Goal: Task Accomplishment & Management: Use online tool/utility

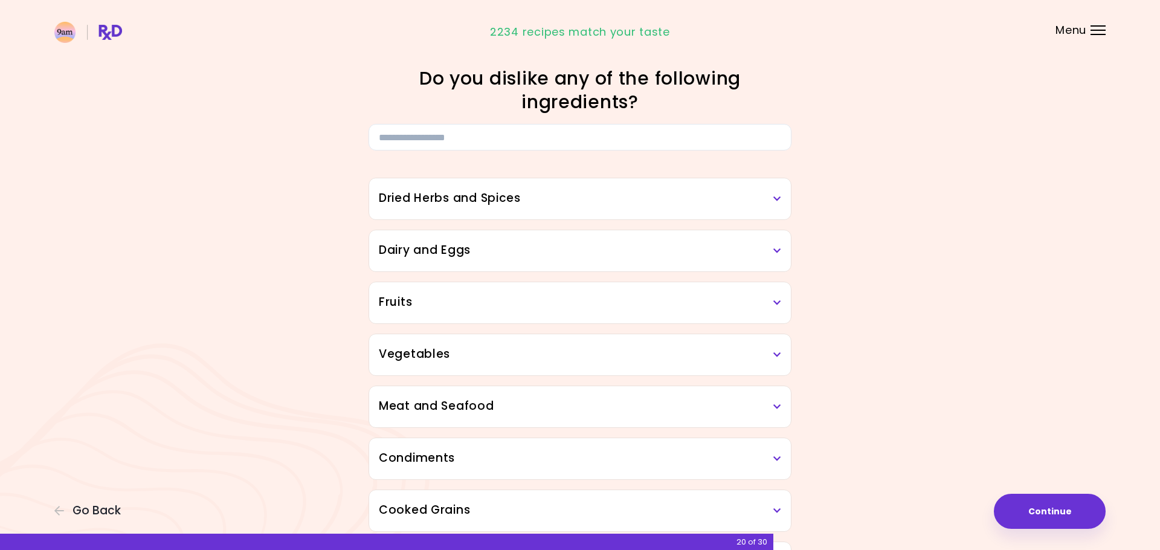
click at [765, 199] on h3 "Dried Herbs and Spices" at bounding box center [580, 199] width 402 height 18
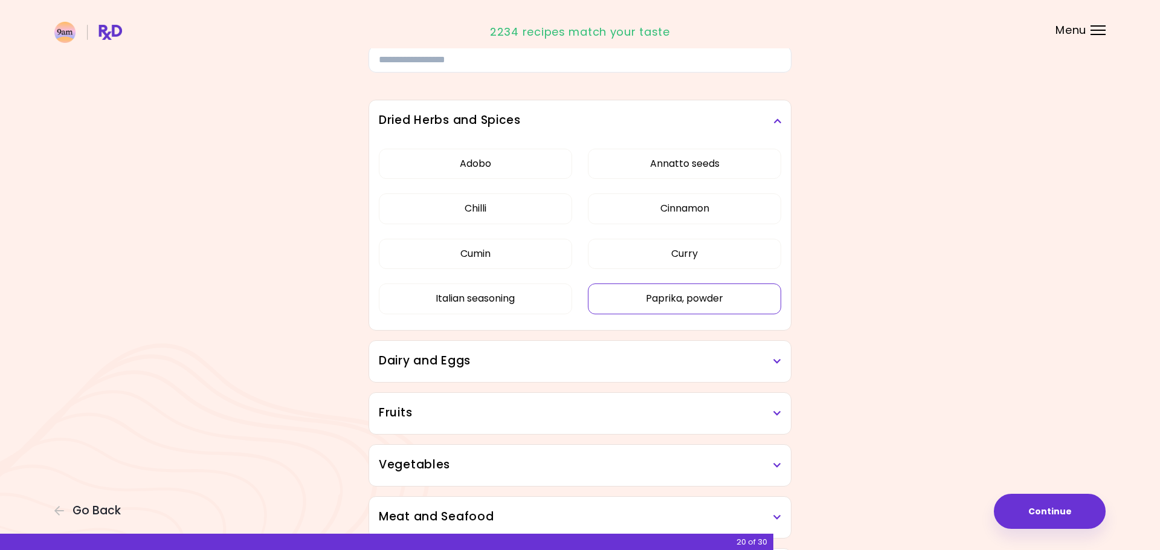
click at [695, 296] on button "Paprika, powder" at bounding box center [684, 298] width 193 height 30
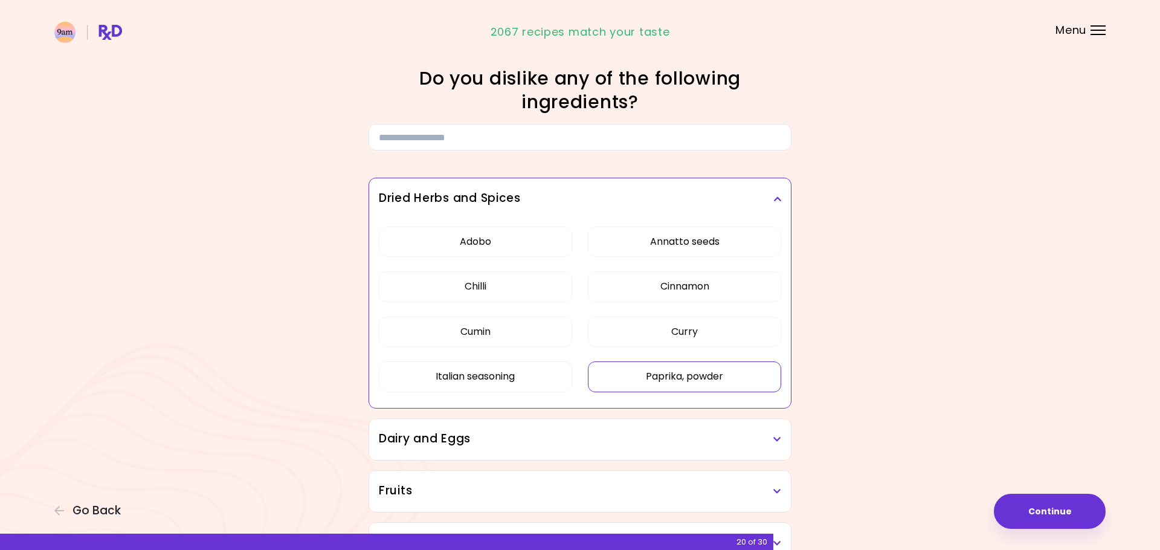
click at [702, 367] on button "Paprika, powder" at bounding box center [684, 376] width 193 height 30
click at [708, 330] on button "Curry" at bounding box center [684, 331] width 193 height 30
click at [722, 280] on button "Cinnamon" at bounding box center [684, 286] width 193 height 30
click at [685, 338] on button "Curry" at bounding box center [684, 331] width 193 height 30
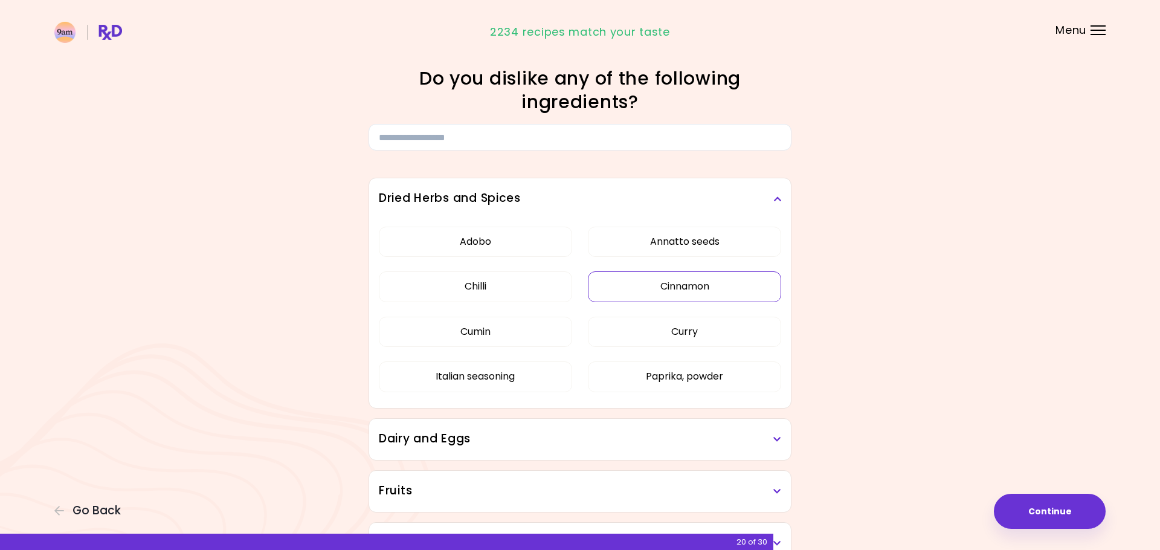
click at [712, 286] on button "Cinnamon" at bounding box center [684, 286] width 193 height 30
click at [710, 325] on button "Curry" at bounding box center [684, 331] width 193 height 30
click at [718, 283] on button "Cinnamon" at bounding box center [684, 286] width 193 height 30
click at [717, 364] on button "Paprika, powder" at bounding box center [684, 376] width 193 height 30
click at [717, 310] on div "Adobo Annatto seeds Chilli Cinnamon Cumin [PERSON_NAME] Italian seasoning Papri…" at bounding box center [580, 314] width 402 height 190
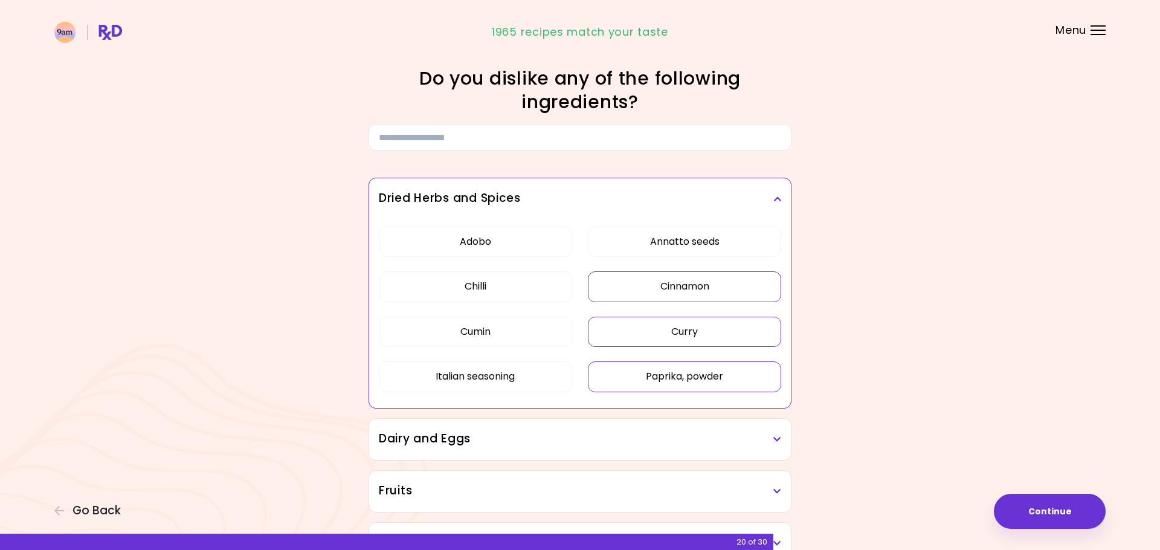
click at [718, 287] on button "Cinnamon" at bounding box center [684, 286] width 193 height 30
click at [713, 323] on button "Curry" at bounding box center [684, 331] width 193 height 30
click at [670, 375] on button "Paprika, powder" at bounding box center [684, 376] width 193 height 30
click at [464, 369] on button "Italian seasoning" at bounding box center [475, 376] width 193 height 30
click at [745, 389] on button "Paprika, powder" at bounding box center [684, 376] width 193 height 30
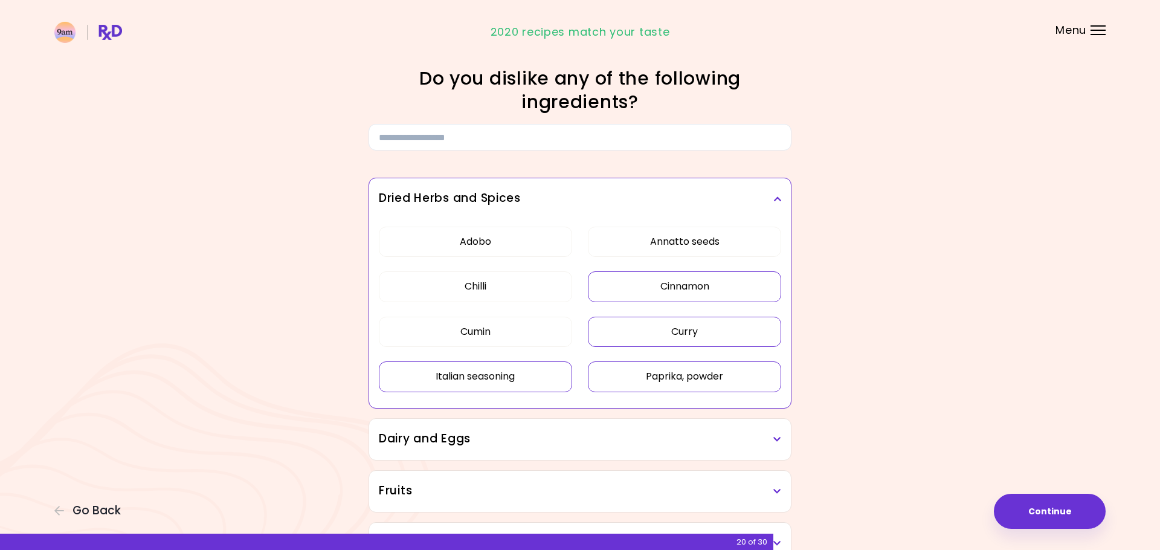
click at [682, 336] on button "Curry" at bounding box center [684, 331] width 193 height 30
drag, startPoint x: 691, startPoint y: 278, endPoint x: 696, endPoint y: 258, distance: 21.1
click at [692, 275] on button "Cinnamon" at bounding box center [684, 286] width 193 height 30
click at [698, 242] on button "Annatto seeds" at bounding box center [684, 241] width 193 height 30
click at [471, 270] on div "Adobo Annatto seeds Chilli Cinnamon Cumin [PERSON_NAME] Italian seasoning Papri…" at bounding box center [580, 314] width 402 height 190
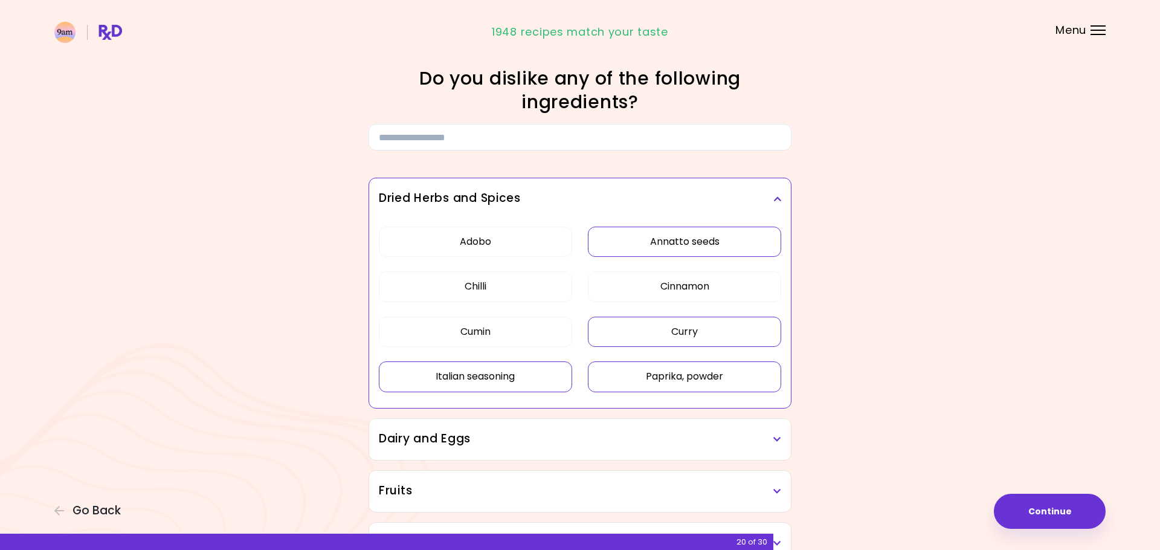
click at [780, 192] on h3 "Dried Herbs and Spices" at bounding box center [580, 199] width 402 height 18
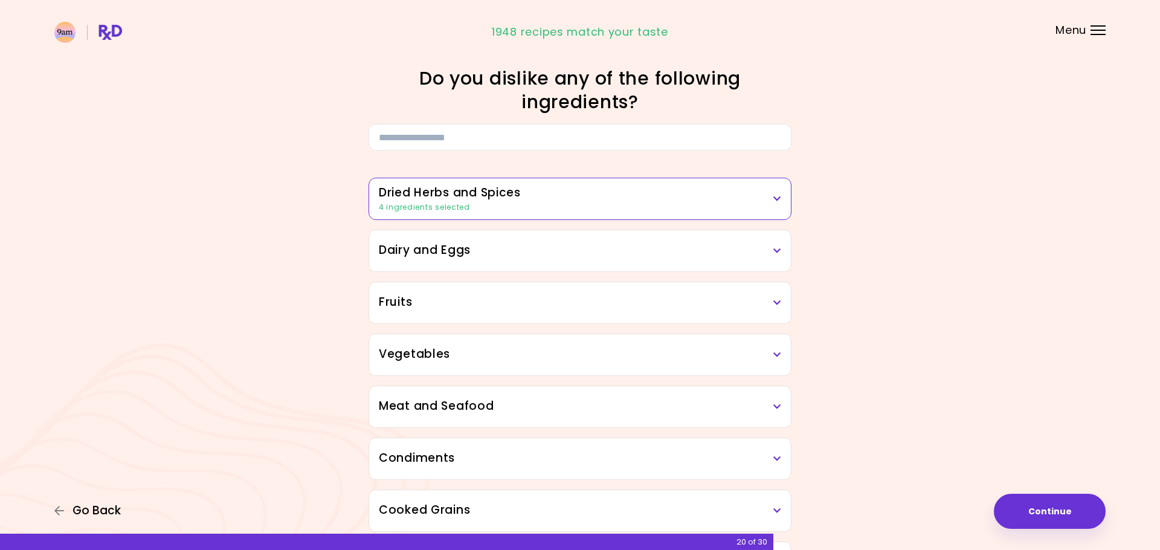
click at [98, 504] on span "Go Back" at bounding box center [96, 510] width 48 height 13
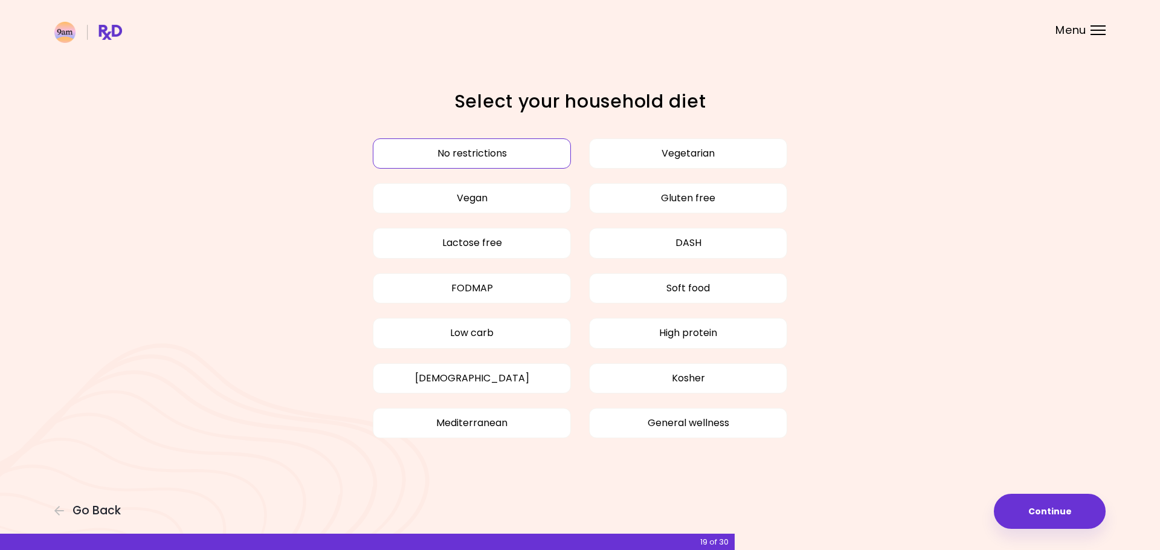
click at [479, 152] on button "No restrictions" at bounding box center [472, 153] width 198 height 30
click at [1059, 512] on button "Continue" at bounding box center [1050, 510] width 112 height 35
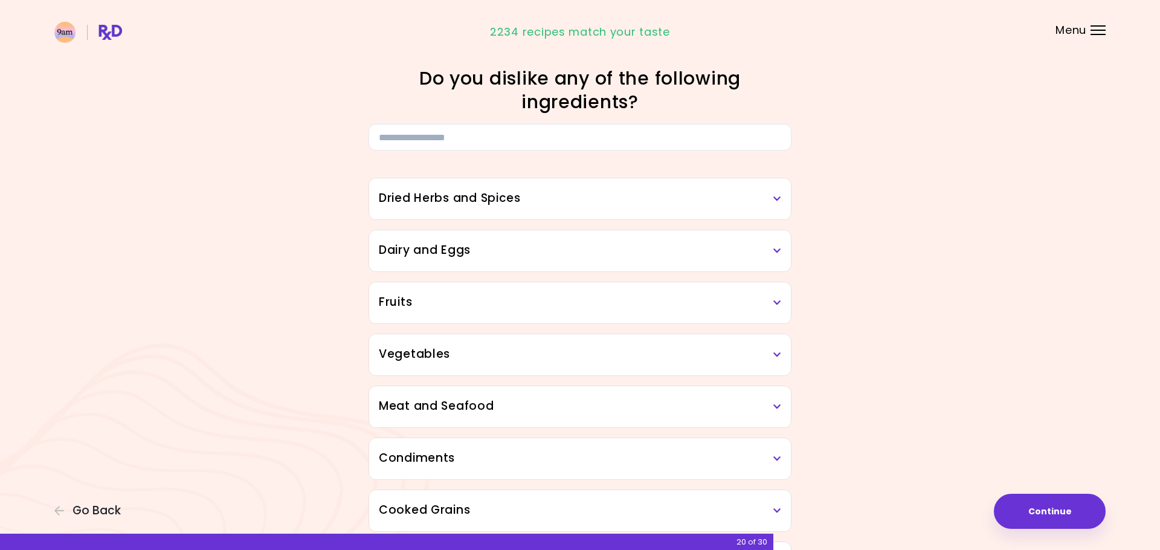
click at [773, 199] on icon at bounding box center [777, 198] width 8 height 8
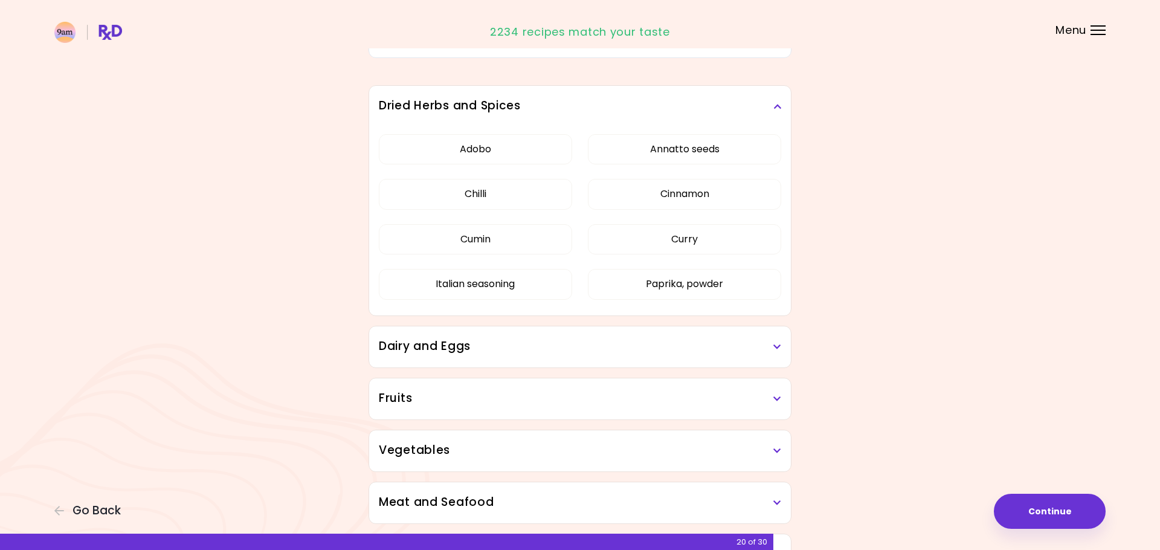
scroll to position [100, 0]
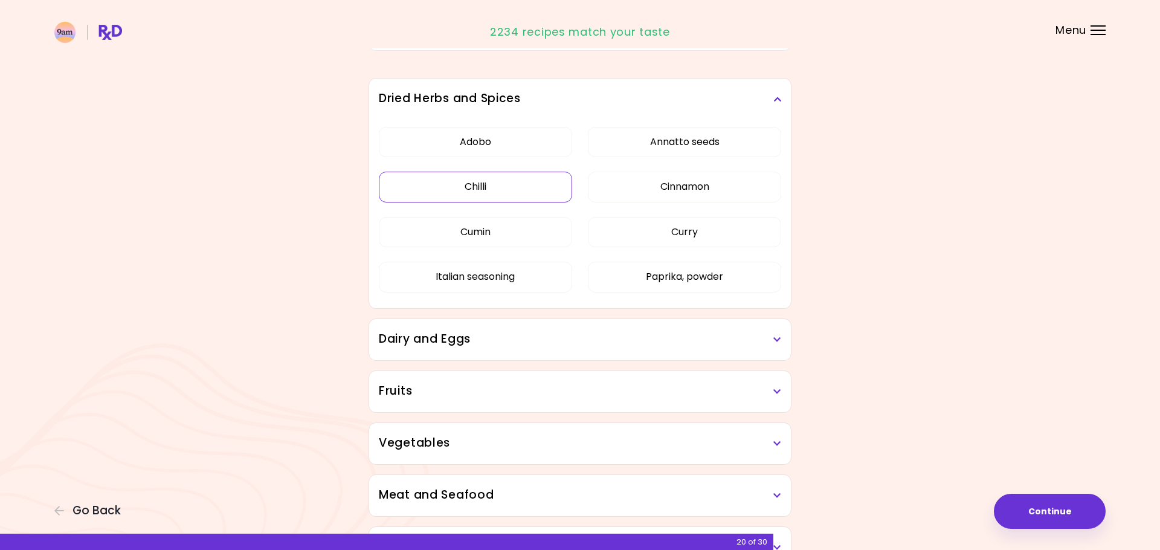
click at [503, 181] on button "Chilli" at bounding box center [475, 187] width 193 height 30
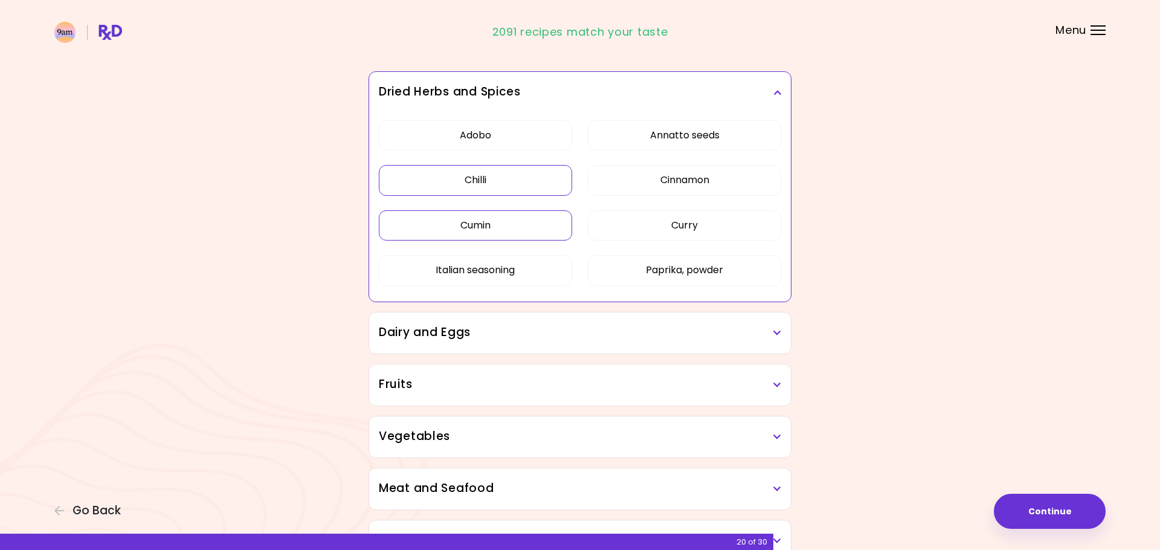
click at [499, 227] on button "Cumin" at bounding box center [475, 225] width 193 height 30
click at [701, 226] on button "Curry" at bounding box center [684, 226] width 193 height 30
click at [725, 139] on button "Annatto seeds" at bounding box center [684, 136] width 193 height 30
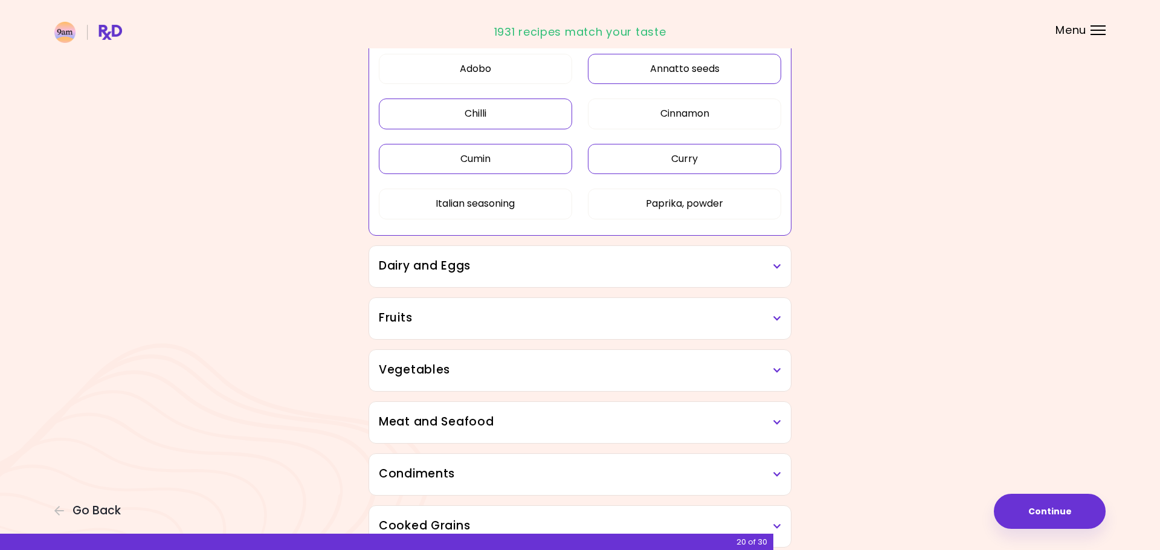
click at [774, 269] on icon at bounding box center [777, 266] width 8 height 8
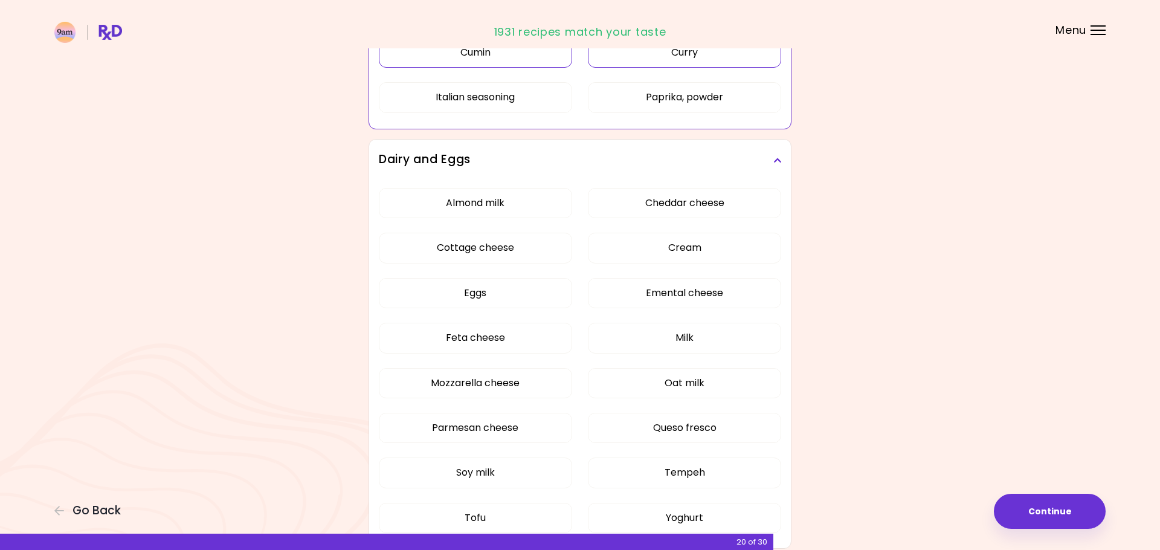
scroll to position [280, 0]
click at [469, 199] on div "Almond milk Cheddar cheese Cottage cheese Cream Eggs Emental cheese Feta cheese…" at bounding box center [580, 364] width 402 height 369
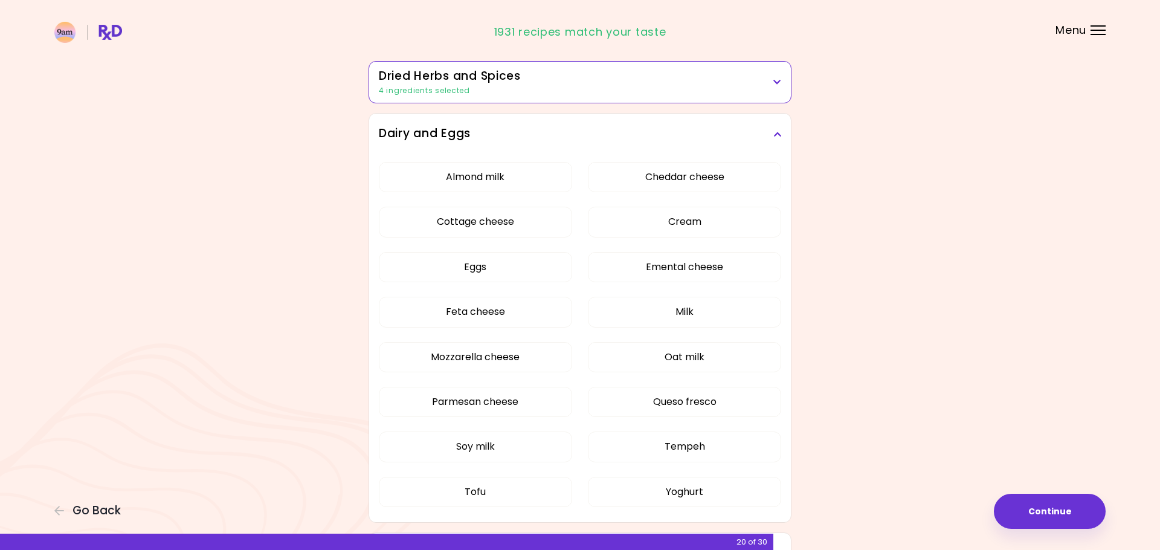
scroll to position [143, 0]
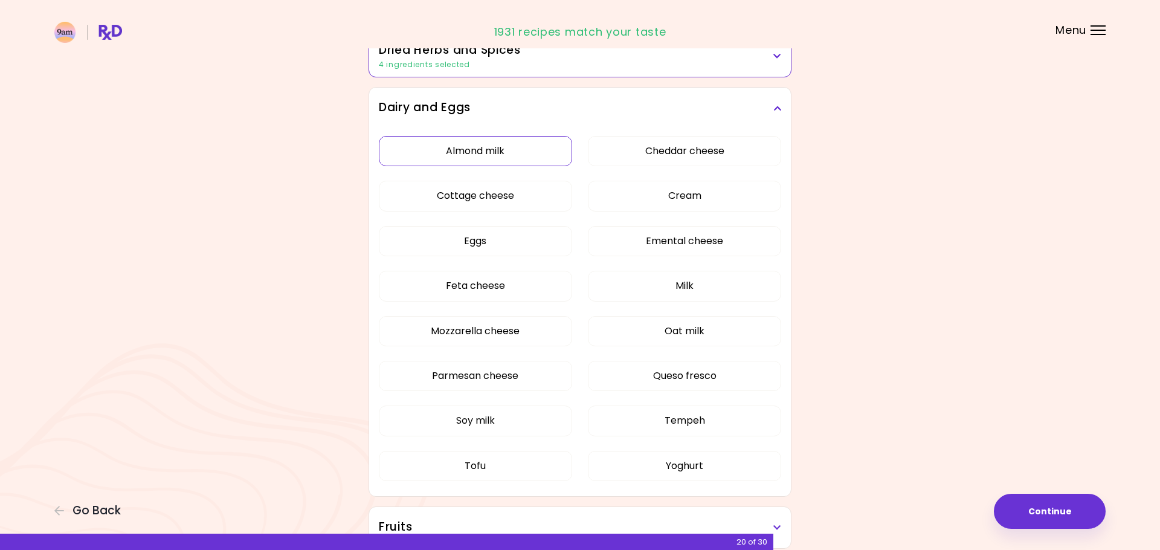
click at [504, 149] on button "Almond milk" at bounding box center [475, 151] width 193 height 30
click at [510, 281] on button "Feta cheese" at bounding box center [475, 286] width 193 height 30
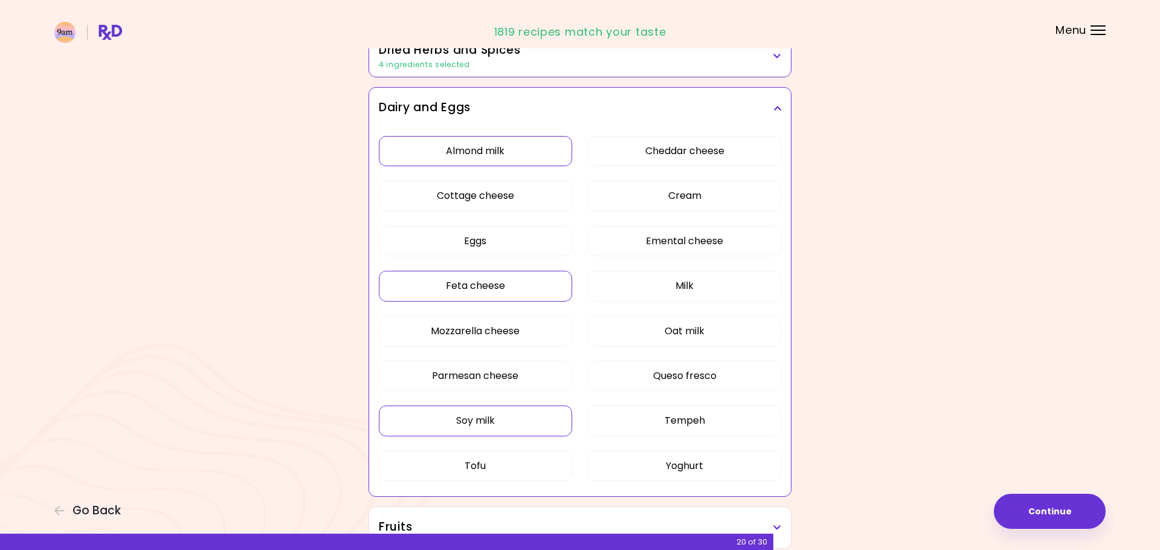
click at [506, 419] on button "Soy milk" at bounding box center [475, 420] width 193 height 30
click at [498, 457] on button "Tofu" at bounding box center [475, 466] width 193 height 30
click at [721, 330] on button "Oat milk" at bounding box center [684, 331] width 193 height 30
click at [716, 374] on button "Queso fresco" at bounding box center [684, 376] width 193 height 30
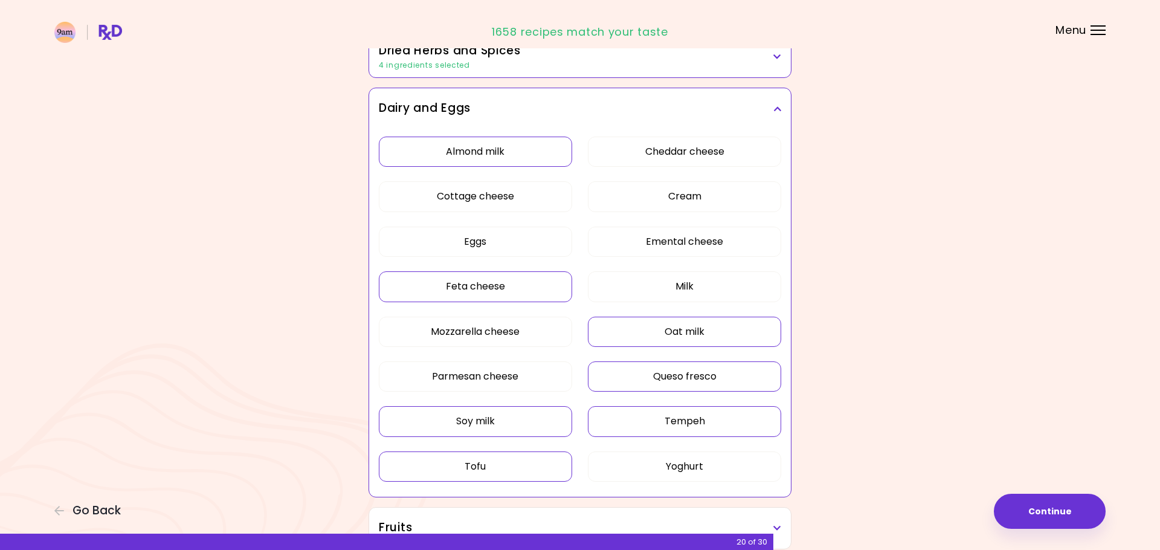
click at [723, 421] on button "Tempeh" at bounding box center [684, 421] width 193 height 30
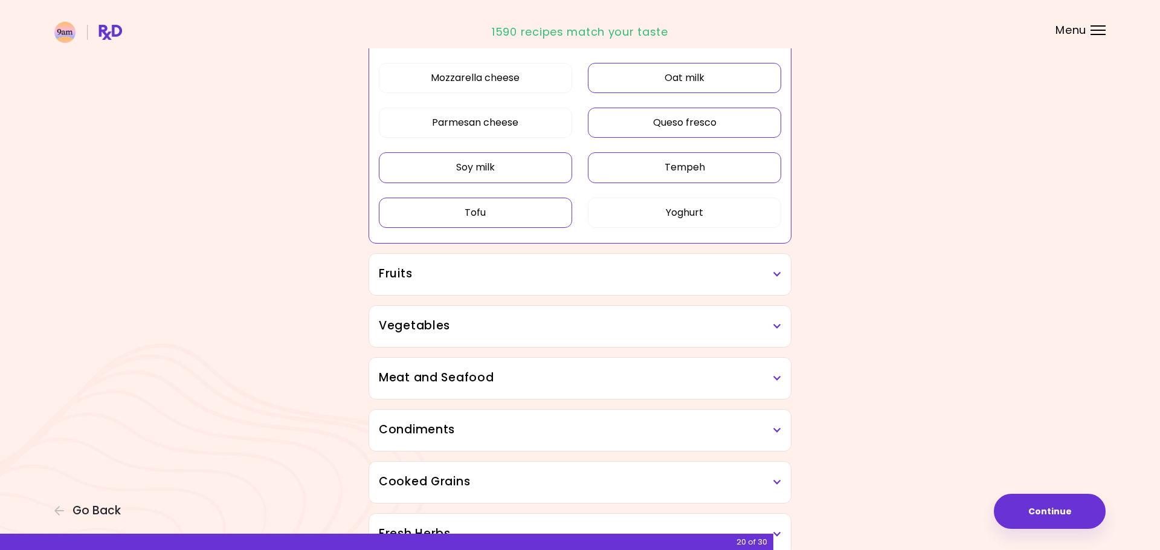
click at [776, 271] on icon at bounding box center [777, 274] width 8 height 8
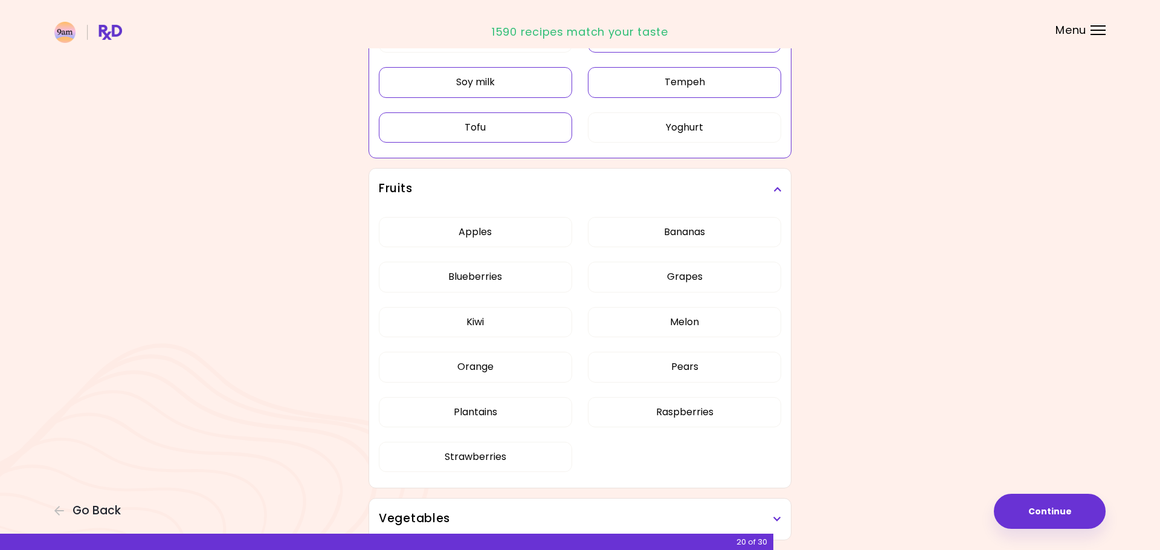
scroll to position [501, 0]
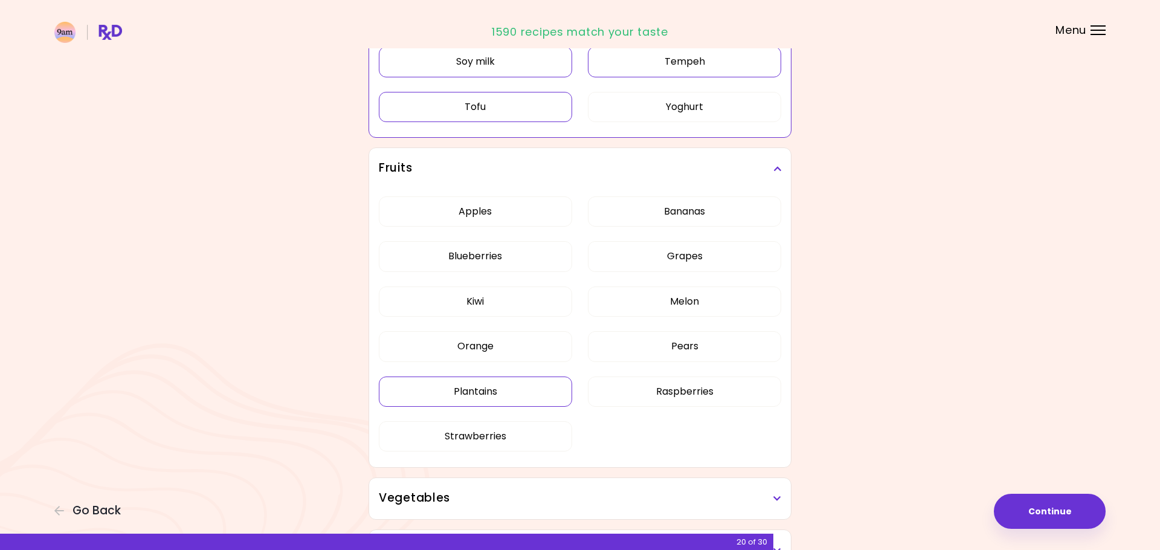
click at [486, 393] on div "Dried Herbs and Spices 4 ingredients selected Adobo Annatto seeds Chilli Cinnam…" at bounding box center [579, 396] width 435 height 1494
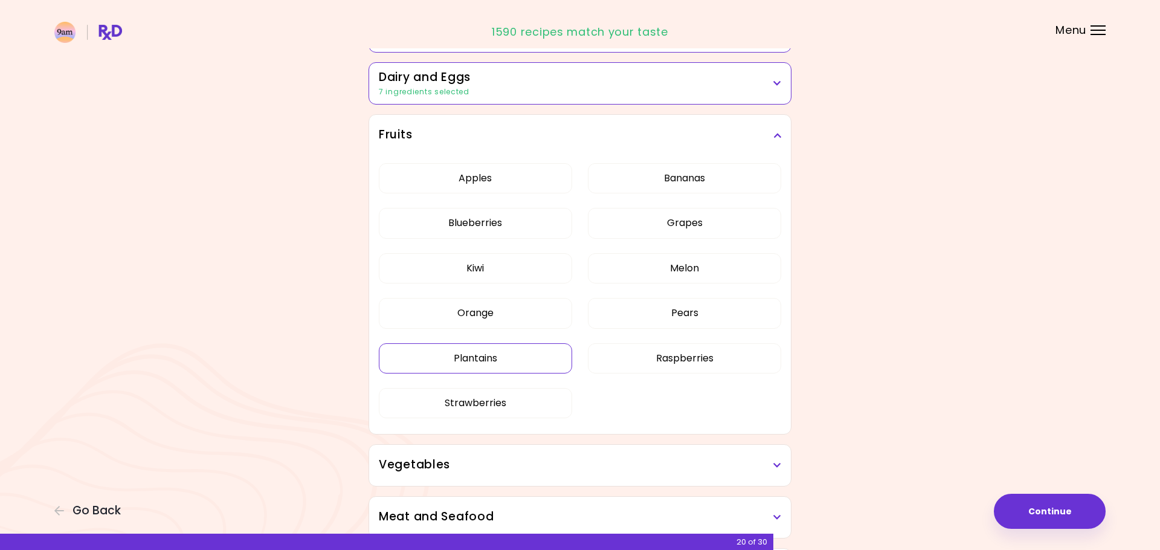
scroll to position [170, 0]
click at [506, 355] on button "Plantains" at bounding box center [475, 356] width 193 height 30
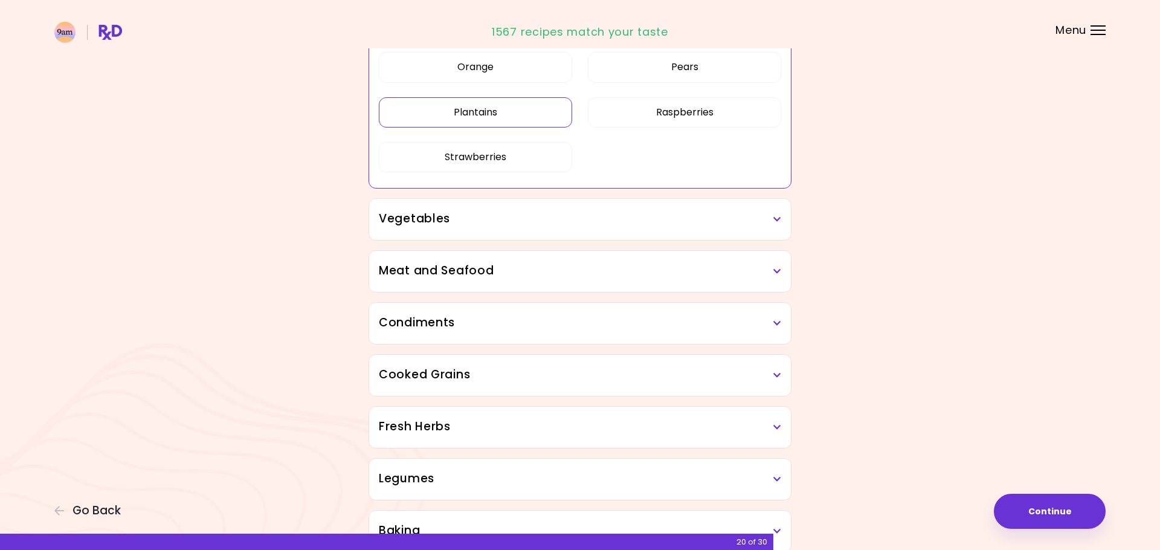
scroll to position [416, 0]
click at [770, 207] on div "Vegetables" at bounding box center [580, 216] width 422 height 41
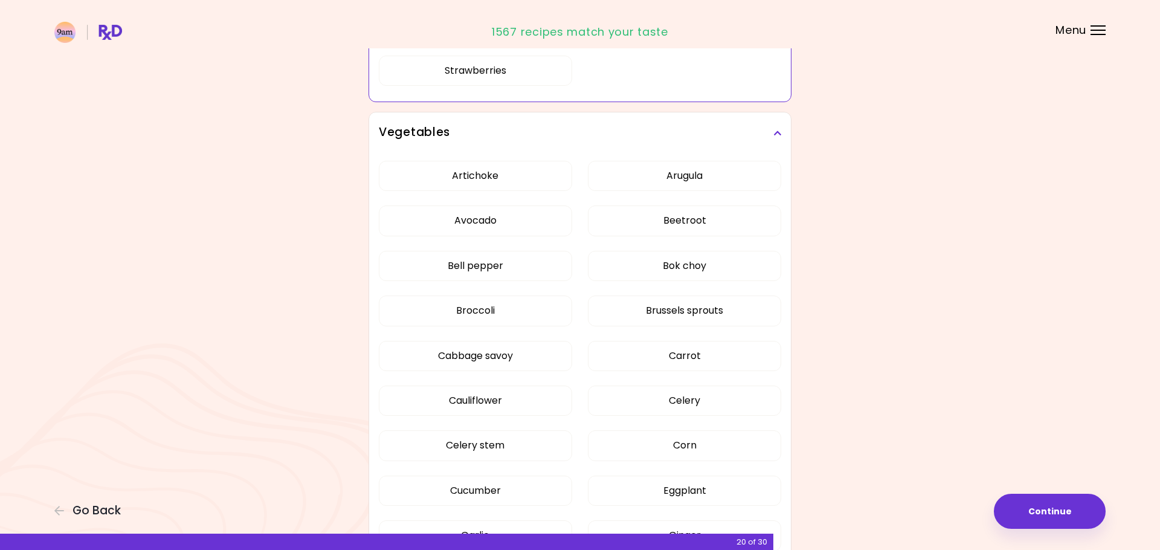
scroll to position [507, 0]
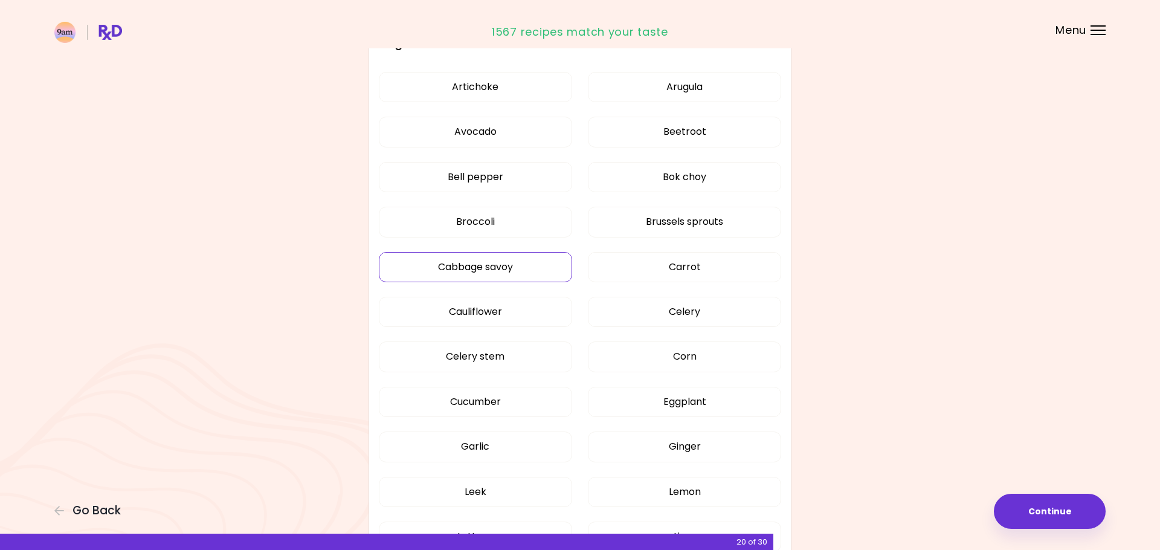
click at [511, 269] on div "Artichoke Arugula Avocado Beetroot Bell pepper Bok choy Broccoli Brussels sprou…" at bounding box center [580, 429] width 402 height 729
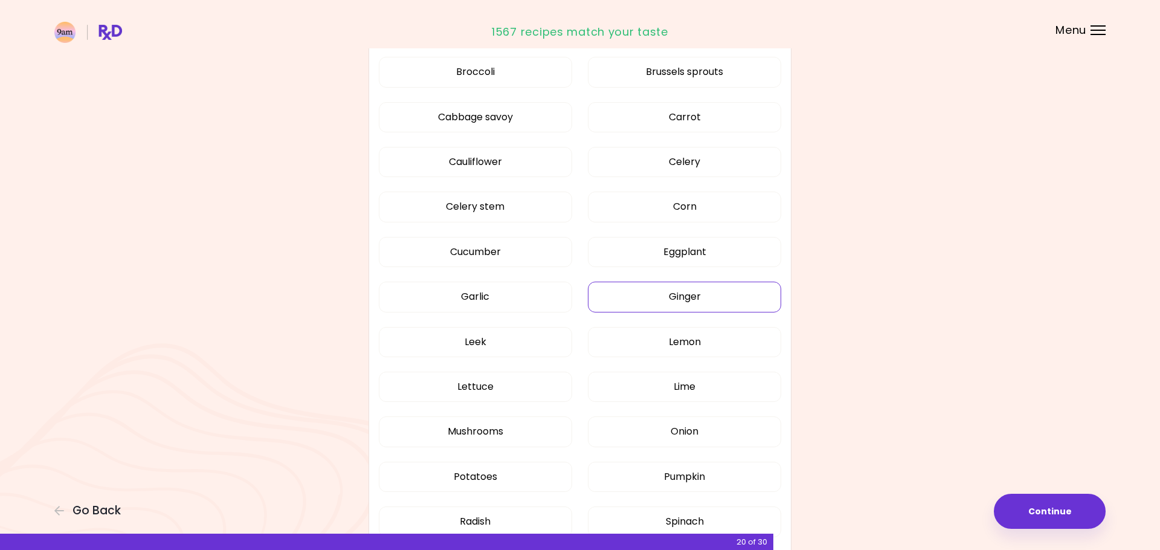
scroll to position [454, 0]
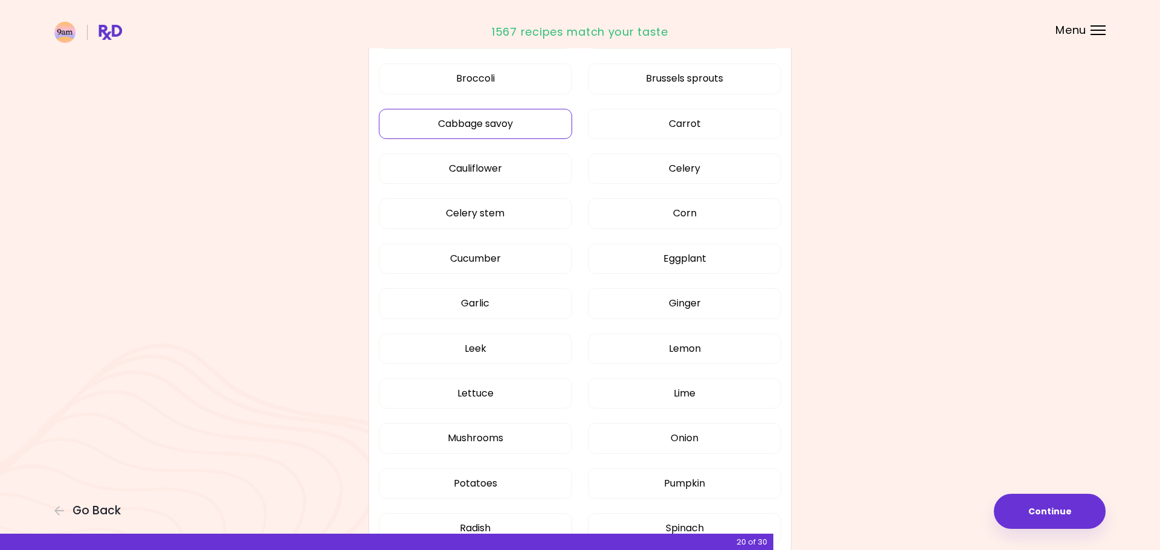
click at [493, 121] on button "Cabbage savoy" at bounding box center [475, 124] width 193 height 30
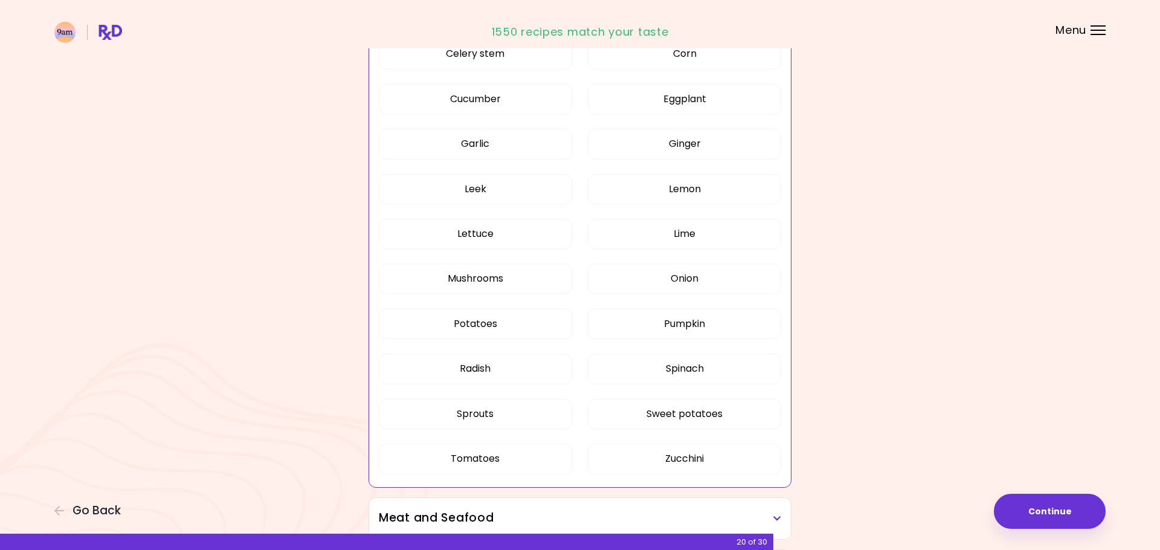
scroll to position [614, 0]
click at [499, 362] on button "Radish" at bounding box center [475, 368] width 193 height 30
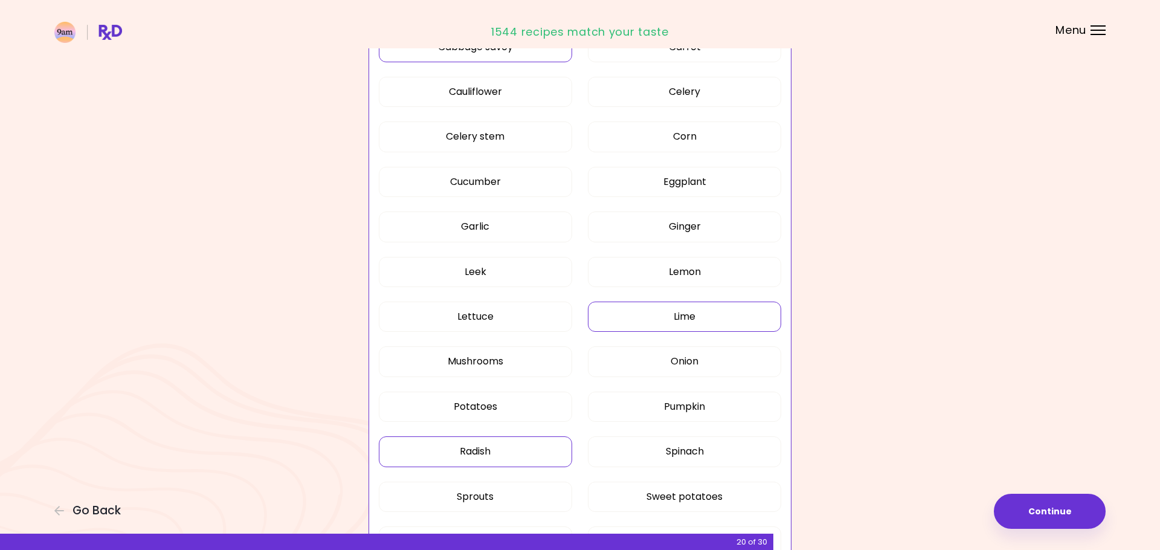
scroll to position [519, 0]
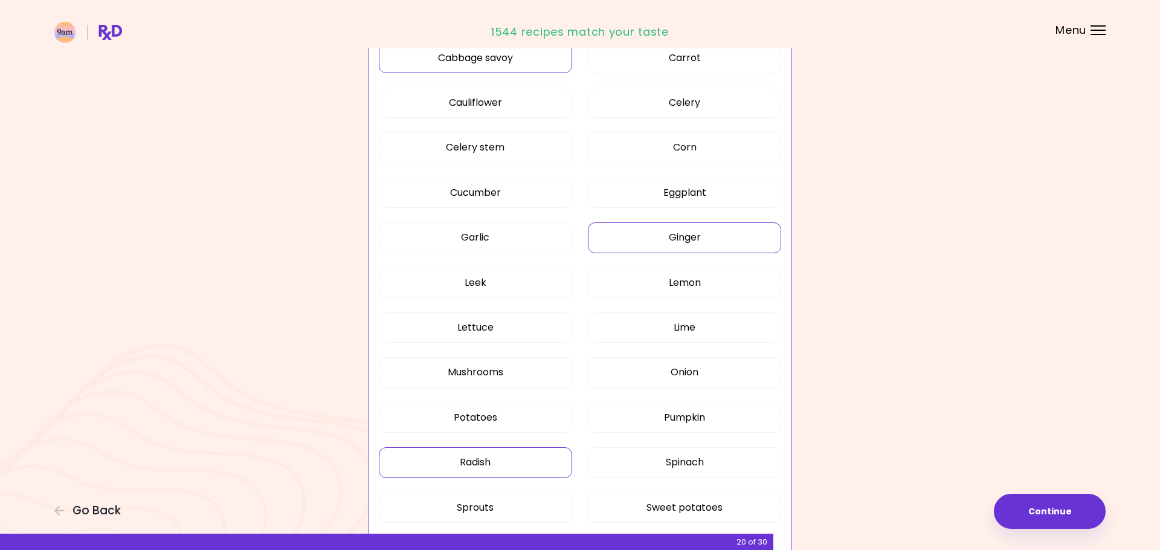
click at [722, 224] on button "Ginger" at bounding box center [684, 237] width 193 height 30
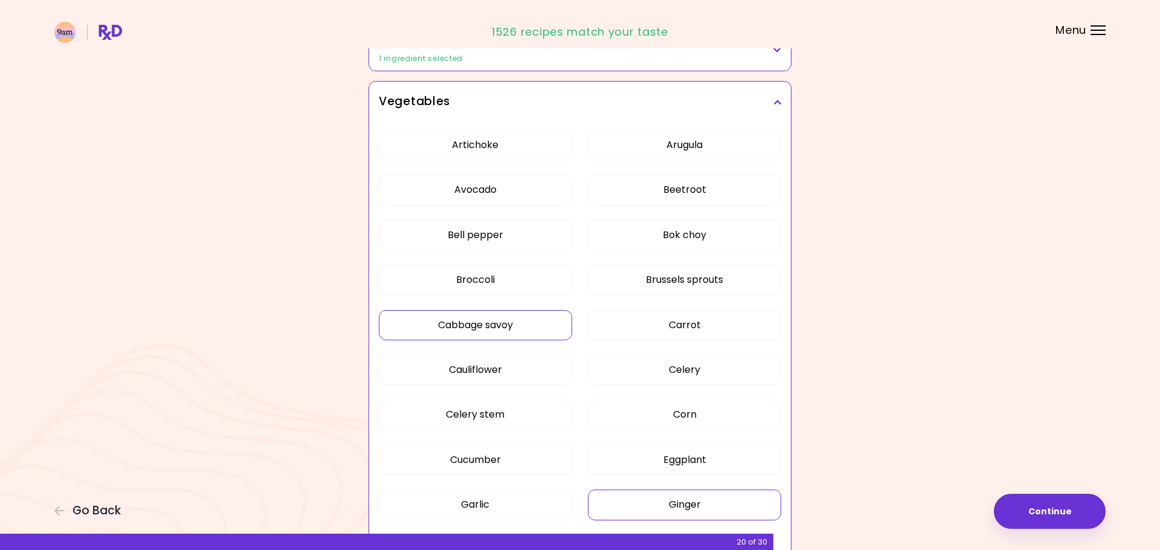
scroll to position [249, 0]
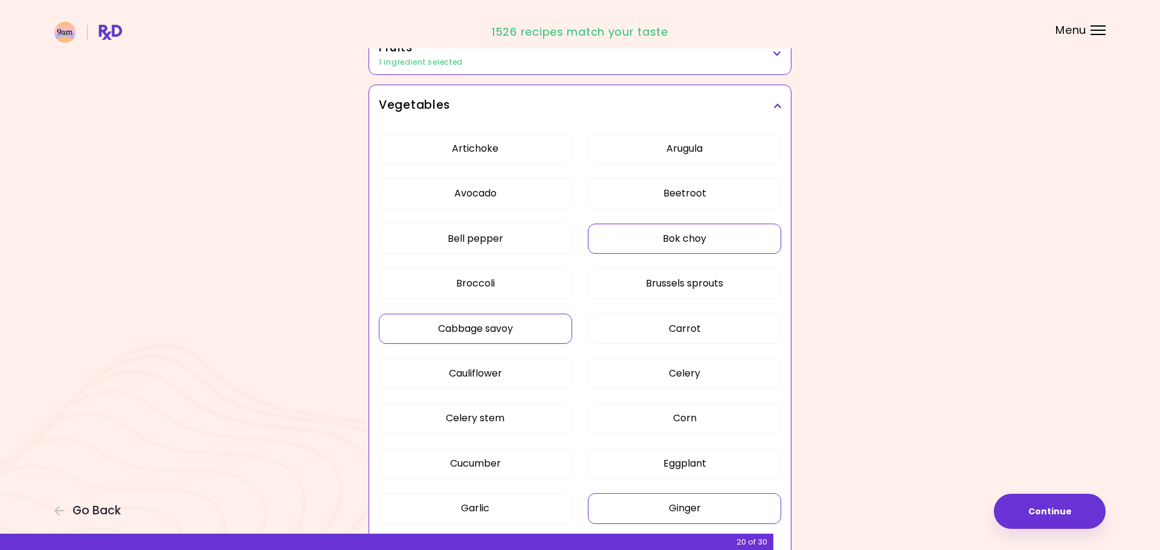
click at [661, 239] on button "Bok choy" at bounding box center [684, 238] width 193 height 30
click at [684, 193] on button "Beetroot" at bounding box center [684, 193] width 193 height 30
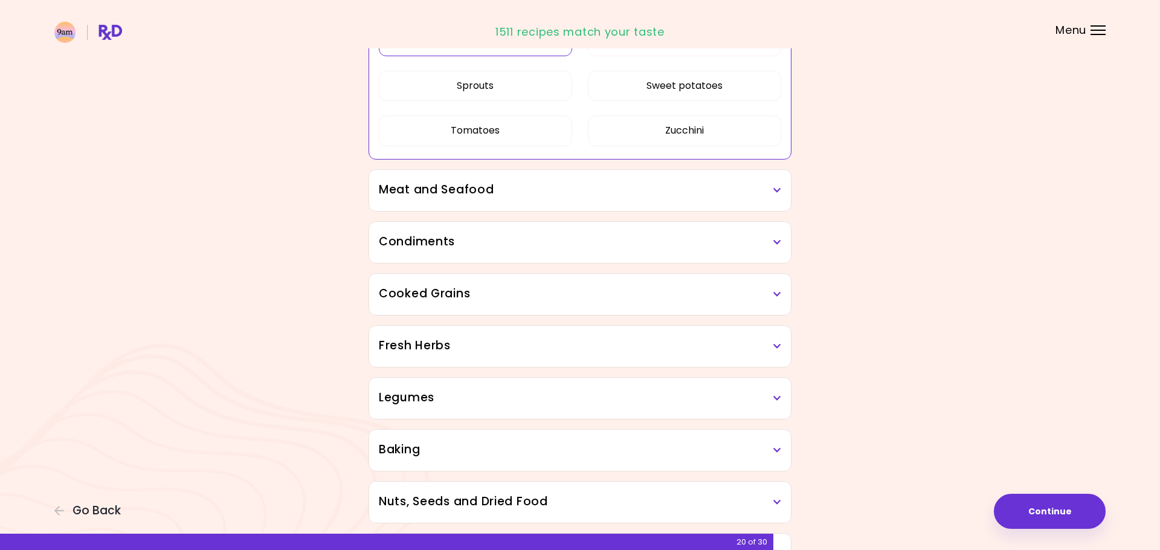
scroll to position [1004, 0]
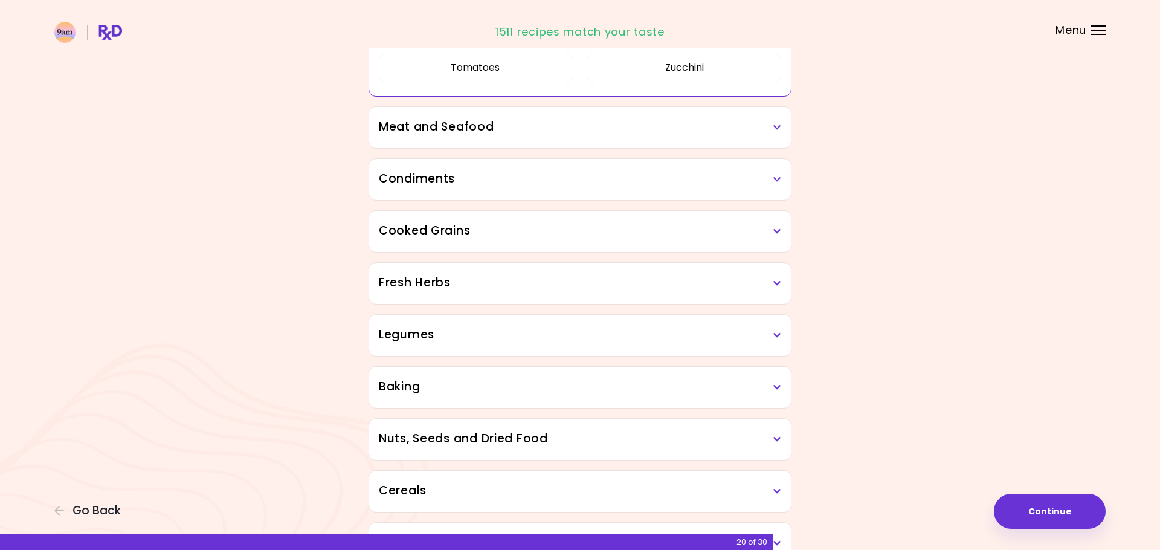
click at [528, 133] on h3 "Meat and Seafood" at bounding box center [580, 127] width 402 height 18
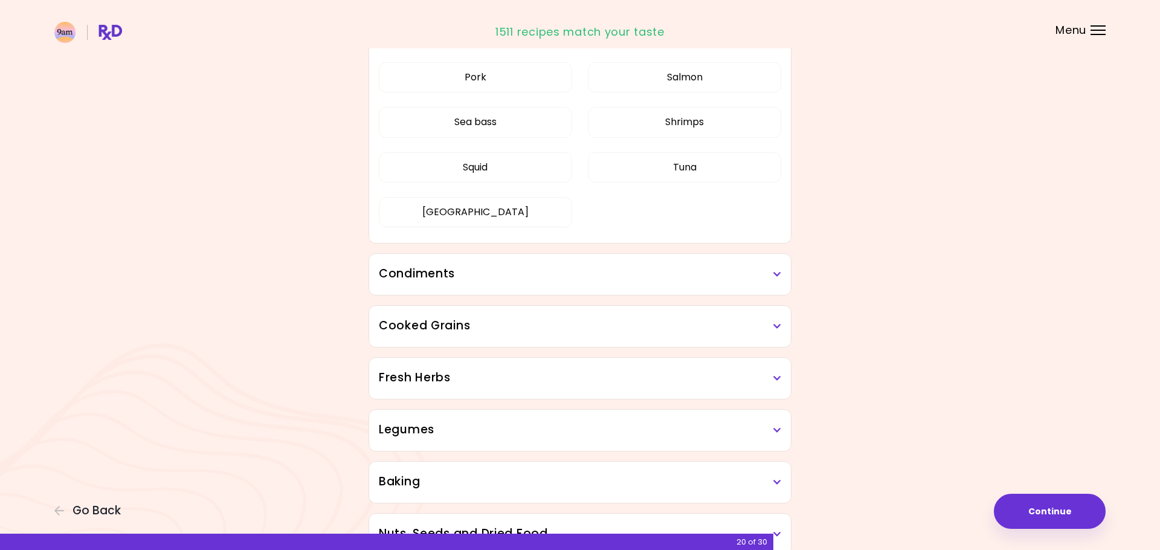
scroll to position [1189, 0]
click at [728, 273] on h3 "Condiments" at bounding box center [580, 272] width 402 height 18
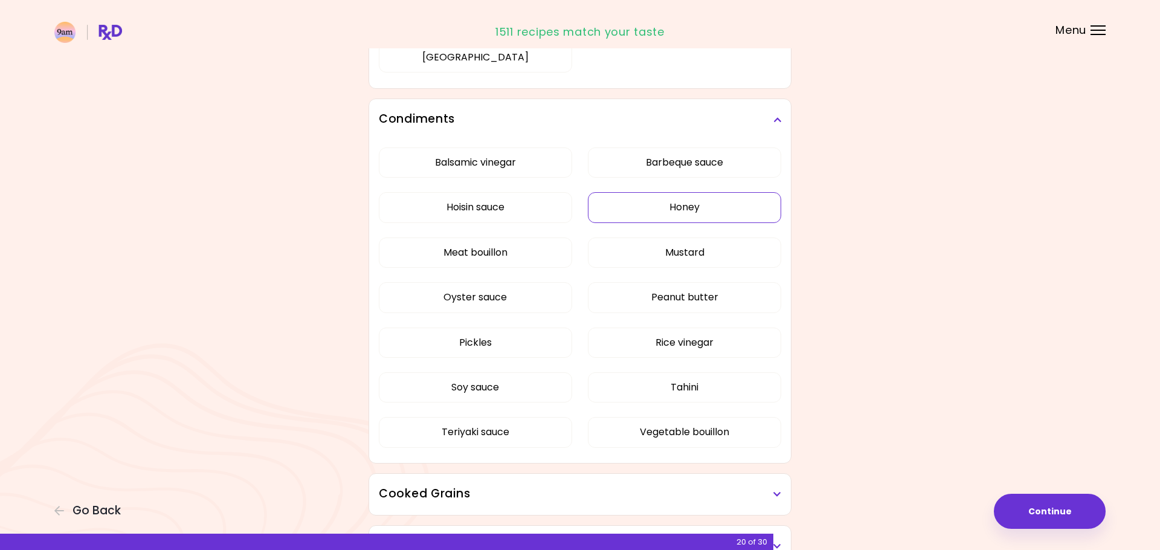
scroll to position [1342, 0]
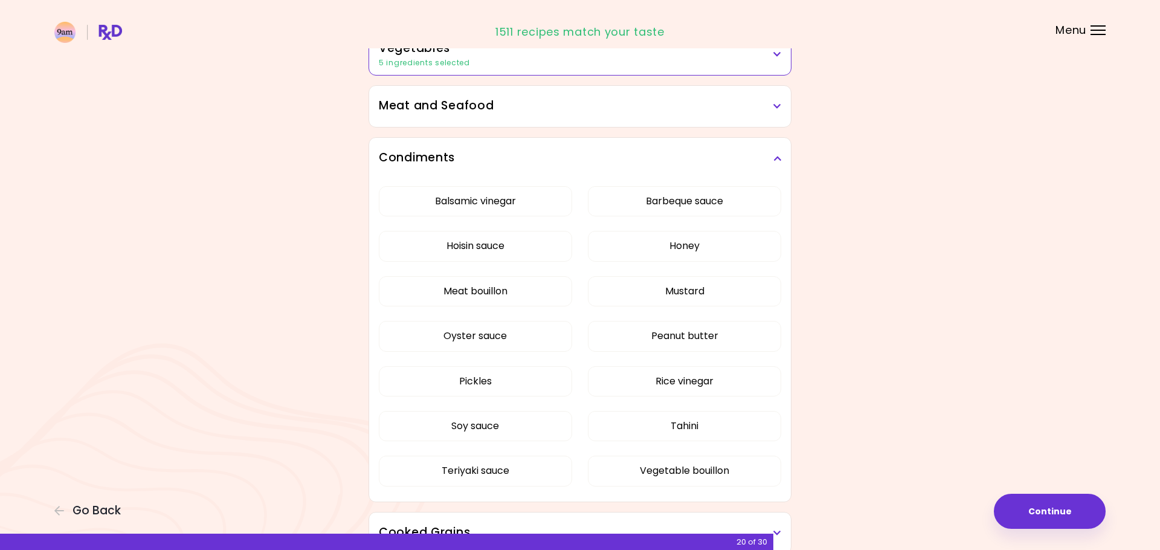
scroll to position [289, 0]
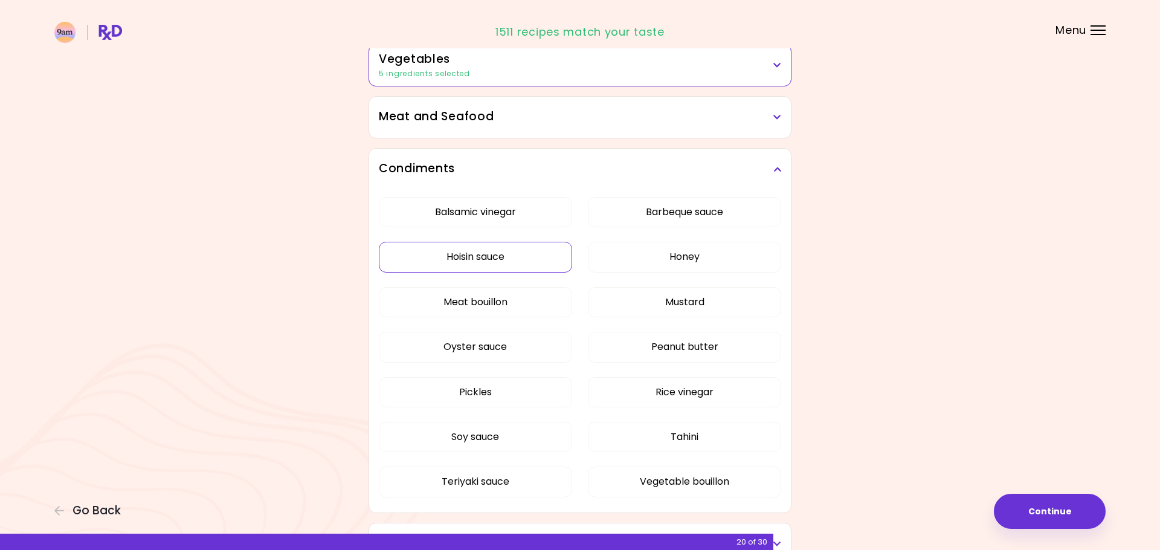
click at [487, 250] on button "Hoisin sauce" at bounding box center [475, 257] width 193 height 30
click at [491, 396] on button "Pickles" at bounding box center [475, 392] width 193 height 30
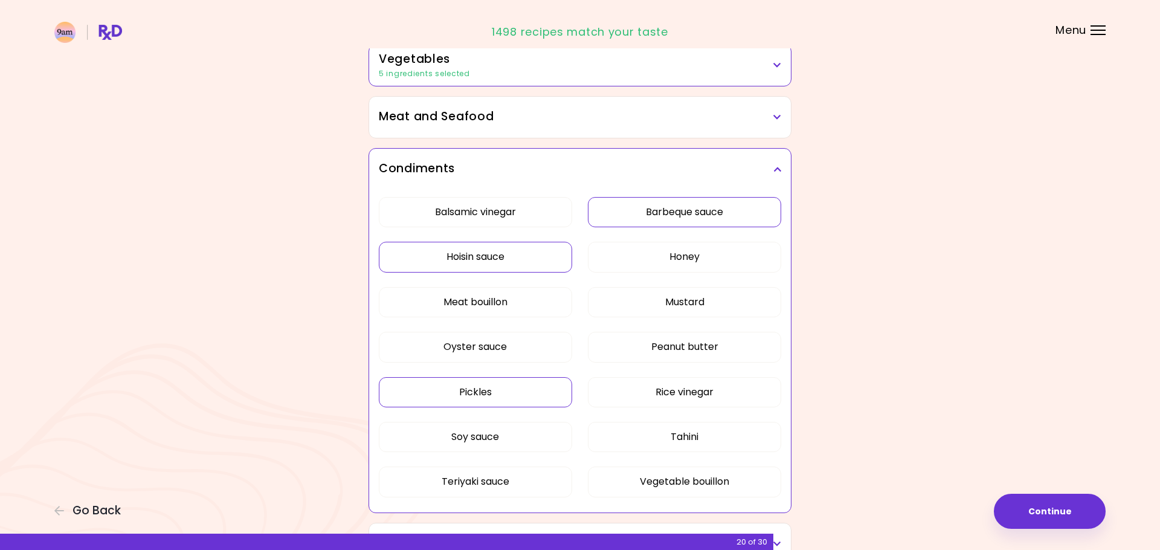
click at [716, 213] on button "Barbeque sauce" at bounding box center [684, 212] width 193 height 30
click at [738, 254] on button "Honey" at bounding box center [684, 257] width 193 height 30
click at [716, 298] on button "Mustard" at bounding box center [684, 302] width 193 height 30
click at [716, 342] on button "Peanut butter" at bounding box center [684, 347] width 193 height 30
click at [722, 387] on button "Rice vinegar" at bounding box center [684, 392] width 193 height 30
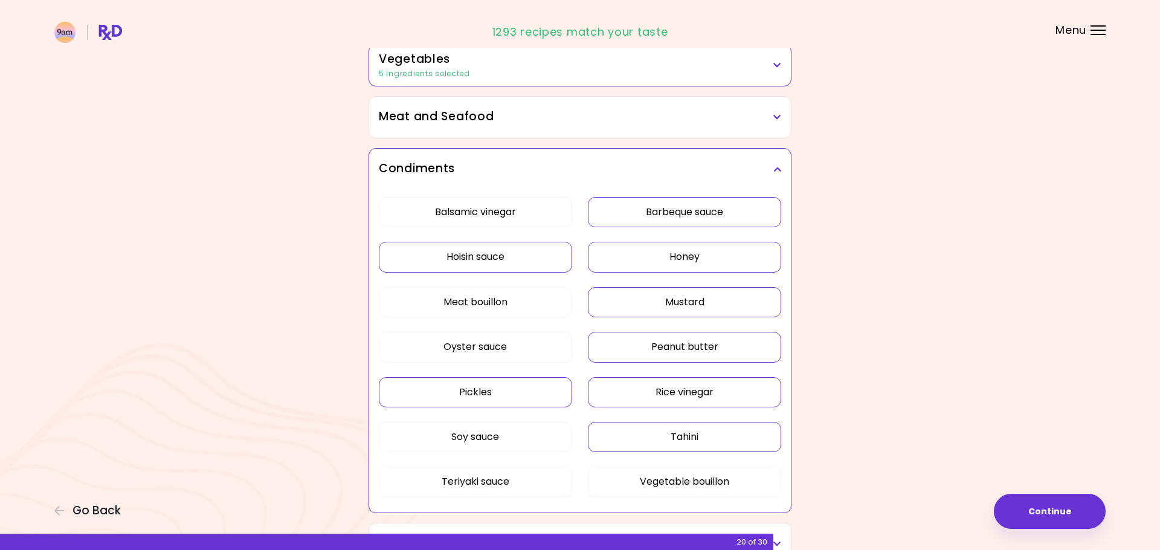
click at [720, 433] on button "Tahini" at bounding box center [684, 437] width 193 height 30
click at [722, 478] on button "Vegetable bouillon" at bounding box center [684, 481] width 193 height 30
click at [723, 478] on button "Vegetable bouillon" at bounding box center [684, 481] width 193 height 30
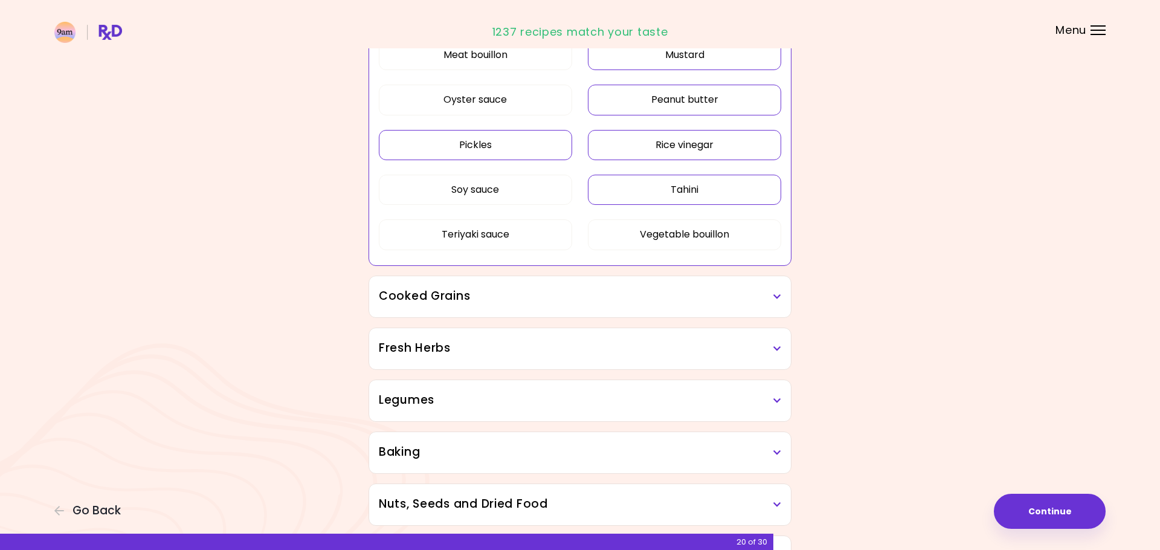
scroll to position [539, 0]
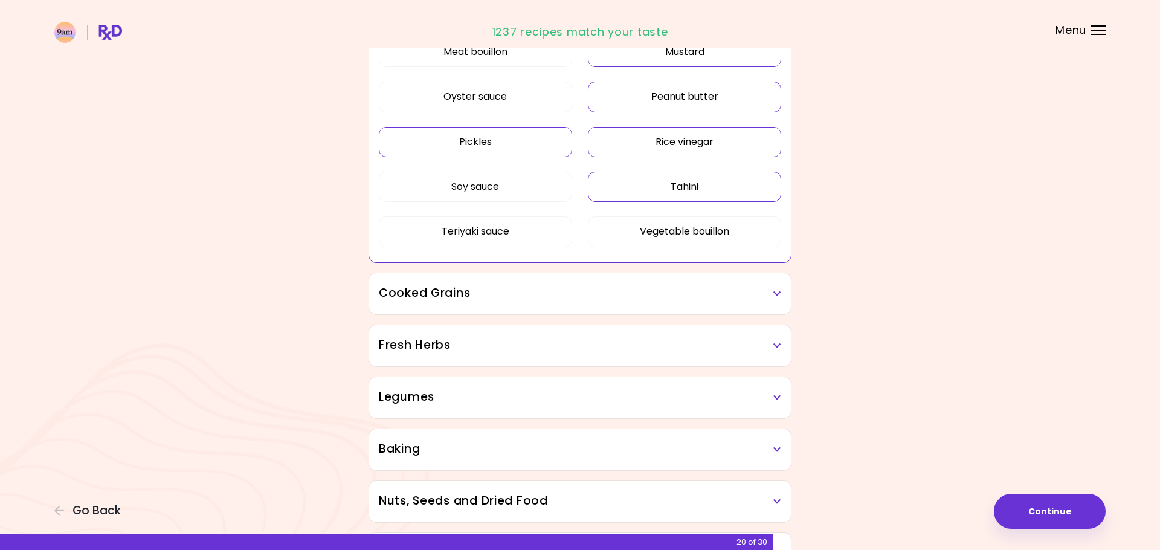
click at [768, 297] on h3 "Cooked Grains" at bounding box center [580, 293] width 402 height 18
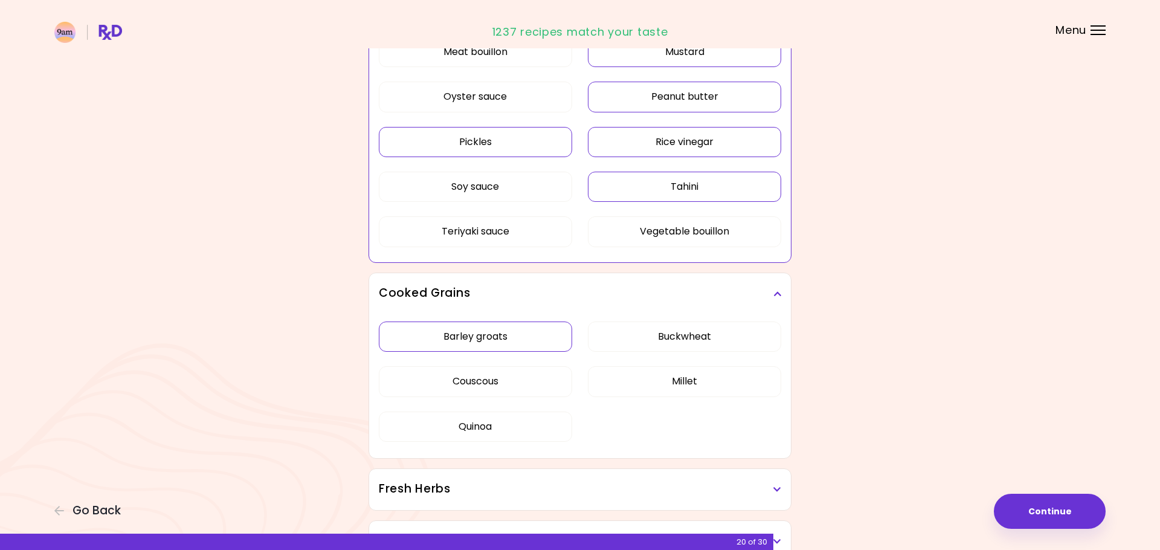
click at [530, 336] on div "Barley groats Buckwheat Couscous Millet Quinoa" at bounding box center [580, 386] width 402 height 144
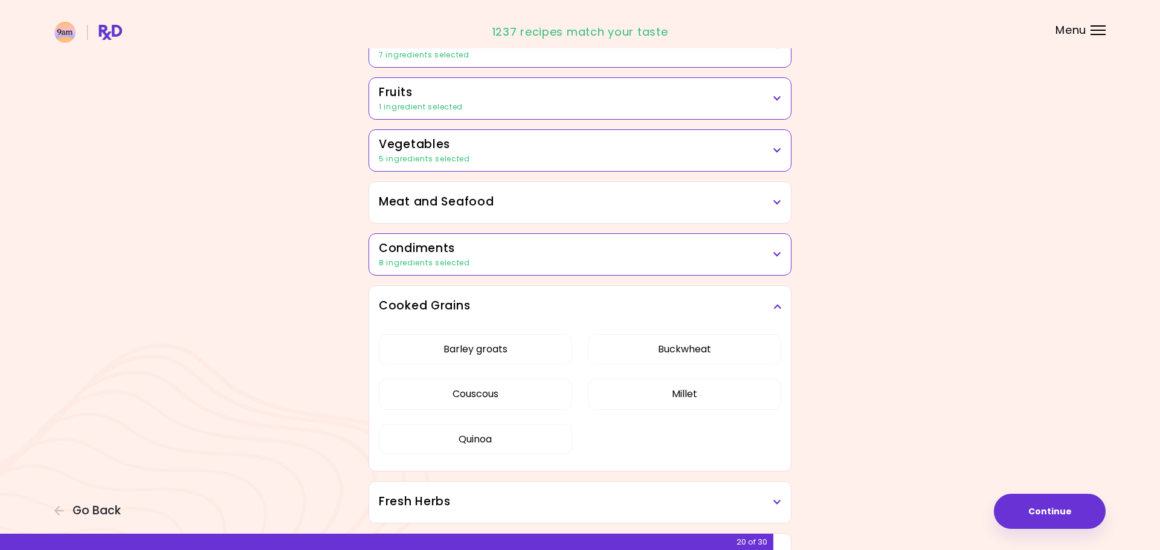
scroll to position [205, 0]
click at [491, 350] on button "Barley groats" at bounding box center [475, 348] width 193 height 30
click at [501, 387] on button "Couscous" at bounding box center [475, 393] width 193 height 30
click at [496, 434] on button "Quinoa" at bounding box center [475, 438] width 193 height 30
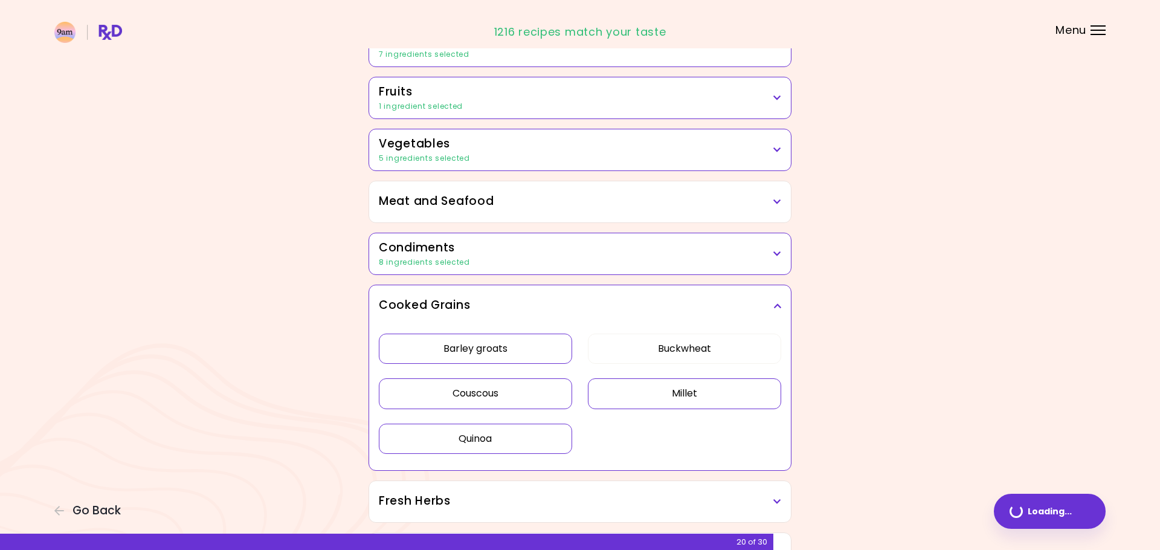
click at [643, 390] on button "Millet" at bounding box center [684, 393] width 193 height 30
click at [664, 359] on button "Buckwheat" at bounding box center [684, 348] width 193 height 30
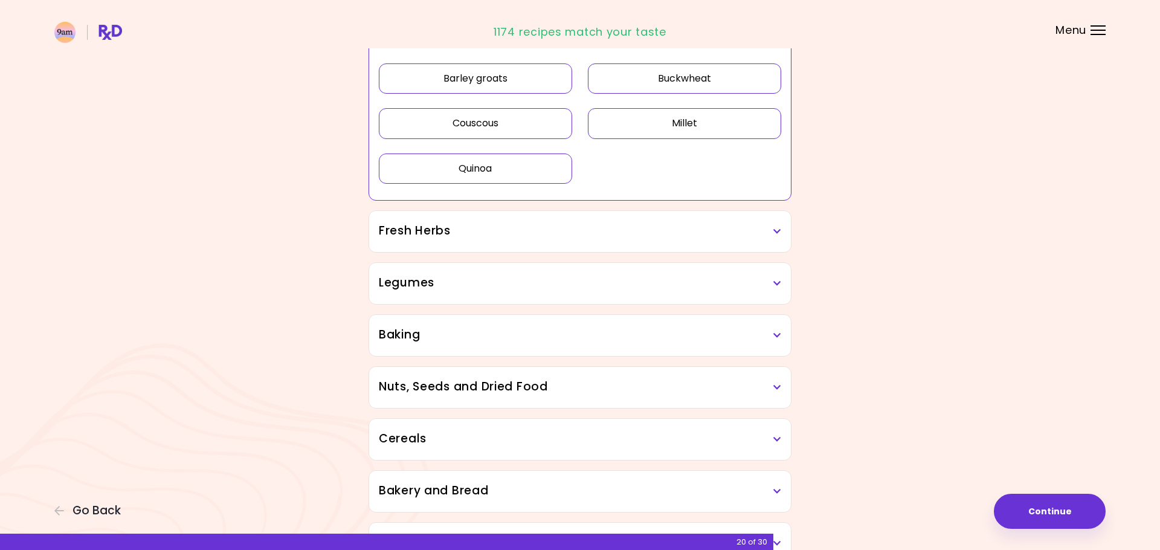
scroll to position [495, 0]
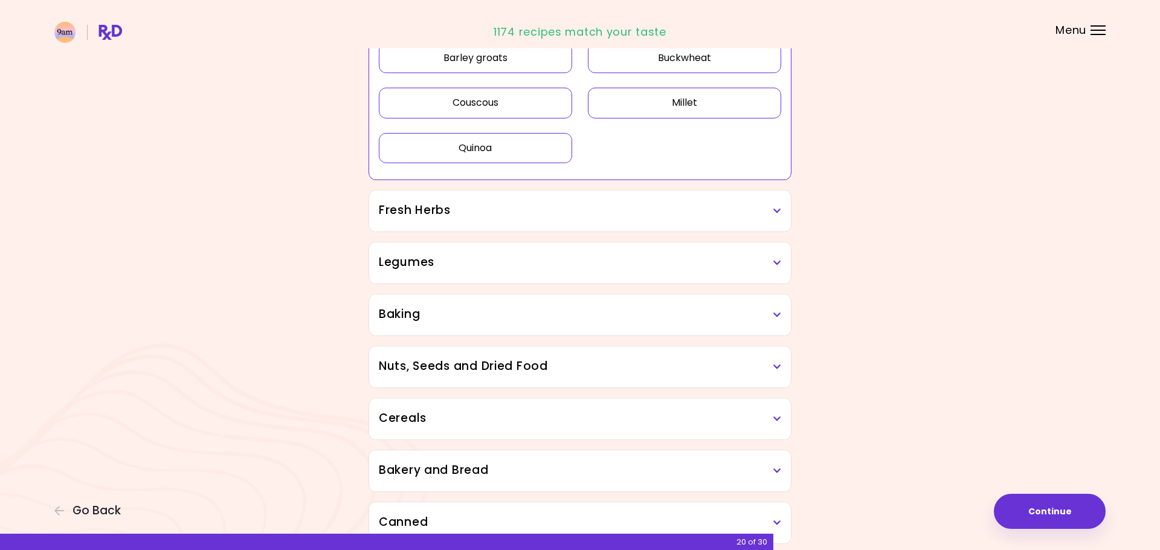
click at [776, 215] on h3 "Fresh Herbs" at bounding box center [580, 211] width 402 height 18
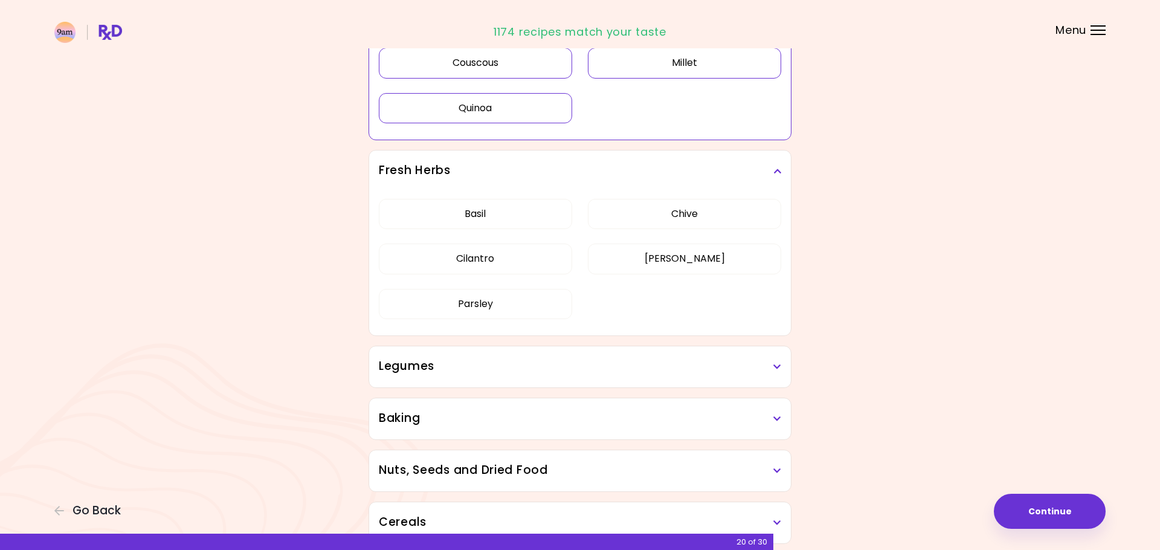
scroll to position [536, 0]
click at [666, 210] on div "[PERSON_NAME] Cilantro [PERSON_NAME] [PERSON_NAME]" at bounding box center [580, 262] width 402 height 144
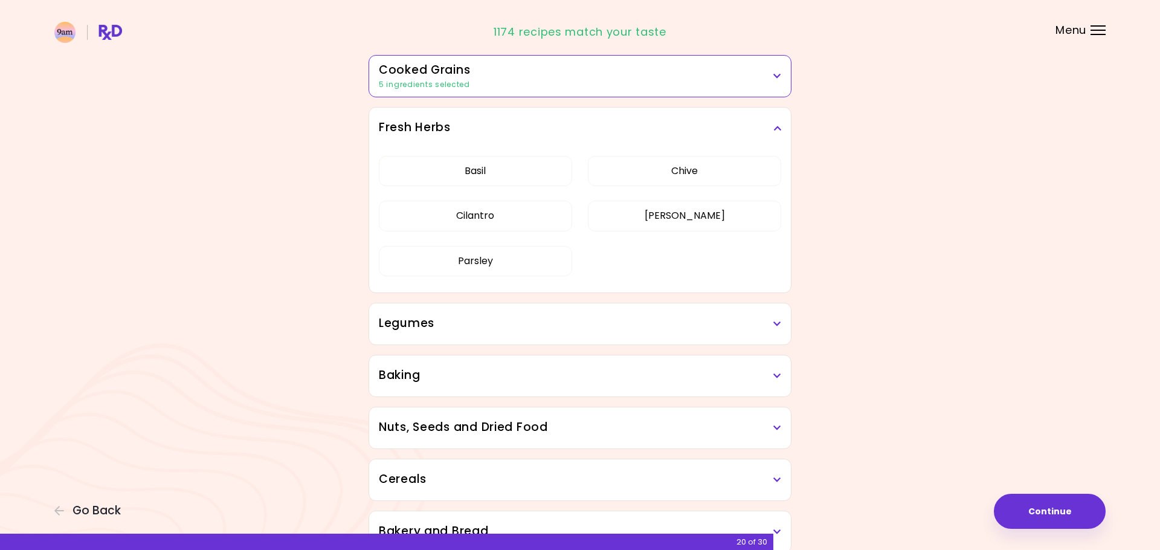
scroll to position [427, 0]
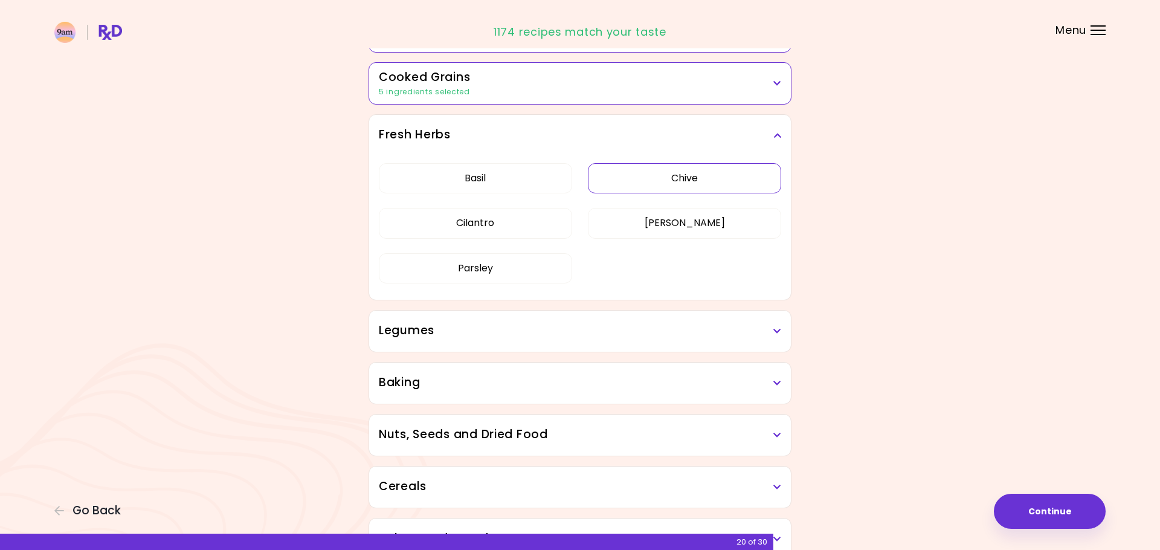
click at [667, 167] on button "Chive" at bounding box center [684, 178] width 193 height 30
click at [655, 210] on button "[PERSON_NAME]" at bounding box center [684, 223] width 193 height 30
click at [774, 330] on icon at bounding box center [777, 331] width 8 height 8
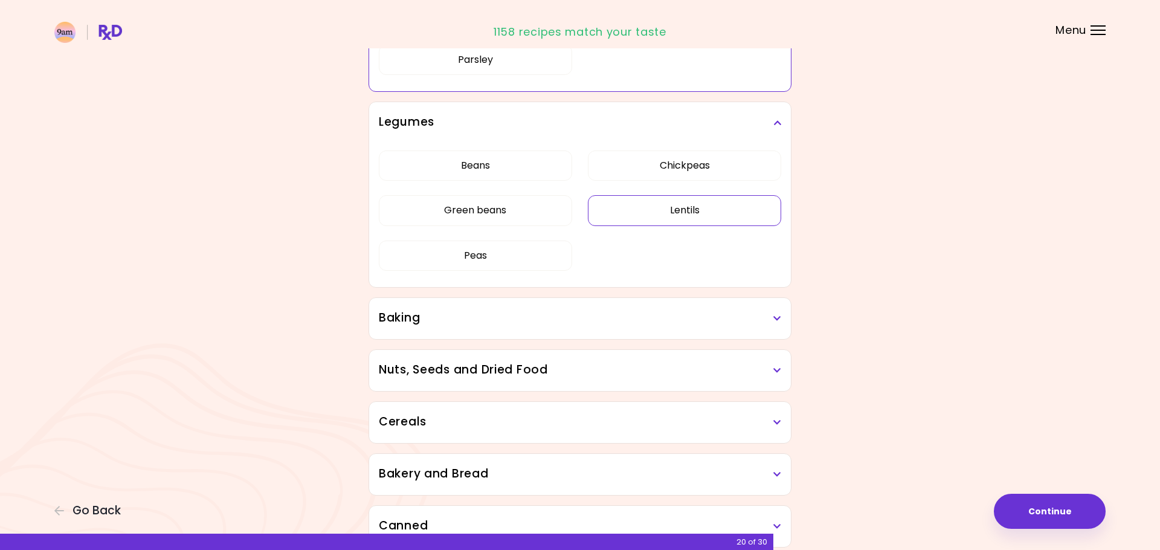
scroll to position [637, 0]
click at [779, 324] on h3 "Baking" at bounding box center [580, 317] width 402 height 18
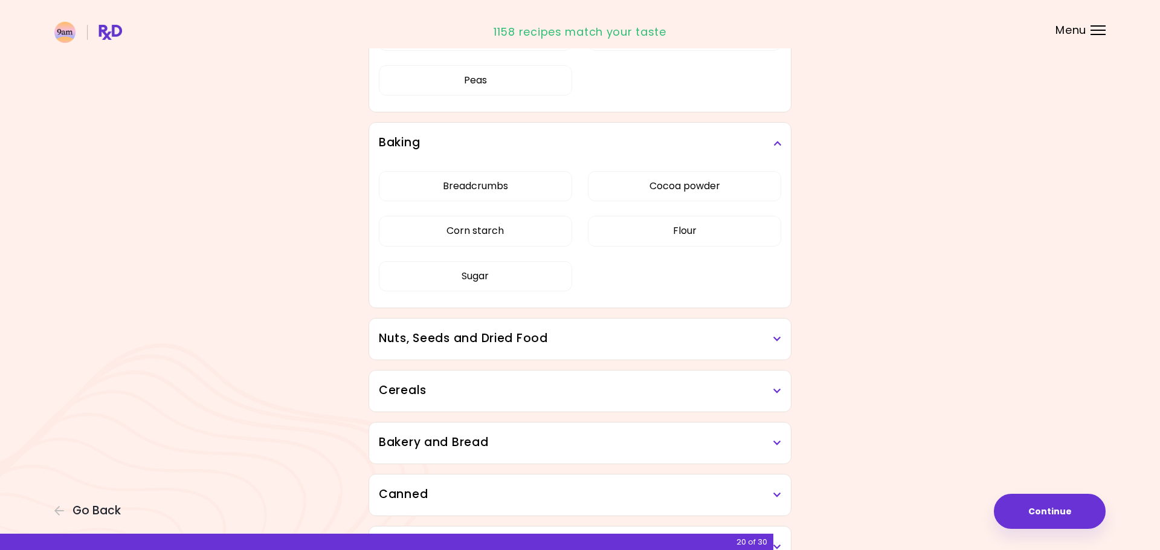
scroll to position [817, 0]
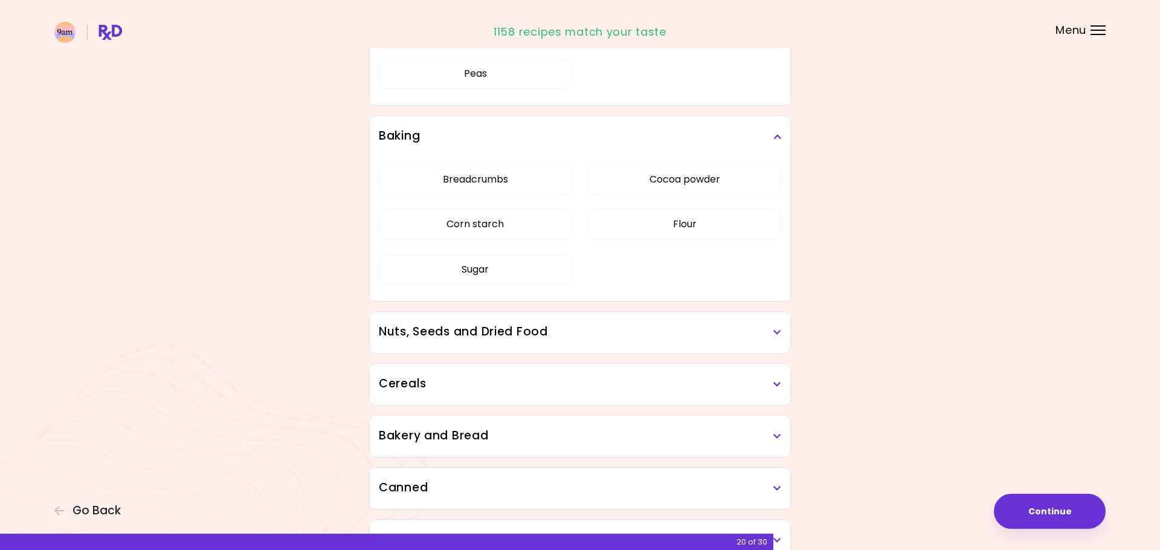
click at [774, 336] on h3 "Nuts, Seeds and Dried Food" at bounding box center [580, 332] width 402 height 18
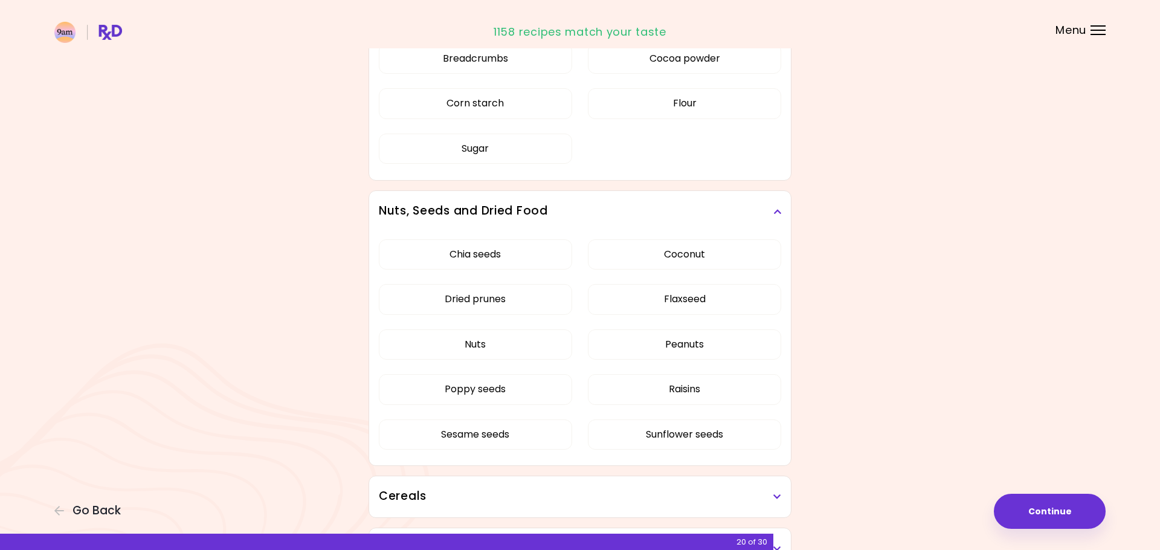
scroll to position [940, 0]
click at [476, 248] on div "Chia seeds Coconut Dried prunes Flaxseed Nuts Peanuts Poppy seeds Raisins Sesam…" at bounding box center [580, 347] width 402 height 234
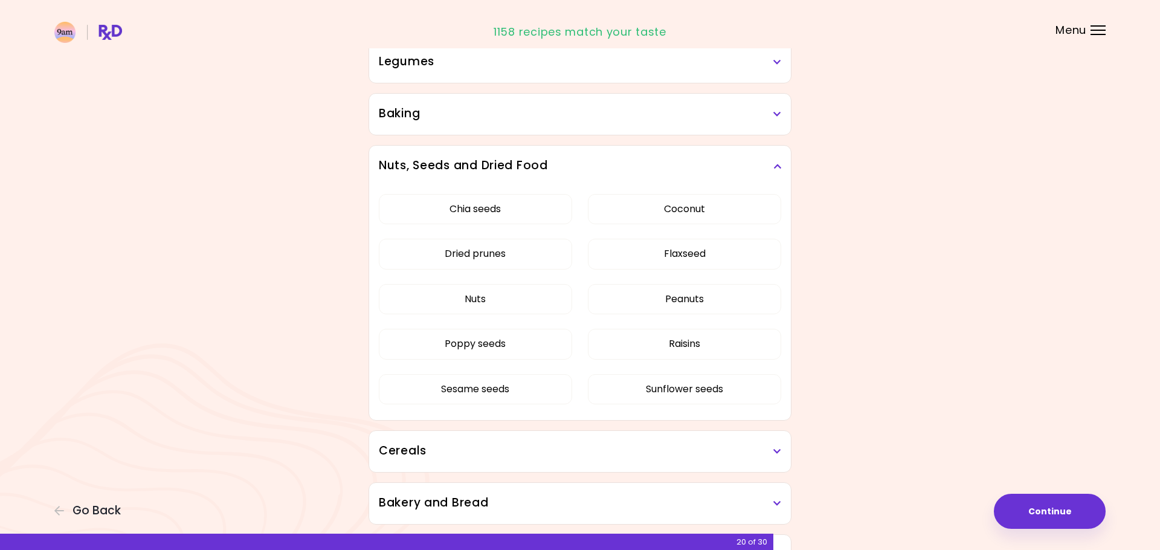
scroll to position [532, 0]
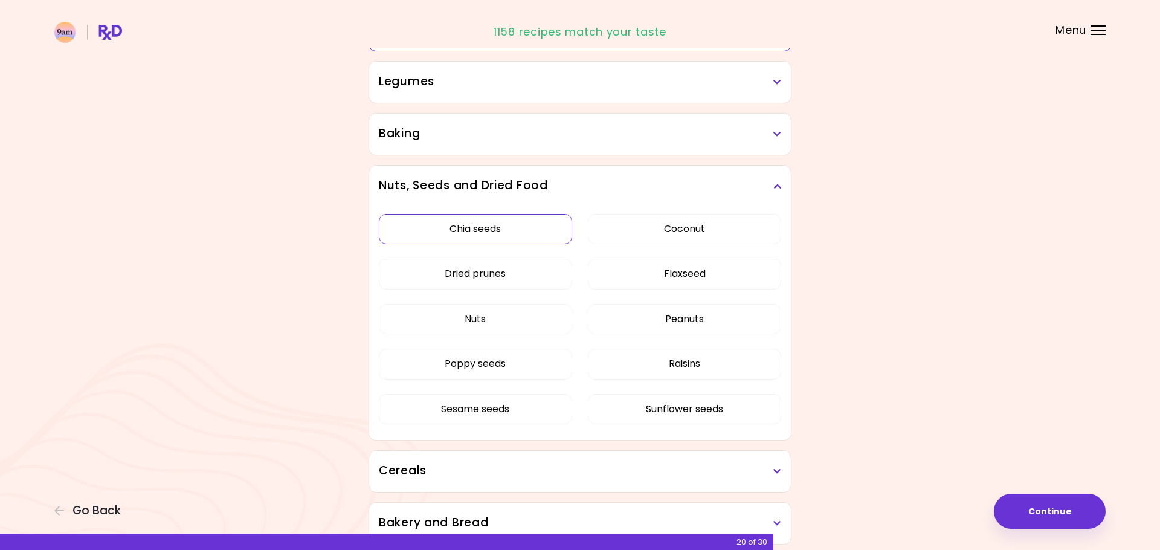
click at [489, 225] on button "Chia seeds" at bounding box center [475, 229] width 193 height 30
click at [495, 273] on button "Dried prunes" at bounding box center [475, 274] width 193 height 30
click at [504, 363] on button "Poppy seeds" at bounding box center [475, 363] width 193 height 30
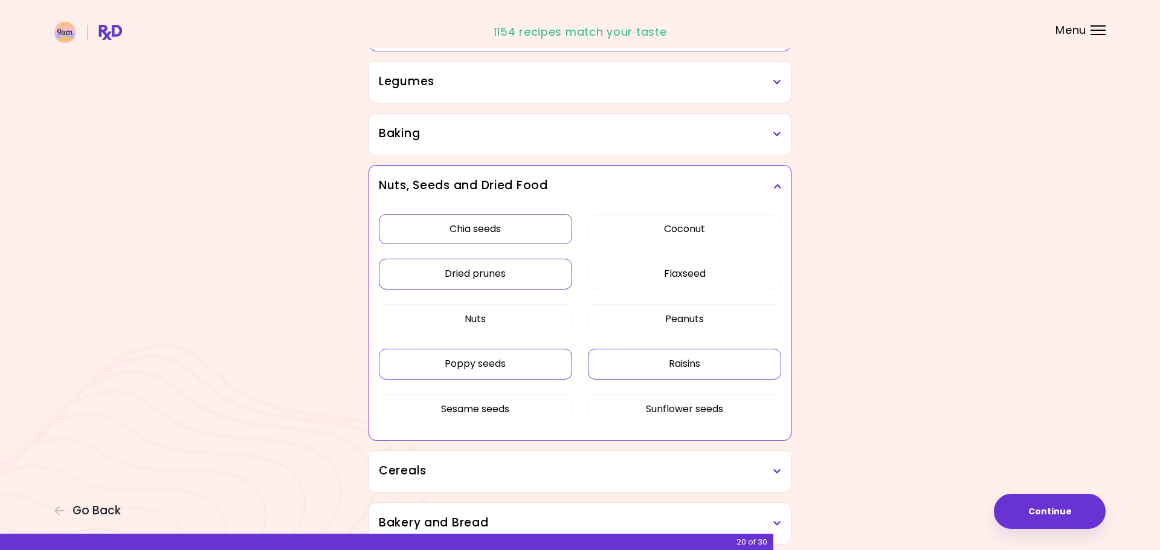
click at [731, 364] on button "Raisins" at bounding box center [684, 363] width 193 height 30
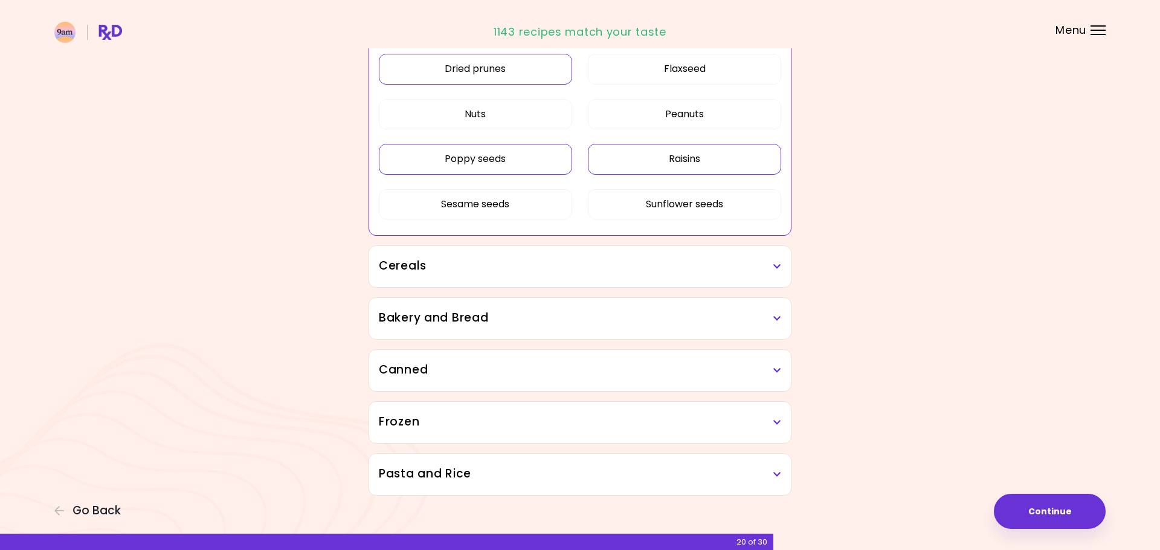
click at [600, 269] on h3 "Cereals" at bounding box center [580, 266] width 402 height 18
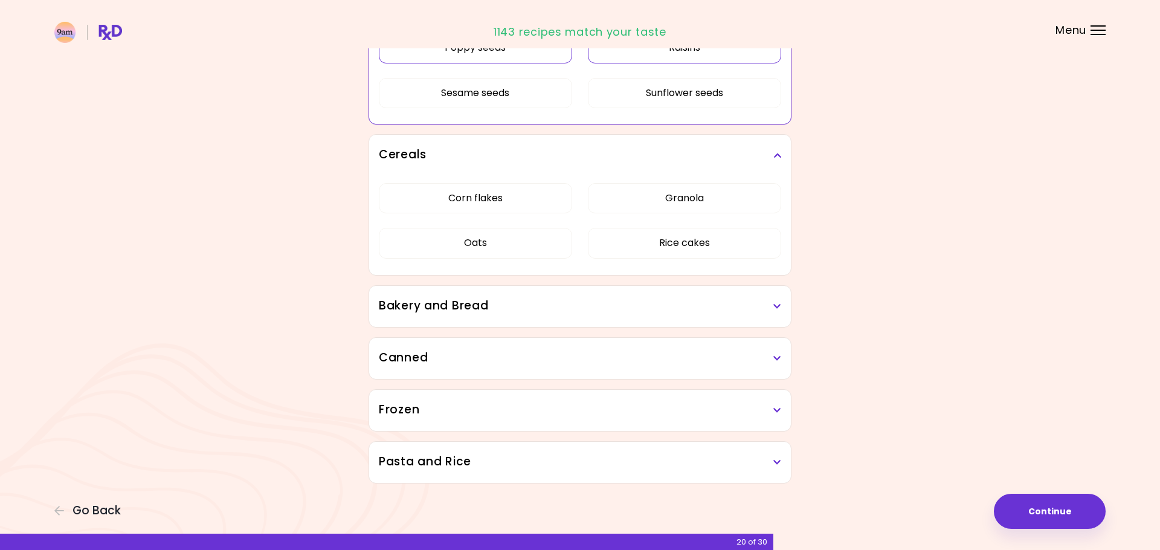
scroll to position [848, 0]
click at [775, 301] on h3 "Bakery and Bread" at bounding box center [580, 306] width 402 height 18
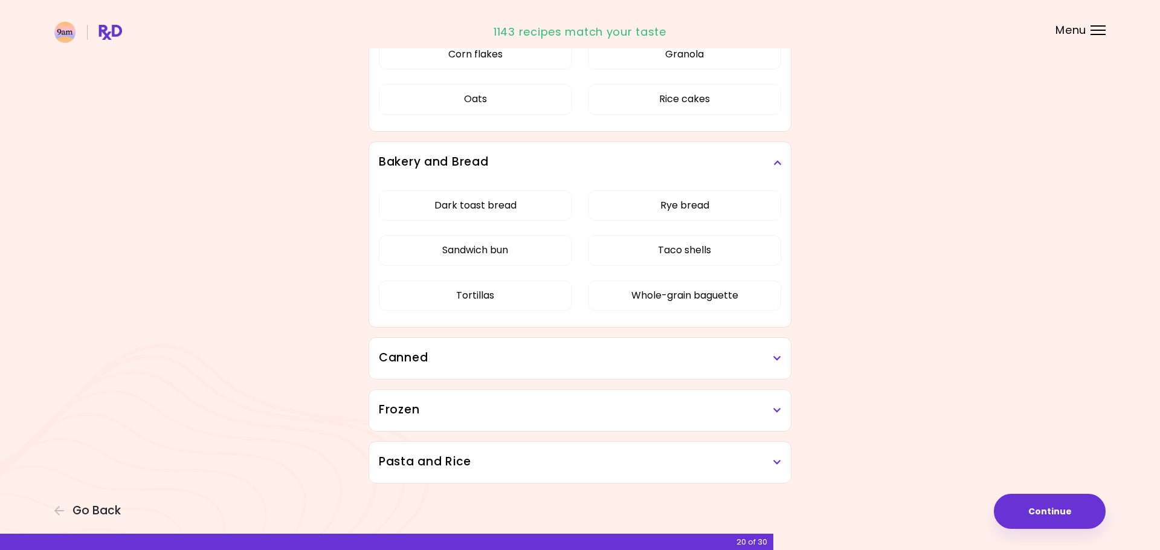
scroll to position [992, 0]
click at [772, 360] on h3 "Canned" at bounding box center [580, 358] width 402 height 18
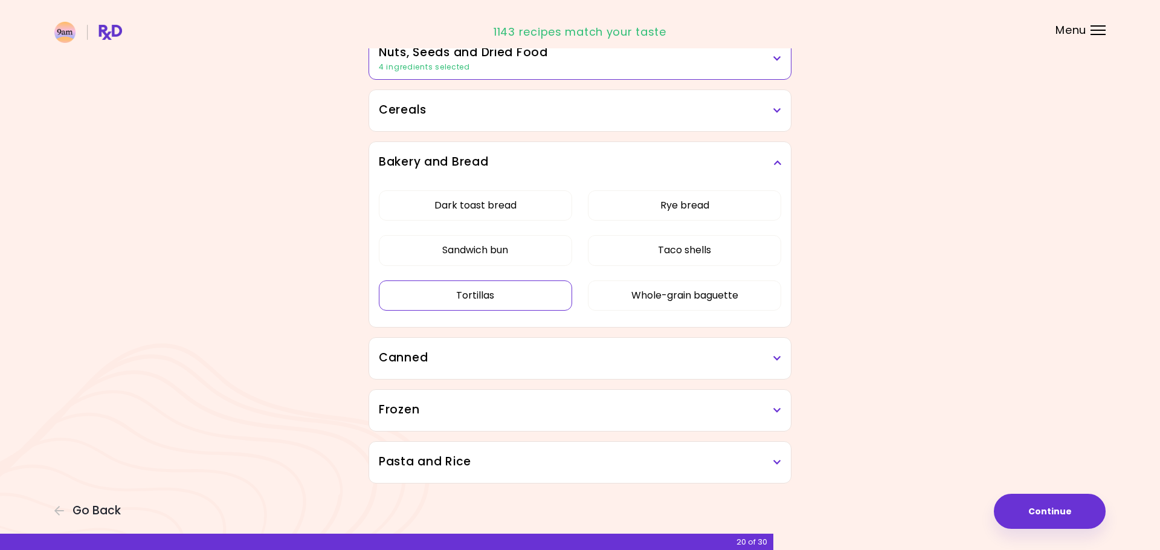
click at [477, 280] on button "Tortillas" at bounding box center [475, 295] width 193 height 30
click at [750, 356] on h3 "Canned" at bounding box center [580, 358] width 402 height 18
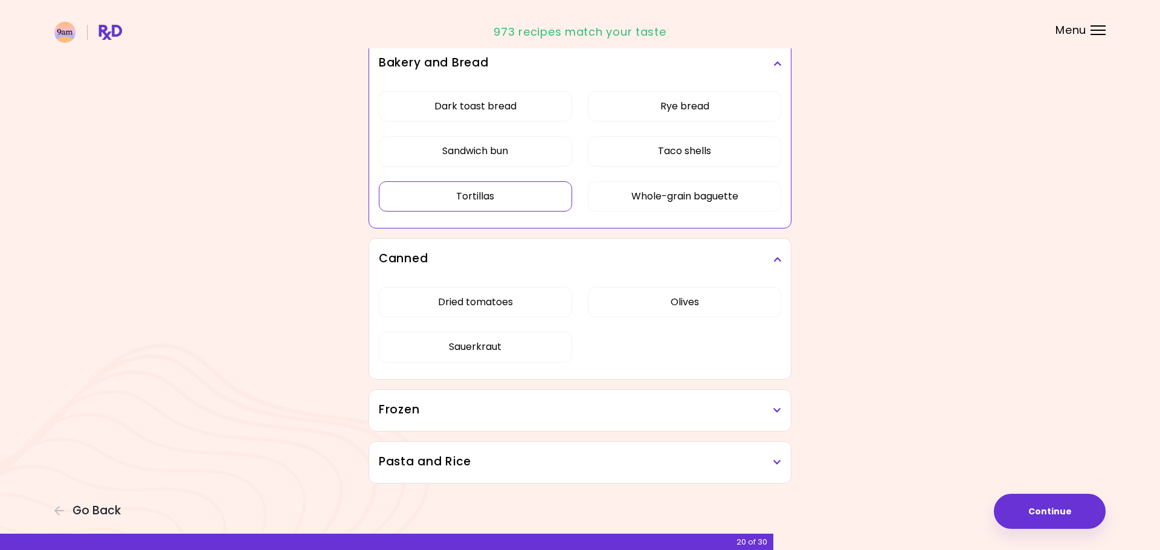
scroll to position [759, 0]
click at [775, 408] on icon at bounding box center [777, 410] width 8 height 8
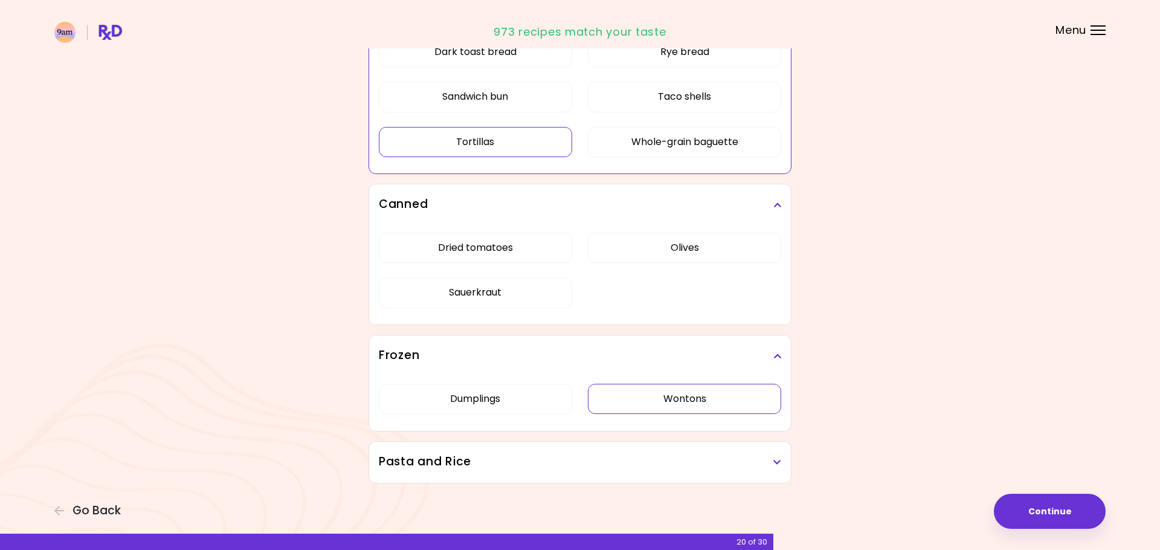
scroll to position [813, 0]
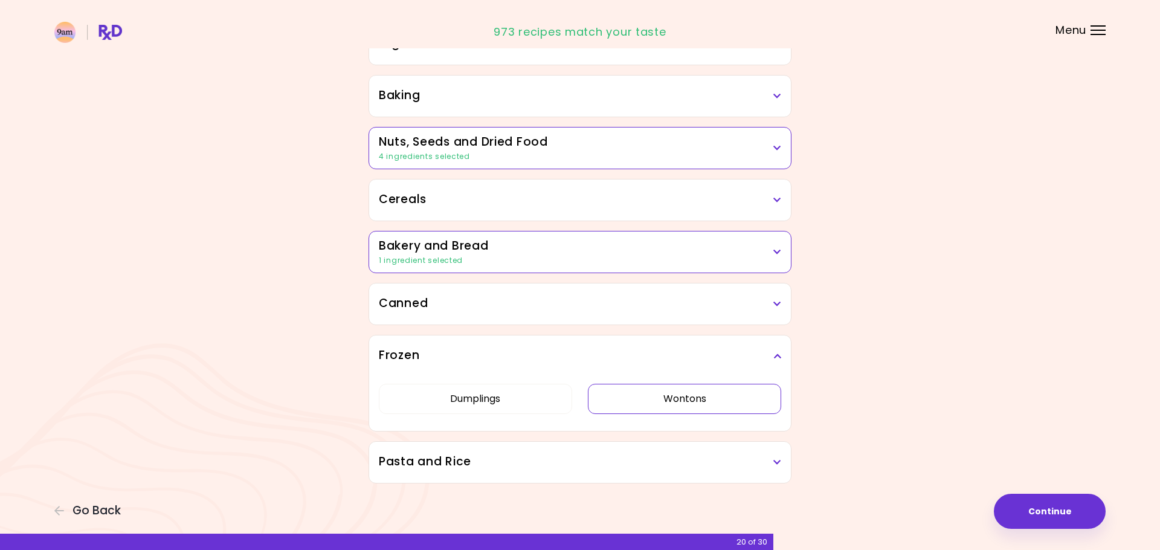
click at [718, 404] on button "Wontons" at bounding box center [684, 399] width 193 height 30
click at [757, 463] on h3 "Pasta and Rice" at bounding box center [580, 462] width 402 height 18
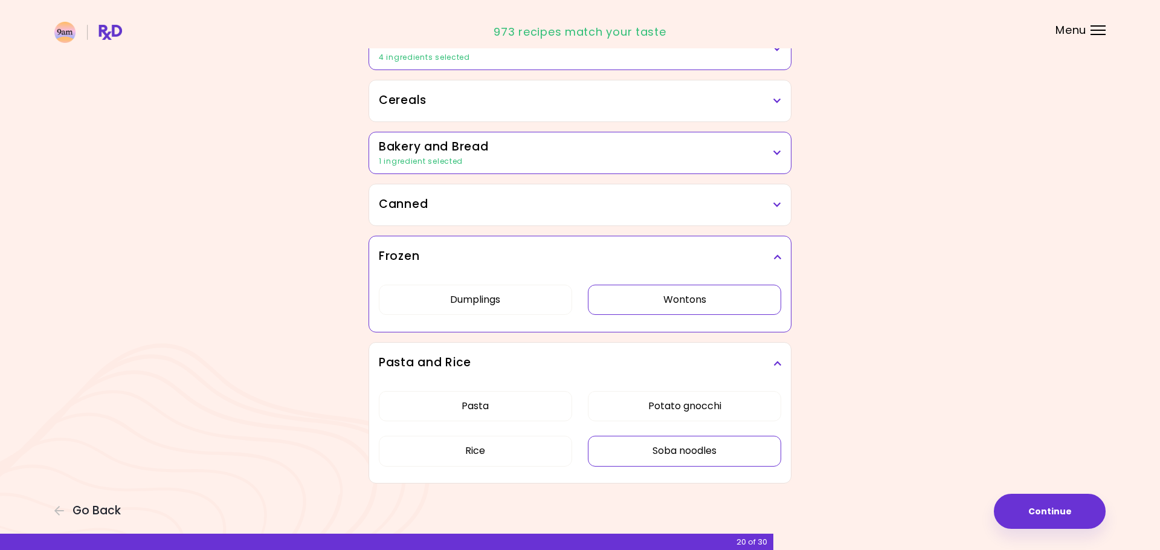
scroll to position [669, 0]
click at [714, 408] on button "Potato gnocchi" at bounding box center [684, 406] width 193 height 30
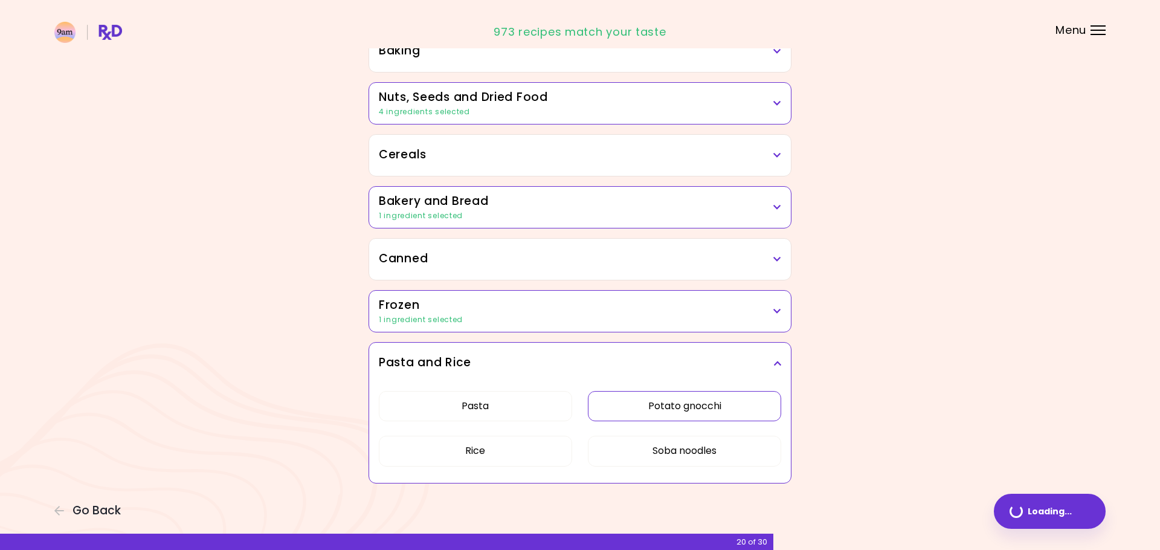
scroll to position [615, 0]
click at [723, 451] on button "Soba noodles" at bounding box center [684, 450] width 193 height 30
click at [1067, 516] on button "Continue" at bounding box center [1050, 510] width 112 height 35
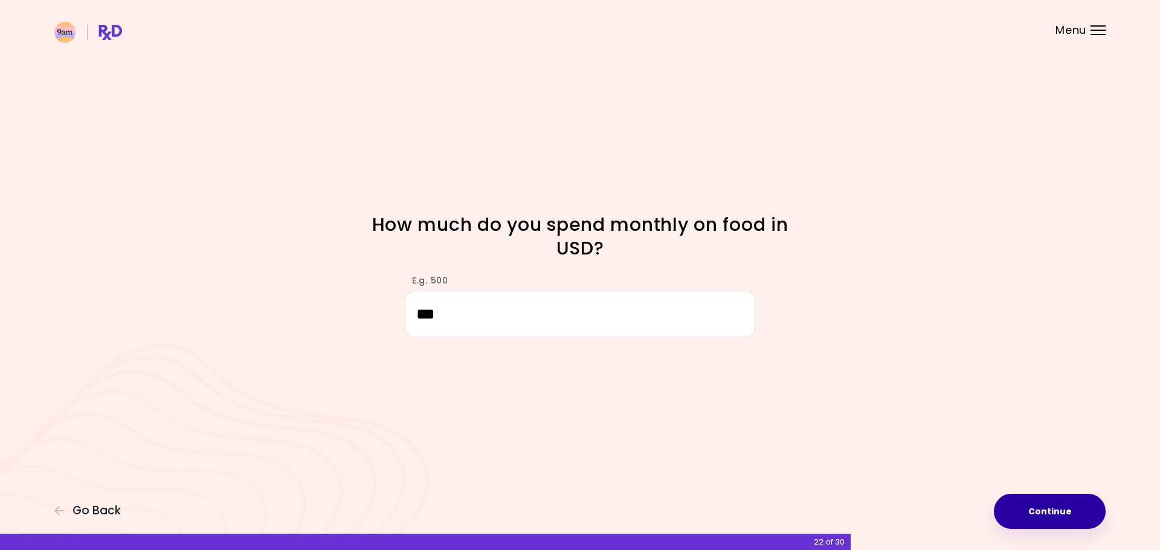
type input "***"
click at [1042, 518] on button "Continue" at bounding box center [1050, 510] width 112 height 35
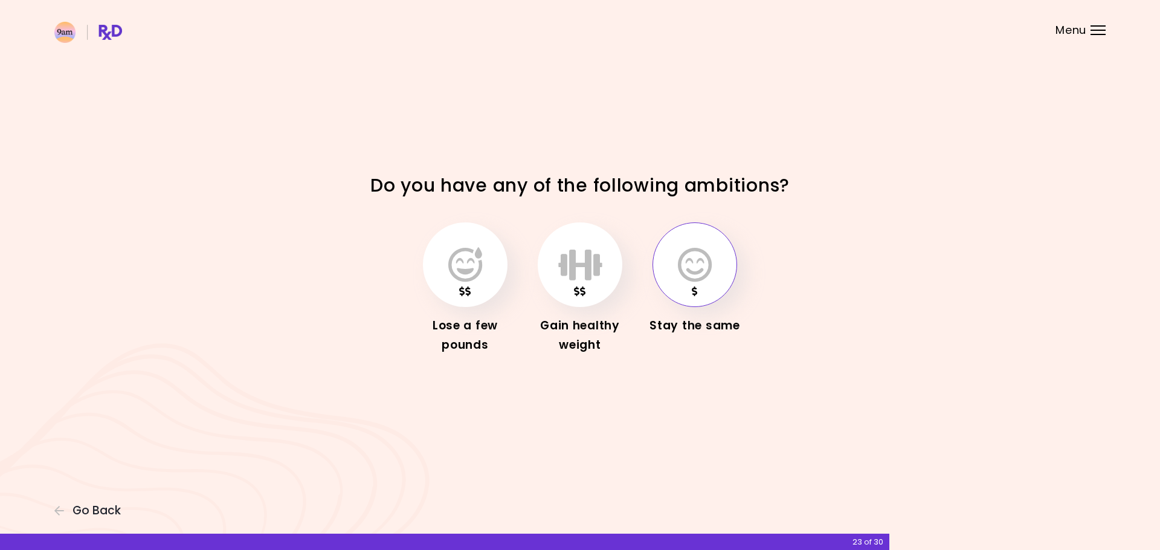
click at [718, 266] on button "button" at bounding box center [694, 264] width 85 height 85
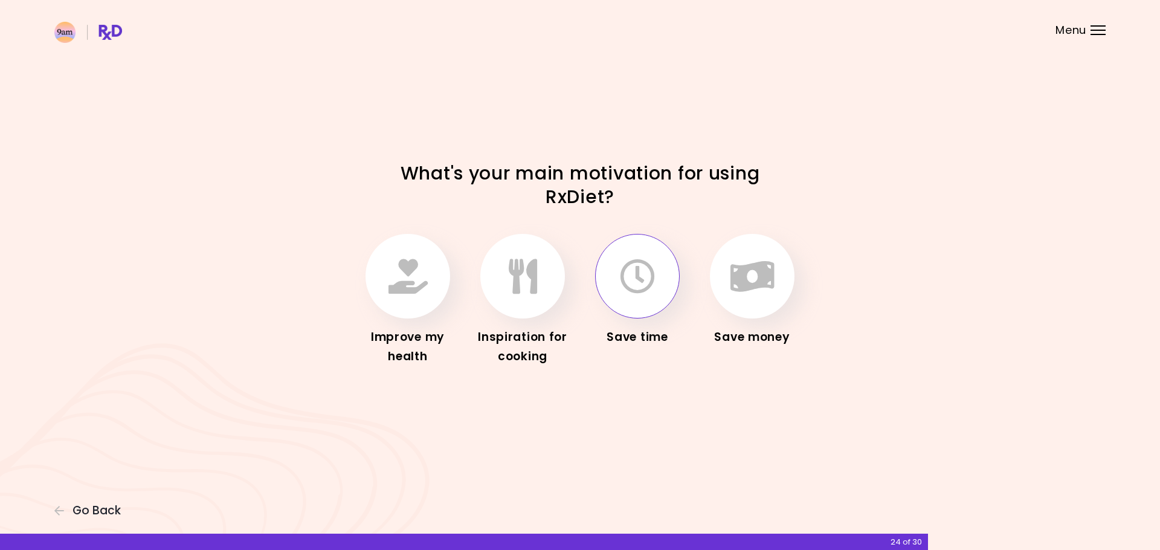
click at [623, 286] on icon "button" at bounding box center [637, 276] width 35 height 35
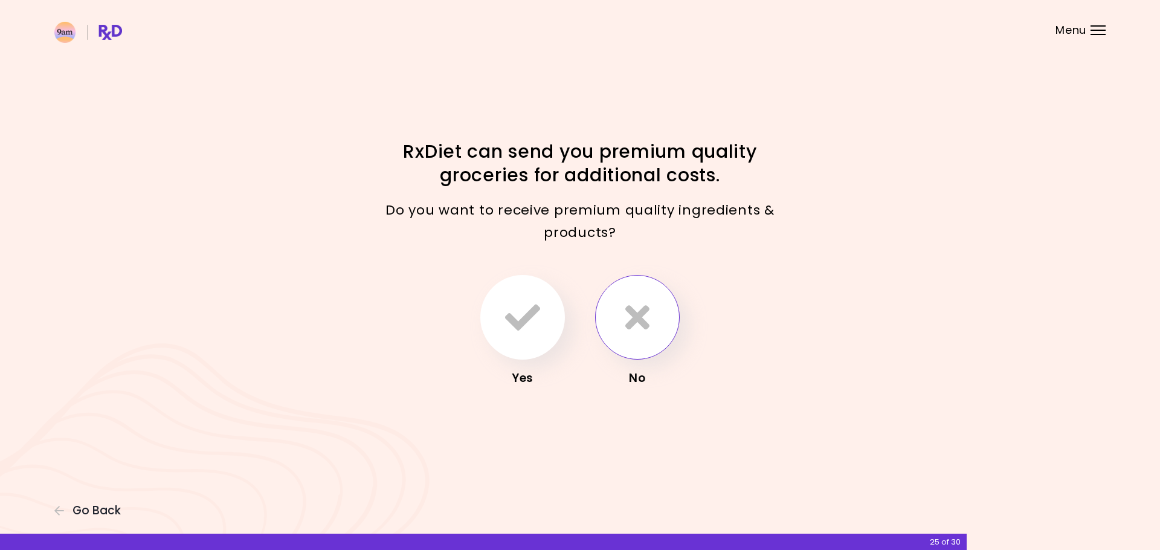
click at [649, 301] on icon "button" at bounding box center [637, 317] width 24 height 35
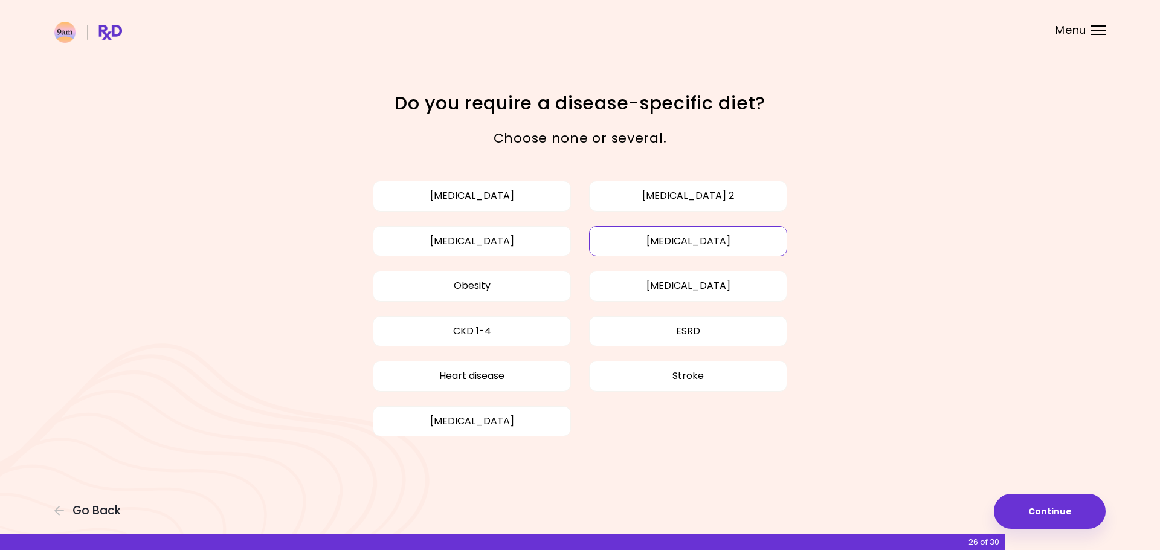
click at [731, 236] on button "[MEDICAL_DATA]" at bounding box center [688, 241] width 198 height 30
click at [1045, 506] on button "Continue" at bounding box center [1050, 510] width 112 height 35
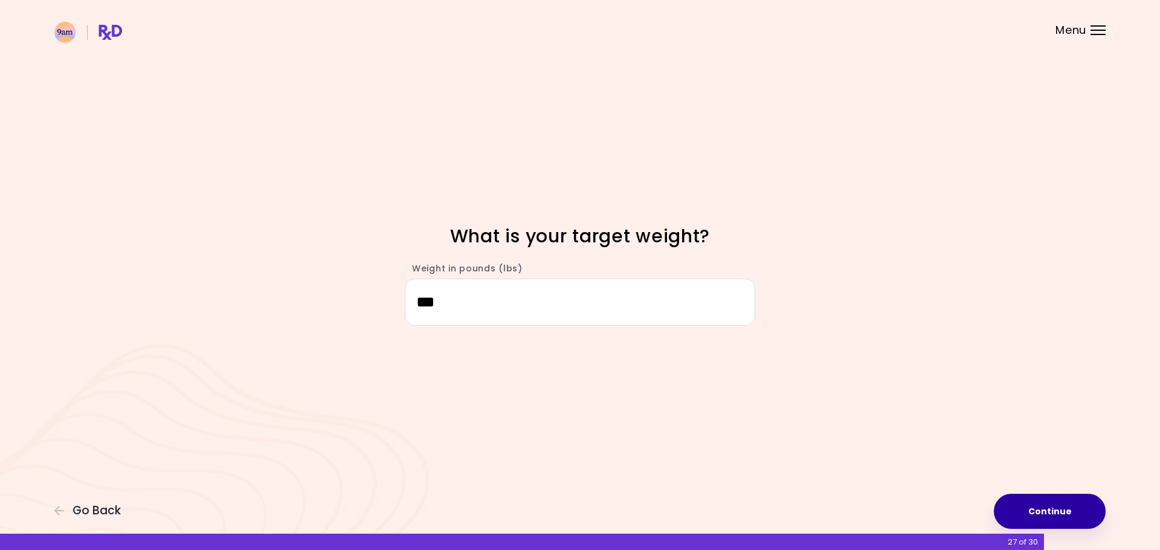
type input "***"
click at [1051, 507] on button "Continue" at bounding box center [1050, 510] width 112 height 35
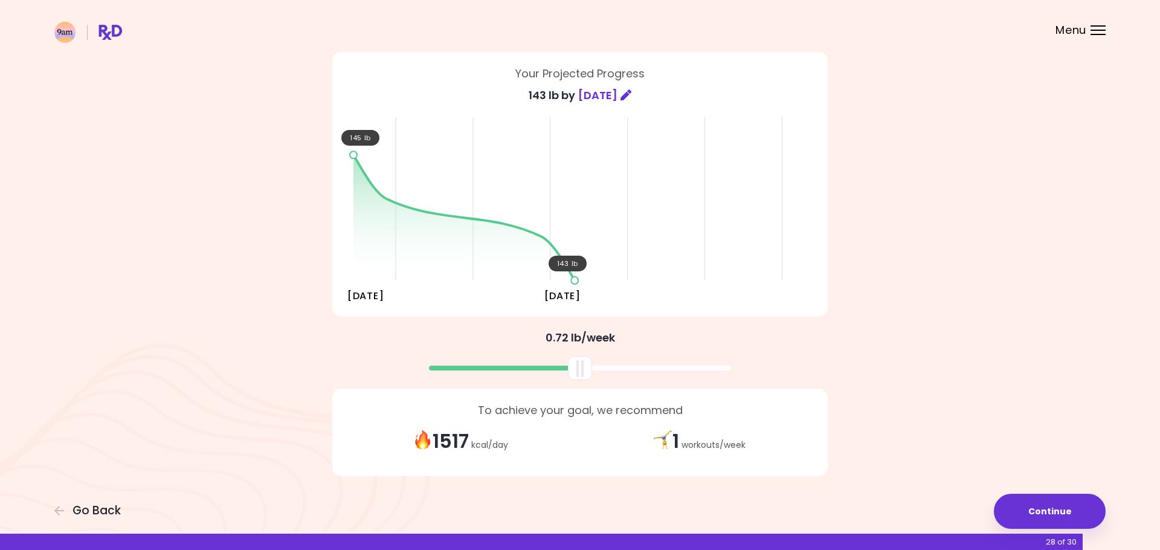
scroll to position [73, 0]
click at [1070, 503] on button "Continue" at bounding box center [1050, 510] width 112 height 35
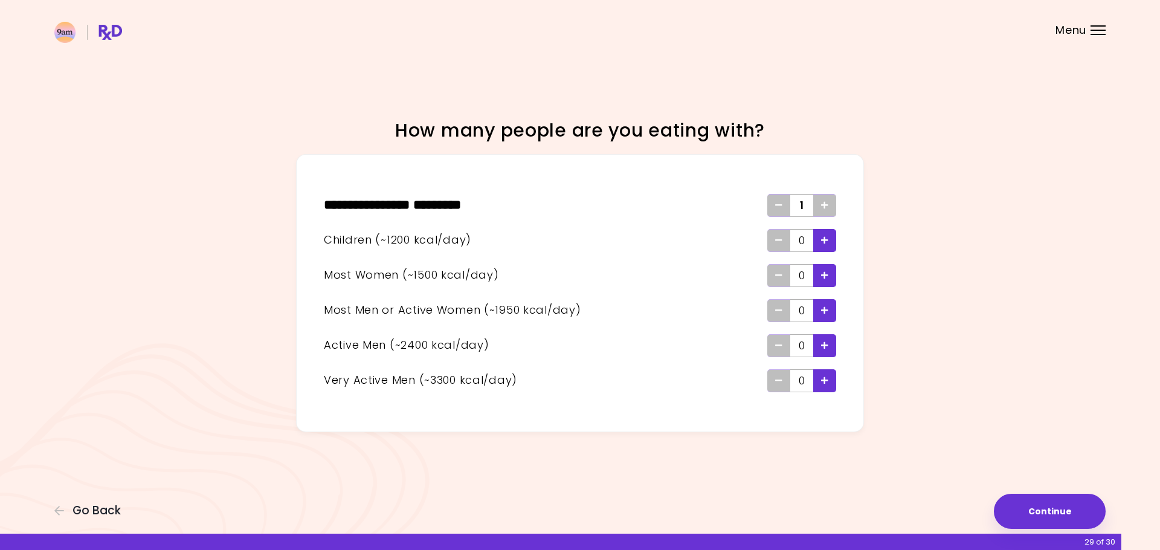
click at [829, 313] on div "Add - Man or Active Woman" at bounding box center [824, 310] width 23 height 23
click at [783, 312] on div "Remove - Man or Active Woman" at bounding box center [778, 310] width 23 height 23
click at [824, 308] on icon "Add - Man or Active Woman" at bounding box center [824, 310] width 7 height 8
click at [1063, 514] on button "Continue" at bounding box center [1050, 510] width 112 height 35
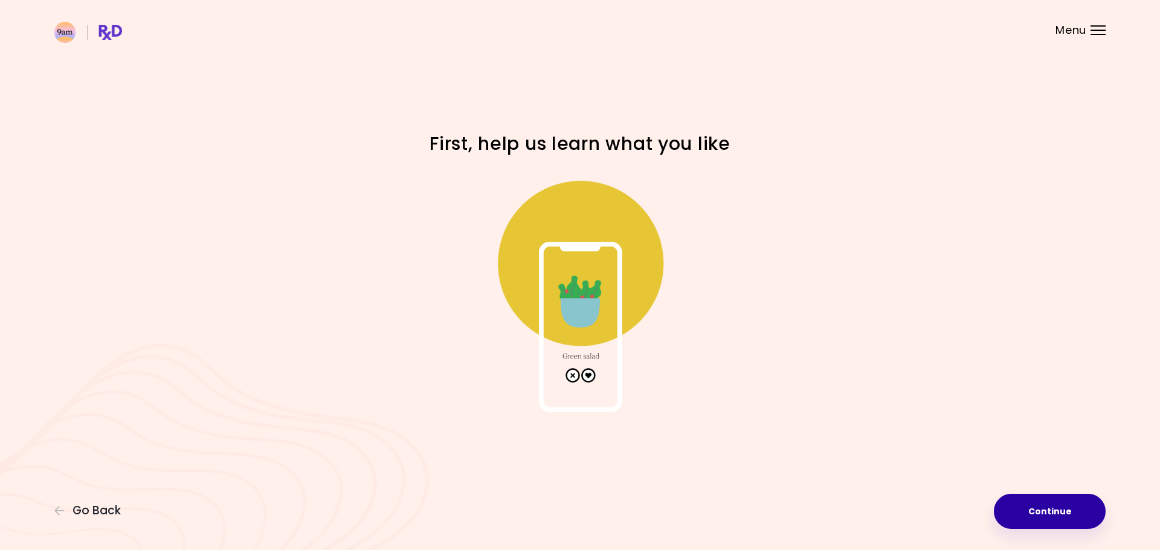
click at [1061, 510] on button "Continue" at bounding box center [1050, 510] width 112 height 35
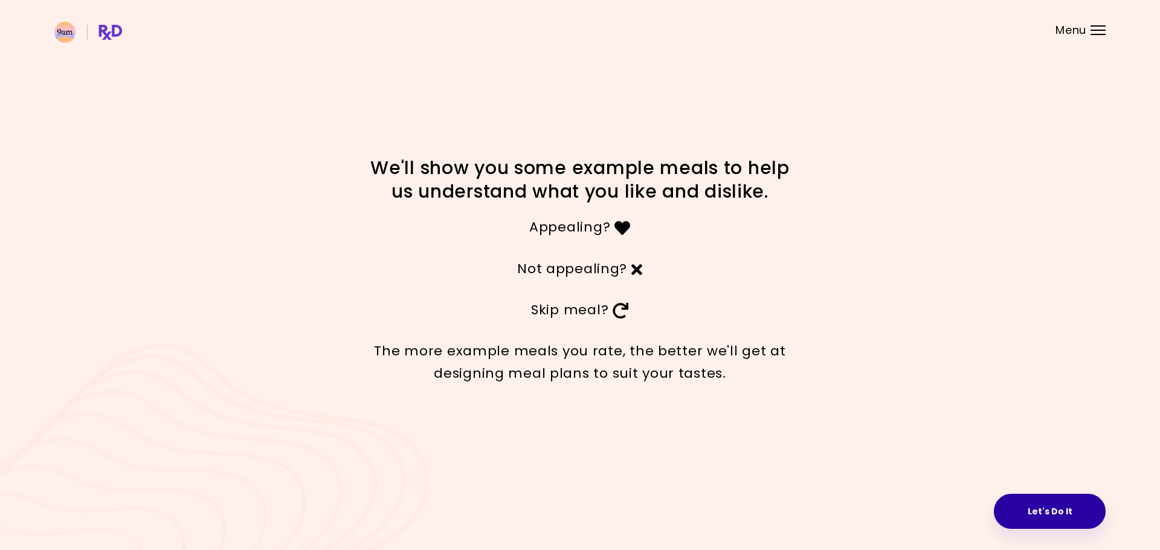
click at [1055, 516] on button "Let's Do It" at bounding box center [1050, 510] width 112 height 35
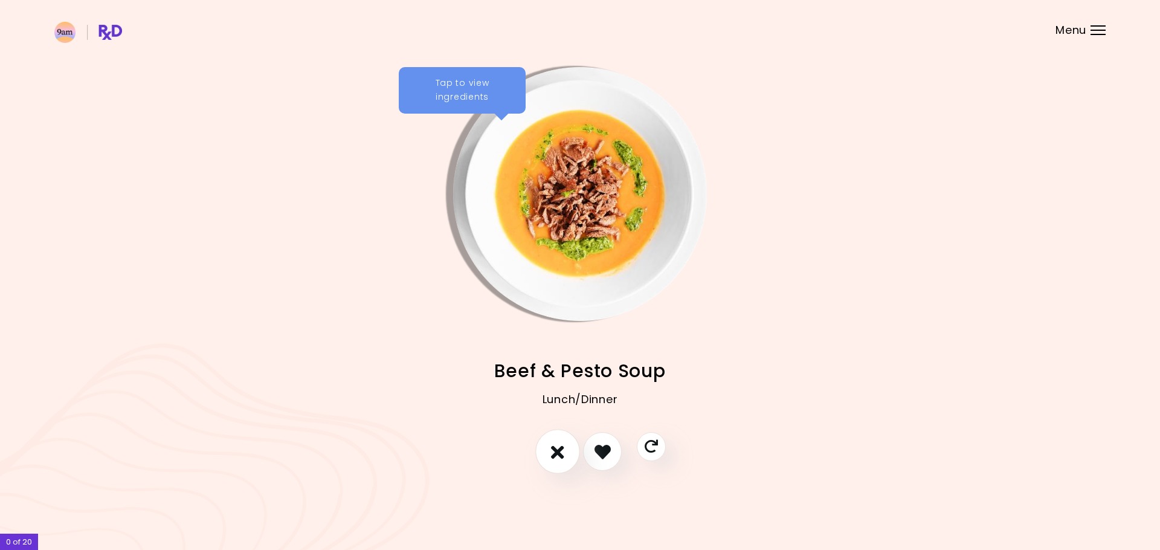
click at [551, 445] on icon "I don't like this recipe" at bounding box center [557, 451] width 13 height 19
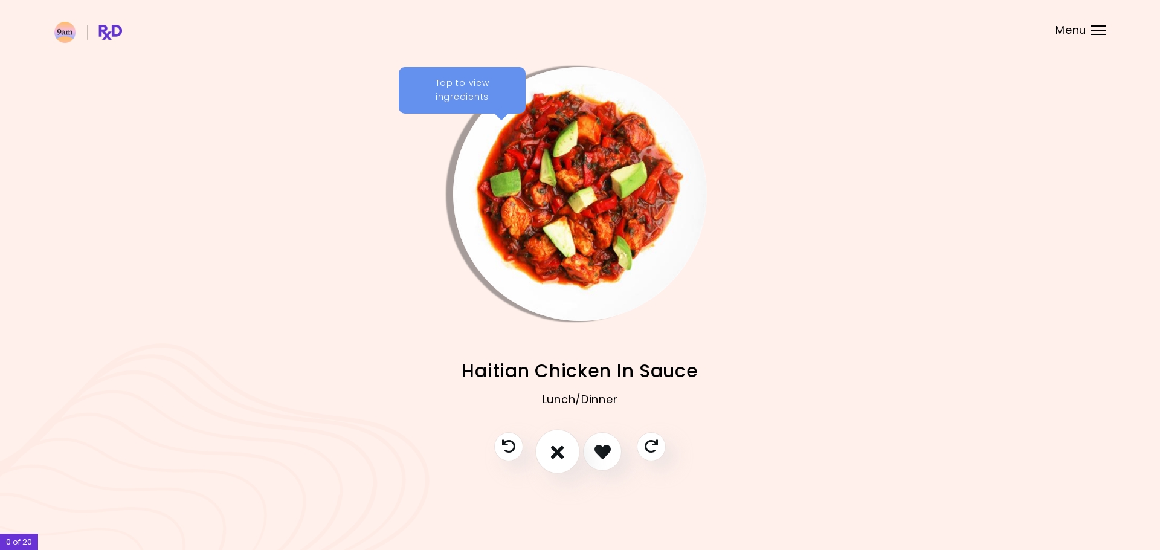
click at [558, 448] on icon "I don't like this recipe" at bounding box center [557, 451] width 13 height 19
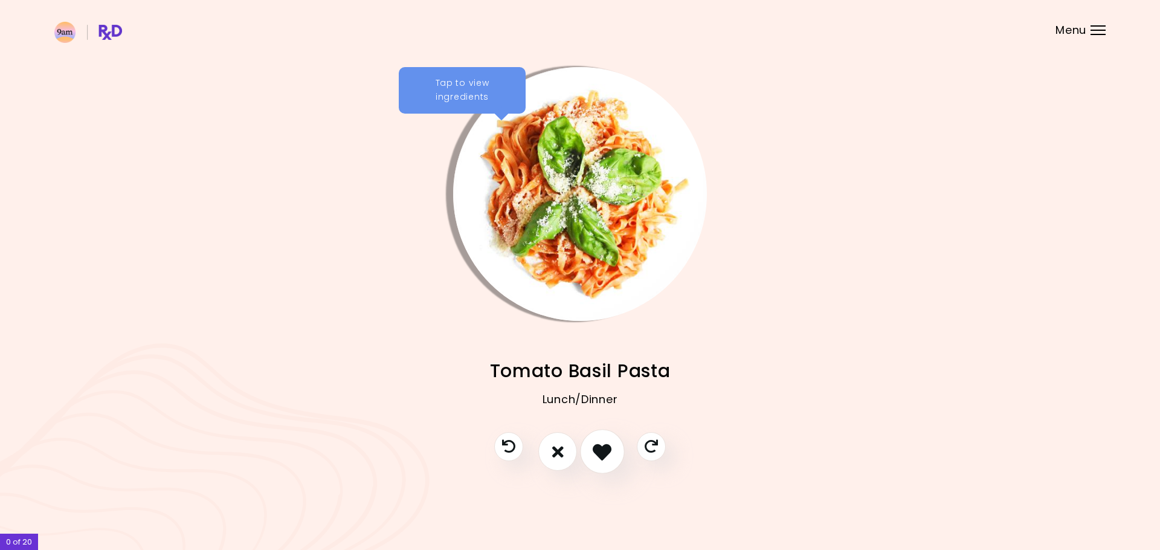
click at [607, 449] on icon "I like this recipe" at bounding box center [601, 451] width 19 height 19
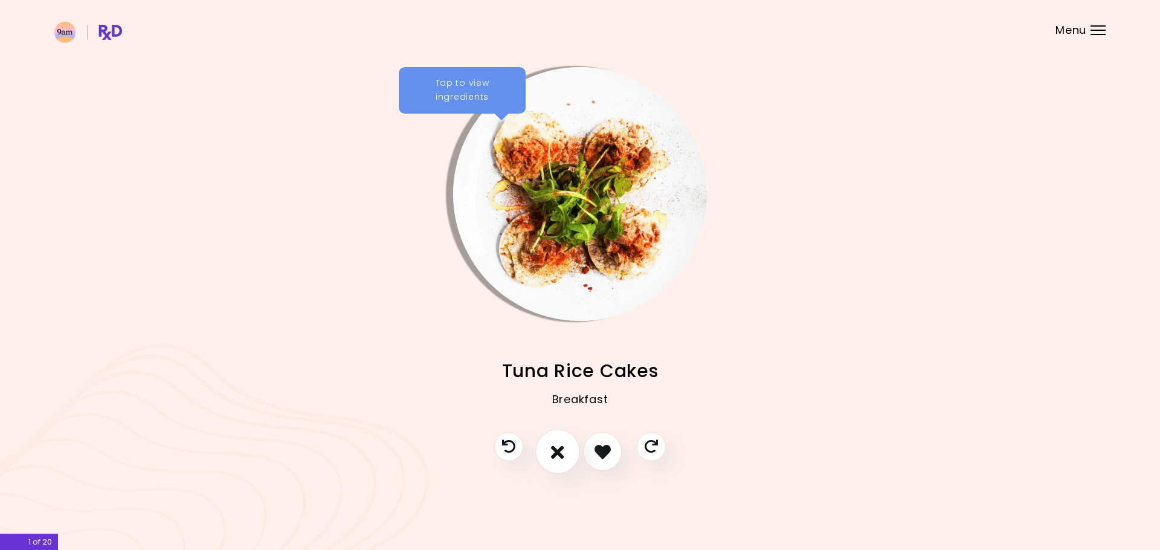
click at [566, 451] on button "I don't like this recipe" at bounding box center [557, 451] width 45 height 45
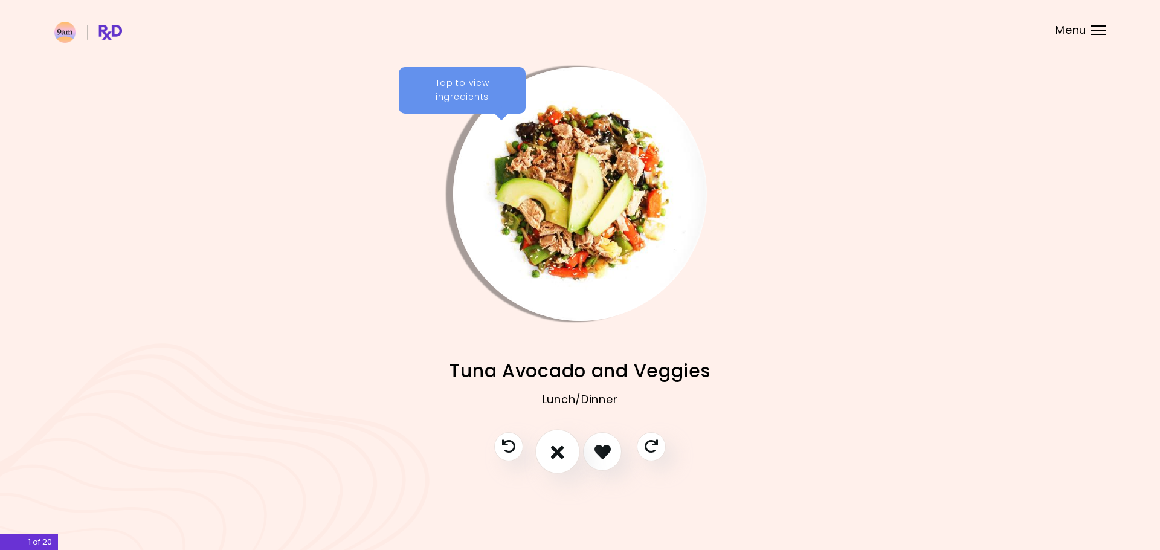
click at [556, 452] on icon "I don't like this recipe" at bounding box center [557, 451] width 13 height 19
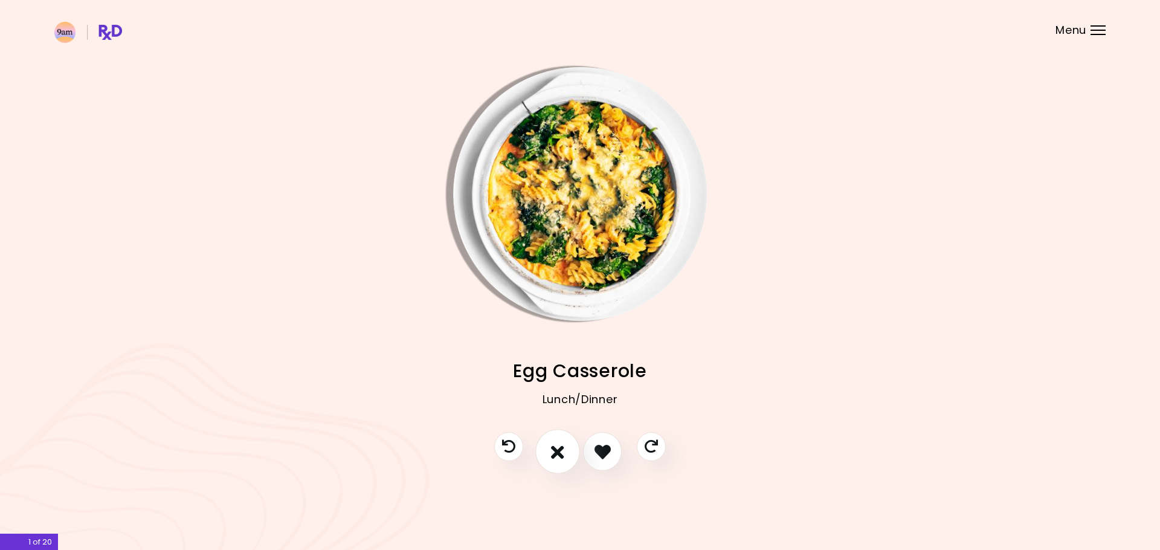
click at [556, 452] on icon "I don't like this recipe" at bounding box center [557, 451] width 13 height 19
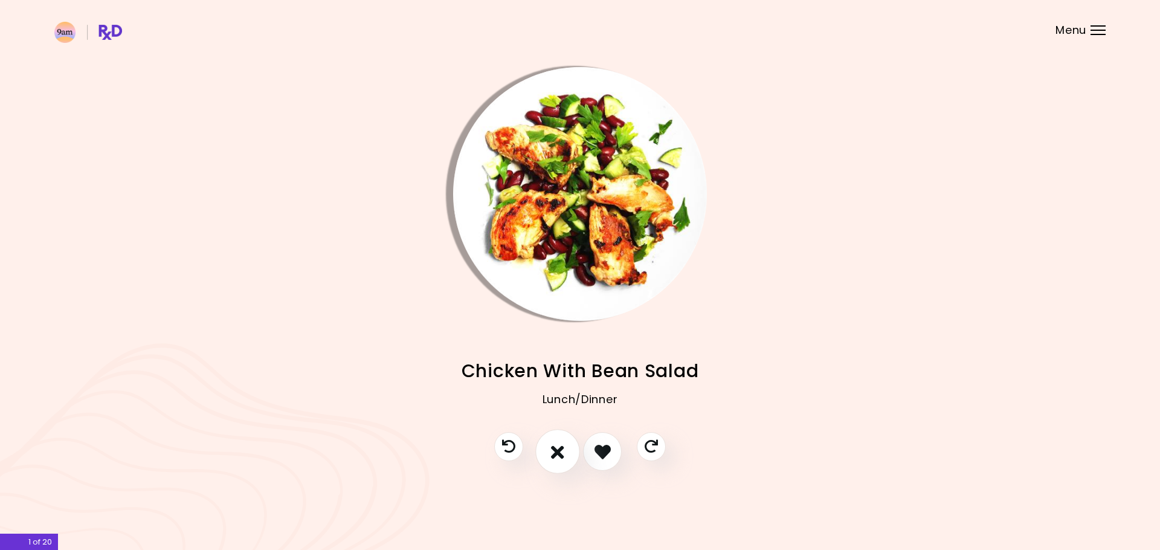
click at [556, 452] on icon "I don't like this recipe" at bounding box center [557, 451] width 13 height 19
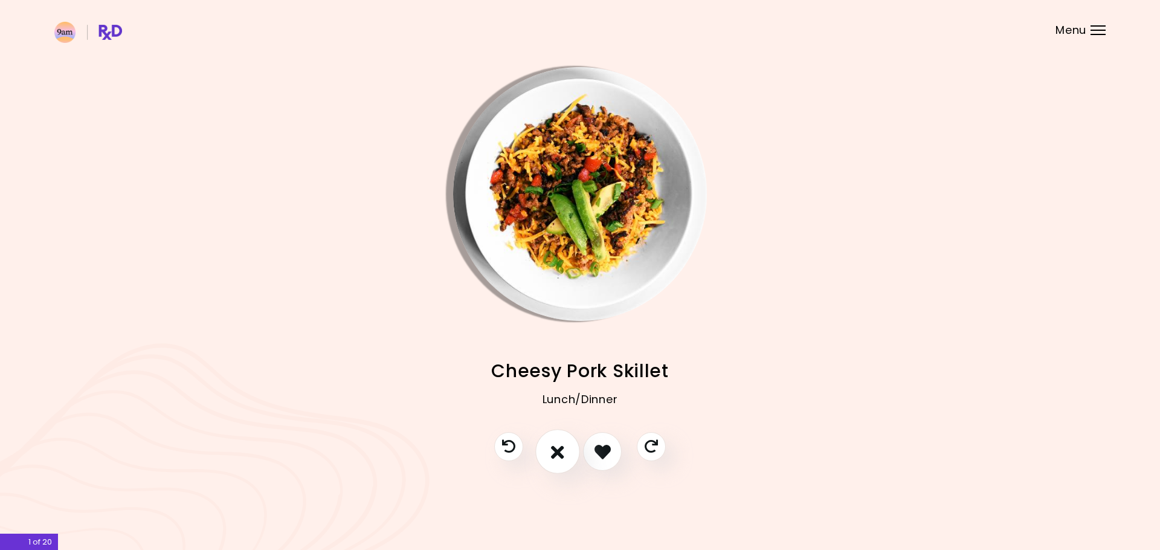
click at [556, 452] on icon "I don't like this recipe" at bounding box center [557, 451] width 13 height 19
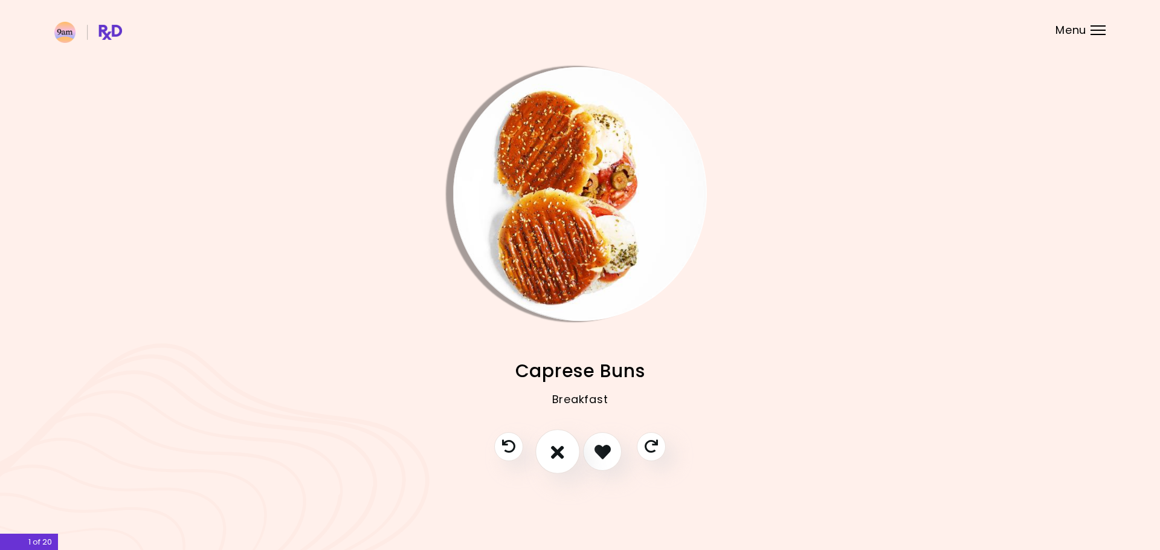
click at [556, 452] on icon "I don't like this recipe" at bounding box center [557, 451] width 13 height 19
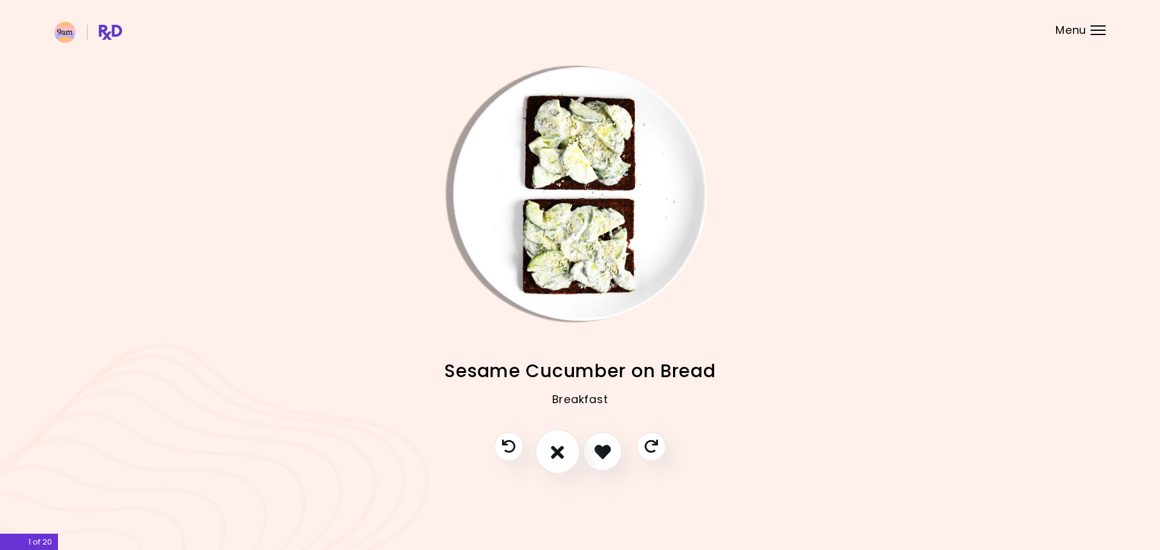
click at [557, 452] on icon "I don't like this recipe" at bounding box center [557, 451] width 13 height 19
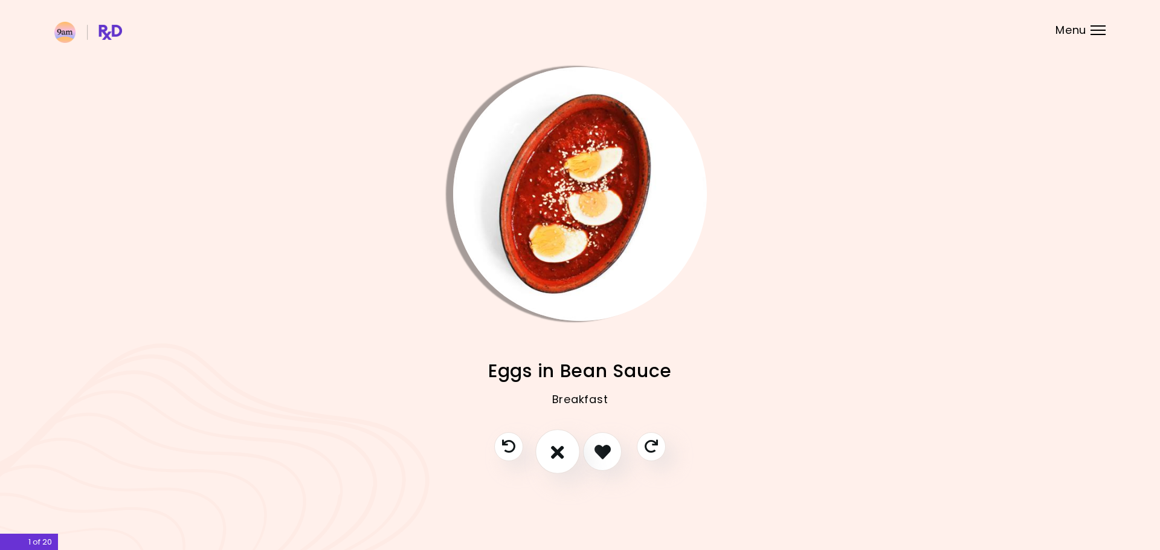
click at [557, 452] on icon "I don't like this recipe" at bounding box center [557, 451] width 13 height 19
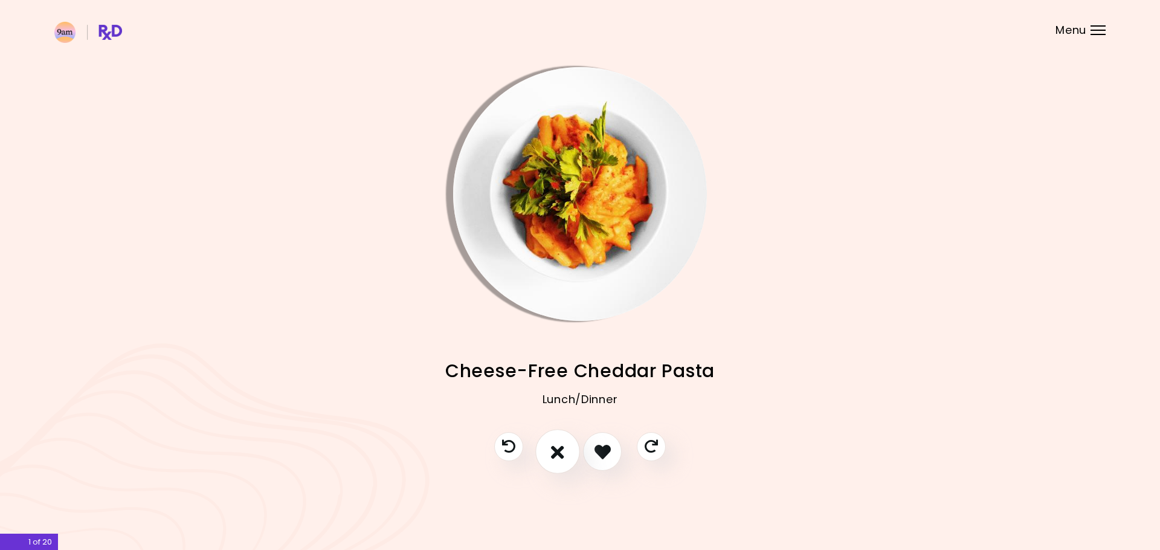
click at [557, 452] on icon "I don't like this recipe" at bounding box center [557, 451] width 13 height 19
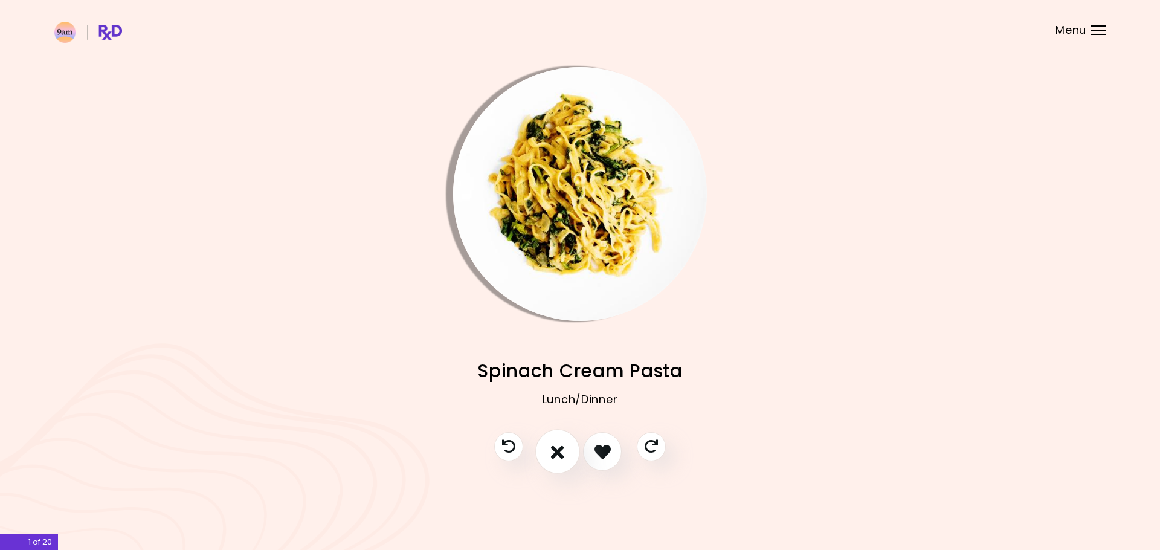
click at [564, 452] on icon "I don't like this recipe" at bounding box center [557, 451] width 13 height 19
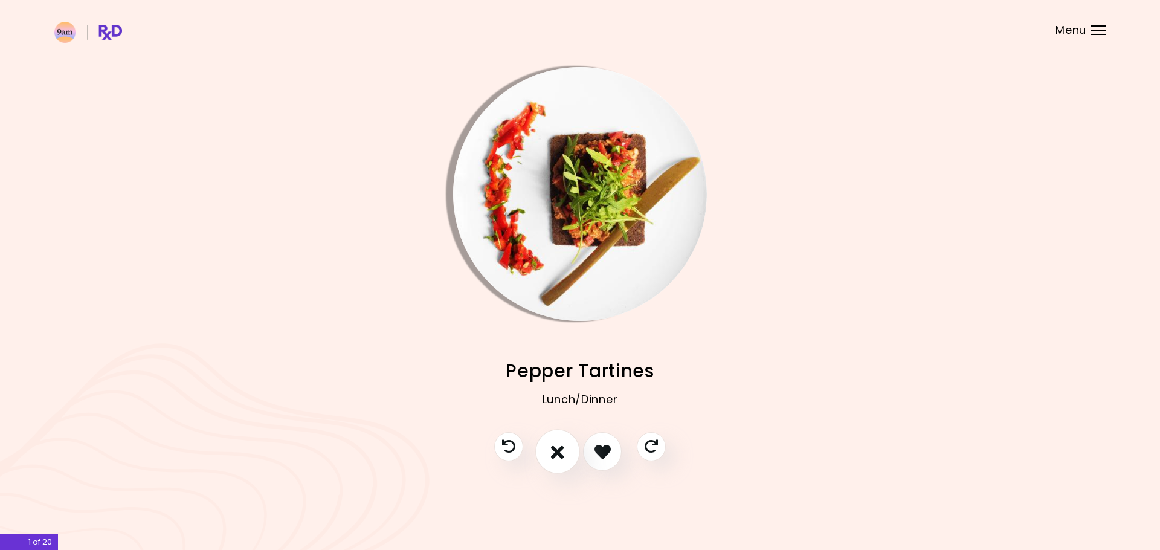
click at [564, 452] on icon "I don't like this recipe" at bounding box center [557, 451] width 13 height 19
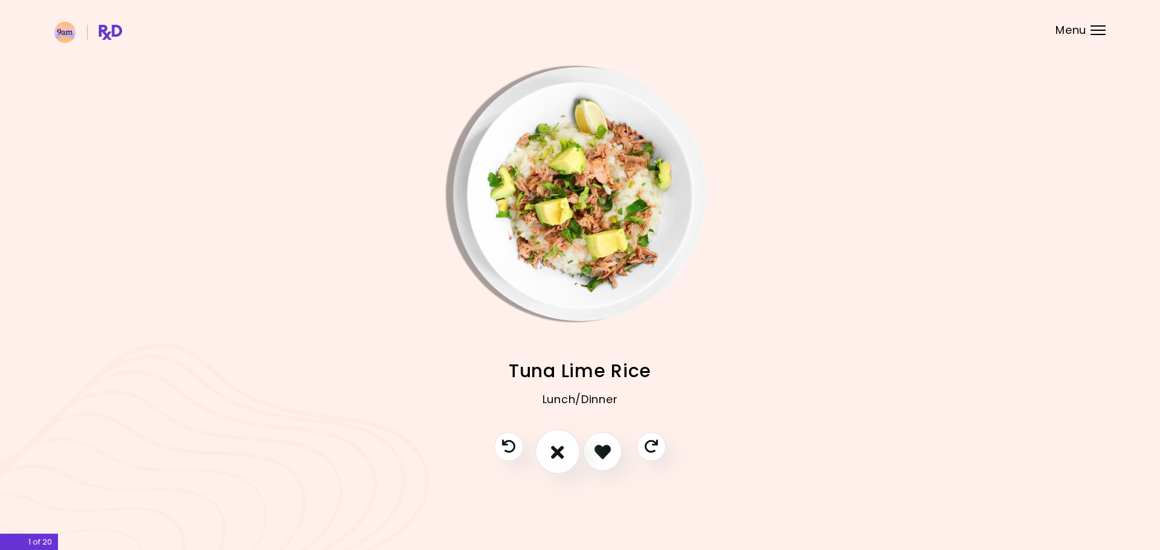
click at [564, 452] on icon "I don't like this recipe" at bounding box center [557, 451] width 13 height 19
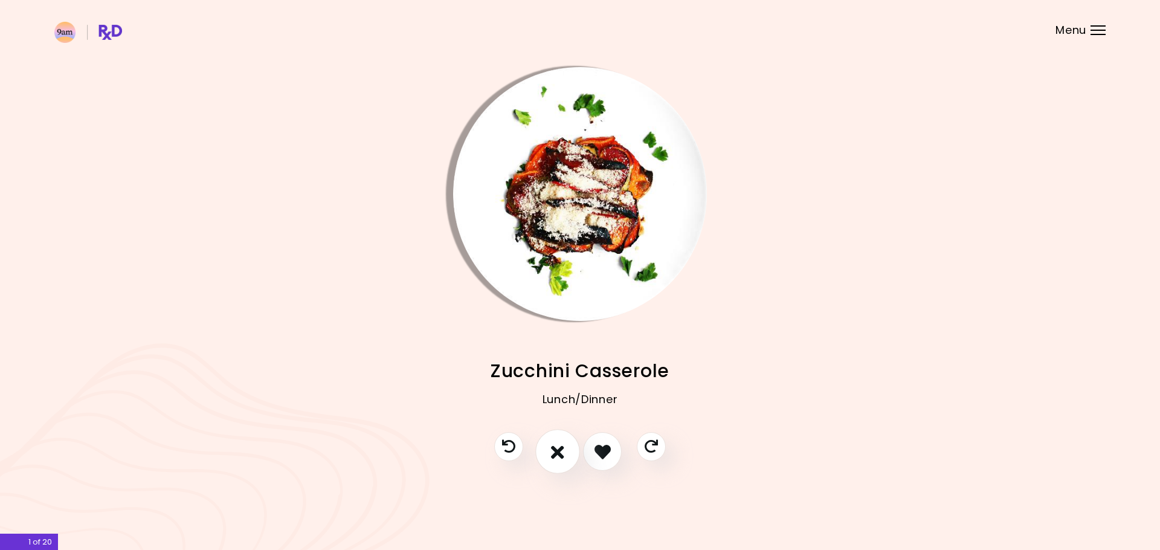
click at [564, 452] on icon "I don't like this recipe" at bounding box center [557, 451] width 13 height 19
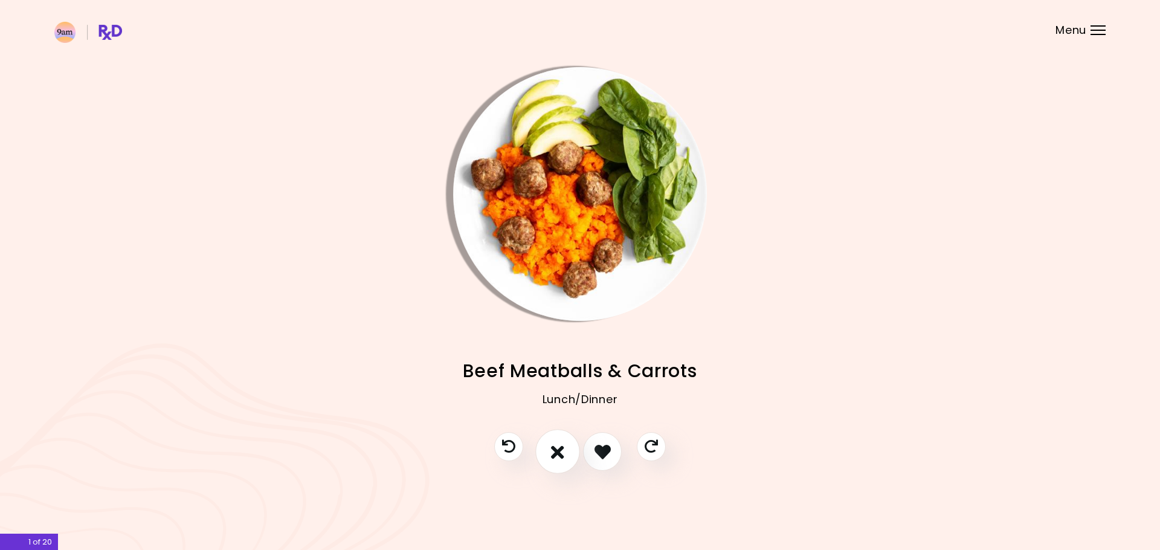
click at [564, 452] on icon "I don't like this recipe" at bounding box center [557, 451] width 13 height 19
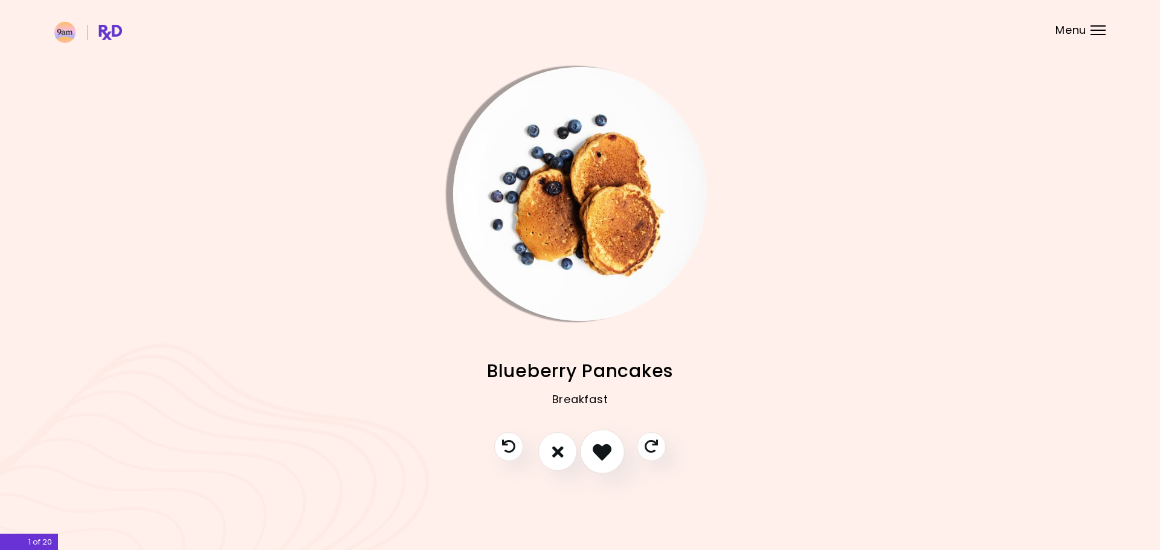
click at [591, 451] on button "I like this recipe" at bounding box center [602, 451] width 45 height 45
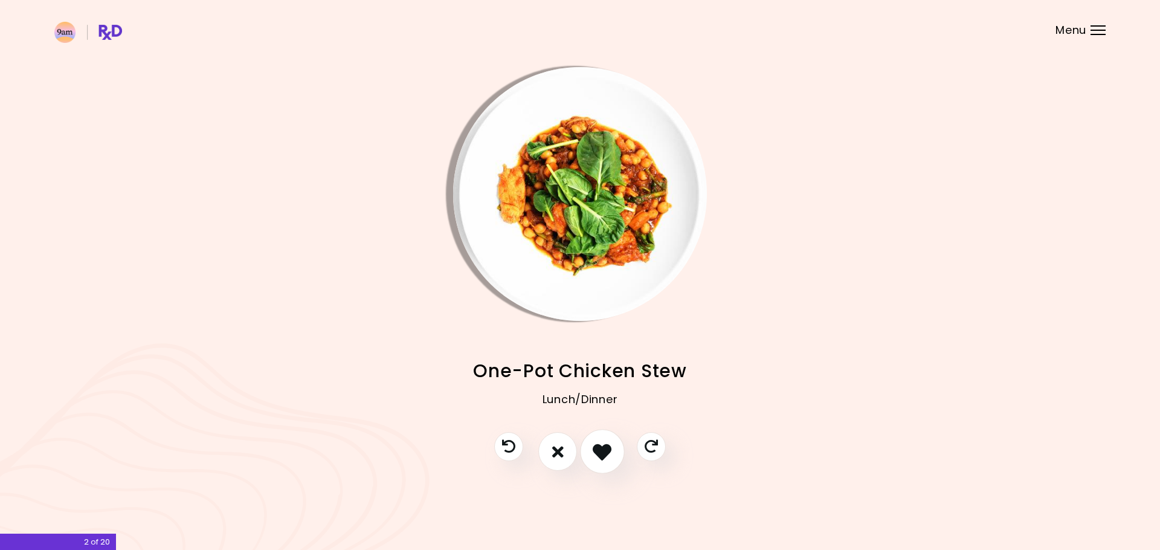
click at [608, 449] on icon "I like this recipe" at bounding box center [601, 451] width 19 height 19
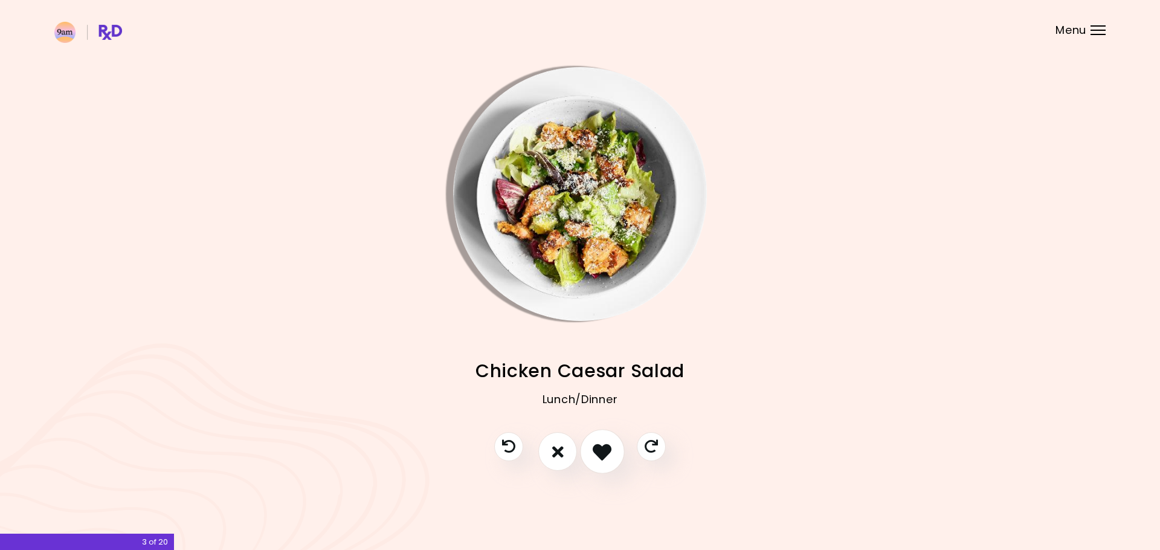
click at [605, 450] on icon "I like this recipe" at bounding box center [601, 451] width 19 height 19
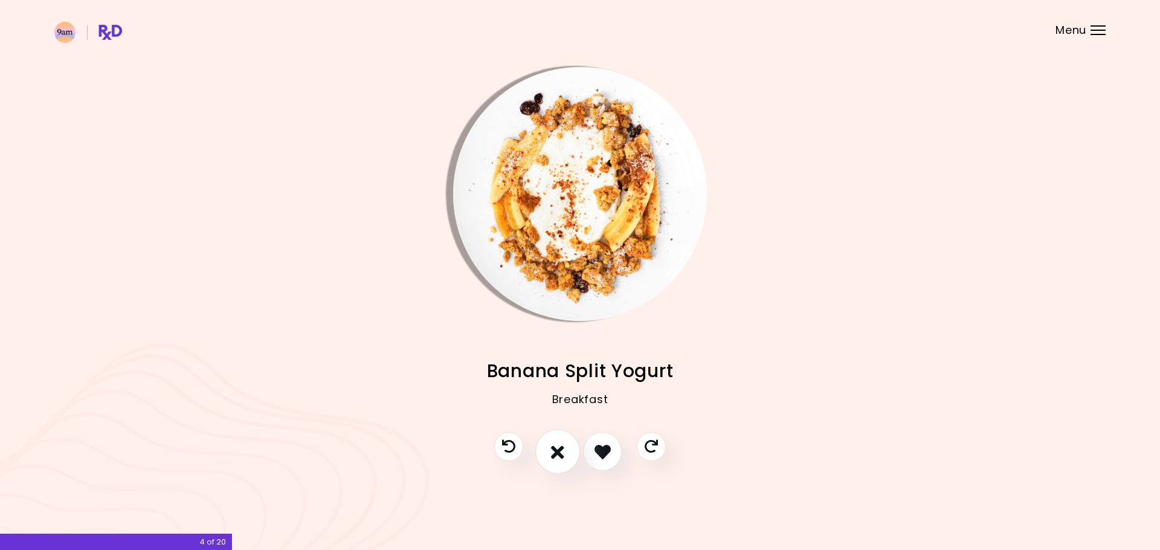
click at [570, 450] on button "I don't like this recipe" at bounding box center [557, 451] width 45 height 45
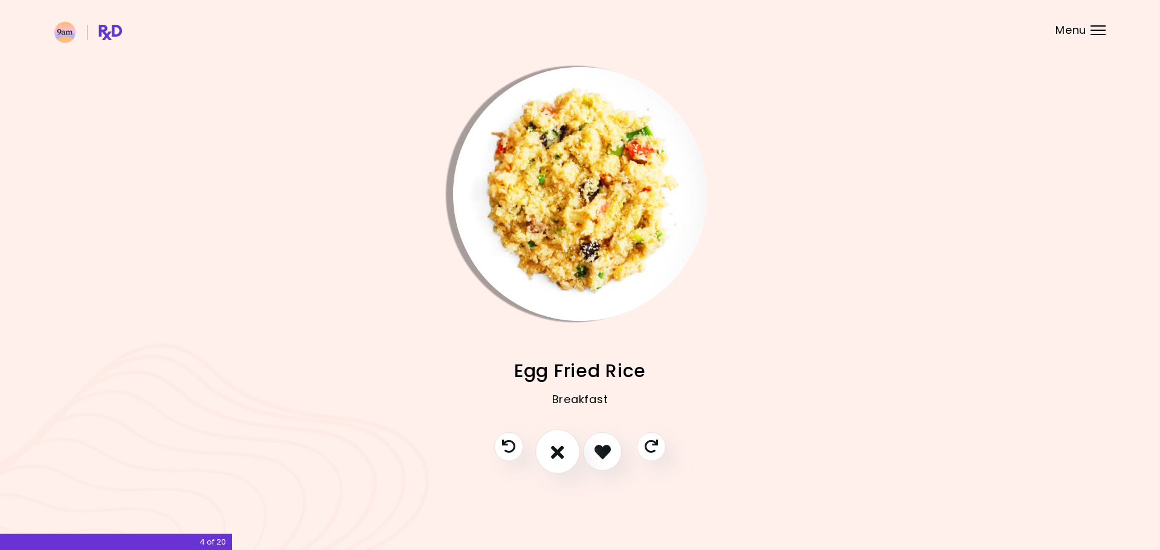
click at [564, 450] on icon "I don't like this recipe" at bounding box center [557, 451] width 13 height 19
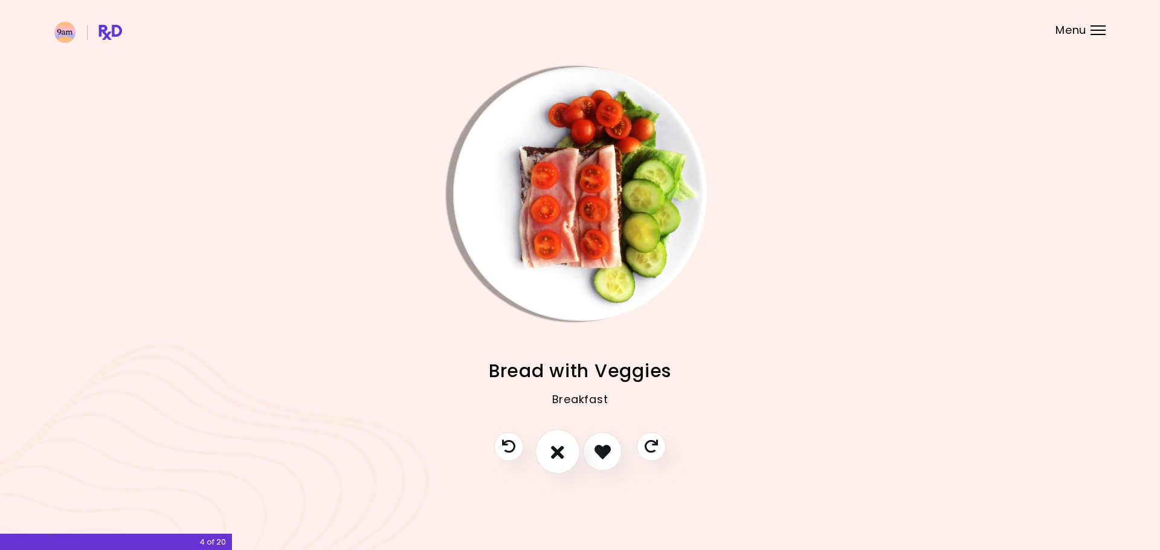
click at [559, 449] on icon "I don't like this recipe" at bounding box center [557, 451] width 13 height 19
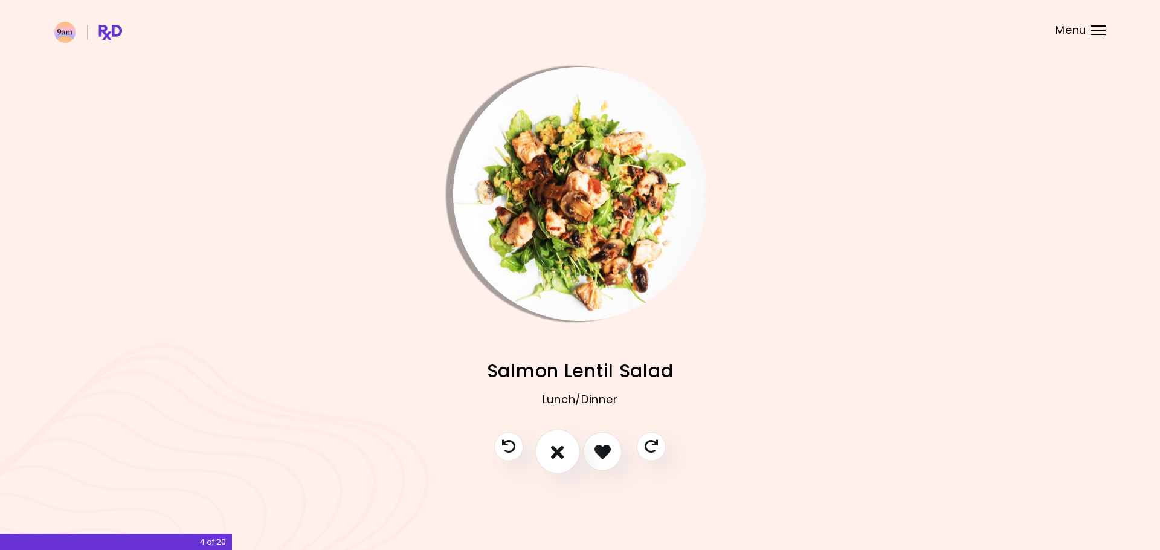
click at [559, 449] on icon "I don't like this recipe" at bounding box center [557, 451] width 13 height 19
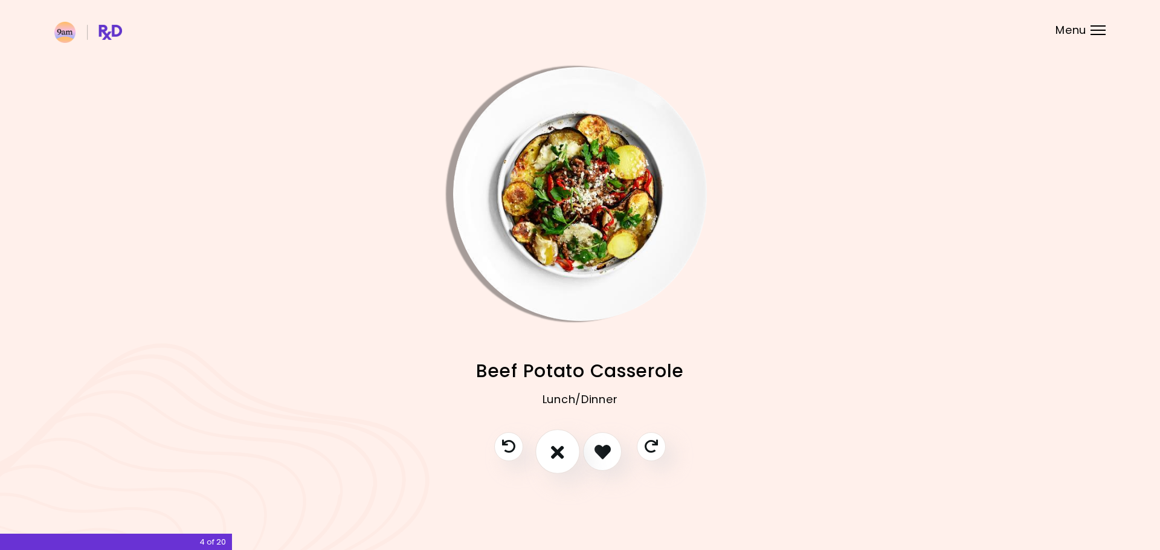
click at [559, 449] on icon "I don't like this recipe" at bounding box center [557, 451] width 13 height 19
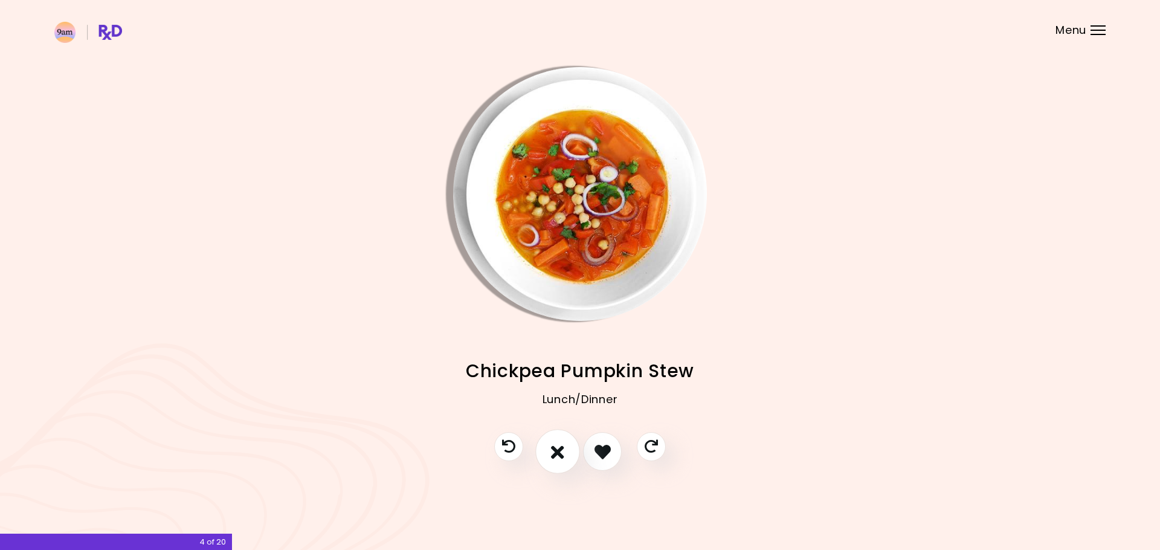
click at [554, 453] on icon "I don't like this recipe" at bounding box center [557, 451] width 13 height 19
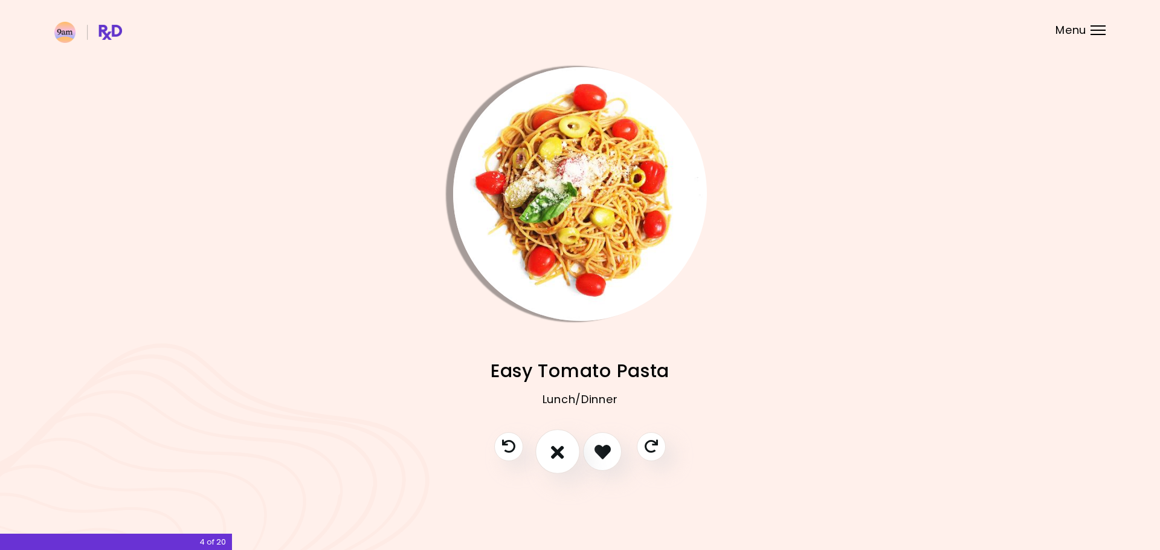
click at [554, 453] on icon "I don't like this recipe" at bounding box center [557, 451] width 13 height 19
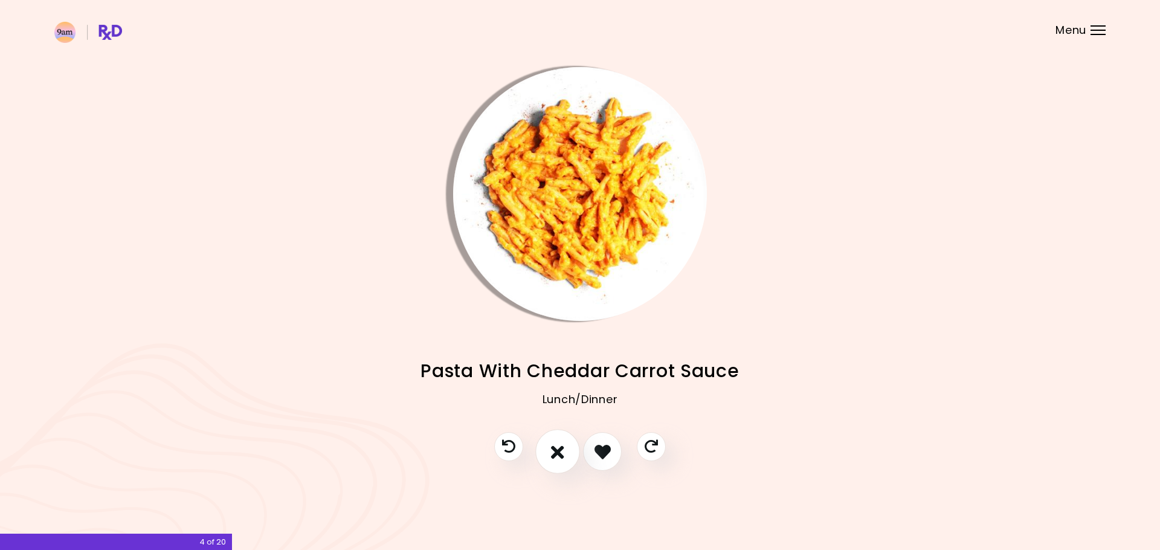
click at [554, 453] on icon "I don't like this recipe" at bounding box center [557, 451] width 13 height 19
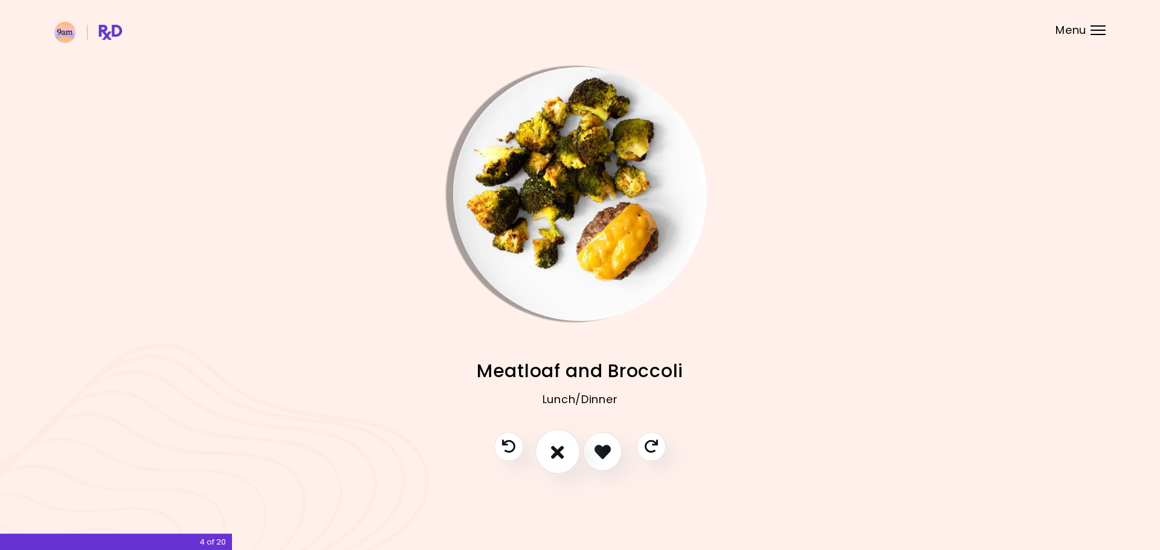
click at [554, 453] on icon "I don't like this recipe" at bounding box center [557, 451] width 13 height 19
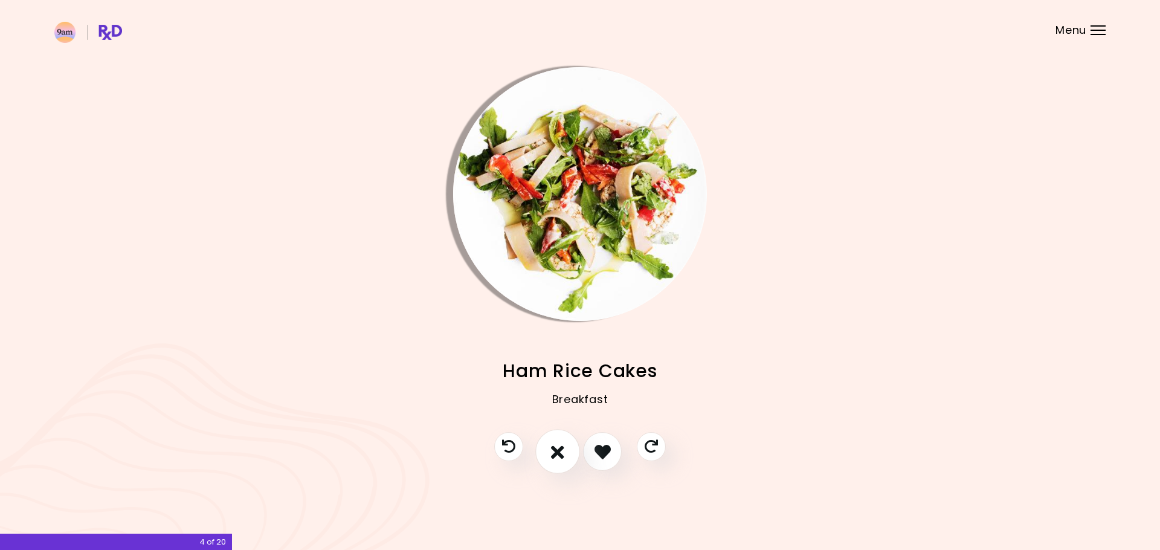
click at [554, 453] on icon "I don't like this recipe" at bounding box center [557, 451] width 13 height 19
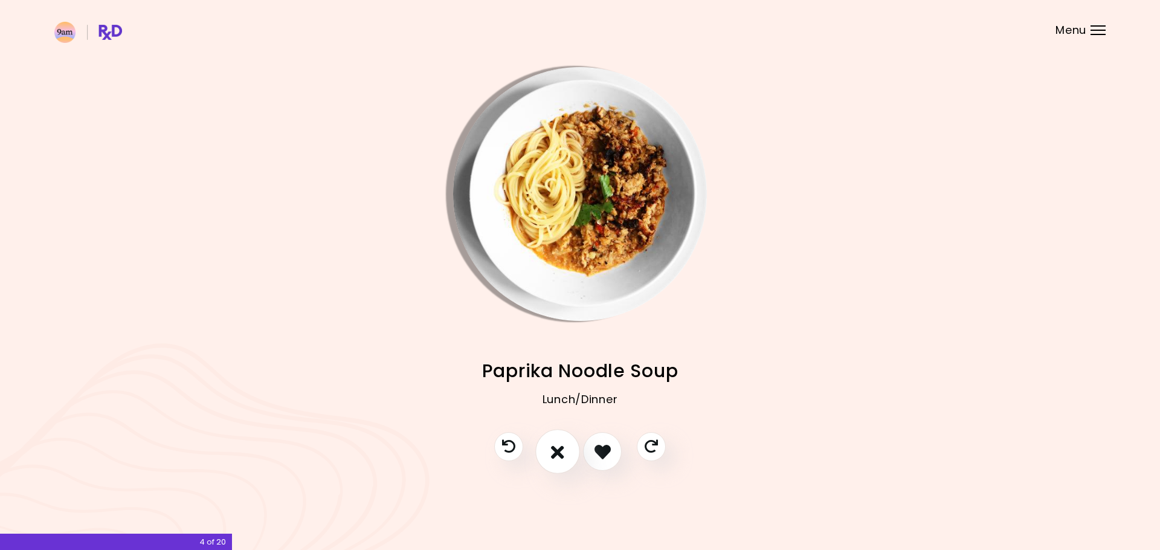
click at [554, 453] on icon "I don't like this recipe" at bounding box center [557, 451] width 13 height 19
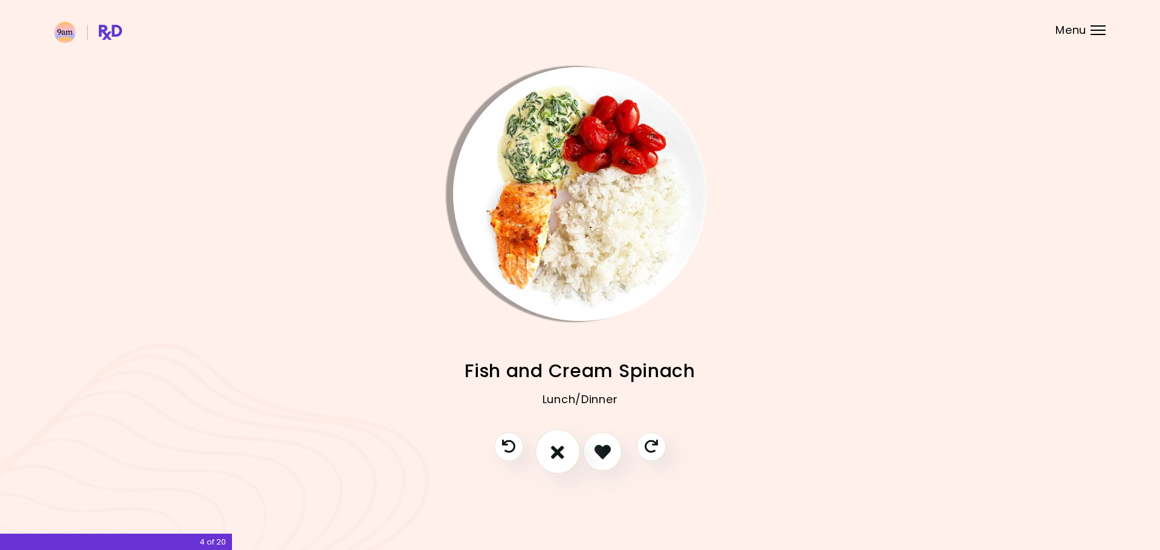
click at [554, 453] on icon "I don't like this recipe" at bounding box center [557, 451] width 13 height 19
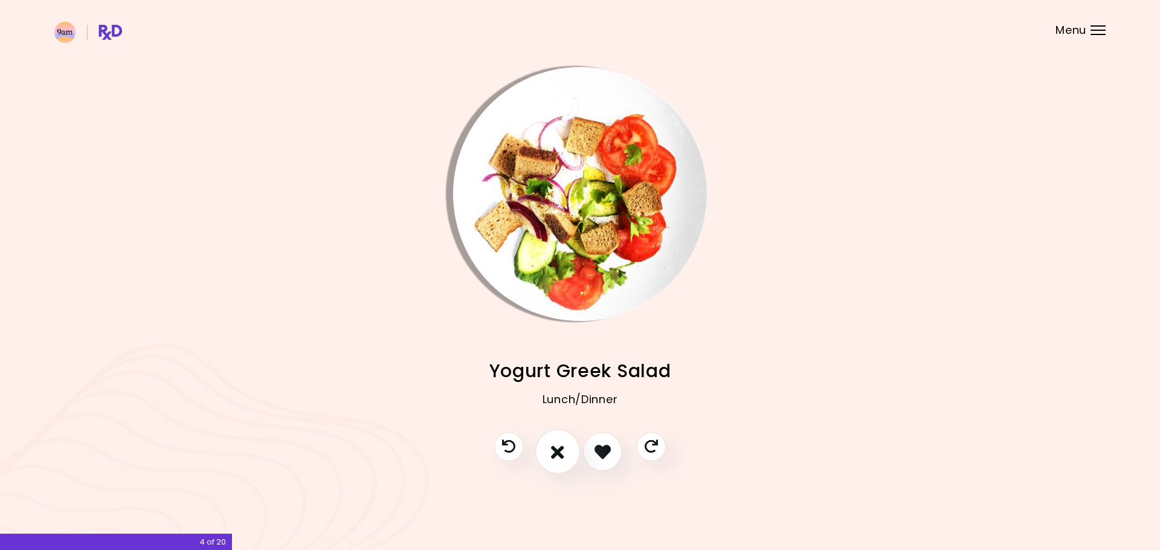
click at [556, 453] on icon "I don't like this recipe" at bounding box center [557, 451] width 13 height 19
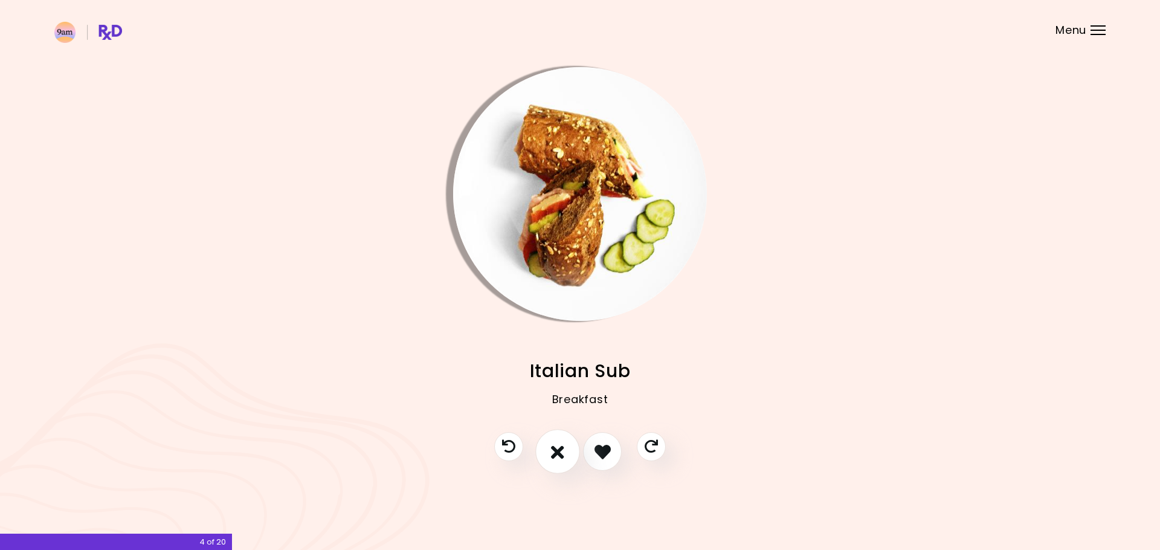
click at [568, 448] on button "I don't like this recipe" at bounding box center [557, 451] width 45 height 45
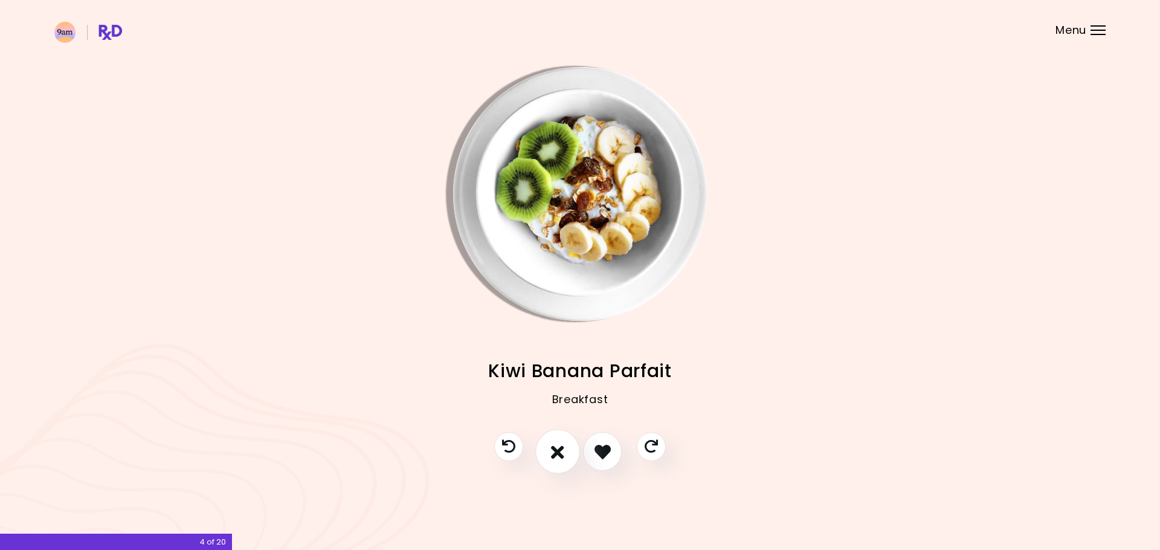
click at [568, 448] on button "I don't like this recipe" at bounding box center [557, 451] width 45 height 45
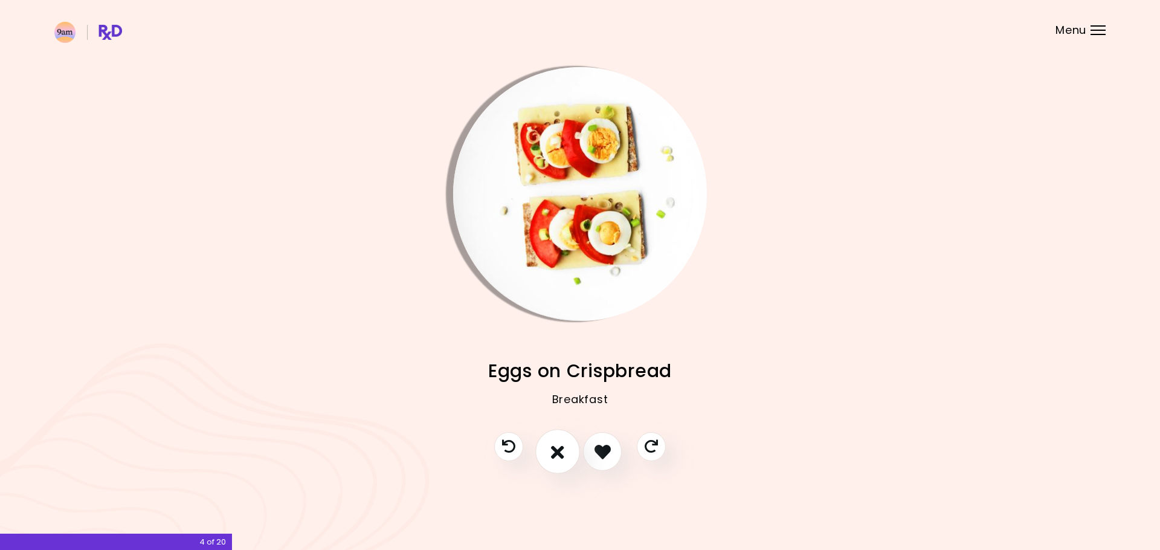
click at [562, 451] on icon "I don't like this recipe" at bounding box center [557, 451] width 13 height 19
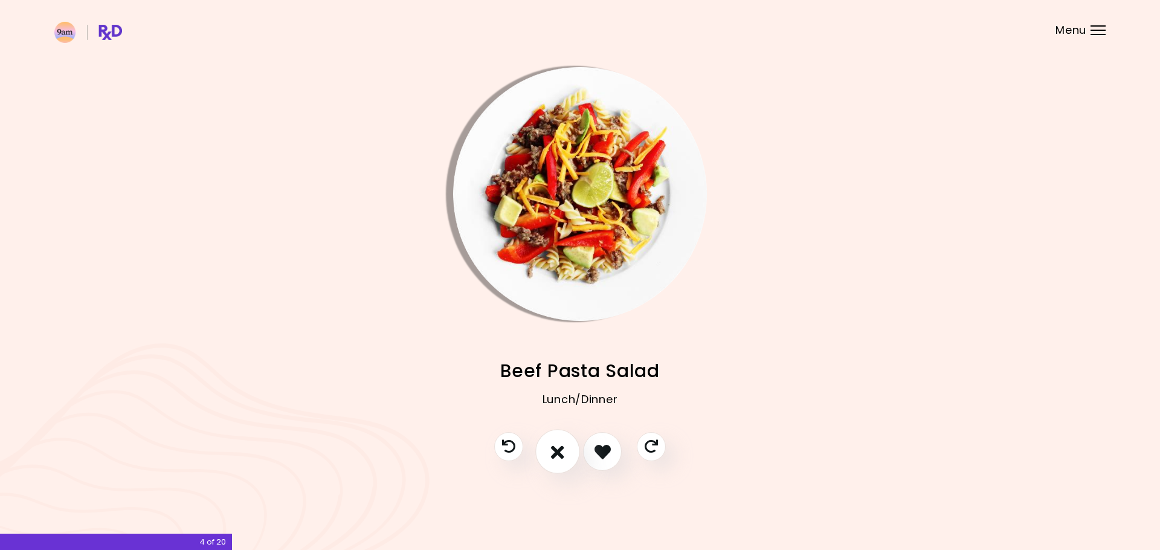
click at [562, 451] on icon "I don't like this recipe" at bounding box center [557, 451] width 13 height 19
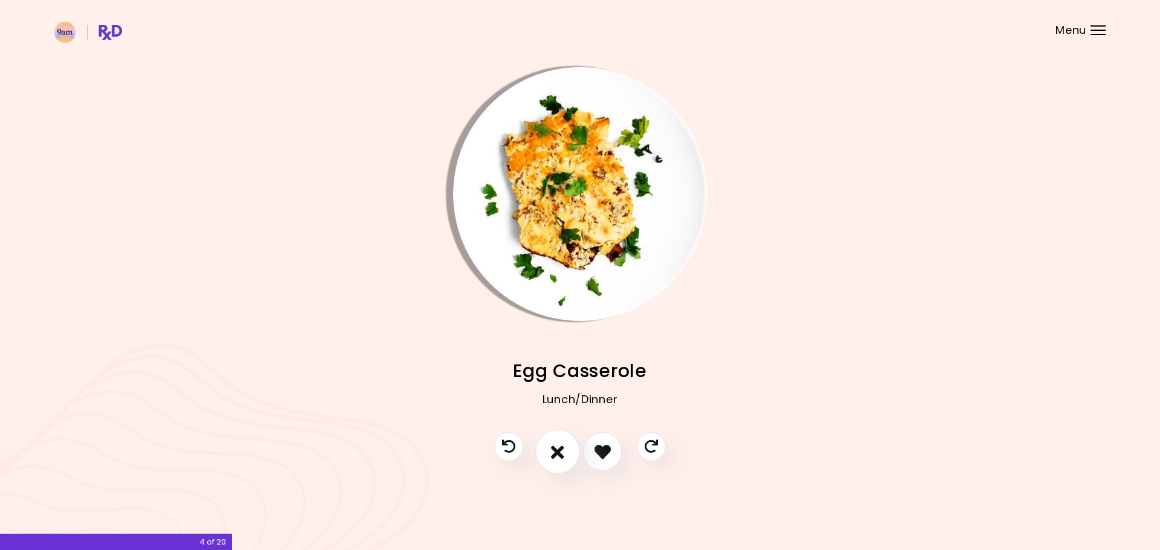
click at [562, 451] on icon "I don't like this recipe" at bounding box center [557, 451] width 13 height 19
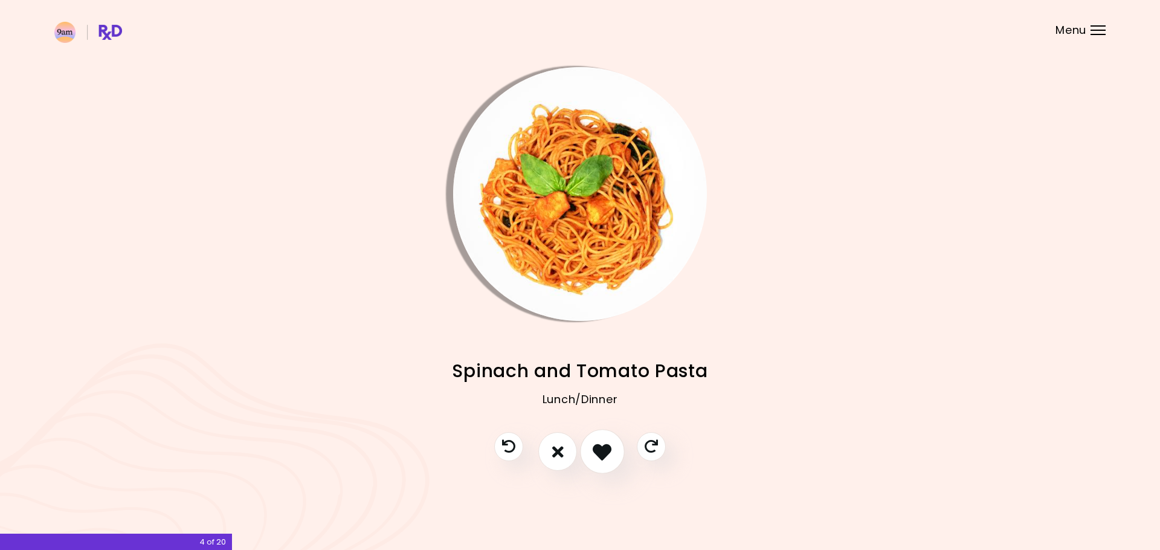
click at [604, 451] on icon "I like this recipe" at bounding box center [601, 451] width 19 height 19
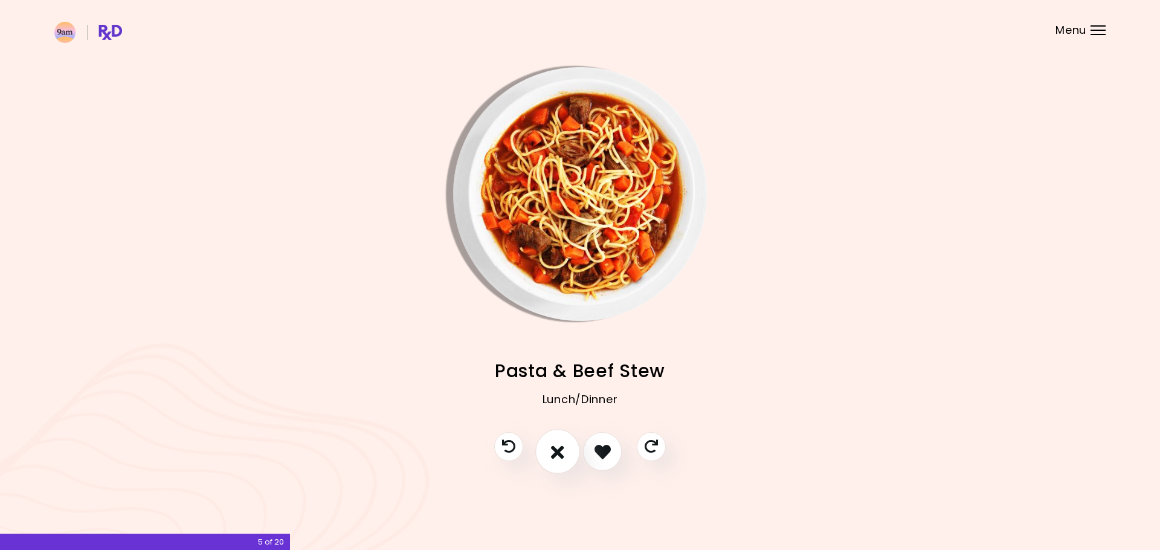
click at [564, 449] on icon "I don't like this recipe" at bounding box center [557, 451] width 13 height 19
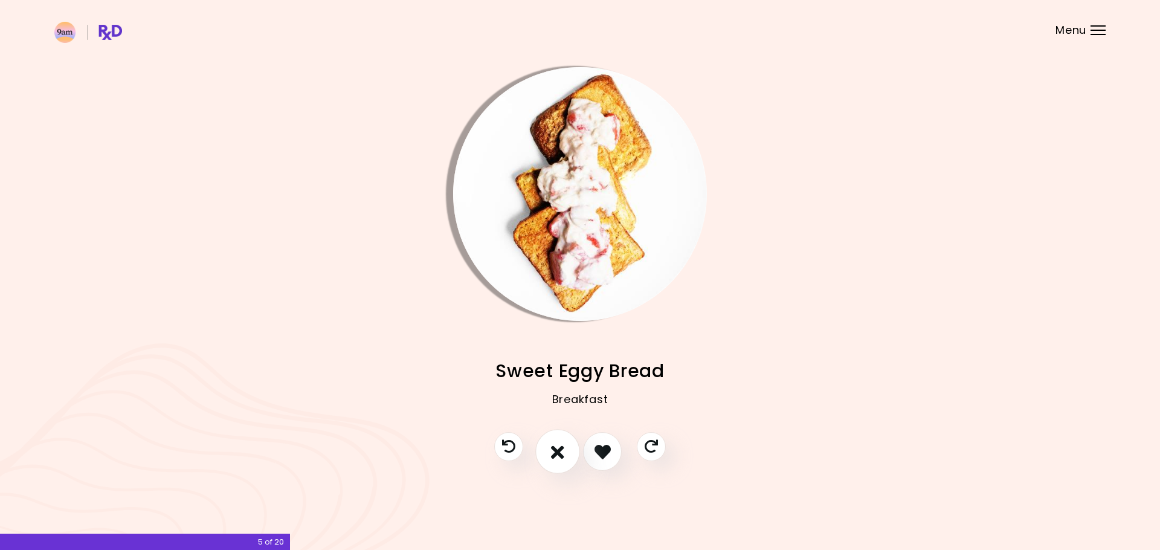
click at [564, 449] on icon "I don't like this recipe" at bounding box center [557, 451] width 13 height 19
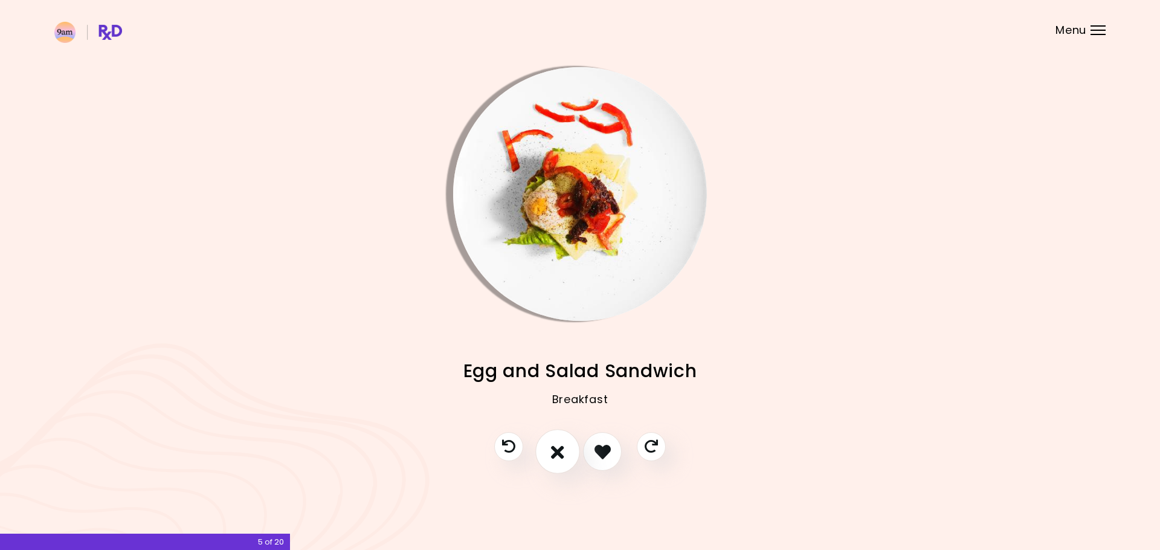
click at [564, 449] on icon "I don't like this recipe" at bounding box center [557, 451] width 13 height 19
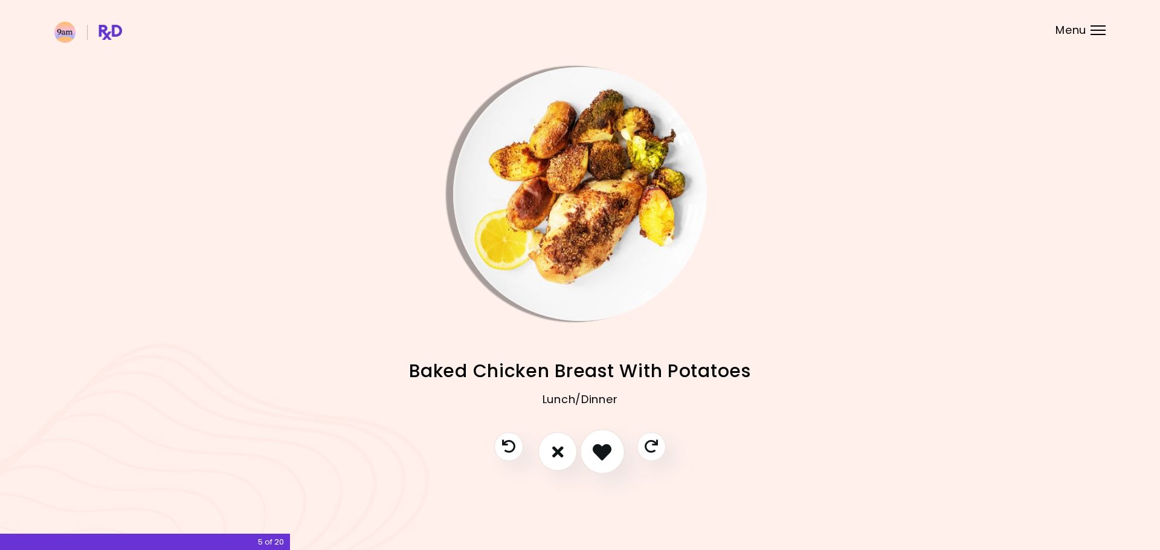
click at [602, 449] on icon "I like this recipe" at bounding box center [601, 451] width 19 height 19
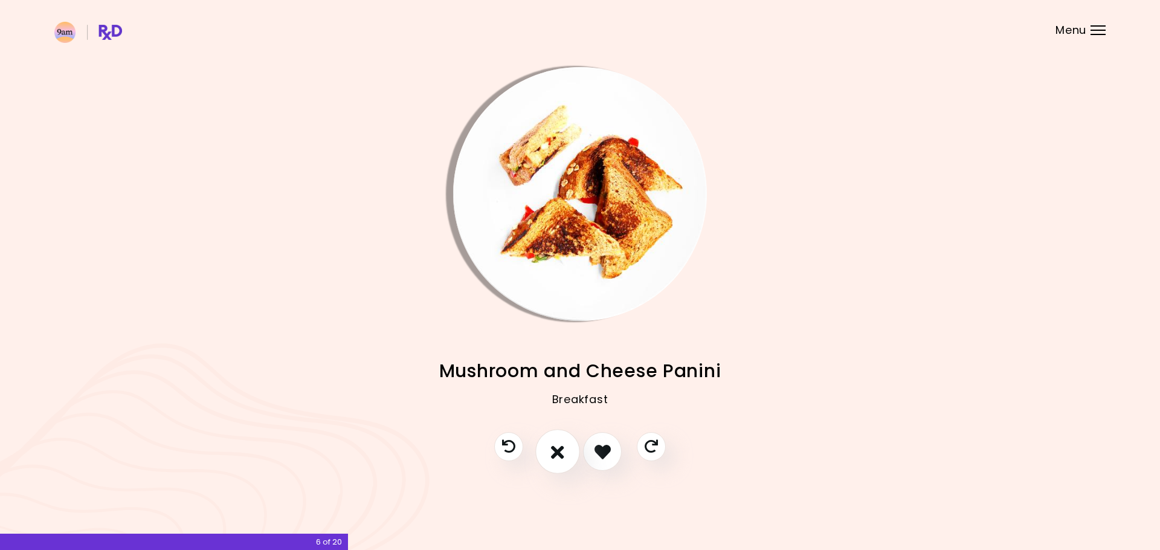
click at [562, 445] on icon "I don't like this recipe" at bounding box center [557, 451] width 13 height 19
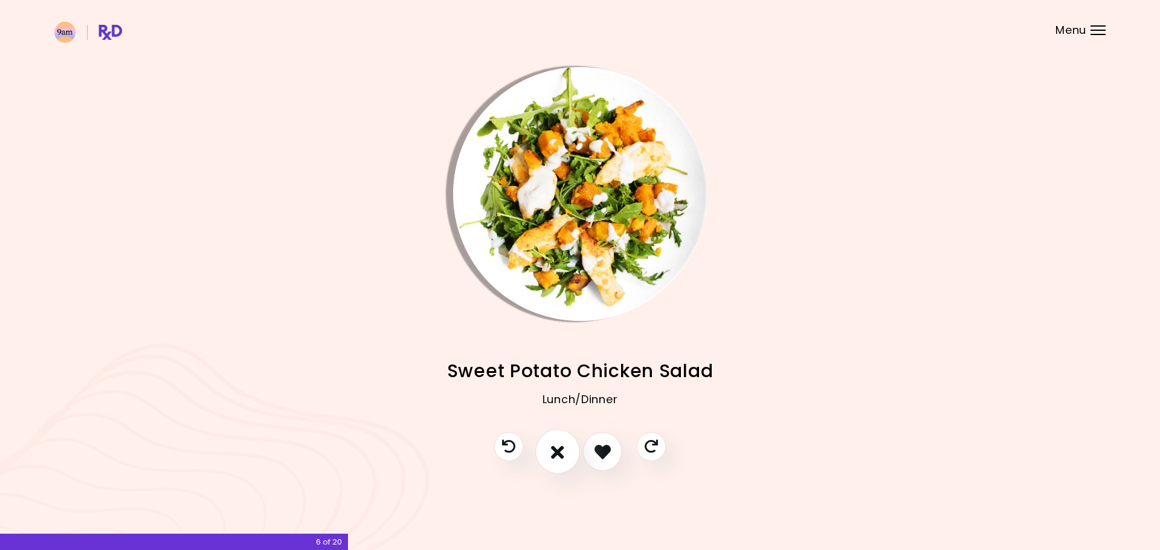
click at [562, 445] on icon "I don't like this recipe" at bounding box center [557, 451] width 13 height 19
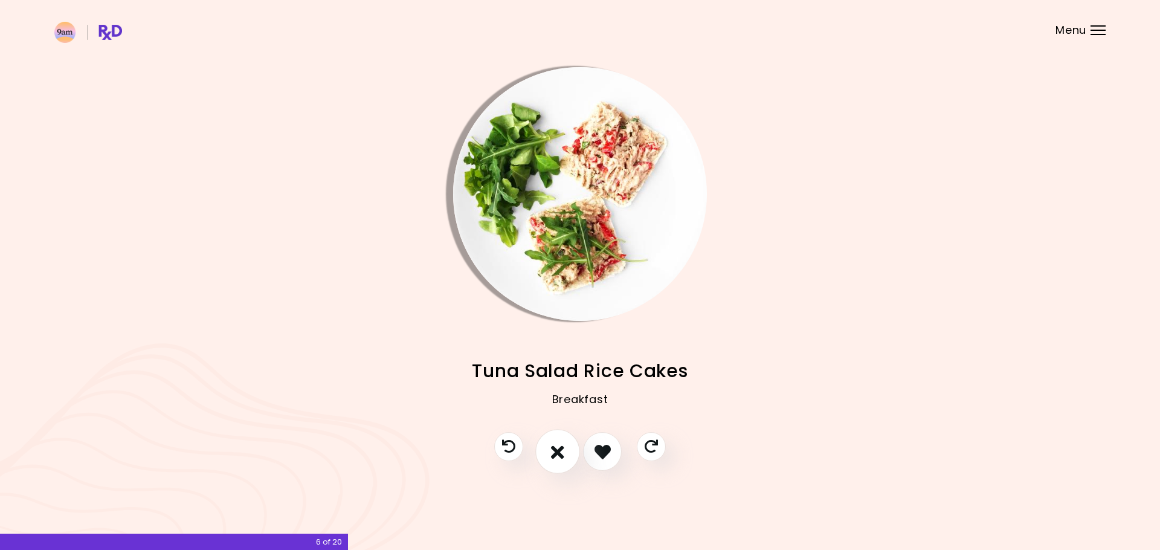
click at [560, 449] on icon "I don't like this recipe" at bounding box center [557, 451] width 13 height 19
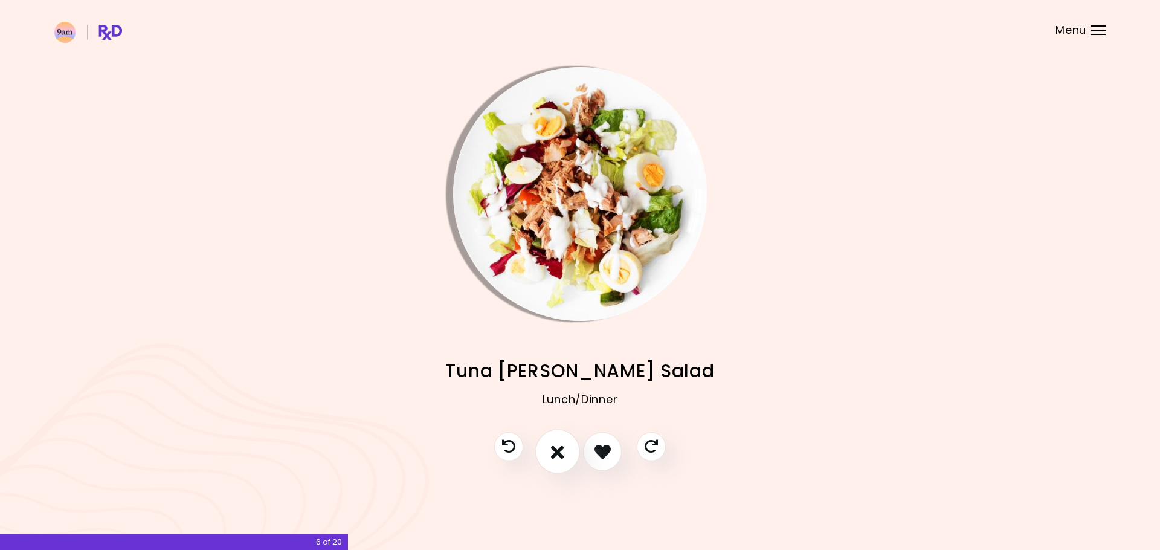
click at [560, 449] on icon "I don't like this recipe" at bounding box center [557, 451] width 13 height 19
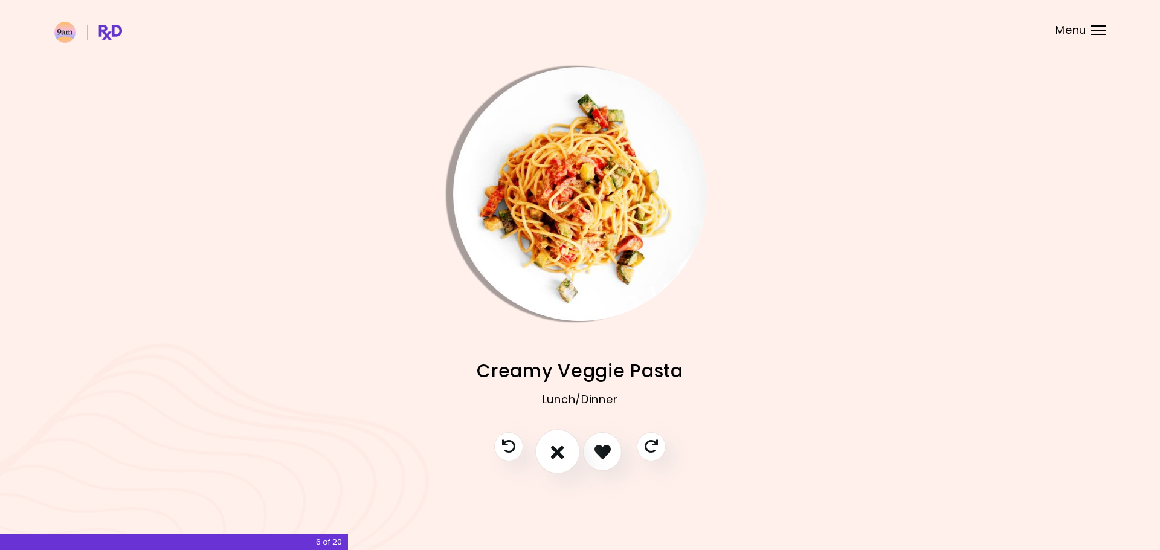
click at [560, 449] on icon "I don't like this recipe" at bounding box center [557, 451] width 13 height 19
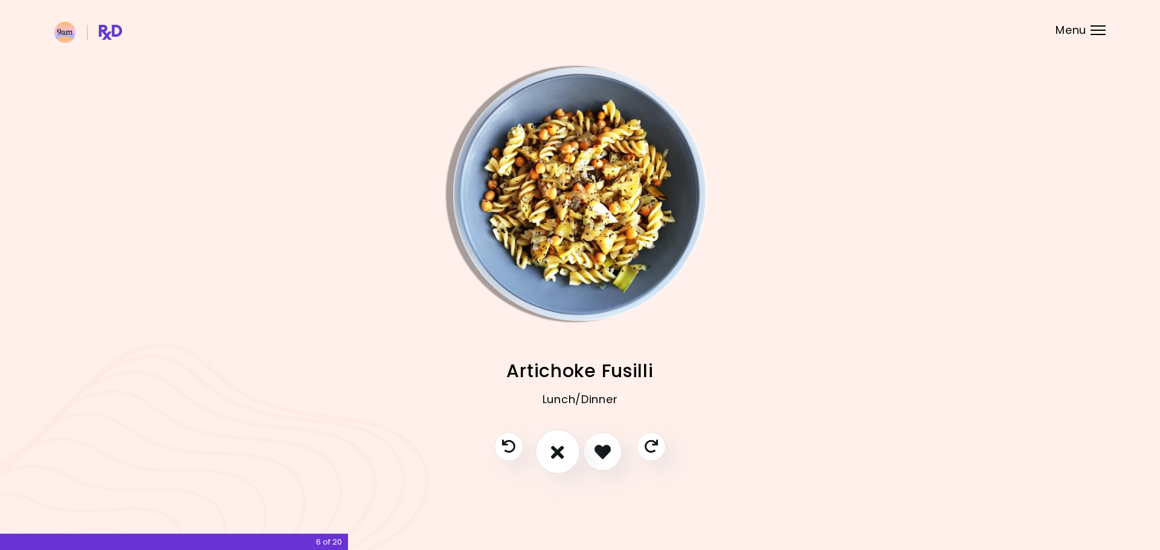
click at [560, 449] on icon "I don't like this recipe" at bounding box center [557, 451] width 13 height 19
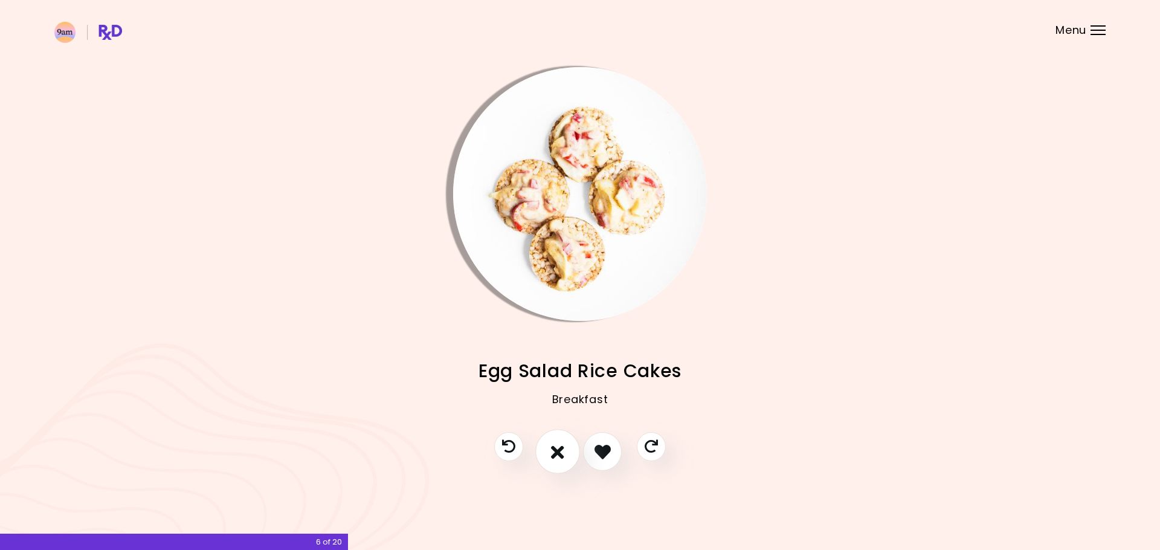
click at [560, 449] on icon "I don't like this recipe" at bounding box center [557, 451] width 13 height 19
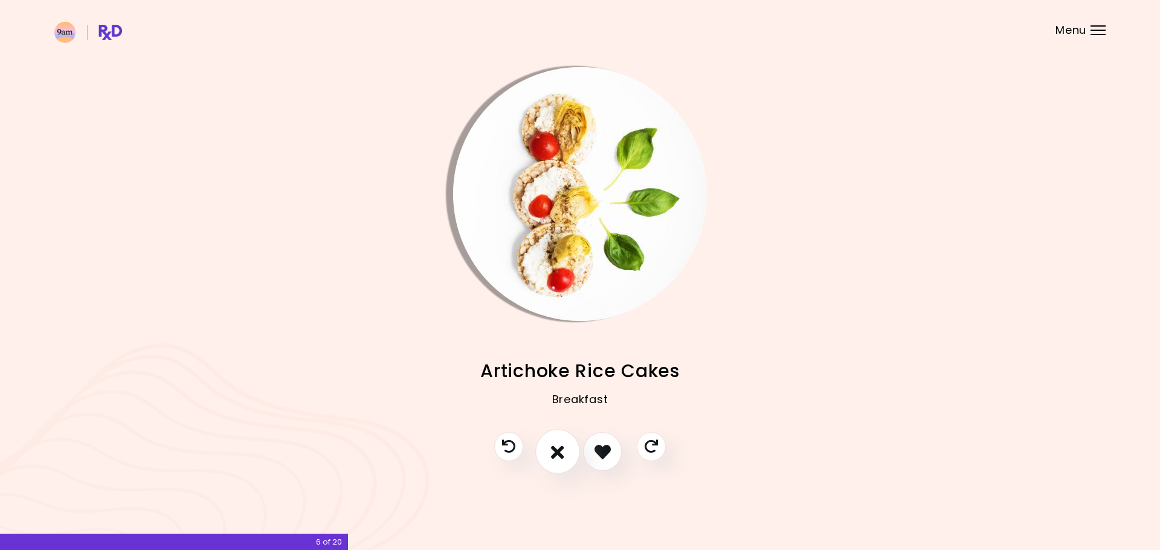
click at [560, 451] on icon "I don't like this recipe" at bounding box center [557, 451] width 13 height 19
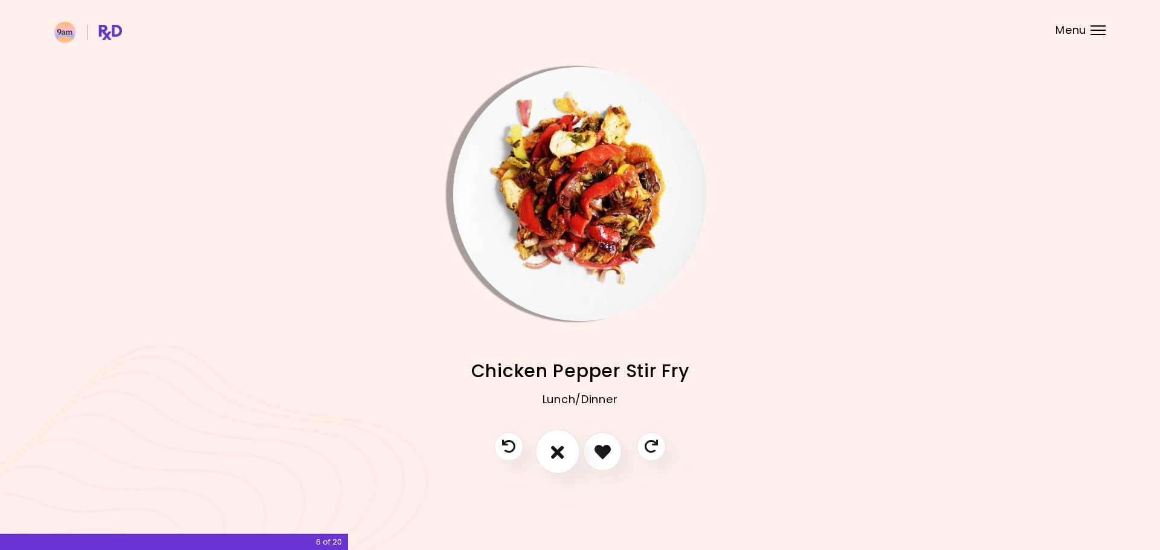
click at [560, 451] on icon "I don't like this recipe" at bounding box center [557, 451] width 13 height 19
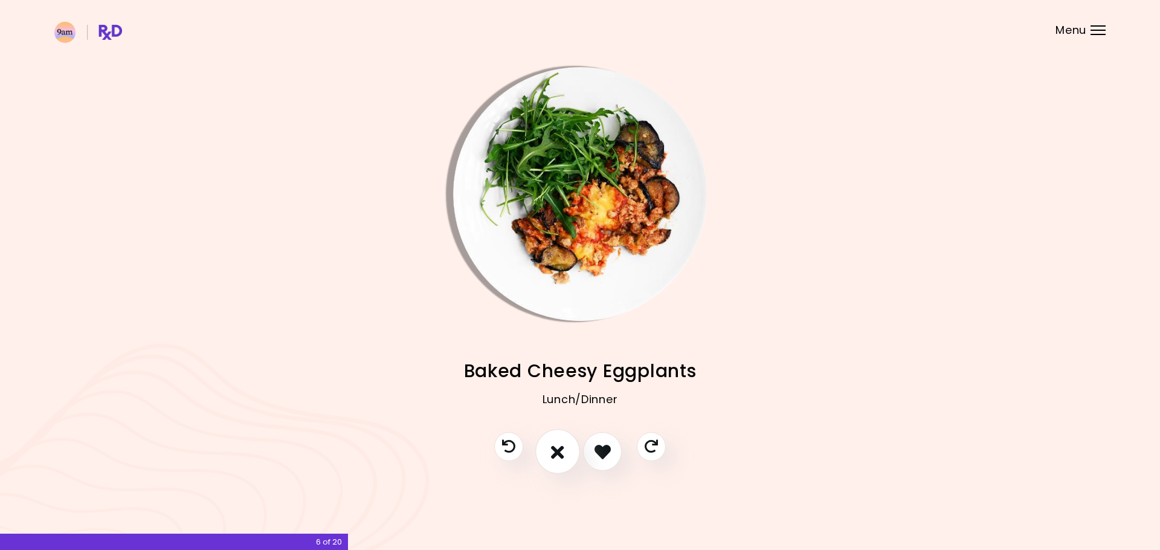
click at [560, 451] on icon "I don't like this recipe" at bounding box center [557, 451] width 13 height 19
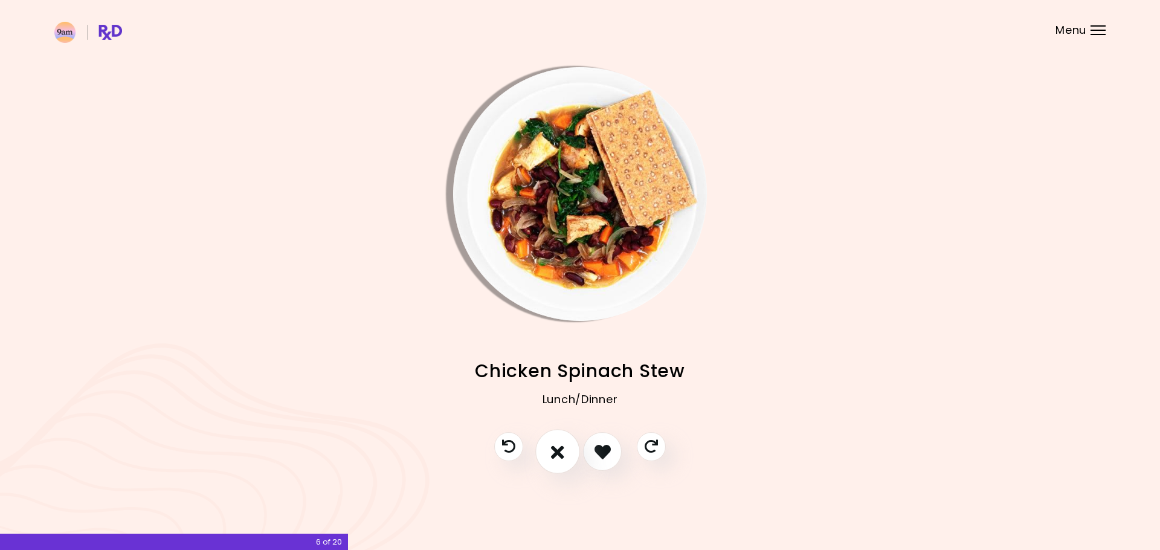
click at [560, 451] on icon "I don't like this recipe" at bounding box center [557, 451] width 13 height 19
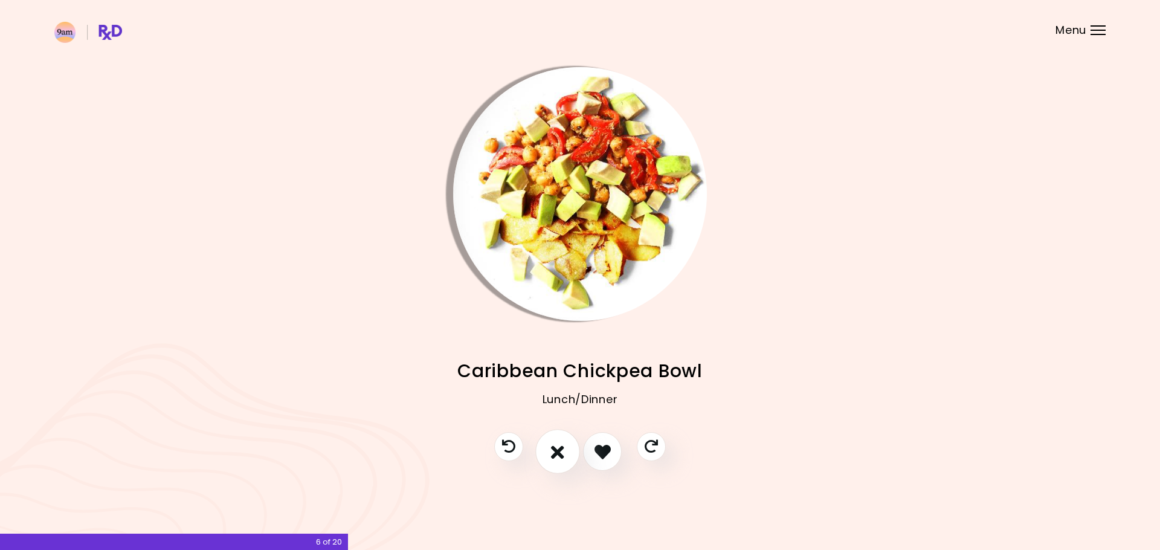
click at [560, 451] on icon "I don't like this recipe" at bounding box center [557, 451] width 13 height 19
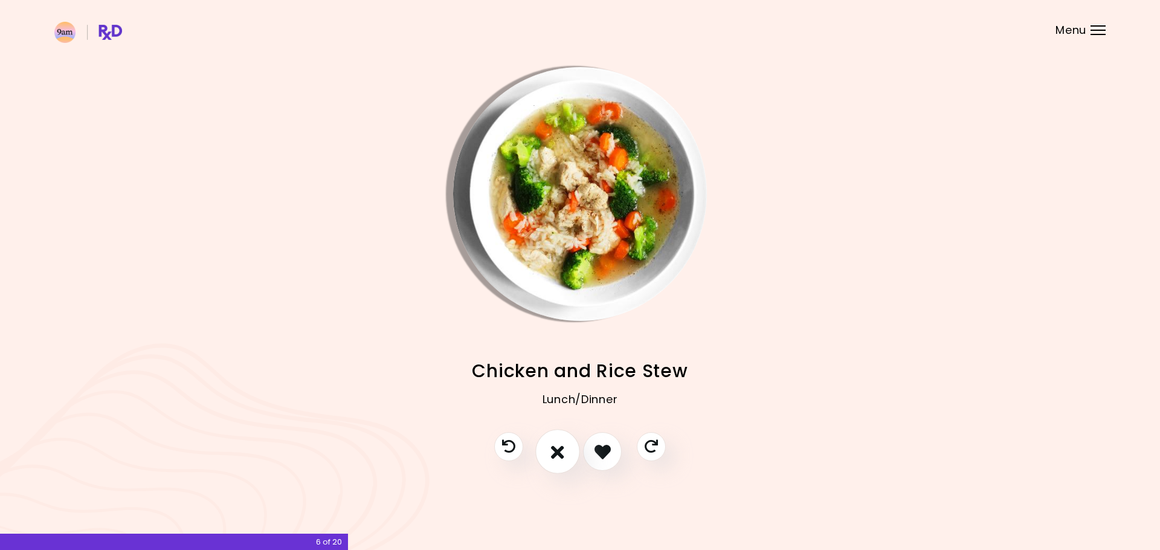
click at [560, 451] on icon "I don't like this recipe" at bounding box center [557, 451] width 13 height 19
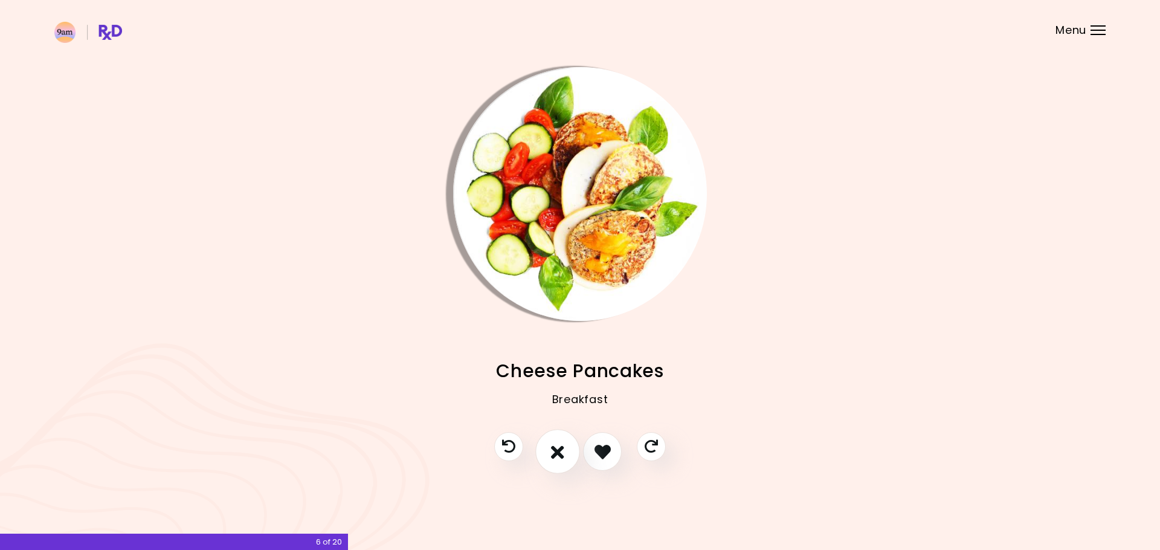
click at [560, 451] on icon "I don't like this recipe" at bounding box center [557, 451] width 13 height 19
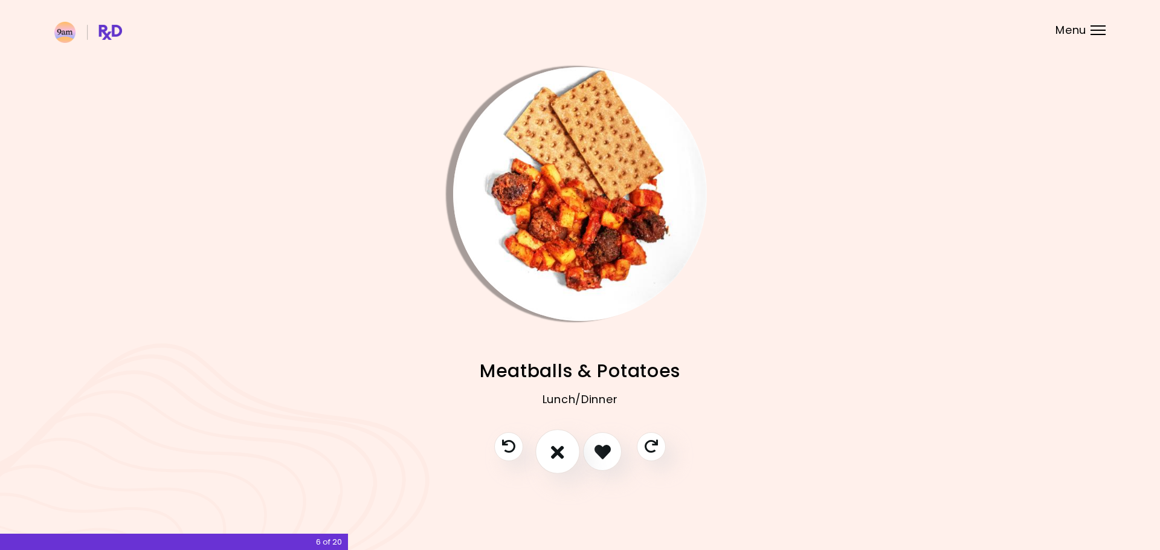
click at [560, 451] on icon "I don't like this recipe" at bounding box center [557, 451] width 13 height 19
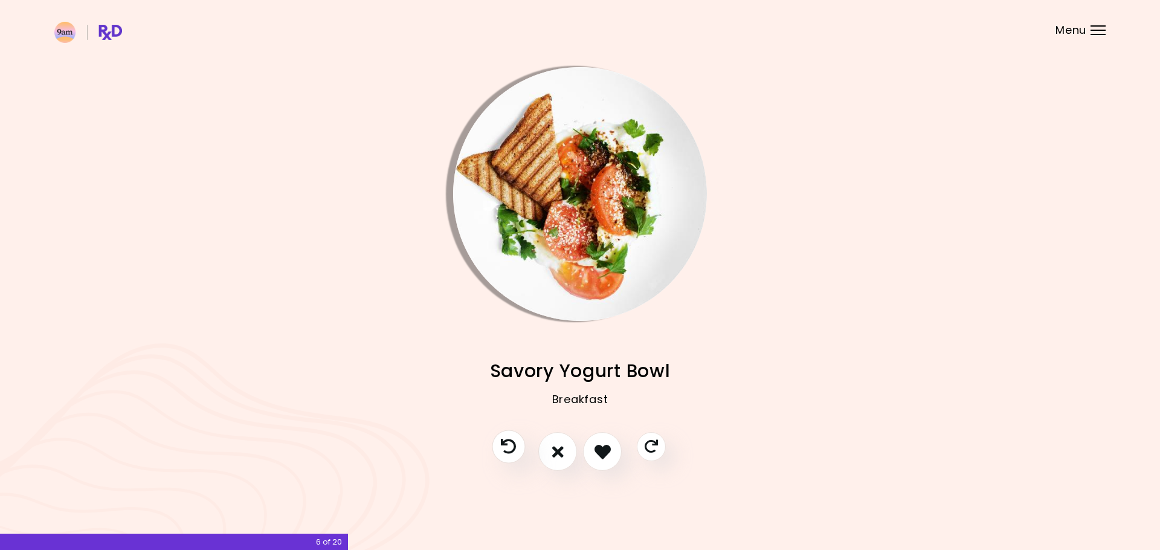
click at [511, 446] on icon "Previous recipe" at bounding box center [508, 446] width 15 height 15
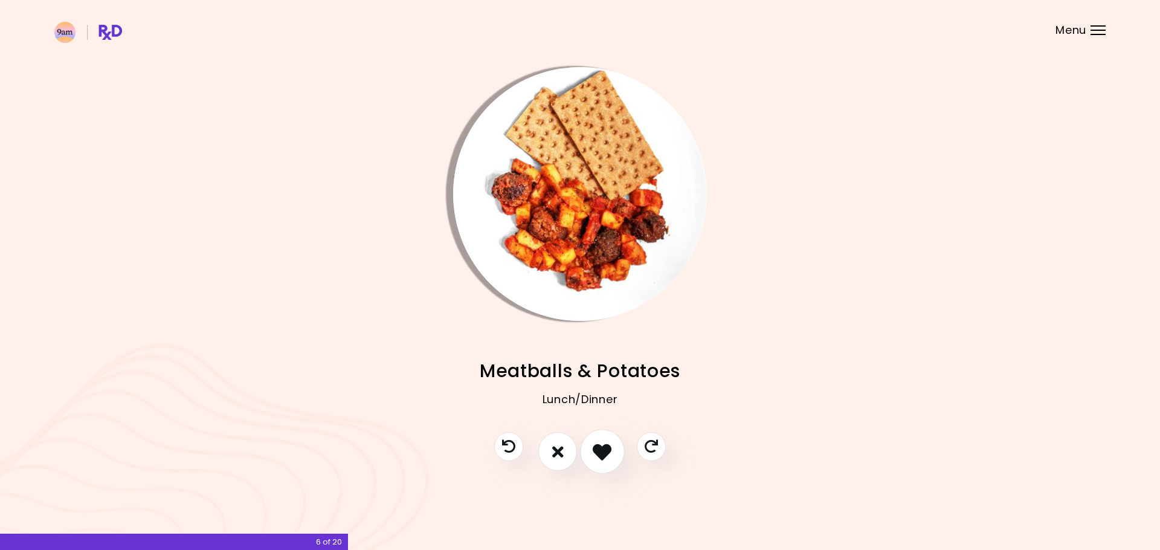
click at [603, 452] on icon "I like this recipe" at bounding box center [601, 451] width 19 height 19
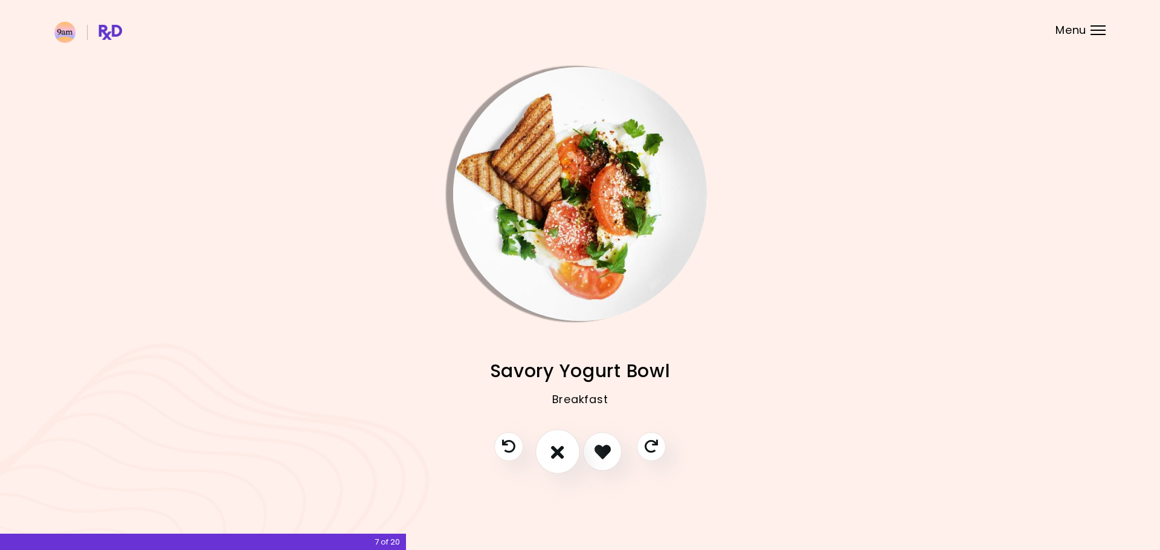
click at [557, 449] on icon "I don't like this recipe" at bounding box center [557, 451] width 13 height 19
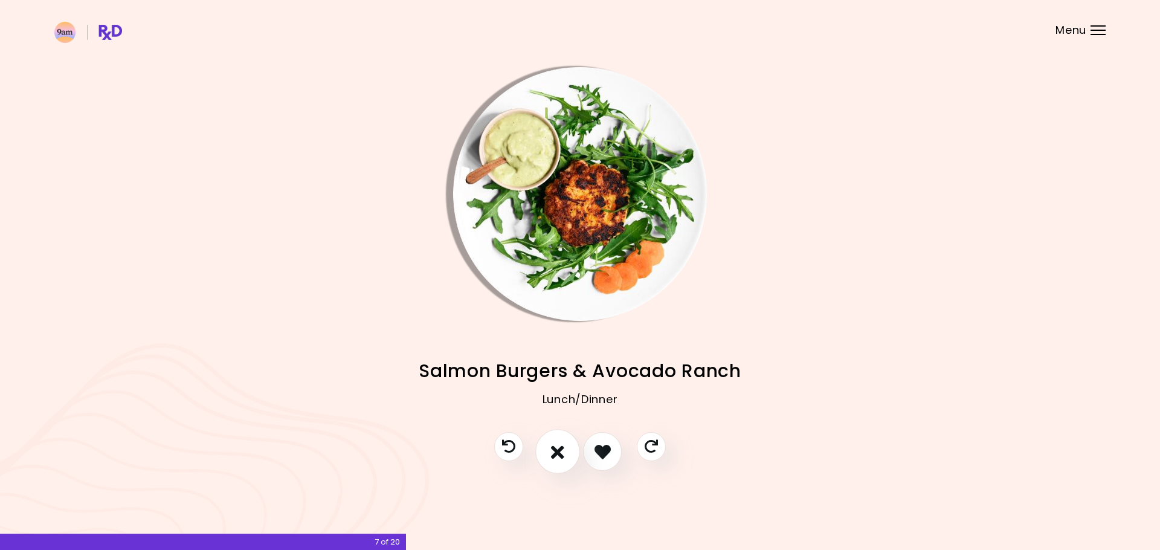
click at [557, 449] on icon "I don't like this recipe" at bounding box center [557, 451] width 13 height 19
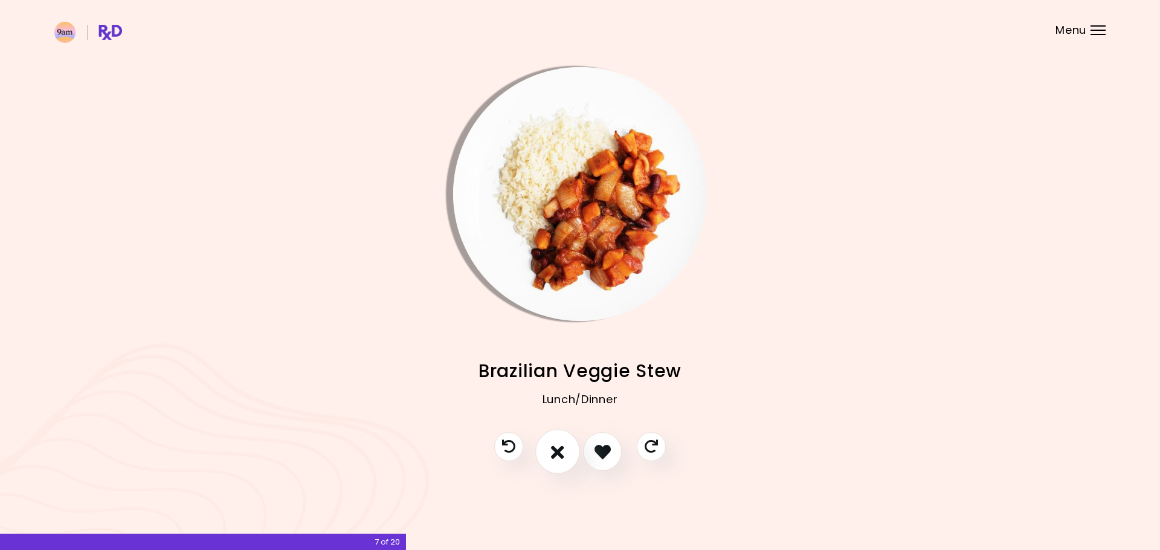
click at [557, 449] on icon "I don't like this recipe" at bounding box center [557, 451] width 13 height 19
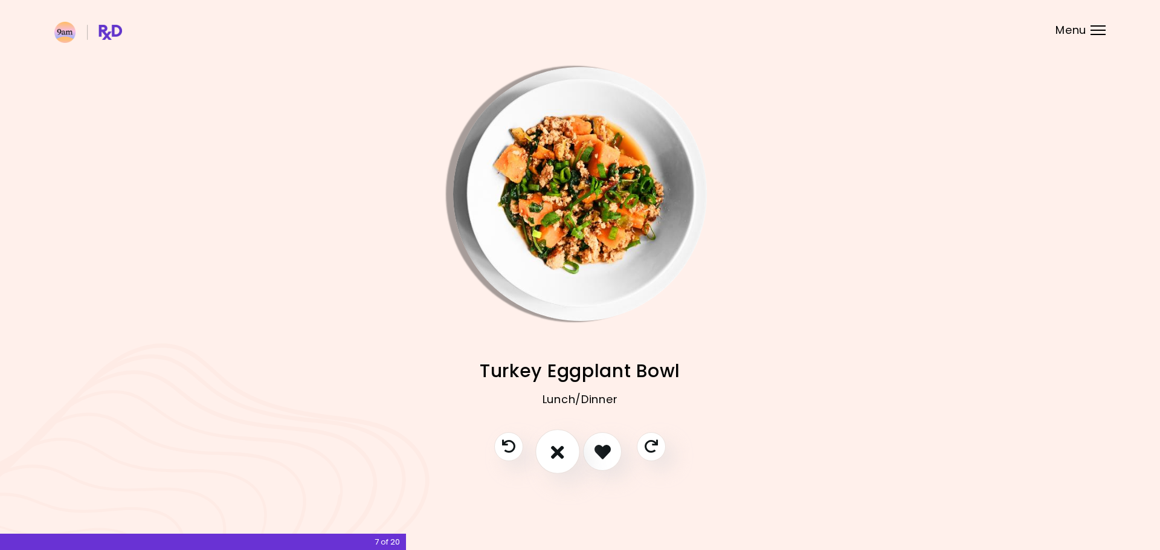
click at [557, 449] on icon "I don't like this recipe" at bounding box center [557, 451] width 13 height 19
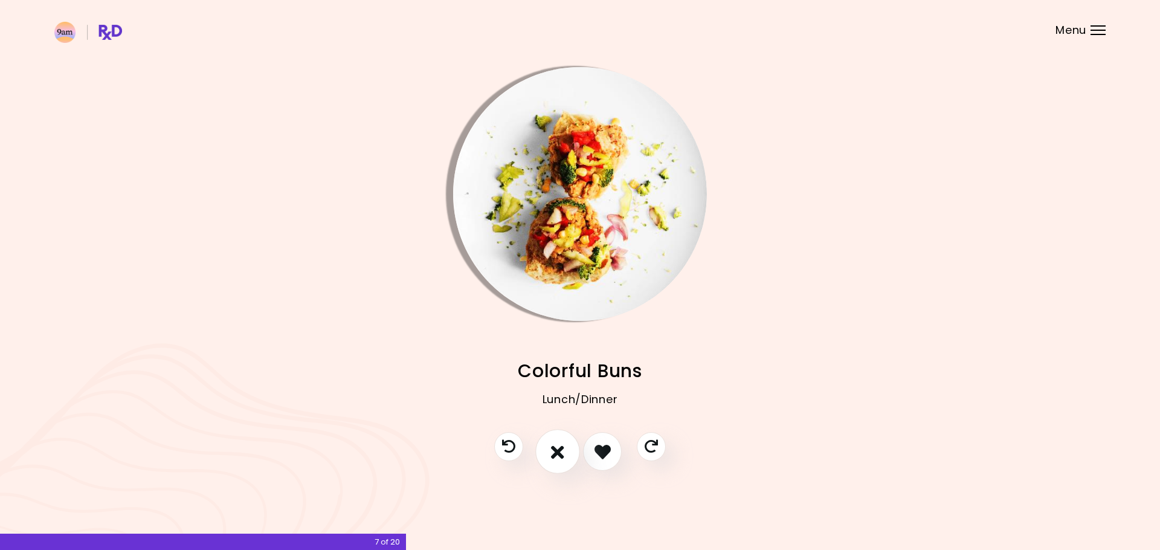
click at [557, 449] on icon "I don't like this recipe" at bounding box center [557, 451] width 13 height 19
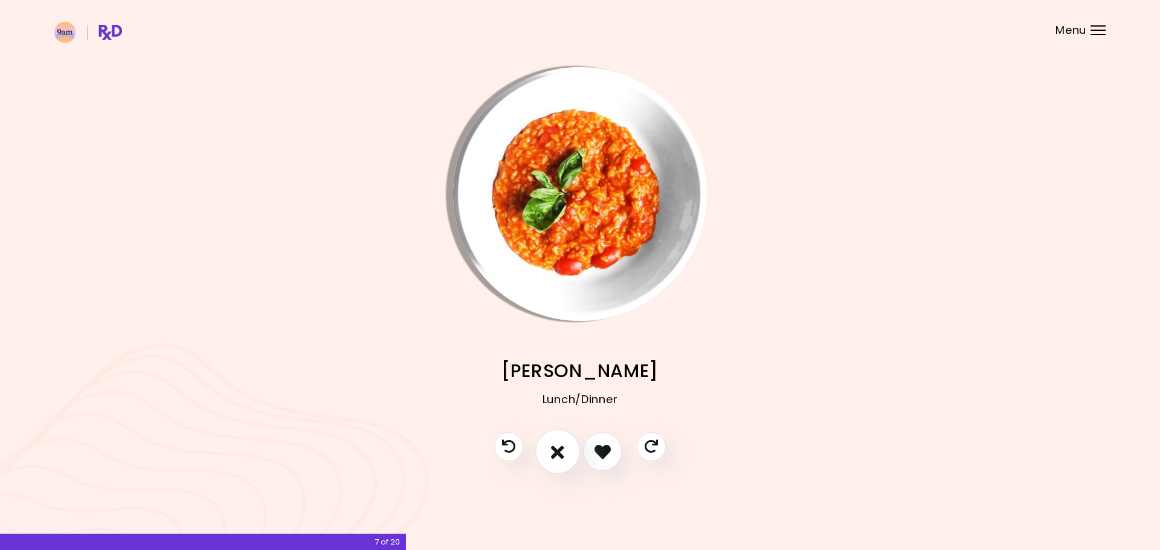
click at [557, 449] on icon "I don't like this recipe" at bounding box center [557, 451] width 13 height 19
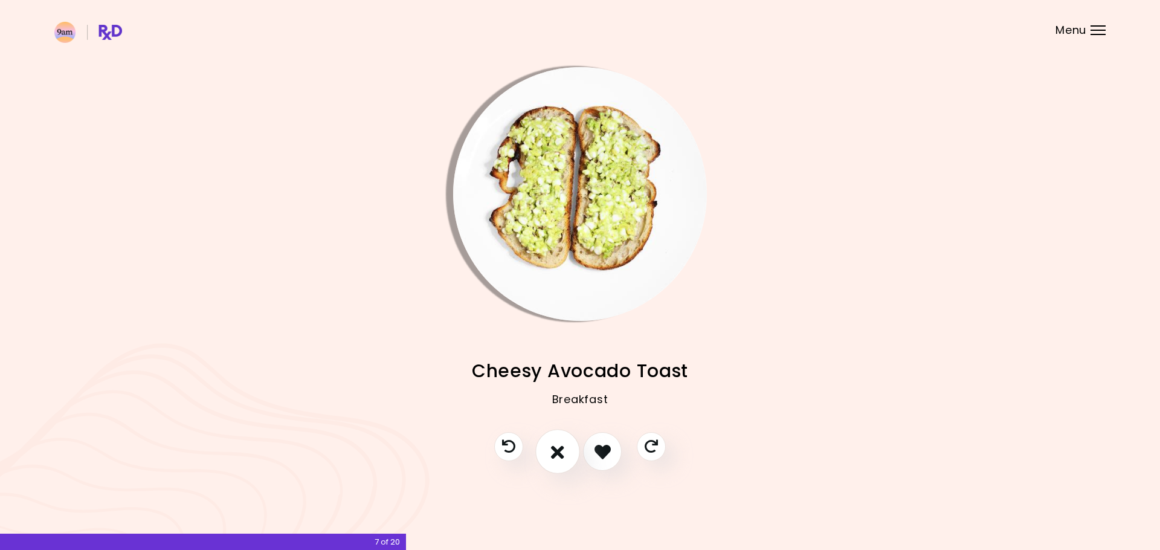
click at [557, 449] on icon "I don't like this recipe" at bounding box center [557, 451] width 13 height 19
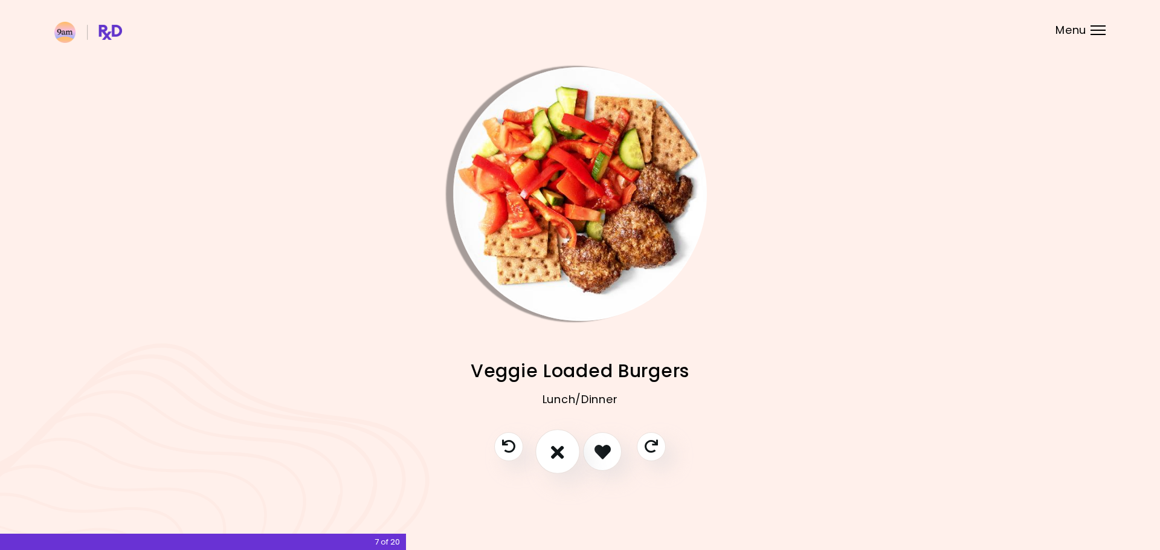
click at [557, 449] on icon "I don't like this recipe" at bounding box center [557, 451] width 13 height 19
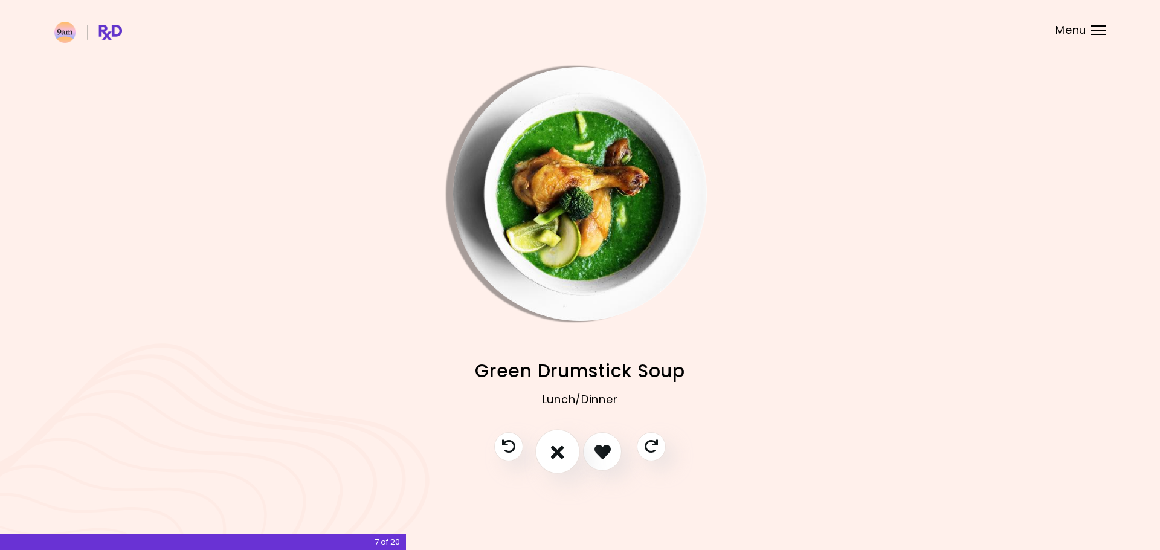
click at [557, 449] on icon "I don't like this recipe" at bounding box center [557, 451] width 13 height 19
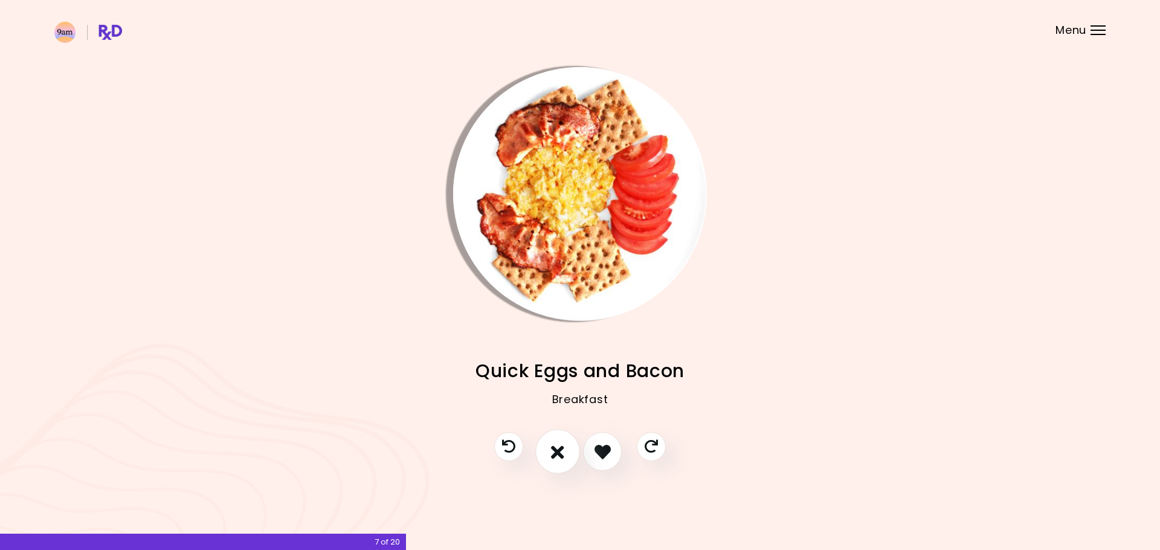
click at [557, 449] on icon "I don't like this recipe" at bounding box center [557, 451] width 13 height 19
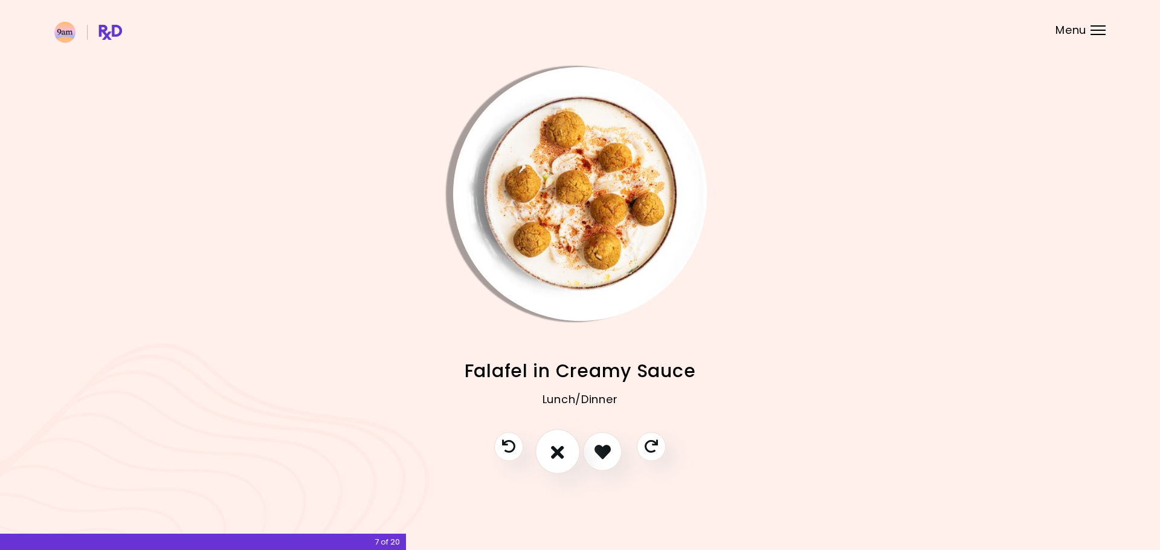
click at [557, 449] on icon "I don't like this recipe" at bounding box center [557, 451] width 13 height 19
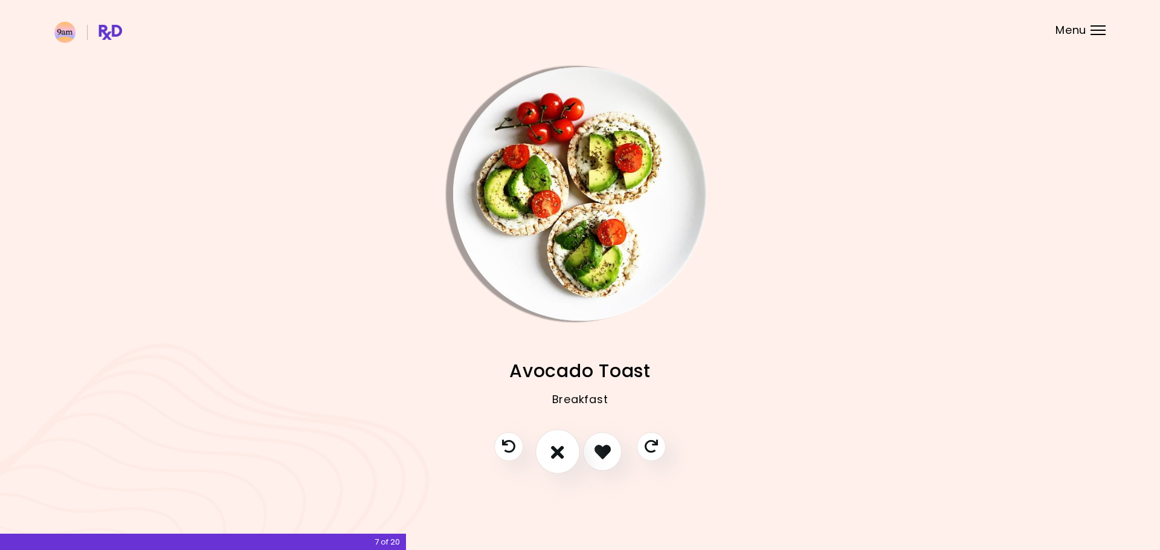
click at [557, 449] on icon "I don't like this recipe" at bounding box center [557, 451] width 13 height 19
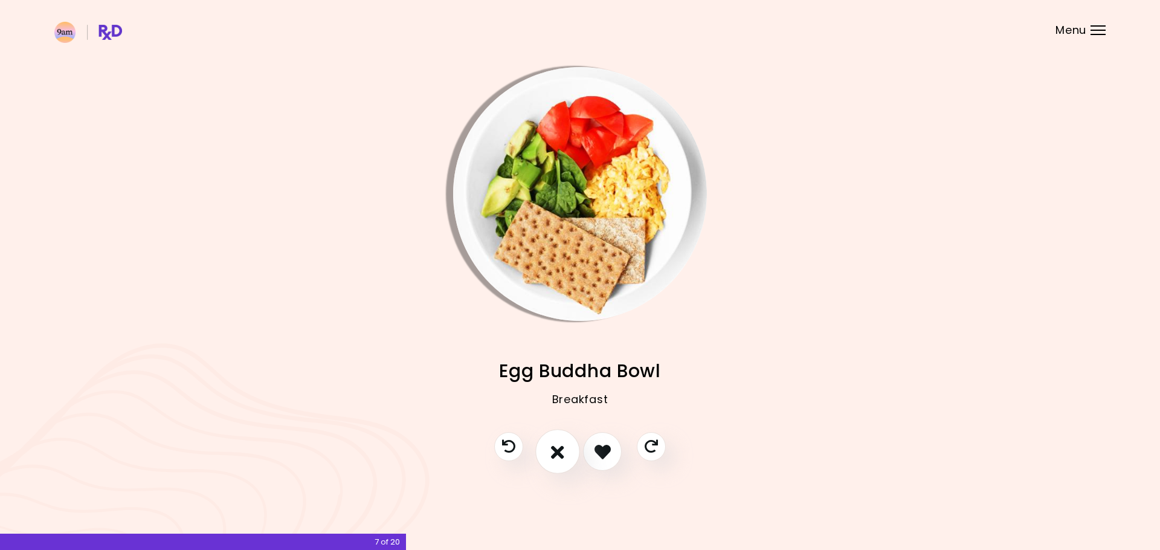
click at [557, 449] on icon "I don't like this recipe" at bounding box center [557, 451] width 13 height 19
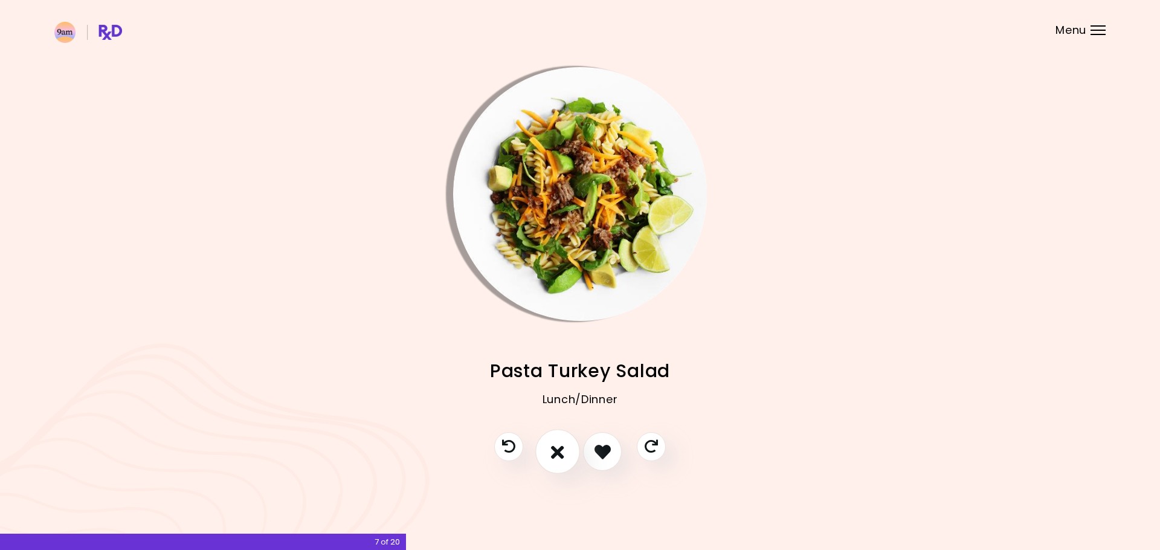
click at [557, 449] on icon "I don't like this recipe" at bounding box center [557, 451] width 13 height 19
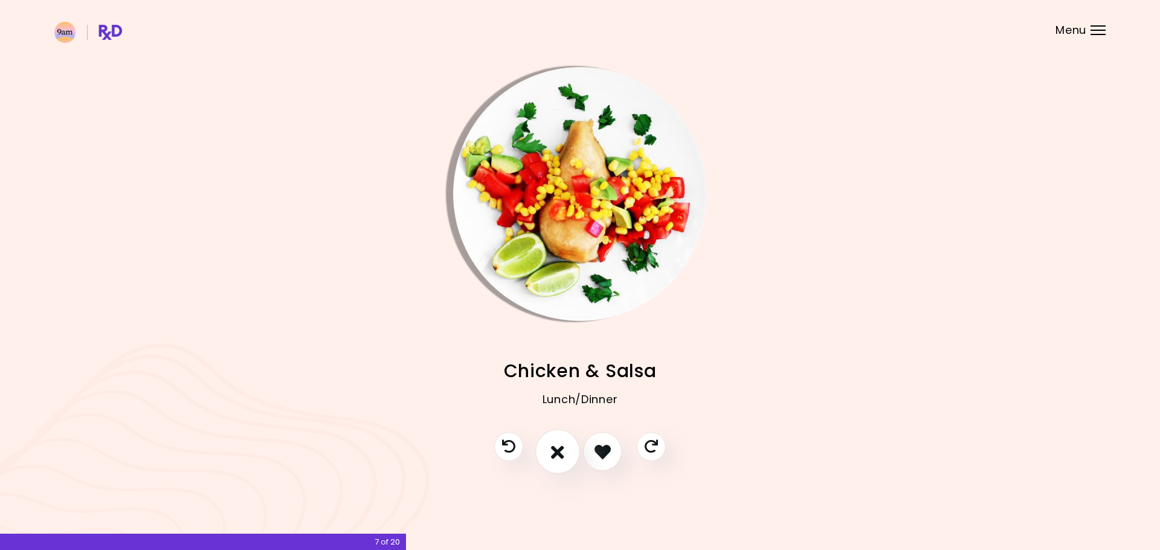
click at [557, 449] on icon "I don't like this recipe" at bounding box center [557, 451] width 13 height 19
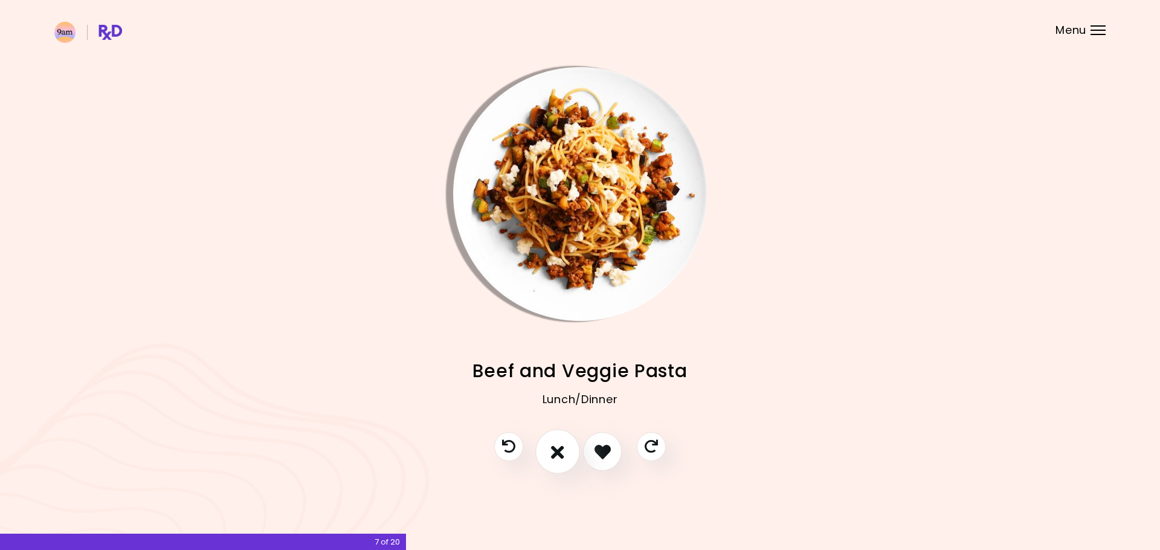
click at [566, 449] on button "I don't like this recipe" at bounding box center [557, 451] width 45 height 45
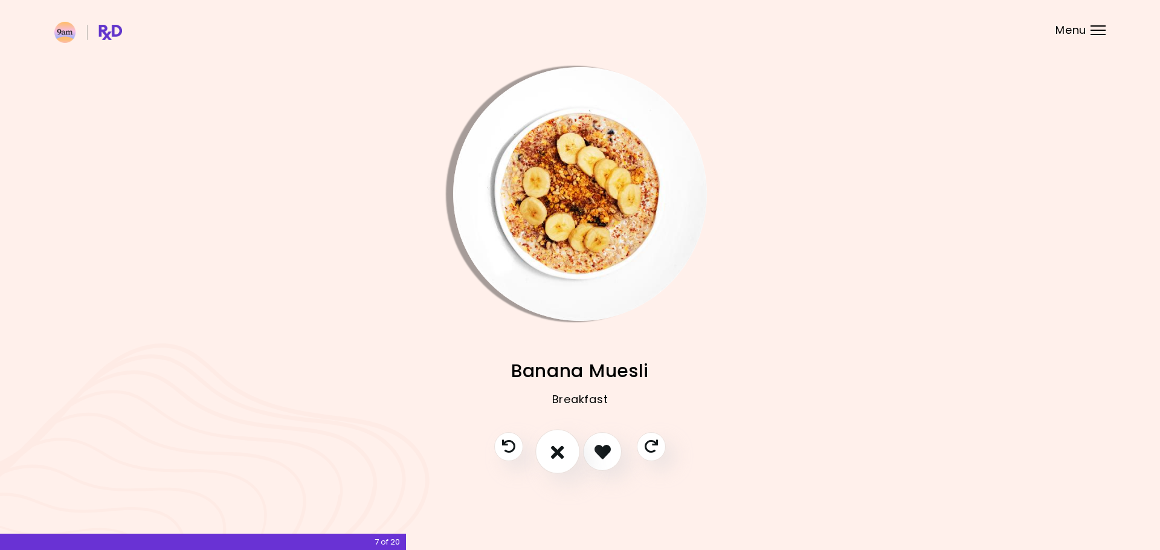
click at [566, 449] on button "I don't like this recipe" at bounding box center [557, 451] width 45 height 45
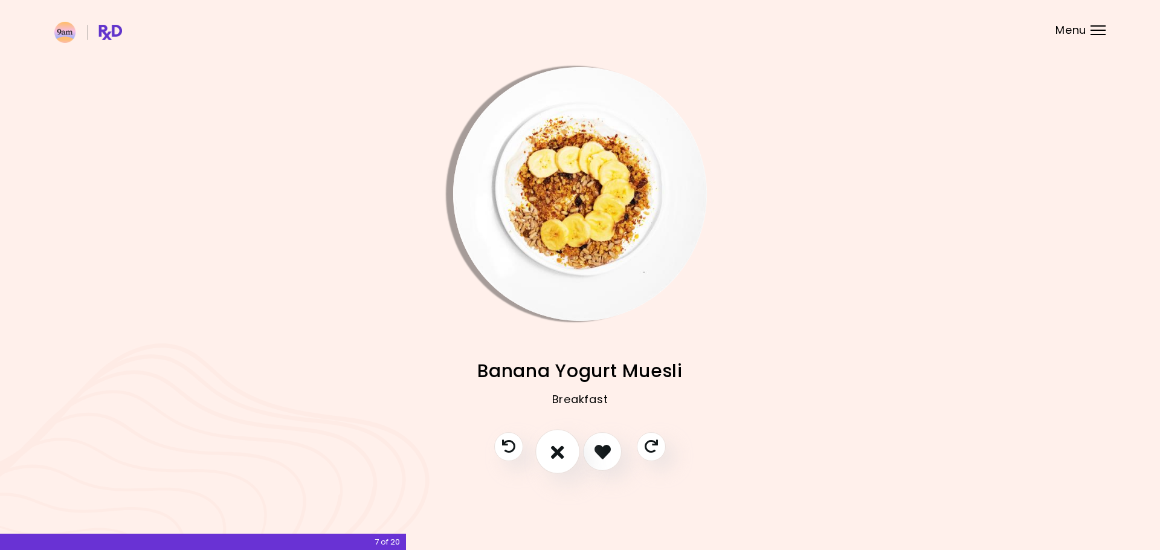
click at [566, 449] on button "I don't like this recipe" at bounding box center [557, 451] width 45 height 45
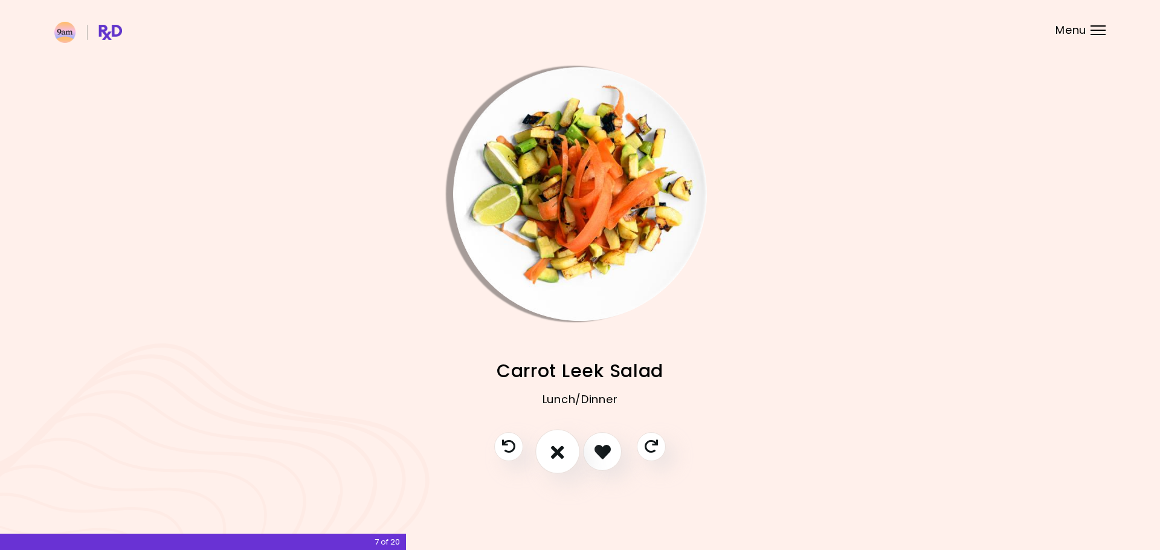
click at [566, 449] on button "I don't like this recipe" at bounding box center [557, 451] width 45 height 45
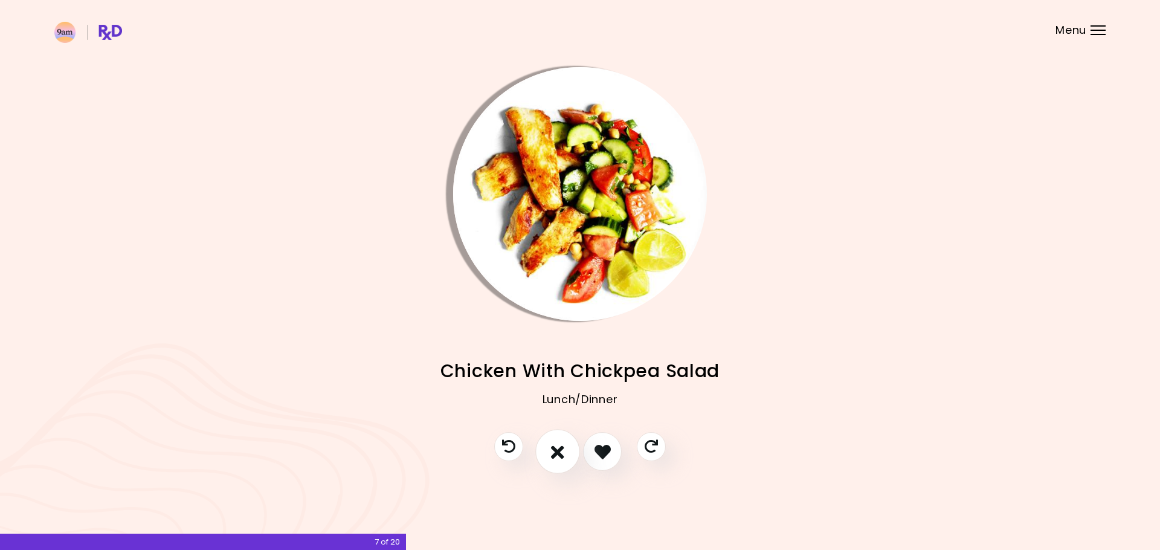
click at [566, 449] on button "I don't like this recipe" at bounding box center [557, 451] width 45 height 45
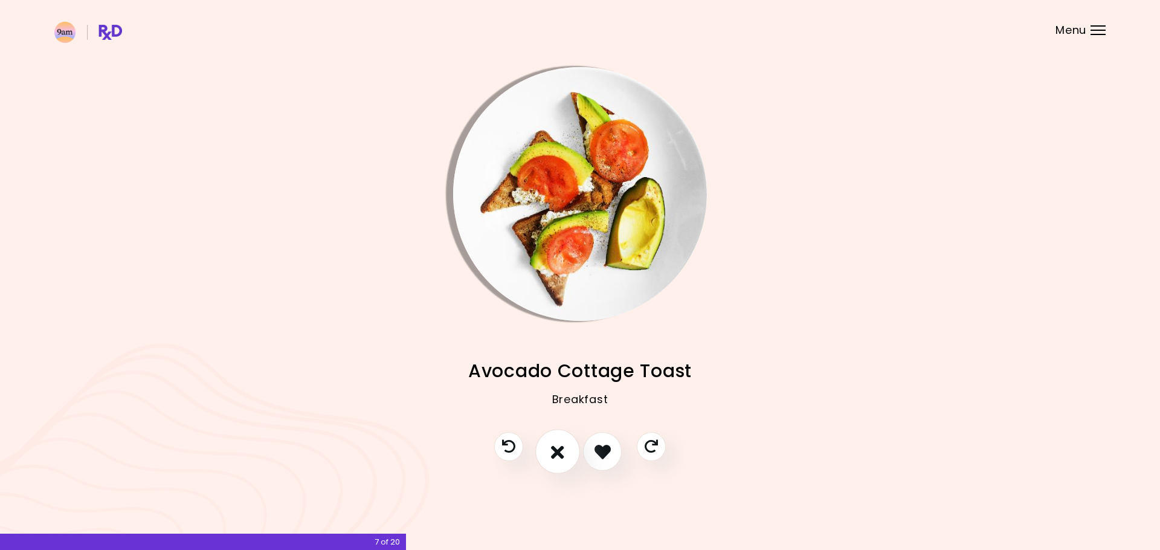
click at [566, 449] on button "I don't like this recipe" at bounding box center [557, 451] width 45 height 45
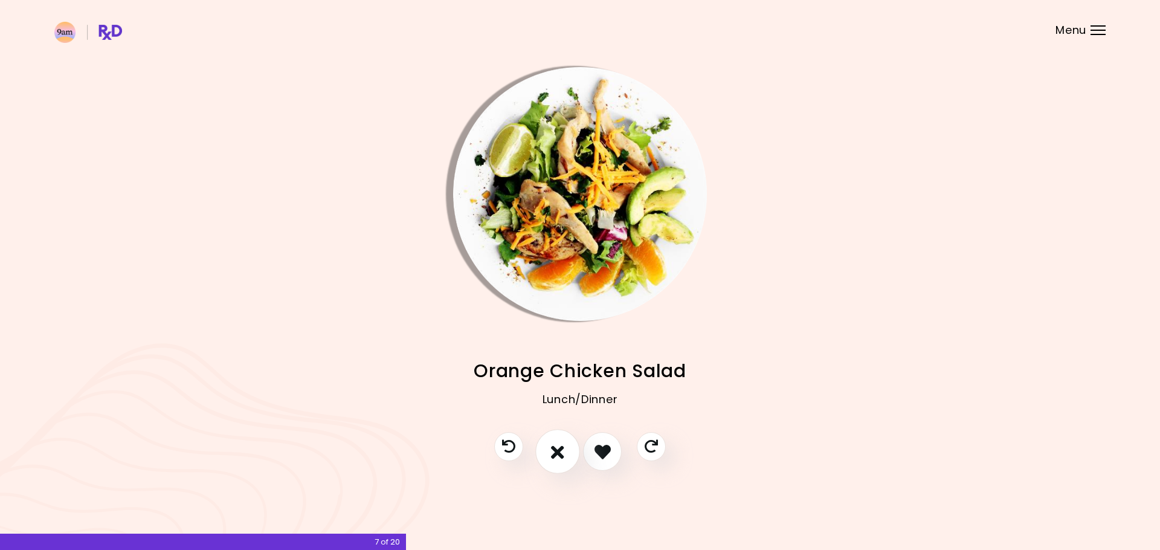
click at [563, 449] on icon "I don't like this recipe" at bounding box center [557, 451] width 13 height 19
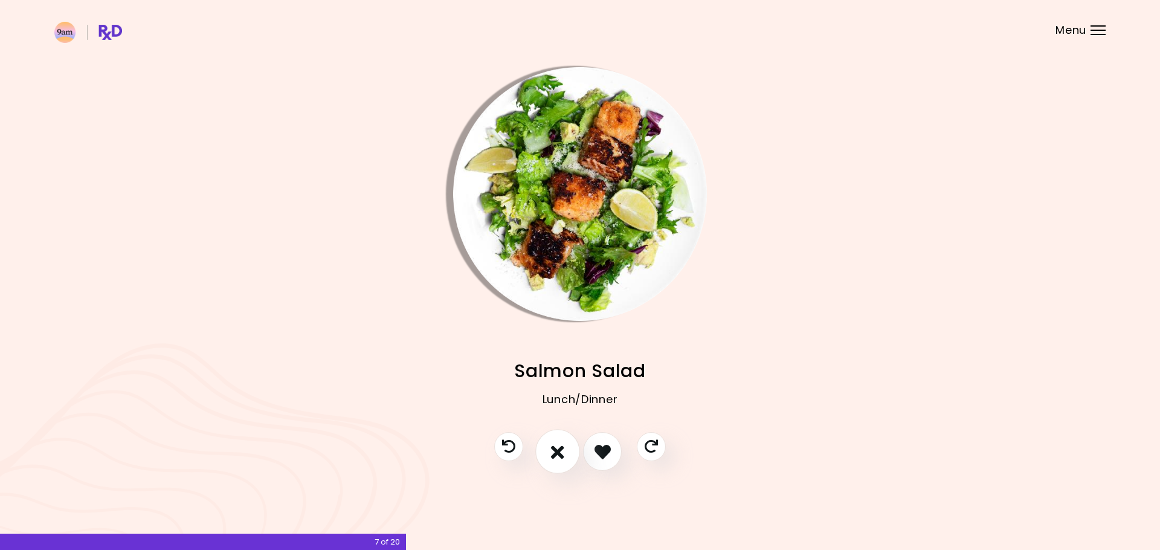
click at [563, 449] on icon "I don't like this recipe" at bounding box center [557, 451] width 13 height 19
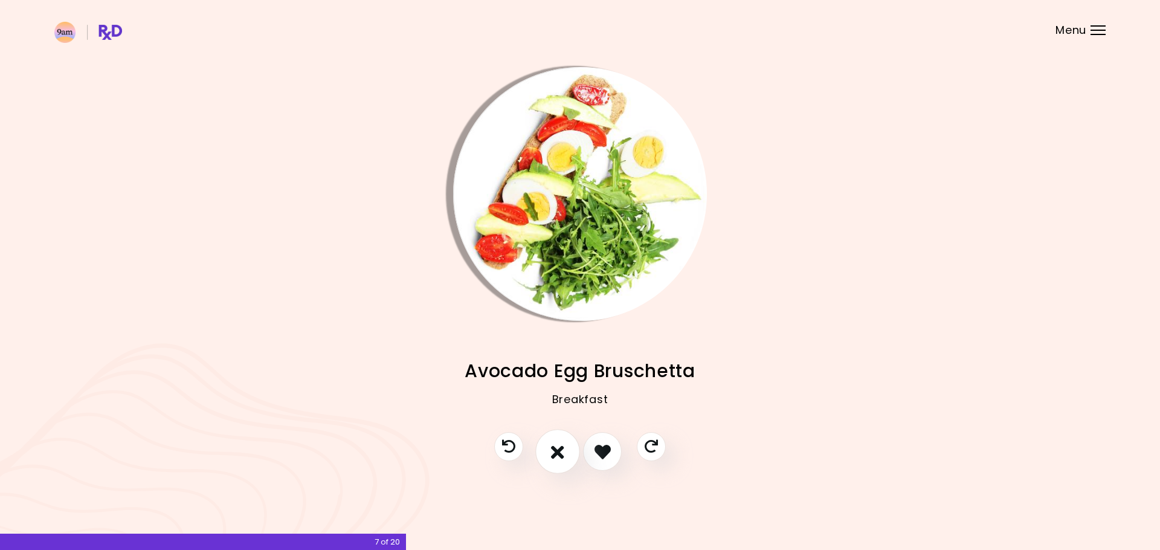
click at [563, 449] on icon "I don't like this recipe" at bounding box center [557, 451] width 13 height 19
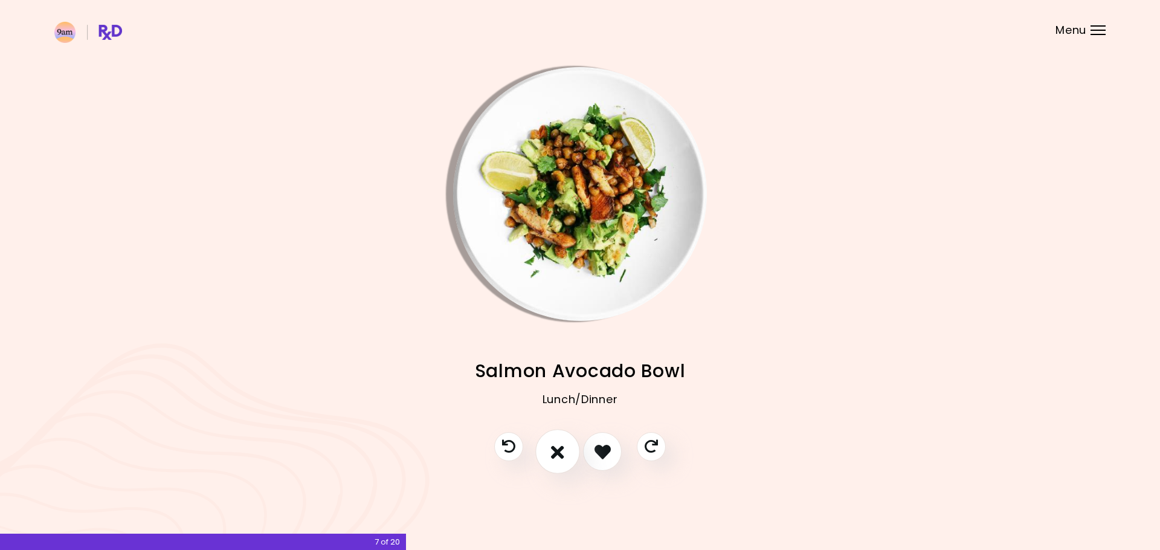
click at [563, 449] on icon "I don't like this recipe" at bounding box center [557, 451] width 13 height 19
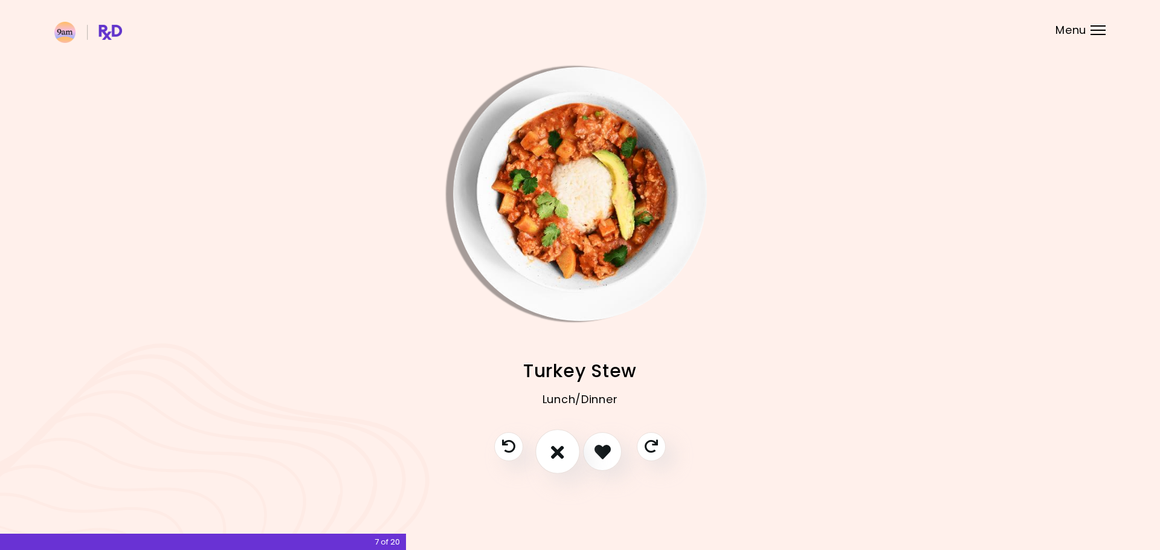
click at [563, 449] on icon "I don't like this recipe" at bounding box center [557, 451] width 13 height 19
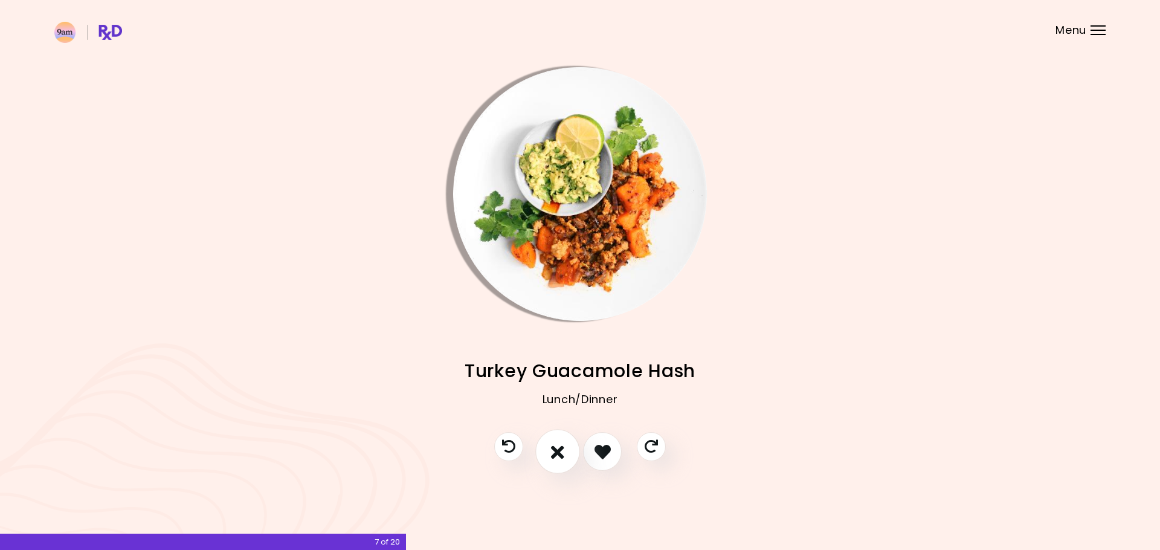
click at [563, 449] on icon "I don't like this recipe" at bounding box center [557, 451] width 13 height 19
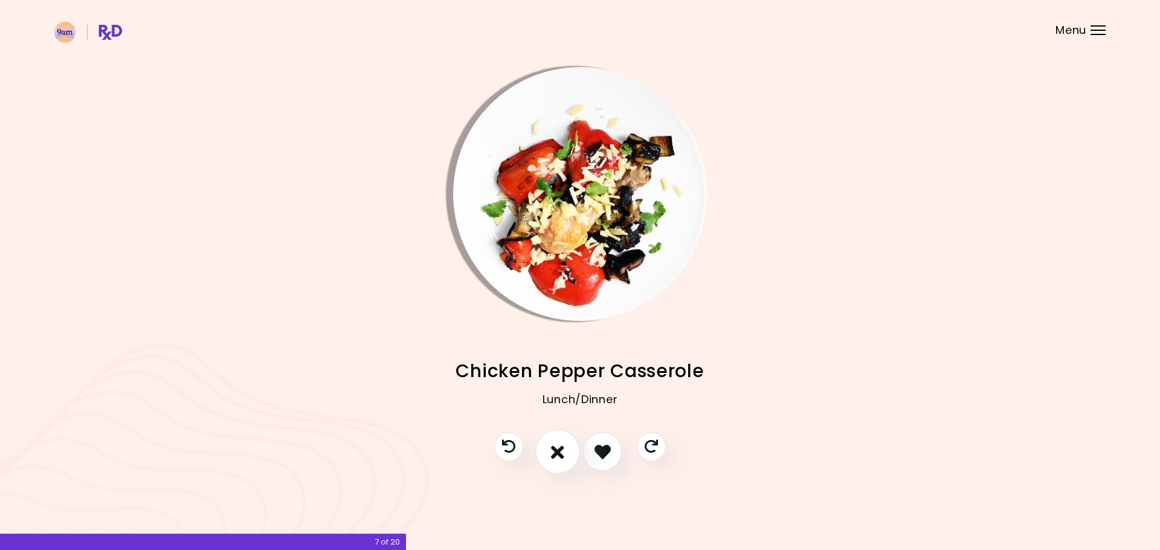
click at [563, 449] on icon "I don't like this recipe" at bounding box center [557, 451] width 13 height 19
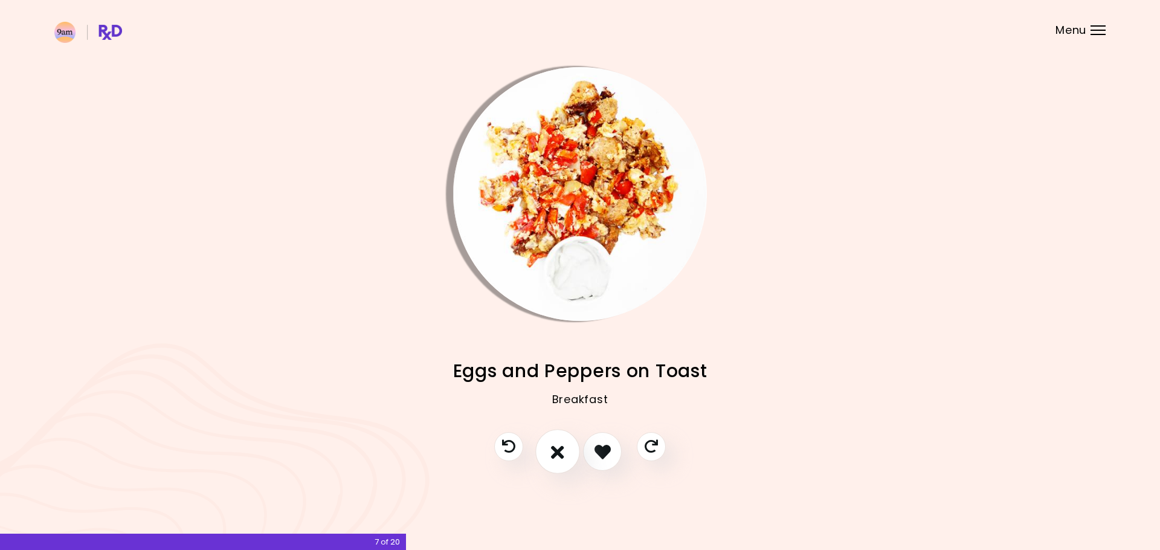
click at [563, 449] on icon "I don't like this recipe" at bounding box center [557, 451] width 13 height 19
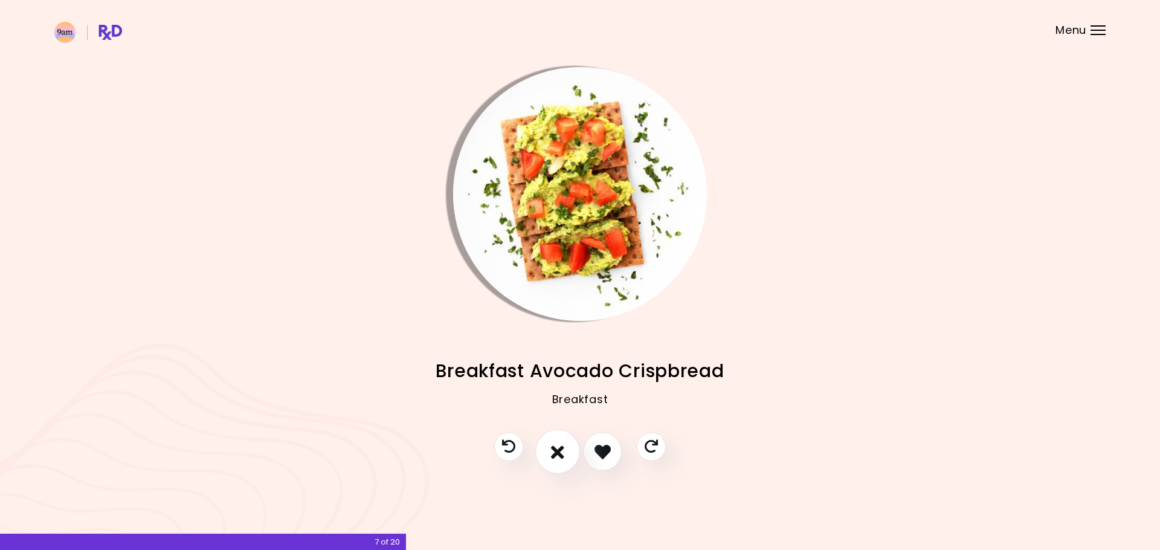
click at [563, 449] on icon "I don't like this recipe" at bounding box center [557, 451] width 13 height 19
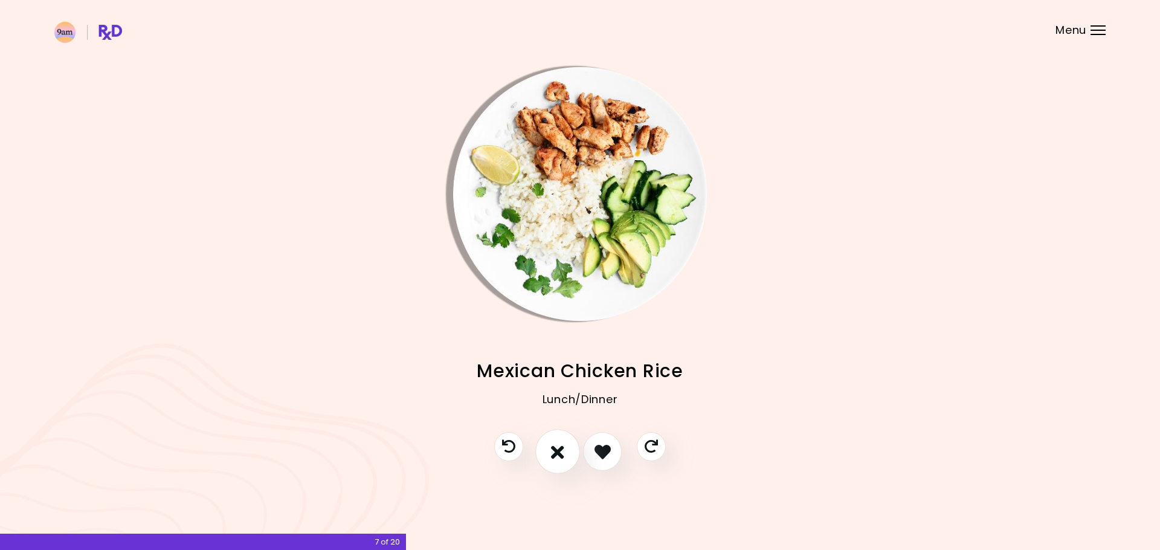
click at [562, 449] on icon "I don't like this recipe" at bounding box center [557, 451] width 13 height 19
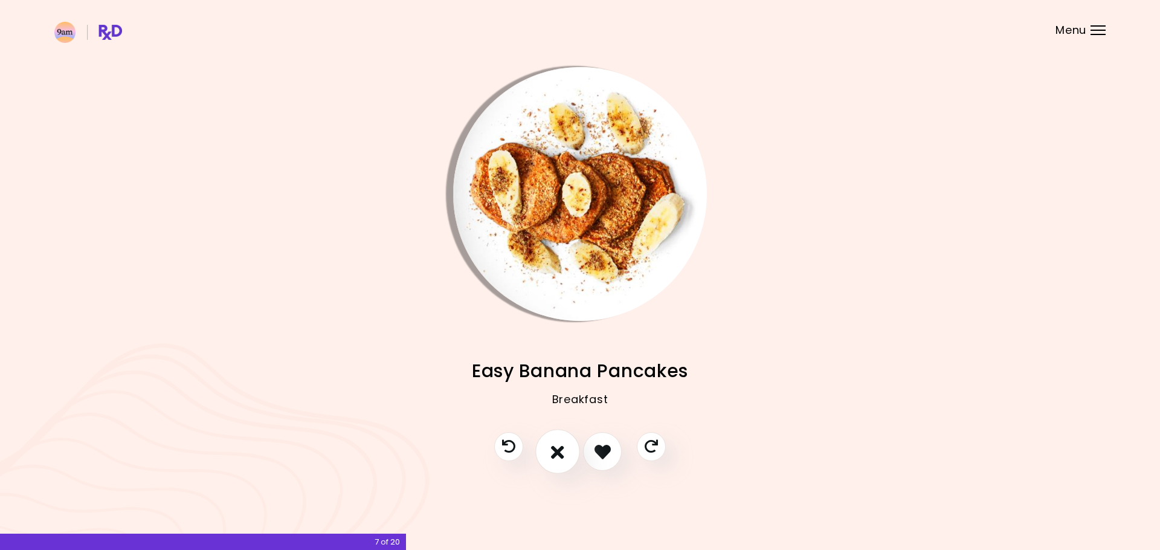
click at [562, 449] on icon "I don't like this recipe" at bounding box center [557, 451] width 13 height 19
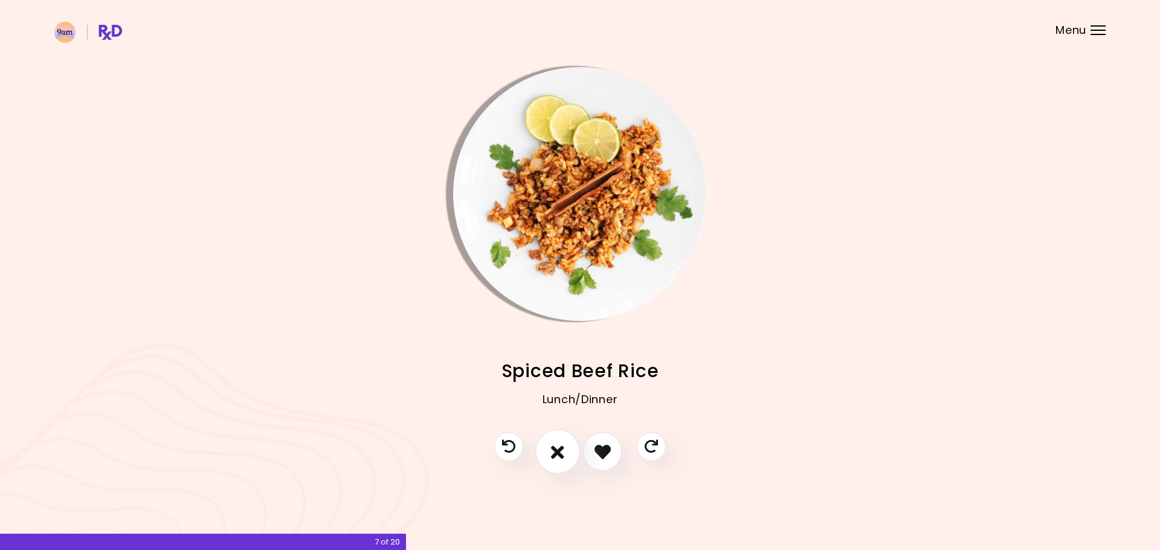
click at [562, 449] on icon "I don't like this recipe" at bounding box center [557, 451] width 13 height 19
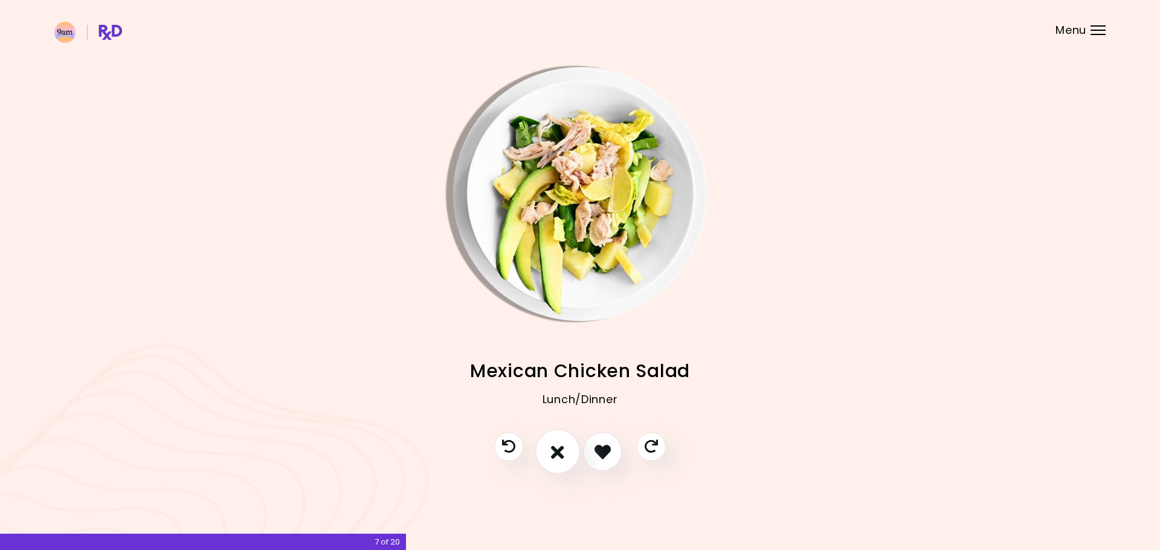
click at [562, 449] on icon "I don't like this recipe" at bounding box center [557, 451] width 13 height 19
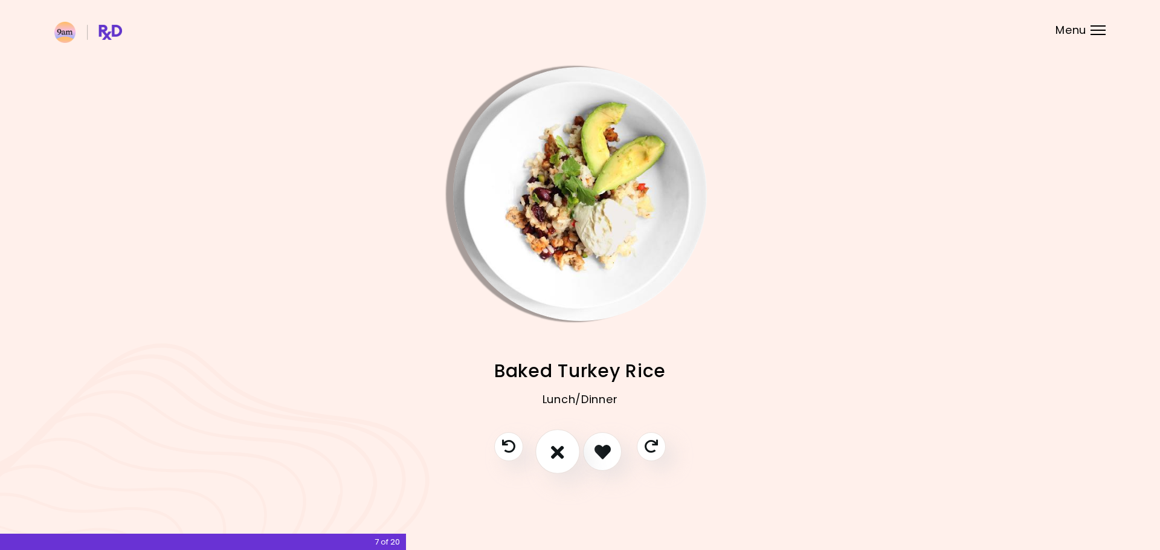
click at [562, 446] on icon "I don't like this recipe" at bounding box center [557, 451] width 13 height 19
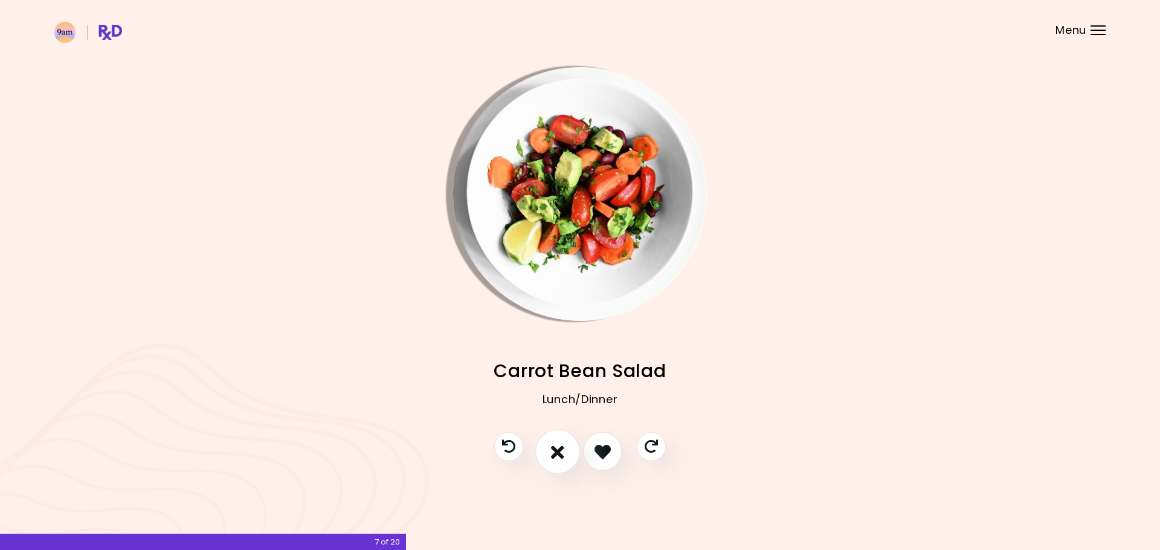
click at [562, 446] on icon "I don't like this recipe" at bounding box center [557, 451] width 13 height 19
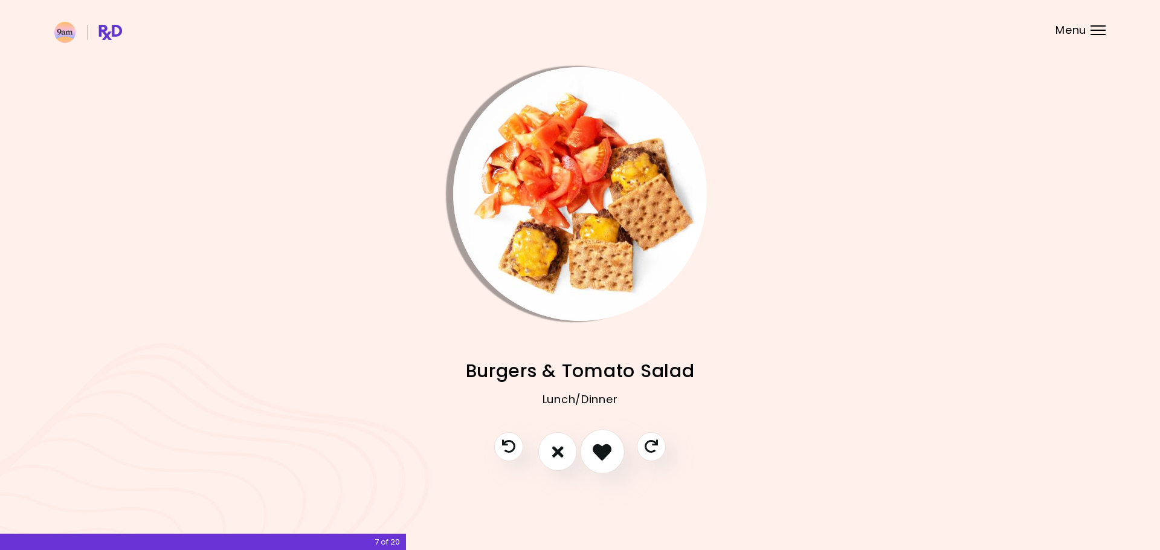
click at [591, 448] on button "I like this recipe" at bounding box center [602, 451] width 45 height 45
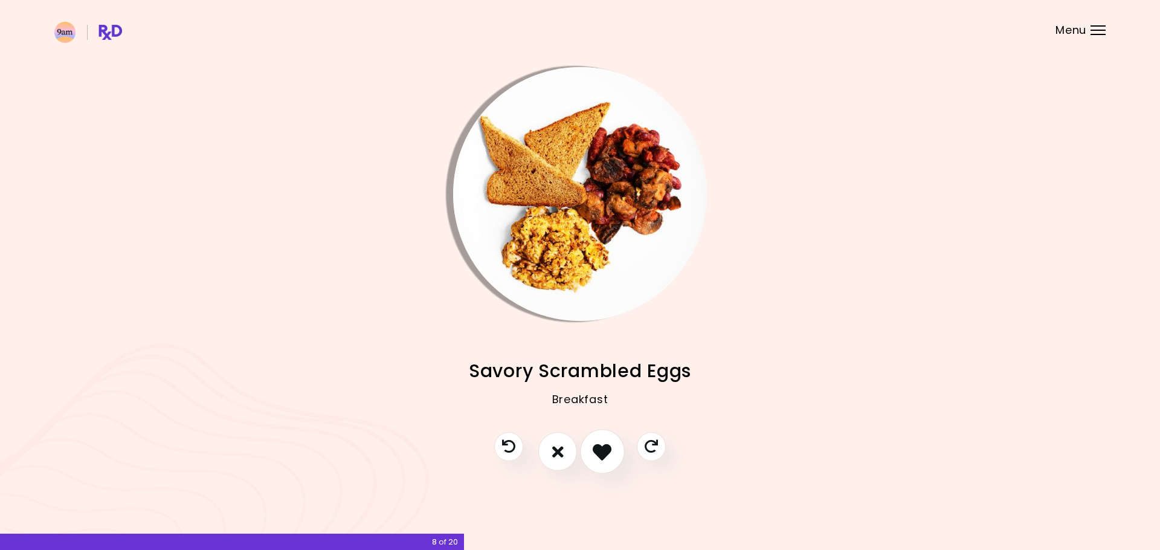
click at [588, 448] on button "I like this recipe" at bounding box center [602, 451] width 45 height 45
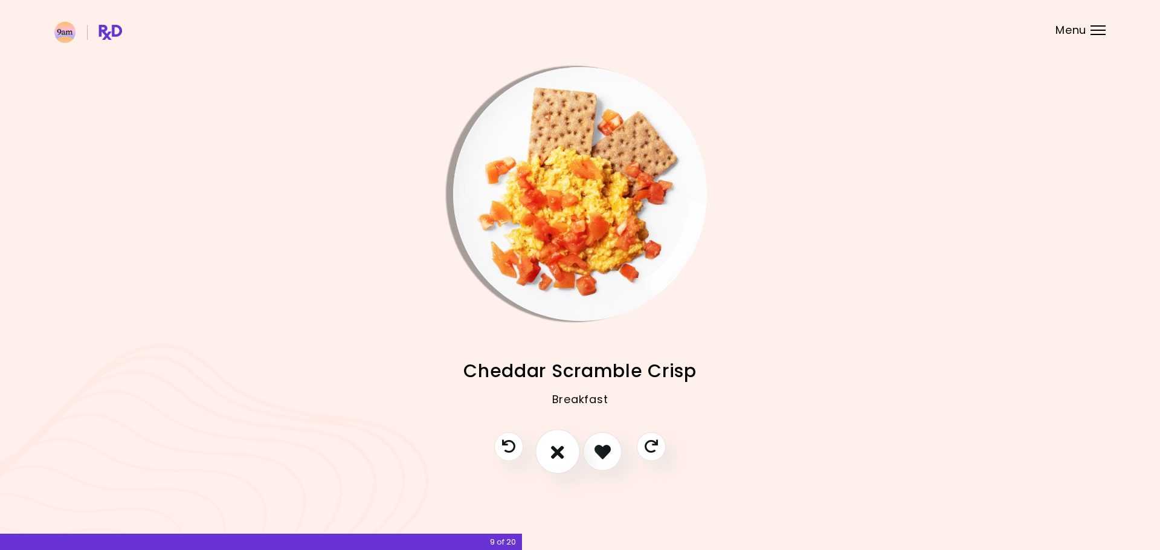
click at [568, 448] on button "I don't like this recipe" at bounding box center [557, 451] width 45 height 45
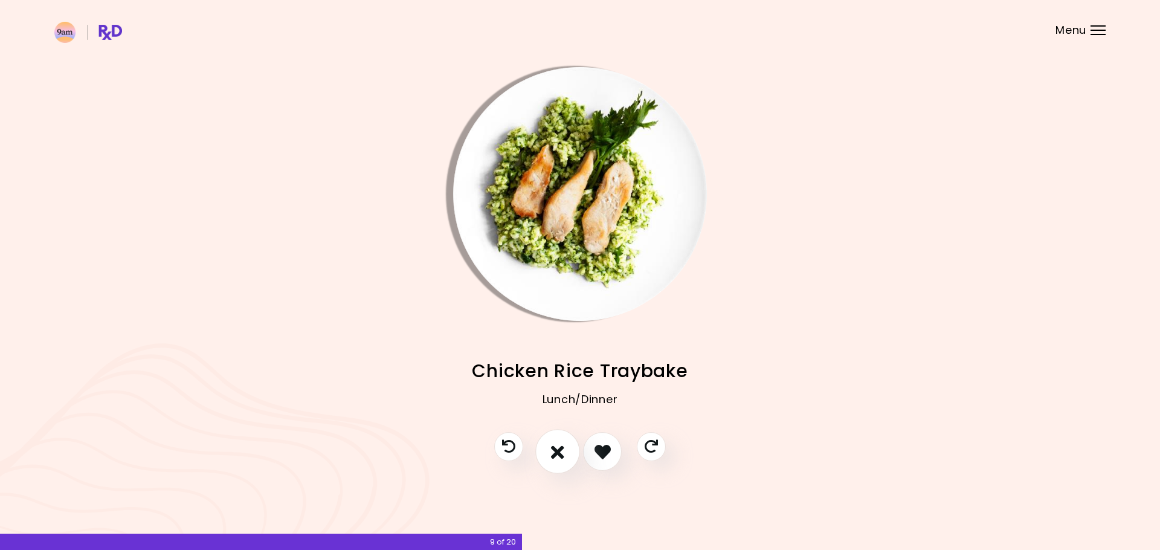
click at [568, 448] on button "I don't like this recipe" at bounding box center [557, 451] width 45 height 45
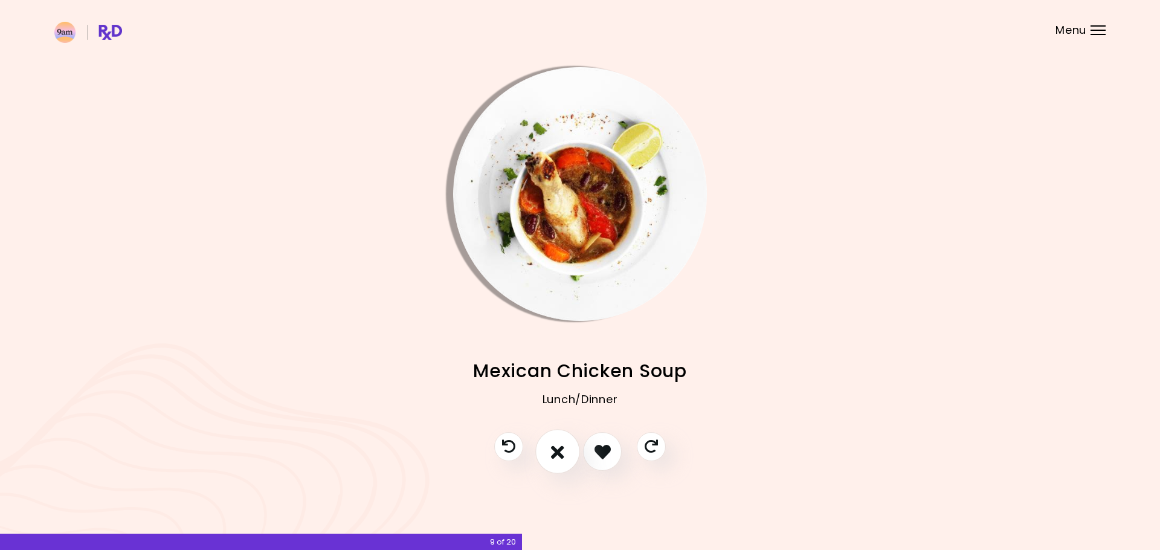
click at [567, 448] on button "I don't like this recipe" at bounding box center [557, 451] width 45 height 45
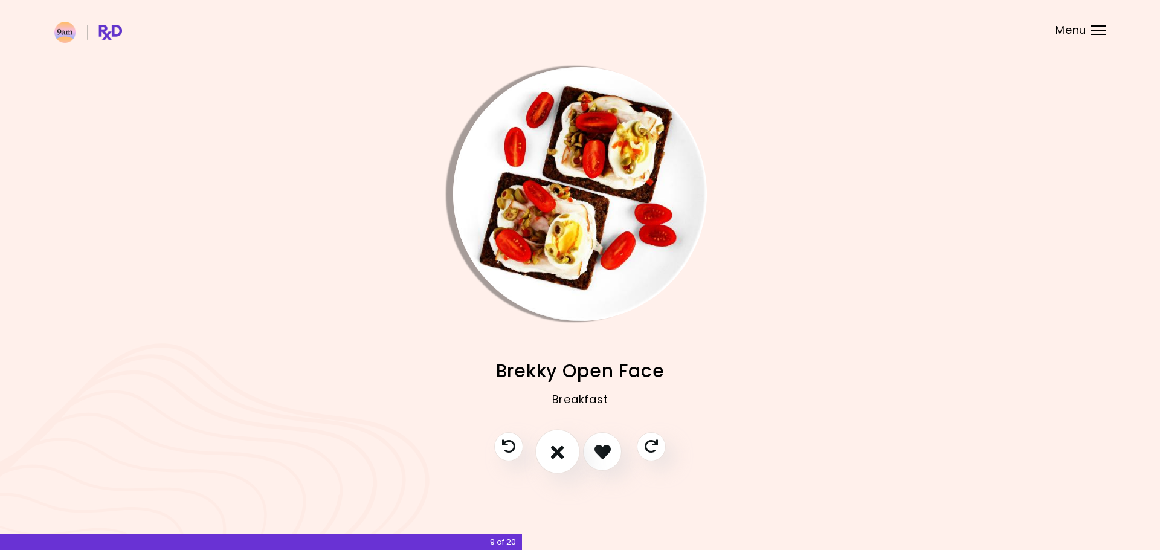
click at [567, 448] on button "I don't like this recipe" at bounding box center [557, 451] width 45 height 45
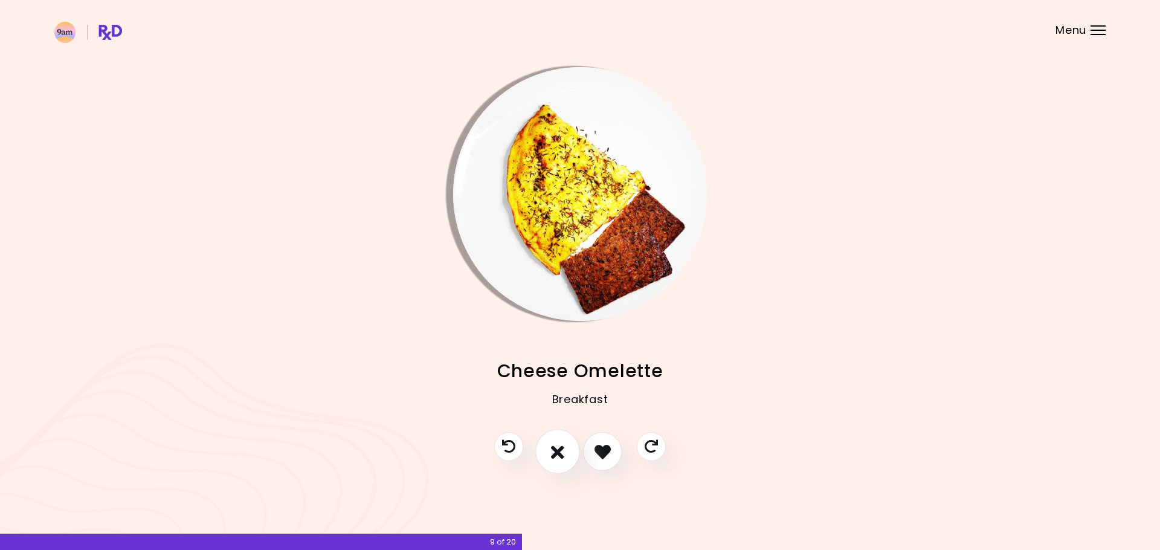
click at [571, 450] on button "I don't like this recipe" at bounding box center [557, 451] width 45 height 45
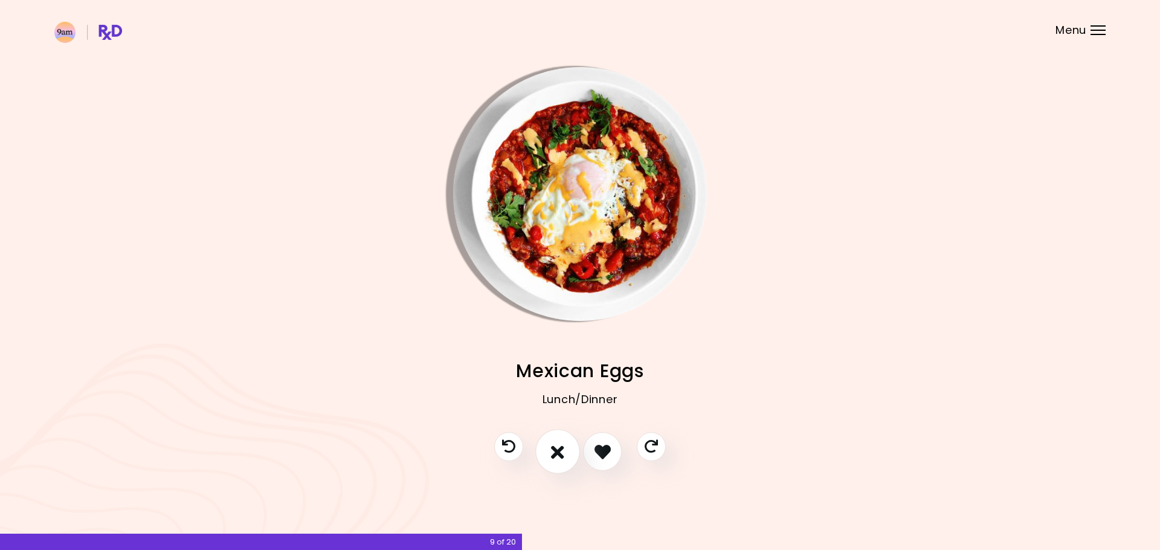
click at [571, 450] on button "I don't like this recipe" at bounding box center [557, 451] width 45 height 45
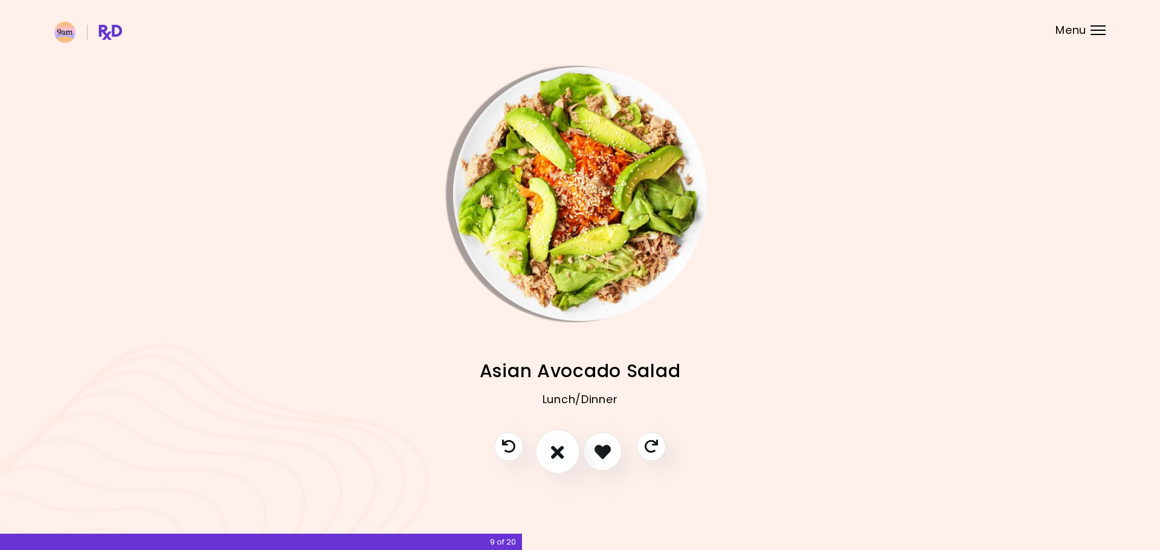
click at [571, 450] on button "I don't like this recipe" at bounding box center [557, 451] width 45 height 45
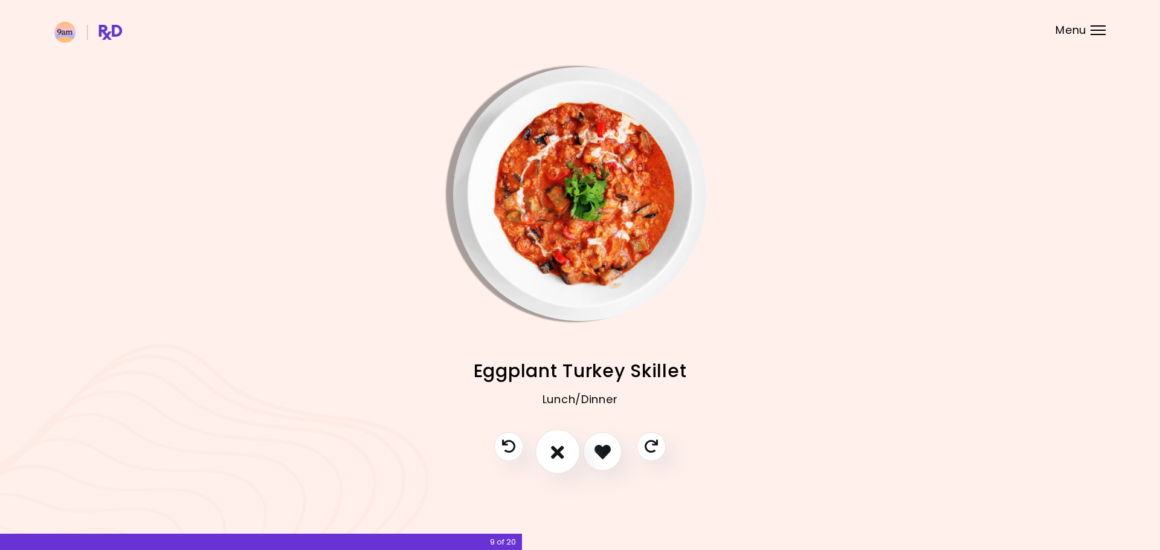
click at [571, 450] on button "I don't like this recipe" at bounding box center [557, 451] width 45 height 45
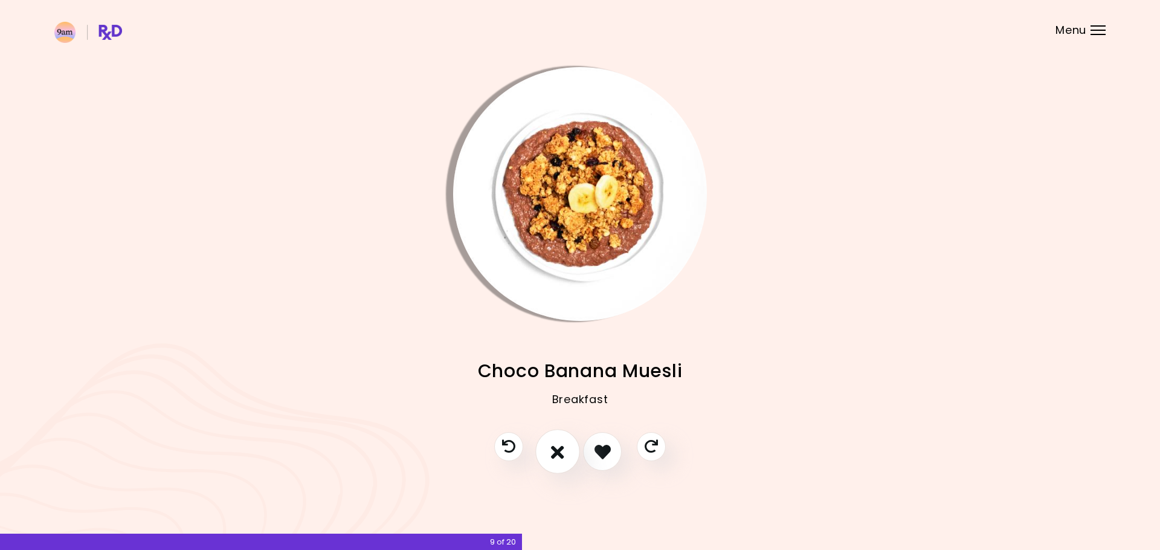
click at [571, 450] on button "I don't like this recipe" at bounding box center [557, 451] width 45 height 45
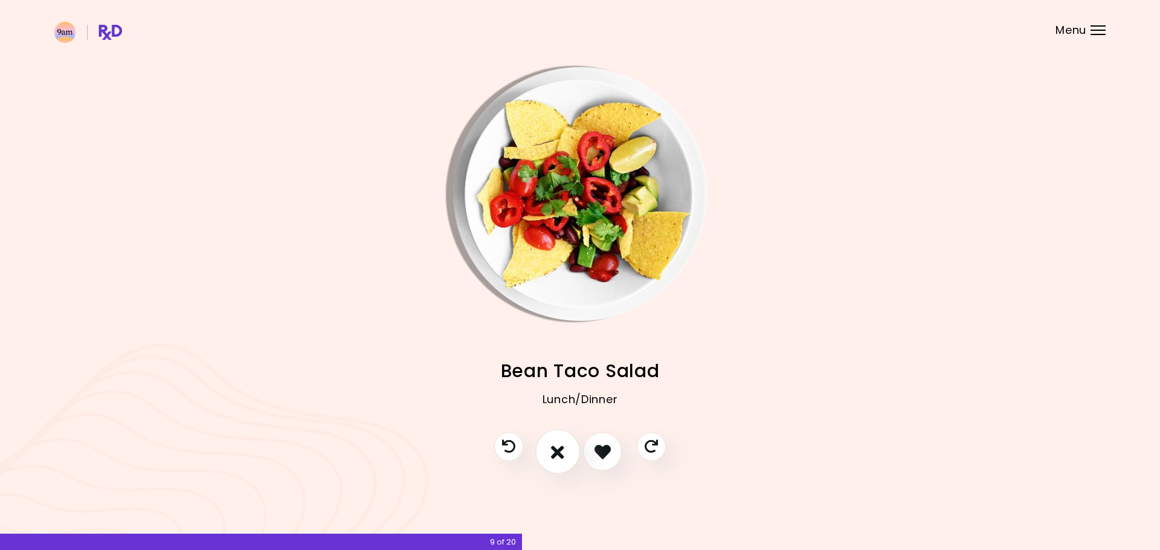
click at [571, 450] on button "I don't like this recipe" at bounding box center [557, 451] width 45 height 45
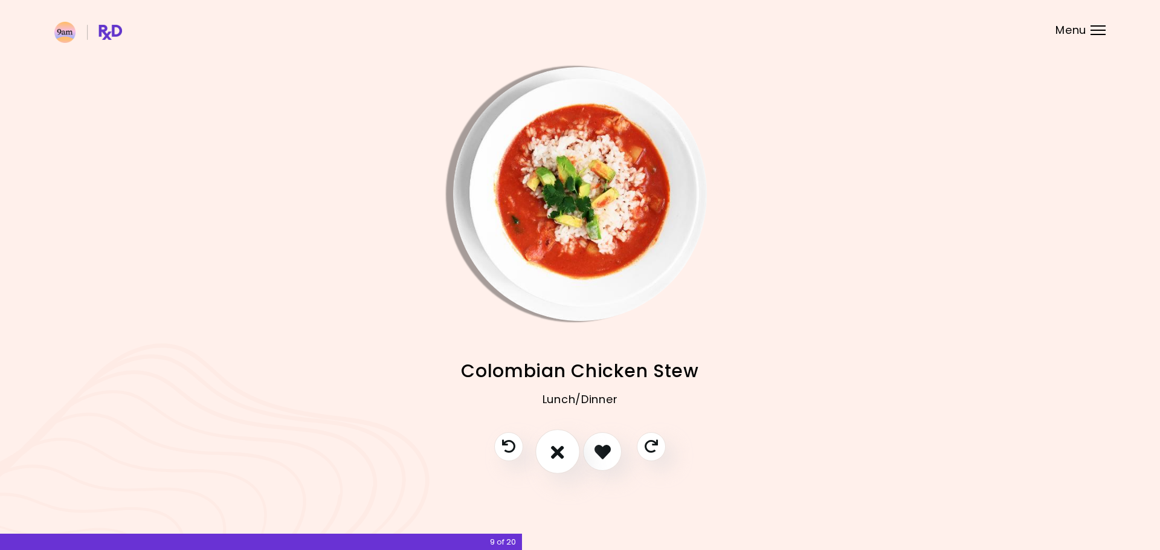
click at [568, 450] on button "I don't like this recipe" at bounding box center [557, 451] width 45 height 45
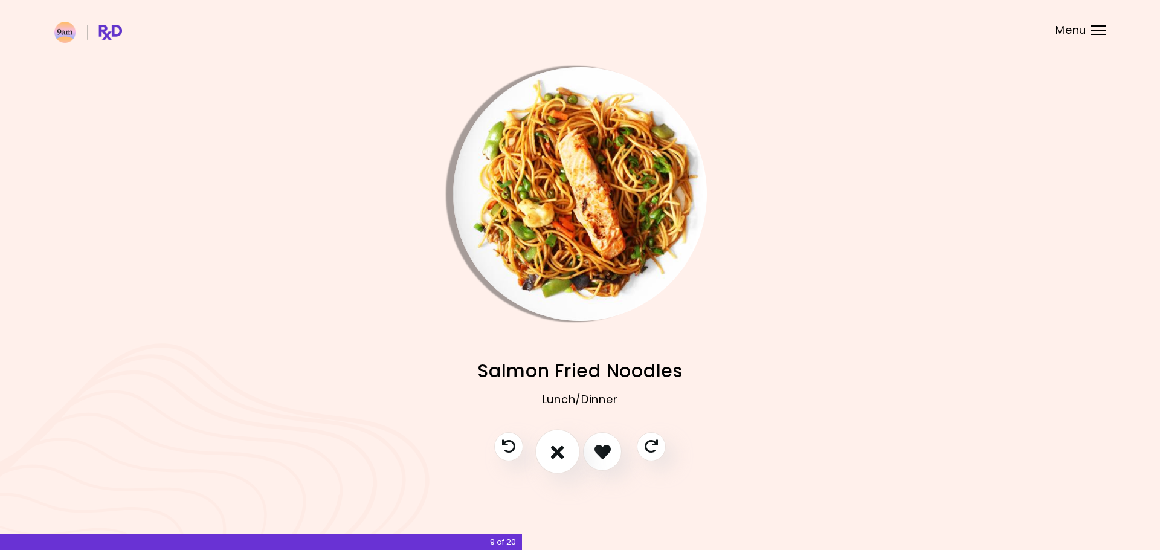
click at [568, 450] on button "I don't like this recipe" at bounding box center [557, 451] width 45 height 45
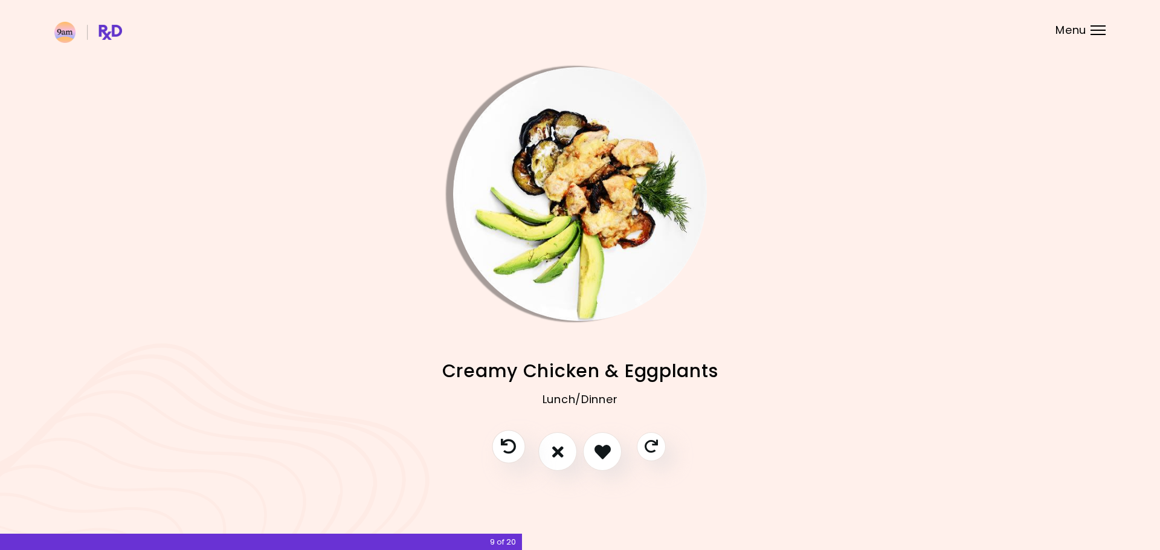
click at [521, 451] on button "Previous recipe" at bounding box center [508, 446] width 33 height 33
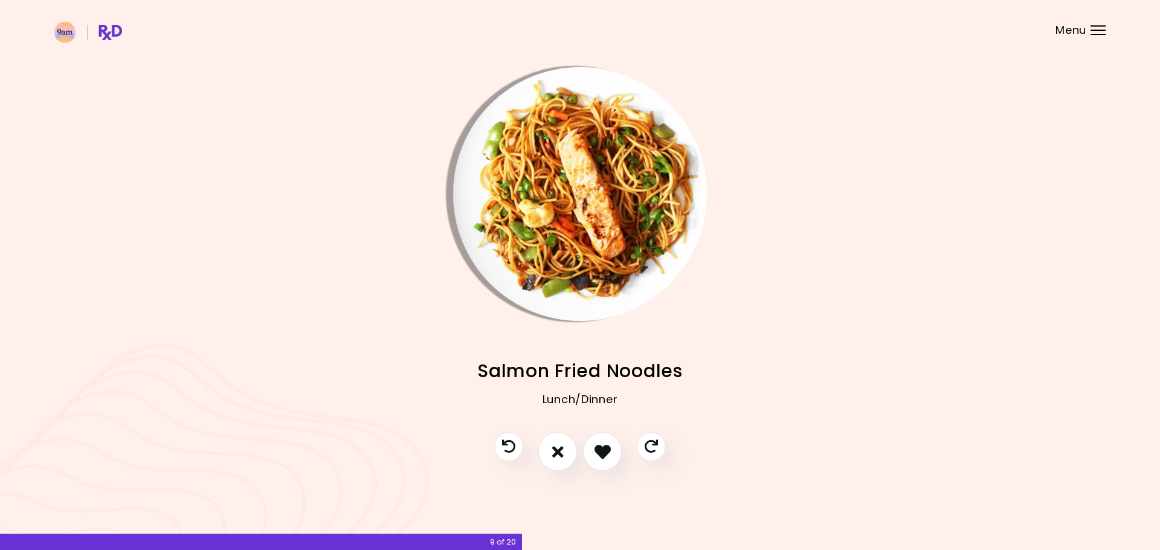
click at [582, 453] on div at bounding box center [580, 457] width 196 height 51
click at [596, 452] on icon "I like this recipe" at bounding box center [601, 451] width 19 height 19
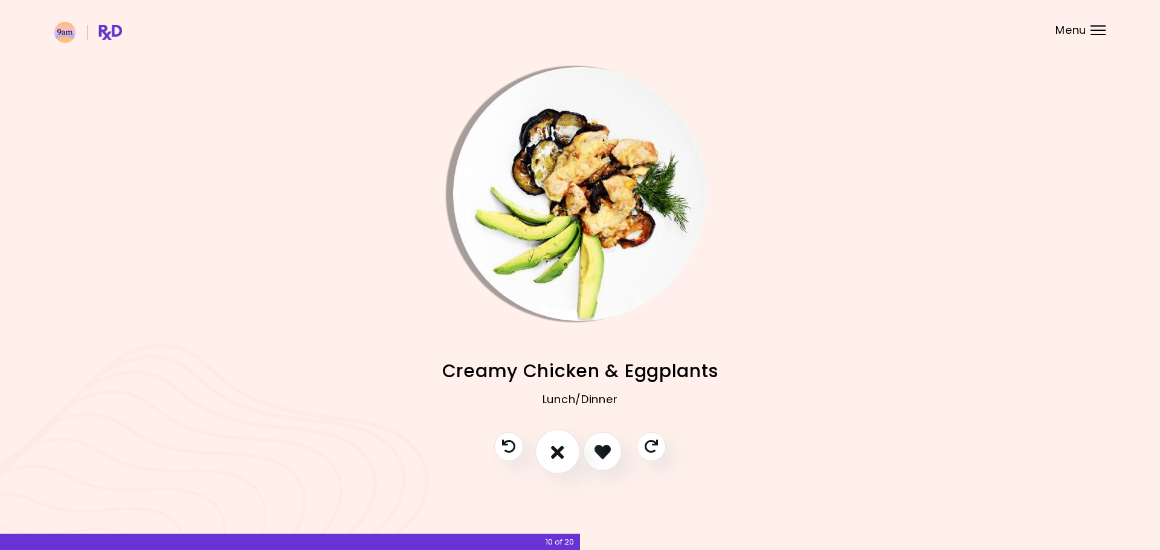
click at [559, 452] on icon "I don't like this recipe" at bounding box center [557, 451] width 13 height 19
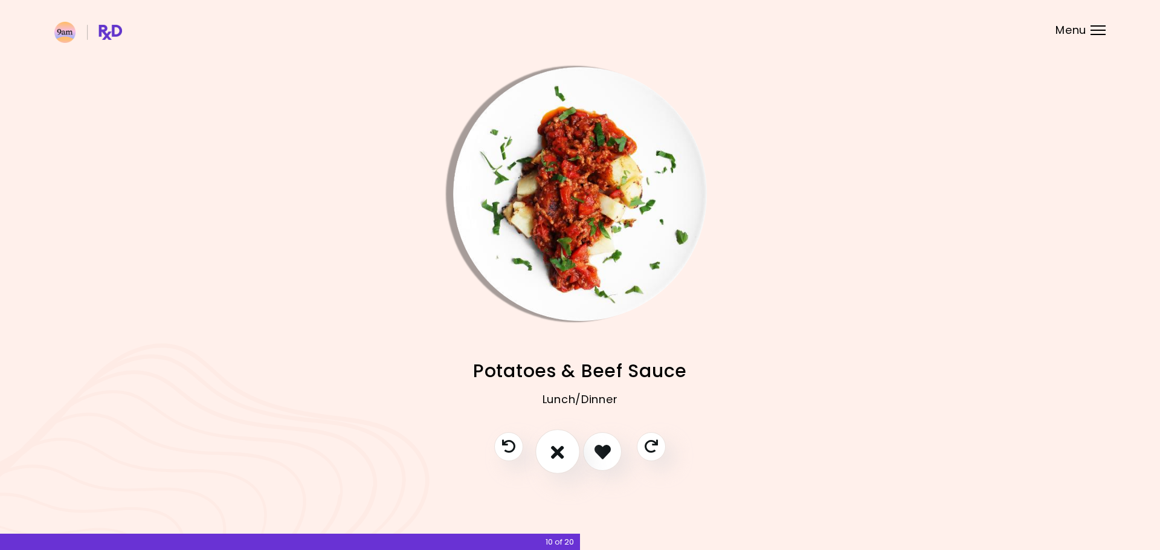
click at [559, 452] on icon "I don't like this recipe" at bounding box center [557, 451] width 13 height 19
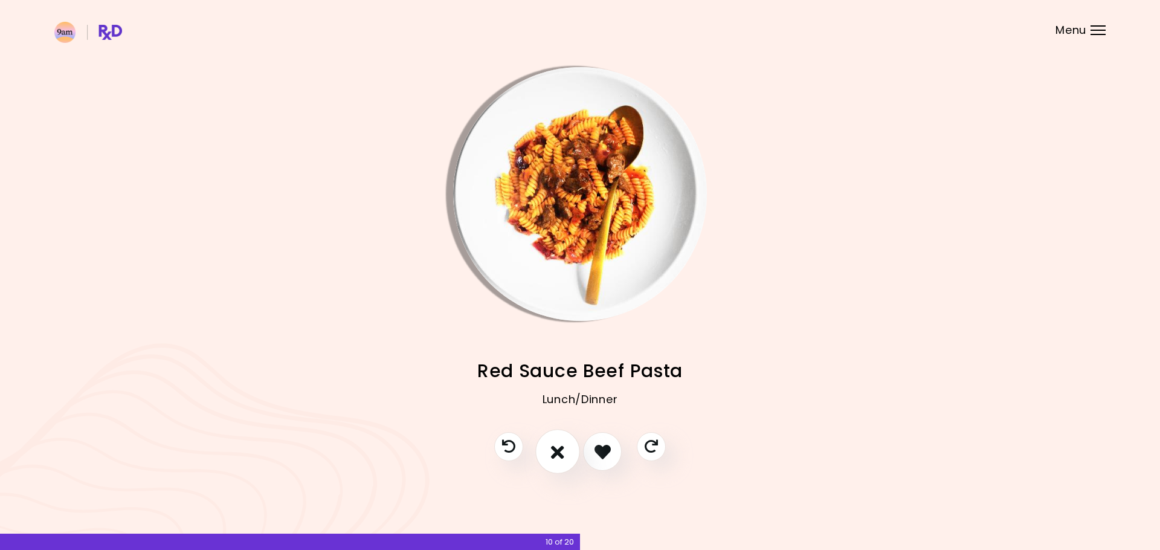
click at [559, 452] on icon "I don't like this recipe" at bounding box center [557, 451] width 13 height 19
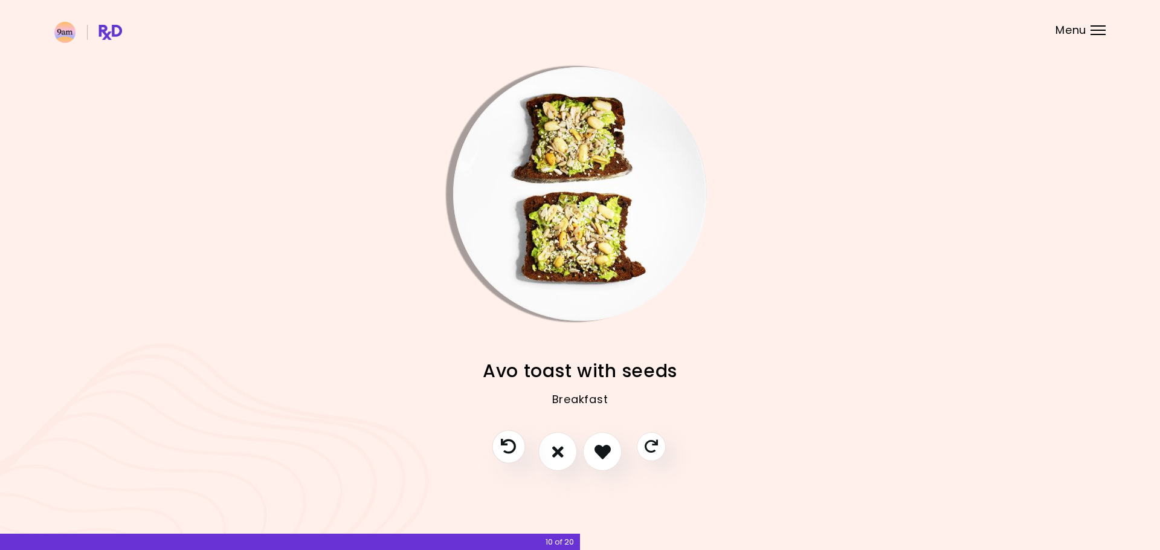
click at [522, 446] on button "Previous recipe" at bounding box center [508, 446] width 33 height 33
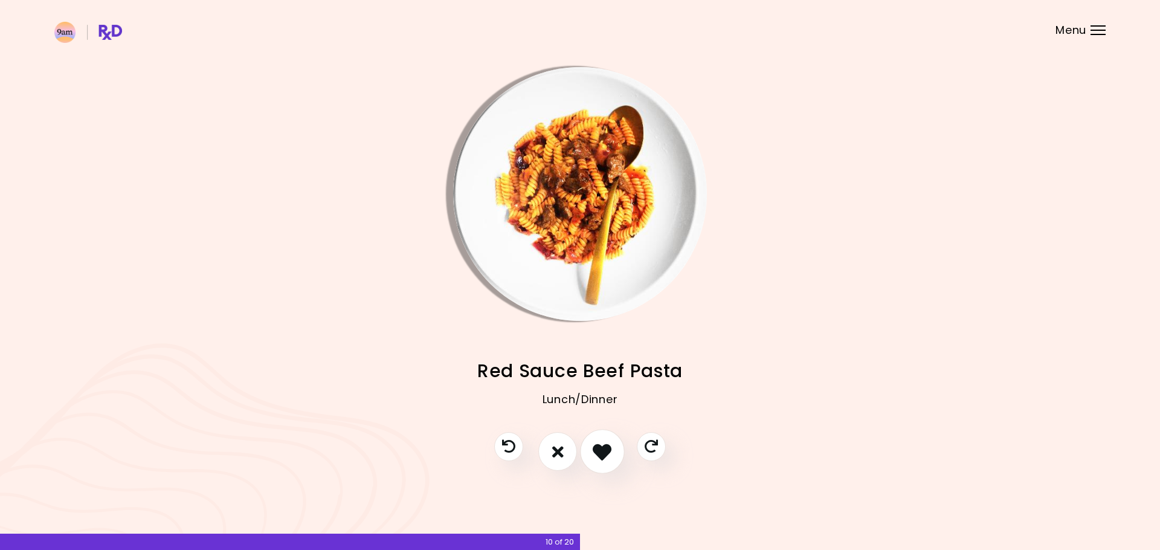
click at [589, 451] on button "I like this recipe" at bounding box center [602, 451] width 45 height 45
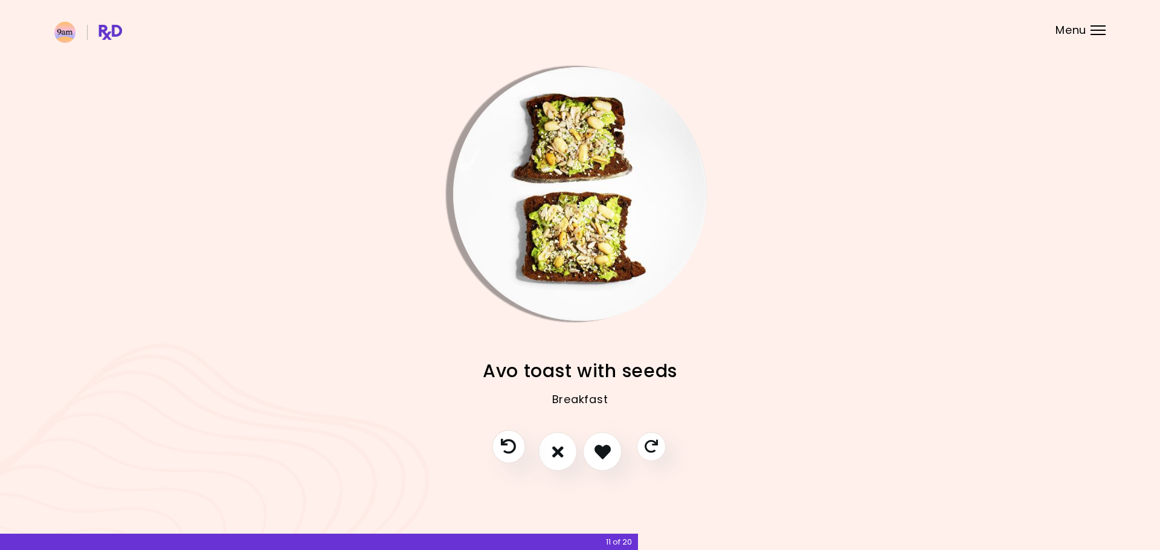
click at [521, 445] on button "Previous recipe" at bounding box center [508, 446] width 33 height 33
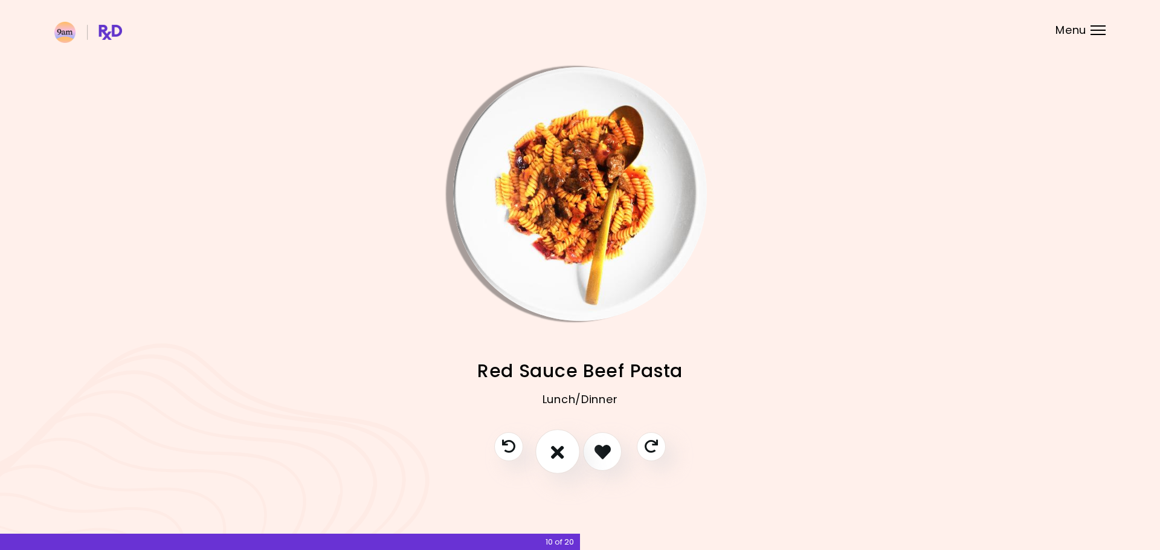
click at [546, 447] on button "I don't like this recipe" at bounding box center [557, 451] width 45 height 45
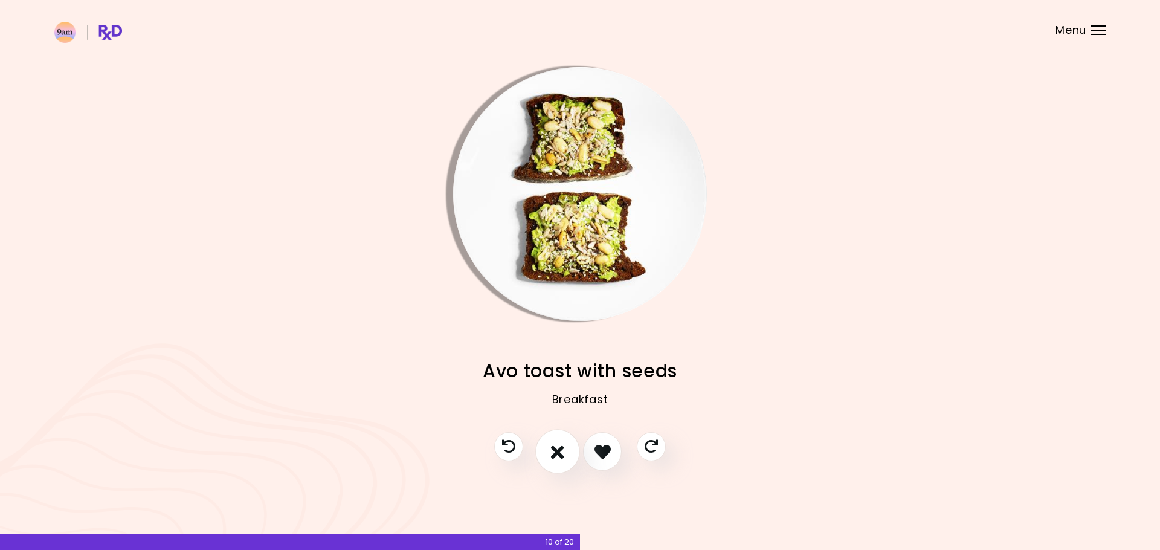
click at [559, 449] on icon "I don't like this recipe" at bounding box center [557, 451] width 13 height 19
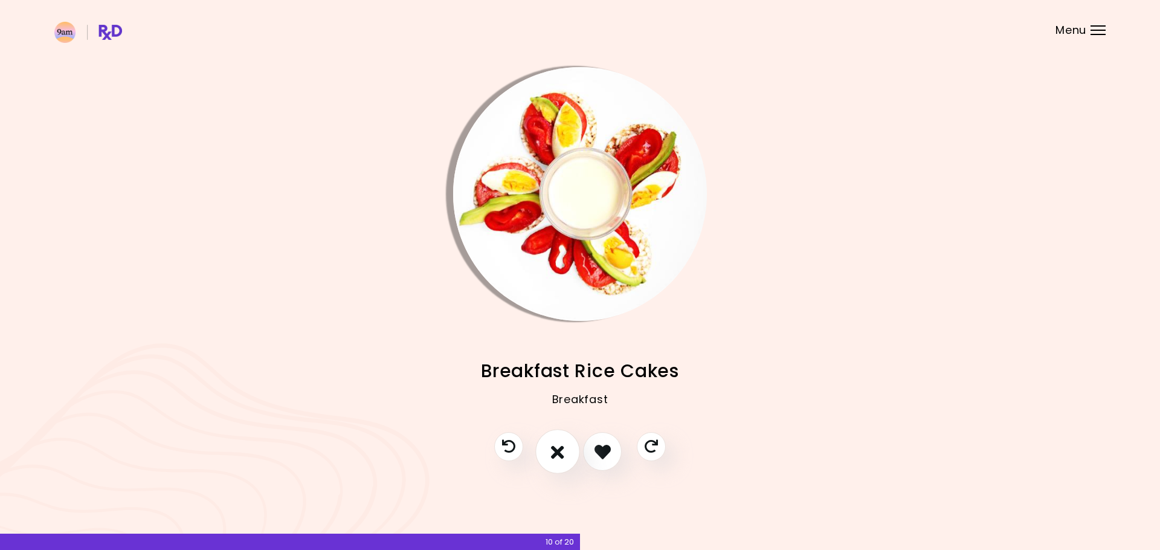
click at [559, 449] on icon "I don't like this recipe" at bounding box center [557, 451] width 13 height 19
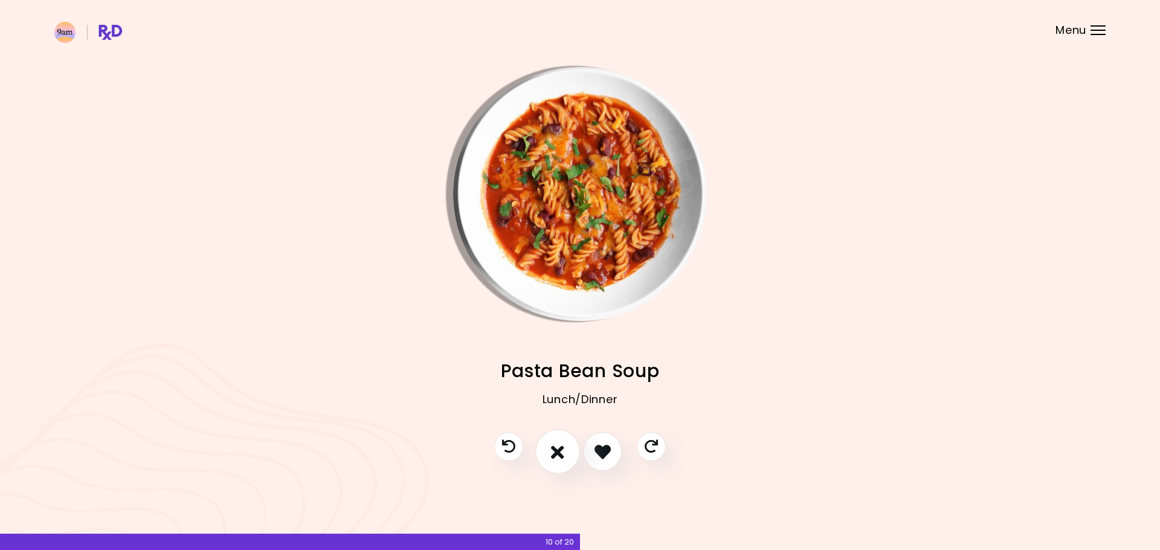
click at [559, 449] on icon "I don't like this recipe" at bounding box center [557, 451] width 13 height 19
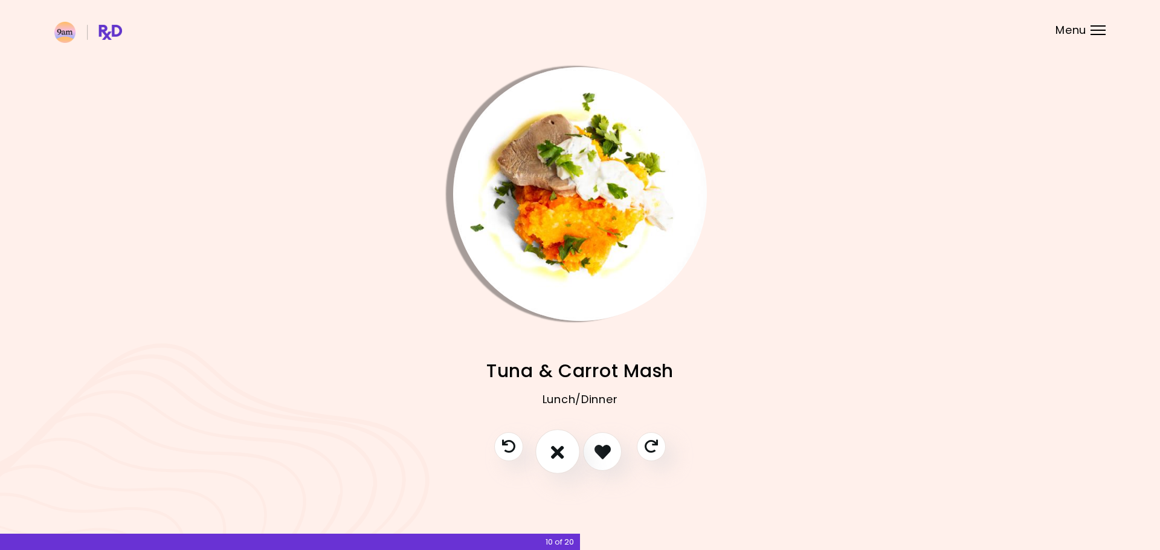
click at [559, 449] on icon "I don't like this recipe" at bounding box center [557, 451] width 13 height 19
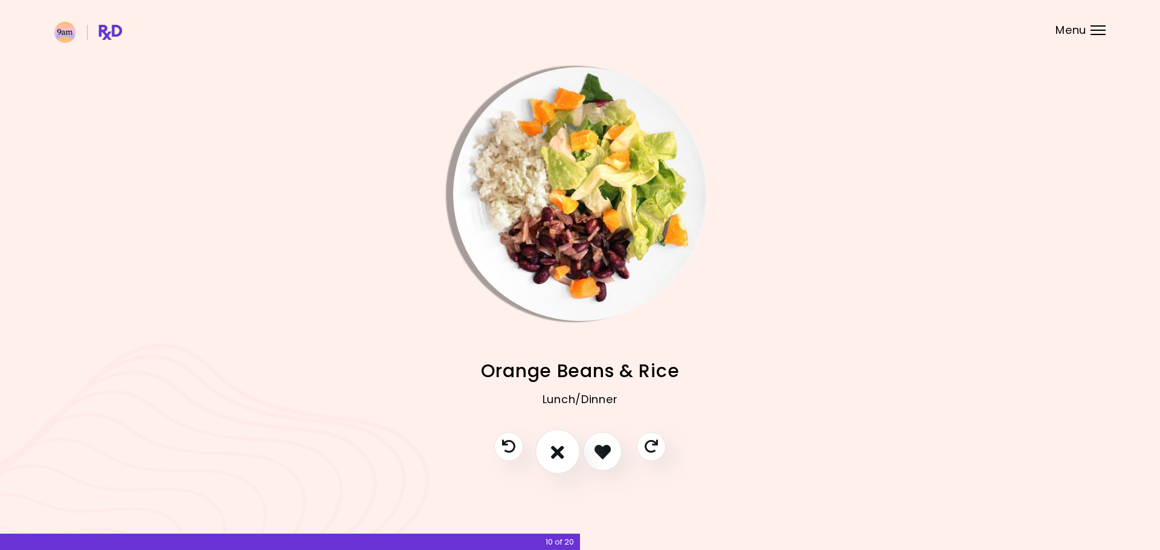
click at [559, 449] on icon "I don't like this recipe" at bounding box center [557, 451] width 13 height 19
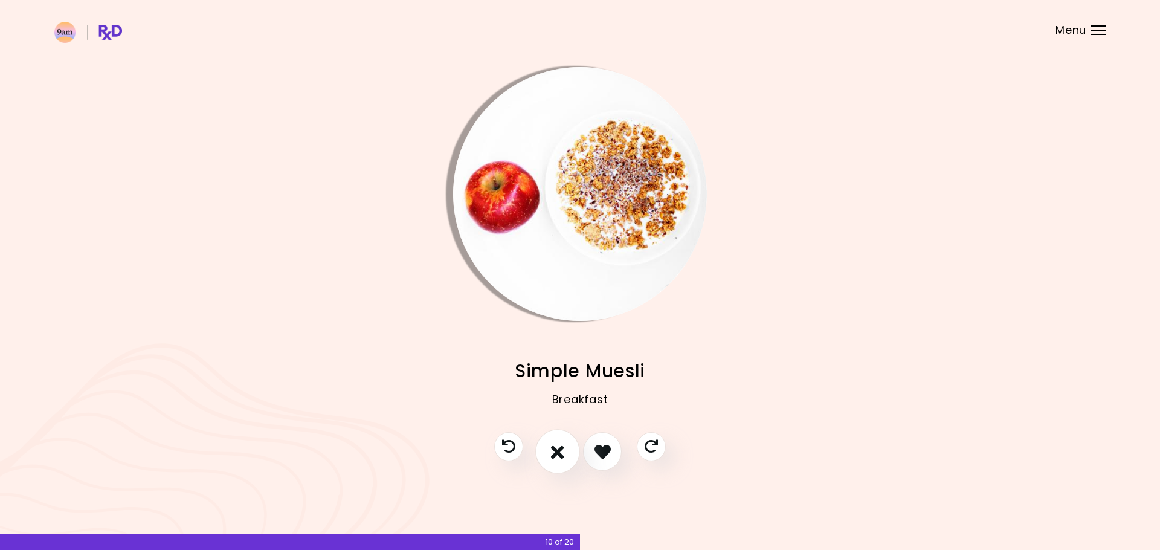
click at [559, 449] on icon "I don't like this recipe" at bounding box center [557, 451] width 13 height 19
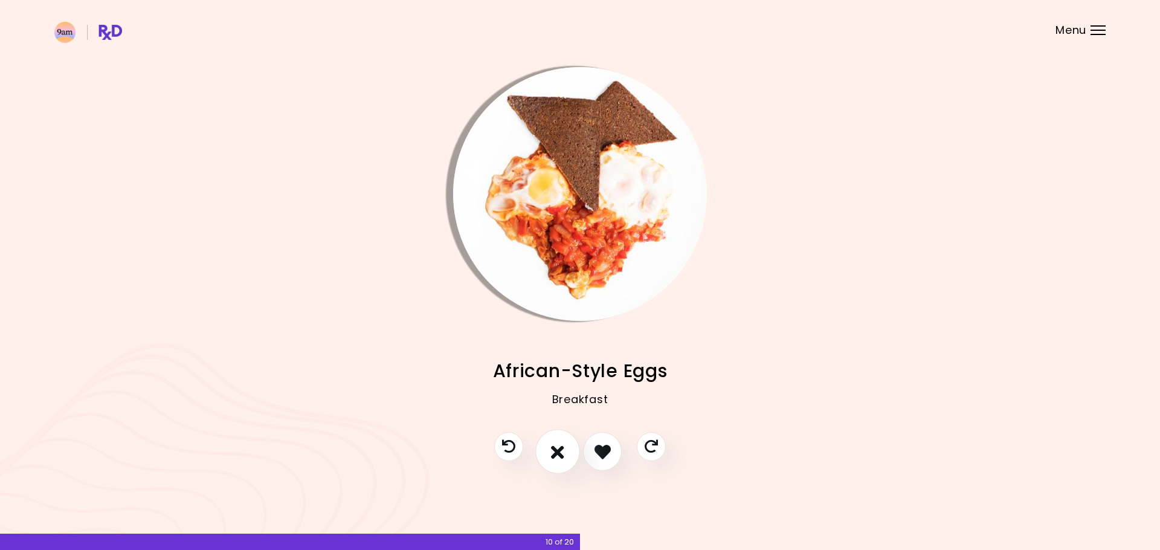
click at [559, 449] on icon "I don't like this recipe" at bounding box center [557, 451] width 13 height 19
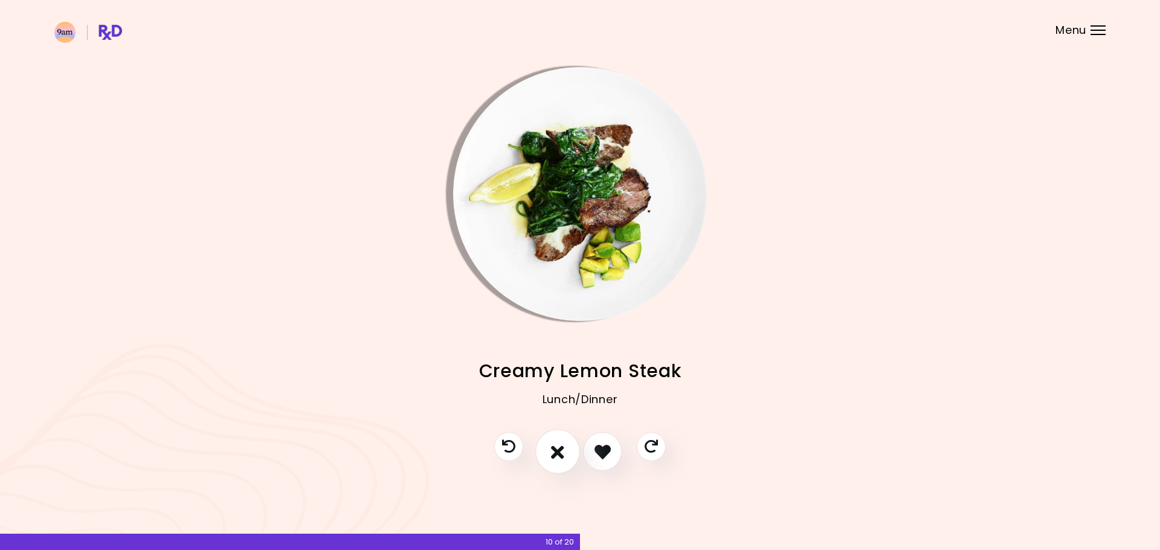
click at [559, 449] on icon "I don't like this recipe" at bounding box center [557, 451] width 13 height 19
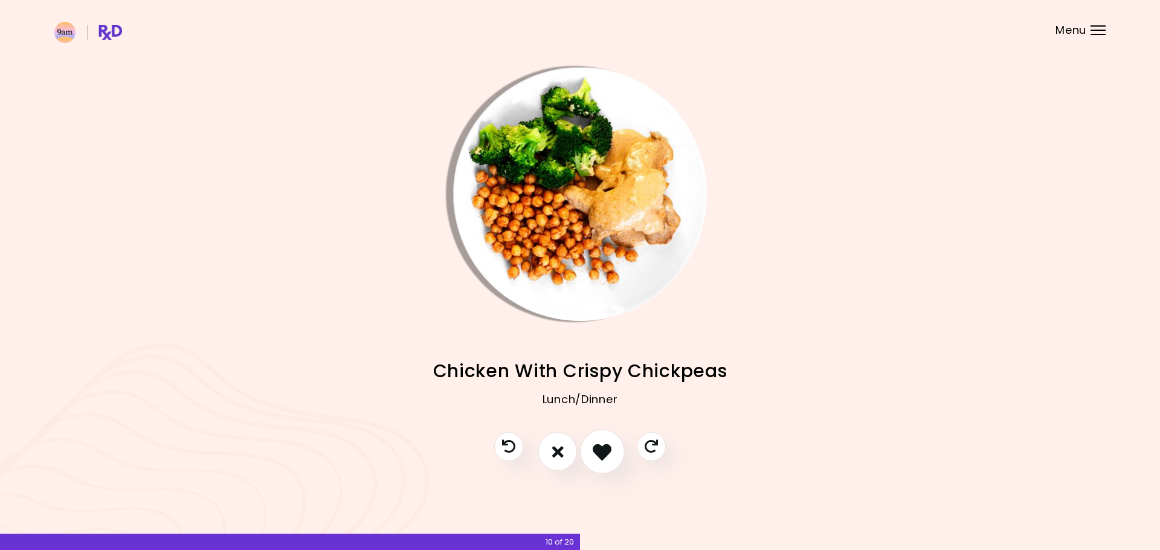
click at [608, 453] on icon "I like this recipe" at bounding box center [601, 451] width 19 height 19
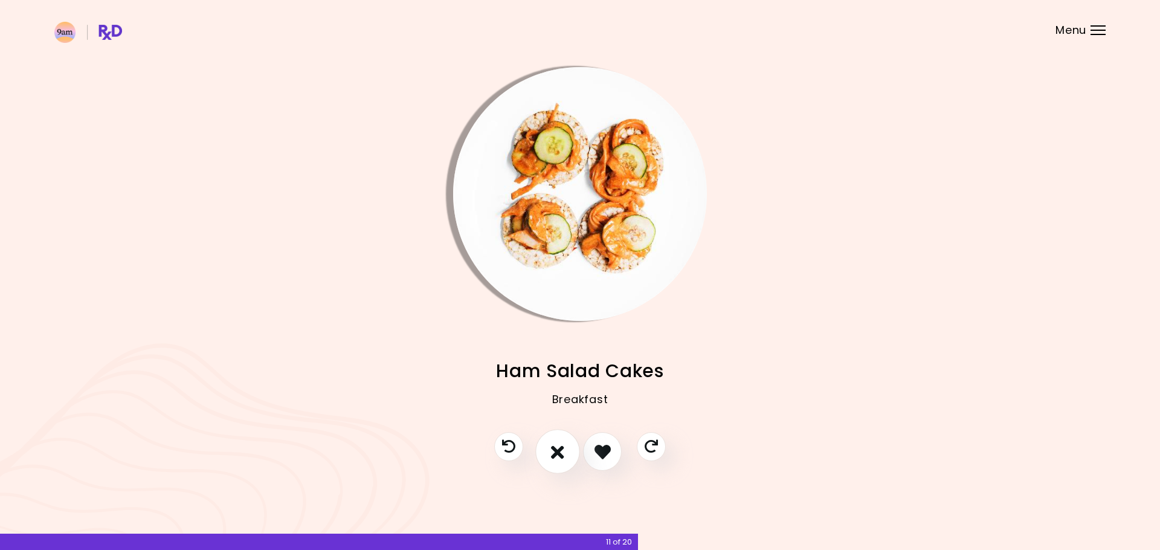
click at [564, 452] on icon "I don't like this recipe" at bounding box center [557, 451] width 13 height 19
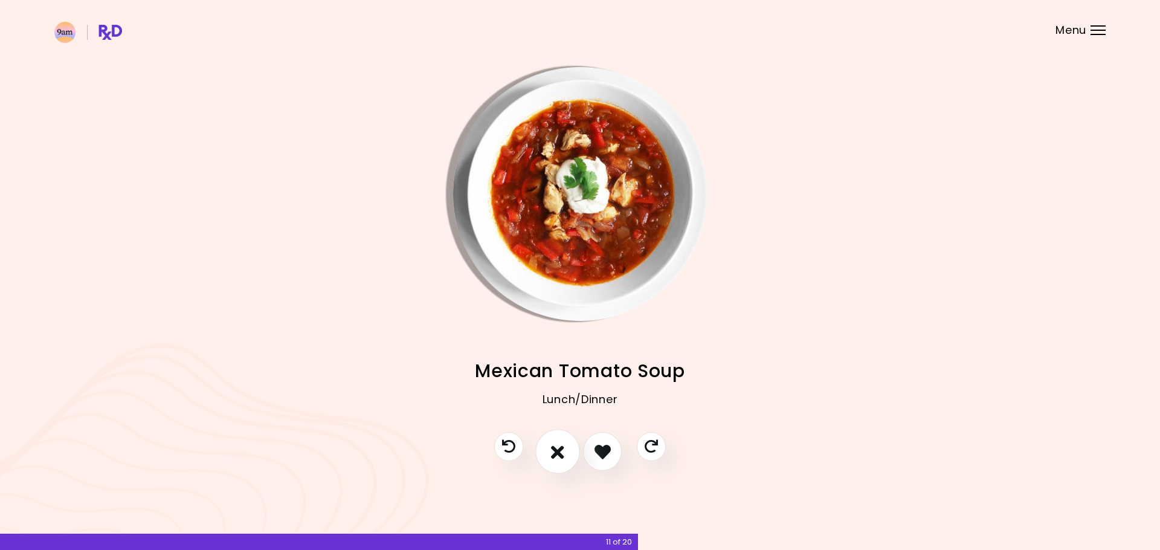
click at [564, 452] on icon "I don't like this recipe" at bounding box center [557, 451] width 13 height 19
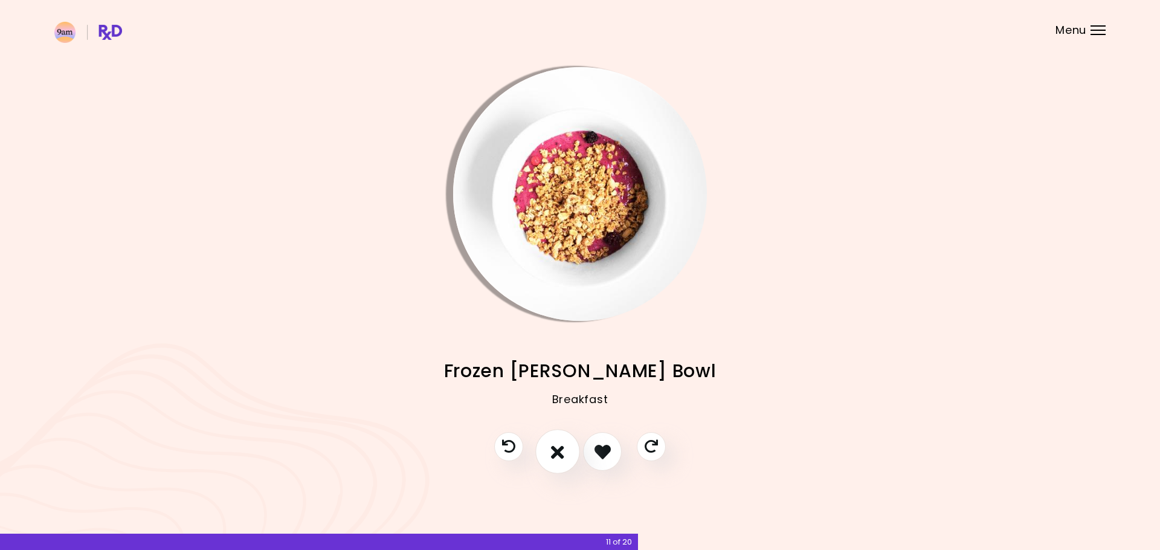
click at [564, 452] on icon "I don't like this recipe" at bounding box center [557, 451] width 13 height 19
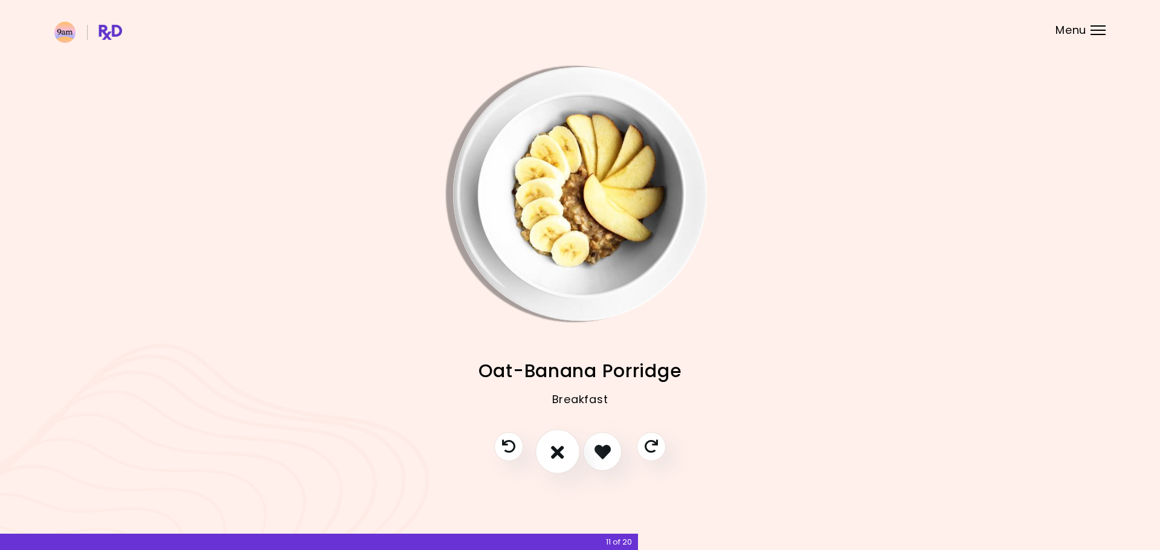
click at [564, 452] on icon "I don't like this recipe" at bounding box center [557, 451] width 13 height 19
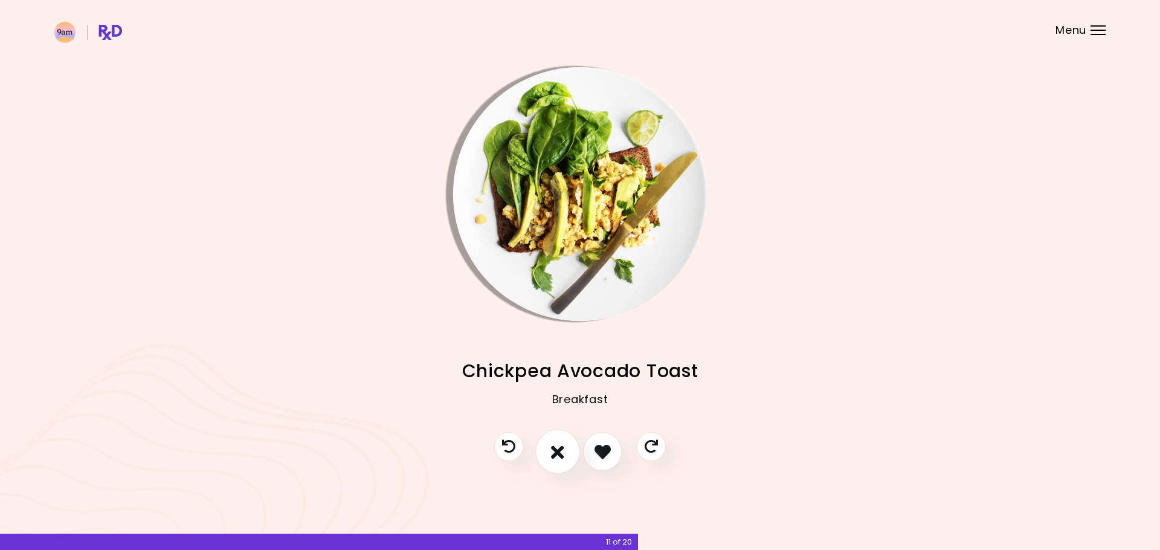
click at [564, 452] on icon "I don't like this recipe" at bounding box center [557, 451] width 13 height 19
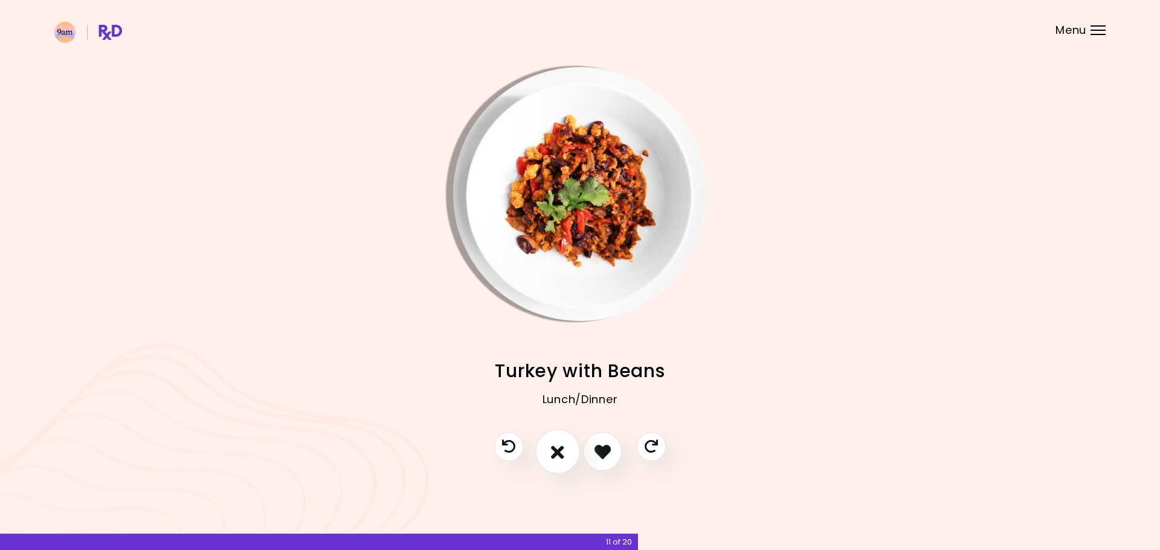
click at [564, 452] on icon "I don't like this recipe" at bounding box center [557, 451] width 13 height 19
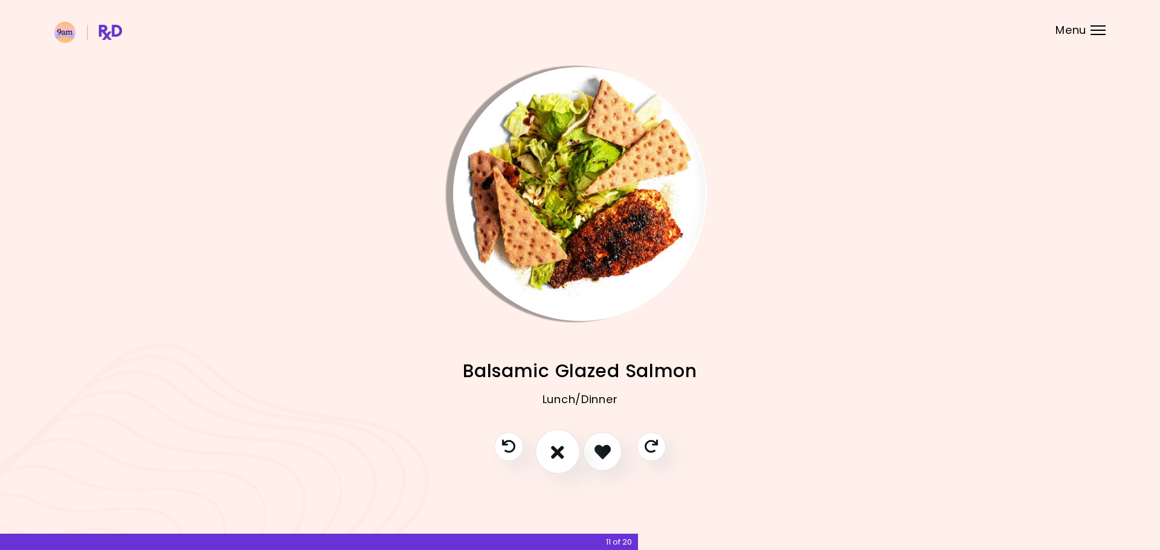
click at [564, 452] on icon "I don't like this recipe" at bounding box center [557, 451] width 13 height 19
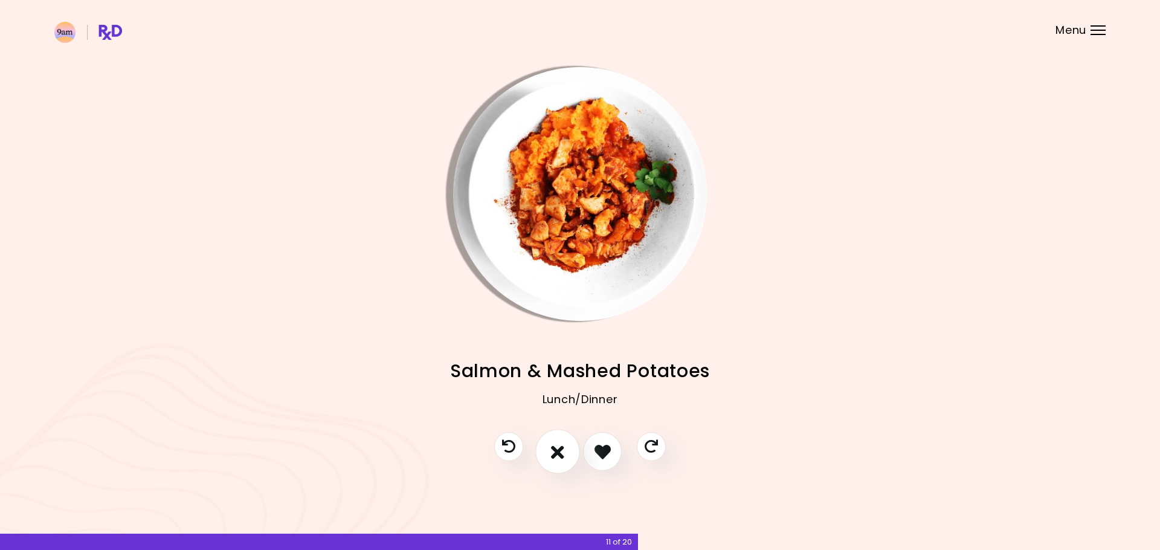
click at [564, 452] on icon "I don't like this recipe" at bounding box center [557, 451] width 13 height 19
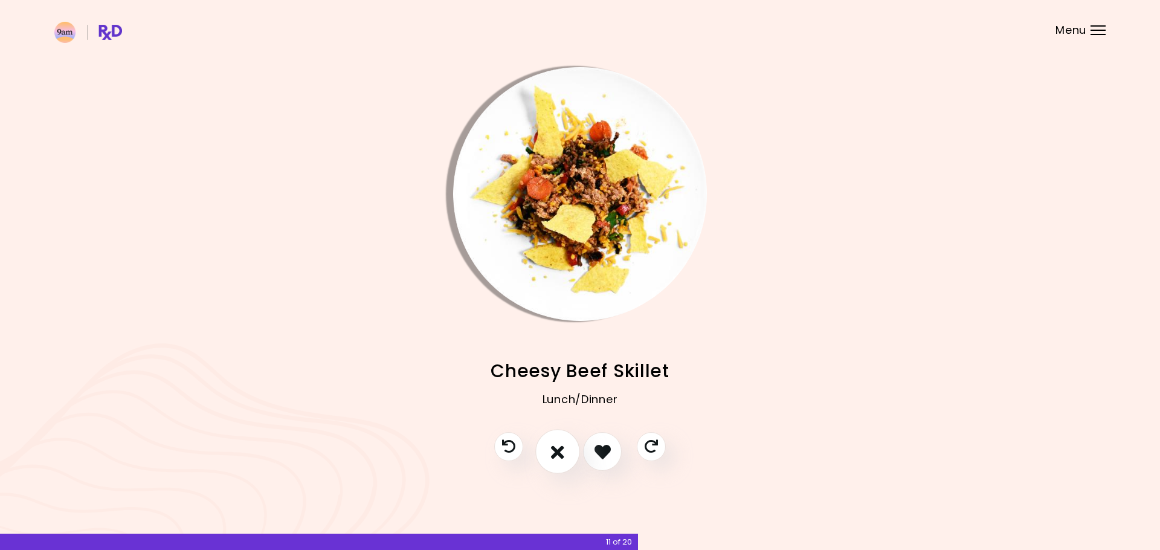
click at [564, 452] on icon "I don't like this recipe" at bounding box center [557, 451] width 13 height 19
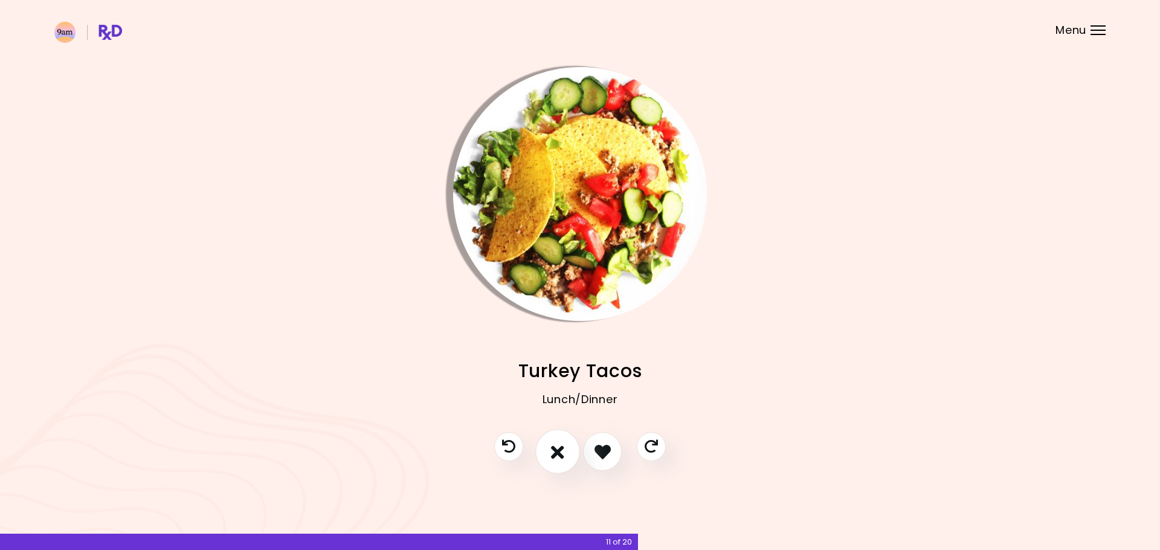
click at [564, 452] on icon "I don't like this recipe" at bounding box center [557, 451] width 13 height 19
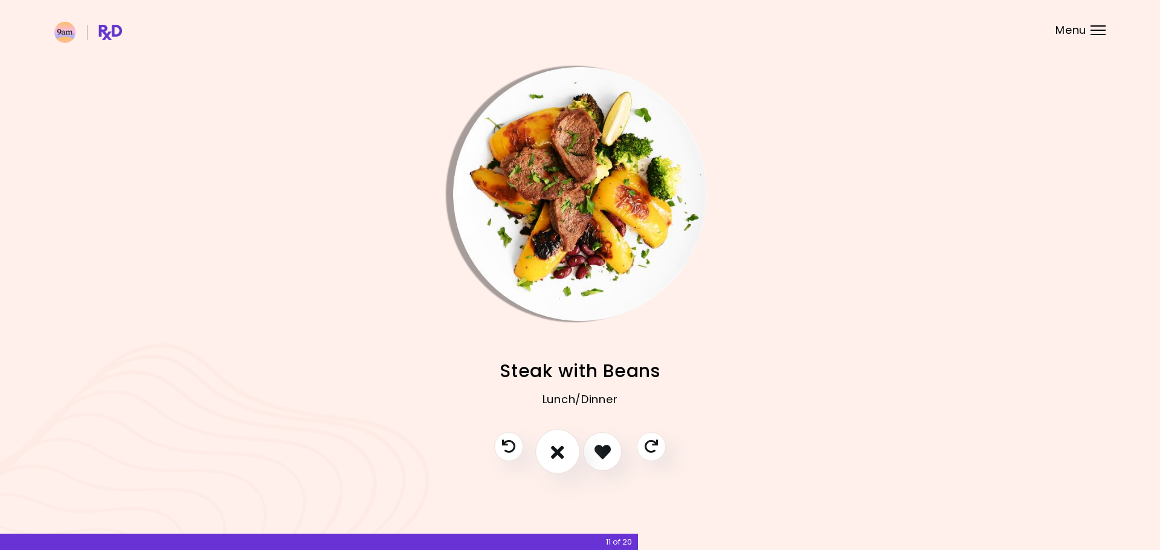
click at [564, 452] on icon "I don't like this recipe" at bounding box center [557, 451] width 13 height 19
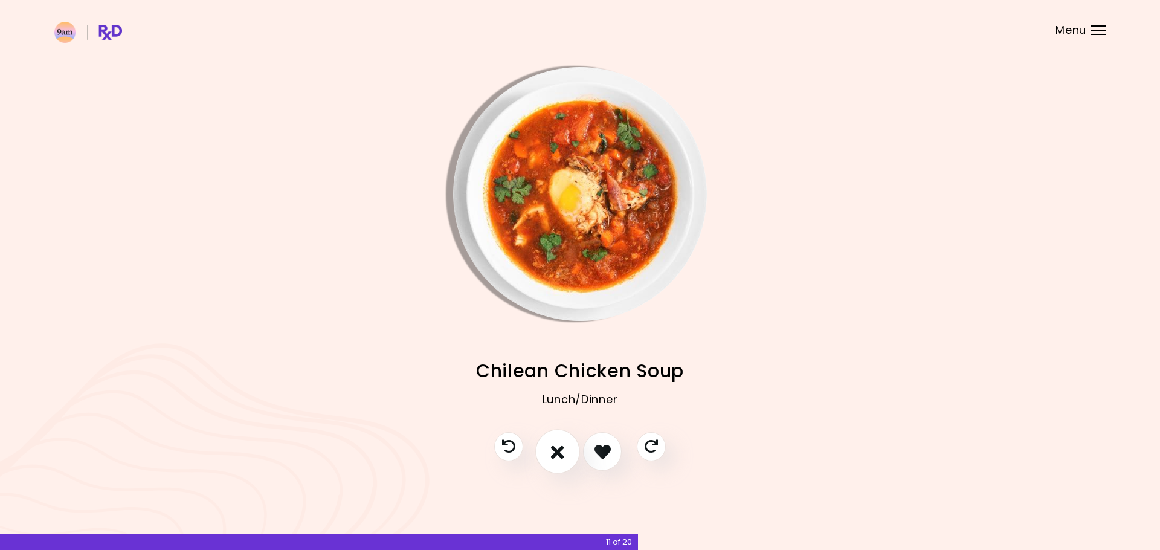
click at [564, 452] on icon "I don't like this recipe" at bounding box center [557, 451] width 13 height 19
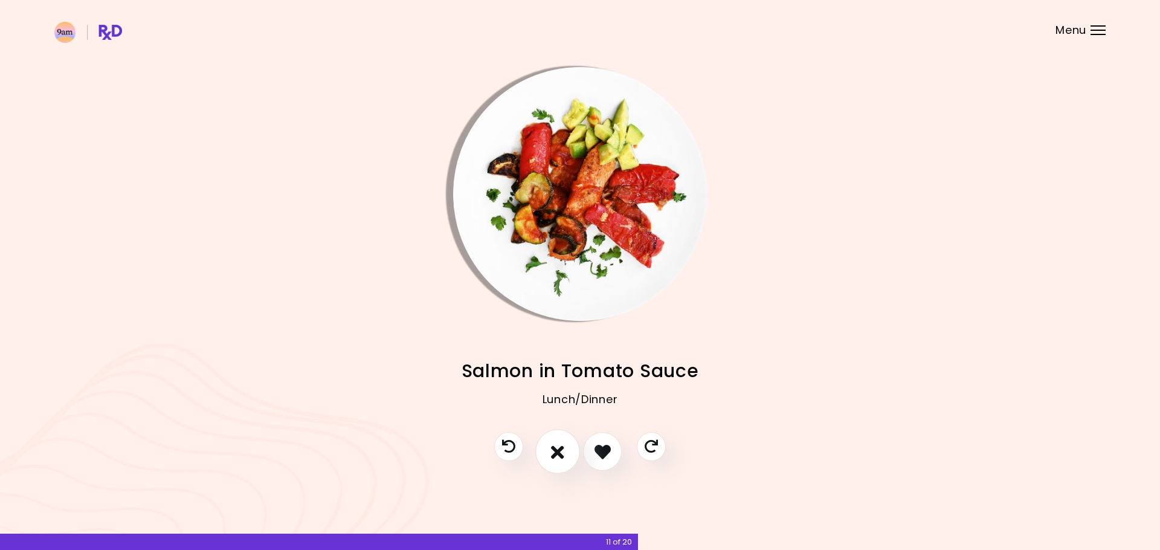
click at [564, 452] on icon "I don't like this recipe" at bounding box center [557, 451] width 13 height 19
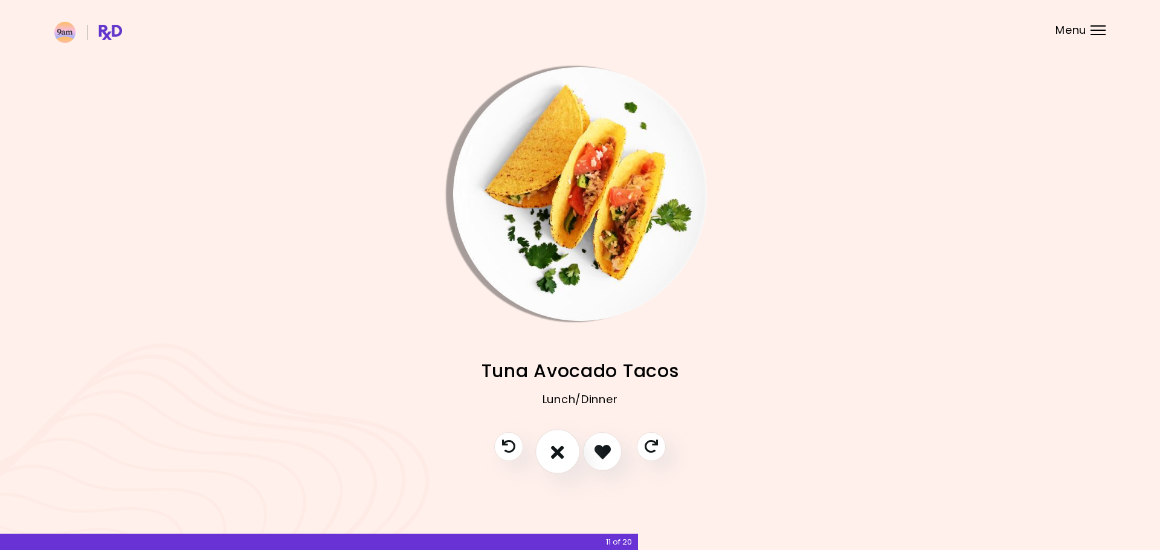
click at [564, 452] on icon "I don't like this recipe" at bounding box center [557, 451] width 13 height 19
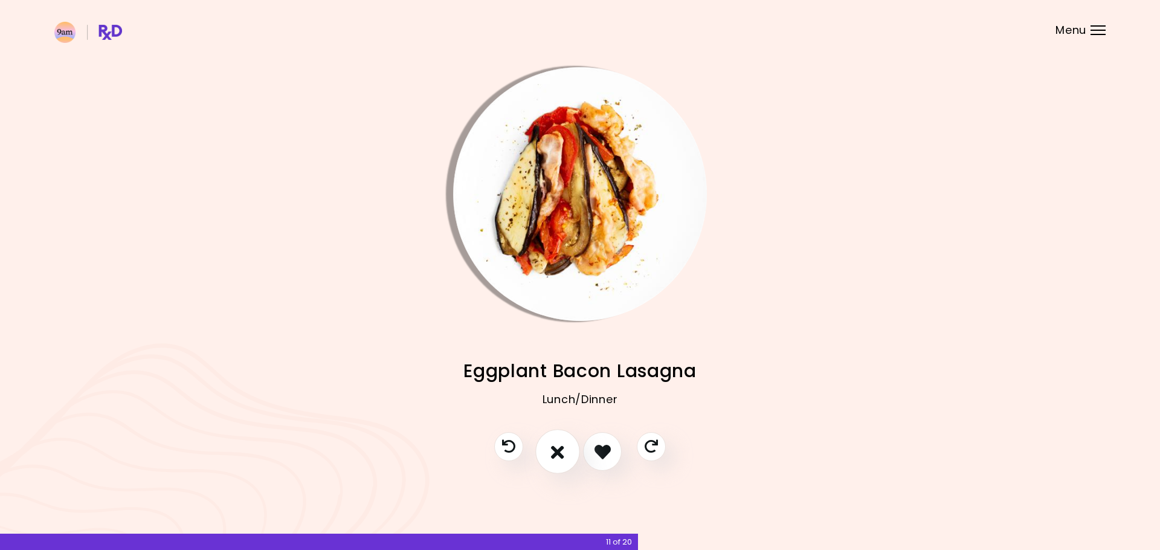
click at [564, 452] on icon "I don't like this recipe" at bounding box center [557, 451] width 13 height 19
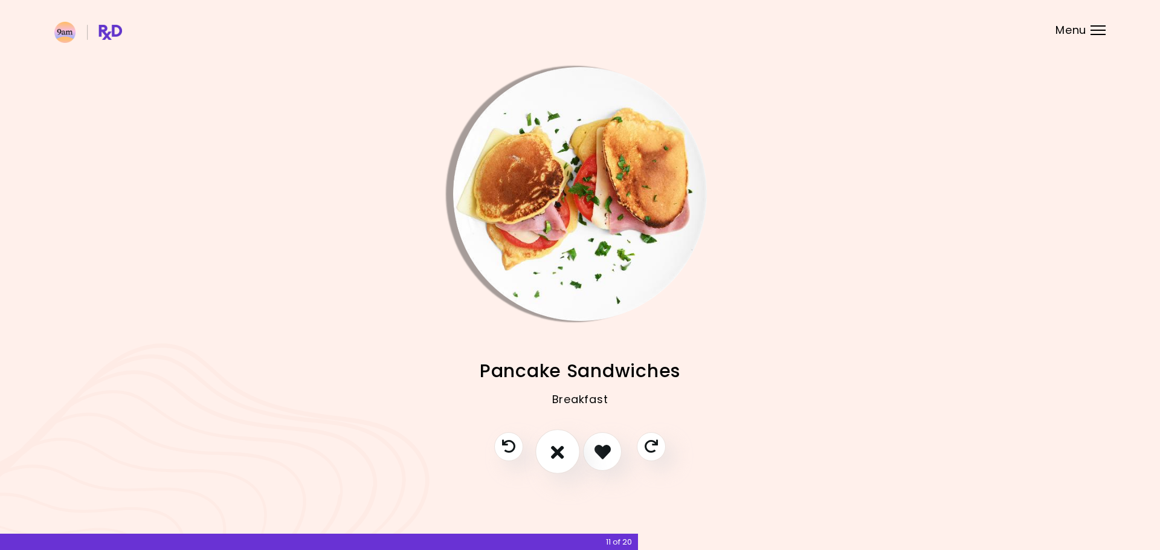
click at [549, 447] on button "I don't like this recipe" at bounding box center [557, 451] width 45 height 45
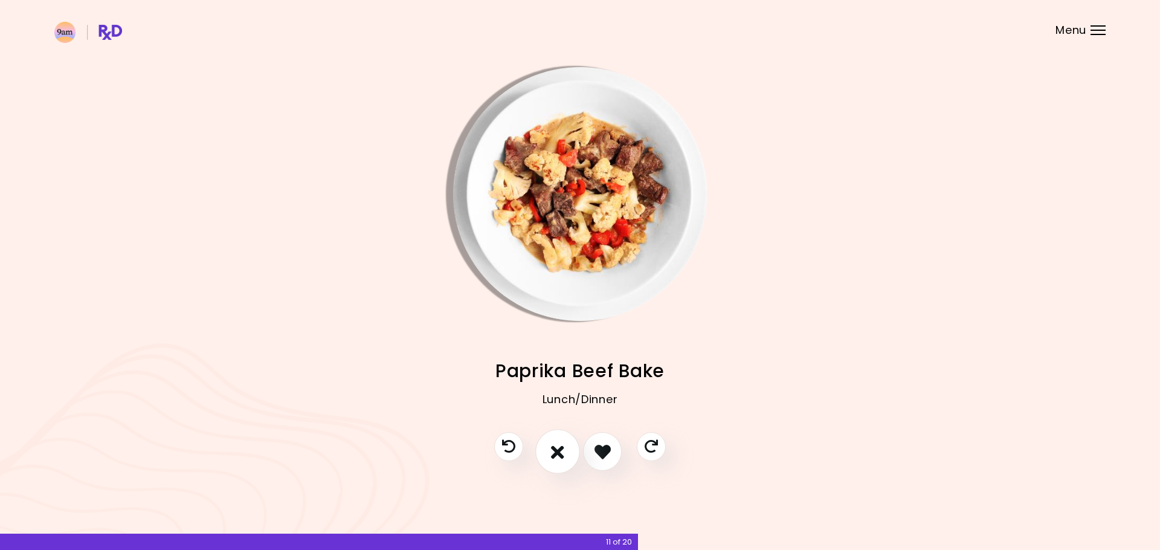
click at [557, 446] on icon "I don't like this recipe" at bounding box center [557, 451] width 13 height 19
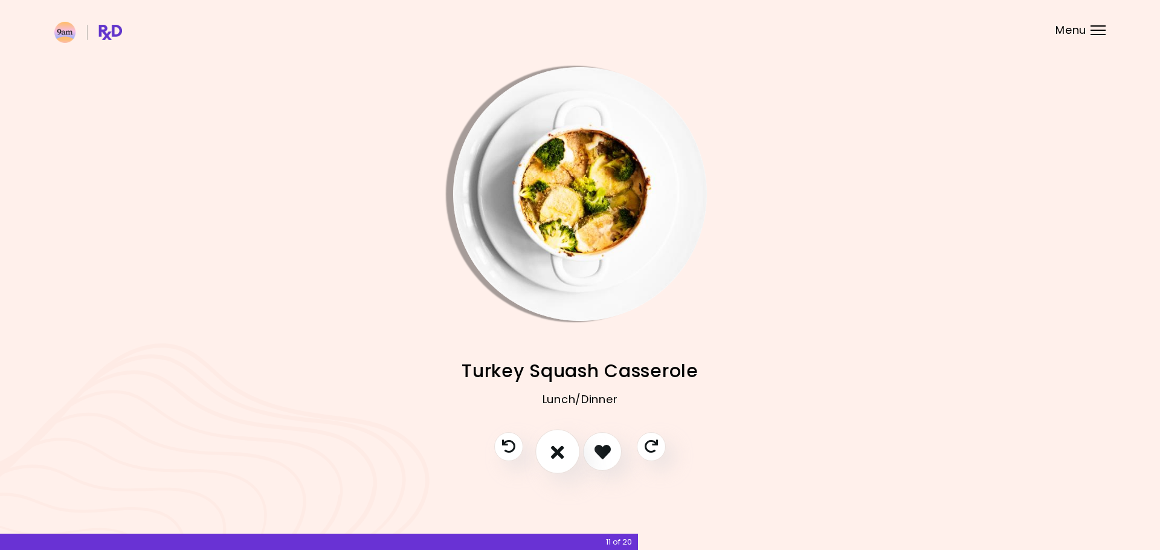
click at [557, 446] on icon "I don't like this recipe" at bounding box center [557, 451] width 13 height 19
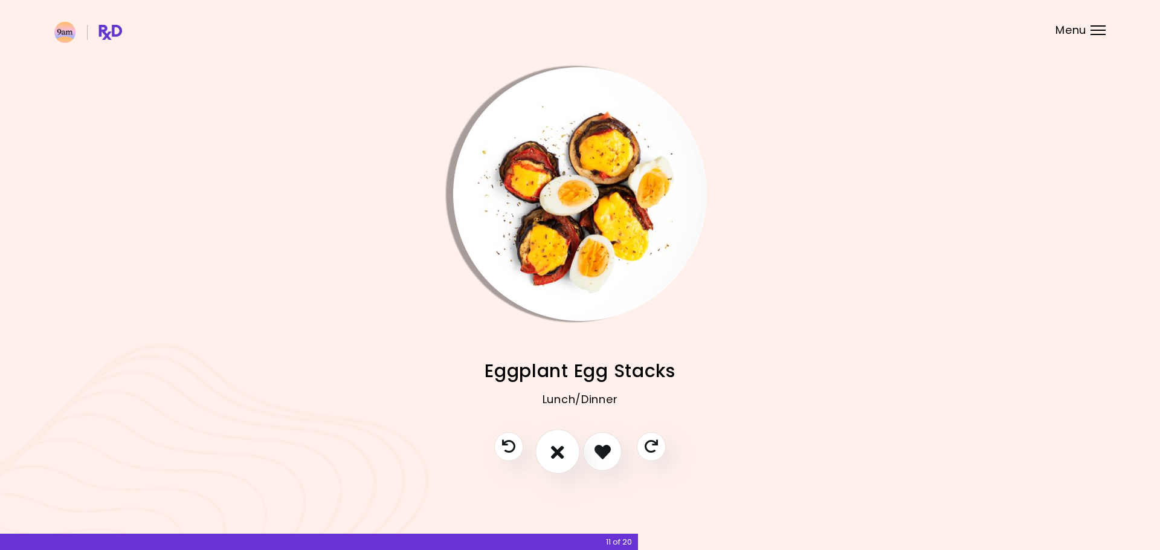
click at [557, 446] on icon "I don't like this recipe" at bounding box center [557, 451] width 13 height 19
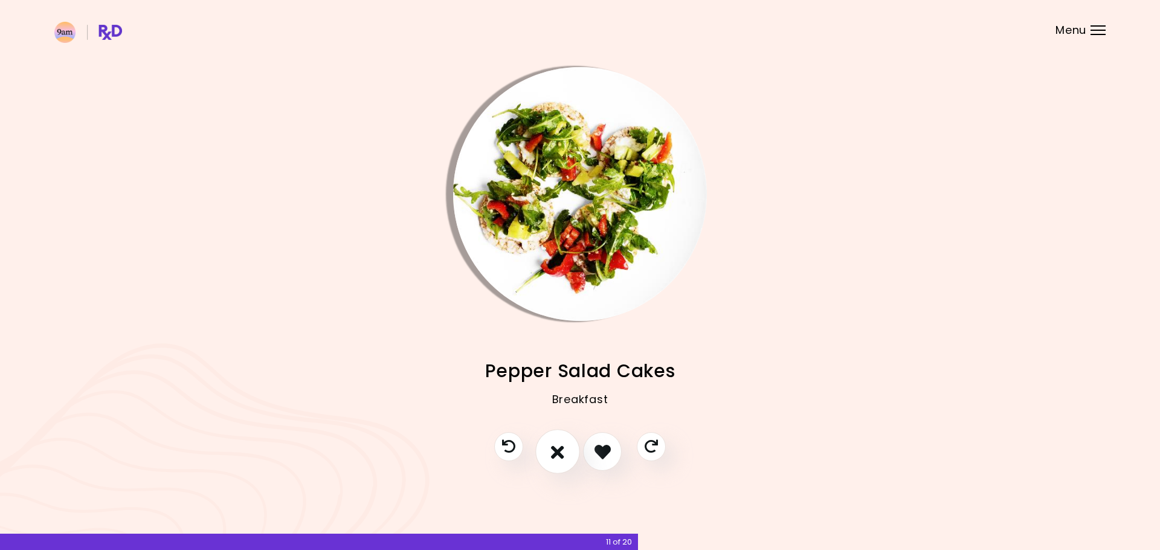
click at [557, 446] on icon "I don't like this recipe" at bounding box center [557, 451] width 13 height 19
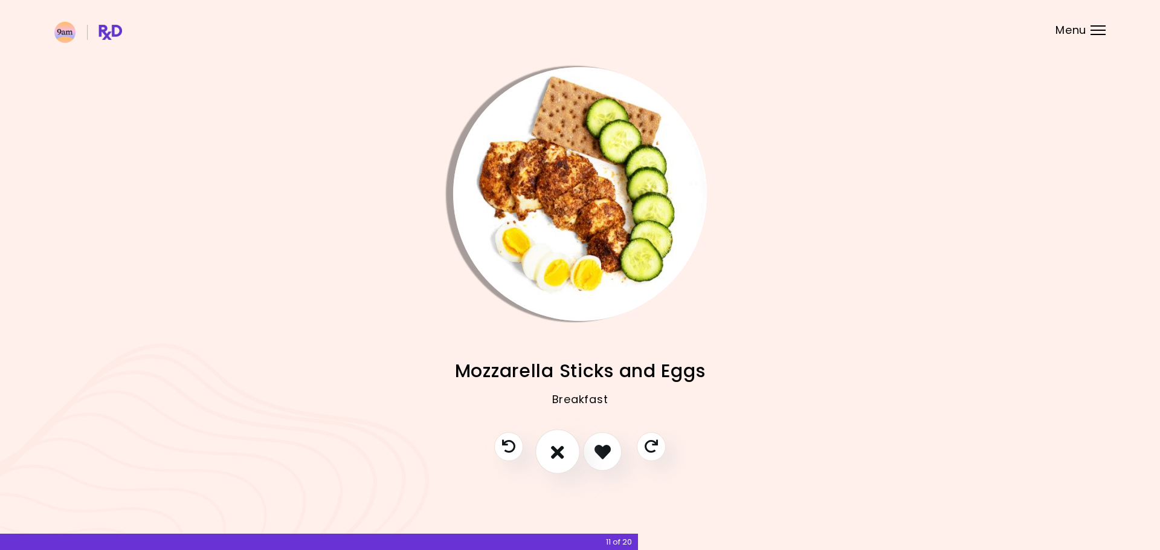
click at [557, 446] on icon "I don't like this recipe" at bounding box center [557, 451] width 13 height 19
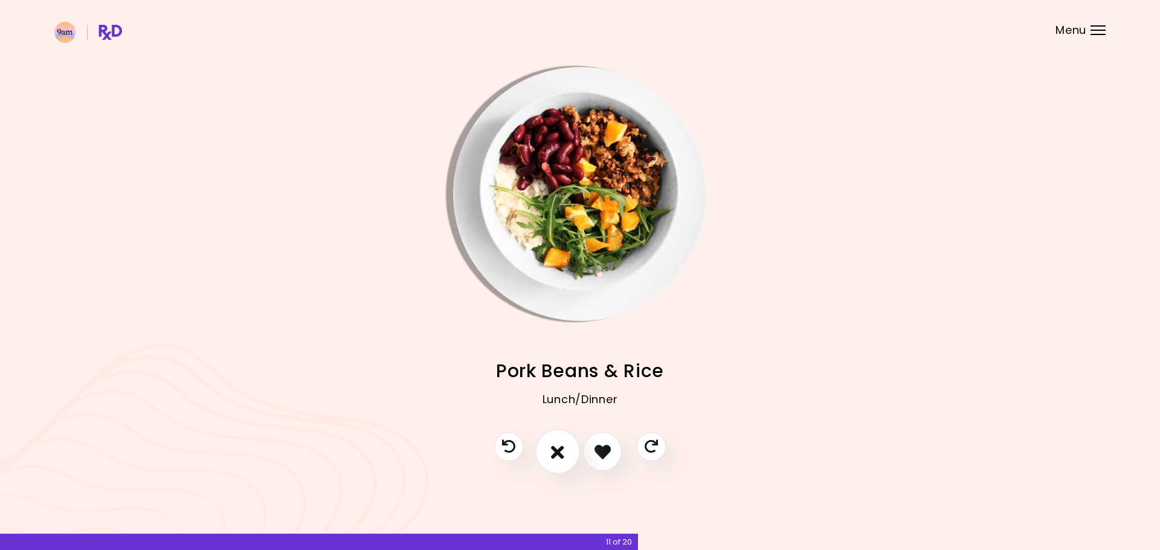
click at [559, 450] on icon "I don't like this recipe" at bounding box center [557, 451] width 13 height 19
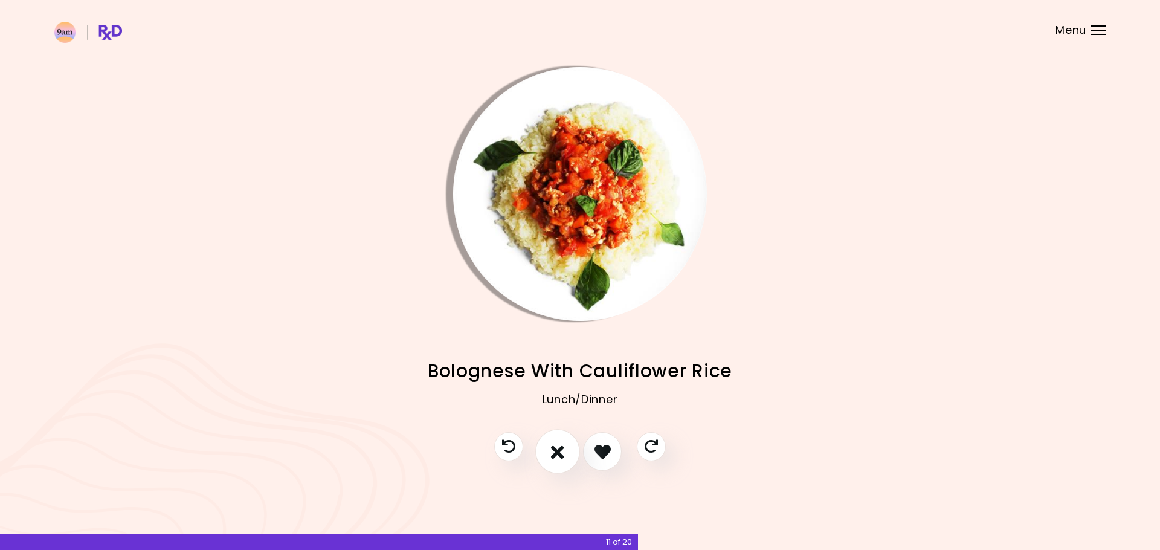
click at [559, 450] on icon "I don't like this recipe" at bounding box center [557, 451] width 13 height 19
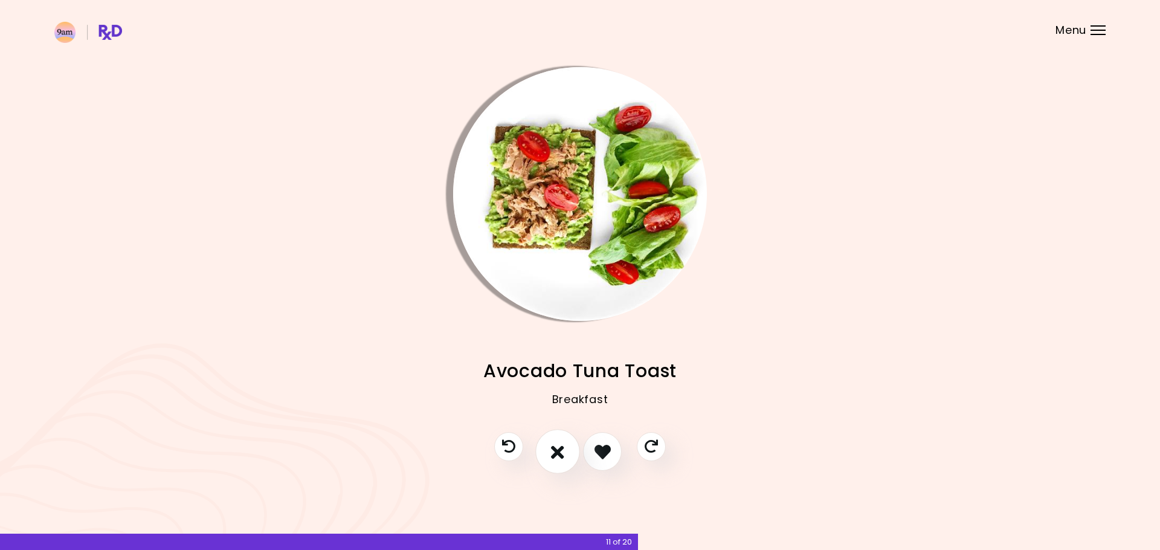
click at [559, 450] on icon "I don't like this recipe" at bounding box center [557, 451] width 13 height 19
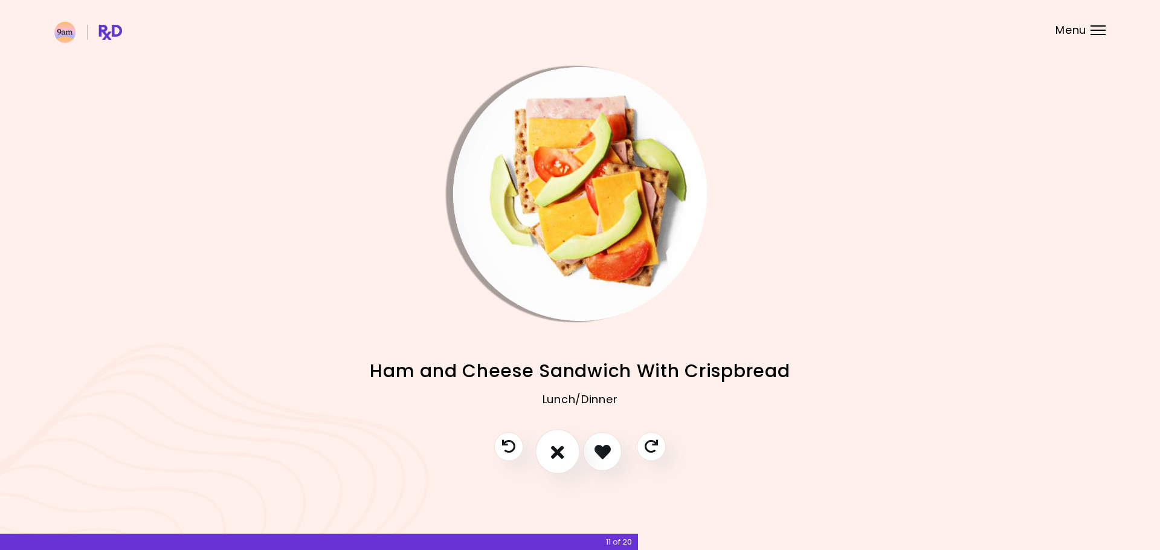
click at [559, 450] on icon "I don't like this recipe" at bounding box center [557, 451] width 13 height 19
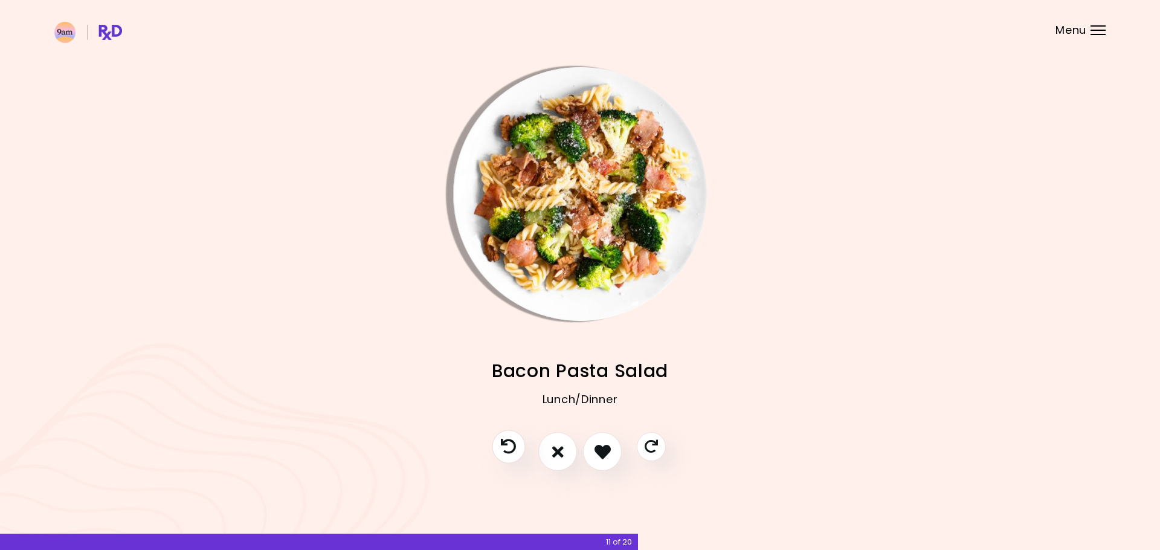
click at [513, 446] on icon "Previous recipe" at bounding box center [508, 446] width 15 height 15
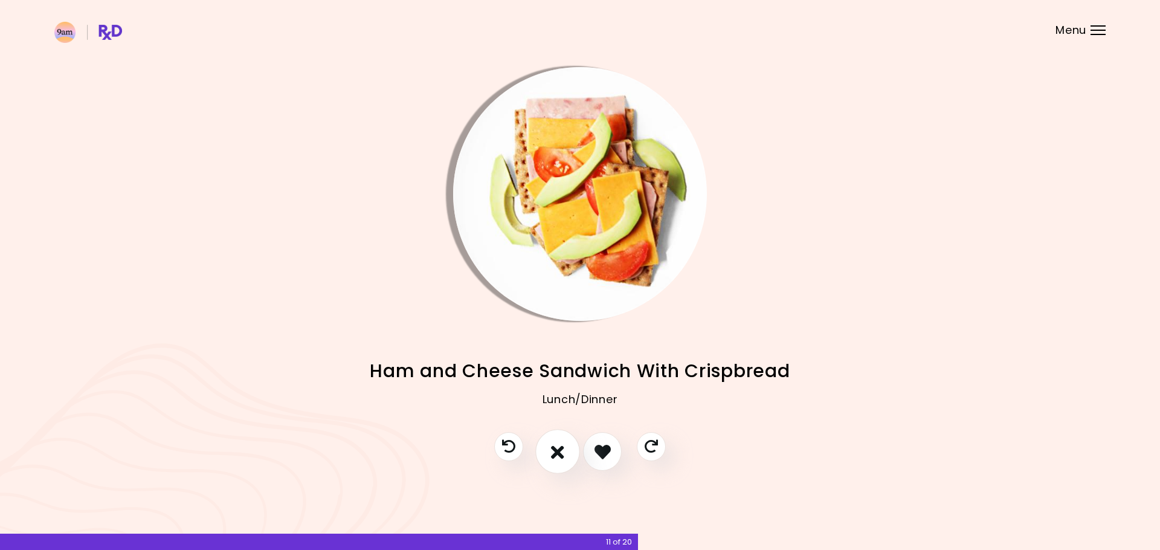
click at [568, 450] on button "I don't like this recipe" at bounding box center [557, 451] width 45 height 45
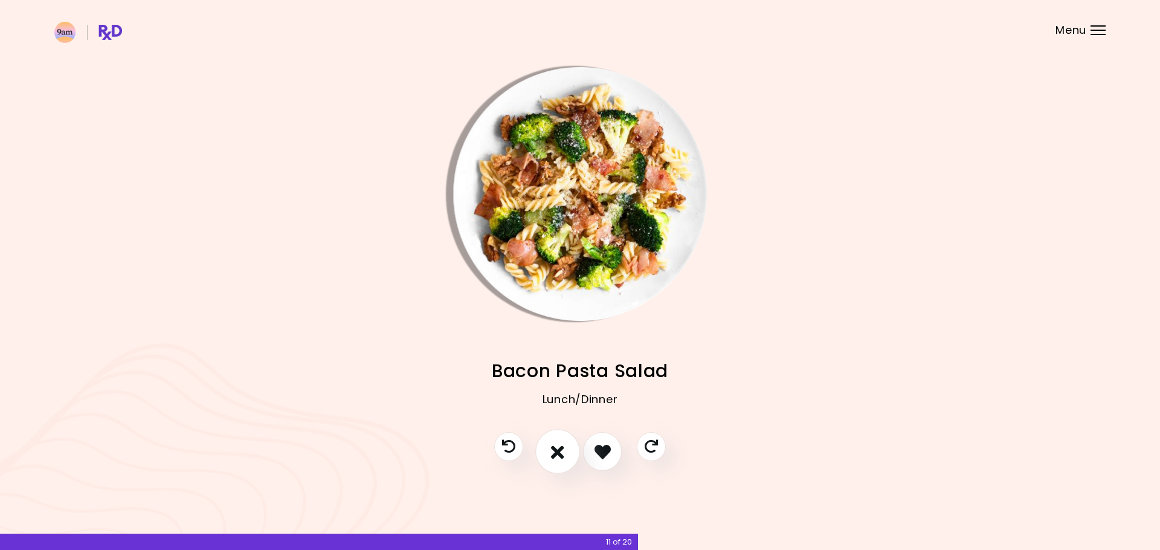
click at [574, 451] on button "I don't like this recipe" at bounding box center [557, 451] width 45 height 45
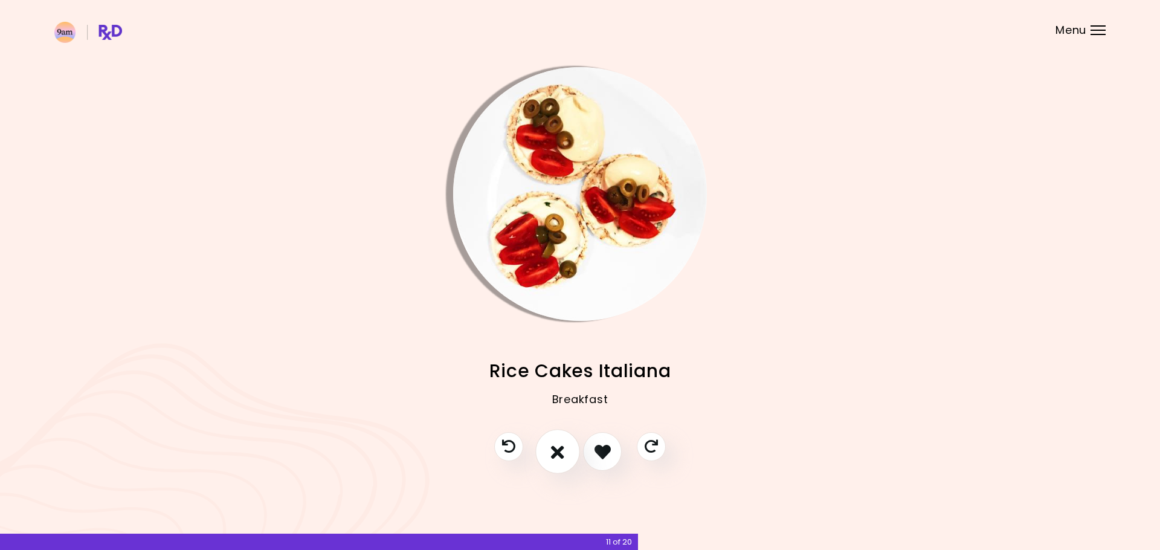
click at [574, 451] on button "I don't like this recipe" at bounding box center [557, 451] width 45 height 45
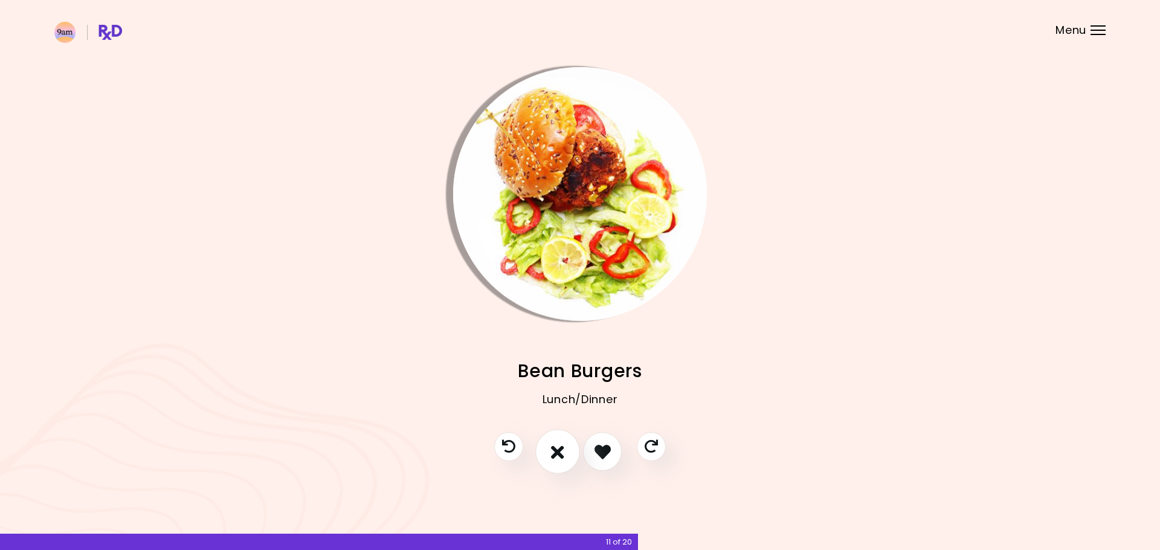
click at [556, 447] on icon "I don't like this recipe" at bounding box center [557, 451] width 13 height 19
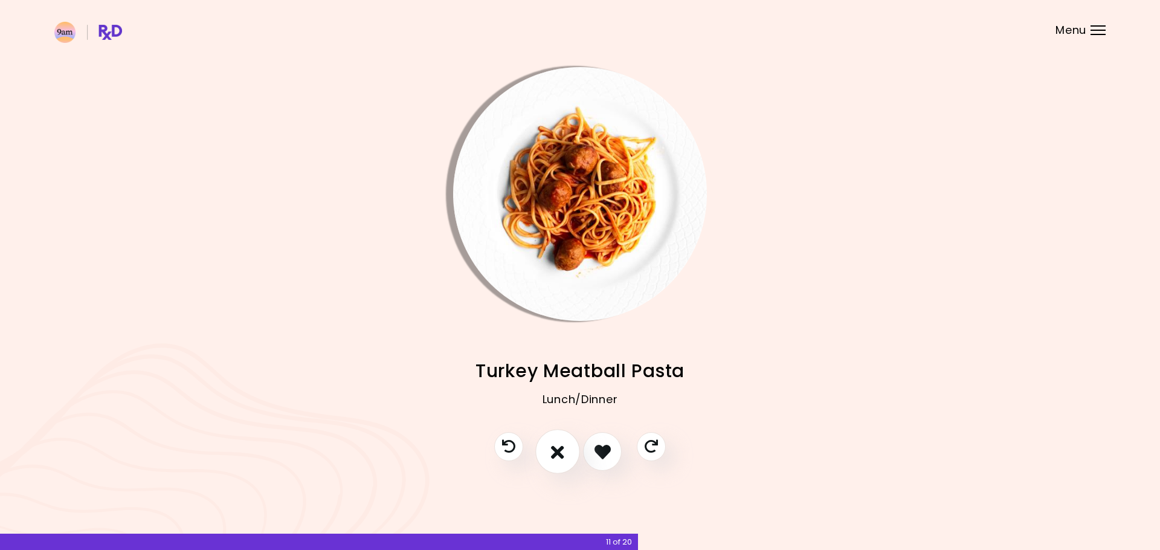
click at [556, 447] on icon "I don't like this recipe" at bounding box center [557, 451] width 13 height 19
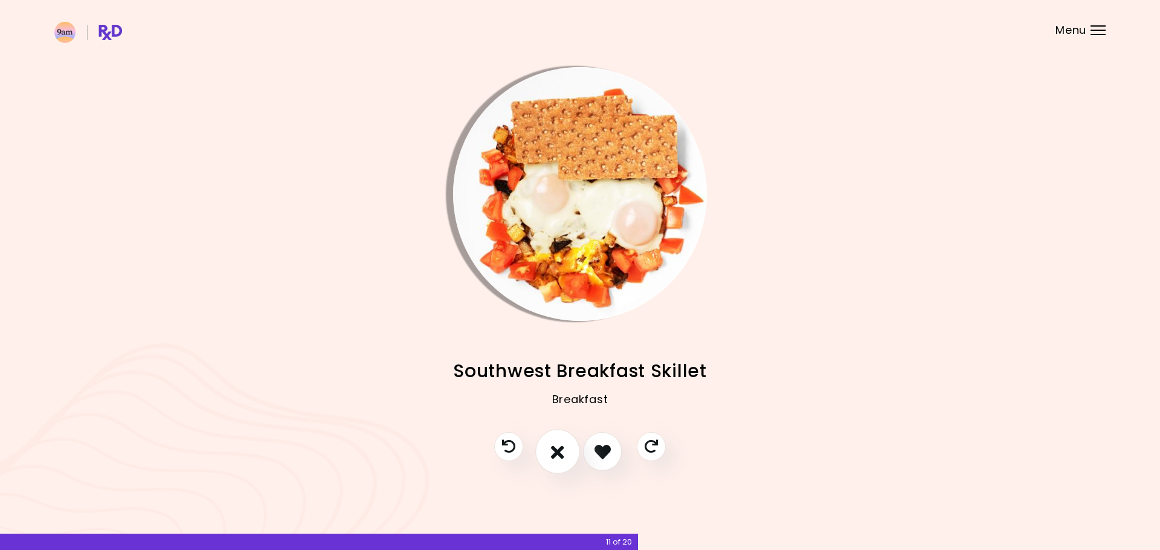
click at [556, 447] on icon "I don't like this recipe" at bounding box center [557, 451] width 13 height 19
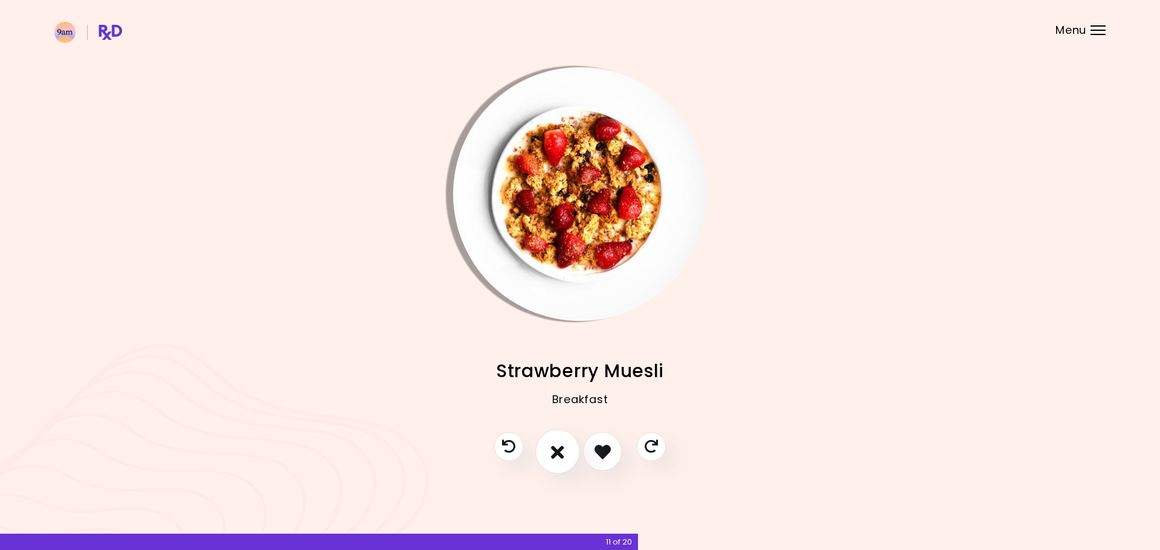
click at [556, 447] on icon "I don't like this recipe" at bounding box center [557, 451] width 13 height 19
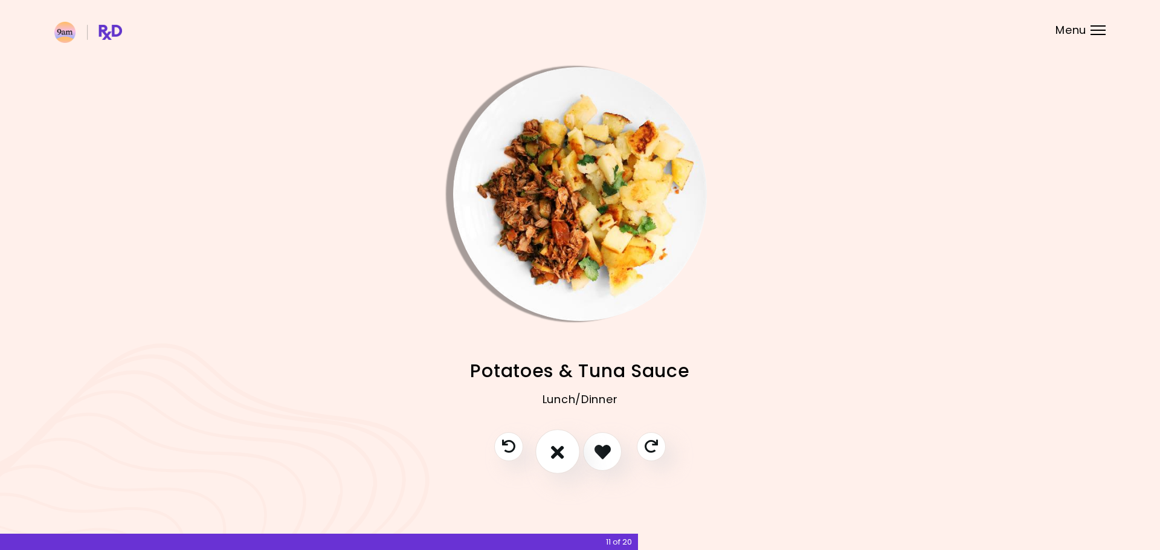
click at [556, 447] on icon "I don't like this recipe" at bounding box center [557, 451] width 13 height 19
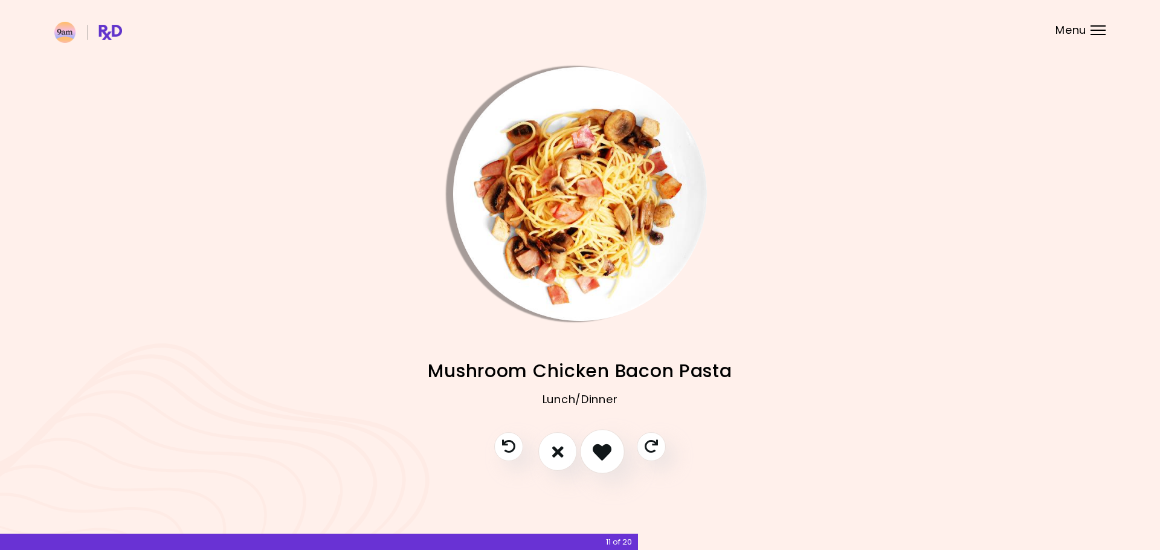
click at [601, 450] on icon "I like this recipe" at bounding box center [601, 451] width 19 height 19
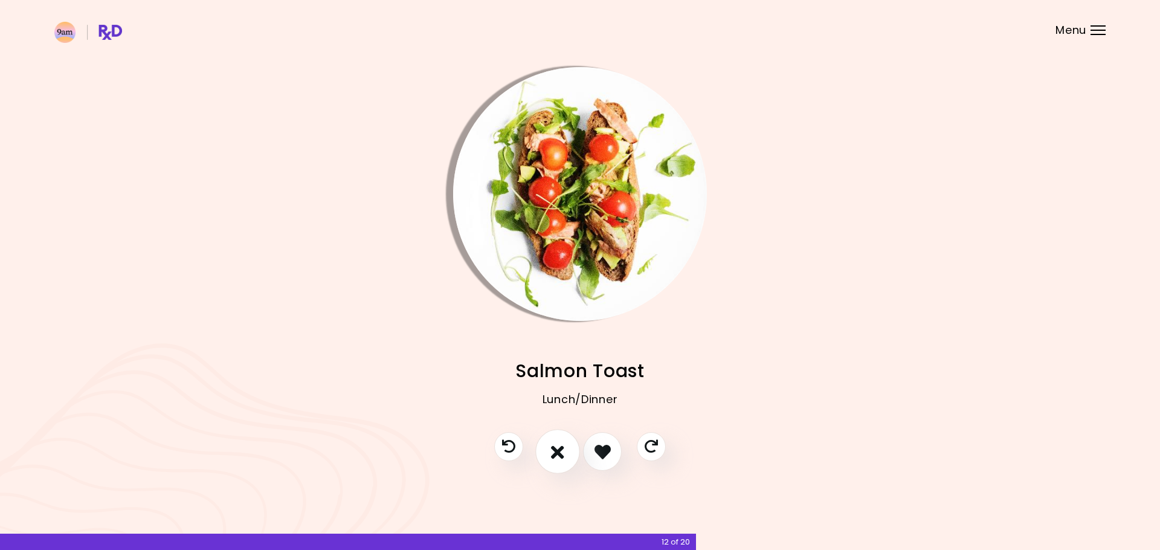
click at [560, 449] on icon "I don't like this recipe" at bounding box center [557, 451] width 13 height 19
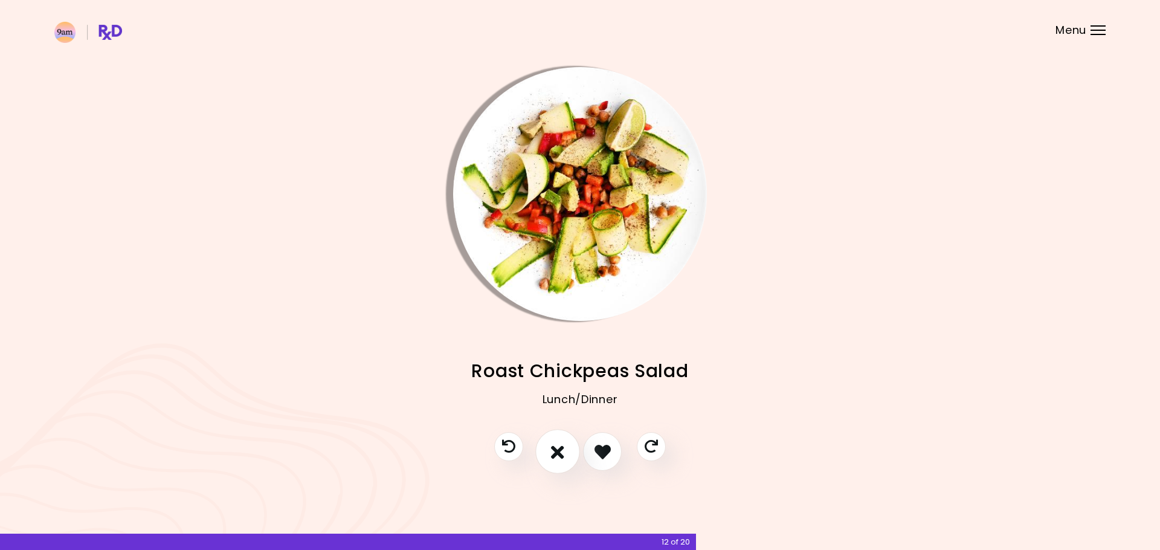
click at [560, 449] on icon "I don't like this recipe" at bounding box center [557, 451] width 13 height 19
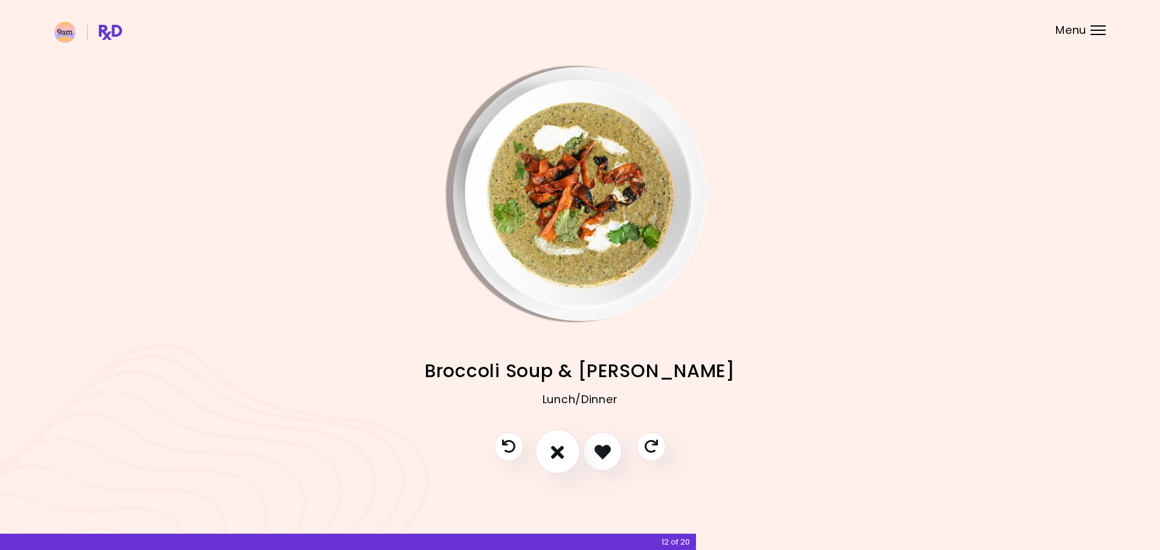
click at [560, 449] on icon "I don't like this recipe" at bounding box center [557, 451] width 13 height 19
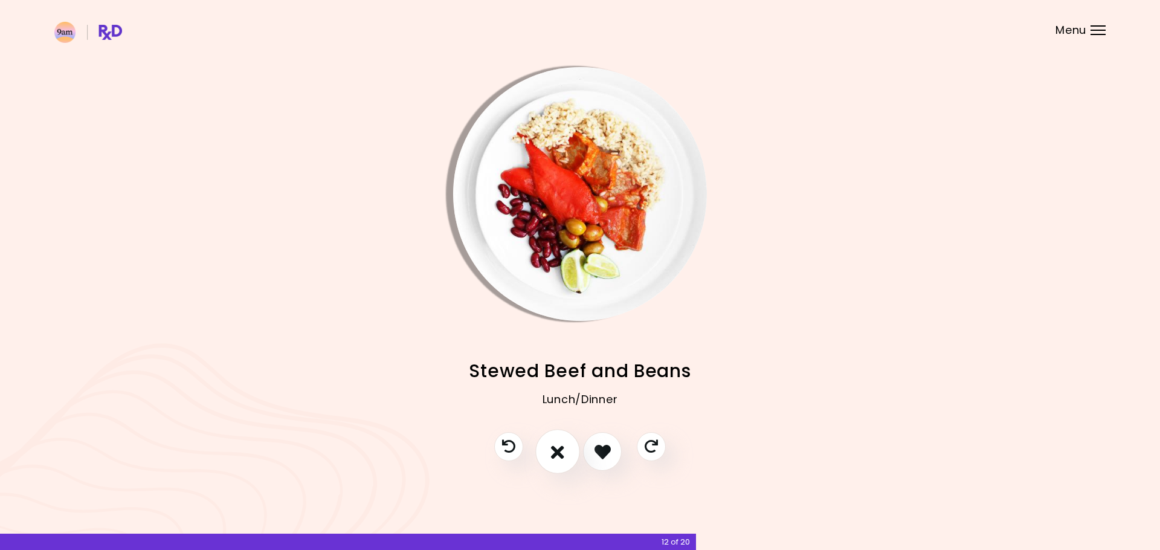
click at [560, 449] on icon "I don't like this recipe" at bounding box center [557, 451] width 13 height 19
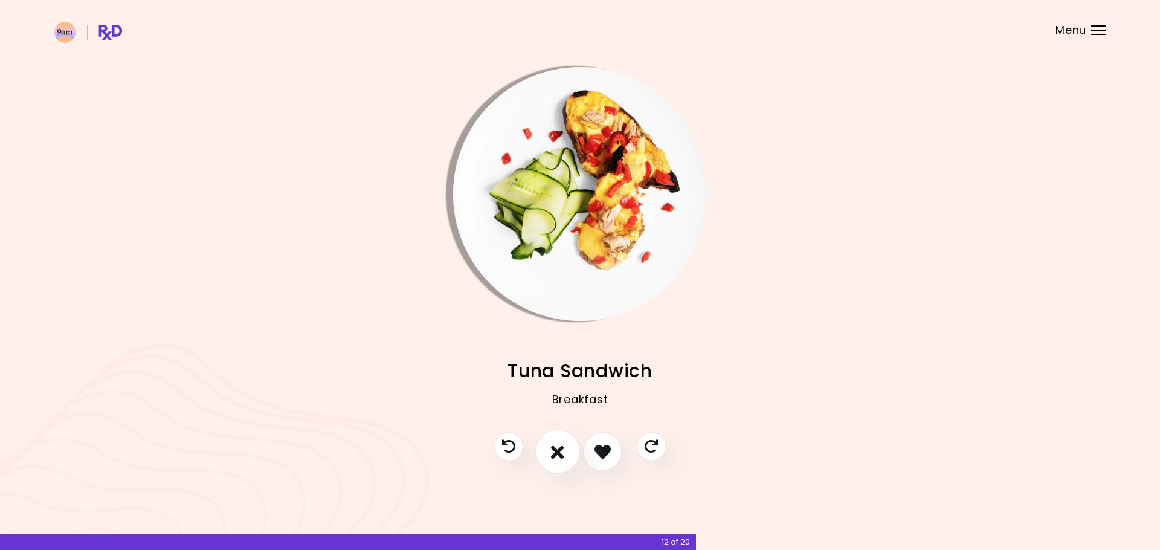
click at [557, 445] on icon "I don't like this recipe" at bounding box center [557, 451] width 13 height 19
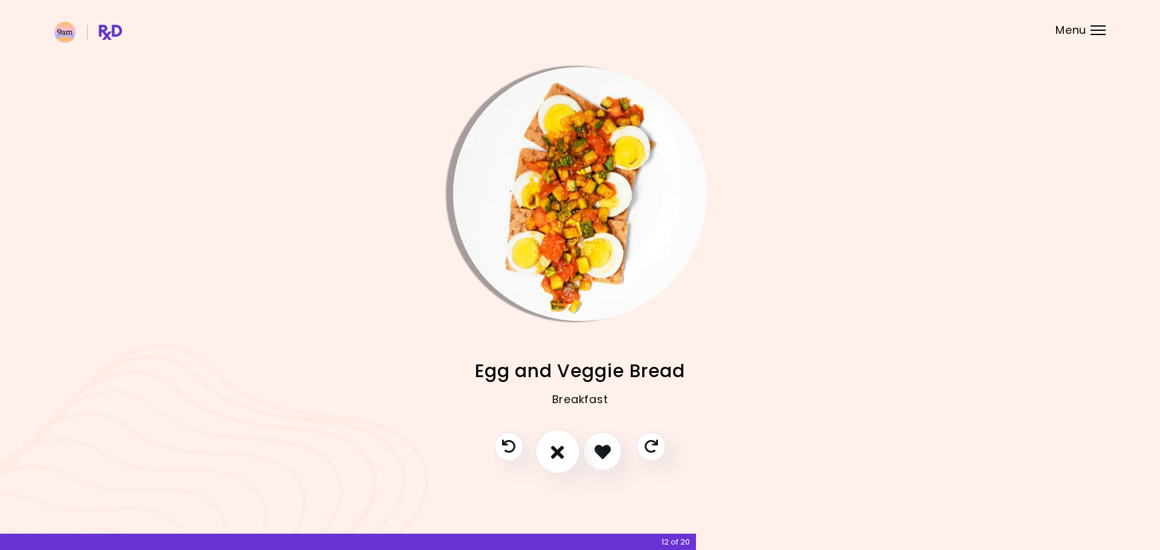
click at [557, 445] on icon "I don't like this recipe" at bounding box center [557, 451] width 13 height 19
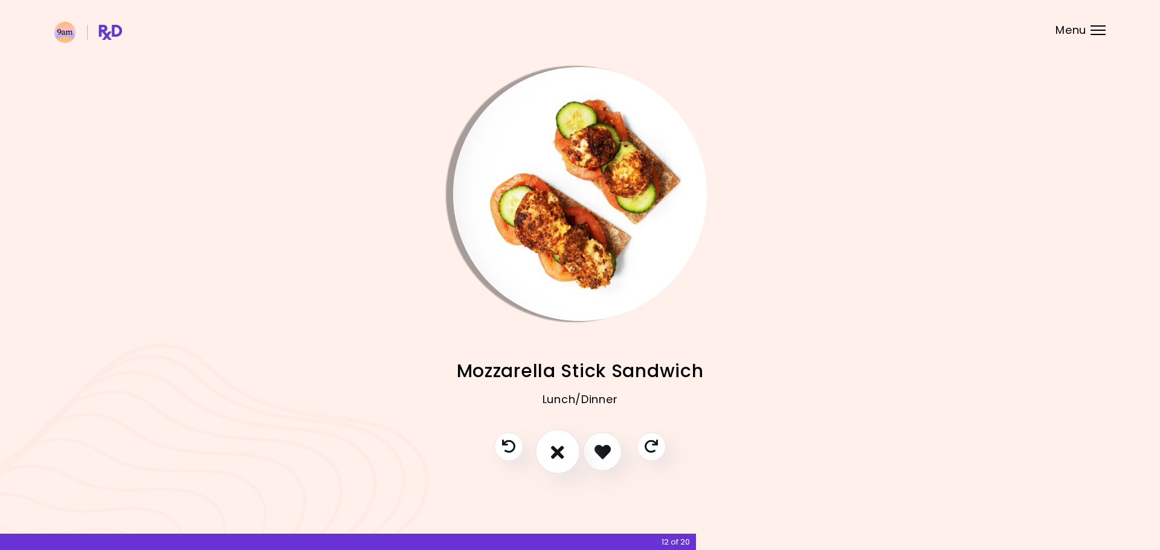
click at [557, 445] on icon "I don't like this recipe" at bounding box center [557, 451] width 13 height 19
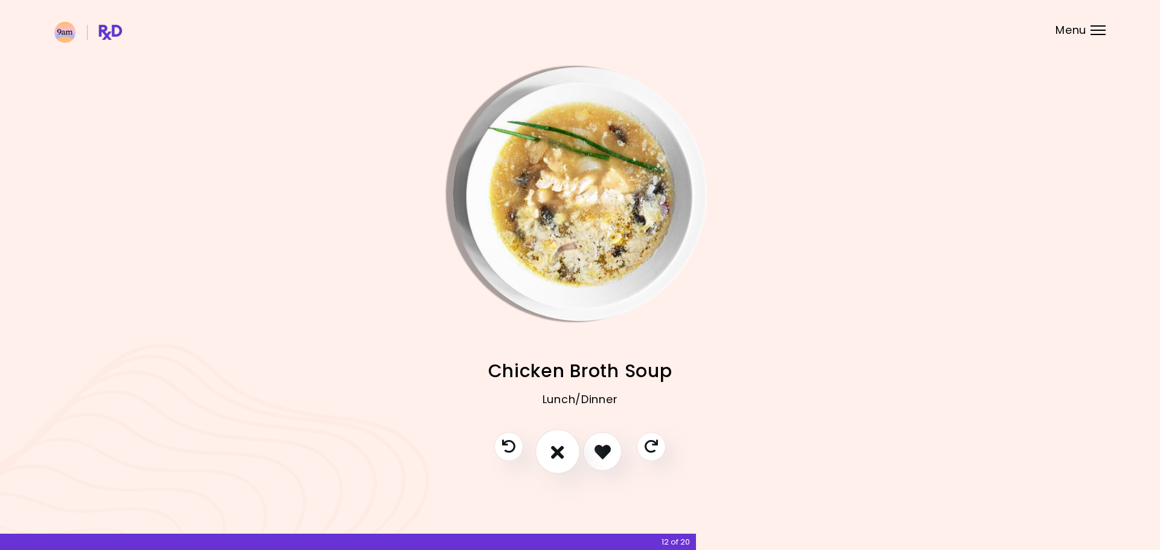
click at [557, 445] on icon "I don't like this recipe" at bounding box center [557, 451] width 13 height 19
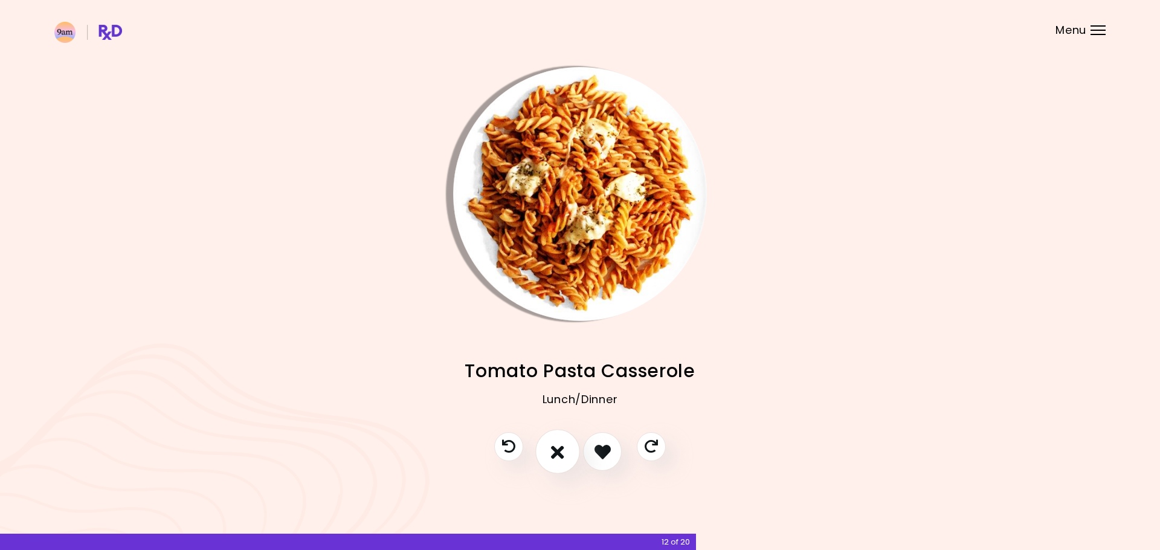
click at [557, 445] on icon "I don't like this recipe" at bounding box center [557, 451] width 13 height 19
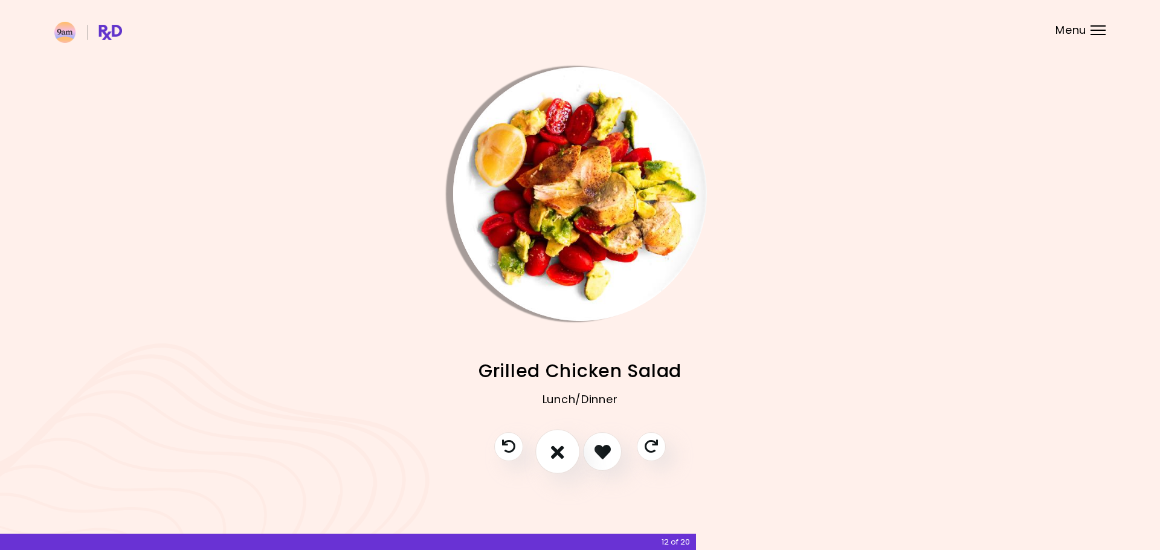
click at [557, 445] on icon "I don't like this recipe" at bounding box center [557, 451] width 13 height 19
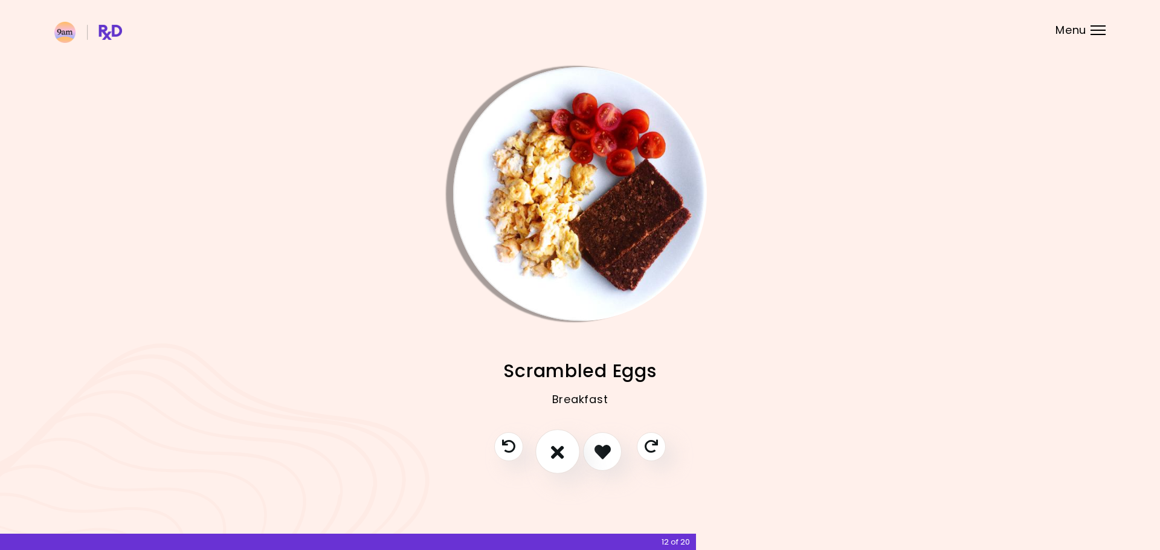
click at [557, 448] on icon "I don't like this recipe" at bounding box center [557, 451] width 13 height 19
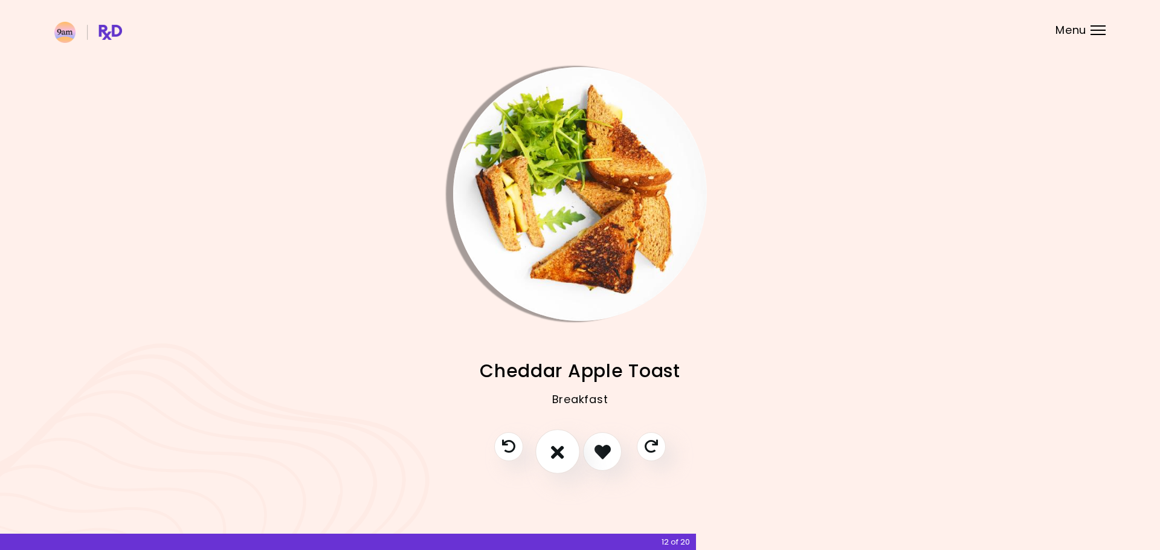
click at [568, 446] on button "I don't like this recipe" at bounding box center [557, 451] width 45 height 45
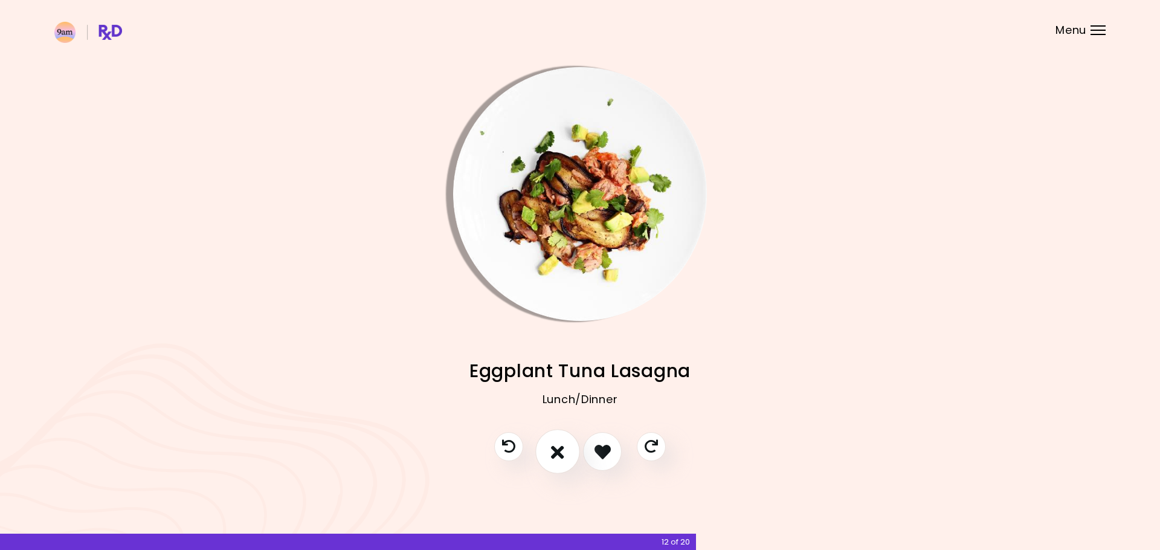
click at [564, 446] on icon "I don't like this recipe" at bounding box center [557, 451] width 13 height 19
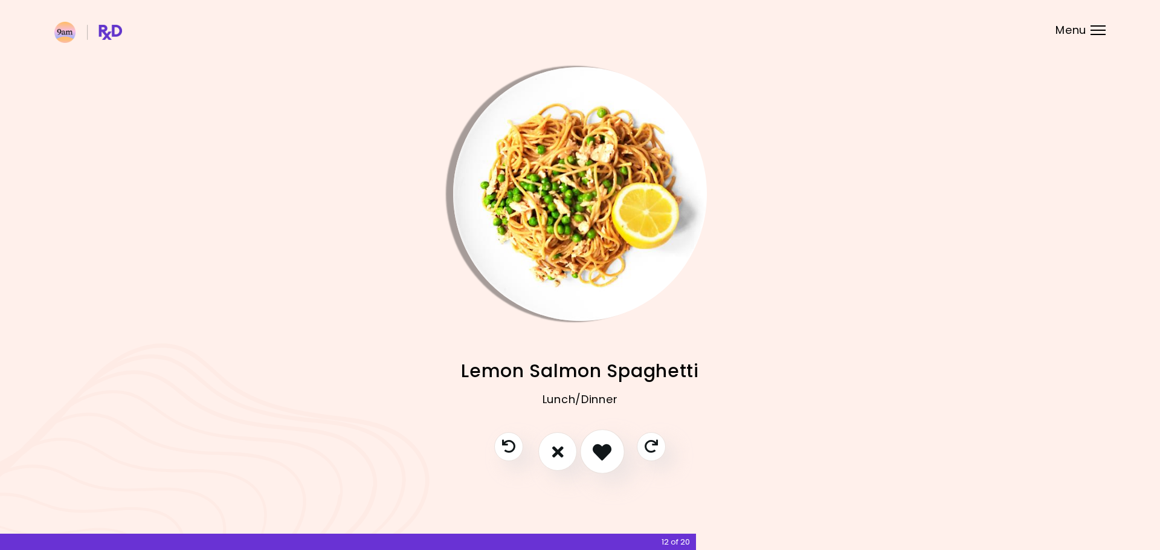
click at [593, 448] on icon "I like this recipe" at bounding box center [601, 451] width 19 height 19
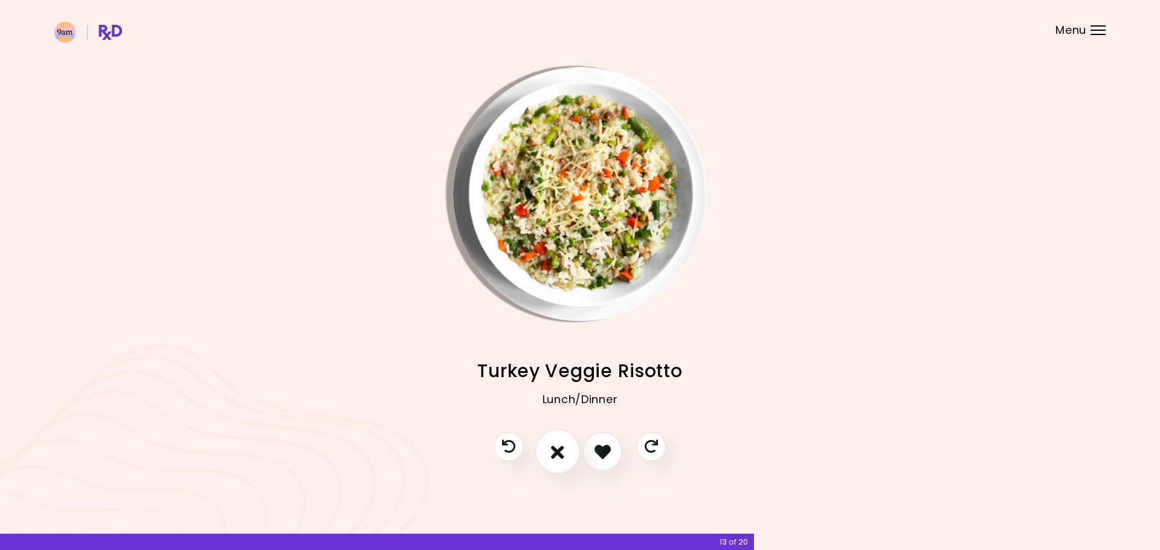
click at [561, 446] on icon "I don't like this recipe" at bounding box center [557, 451] width 13 height 19
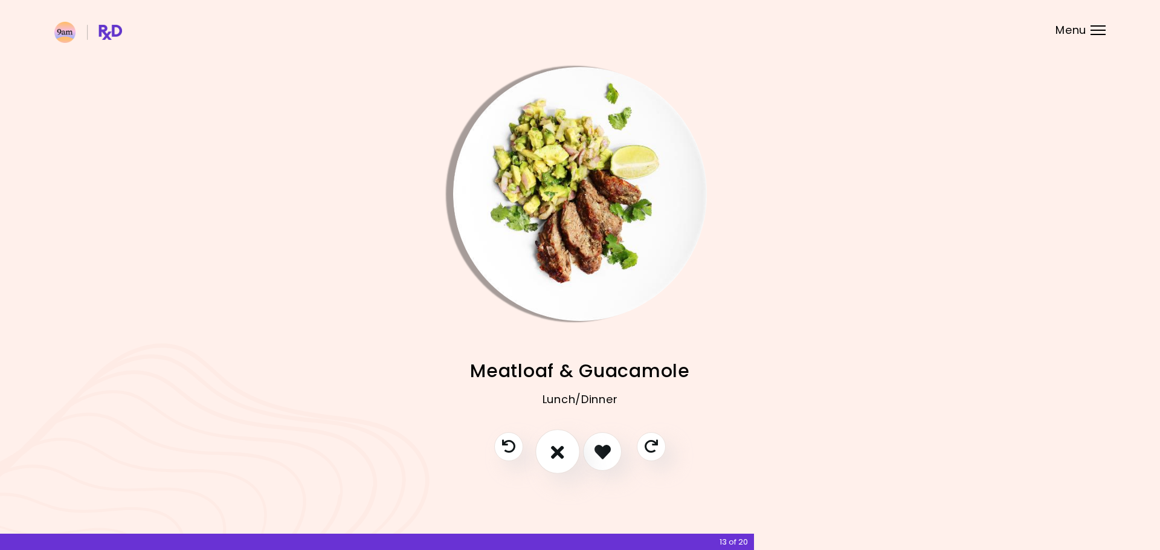
click at [561, 446] on icon "I don't like this recipe" at bounding box center [557, 451] width 13 height 19
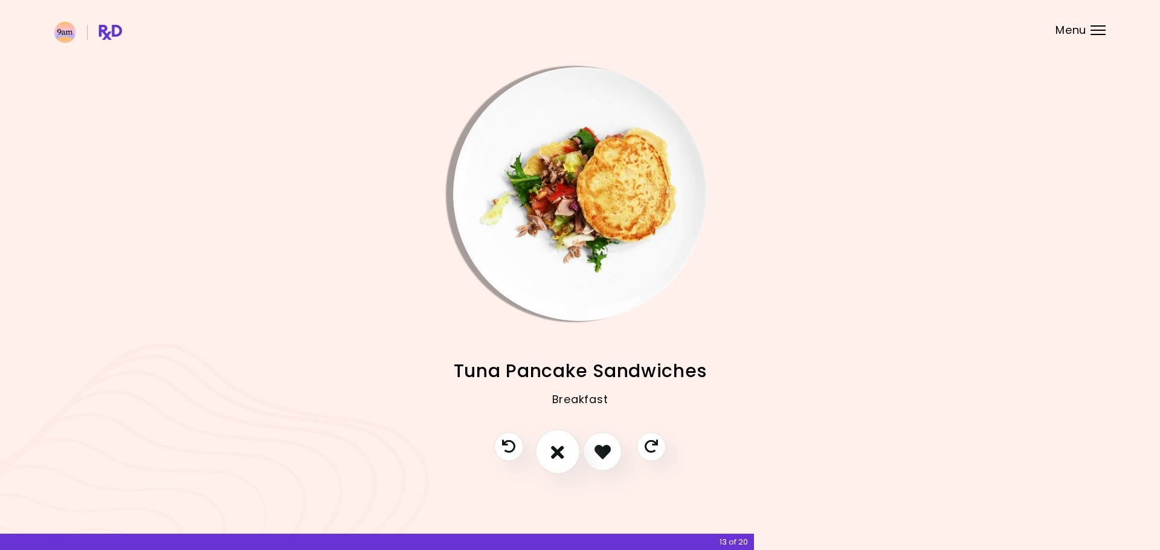
click at [560, 449] on icon "I don't like this recipe" at bounding box center [557, 451] width 13 height 19
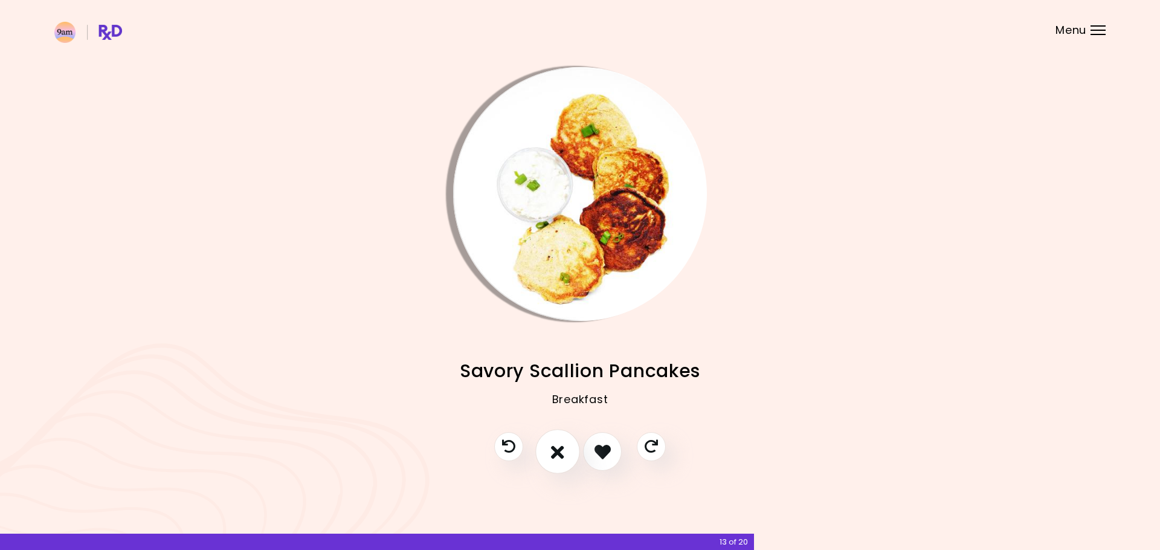
click at [560, 449] on icon "I don't like this recipe" at bounding box center [557, 451] width 13 height 19
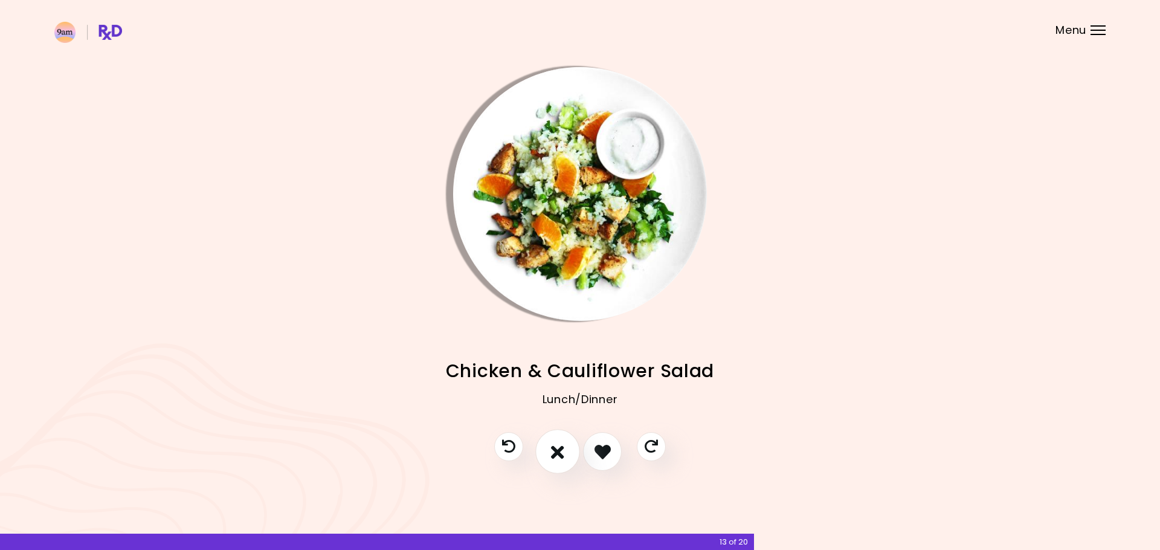
click at [560, 449] on icon "I don't like this recipe" at bounding box center [557, 451] width 13 height 19
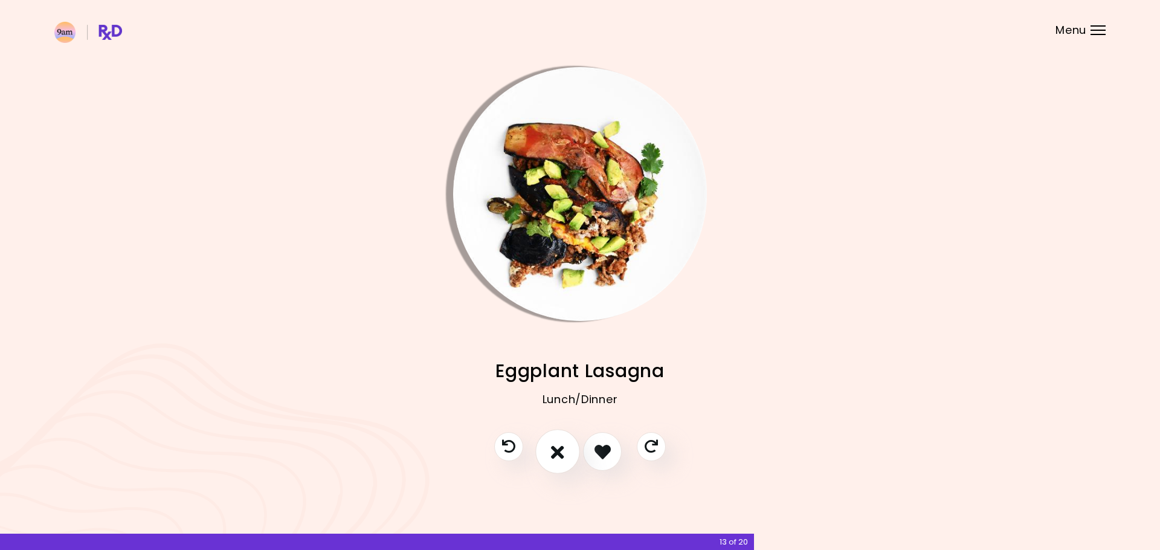
click at [560, 449] on icon "I don't like this recipe" at bounding box center [557, 451] width 13 height 19
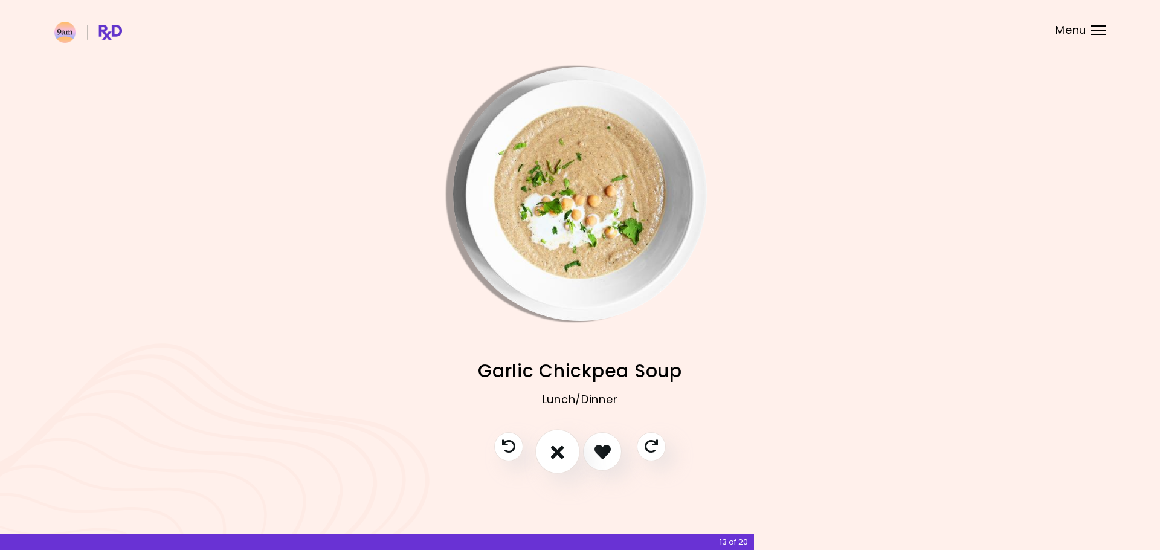
click at [560, 449] on icon "I don't like this recipe" at bounding box center [557, 451] width 13 height 19
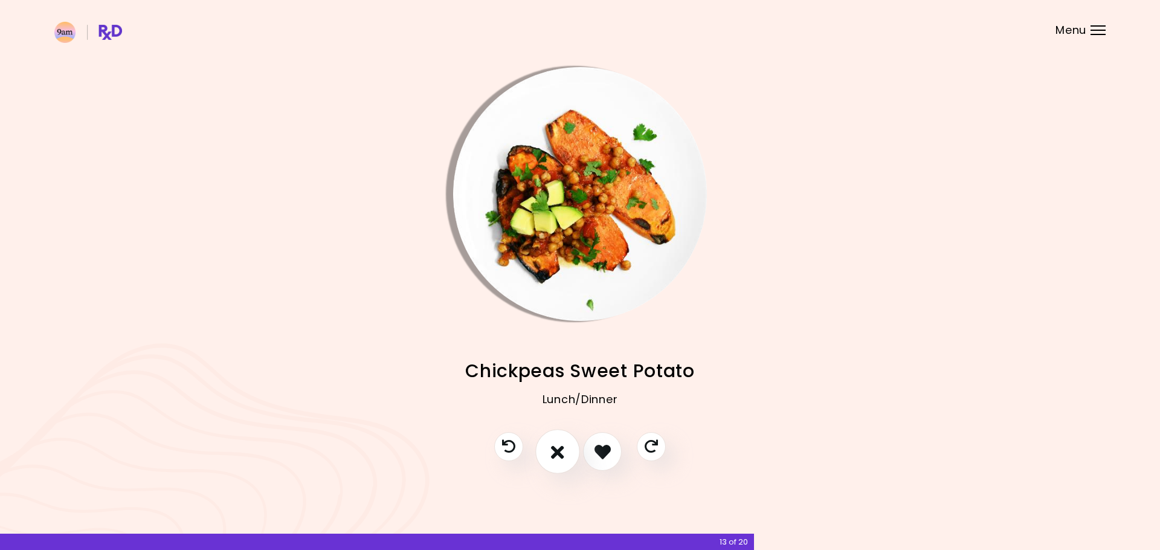
click at [560, 449] on icon "I don't like this recipe" at bounding box center [557, 451] width 13 height 19
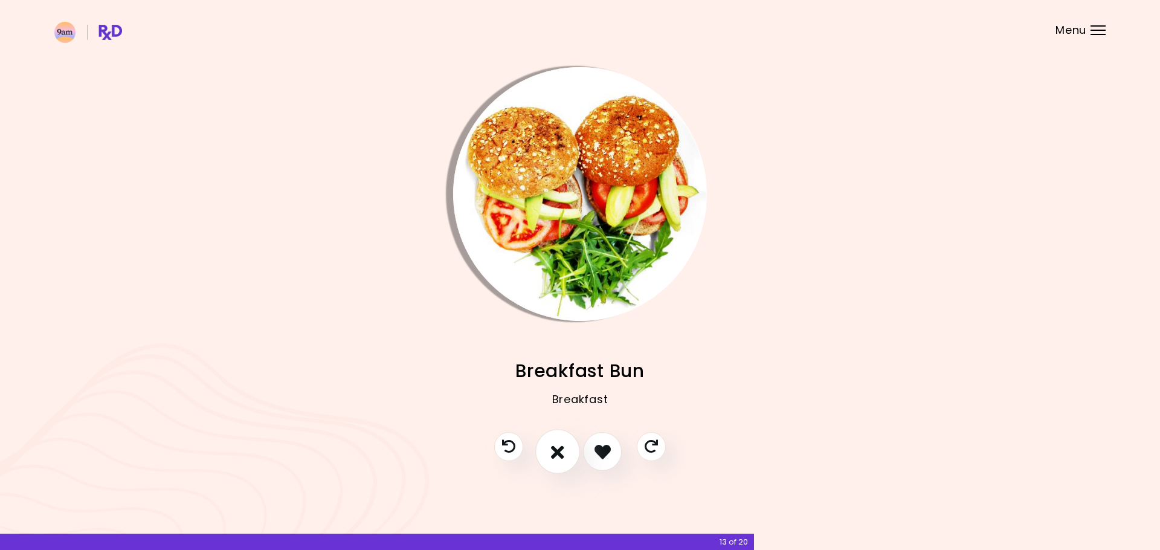
click at [560, 449] on icon "I don't like this recipe" at bounding box center [557, 451] width 13 height 19
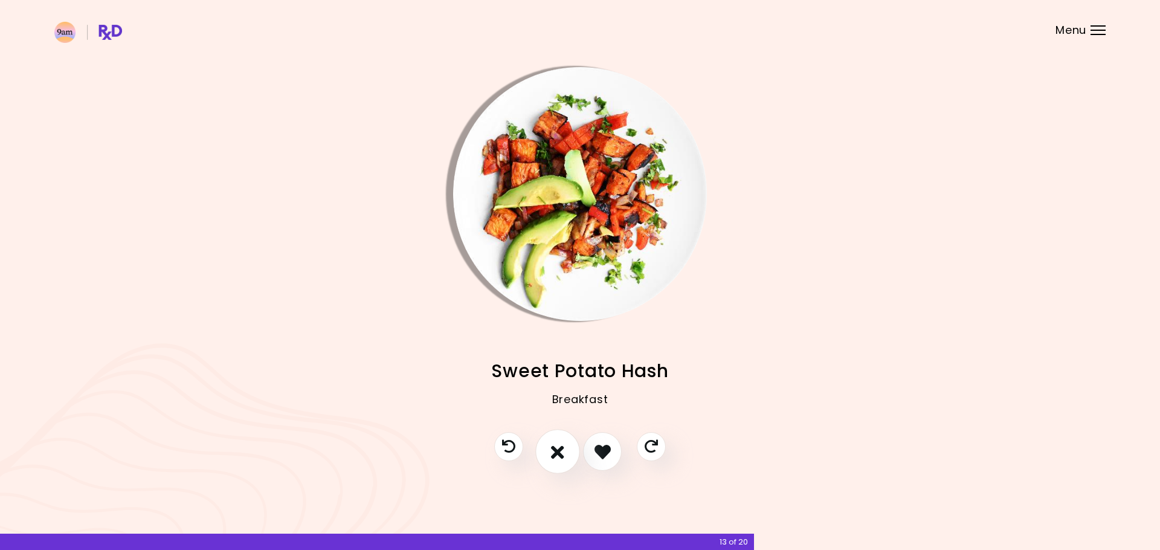
click at [560, 449] on icon "I don't like this recipe" at bounding box center [557, 451] width 13 height 19
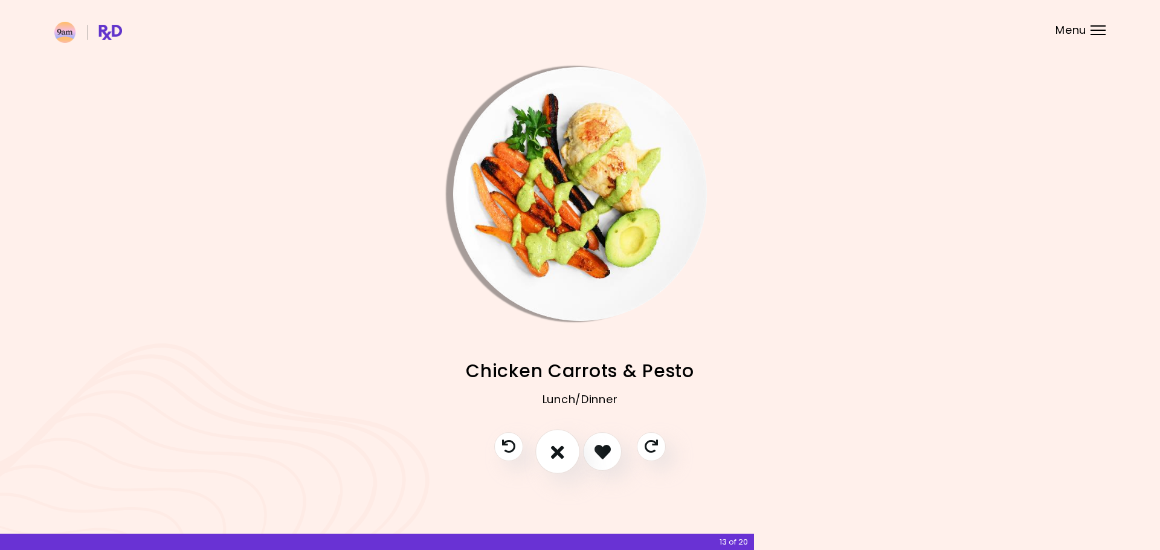
click at [560, 449] on icon "I don't like this recipe" at bounding box center [557, 451] width 13 height 19
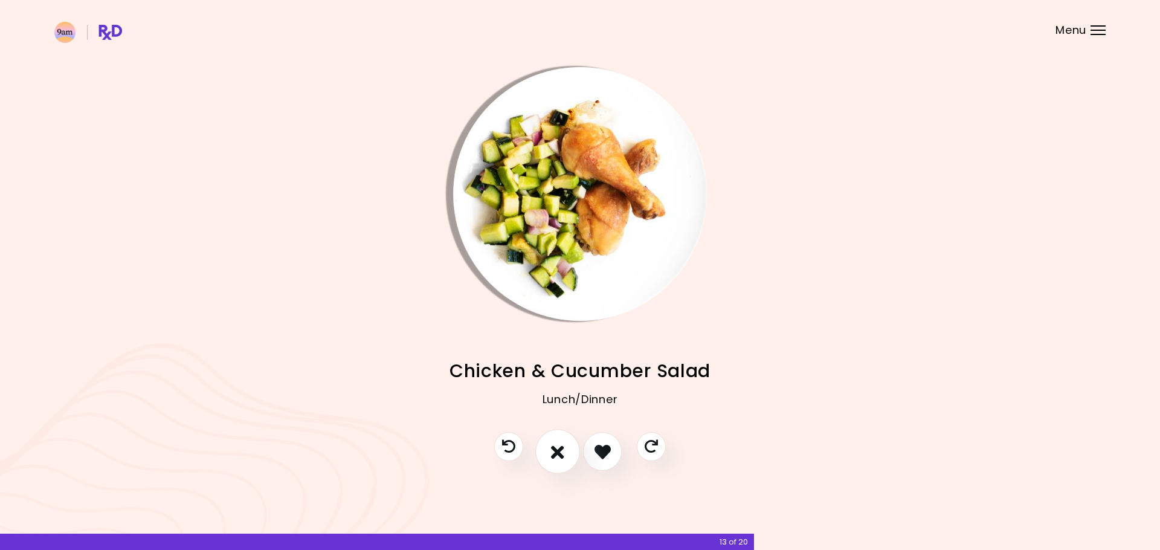
click at [560, 449] on icon "I don't like this recipe" at bounding box center [557, 451] width 13 height 19
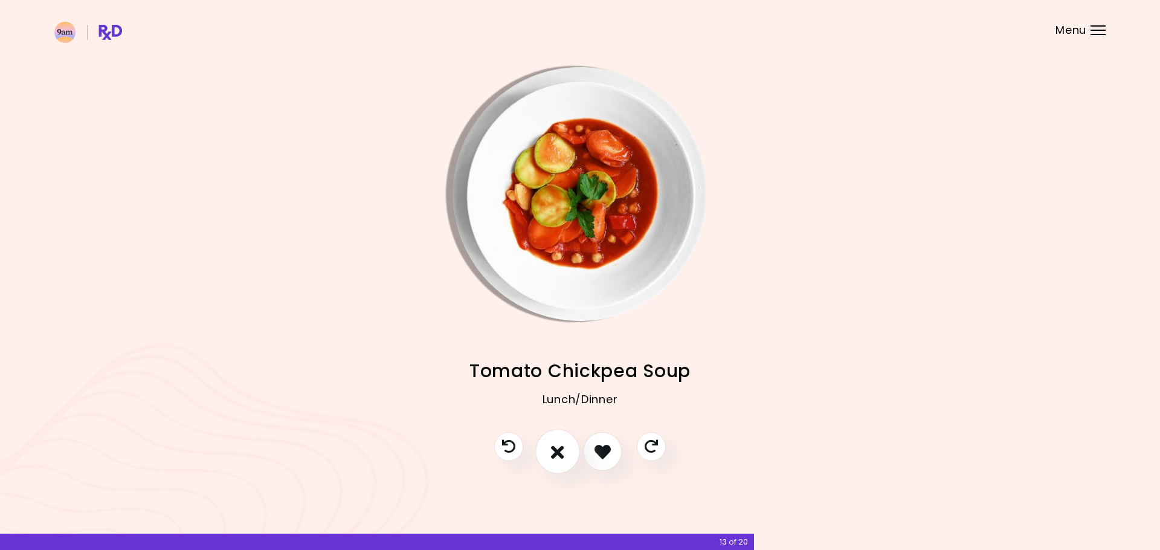
click at [560, 449] on icon "I don't like this recipe" at bounding box center [557, 451] width 13 height 19
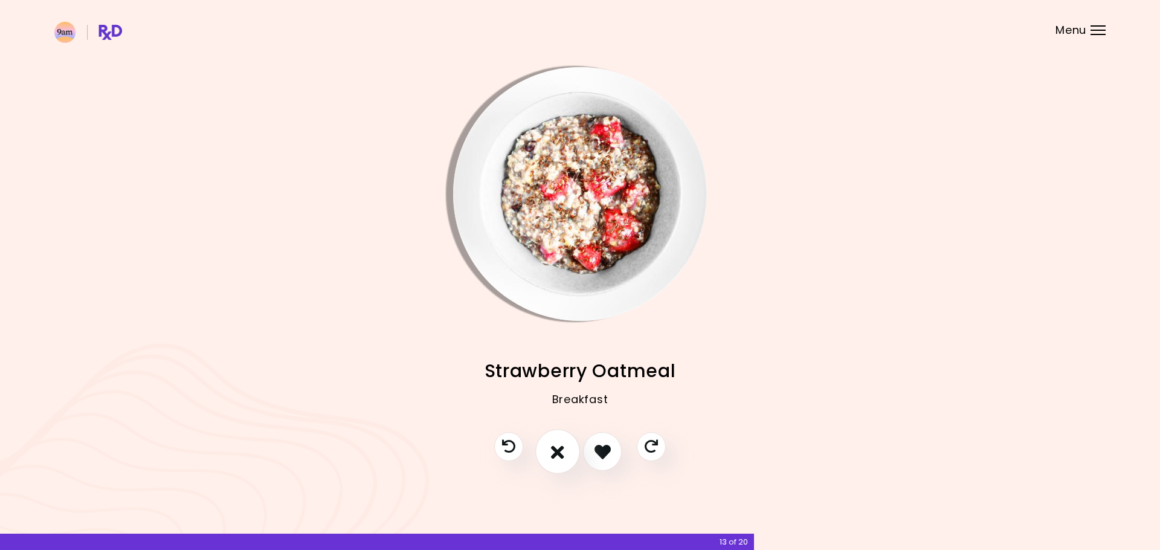
click at [560, 449] on icon "I don't like this recipe" at bounding box center [557, 451] width 13 height 19
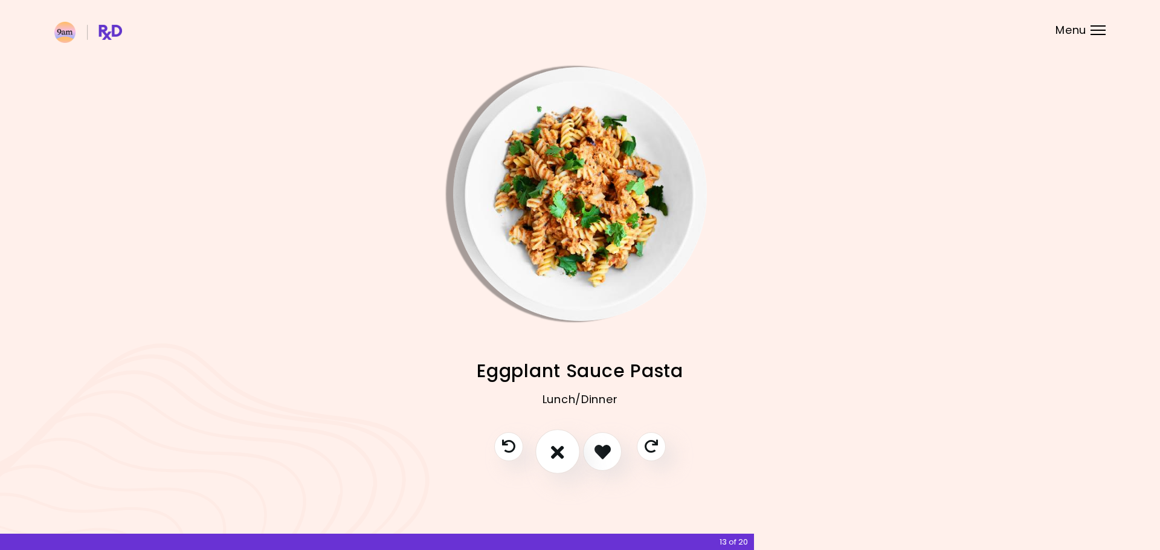
click at [560, 449] on icon "I don't like this recipe" at bounding box center [557, 451] width 13 height 19
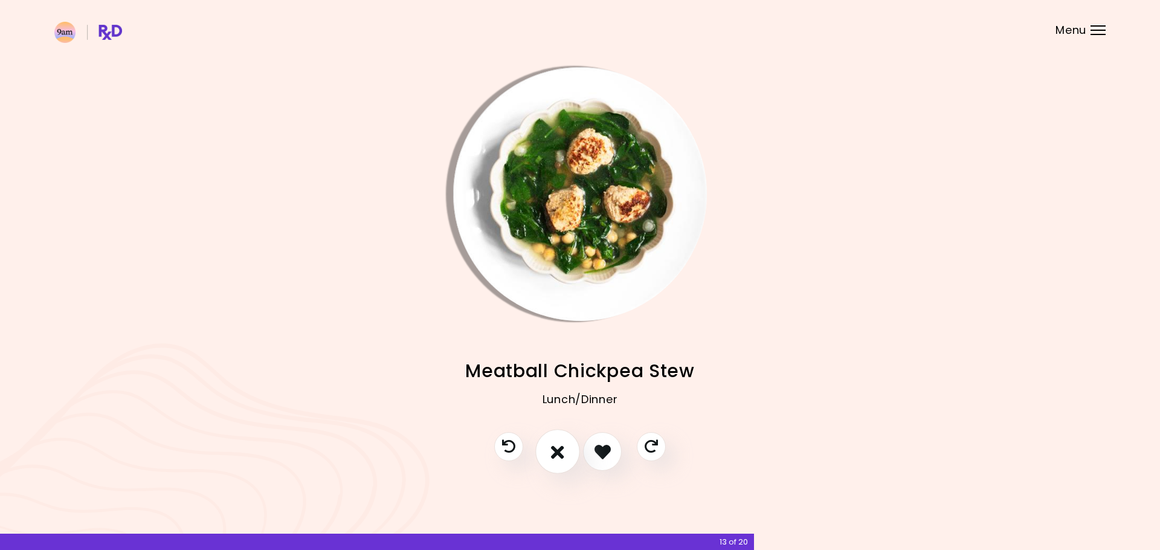
click at [560, 449] on icon "I don't like this recipe" at bounding box center [557, 451] width 13 height 19
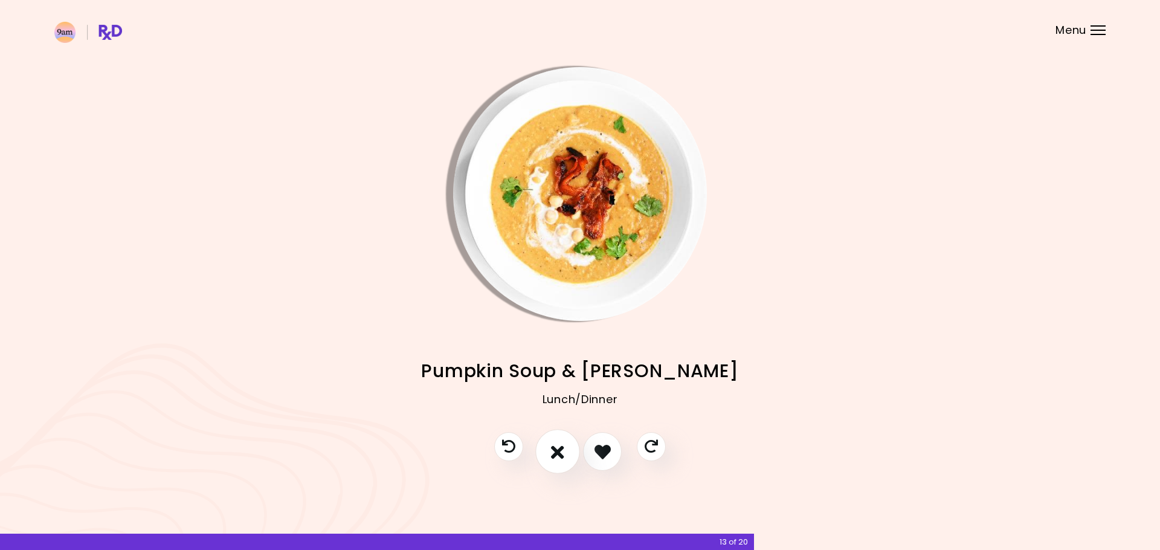
click at [560, 449] on icon "I don't like this recipe" at bounding box center [557, 451] width 13 height 19
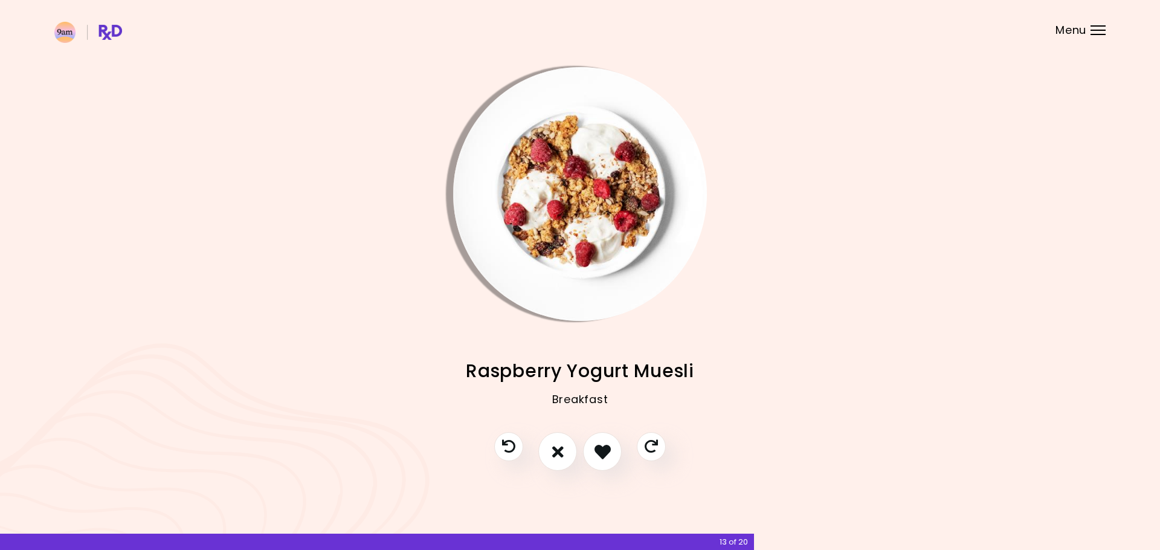
click at [525, 448] on div at bounding box center [580, 457] width 196 height 51
click at [516, 446] on button "Previous recipe" at bounding box center [508, 446] width 33 height 33
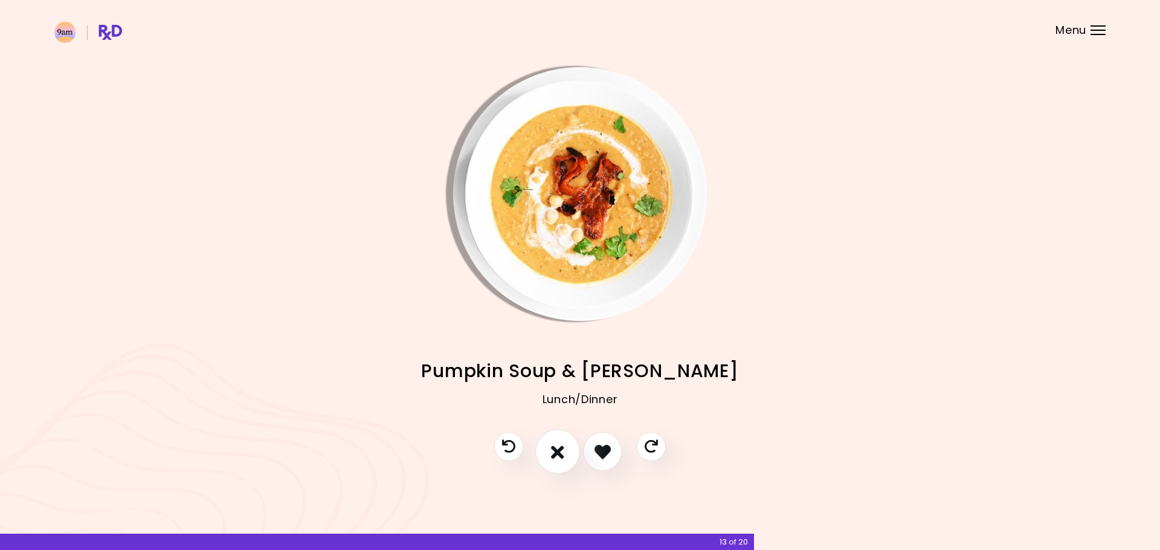
click at [557, 452] on icon "I don't like this recipe" at bounding box center [557, 451] width 13 height 19
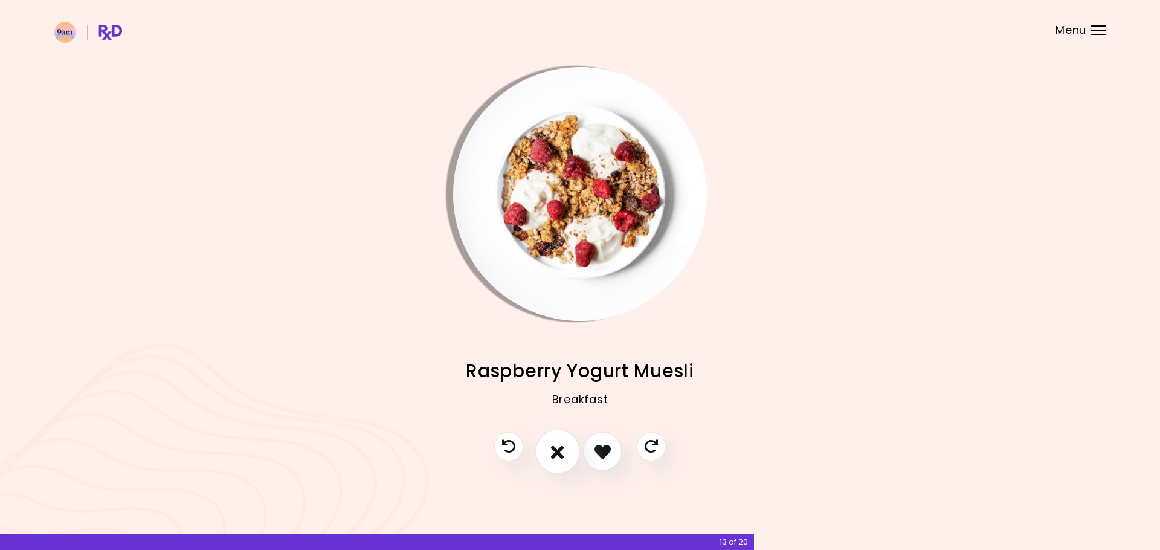
click at [557, 452] on icon "I don't like this recipe" at bounding box center [557, 451] width 13 height 19
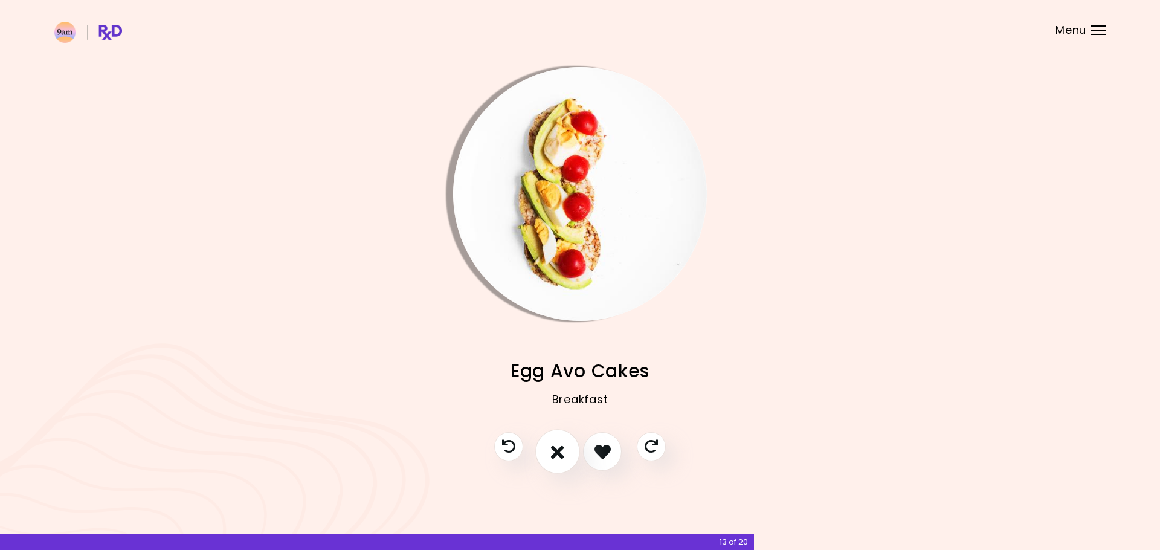
click at [557, 452] on icon "I don't like this recipe" at bounding box center [557, 451] width 13 height 19
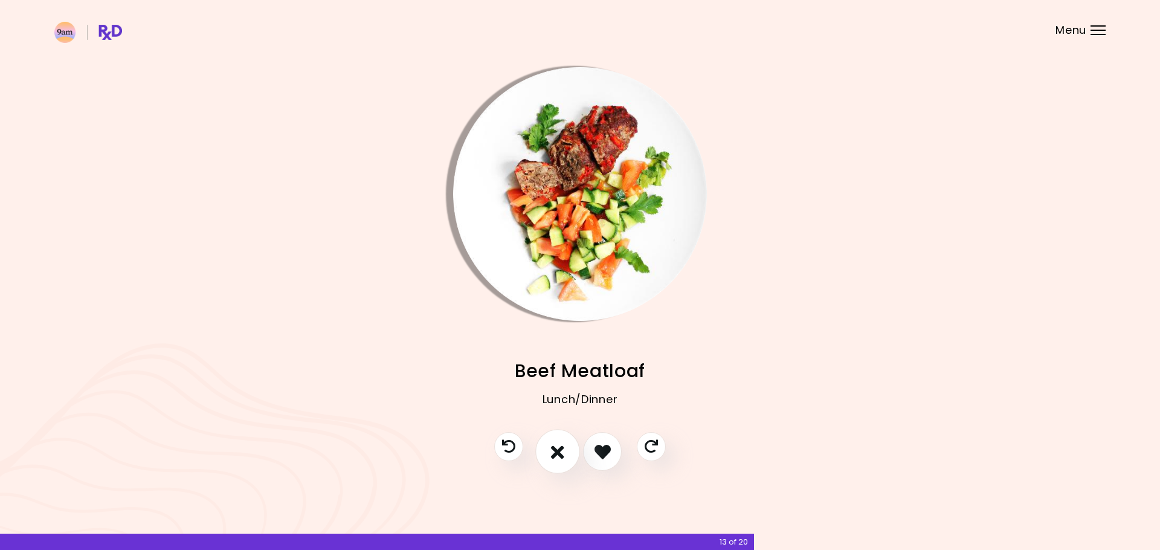
click at [557, 452] on icon "I don't like this recipe" at bounding box center [557, 451] width 13 height 19
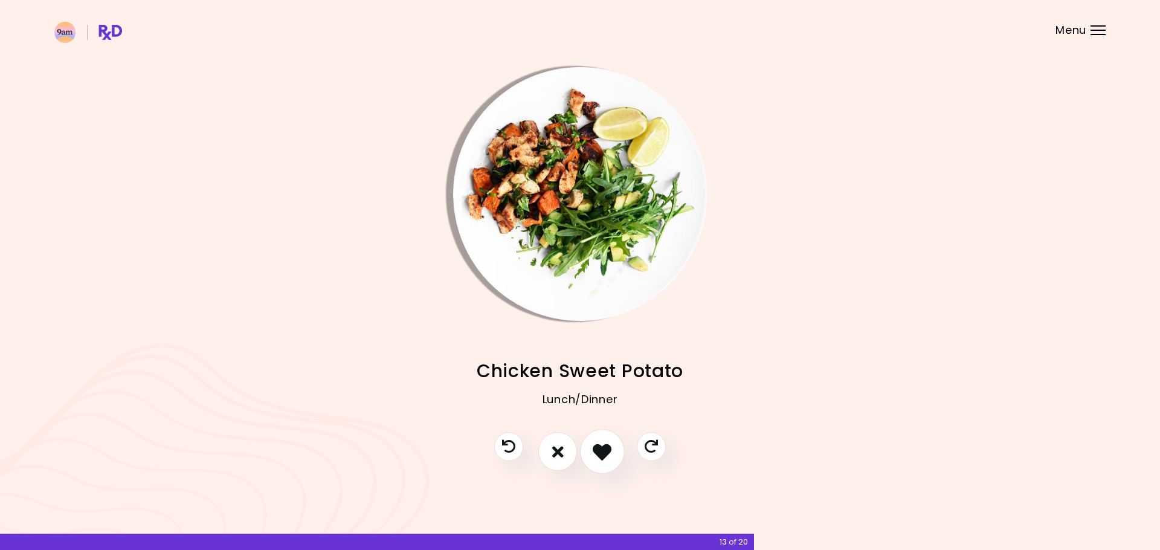
click at [597, 458] on icon "I like this recipe" at bounding box center [601, 451] width 19 height 19
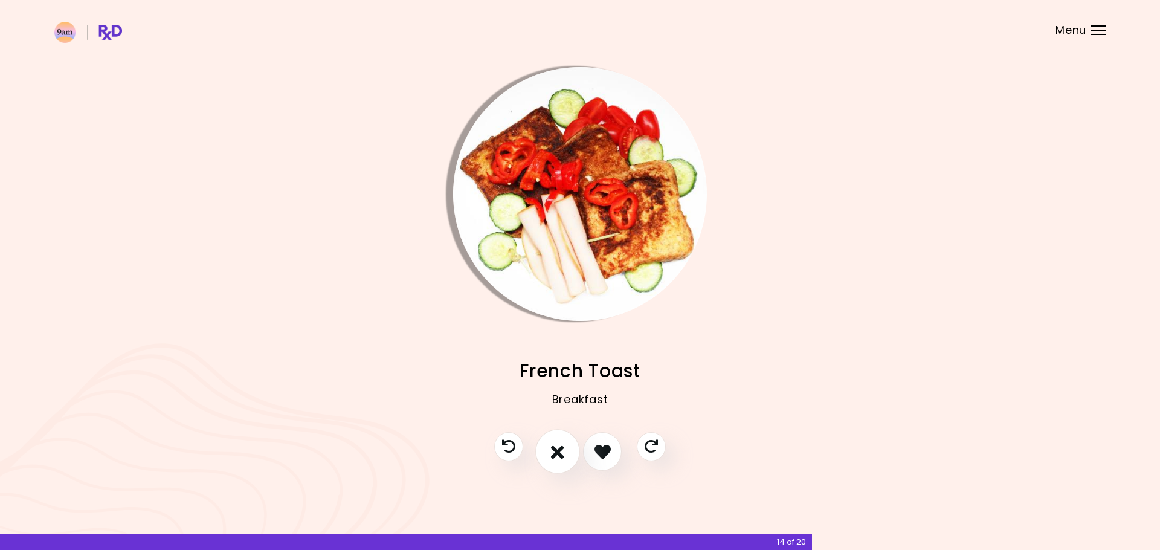
click at [567, 452] on button "I don't like this recipe" at bounding box center [557, 451] width 45 height 45
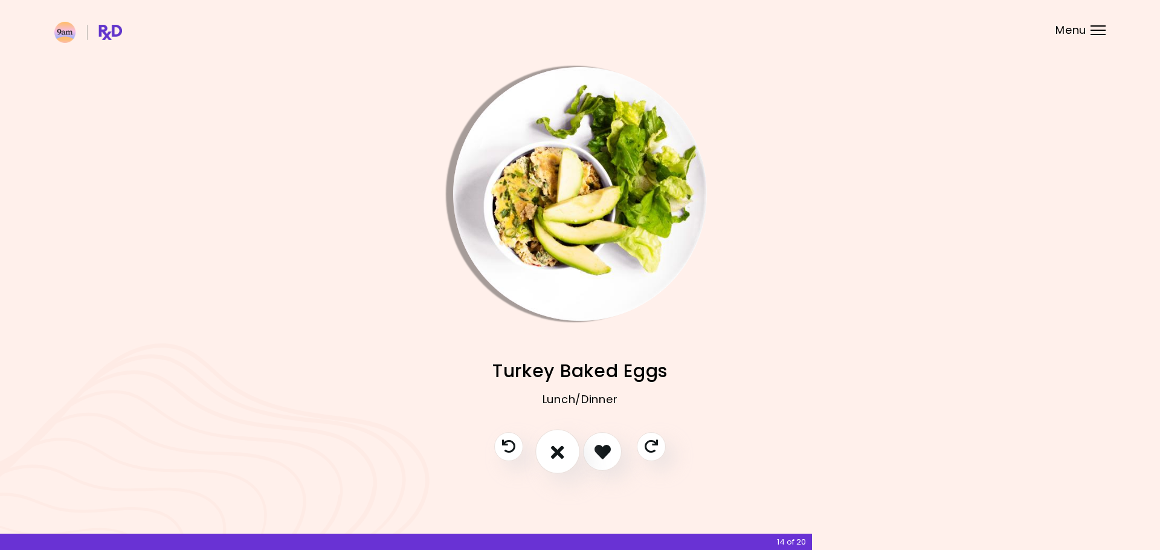
click at [567, 452] on button "I don't like this recipe" at bounding box center [557, 451] width 45 height 45
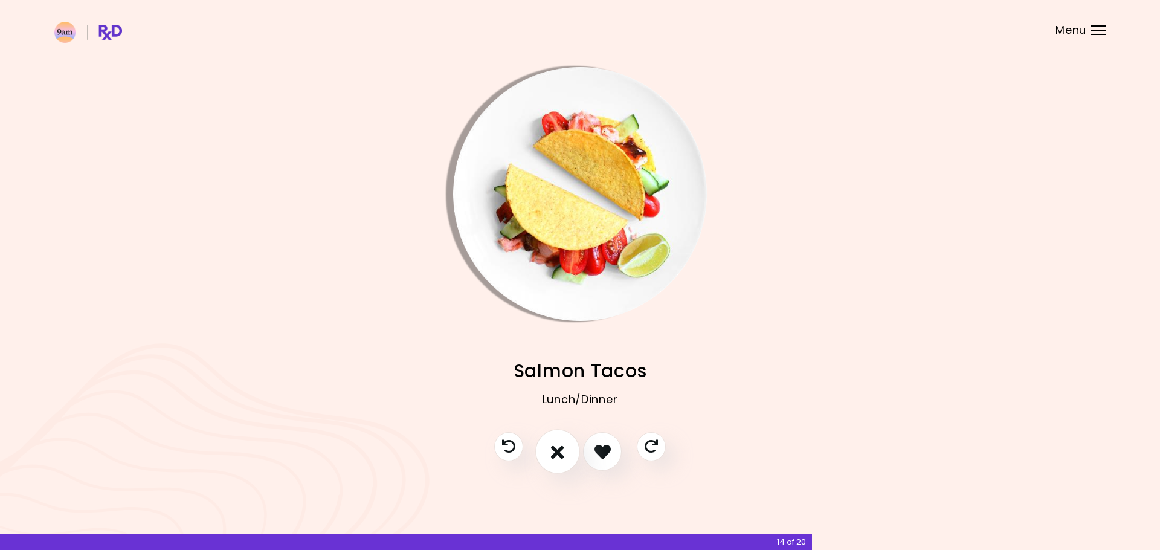
click at [567, 452] on button "I don't like this recipe" at bounding box center [557, 451] width 45 height 45
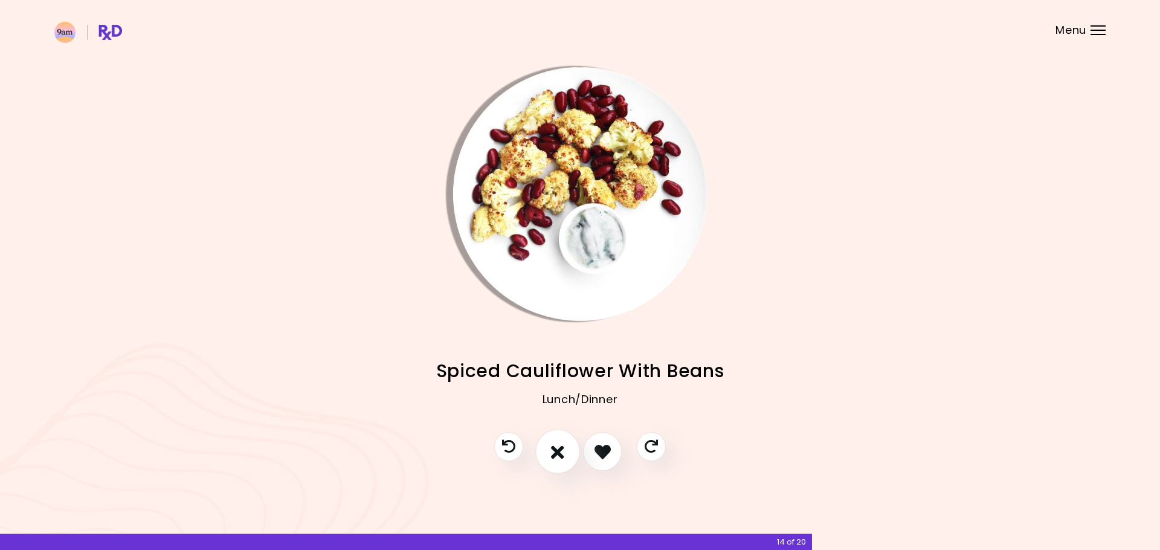
click at [565, 452] on button "I don't like this recipe" at bounding box center [557, 451] width 45 height 45
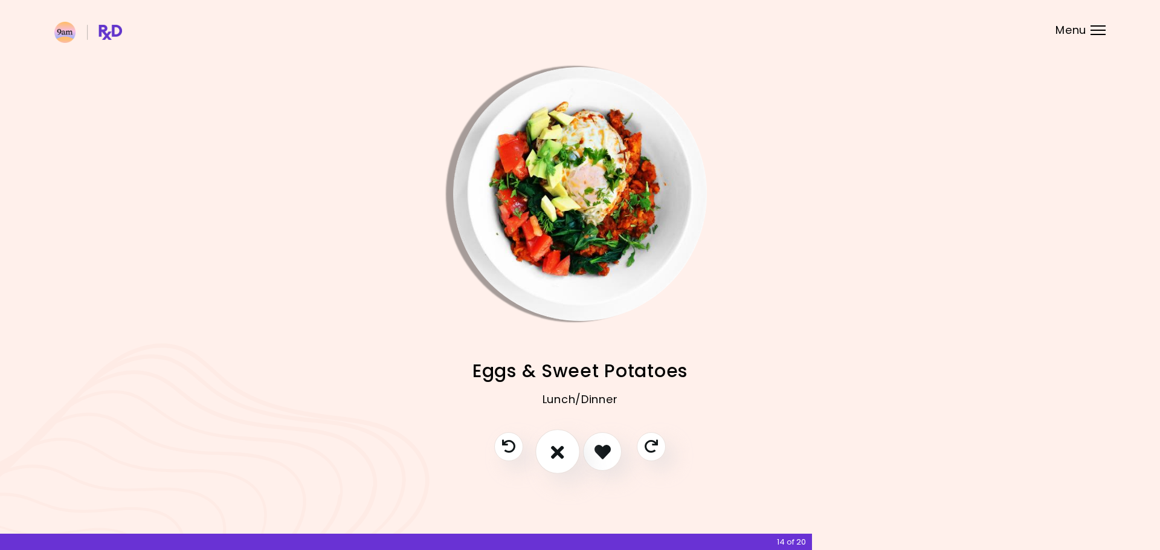
click at [565, 452] on button "I don't like this recipe" at bounding box center [557, 451] width 45 height 45
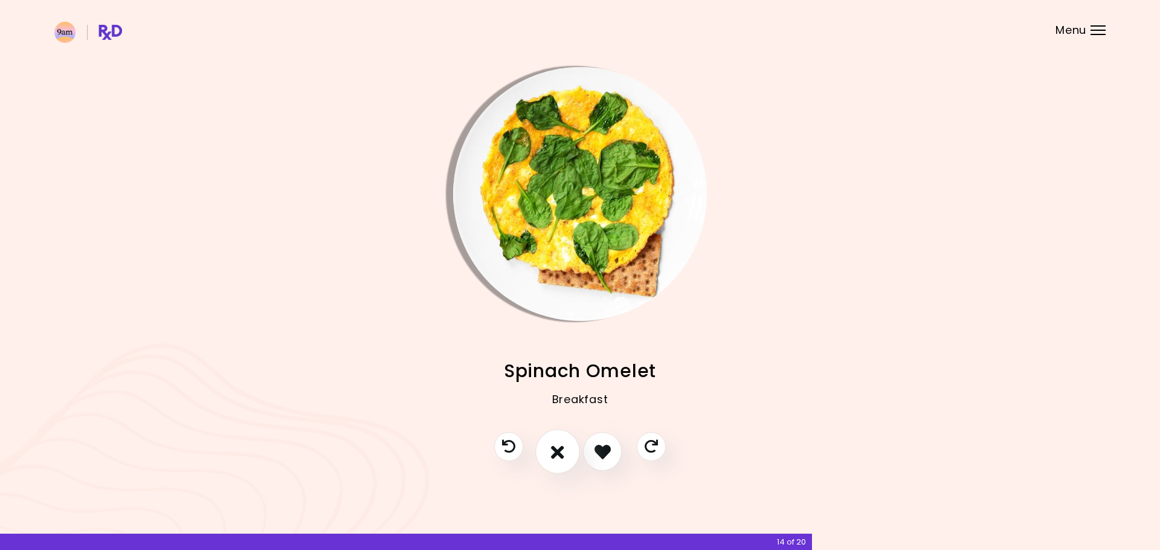
click at [565, 452] on button "I don't like this recipe" at bounding box center [557, 451] width 45 height 45
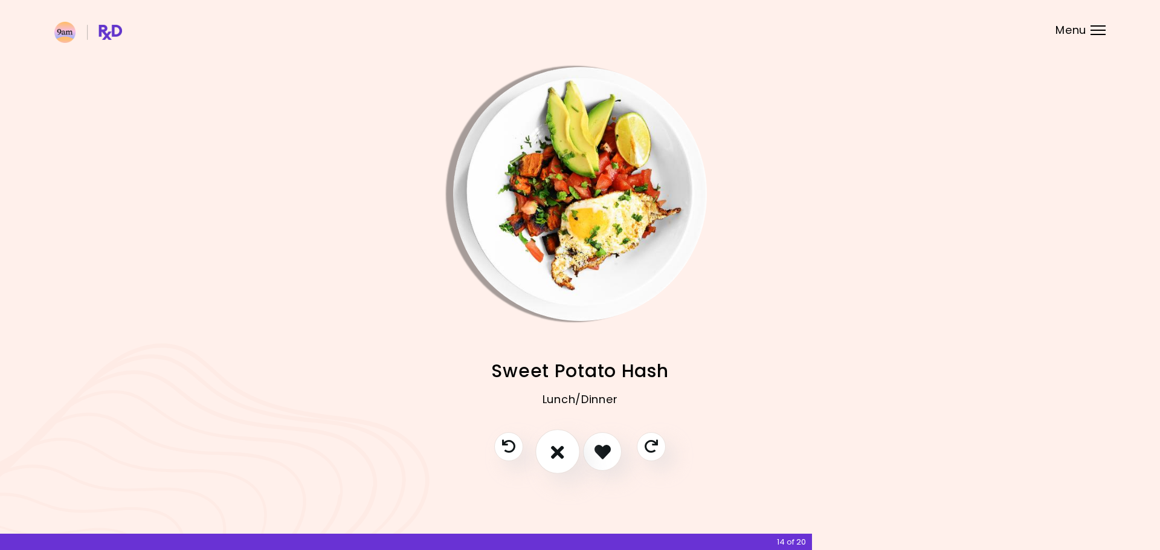
click at [565, 452] on button "I don't like this recipe" at bounding box center [557, 451] width 45 height 45
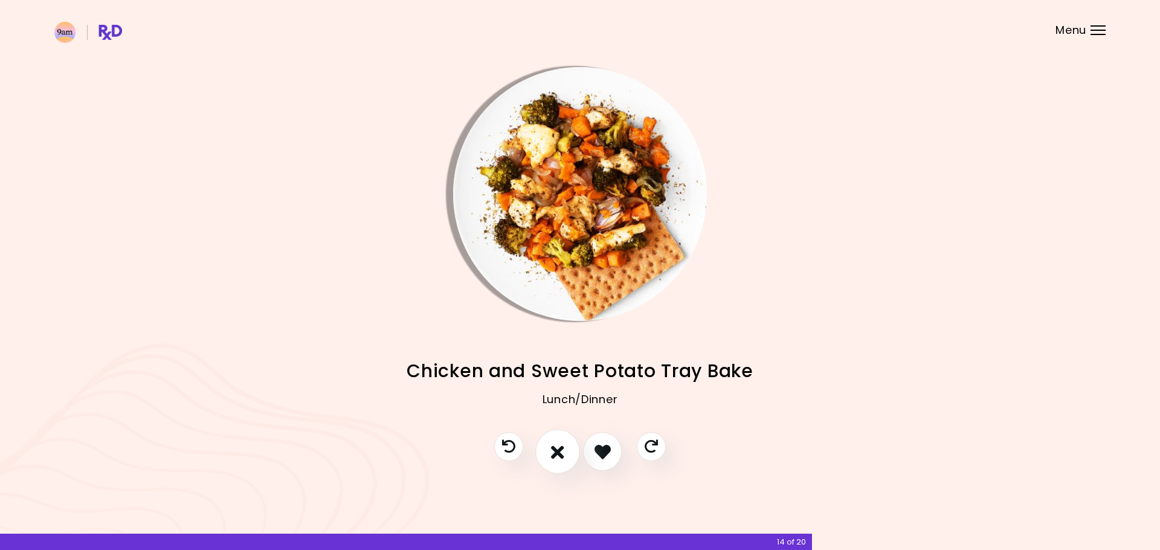
click at [565, 452] on button "I don't like this recipe" at bounding box center [557, 451] width 45 height 45
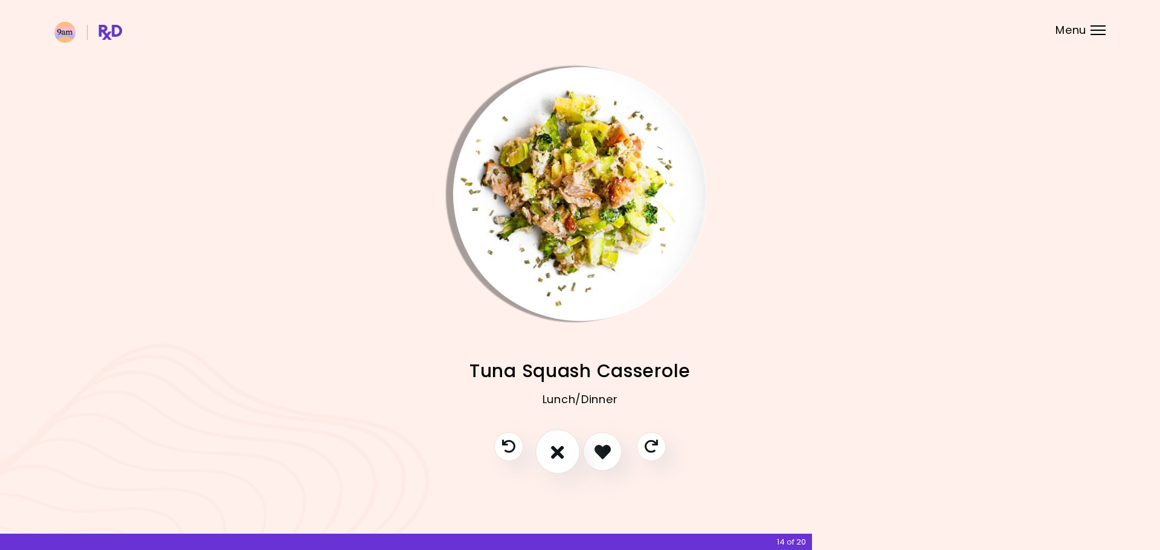
click at [565, 452] on button "I don't like this recipe" at bounding box center [557, 451] width 45 height 45
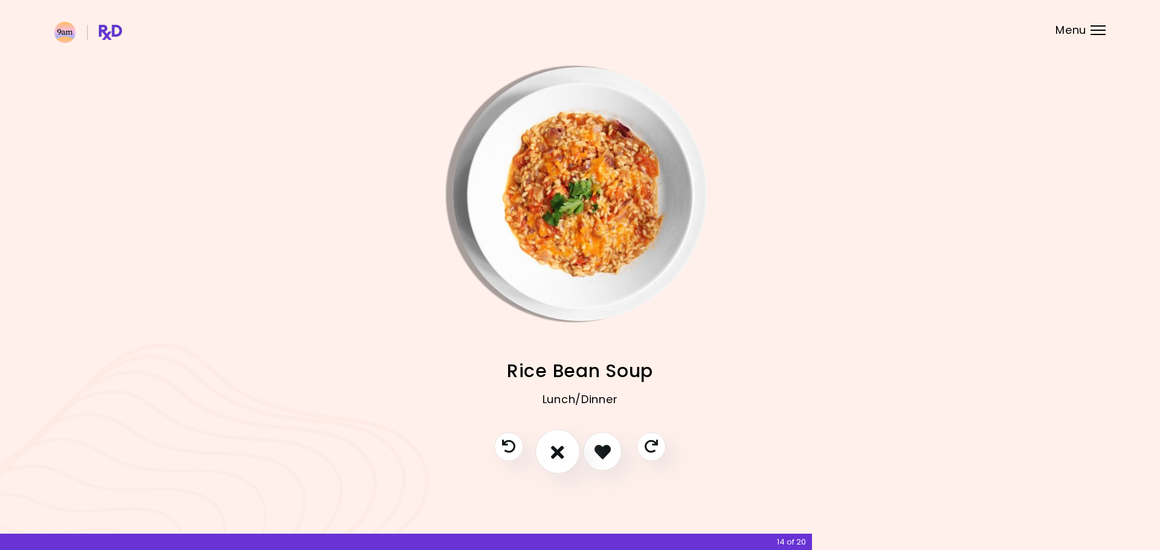
click at [565, 452] on button "I don't like this recipe" at bounding box center [557, 451] width 45 height 45
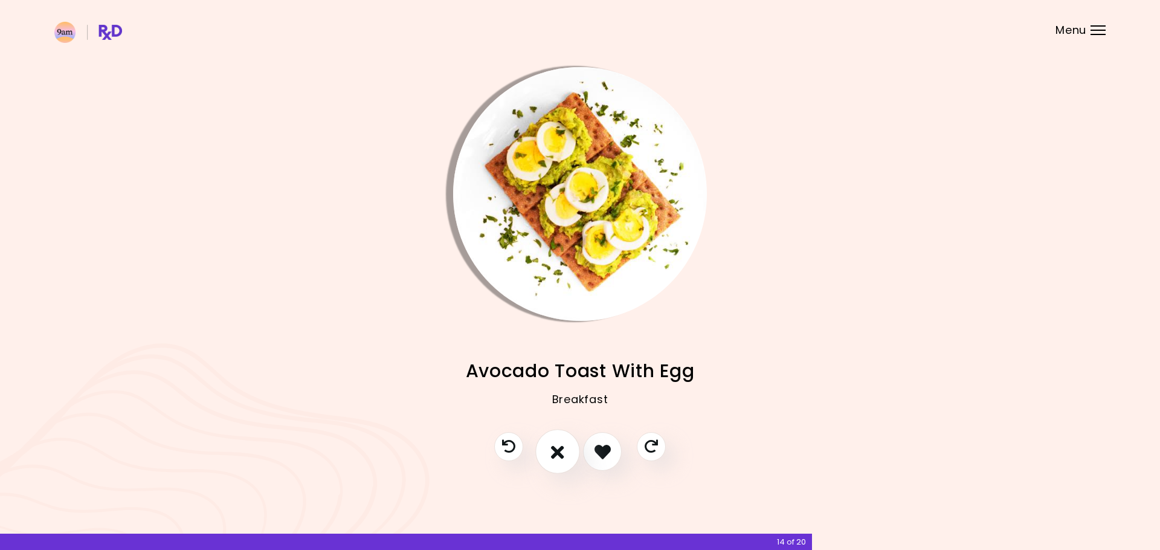
click at [565, 452] on button "I don't like this recipe" at bounding box center [557, 451] width 45 height 45
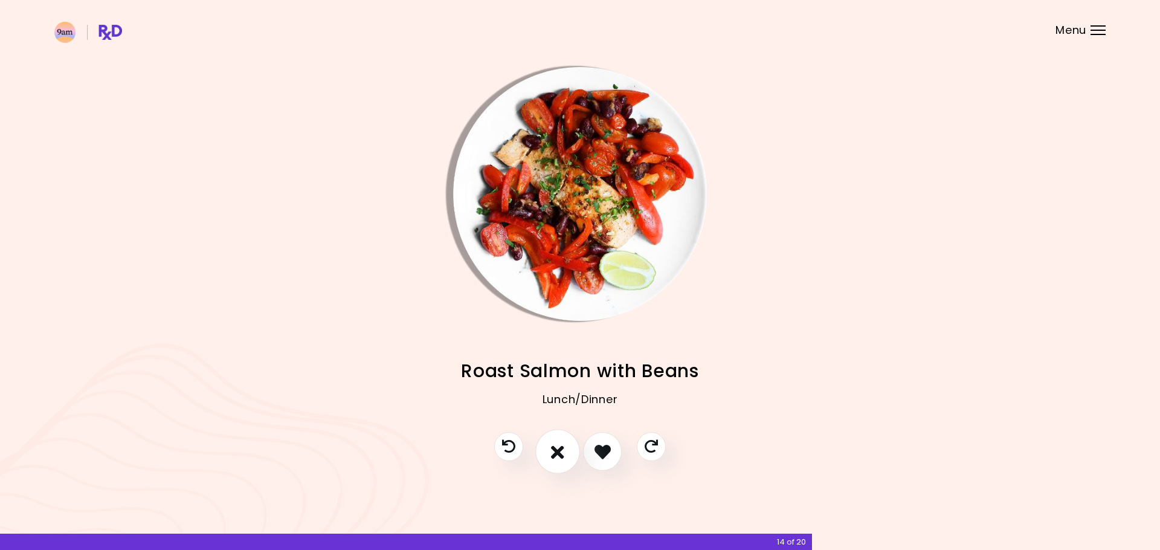
click at [565, 452] on button "I don't like this recipe" at bounding box center [557, 451] width 45 height 45
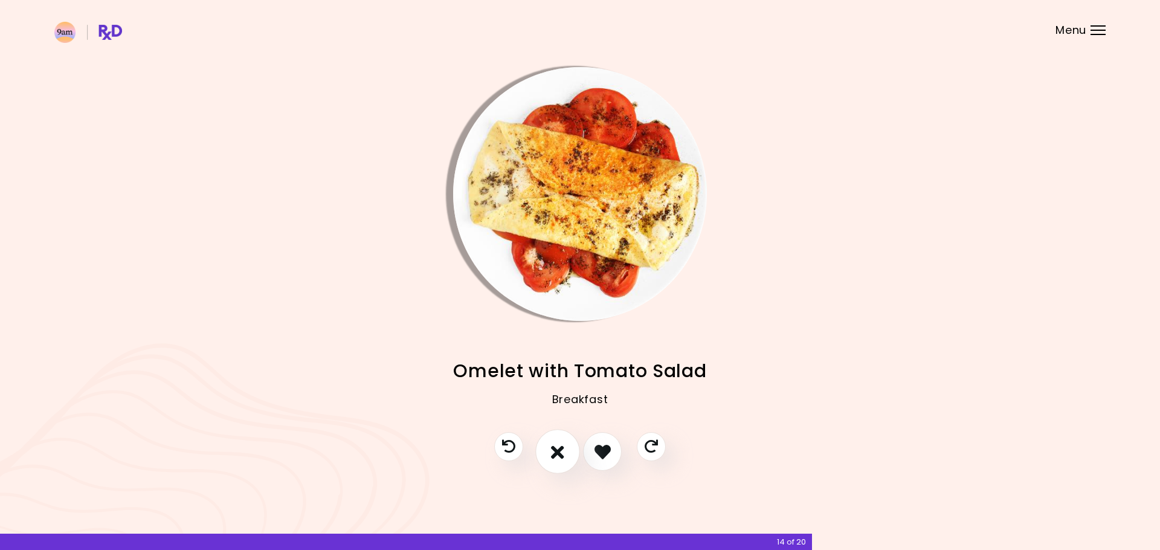
click at [565, 452] on button "I don't like this recipe" at bounding box center [557, 451] width 45 height 45
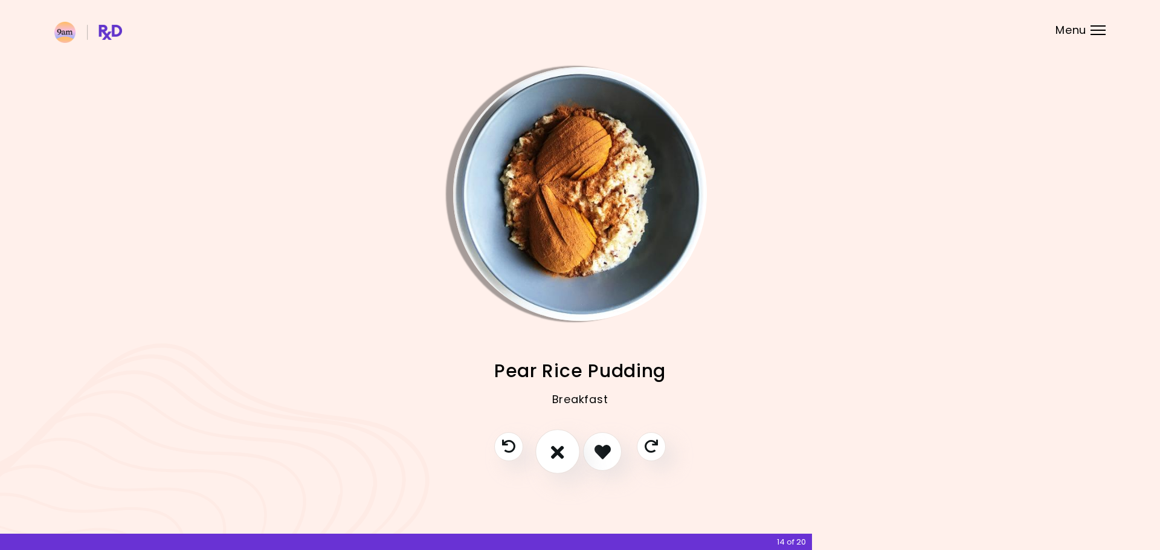
click at [565, 452] on button "I don't like this recipe" at bounding box center [557, 451] width 45 height 45
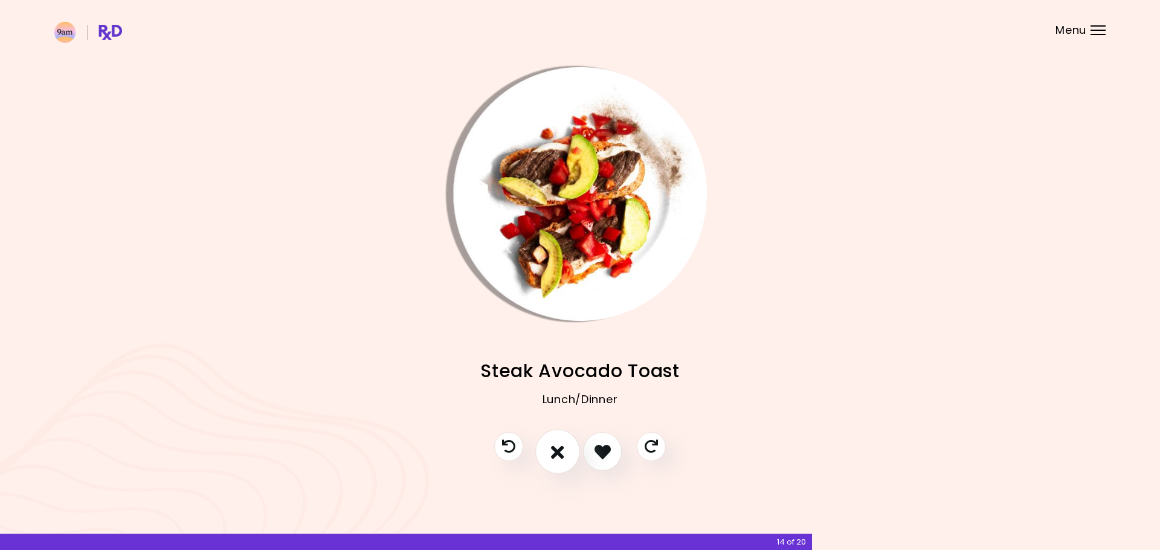
click at [565, 452] on button "I don't like this recipe" at bounding box center [557, 451] width 45 height 45
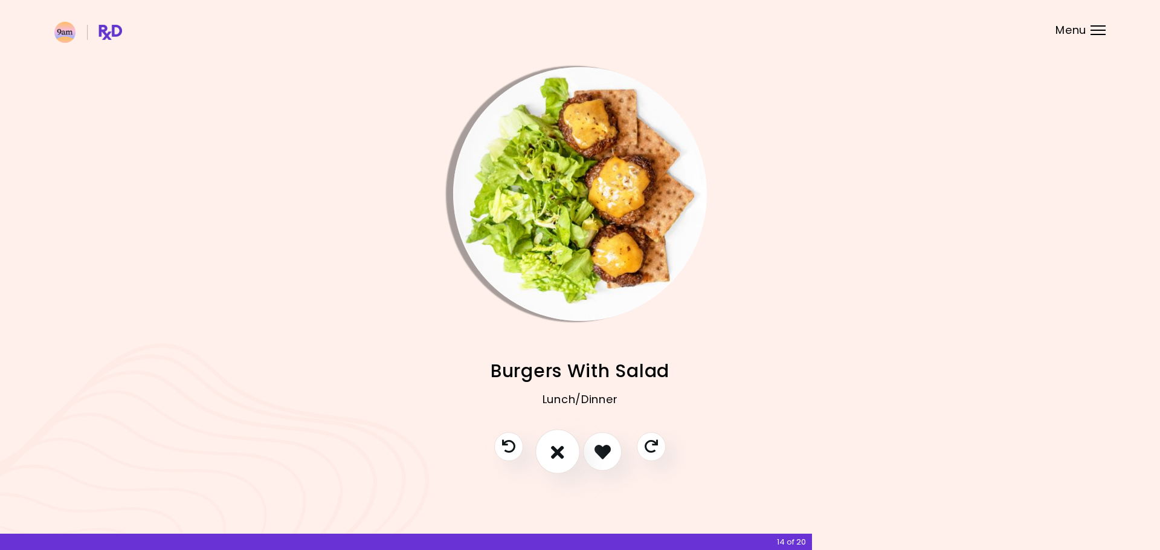
click at [565, 452] on button "I don't like this recipe" at bounding box center [557, 451] width 45 height 45
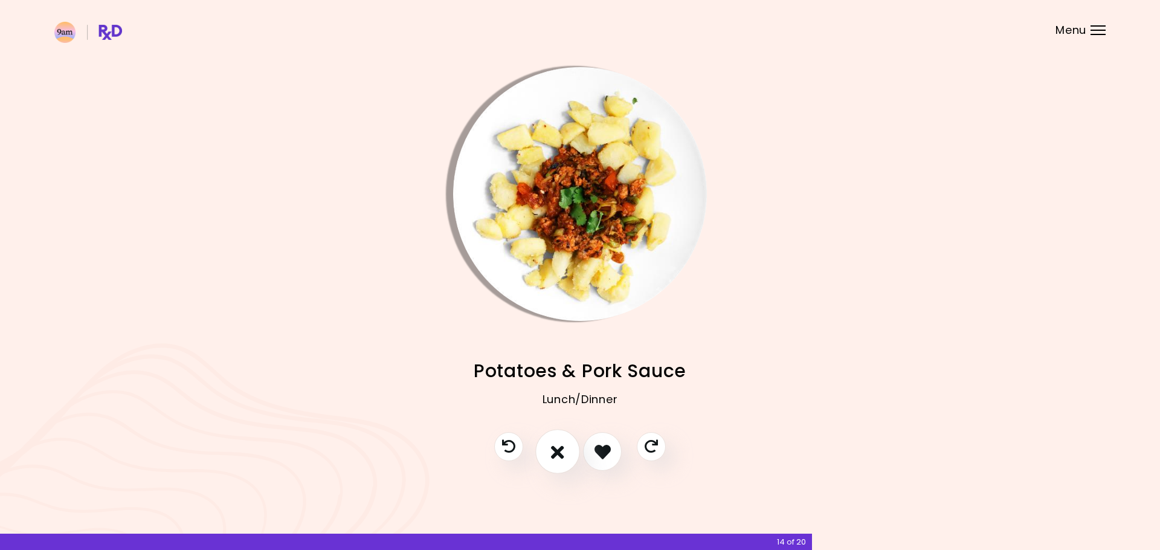
click at [565, 452] on button "I don't like this recipe" at bounding box center [557, 451] width 45 height 45
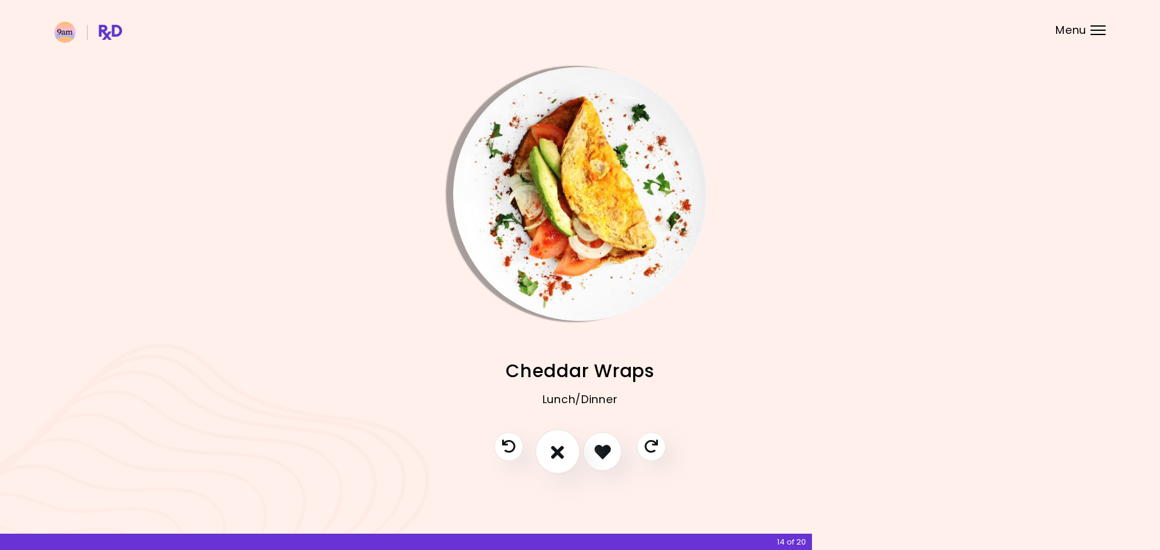
click at [565, 452] on button "I don't like this recipe" at bounding box center [557, 451] width 45 height 45
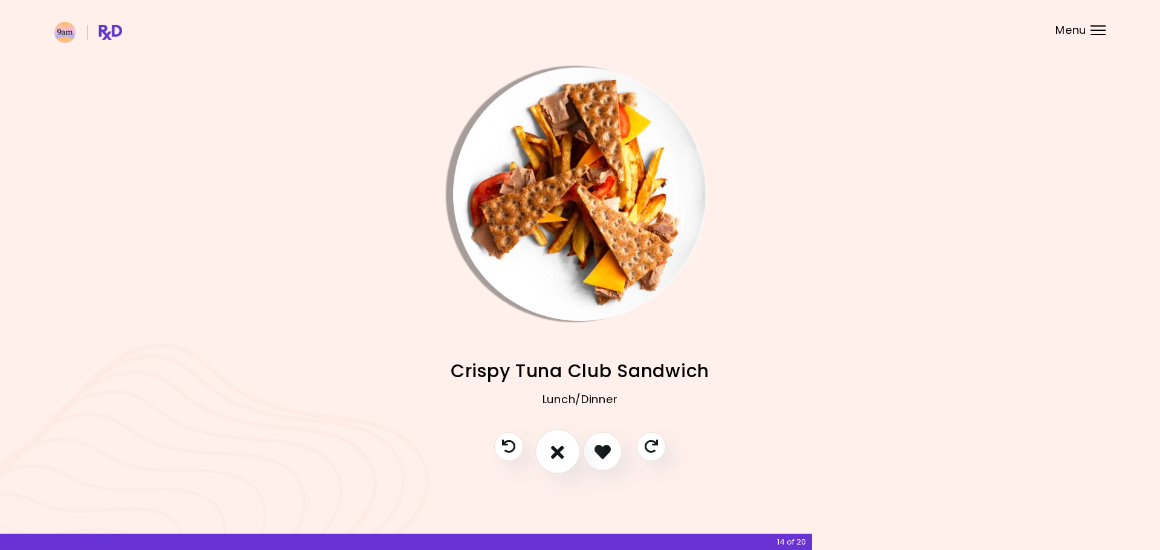
click at [565, 452] on button "I don't like this recipe" at bounding box center [557, 451] width 45 height 45
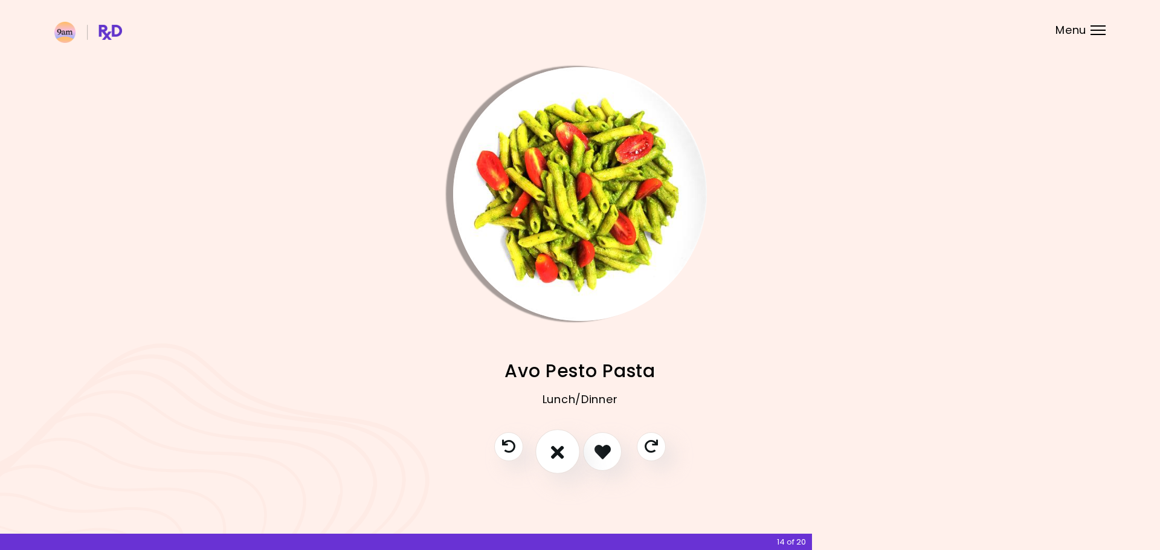
click at [565, 452] on button "I don't like this recipe" at bounding box center [557, 451] width 45 height 45
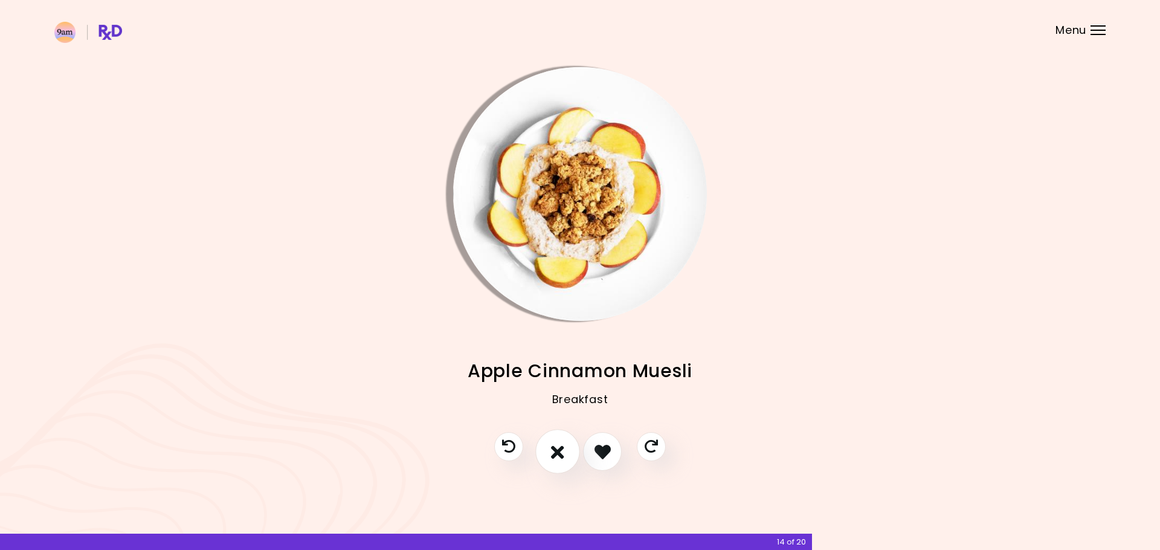
click at [565, 452] on button "I don't like this recipe" at bounding box center [557, 451] width 45 height 45
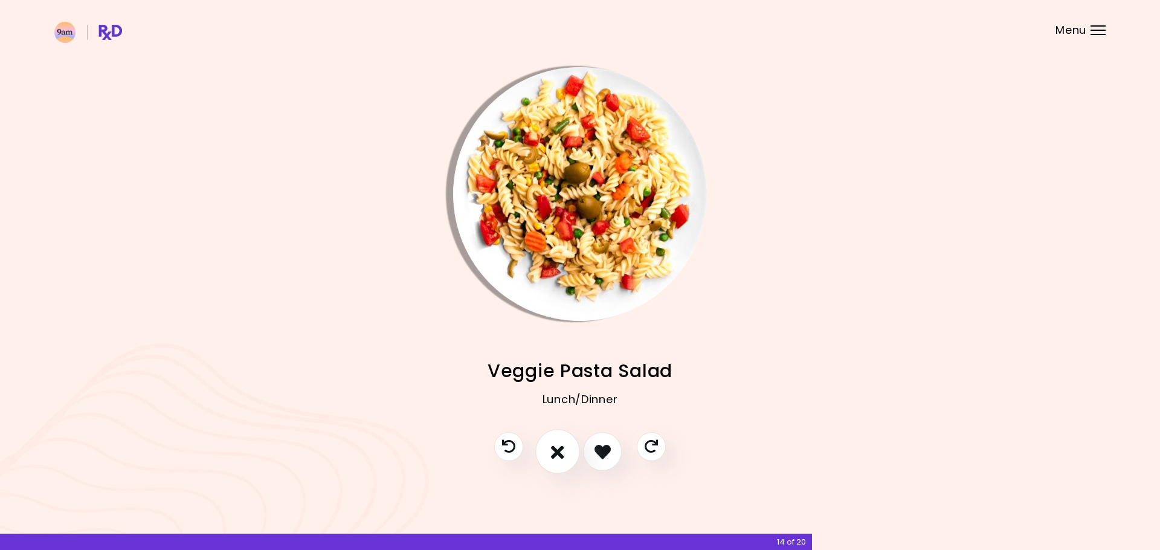
click at [565, 452] on button "I don't like this recipe" at bounding box center [557, 451] width 45 height 45
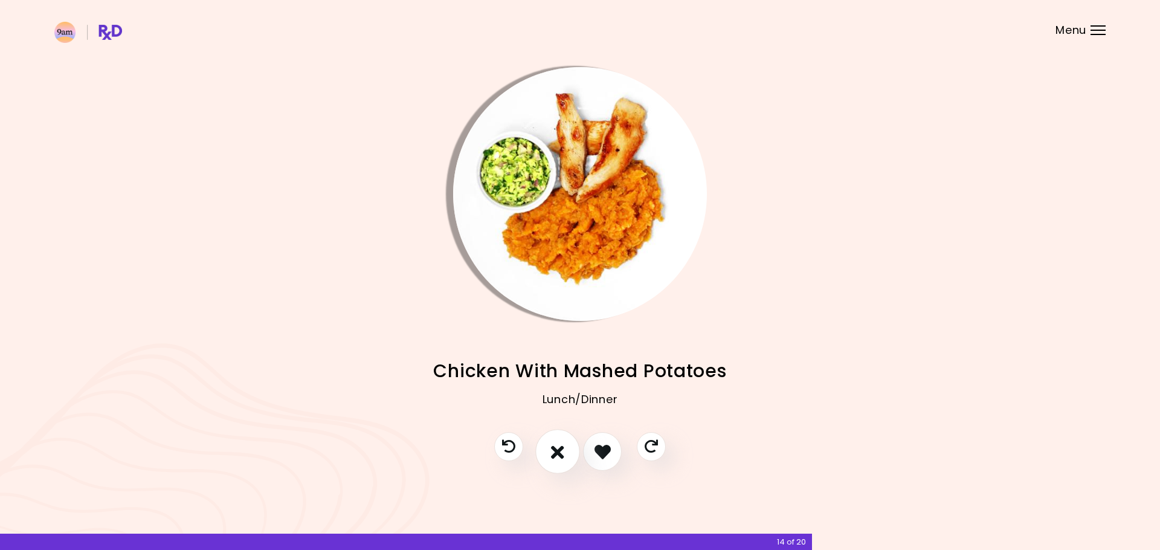
click at [562, 452] on icon "I don't like this recipe" at bounding box center [557, 451] width 13 height 19
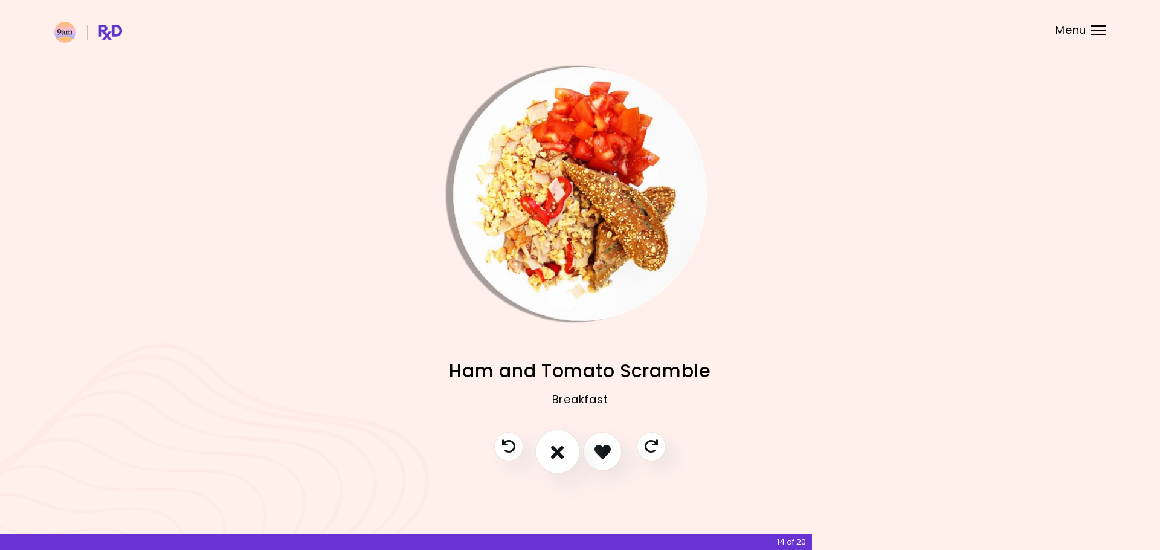
click at [562, 452] on icon "I don't like this recipe" at bounding box center [557, 451] width 13 height 19
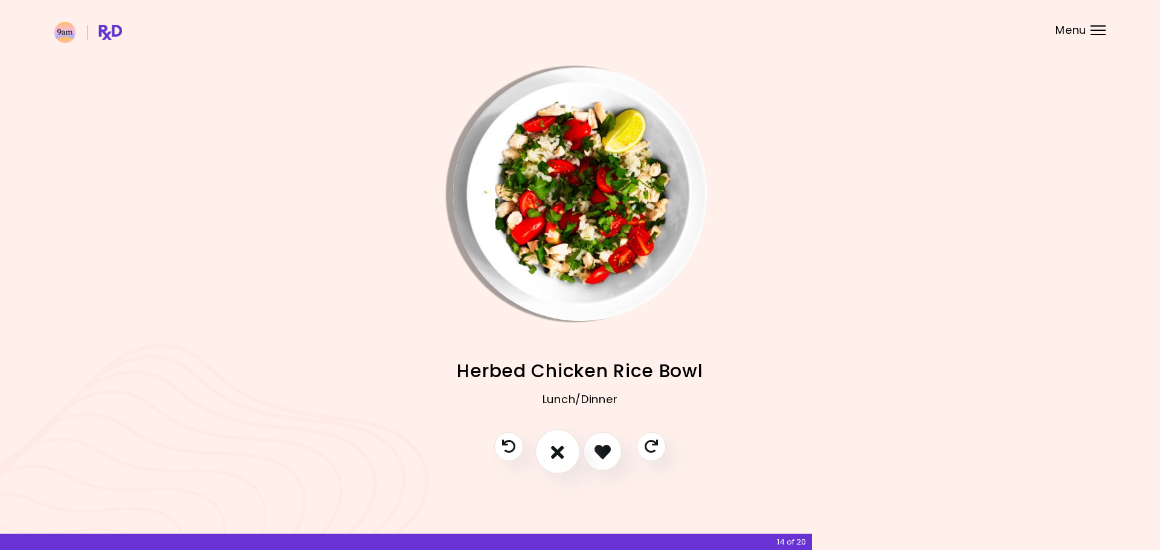
click at [562, 452] on icon "I don't like this recipe" at bounding box center [557, 451] width 13 height 19
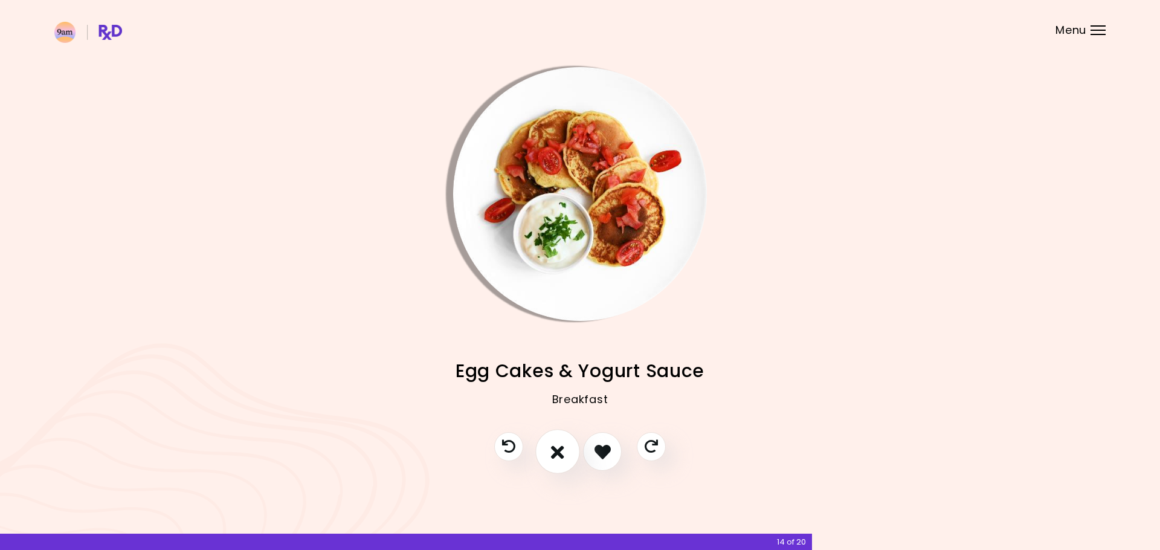
click at [562, 452] on icon "I don't like this recipe" at bounding box center [557, 451] width 13 height 19
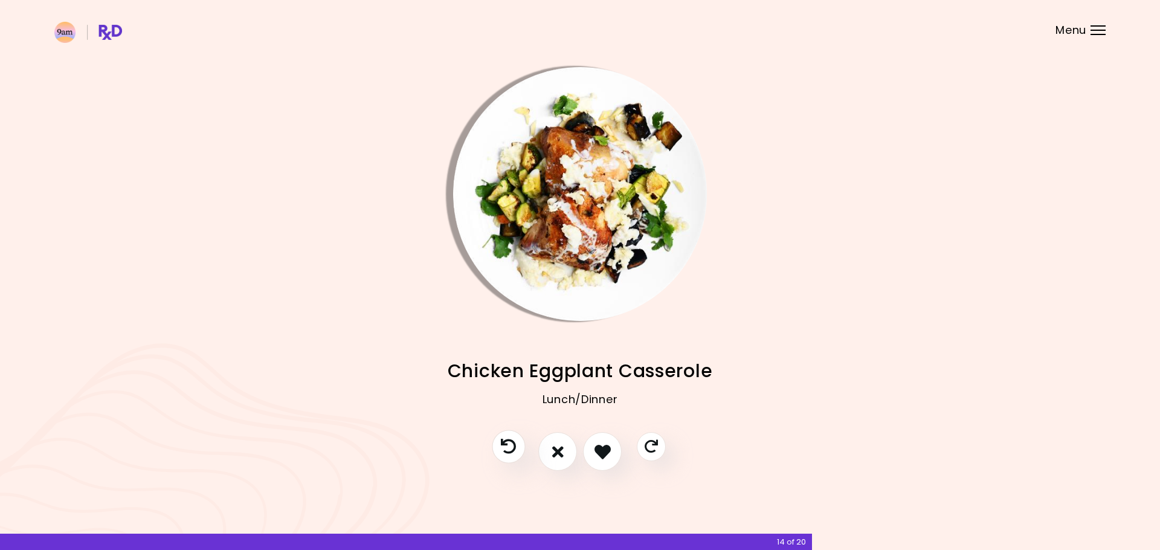
click at [519, 448] on button "Previous recipe" at bounding box center [508, 446] width 33 height 33
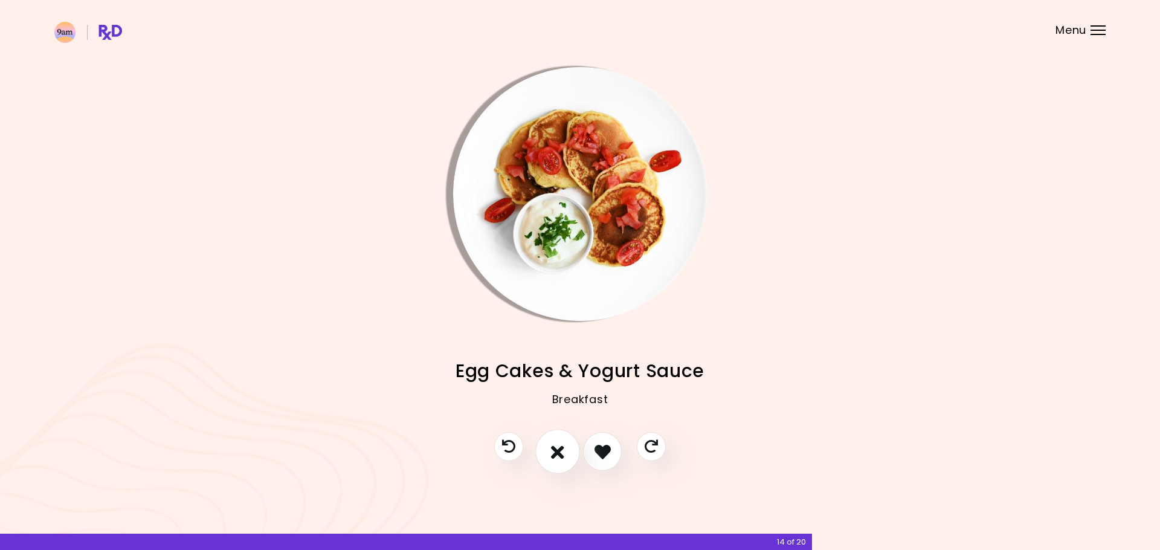
click at [556, 452] on icon "I don't like this recipe" at bounding box center [557, 451] width 13 height 19
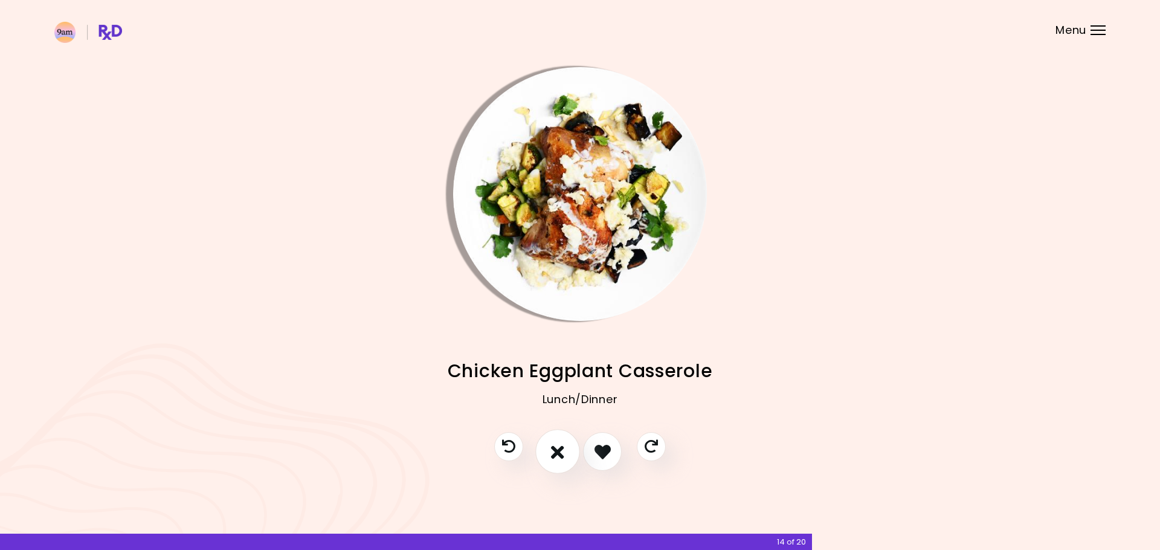
click at [556, 452] on icon "I don't like this recipe" at bounding box center [557, 451] width 13 height 19
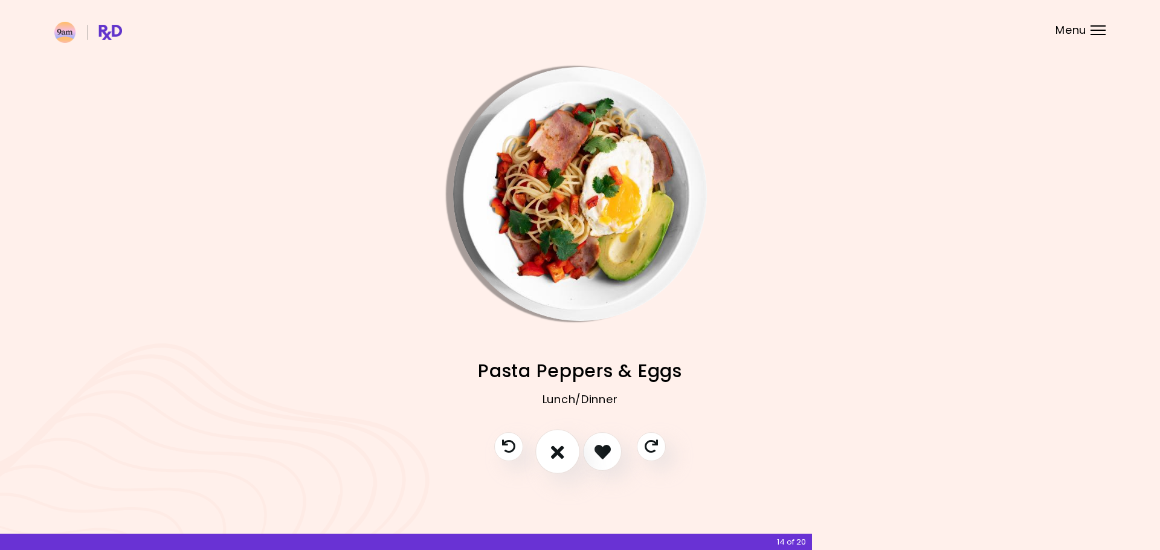
click at [556, 452] on icon "I don't like this recipe" at bounding box center [557, 451] width 13 height 19
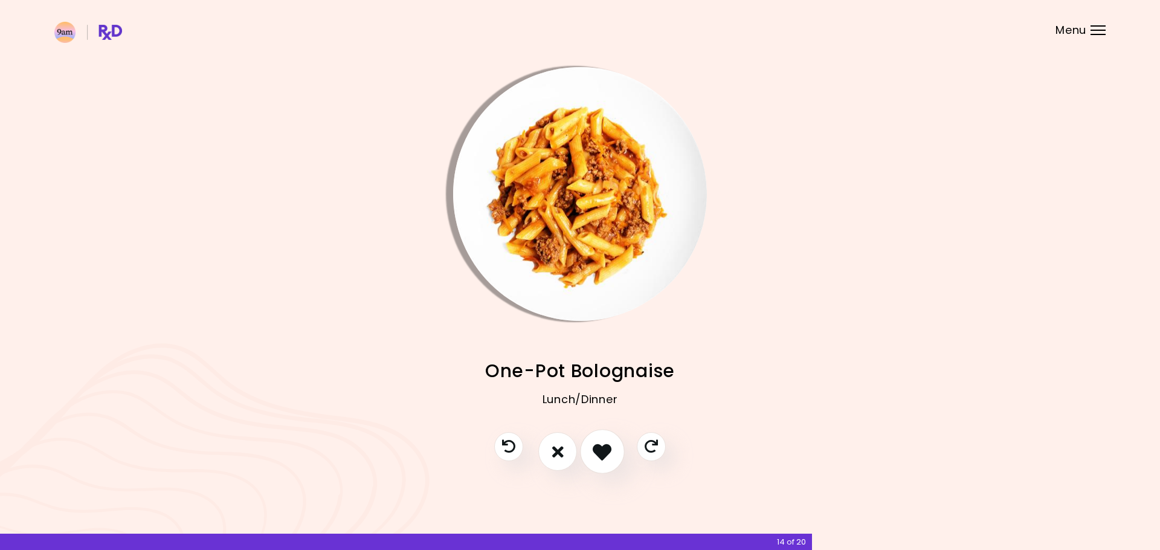
click at [585, 452] on button "I like this recipe" at bounding box center [602, 451] width 45 height 45
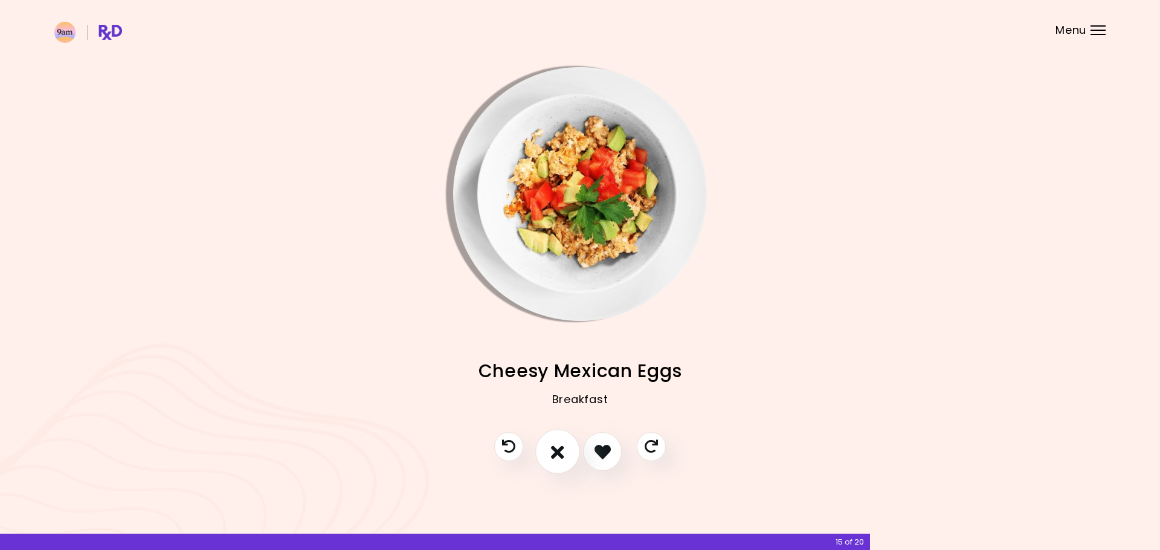
click at [560, 449] on icon "I don't like this recipe" at bounding box center [557, 451] width 13 height 19
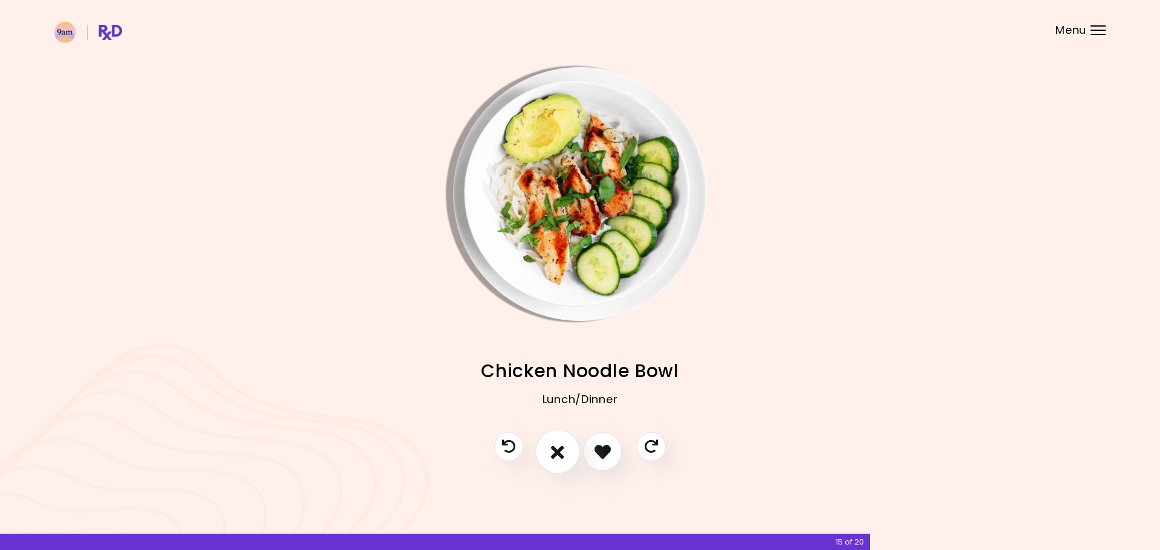
click at [560, 449] on icon "I don't like this recipe" at bounding box center [557, 451] width 13 height 19
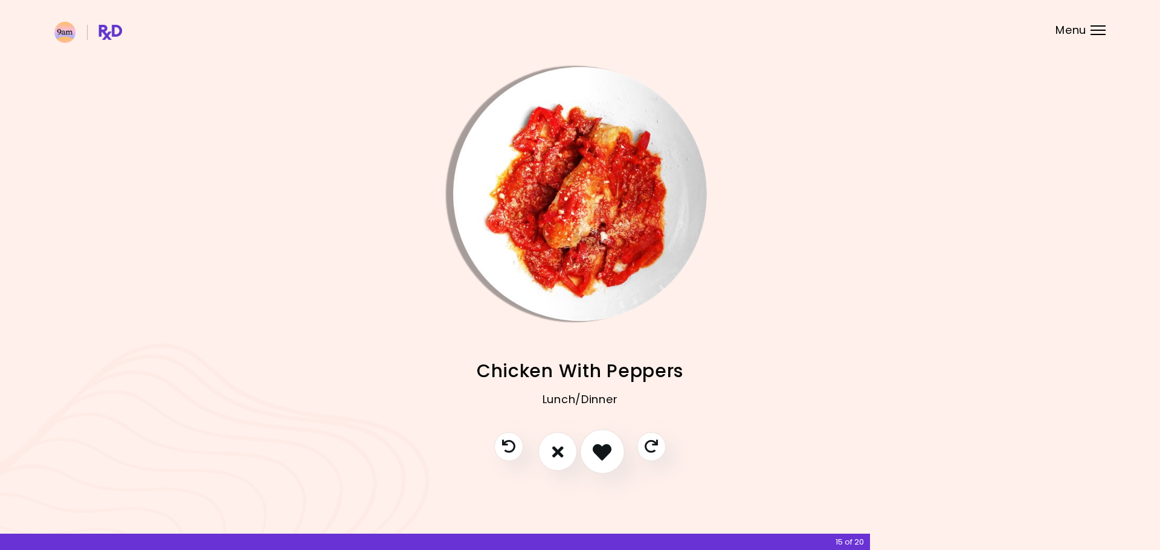
click at [597, 450] on icon "I like this recipe" at bounding box center [601, 451] width 19 height 19
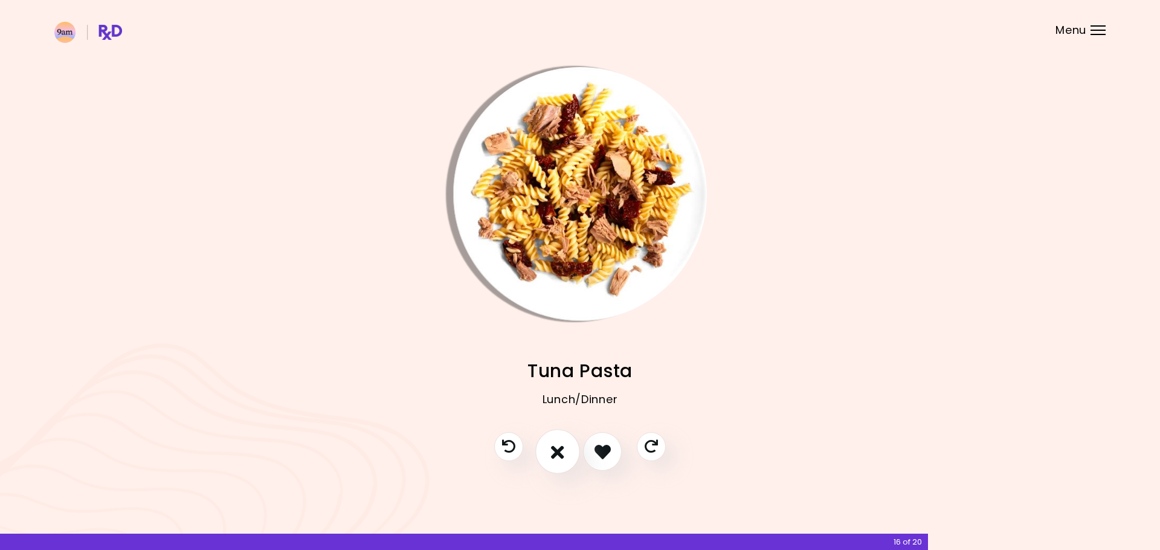
click at [570, 446] on button "I don't like this recipe" at bounding box center [557, 451] width 45 height 45
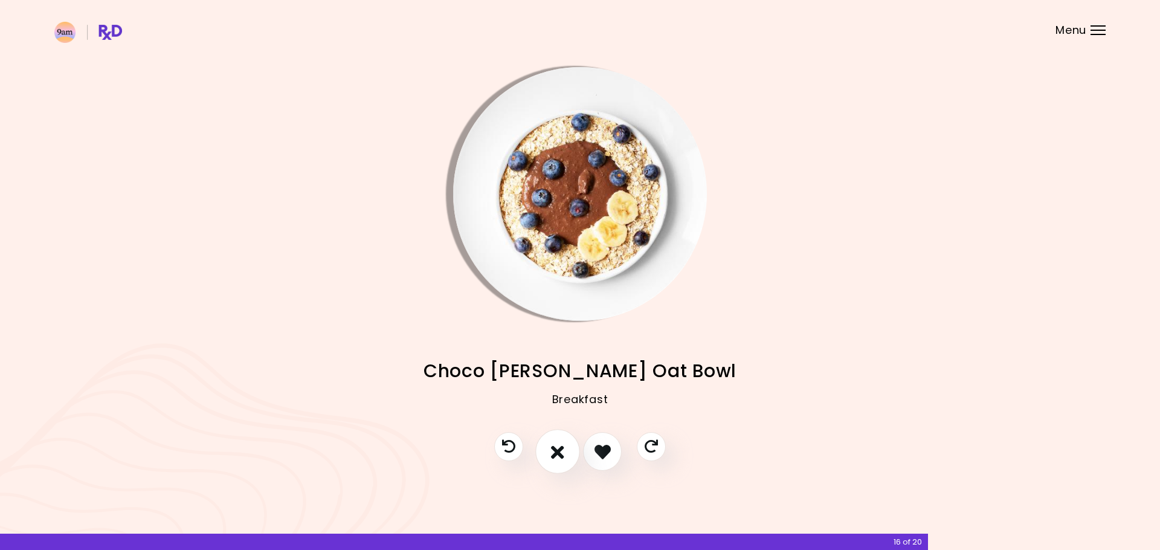
click at [569, 446] on button "I don't like this recipe" at bounding box center [557, 451] width 45 height 45
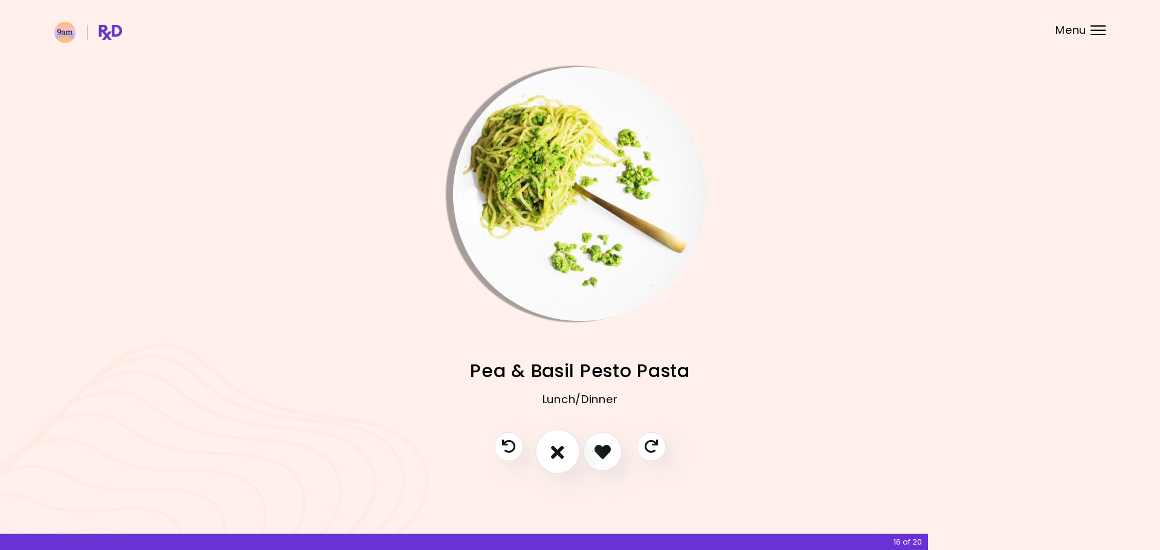
click at [560, 449] on icon "I don't like this recipe" at bounding box center [557, 451] width 13 height 19
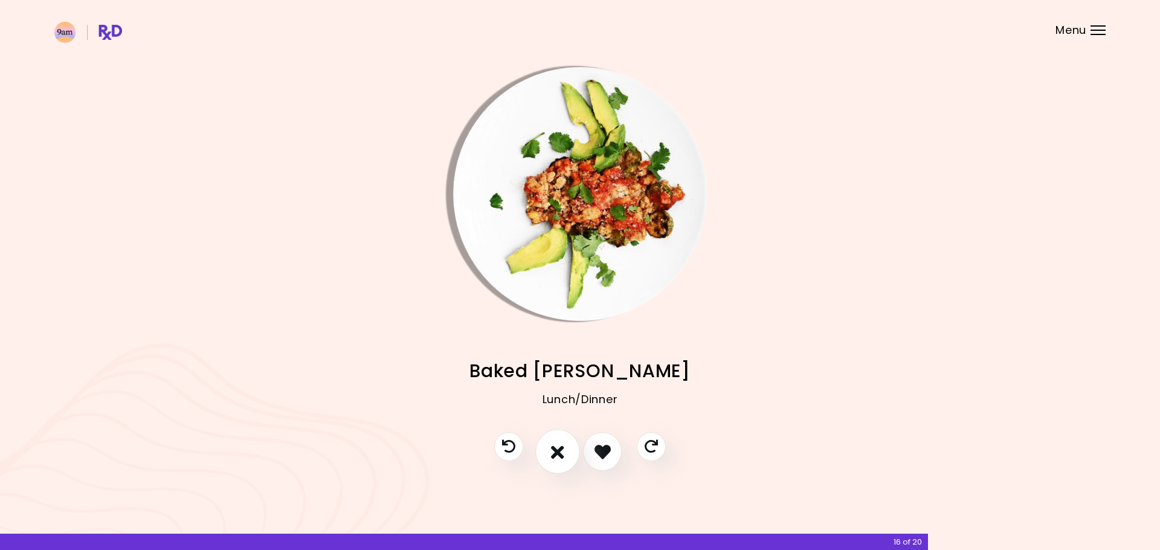
click at [560, 449] on icon "I don't like this recipe" at bounding box center [557, 451] width 13 height 19
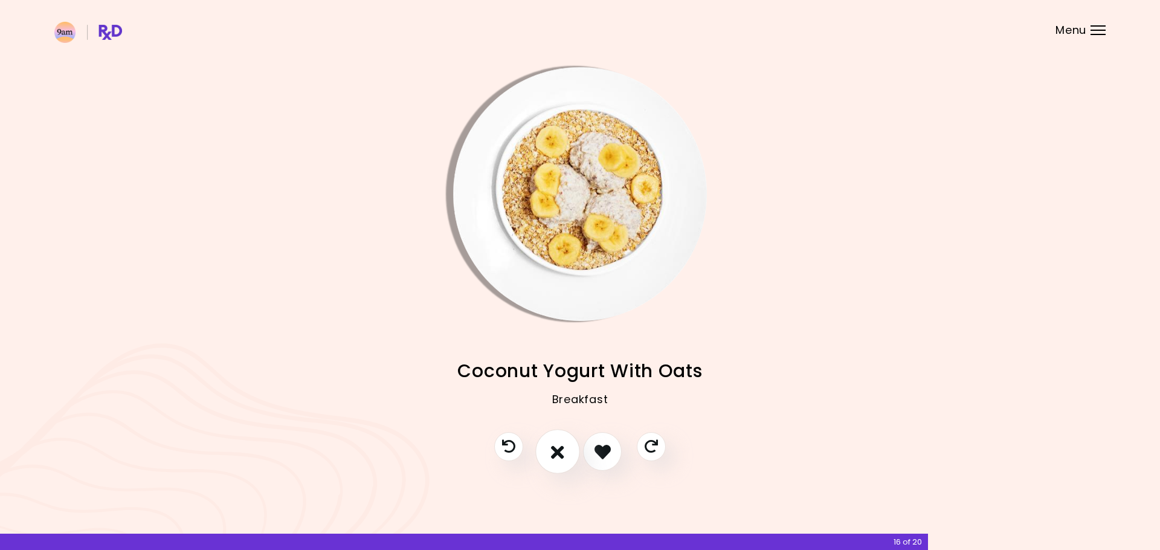
click at [560, 449] on icon "I don't like this recipe" at bounding box center [557, 451] width 13 height 19
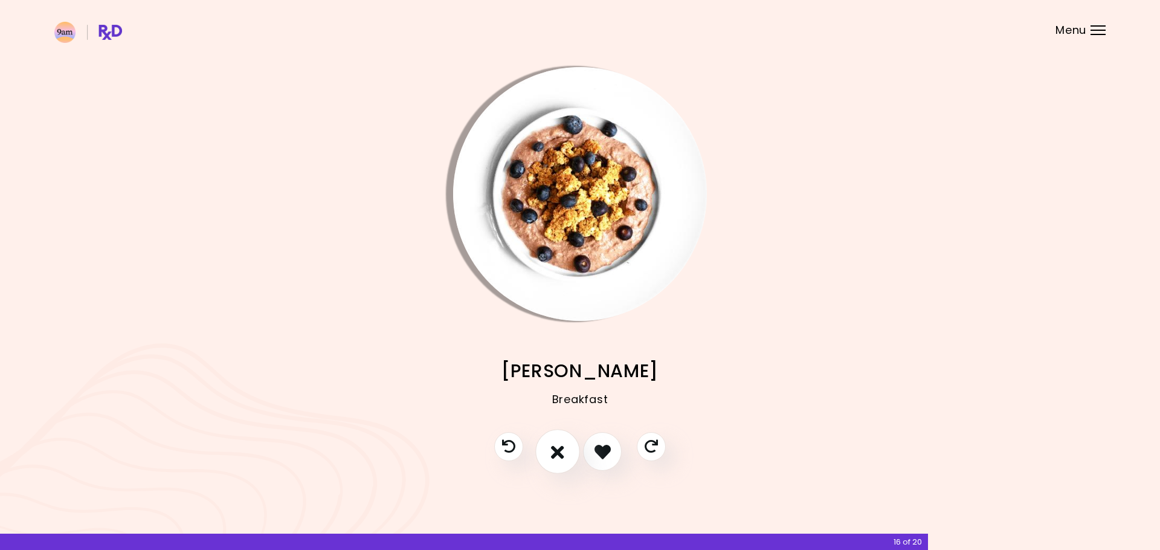
click at [560, 449] on icon "I don't like this recipe" at bounding box center [557, 451] width 13 height 19
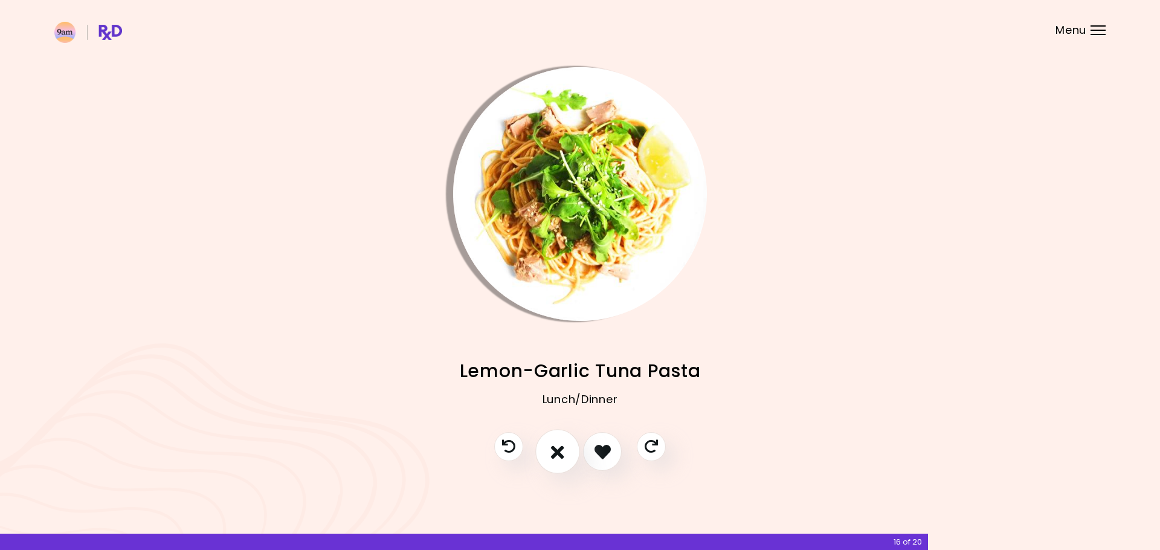
click at [560, 449] on icon "I don't like this recipe" at bounding box center [557, 451] width 13 height 19
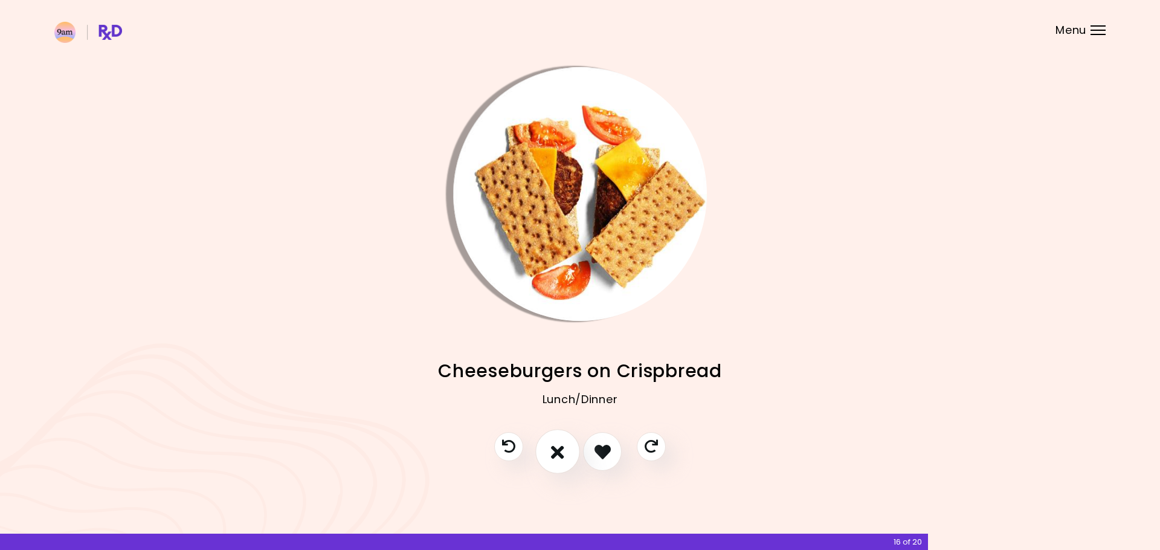
click at [560, 449] on icon "I don't like this recipe" at bounding box center [557, 451] width 13 height 19
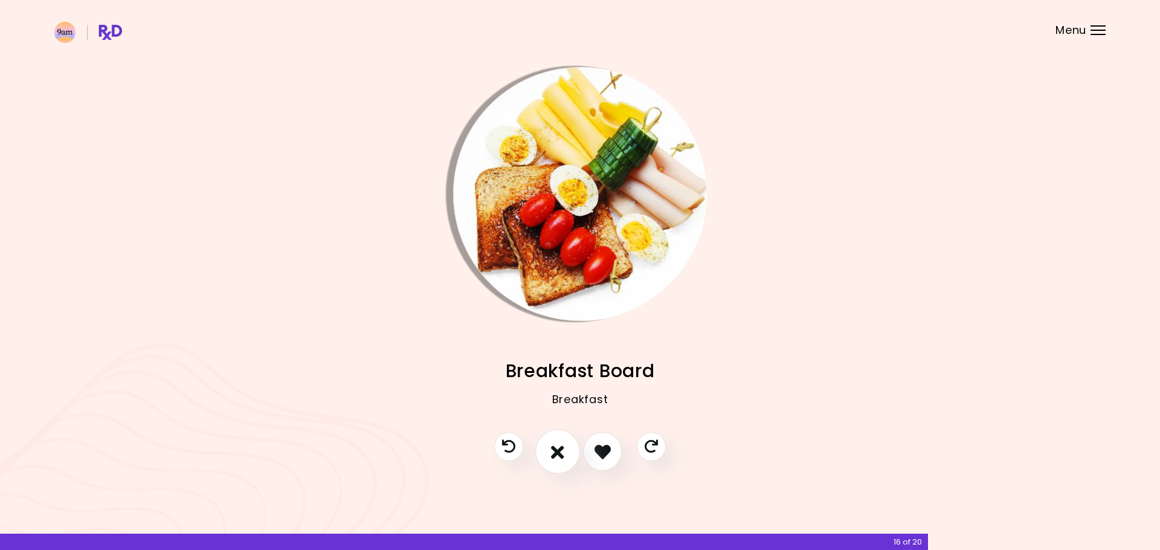
click at [560, 449] on icon "I don't like this recipe" at bounding box center [557, 451] width 13 height 19
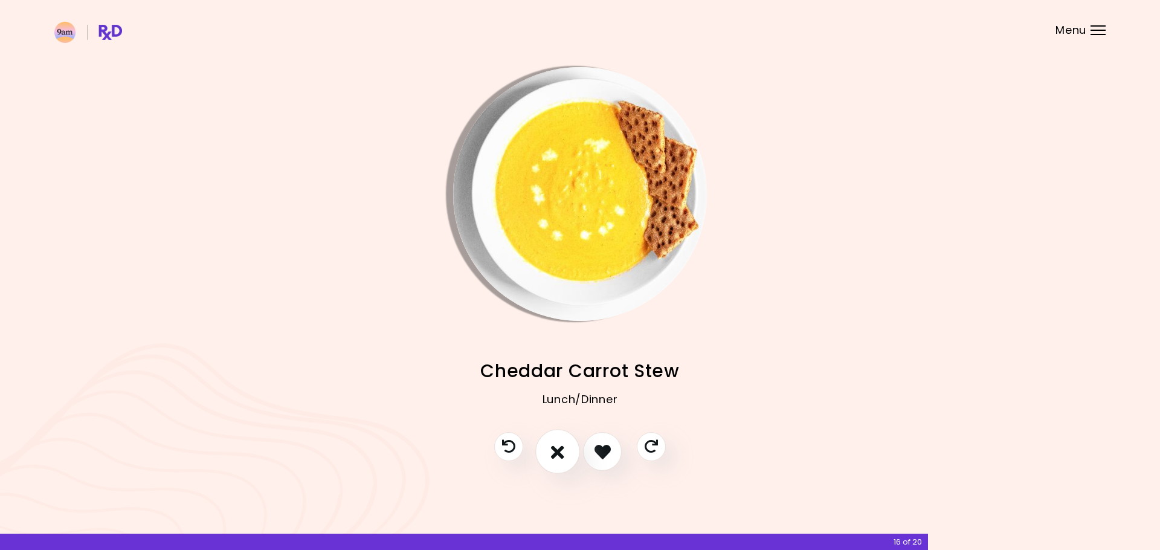
click at [560, 449] on icon "I don't like this recipe" at bounding box center [557, 451] width 13 height 19
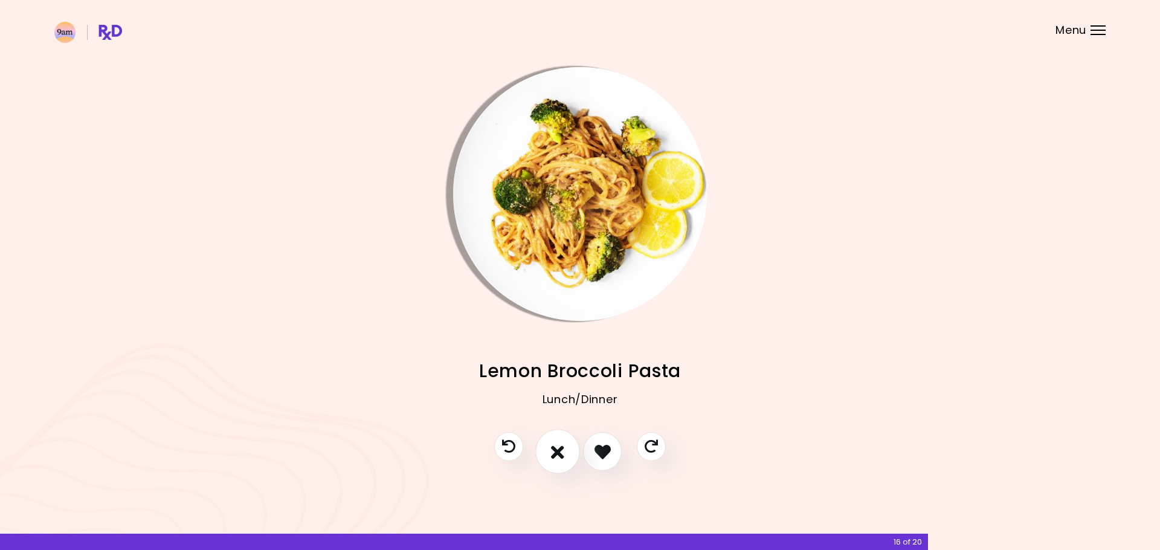
click at [560, 449] on icon "I don't like this recipe" at bounding box center [557, 451] width 13 height 19
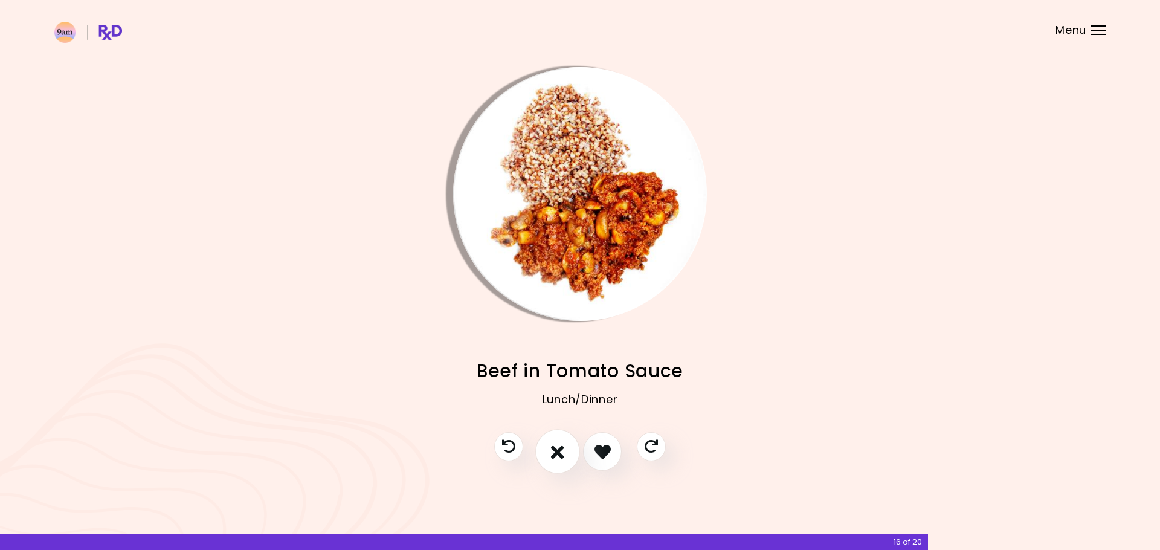
click at [560, 449] on icon "I don't like this recipe" at bounding box center [557, 451] width 13 height 19
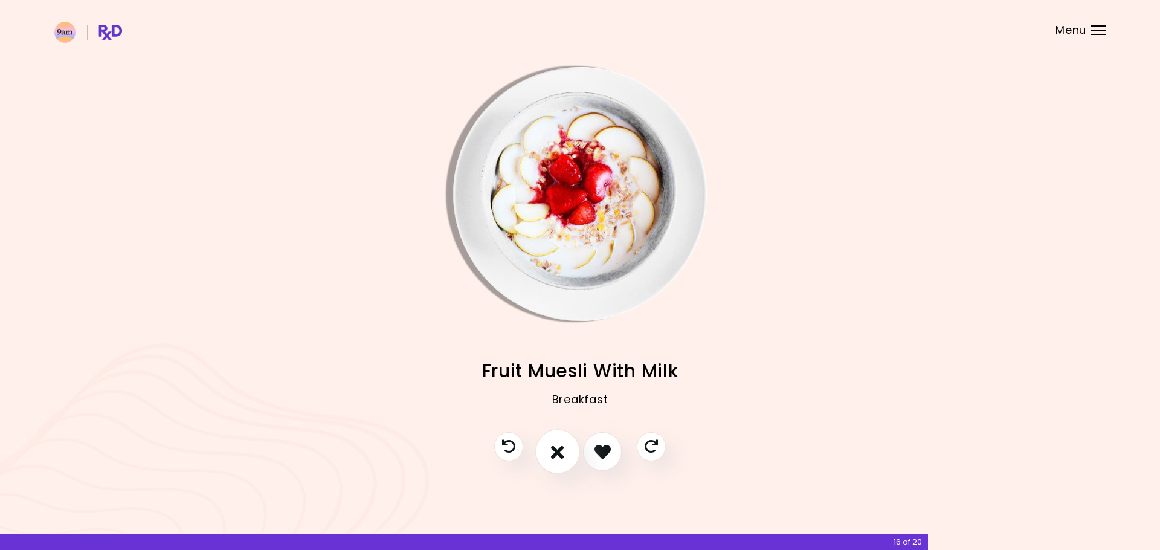
click at [560, 449] on icon "I don't like this recipe" at bounding box center [557, 451] width 13 height 19
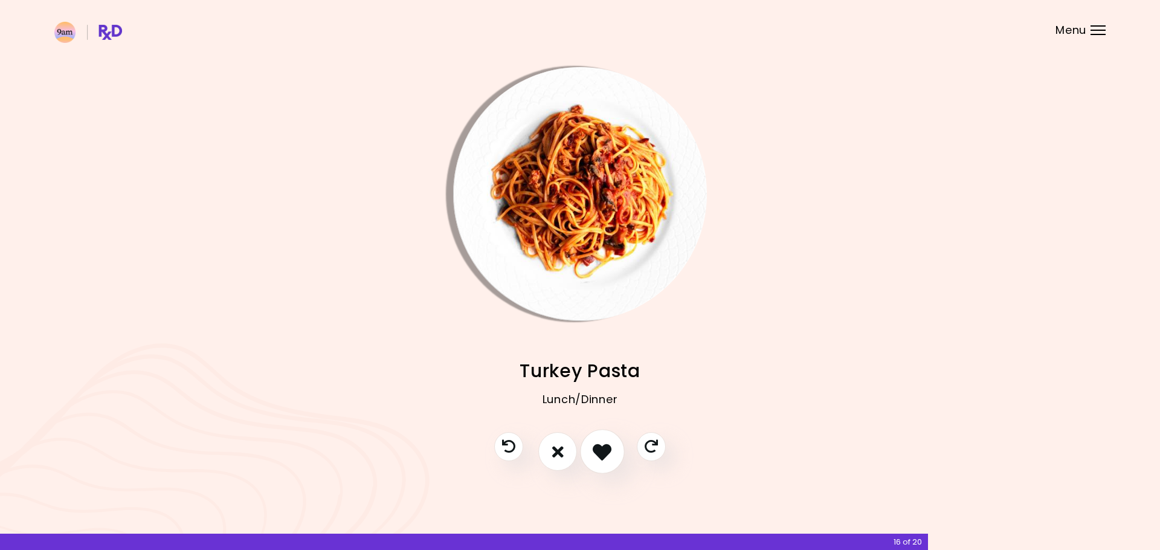
click at [597, 452] on icon "I like this recipe" at bounding box center [601, 451] width 19 height 19
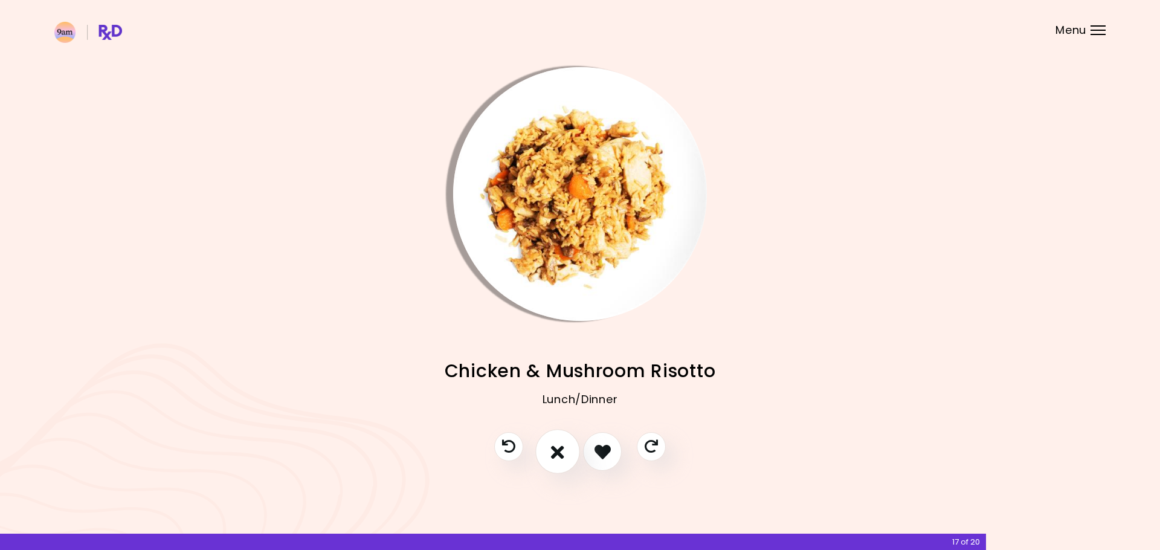
click at [570, 451] on button "I don't like this recipe" at bounding box center [557, 451] width 45 height 45
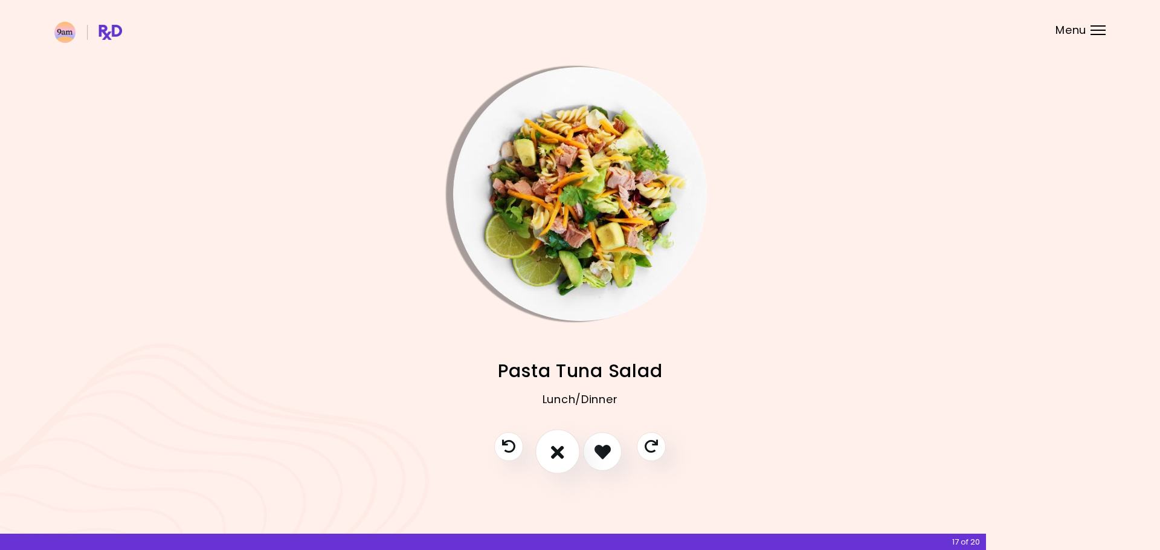
click at [570, 451] on button "I don't like this recipe" at bounding box center [557, 451] width 45 height 45
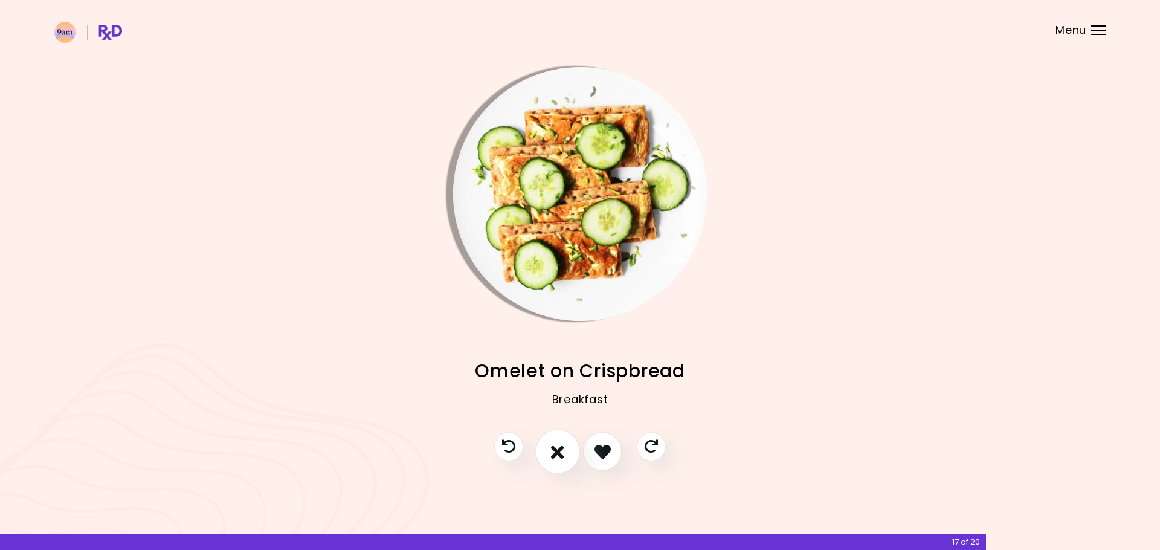
click at [567, 451] on button "I don't like this recipe" at bounding box center [557, 451] width 45 height 45
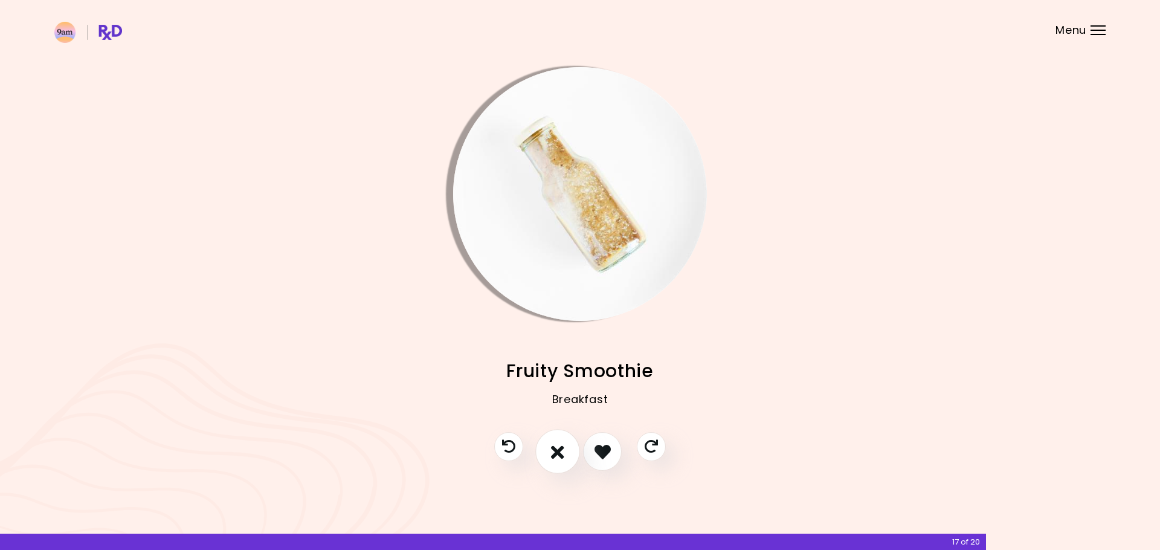
click at [567, 451] on button "I don't like this recipe" at bounding box center [557, 451] width 45 height 45
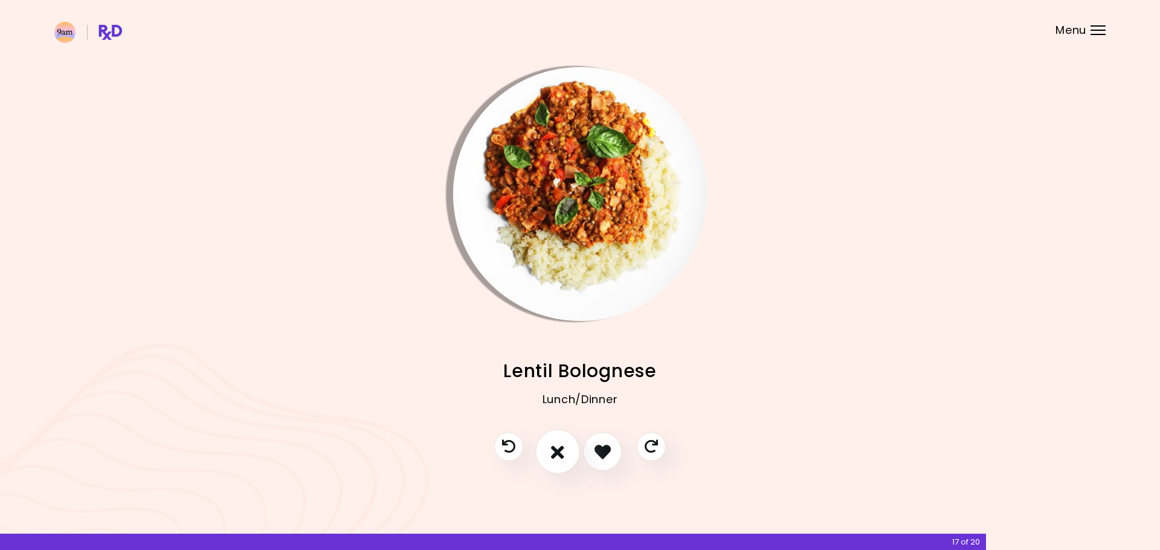
click at [567, 451] on button "I don't like this recipe" at bounding box center [557, 451] width 45 height 45
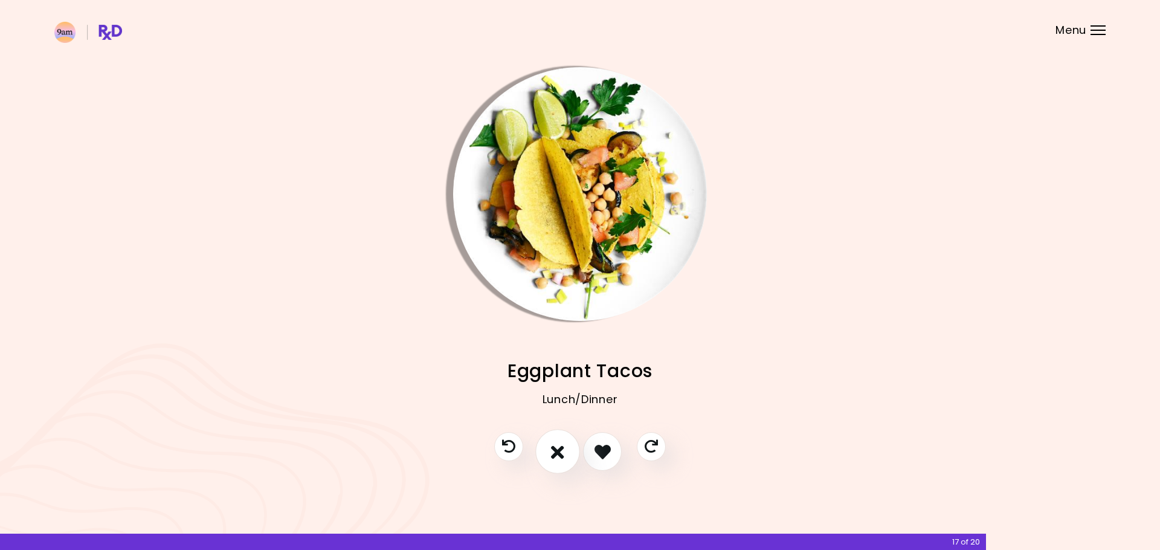
click at [567, 451] on button "I don't like this recipe" at bounding box center [557, 451] width 45 height 45
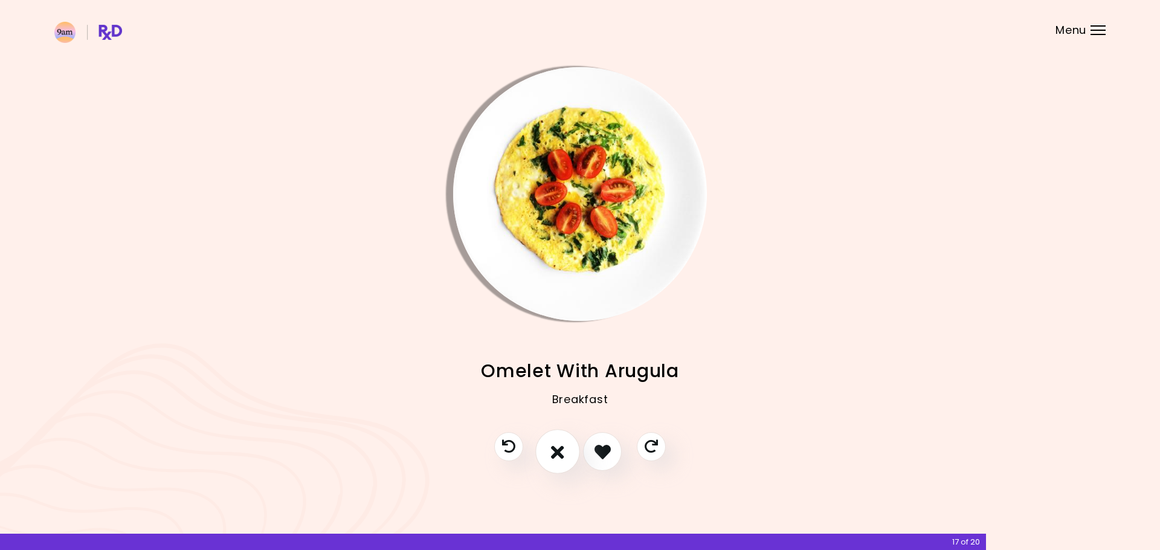
click at [567, 451] on button "I don't like this recipe" at bounding box center [557, 451] width 45 height 45
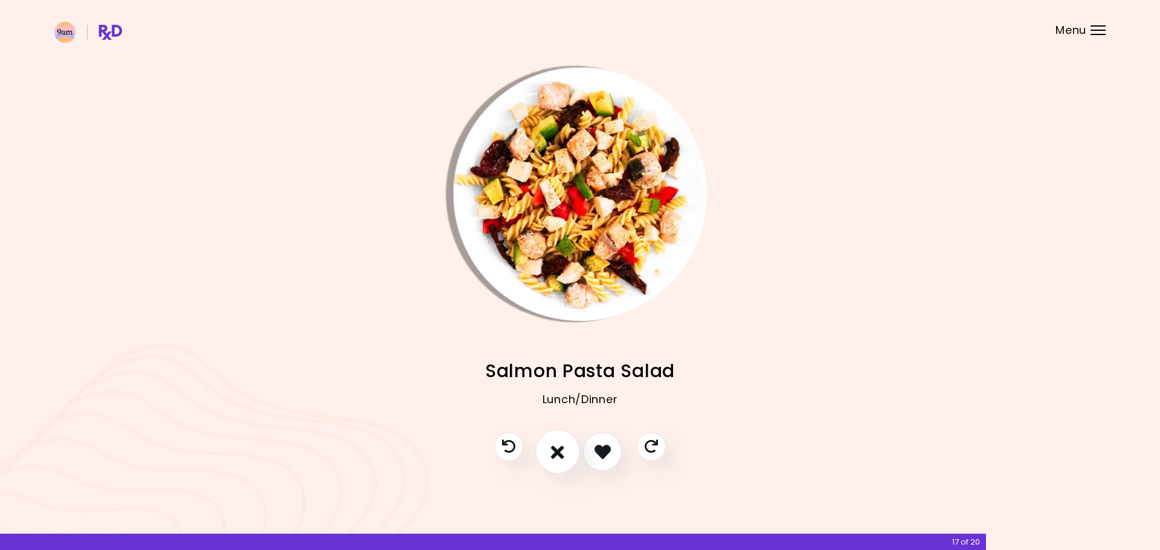
click at [567, 451] on button "I don't like this recipe" at bounding box center [557, 451] width 45 height 45
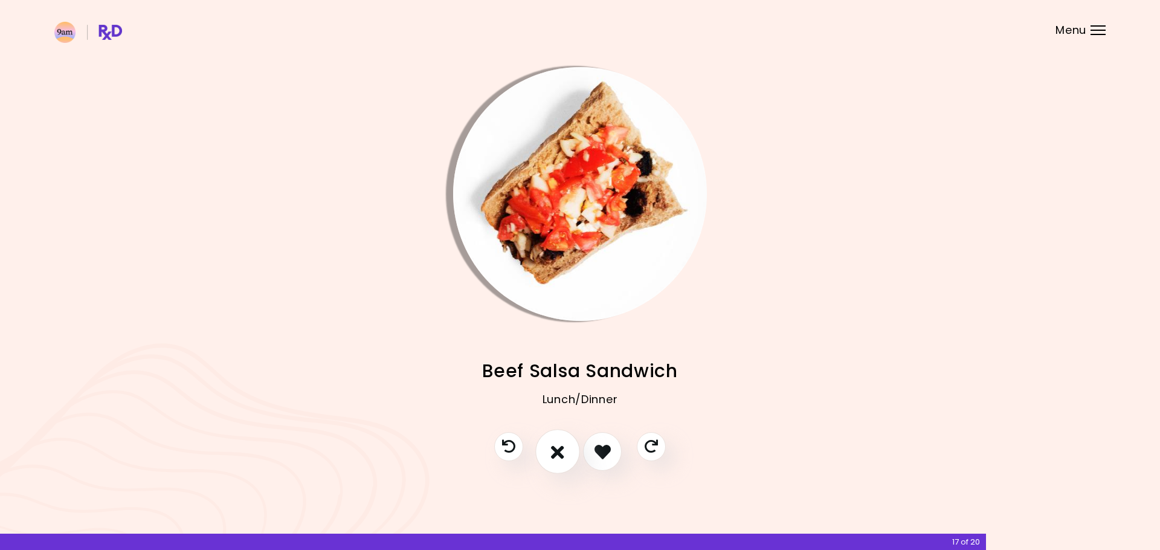
click at [567, 451] on button "I don't like this recipe" at bounding box center [557, 451] width 45 height 45
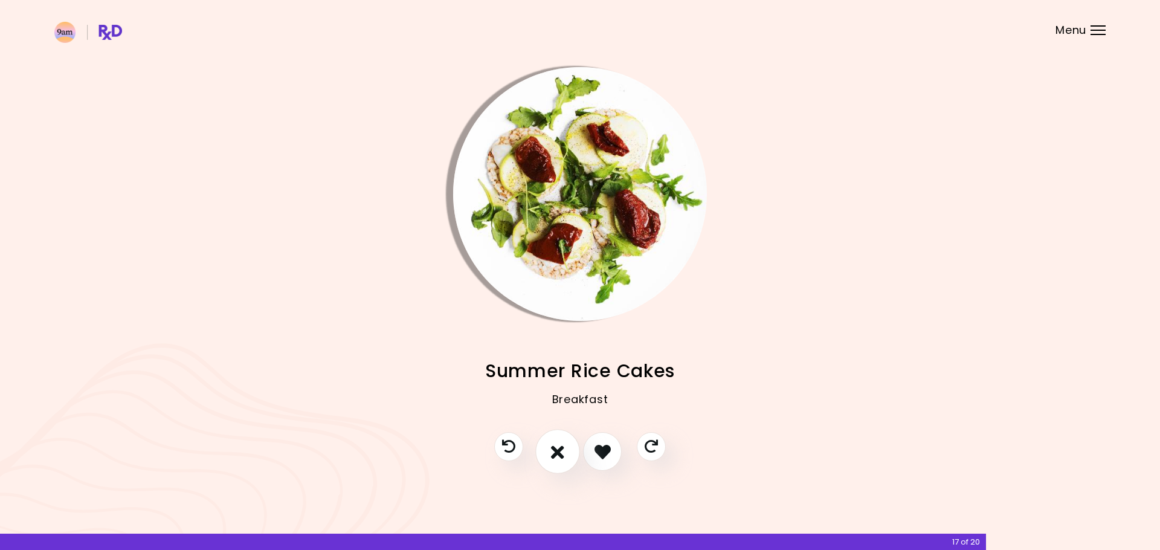
click at [567, 451] on button "I don't like this recipe" at bounding box center [557, 451] width 45 height 45
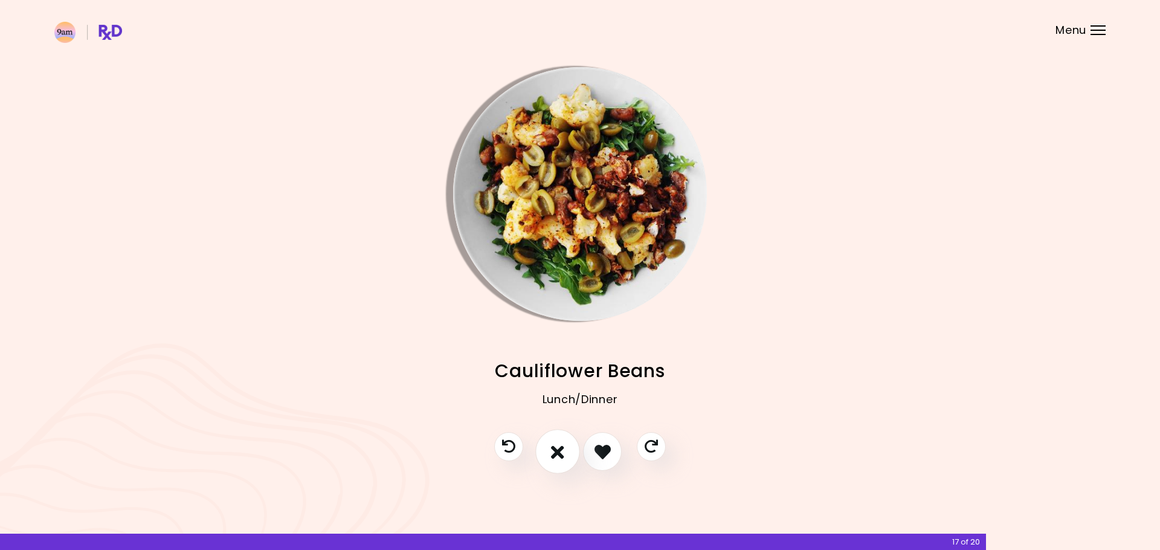
click at [567, 451] on button "I don't like this recipe" at bounding box center [557, 451] width 45 height 45
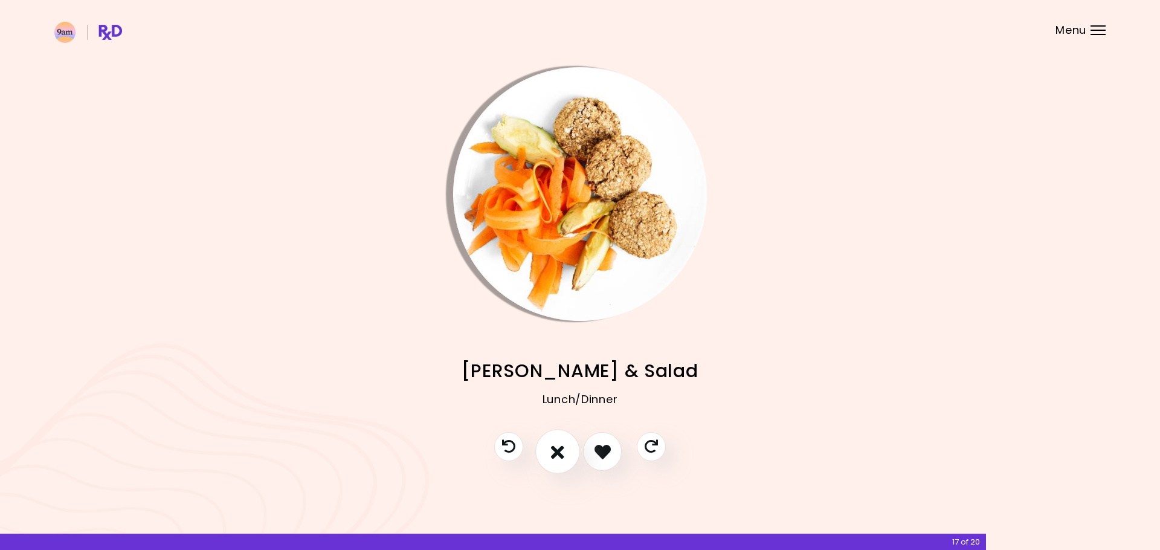
click at [567, 451] on button "I don't like this recipe" at bounding box center [557, 451] width 45 height 45
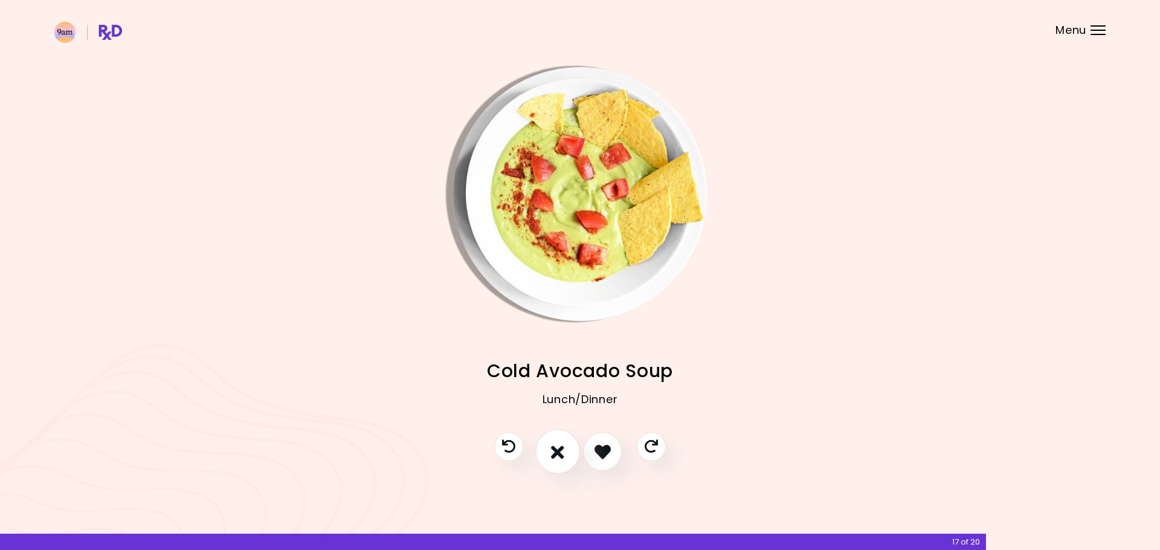
click at [567, 451] on button "I don't like this recipe" at bounding box center [557, 451] width 45 height 45
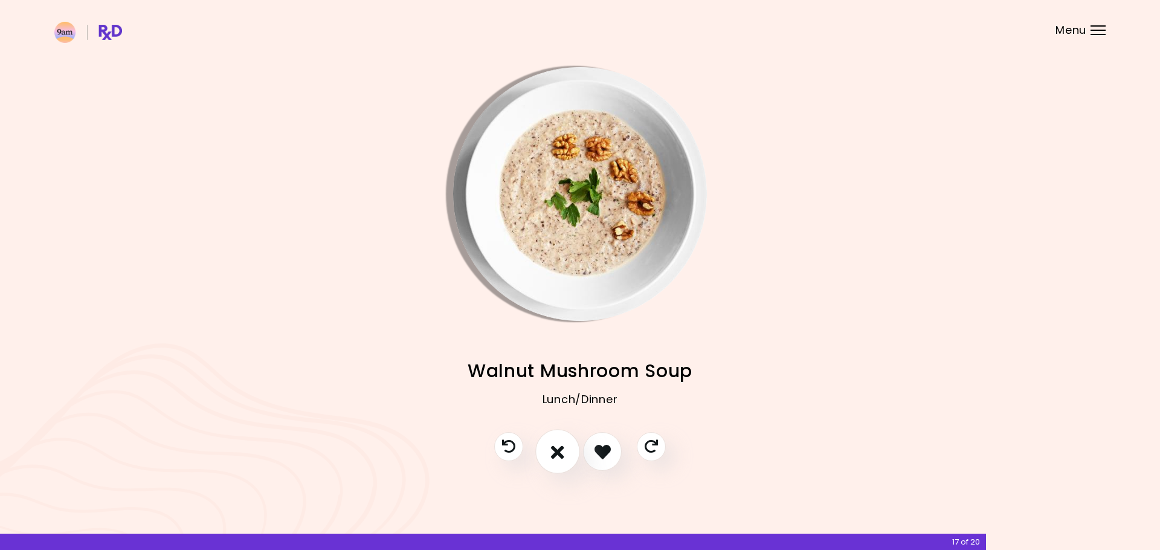
click at [567, 451] on button "I don't like this recipe" at bounding box center [557, 451] width 45 height 45
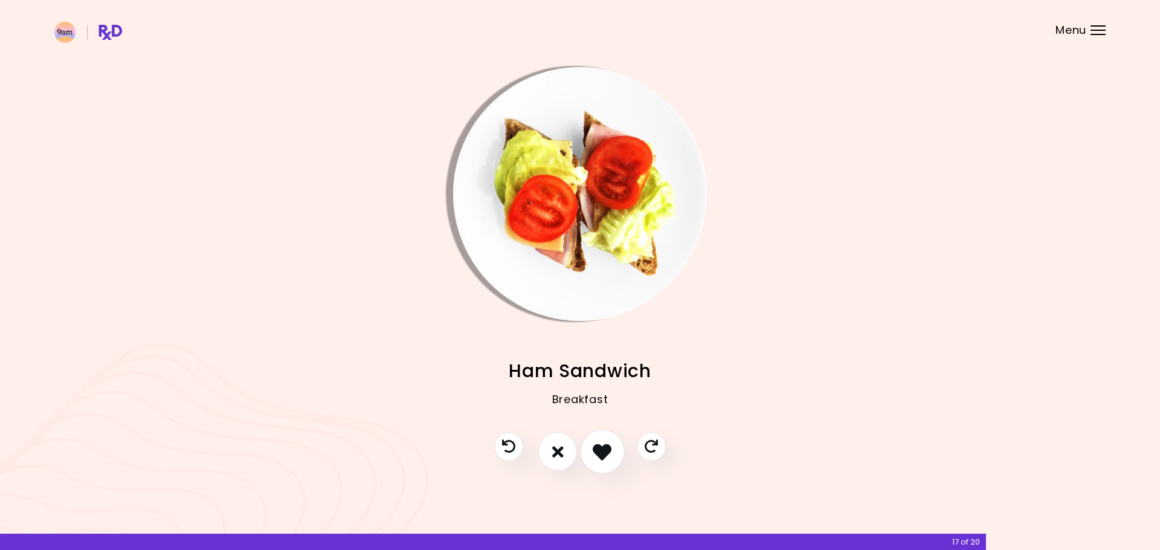
click at [597, 448] on icon "I like this recipe" at bounding box center [601, 451] width 19 height 19
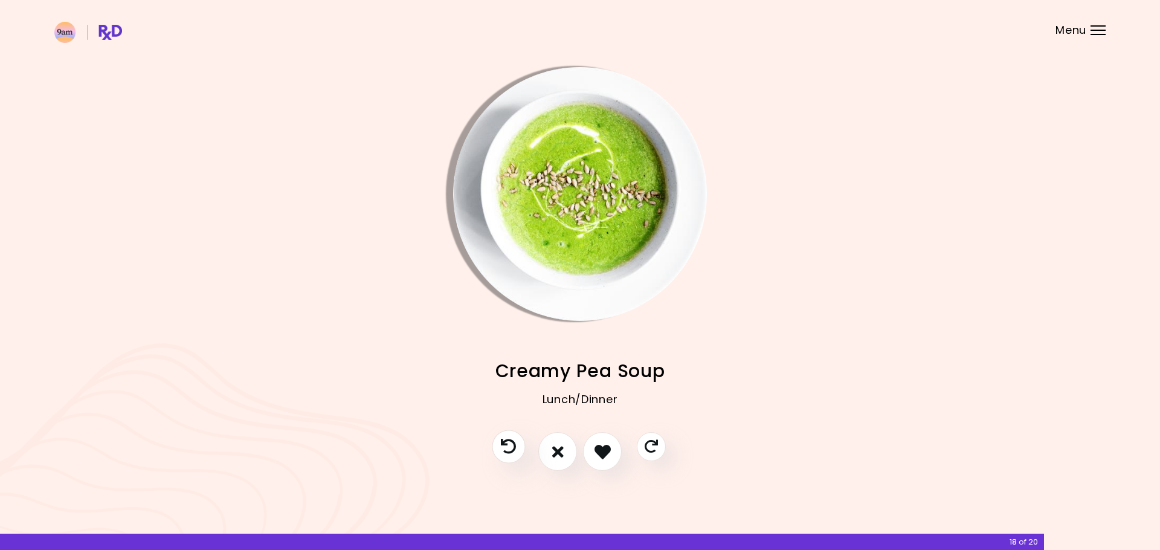
click at [518, 443] on button "Previous recipe" at bounding box center [508, 446] width 33 height 33
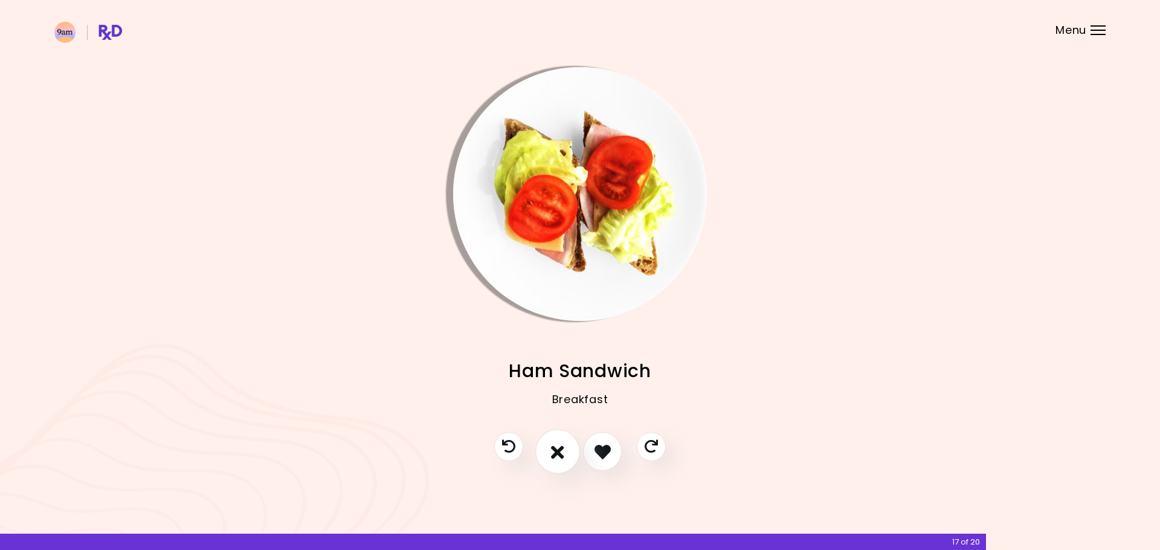
click at [548, 449] on button "I don't like this recipe" at bounding box center [557, 451] width 45 height 45
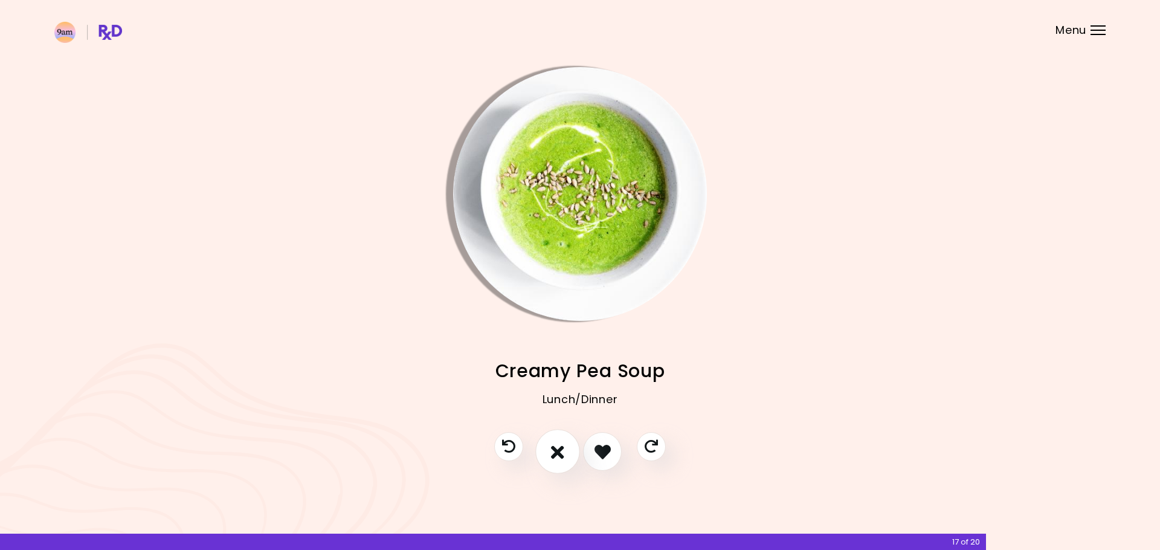
click at [564, 449] on icon "I don't like this recipe" at bounding box center [557, 451] width 13 height 19
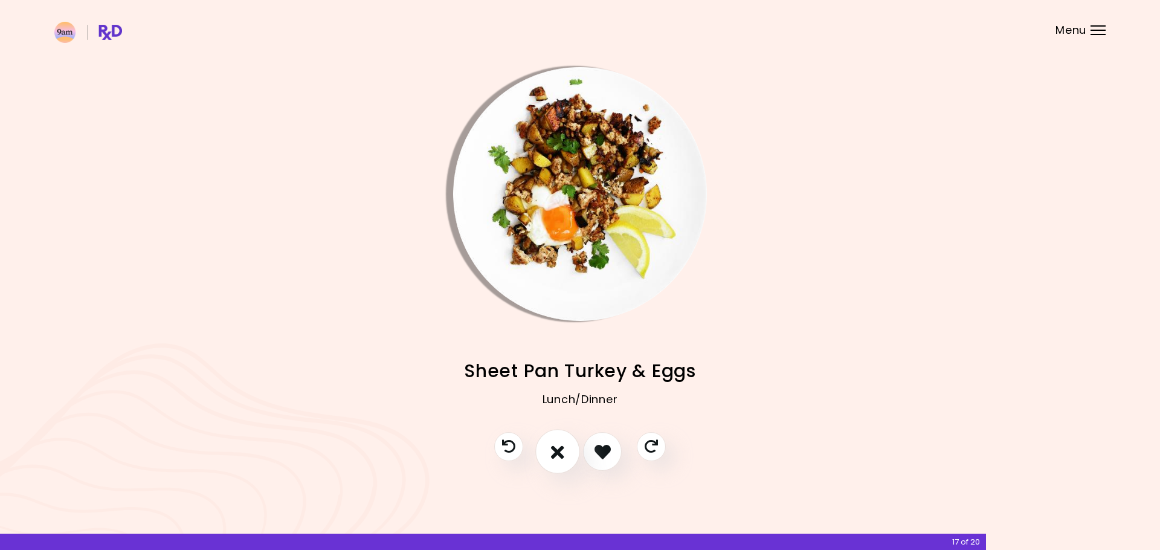
click at [564, 449] on icon "I don't like this recipe" at bounding box center [557, 451] width 13 height 19
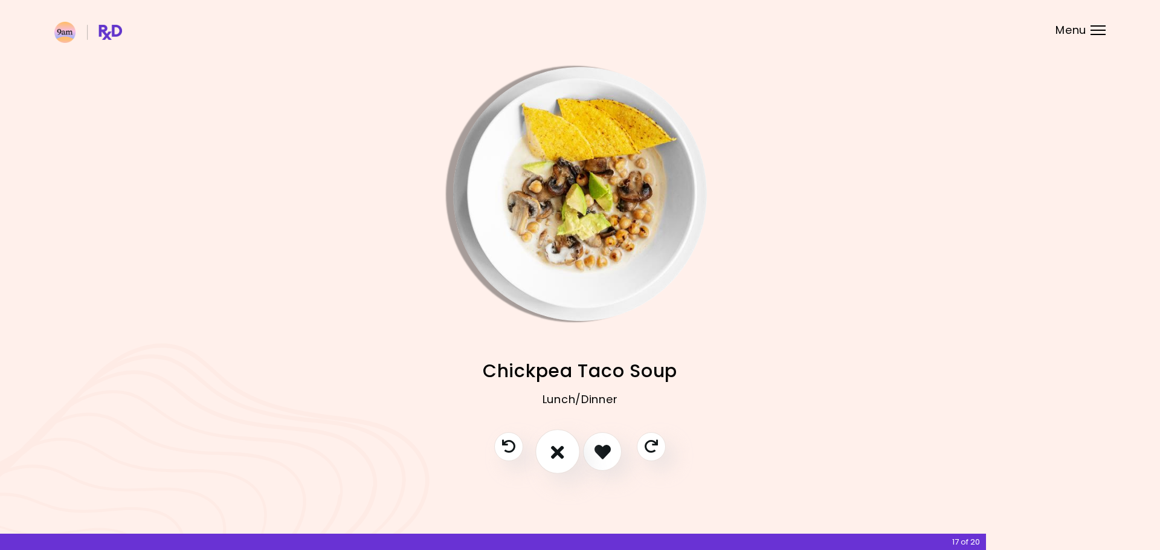
click at [564, 449] on icon "I don't like this recipe" at bounding box center [557, 451] width 13 height 19
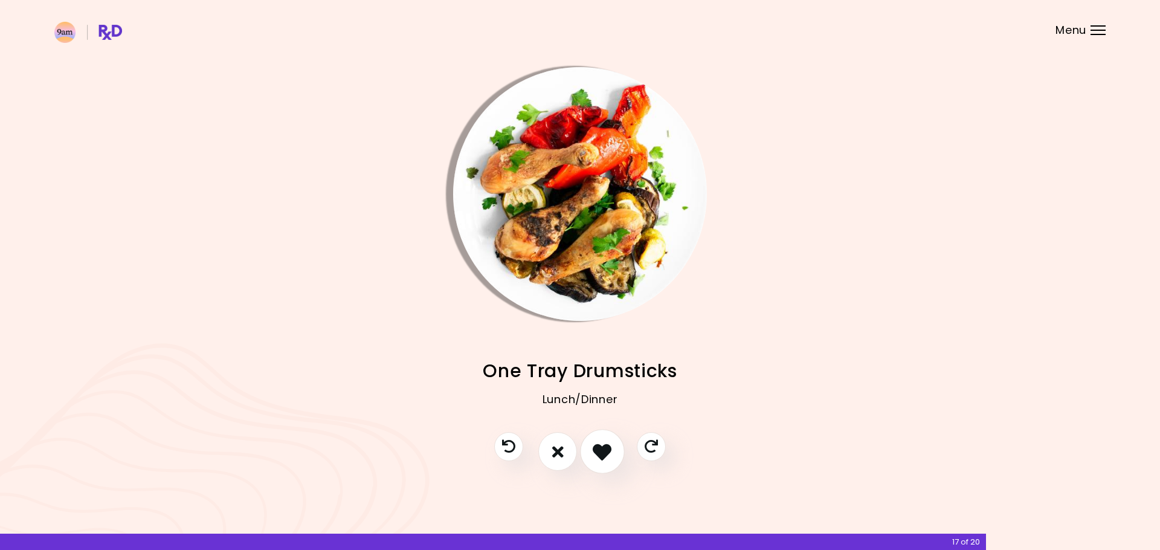
click at [597, 451] on icon "I like this recipe" at bounding box center [601, 451] width 19 height 19
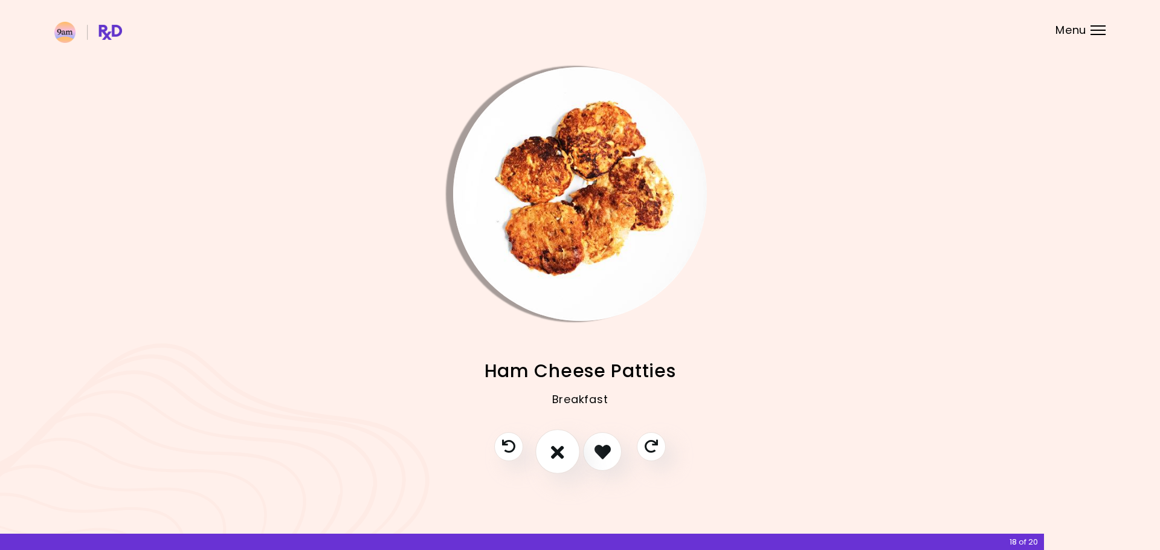
click at [560, 451] on icon "I don't like this recipe" at bounding box center [557, 451] width 13 height 19
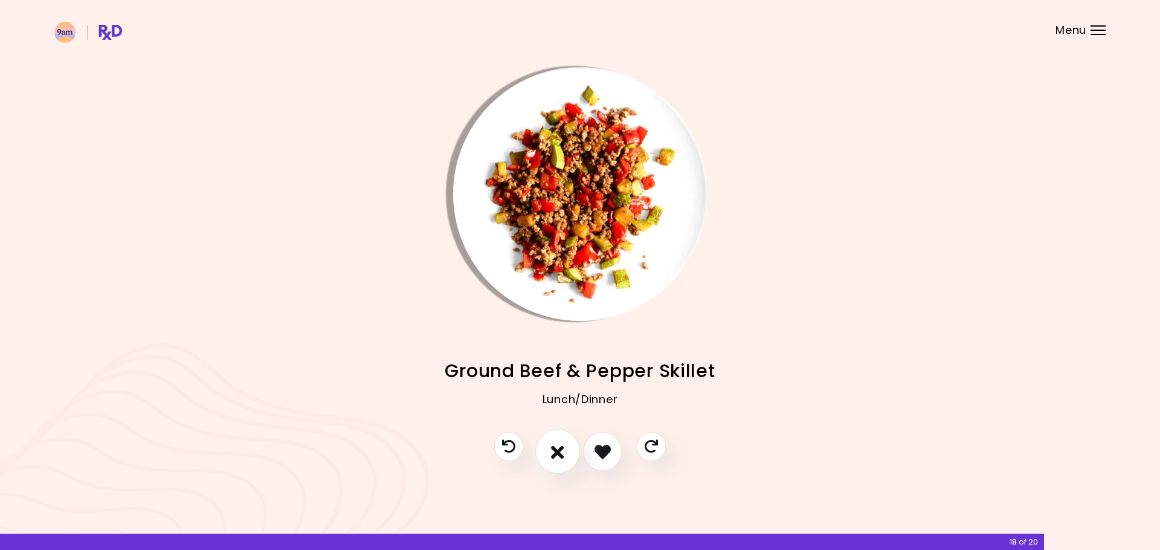
click at [565, 451] on button "I don't like this recipe" at bounding box center [557, 451] width 45 height 45
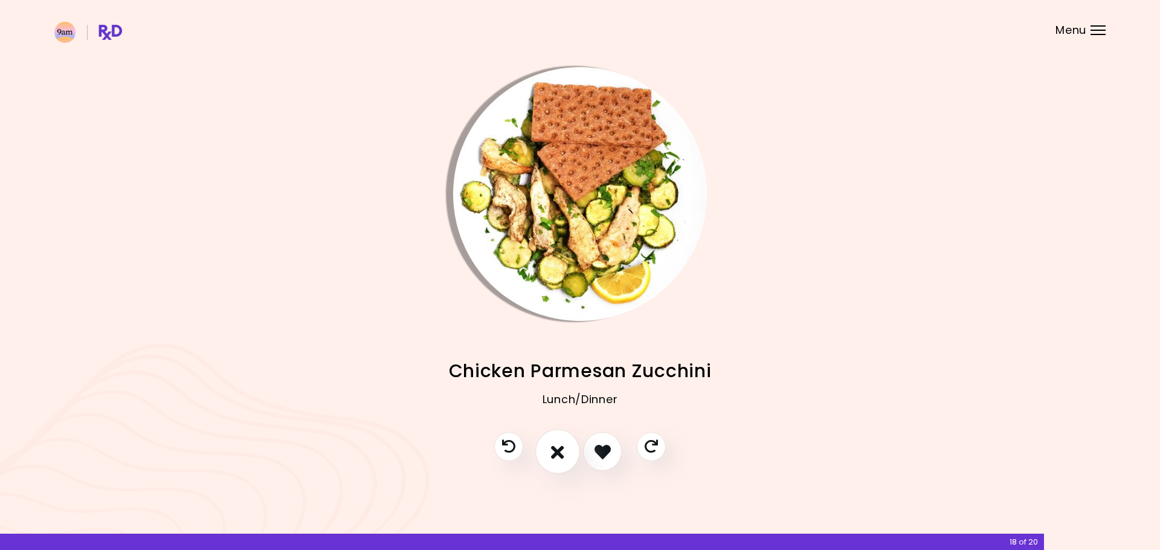
click at [569, 451] on button "I don't like this recipe" at bounding box center [557, 451] width 45 height 45
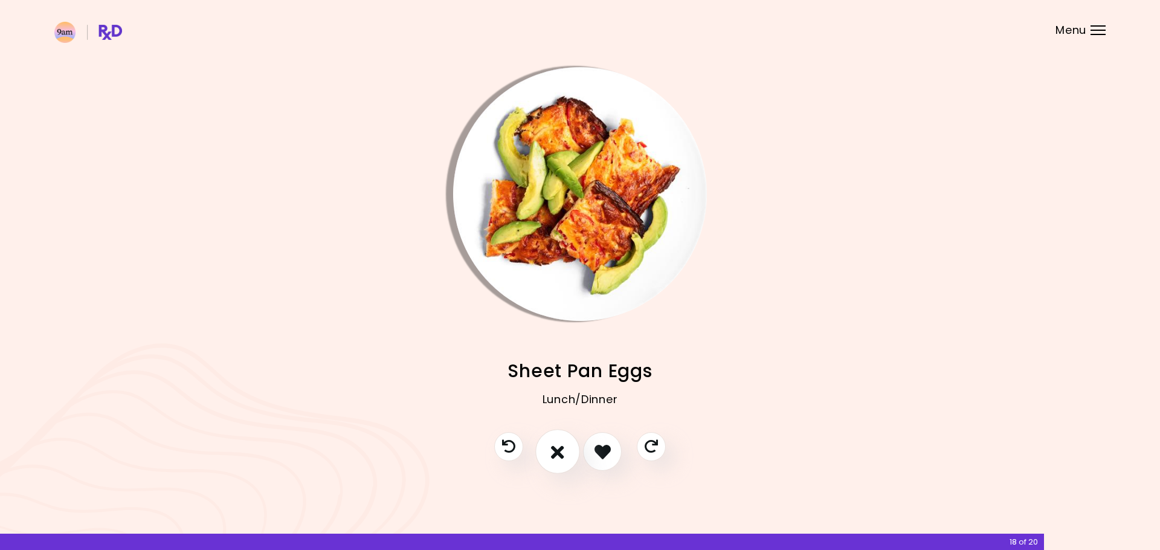
click at [569, 451] on button "I don't like this recipe" at bounding box center [557, 451] width 45 height 45
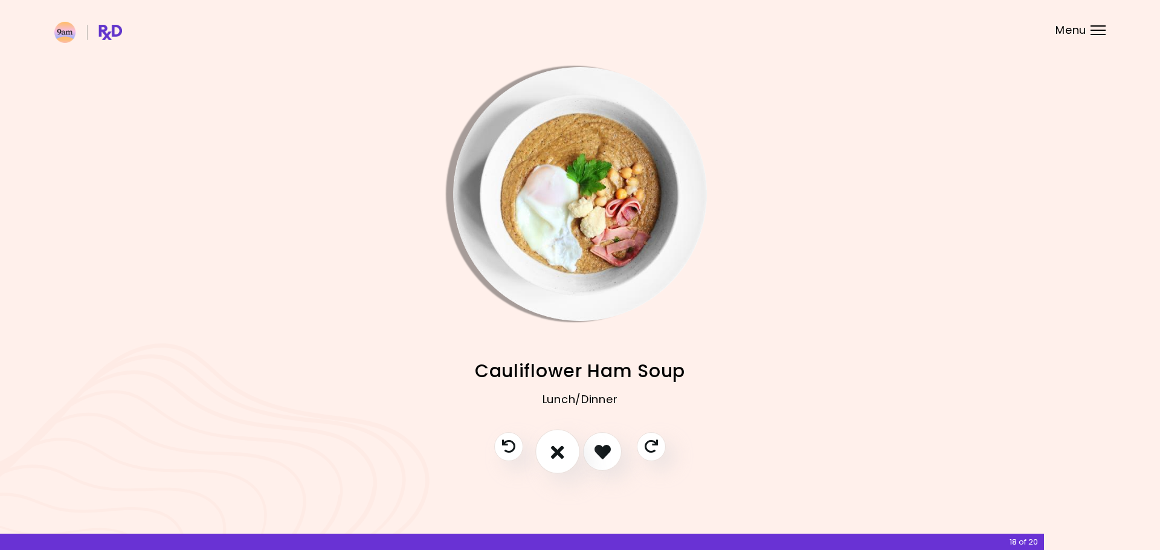
click at [560, 450] on icon "I don't like this recipe" at bounding box center [557, 451] width 13 height 19
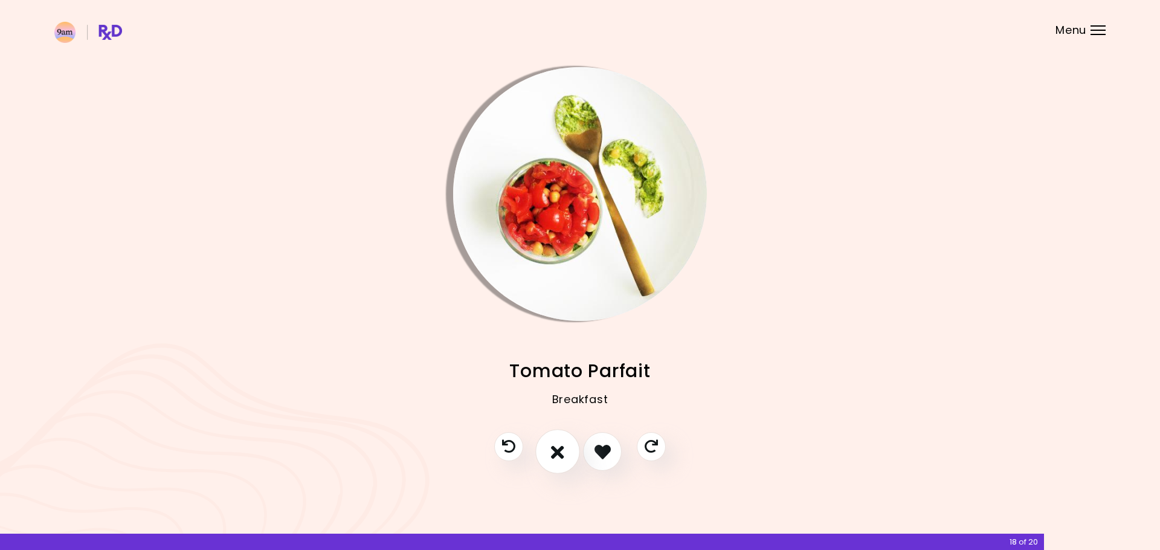
click at [560, 450] on icon "I don't like this recipe" at bounding box center [557, 451] width 13 height 19
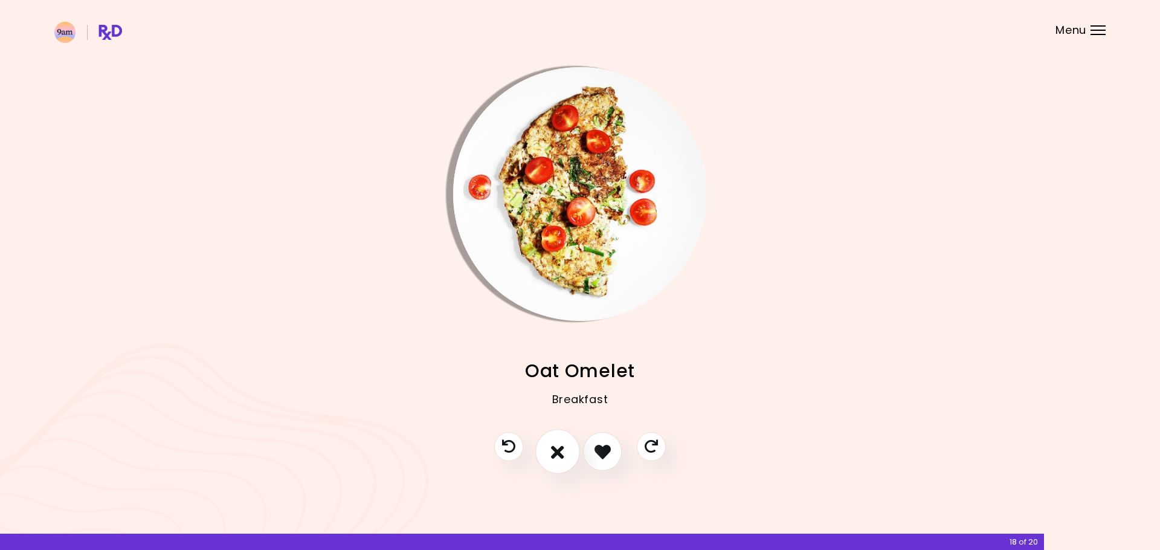
click at [560, 450] on icon "I don't like this recipe" at bounding box center [557, 451] width 13 height 19
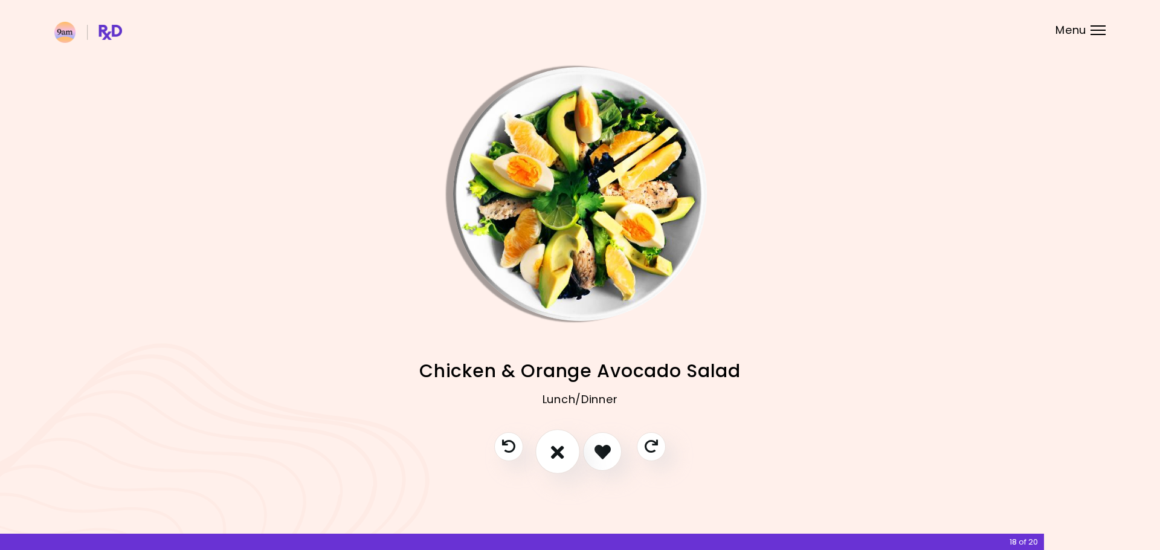
click at [560, 450] on icon "I don't like this recipe" at bounding box center [557, 451] width 13 height 19
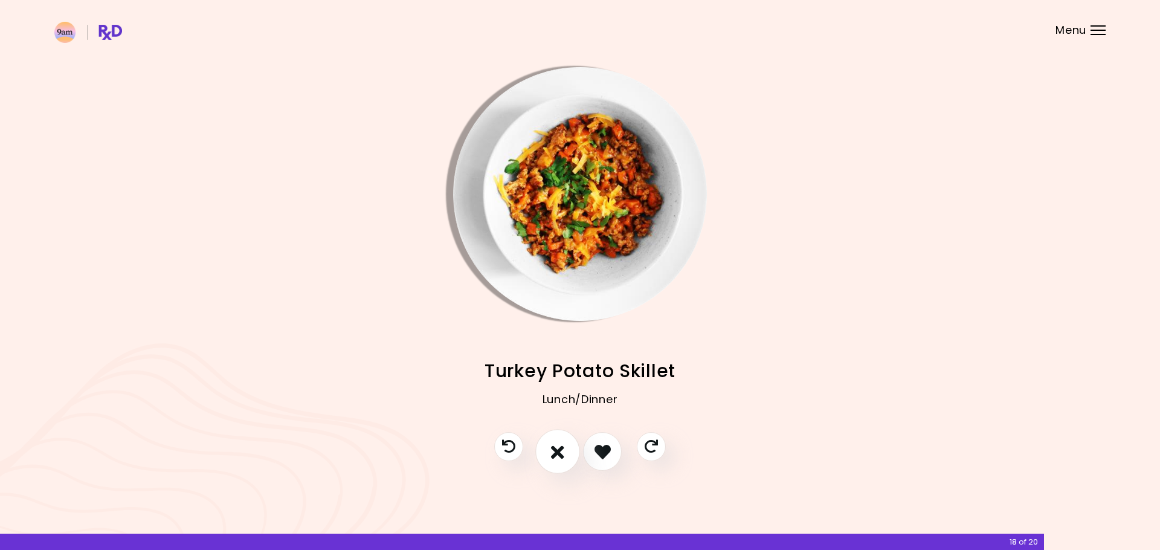
click at [560, 450] on icon "I don't like this recipe" at bounding box center [557, 451] width 13 height 19
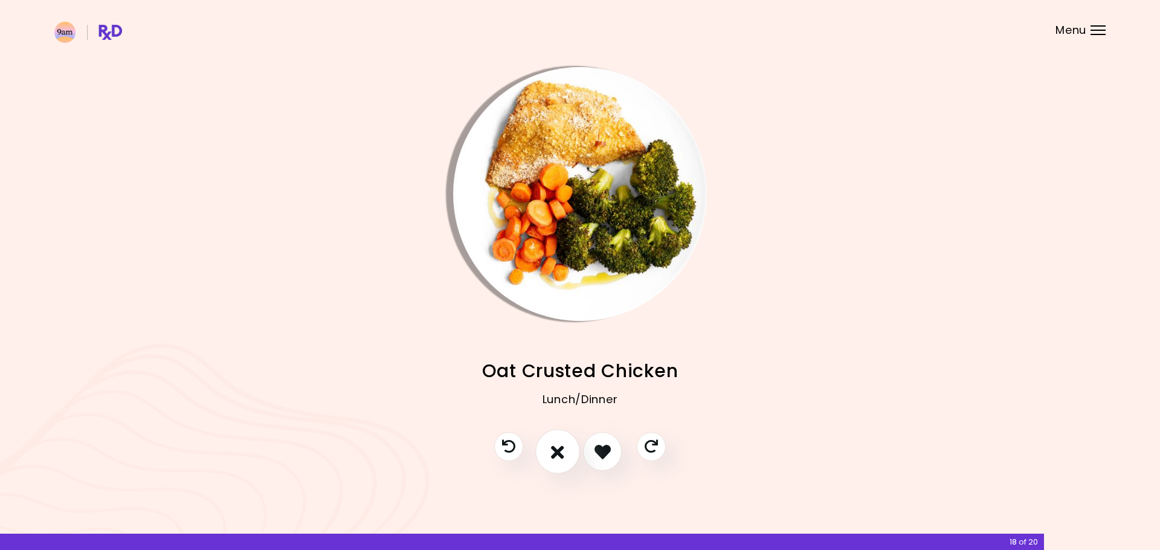
click at [562, 450] on icon "I don't like this recipe" at bounding box center [557, 451] width 13 height 19
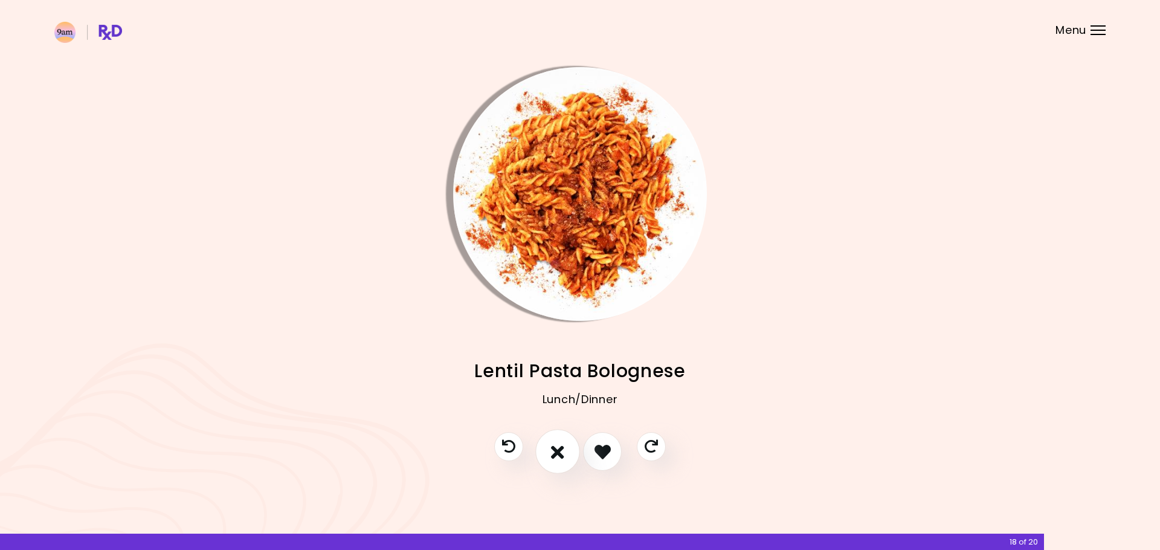
click at [562, 450] on icon "I don't like this recipe" at bounding box center [557, 451] width 13 height 19
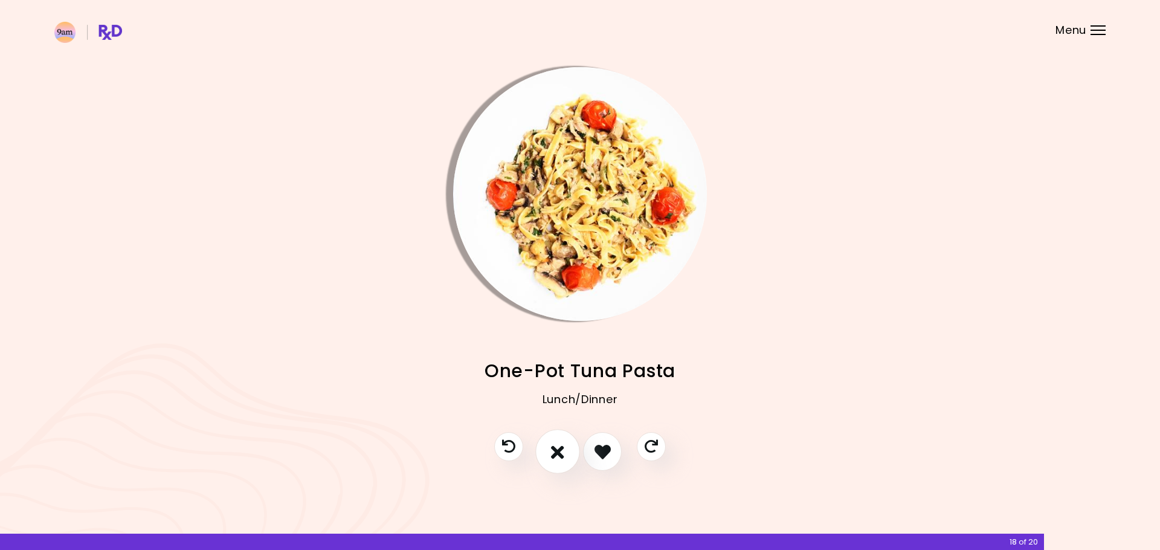
click at [562, 450] on icon "I don't like this recipe" at bounding box center [557, 451] width 13 height 19
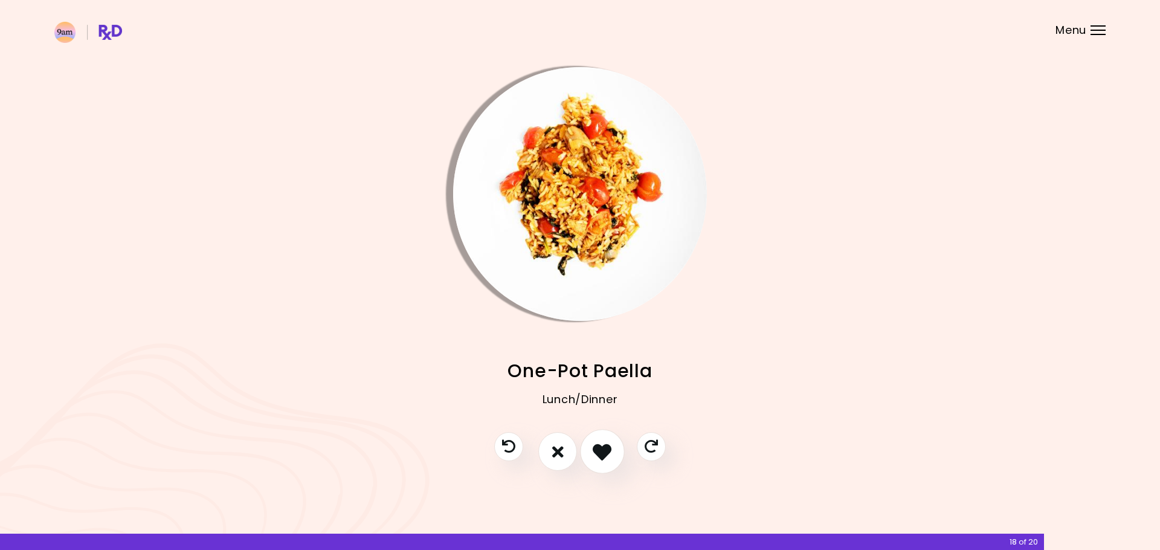
click at [604, 452] on icon "I like this recipe" at bounding box center [601, 451] width 19 height 19
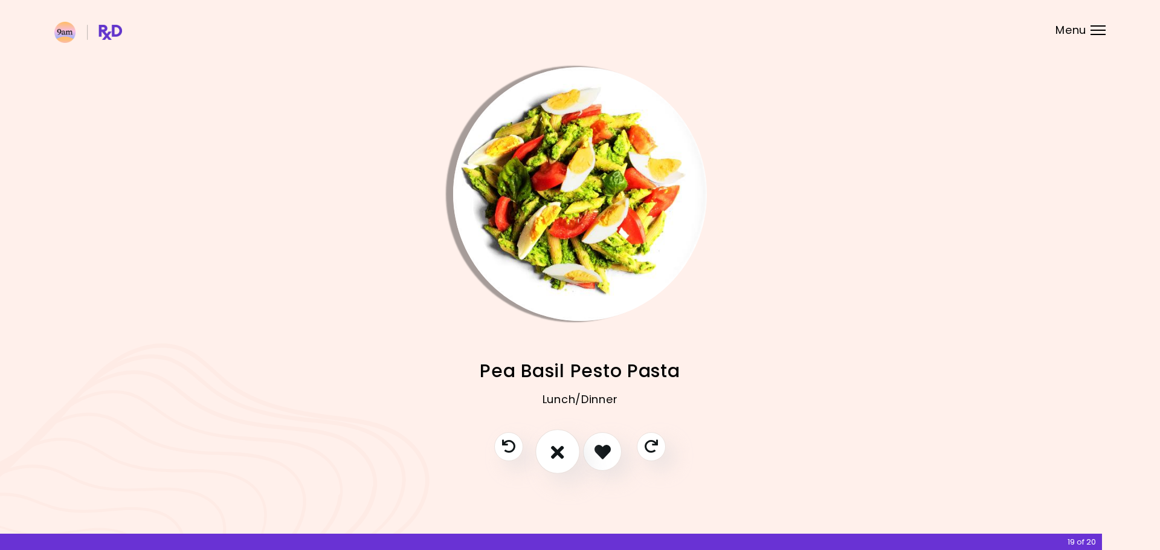
click at [568, 451] on button "I don't like this recipe" at bounding box center [557, 451] width 45 height 45
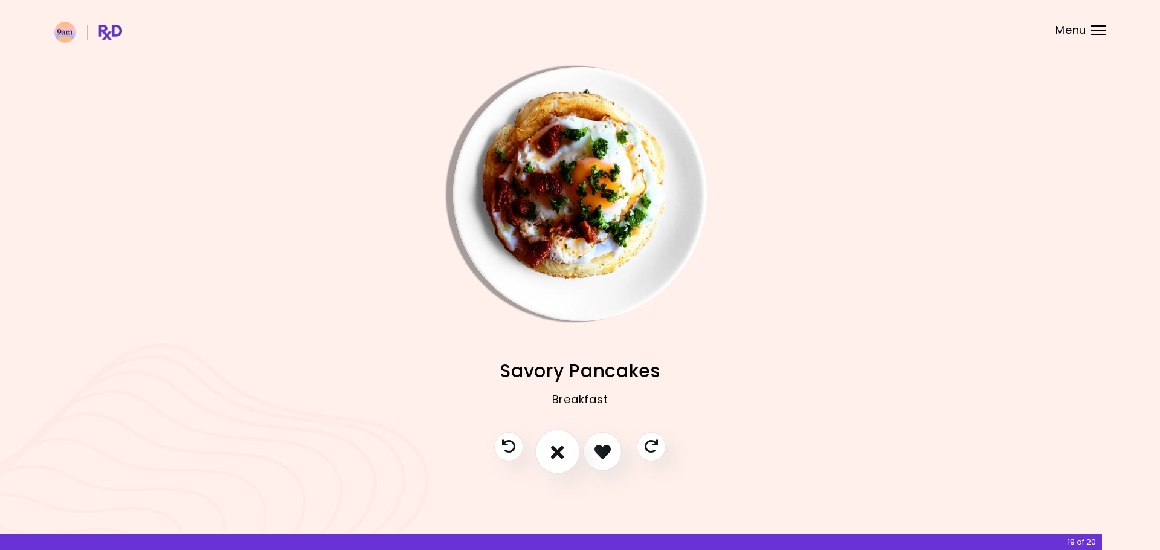
click at [567, 451] on button "I don't like this recipe" at bounding box center [557, 451] width 45 height 45
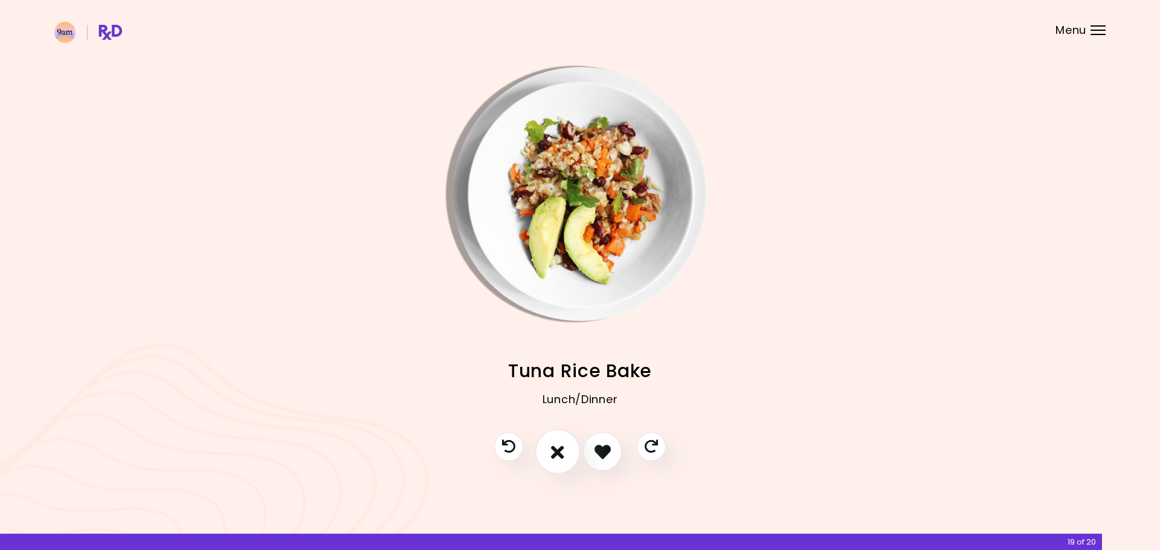
click at [567, 451] on button "I don't like this recipe" at bounding box center [557, 451] width 45 height 45
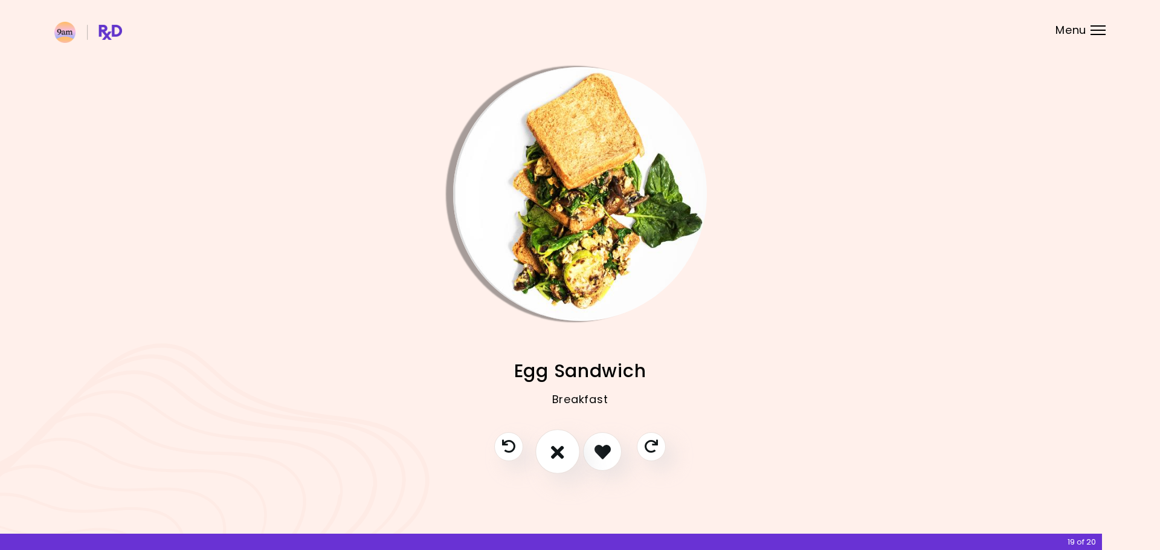
click at [567, 451] on button "I don't like this recipe" at bounding box center [557, 451] width 45 height 45
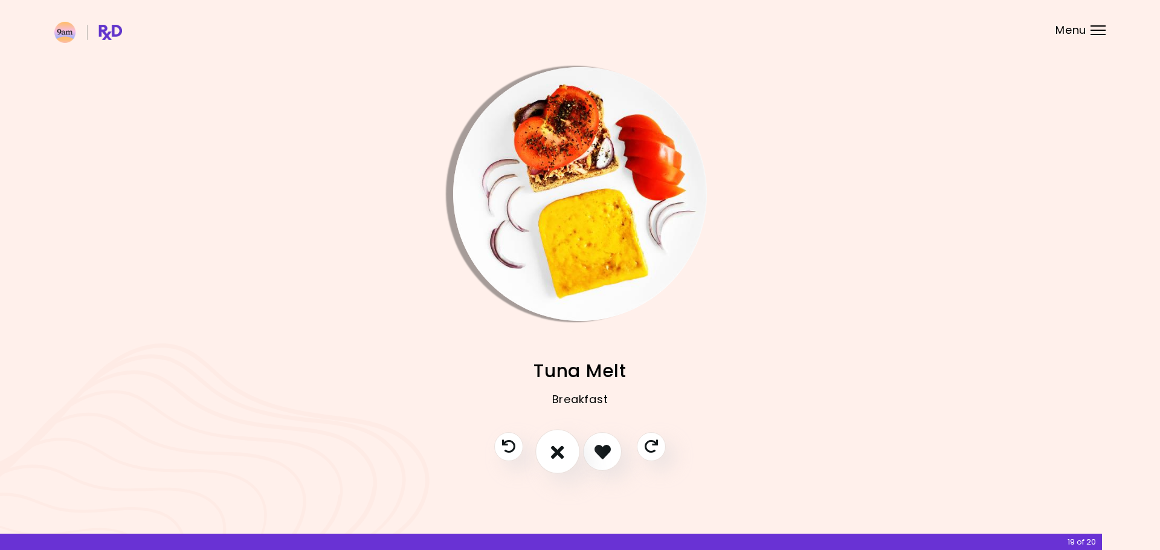
click at [560, 451] on icon "I don't like this recipe" at bounding box center [557, 451] width 13 height 19
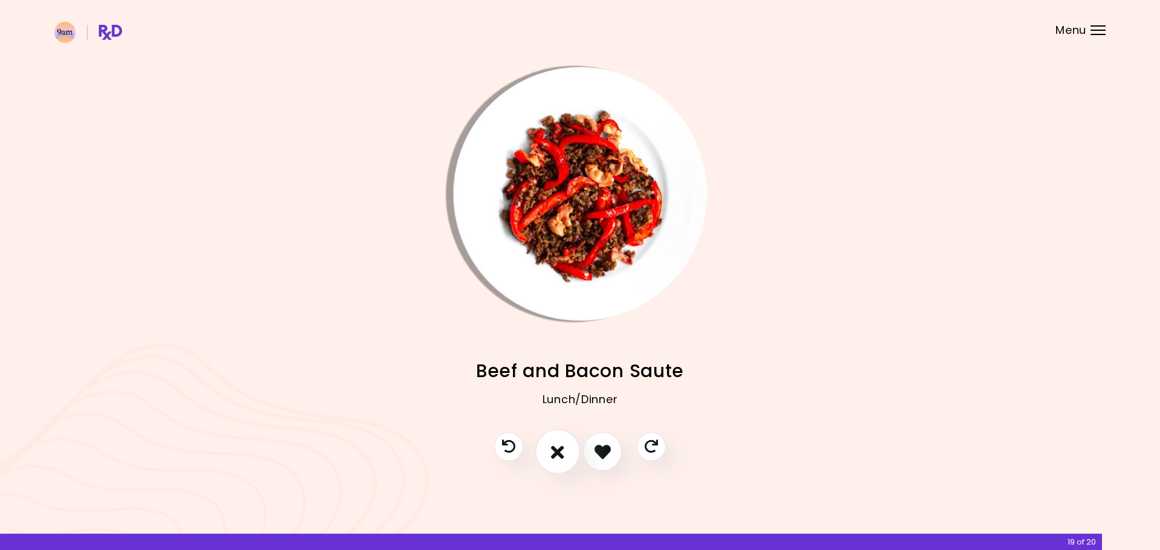
click at [560, 451] on icon "I don't like this recipe" at bounding box center [557, 451] width 13 height 19
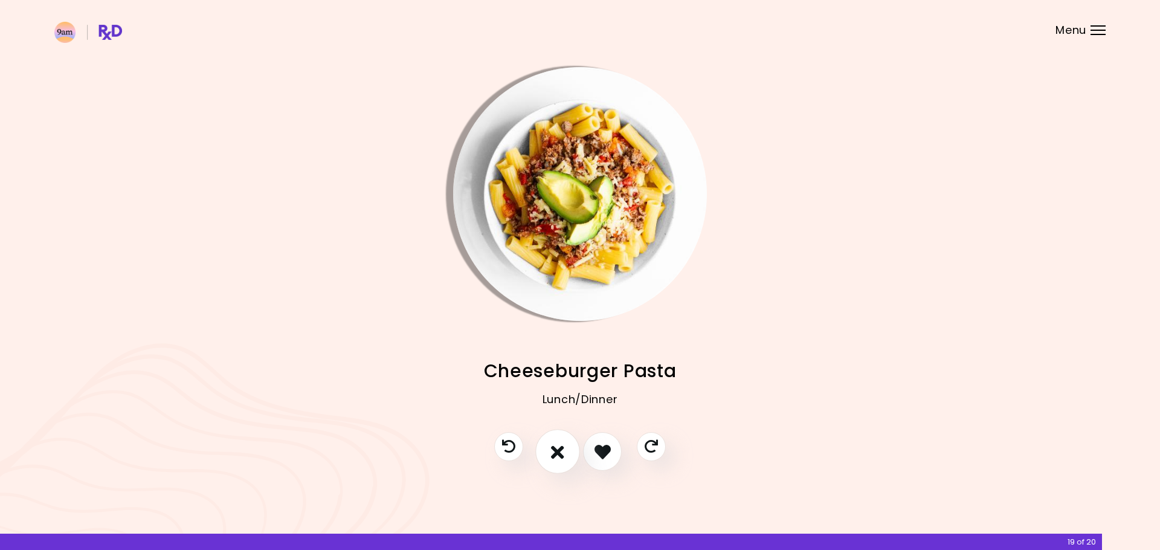
click at [560, 451] on icon "I don't like this recipe" at bounding box center [557, 451] width 13 height 19
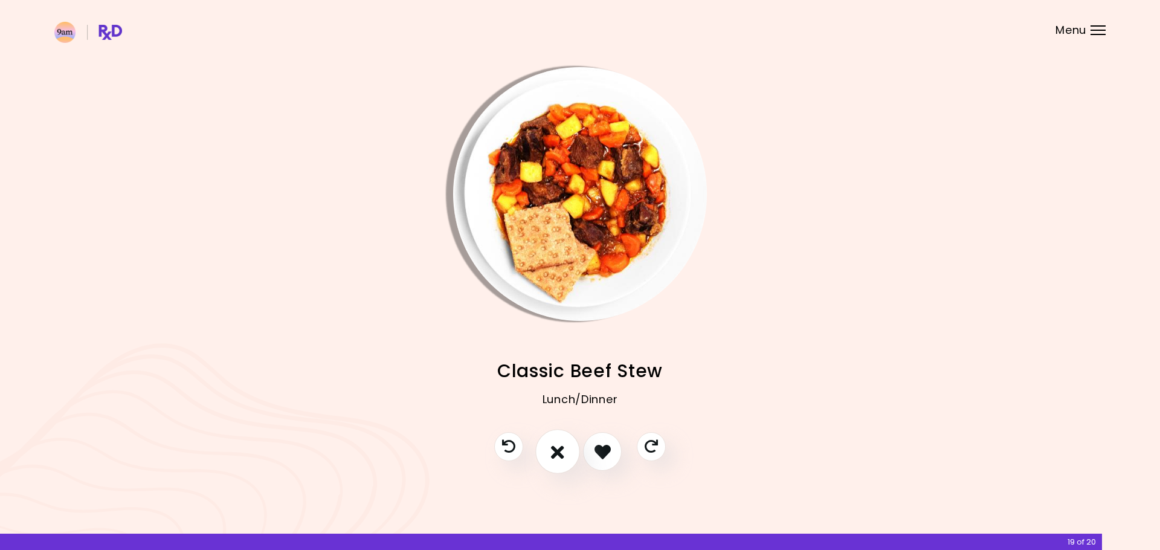
click at [563, 451] on icon "I don't like this recipe" at bounding box center [557, 451] width 13 height 19
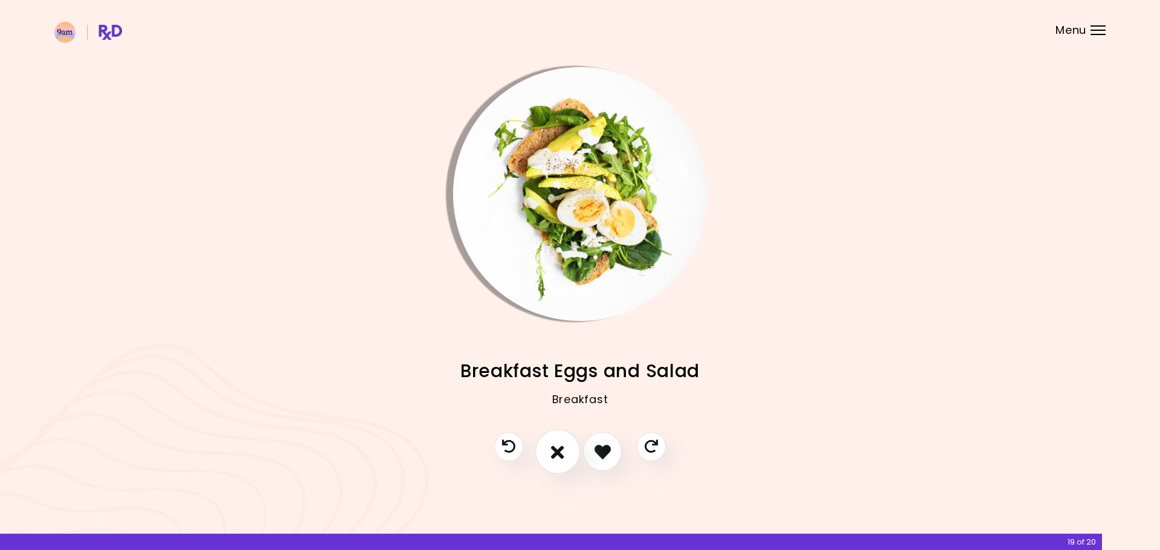
click at [563, 451] on icon "I don't like this recipe" at bounding box center [557, 451] width 13 height 19
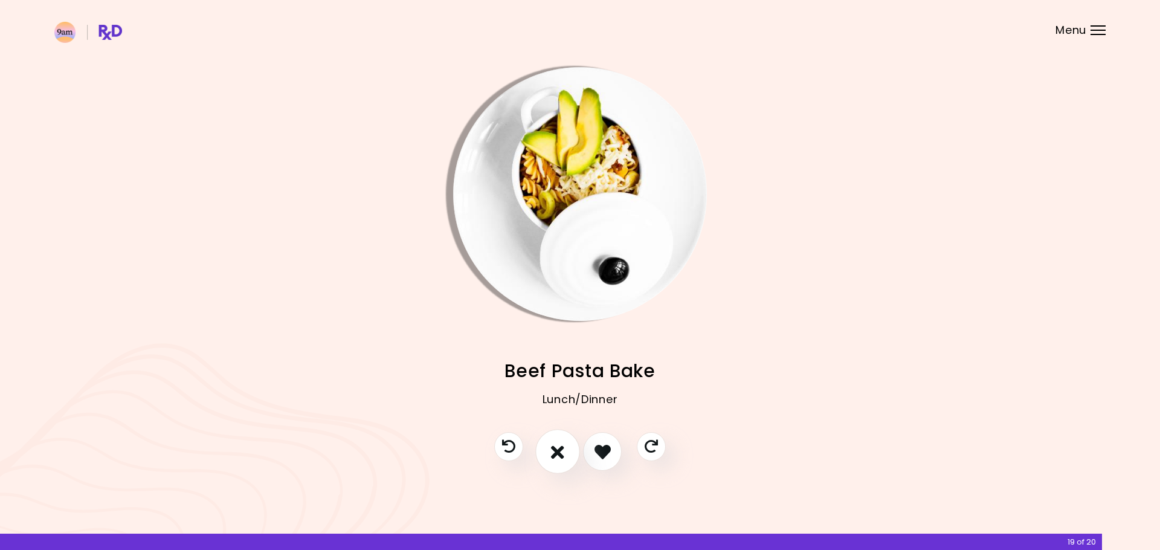
click at [563, 451] on icon "I don't like this recipe" at bounding box center [557, 451] width 13 height 19
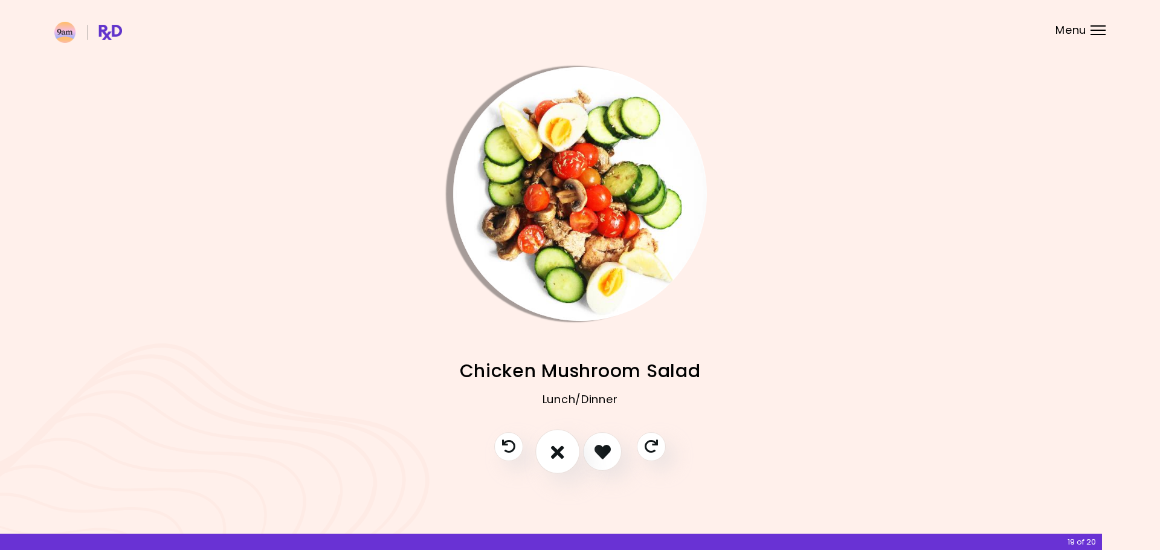
click at [563, 451] on icon "I don't like this recipe" at bounding box center [557, 451] width 13 height 19
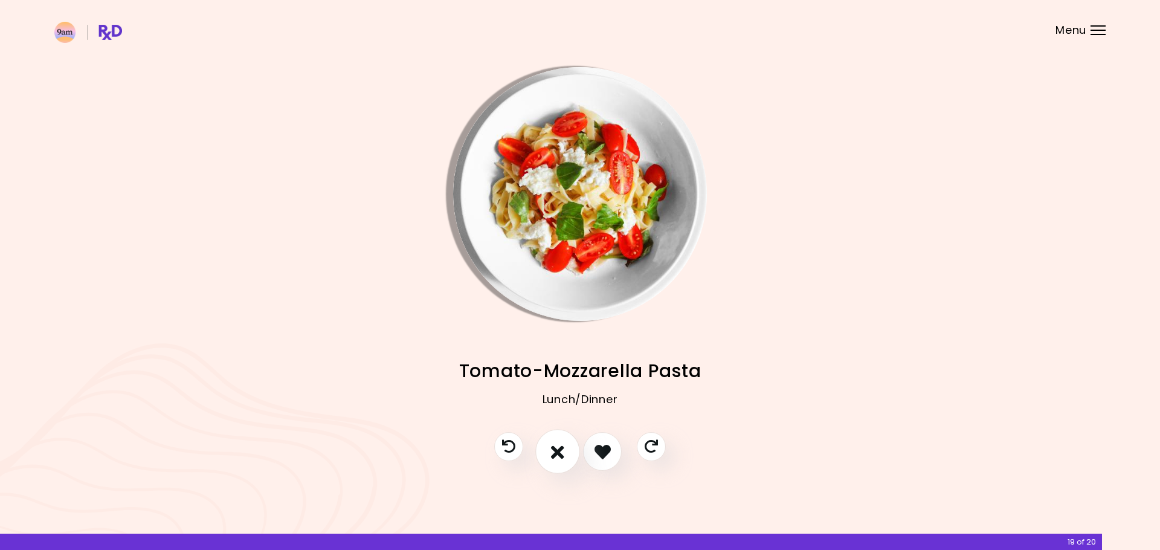
click at [563, 451] on icon "I don't like this recipe" at bounding box center [557, 451] width 13 height 19
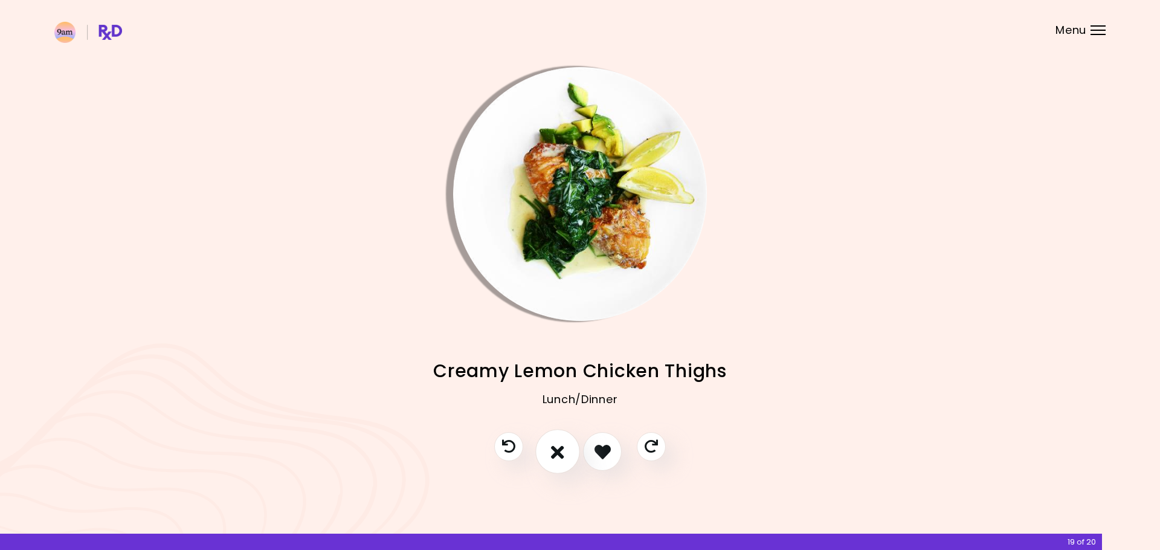
click at [563, 451] on icon "I don't like this recipe" at bounding box center [557, 451] width 13 height 19
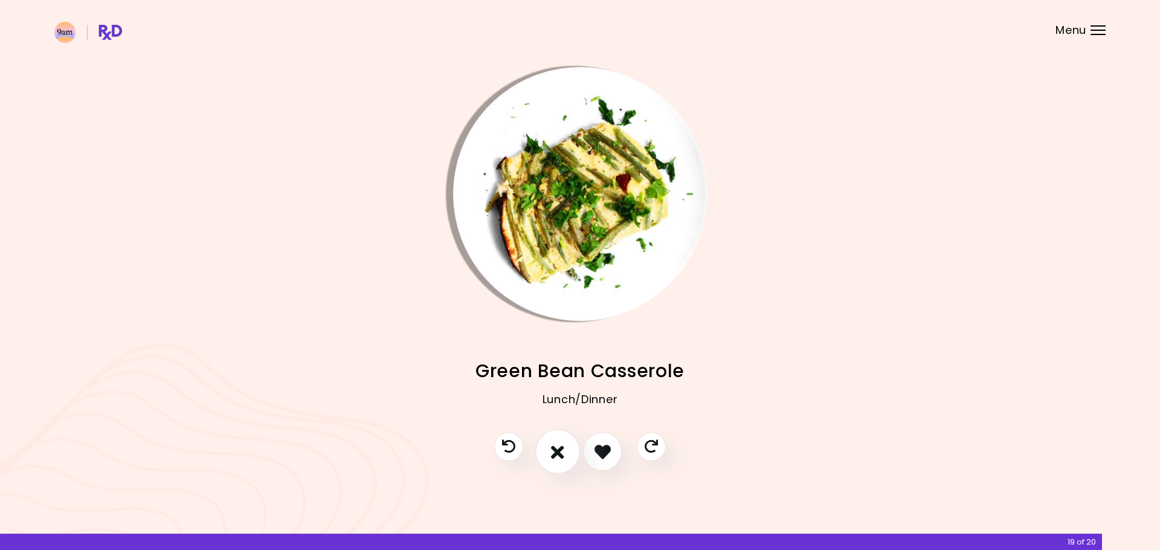
click at [563, 451] on icon "I don't like this recipe" at bounding box center [557, 451] width 13 height 19
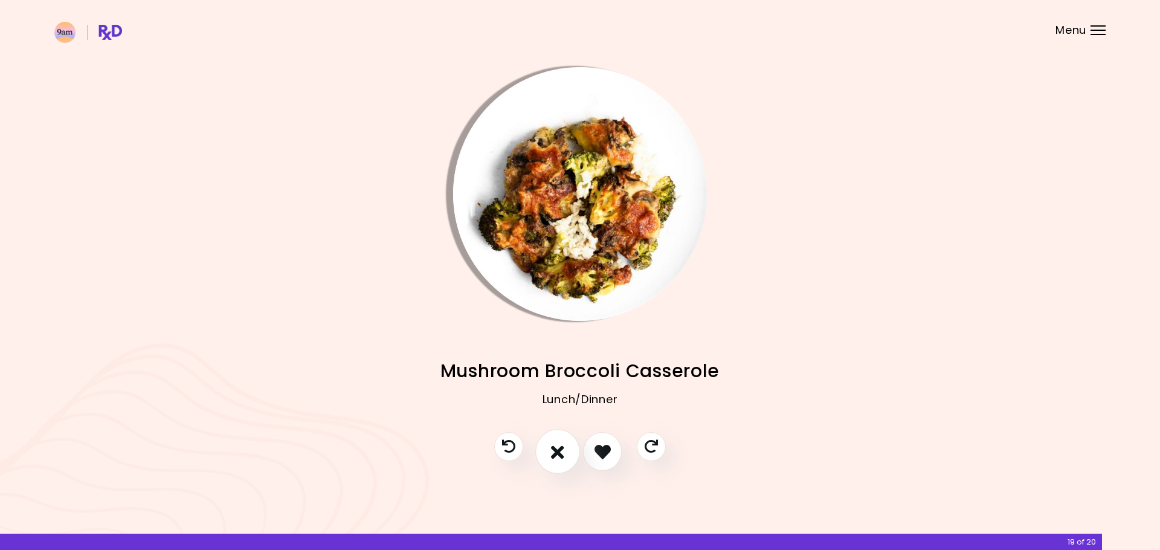
click at [560, 451] on icon "I don't like this recipe" at bounding box center [557, 451] width 13 height 19
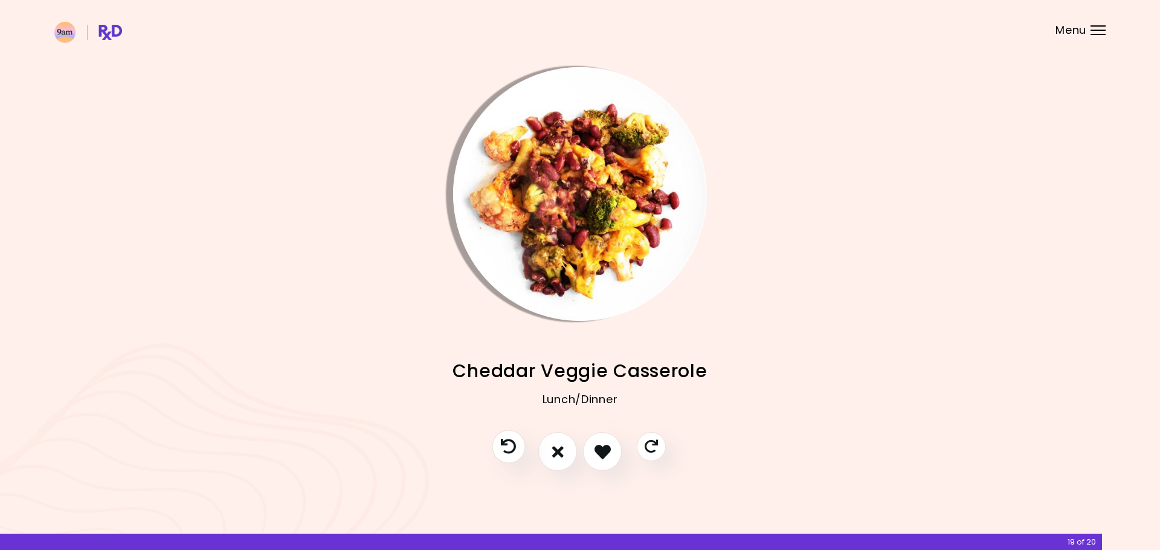
click at [521, 449] on button "Previous recipe" at bounding box center [508, 446] width 33 height 33
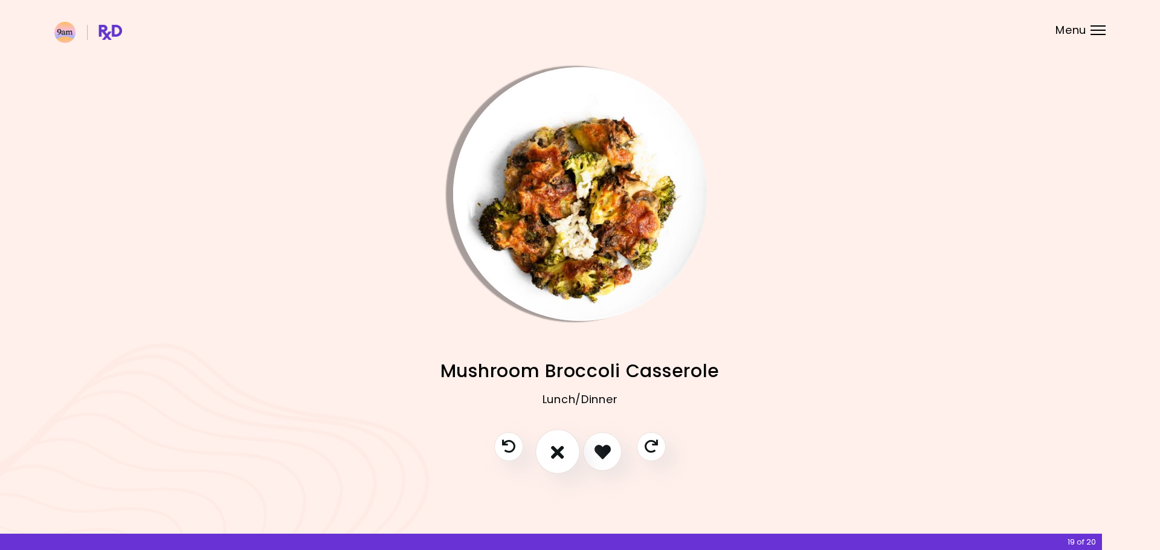
click at [557, 455] on icon "I don't like this recipe" at bounding box center [557, 451] width 13 height 19
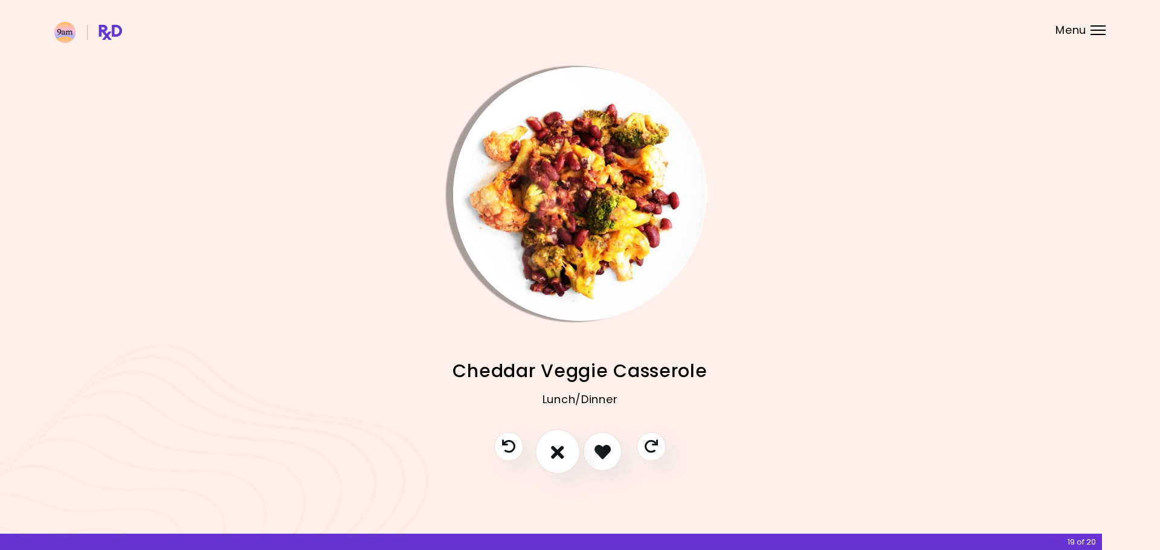
click at [557, 455] on icon "I don't like this recipe" at bounding box center [557, 451] width 13 height 19
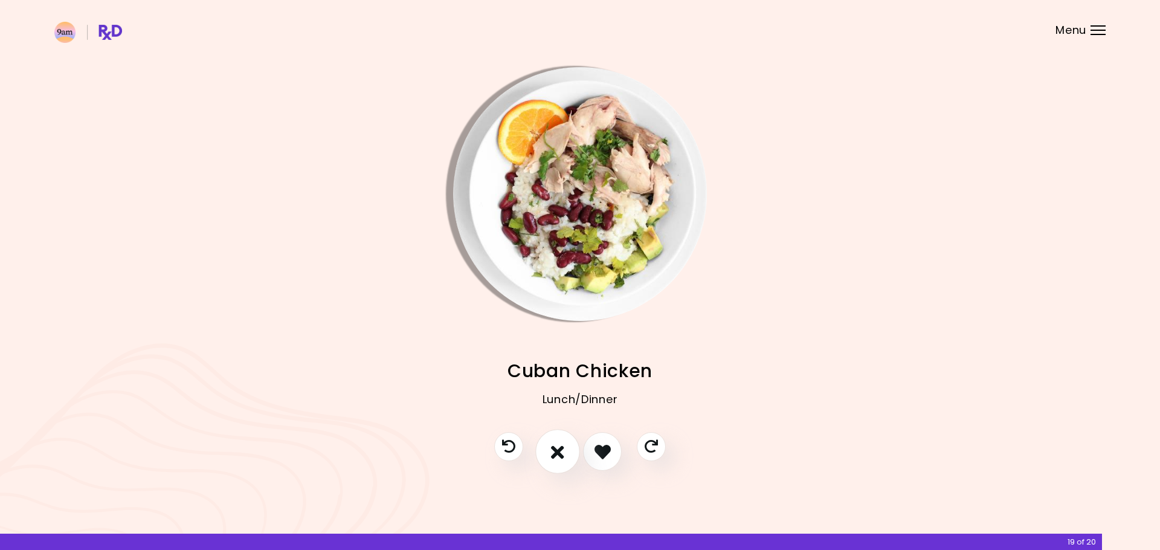
click at [557, 455] on icon "I don't like this recipe" at bounding box center [557, 451] width 13 height 19
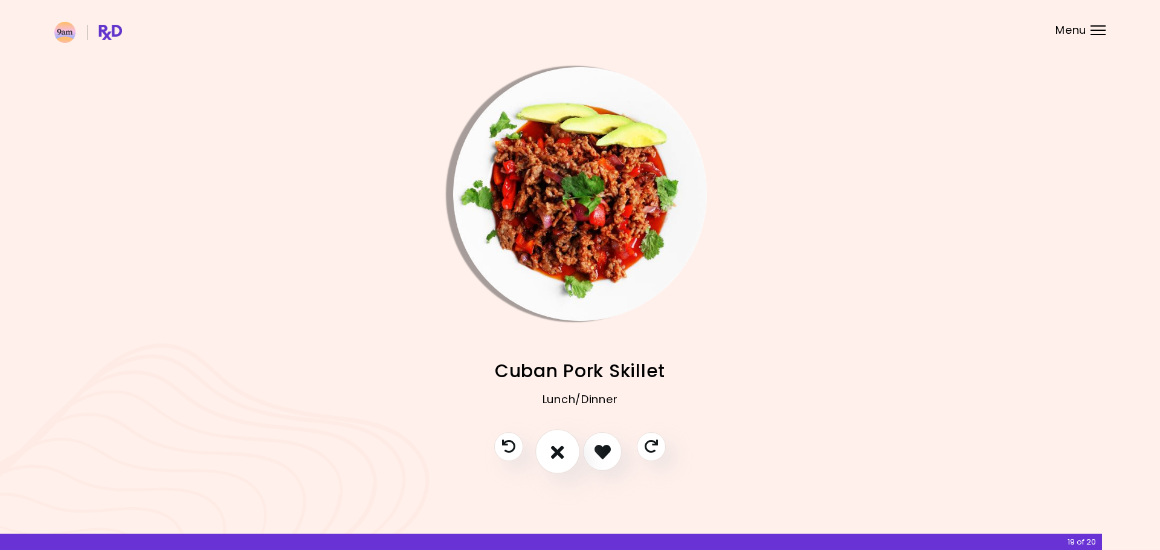
click at [557, 455] on icon "I don't like this recipe" at bounding box center [557, 451] width 13 height 19
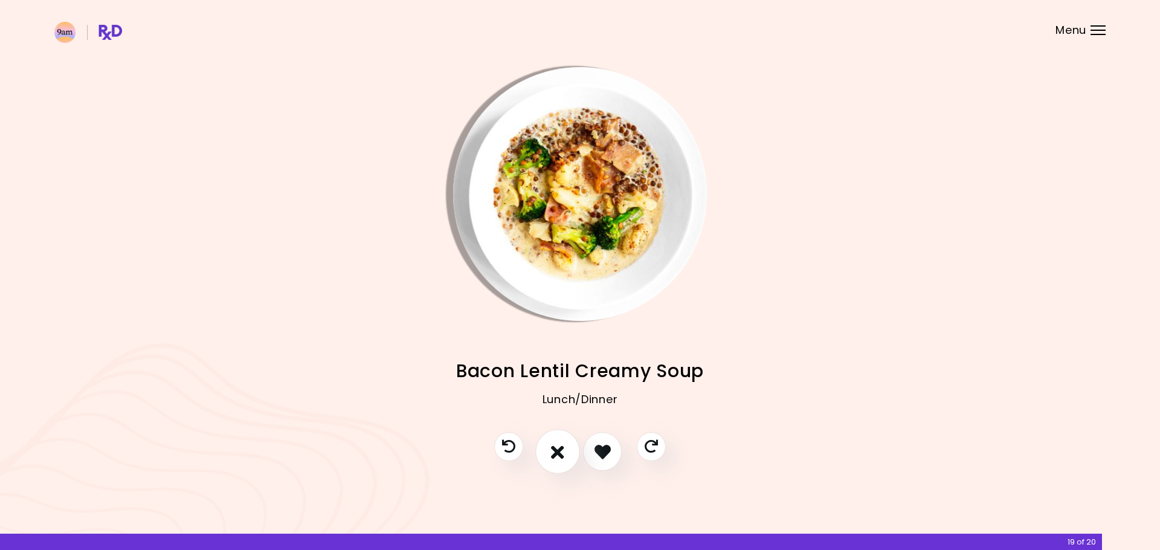
click at [557, 455] on icon "I don't like this recipe" at bounding box center [557, 451] width 13 height 19
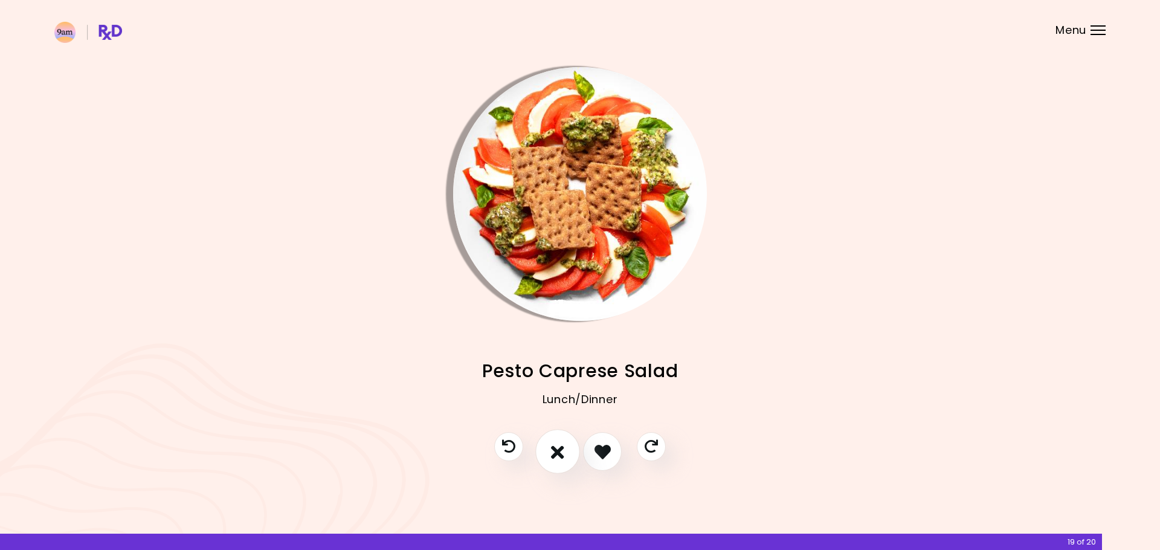
click at [557, 455] on icon "I don't like this recipe" at bounding box center [557, 451] width 13 height 19
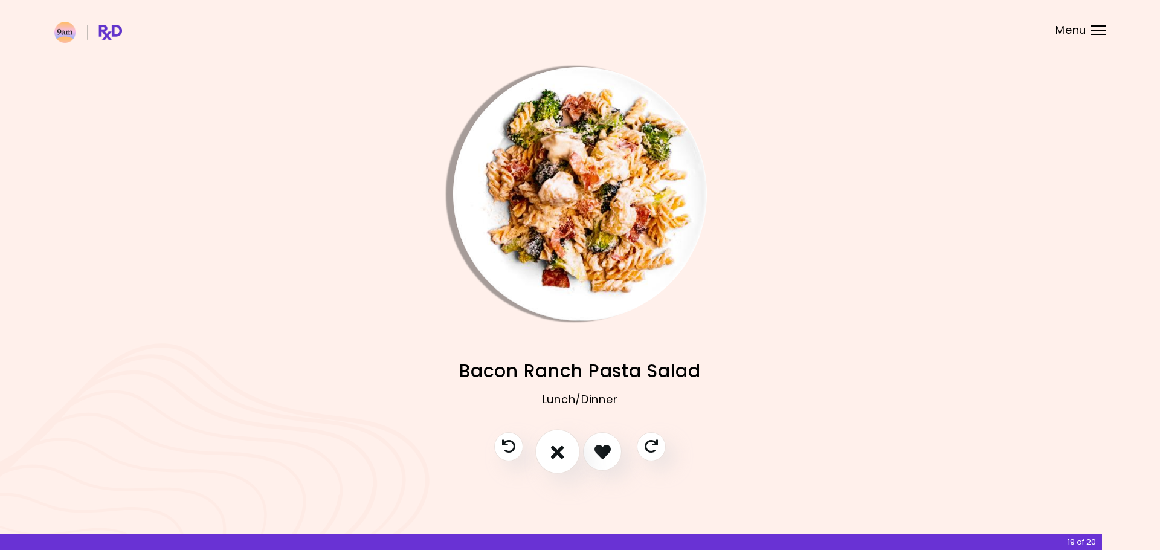
click at [557, 455] on icon "I don't like this recipe" at bounding box center [557, 451] width 13 height 19
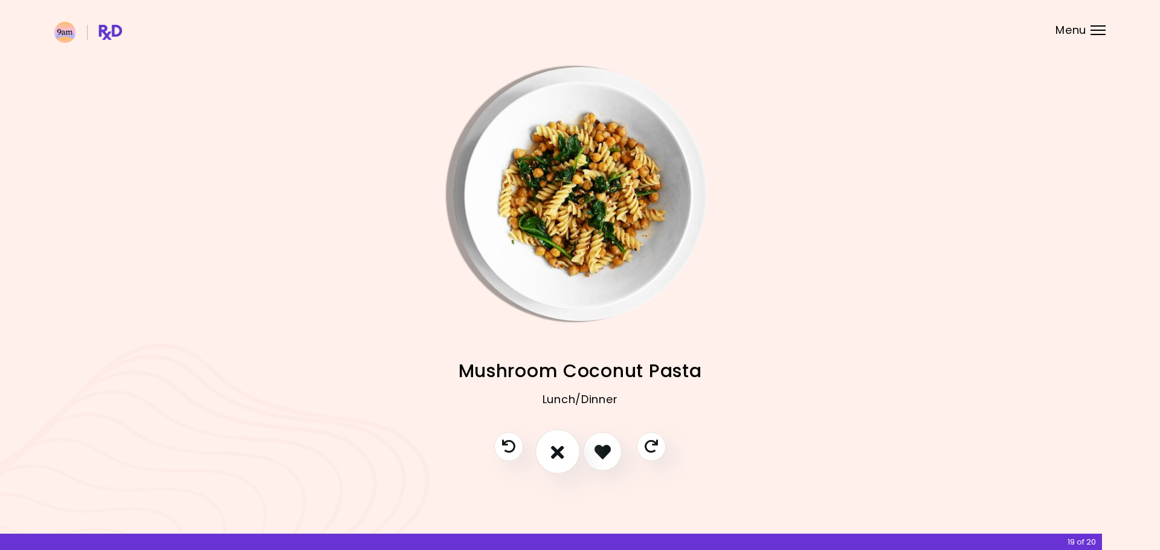
click at [563, 452] on icon "I don't like this recipe" at bounding box center [557, 451] width 13 height 19
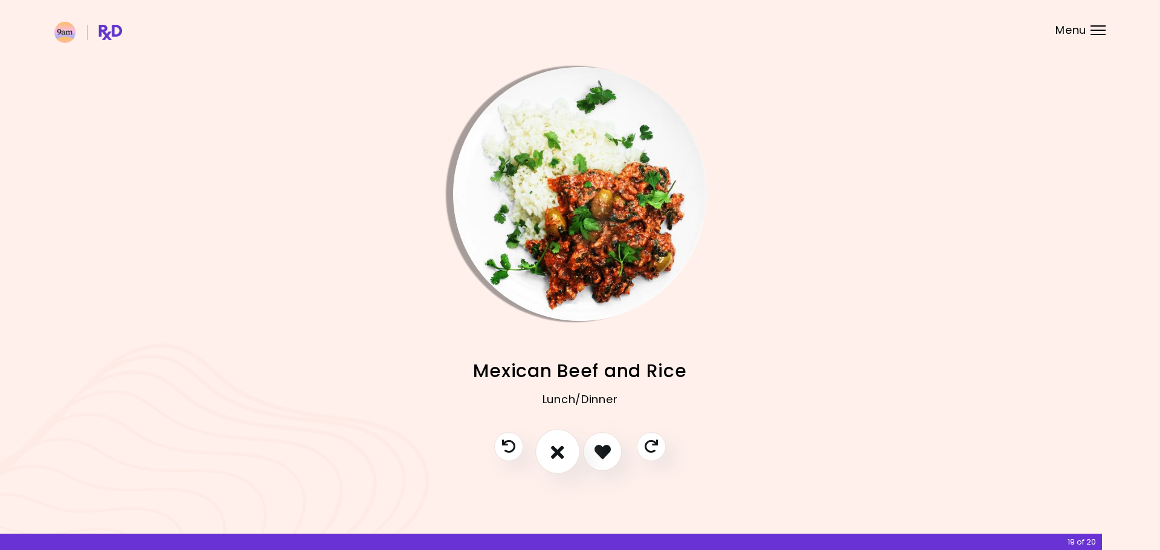
click at [563, 452] on icon "I don't like this recipe" at bounding box center [557, 451] width 13 height 19
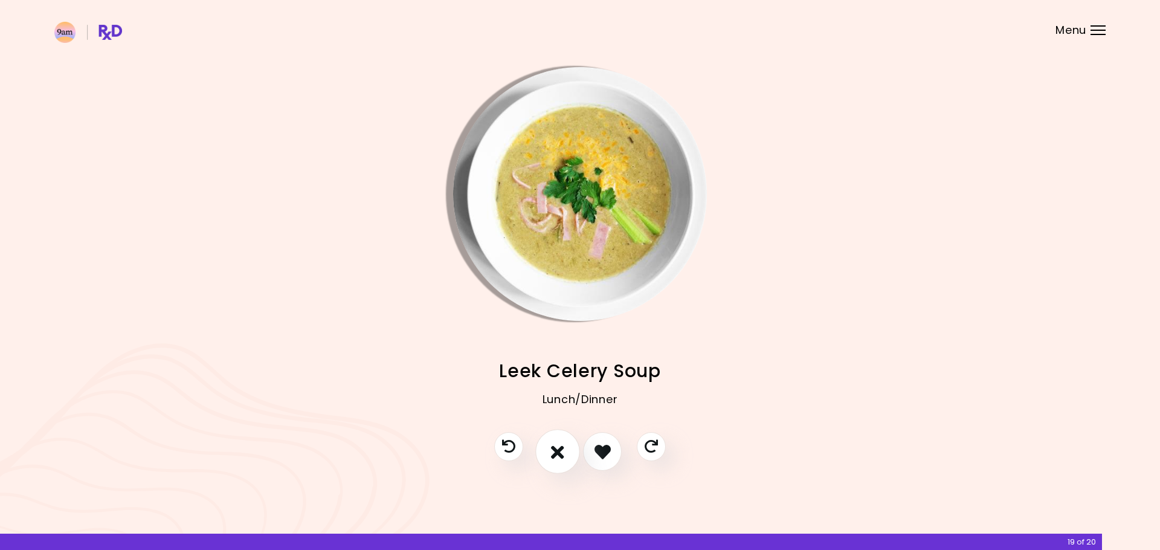
click at [563, 452] on icon "I don't like this recipe" at bounding box center [557, 451] width 13 height 19
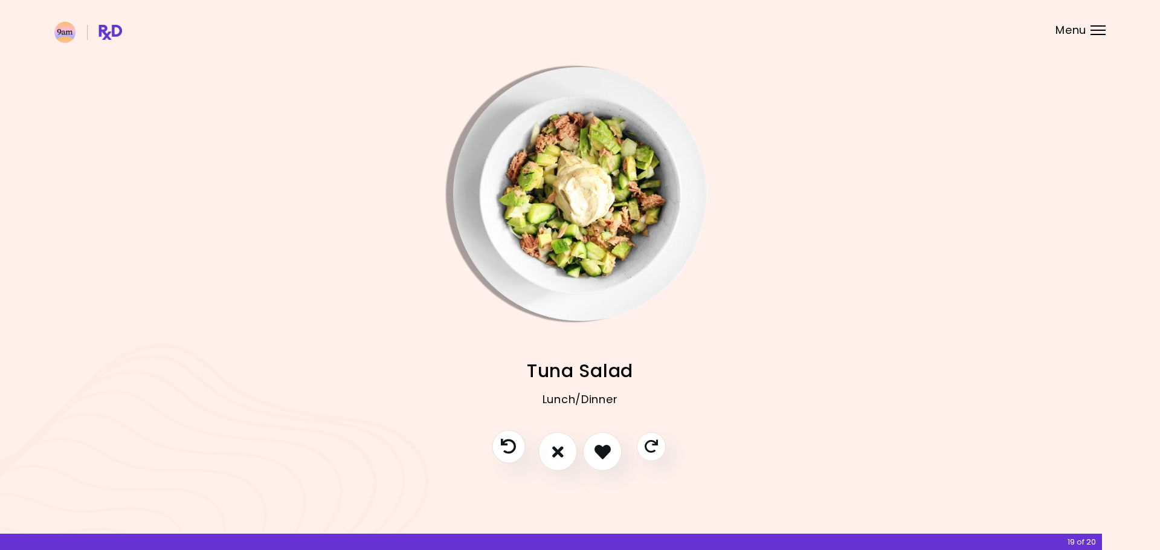
click at [518, 447] on button "Previous recipe" at bounding box center [508, 446] width 33 height 33
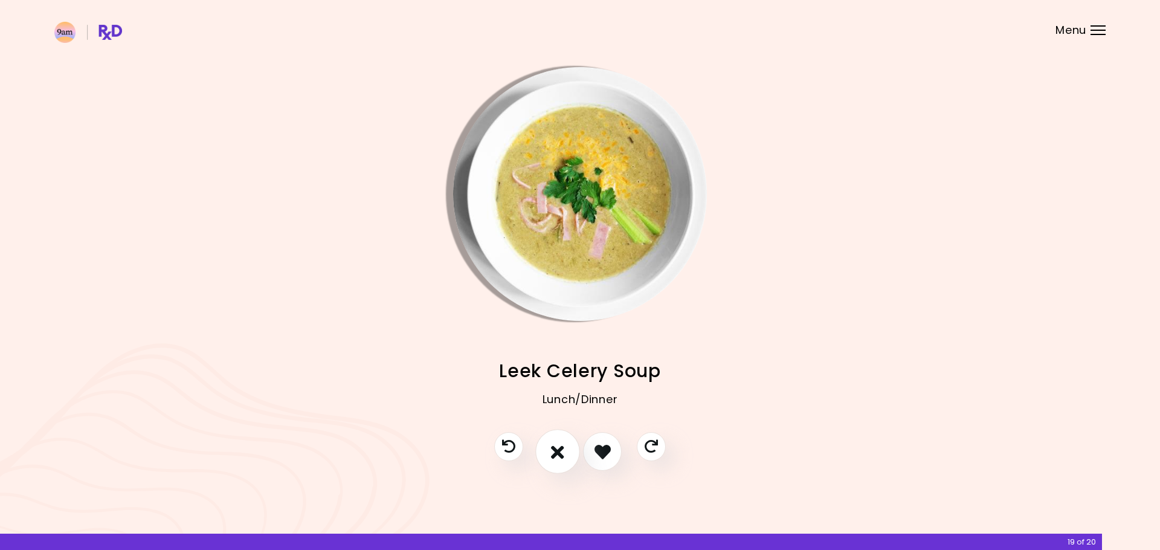
click at [553, 449] on icon "I don't like this recipe" at bounding box center [557, 451] width 13 height 19
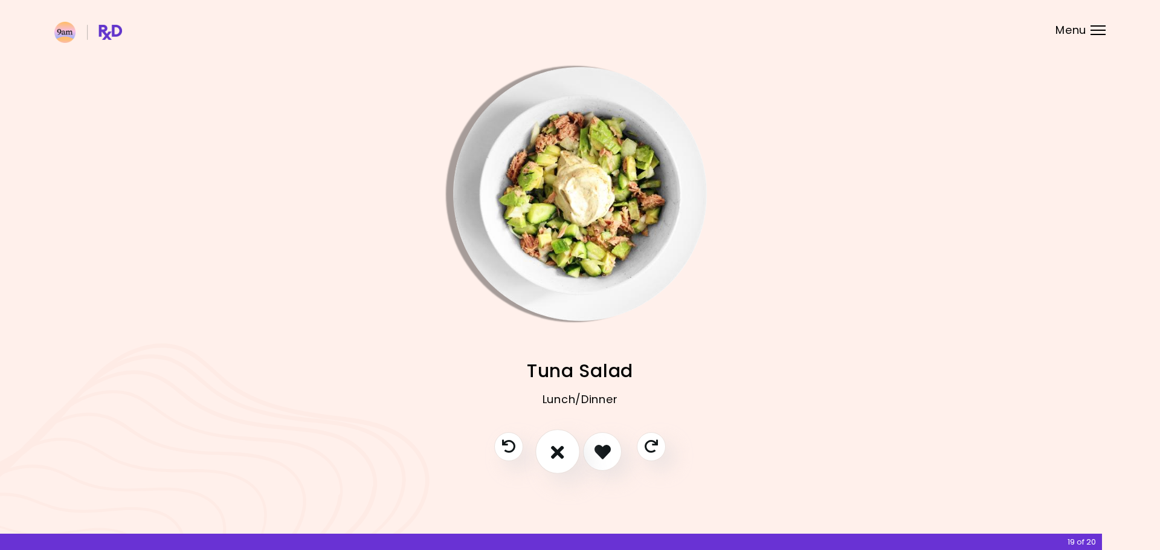
click at [553, 449] on icon "I don't like this recipe" at bounding box center [557, 451] width 13 height 19
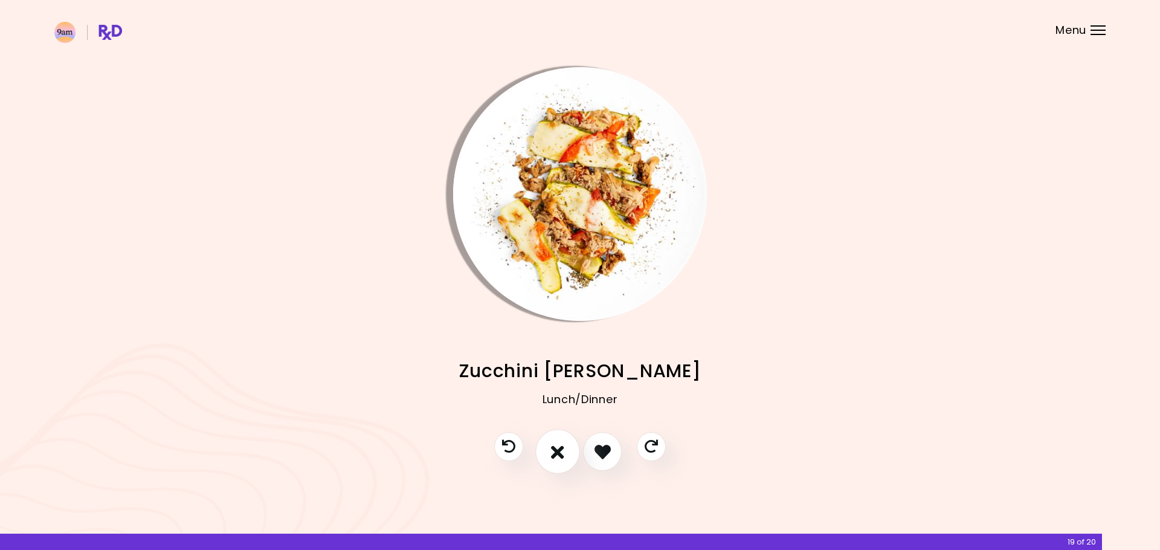
click at [553, 449] on icon "I don't like this recipe" at bounding box center [557, 451] width 13 height 19
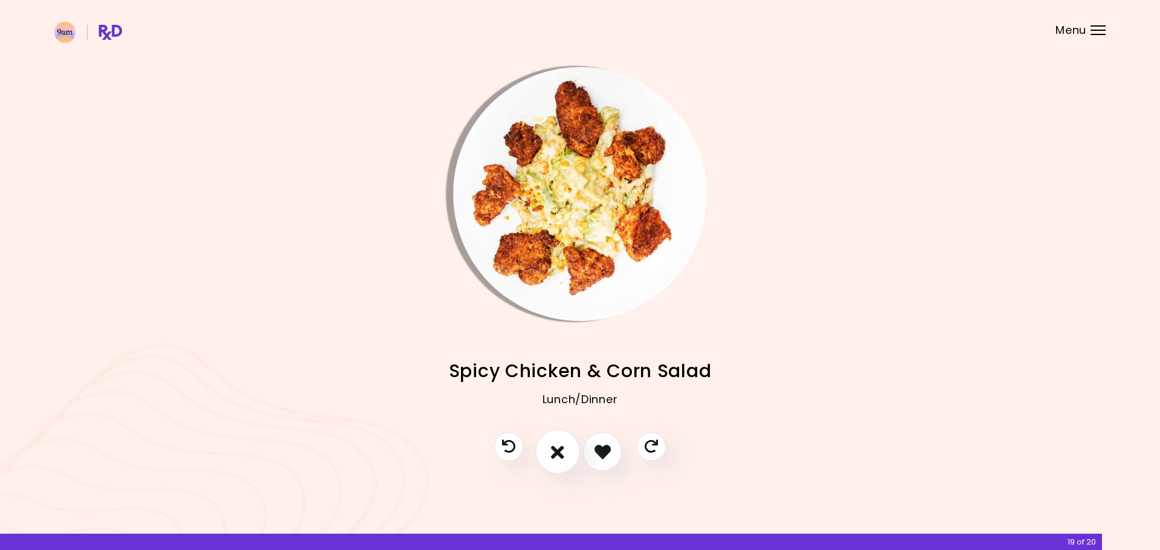
click at [553, 449] on icon "I don't like this recipe" at bounding box center [557, 451] width 13 height 19
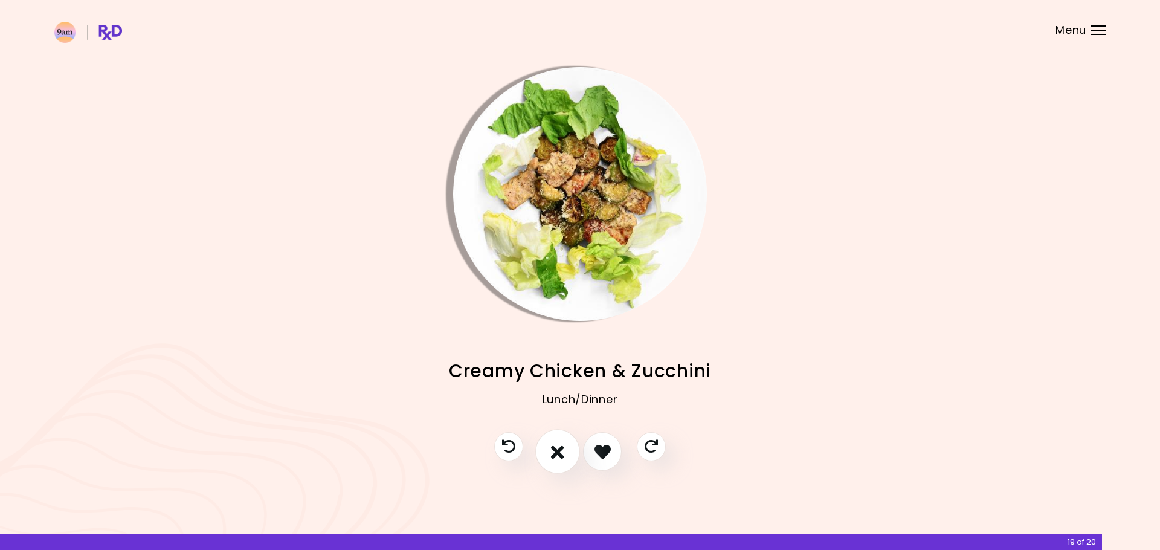
click at [553, 449] on icon "I don't like this recipe" at bounding box center [557, 451] width 13 height 19
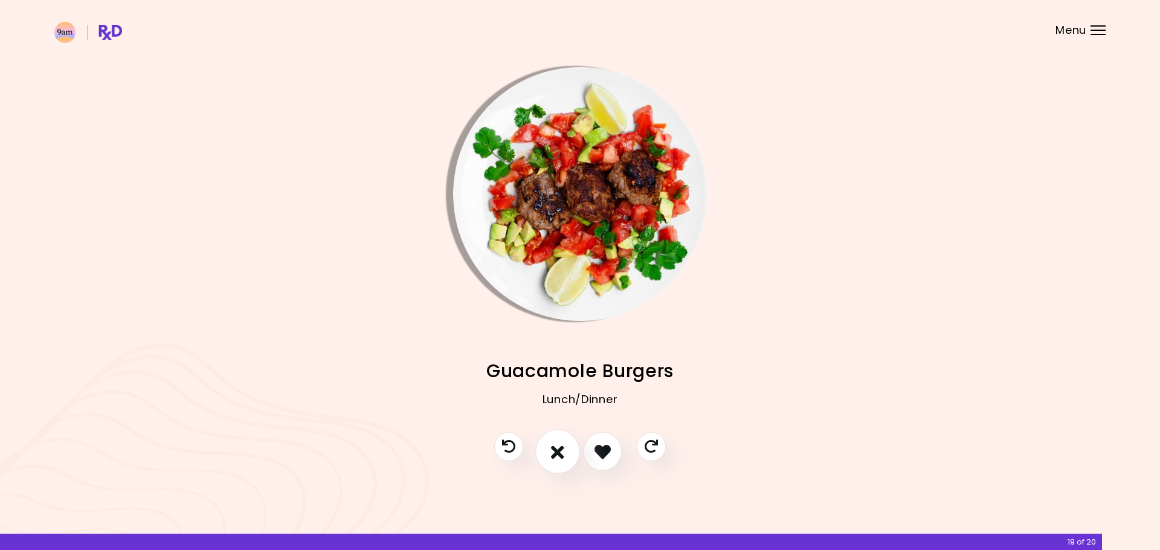
click at [553, 449] on icon "I don't like this recipe" at bounding box center [557, 451] width 13 height 19
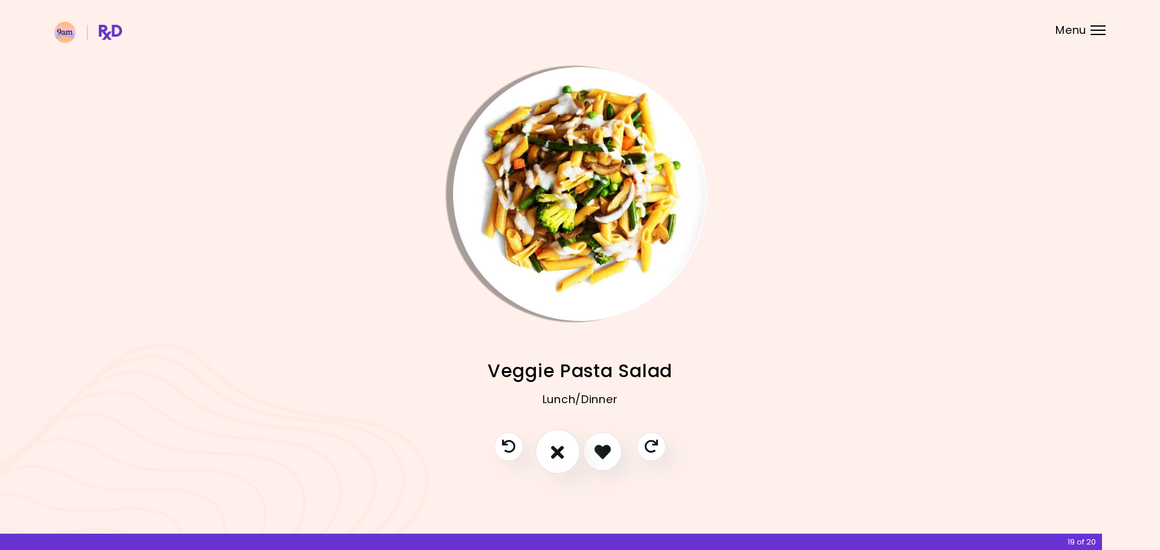
click at [553, 449] on icon "I don't like this recipe" at bounding box center [557, 451] width 13 height 19
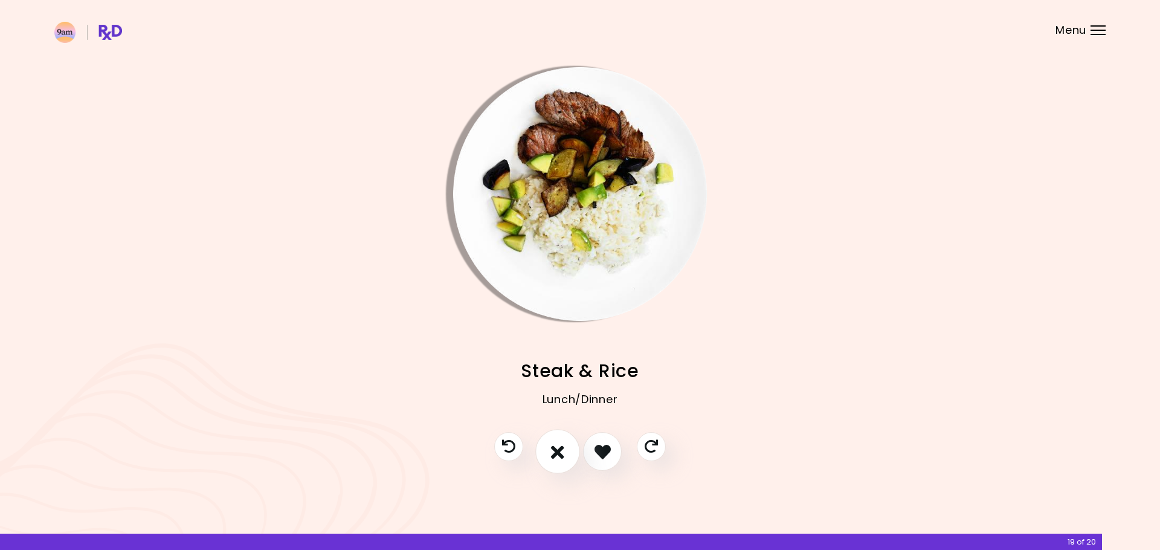
click at [553, 449] on icon "I don't like this recipe" at bounding box center [557, 451] width 13 height 19
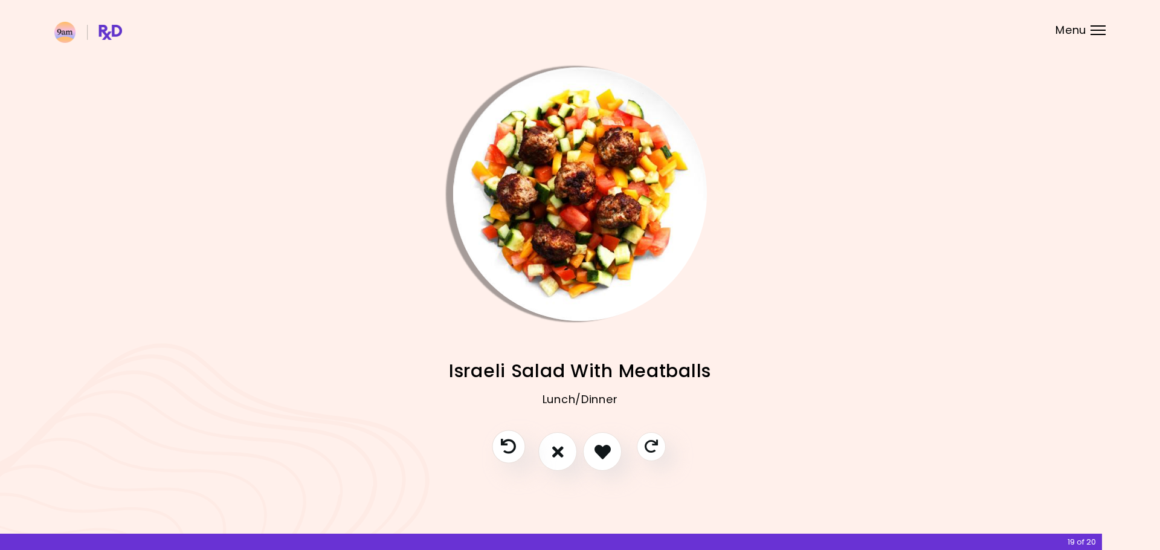
click at [507, 448] on icon "Previous recipe" at bounding box center [508, 446] width 15 height 15
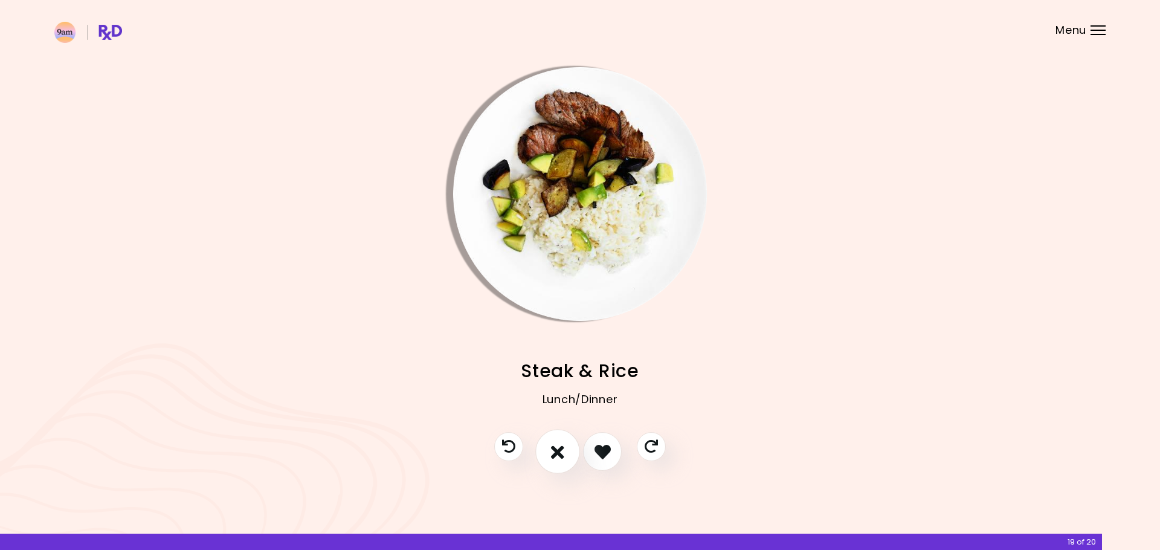
click at [548, 450] on button "I don't like this recipe" at bounding box center [557, 451] width 45 height 45
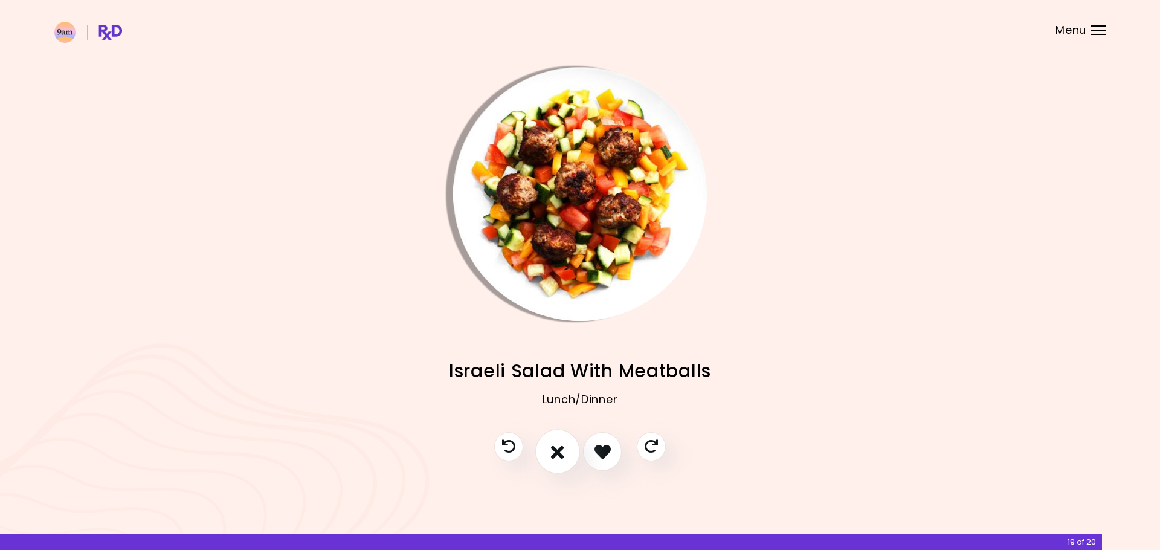
click at [548, 450] on button "I don't like this recipe" at bounding box center [557, 451] width 45 height 45
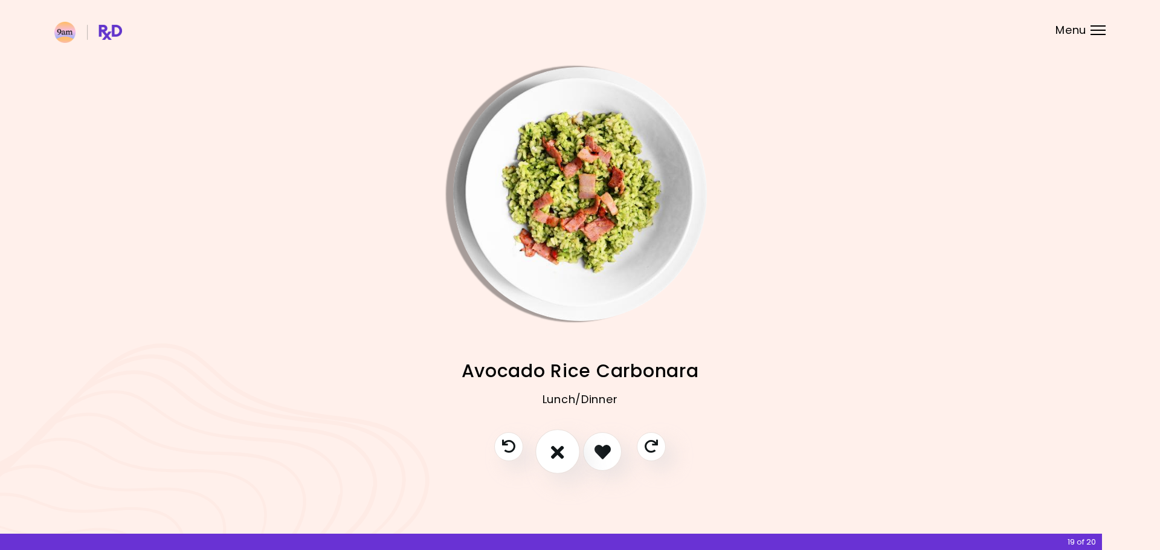
click at [548, 450] on button "I don't like this recipe" at bounding box center [557, 451] width 45 height 45
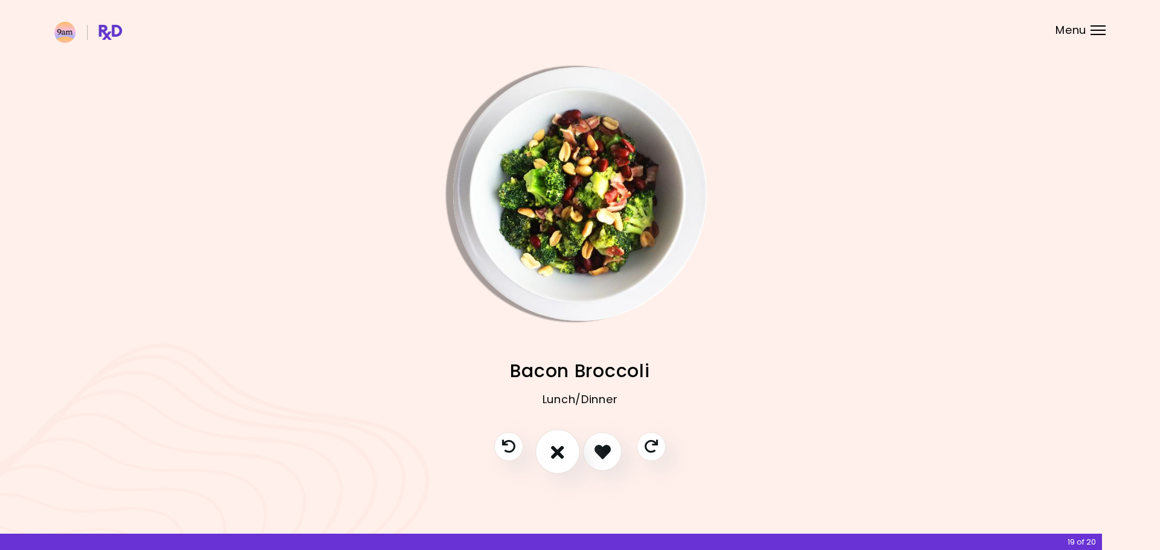
click at [548, 450] on button "I don't like this recipe" at bounding box center [557, 451] width 45 height 45
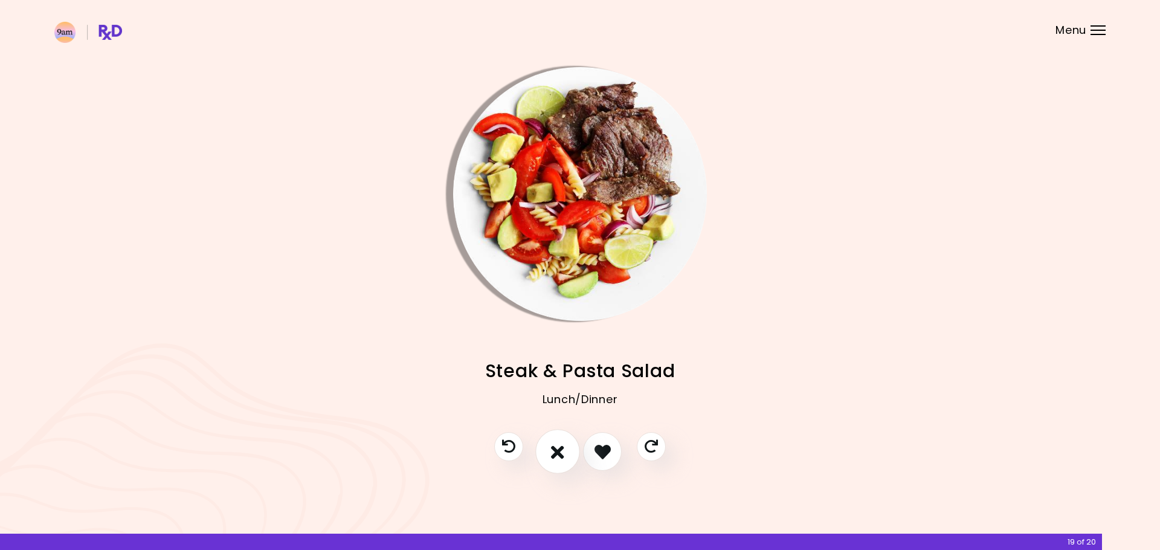
click at [548, 450] on button "I don't like this recipe" at bounding box center [557, 451] width 45 height 45
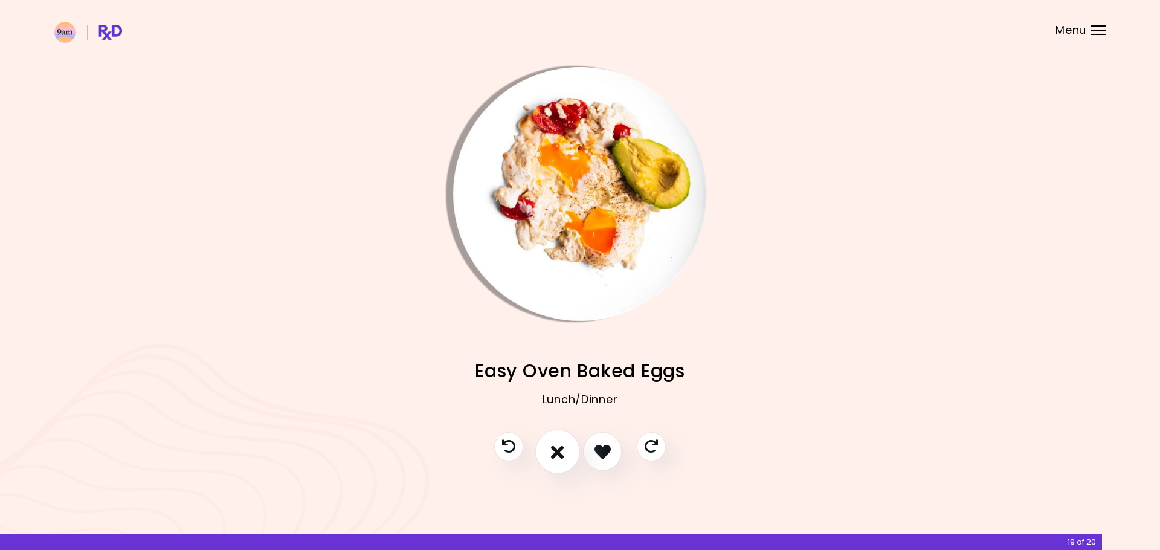
click at [548, 450] on button "I don't like this recipe" at bounding box center [557, 451] width 45 height 45
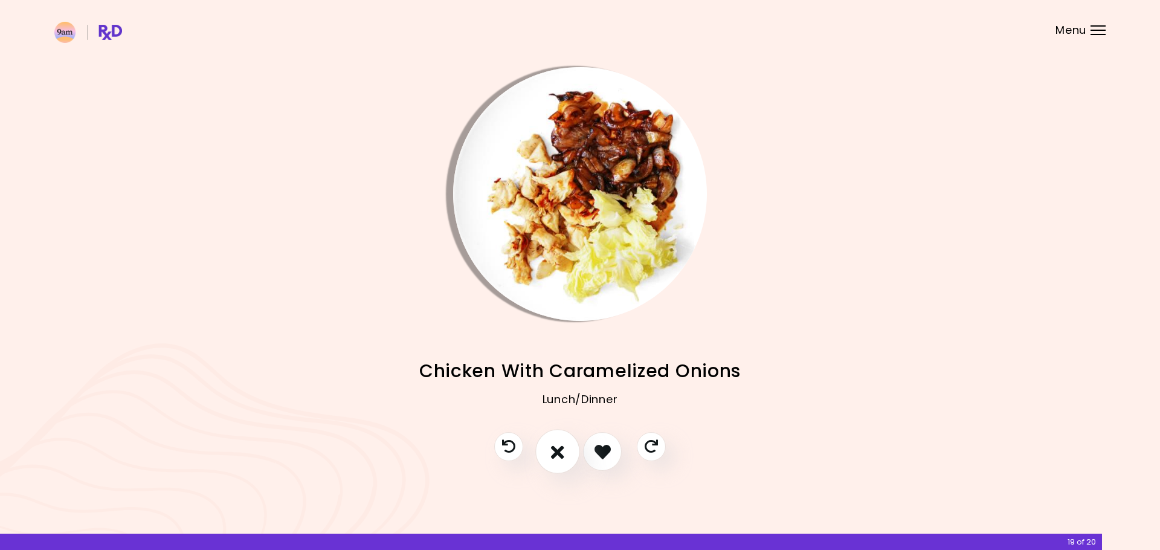
click at [548, 450] on button "I don't like this recipe" at bounding box center [557, 451] width 45 height 45
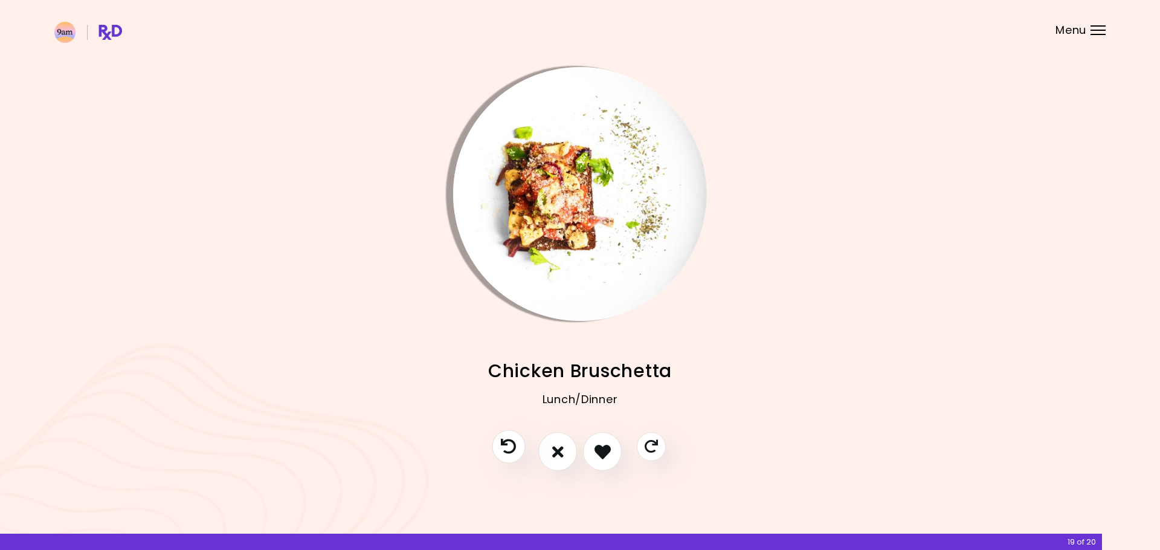
click at [508, 449] on icon "Previous recipe" at bounding box center [508, 446] width 15 height 15
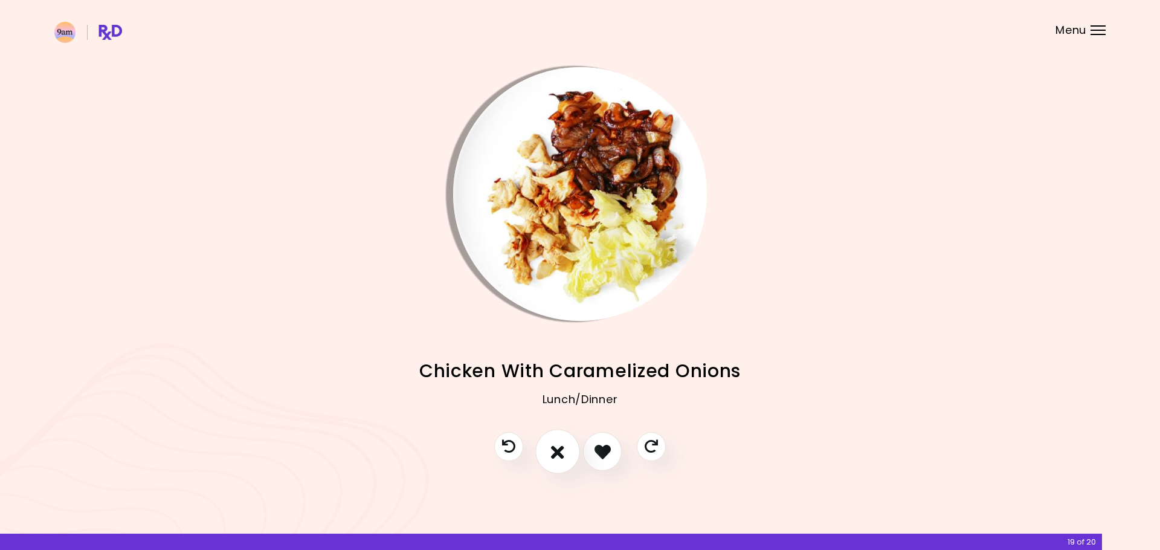
click at [556, 452] on icon "I don't like this recipe" at bounding box center [557, 451] width 13 height 19
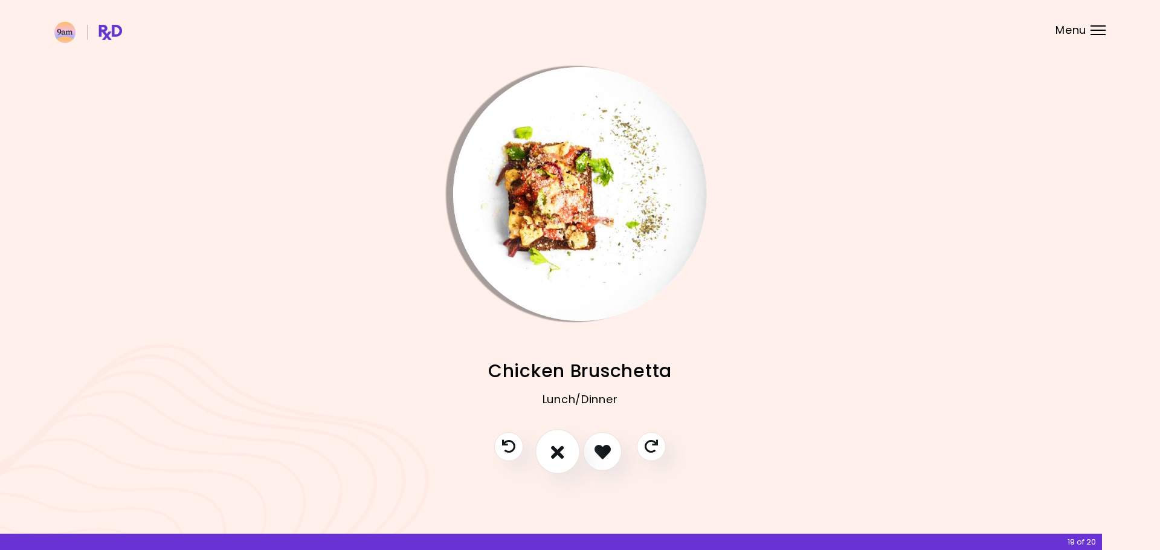
click at [556, 452] on icon "I don't like this recipe" at bounding box center [557, 451] width 13 height 19
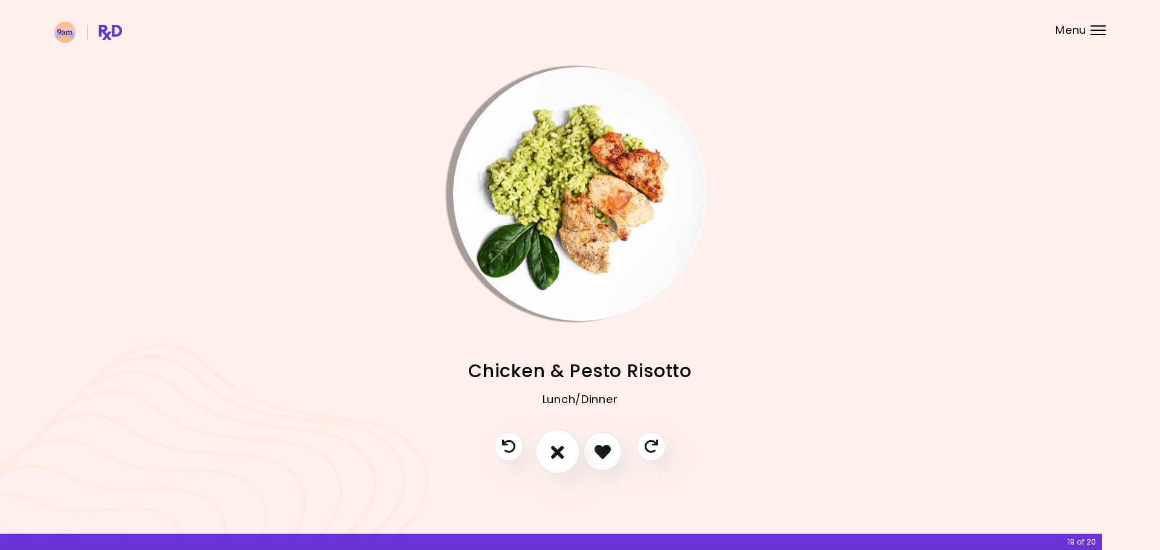
click at [556, 452] on icon "I don't like this recipe" at bounding box center [557, 451] width 13 height 19
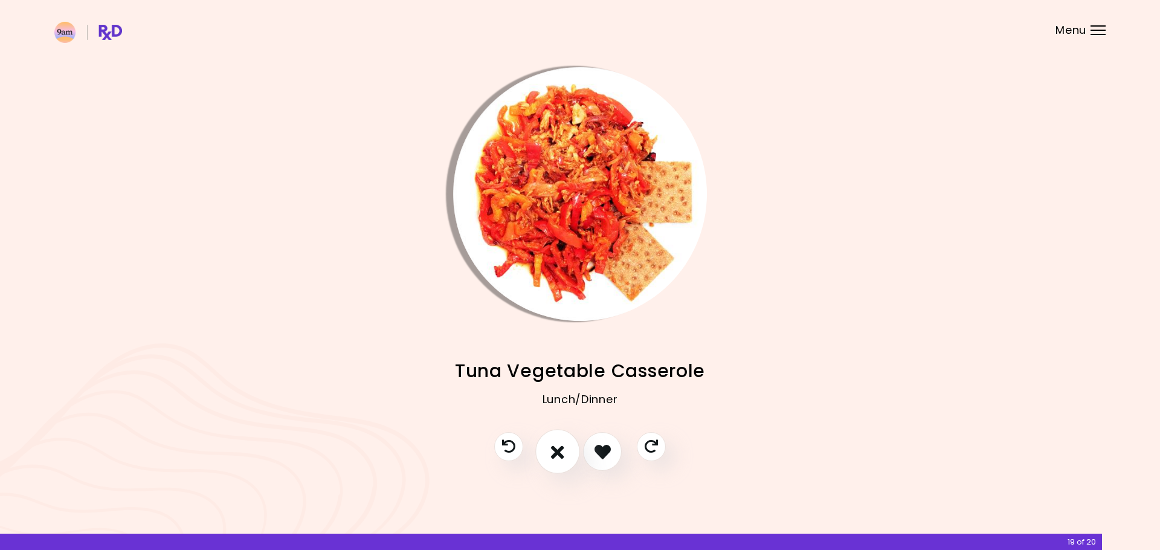
click at [556, 452] on icon "I don't like this recipe" at bounding box center [557, 451] width 13 height 19
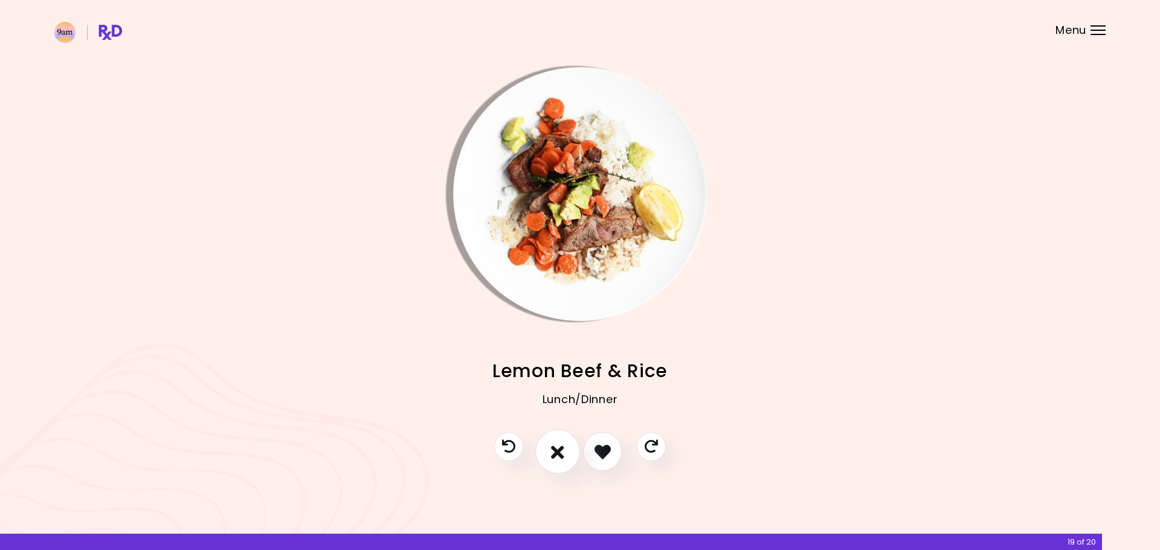
click at [556, 452] on icon "I don't like this recipe" at bounding box center [557, 451] width 13 height 19
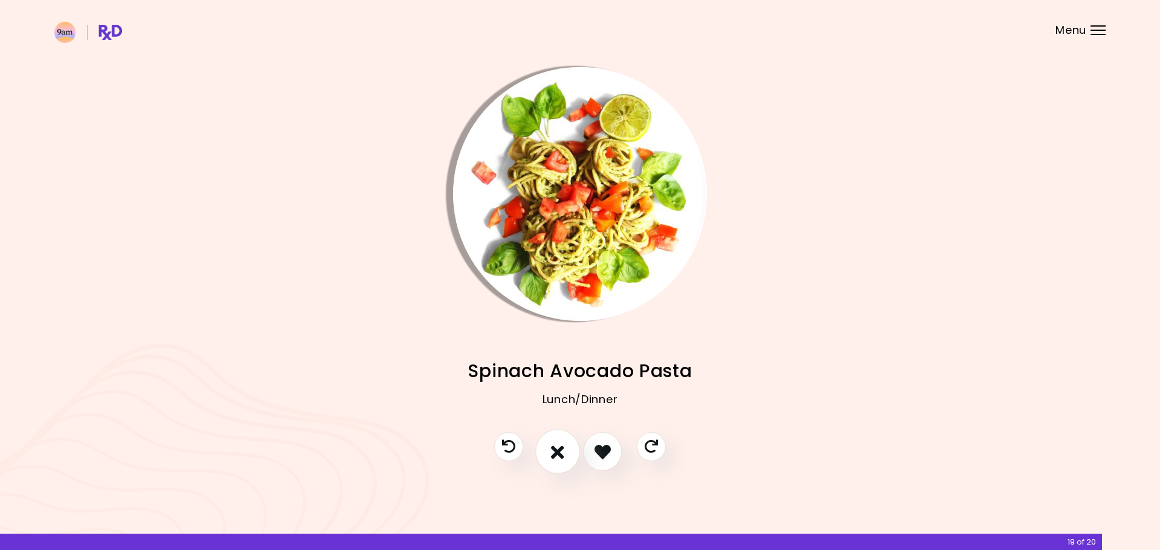
click at [556, 452] on icon "I don't like this recipe" at bounding box center [557, 451] width 13 height 19
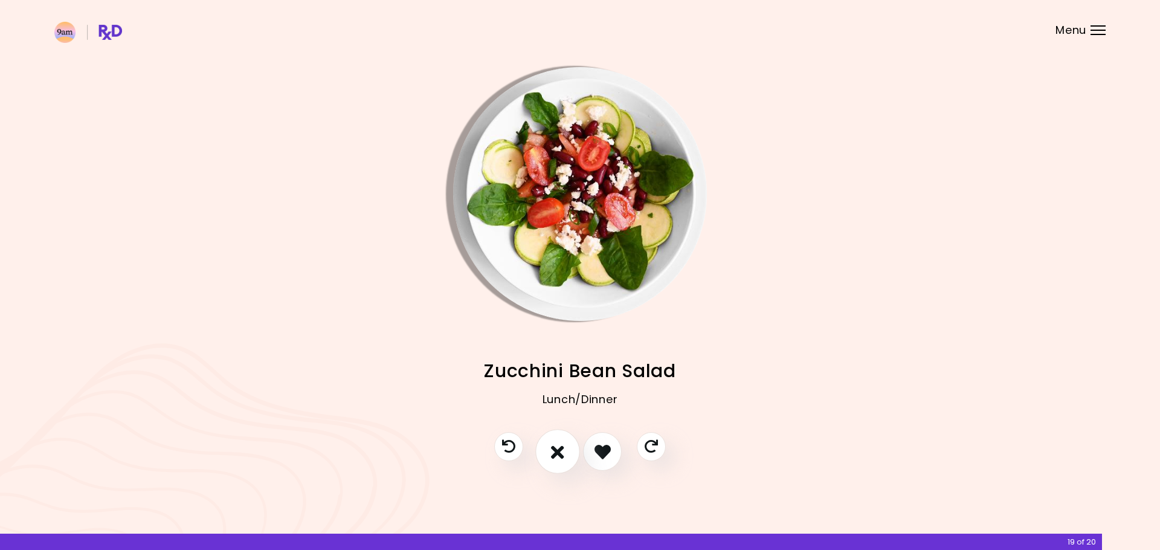
click at [556, 452] on icon "I don't like this recipe" at bounding box center [557, 451] width 13 height 19
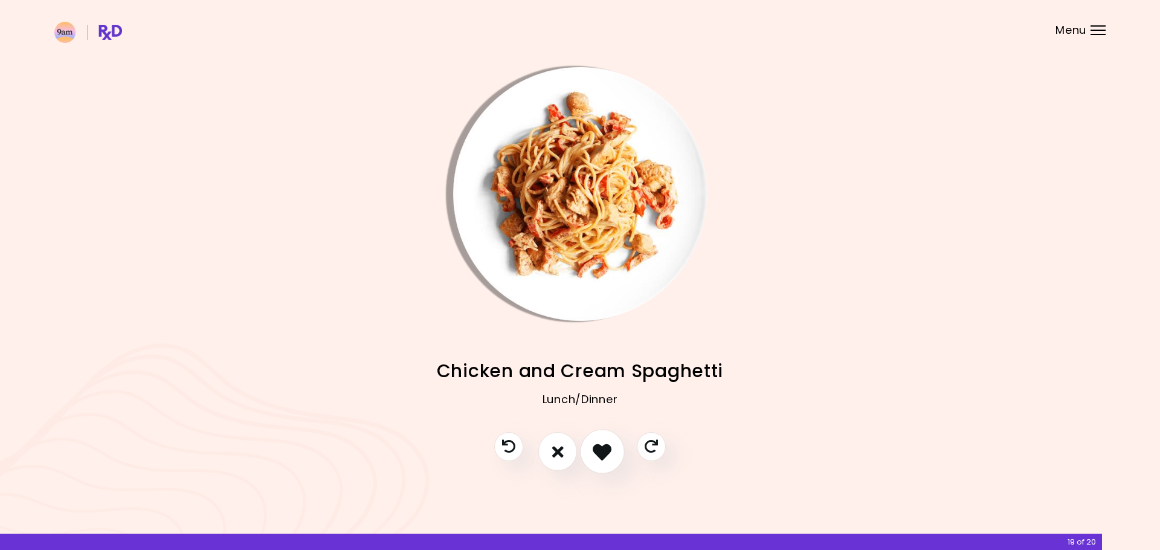
click at [596, 452] on icon "I like this recipe" at bounding box center [601, 451] width 19 height 19
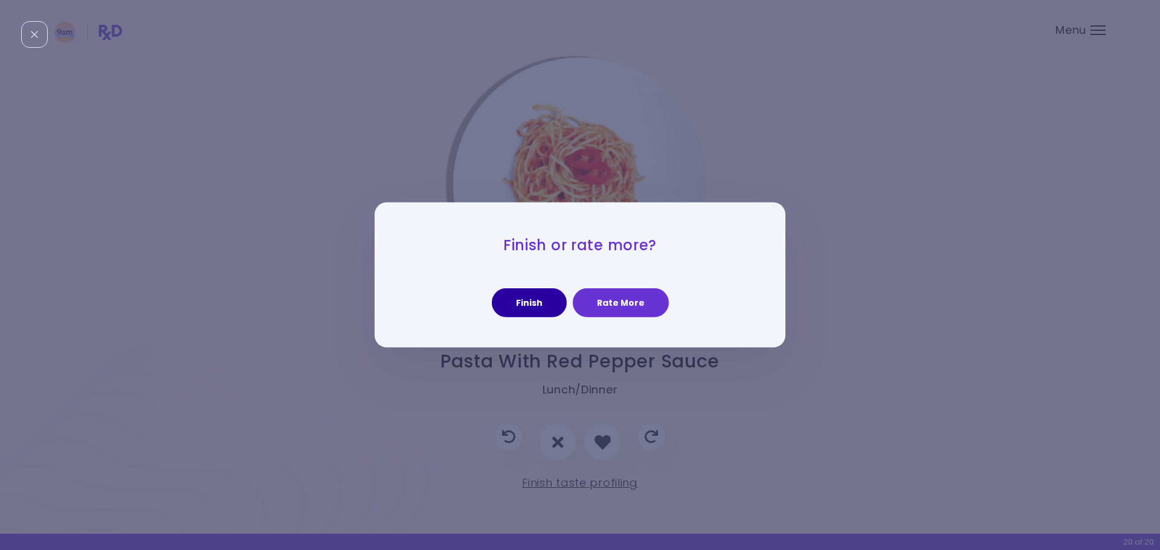
click at [531, 307] on button "Finish" at bounding box center [529, 302] width 75 height 29
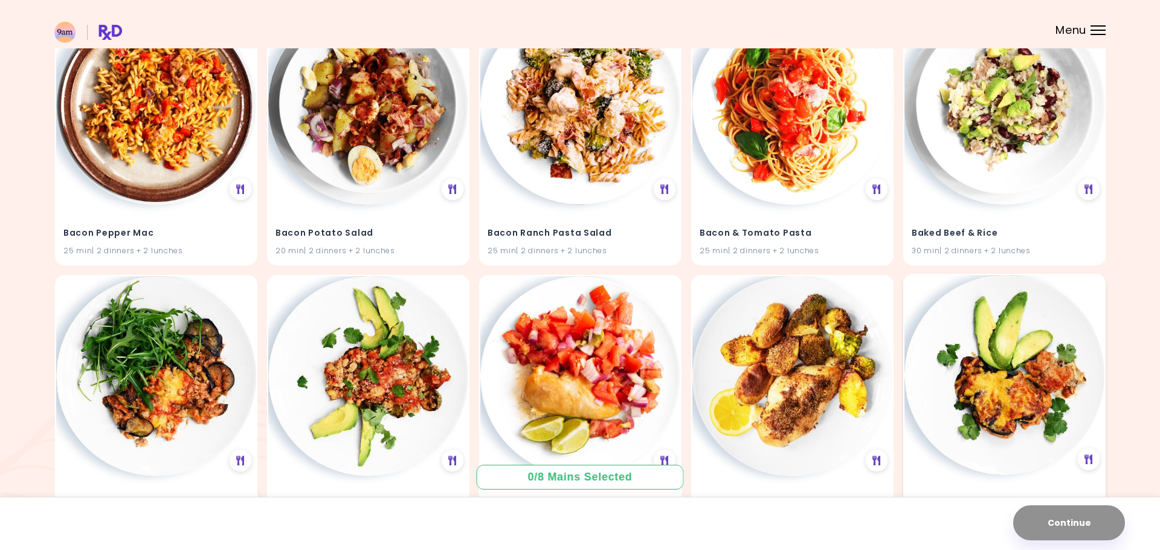
scroll to position [1656, 0]
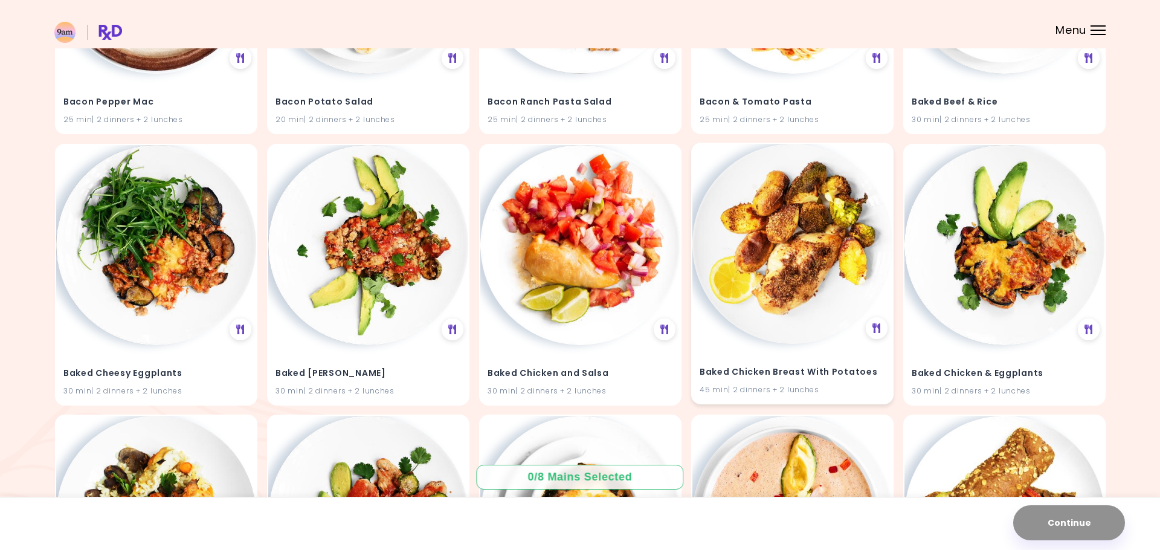
click at [793, 265] on img at bounding box center [792, 244] width 200 height 200
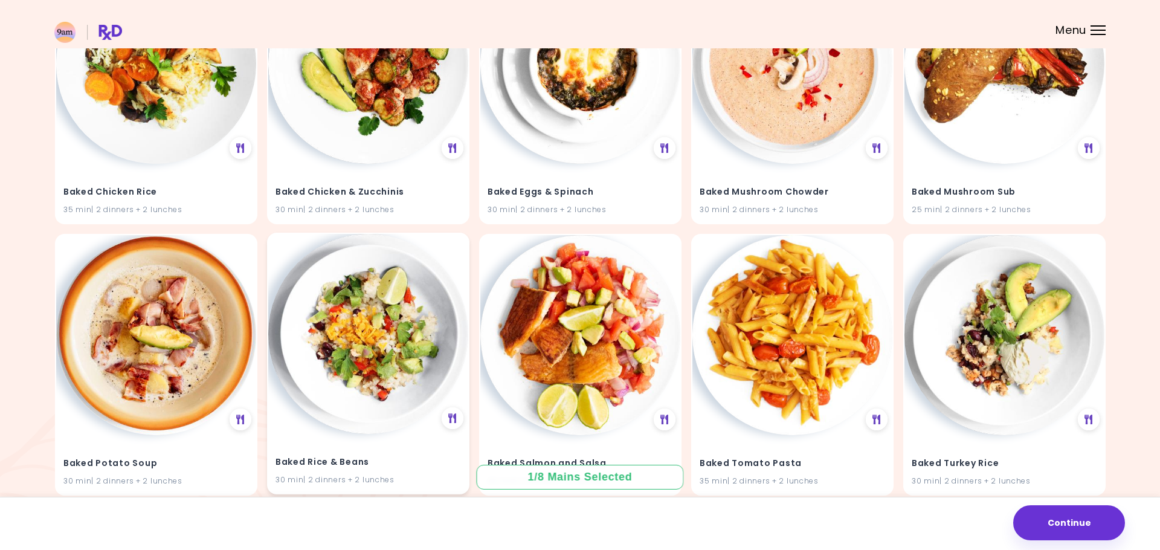
scroll to position [2109, 0]
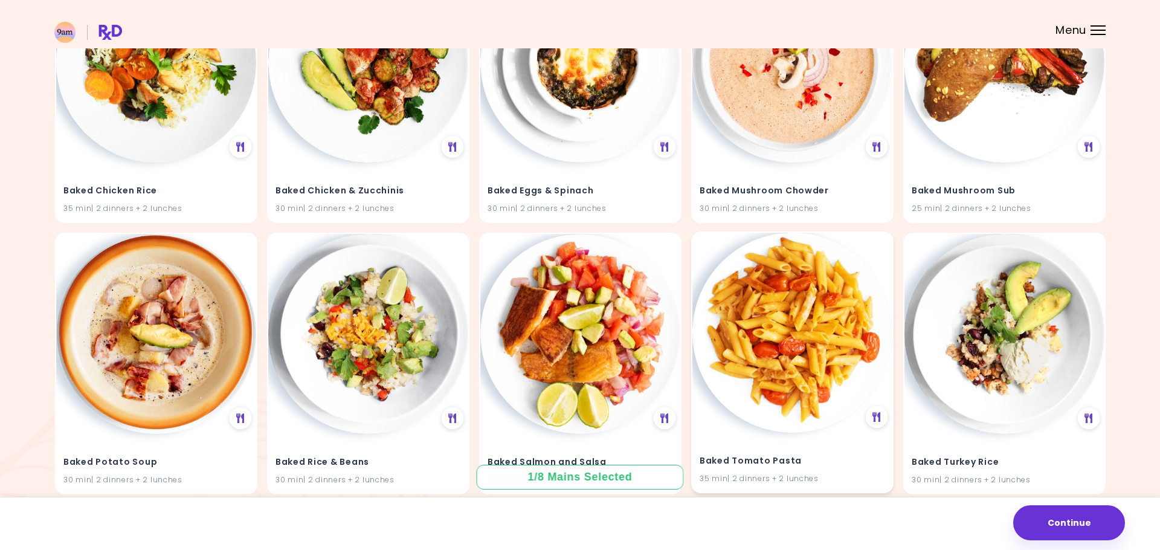
click at [803, 318] on img at bounding box center [792, 333] width 200 height 200
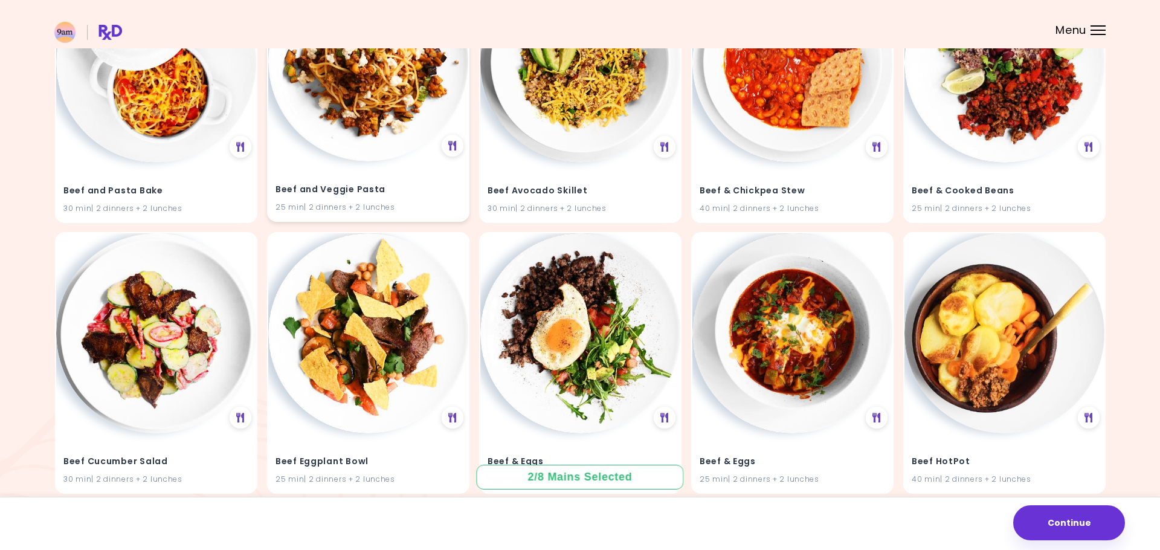
scroll to position [3737, 0]
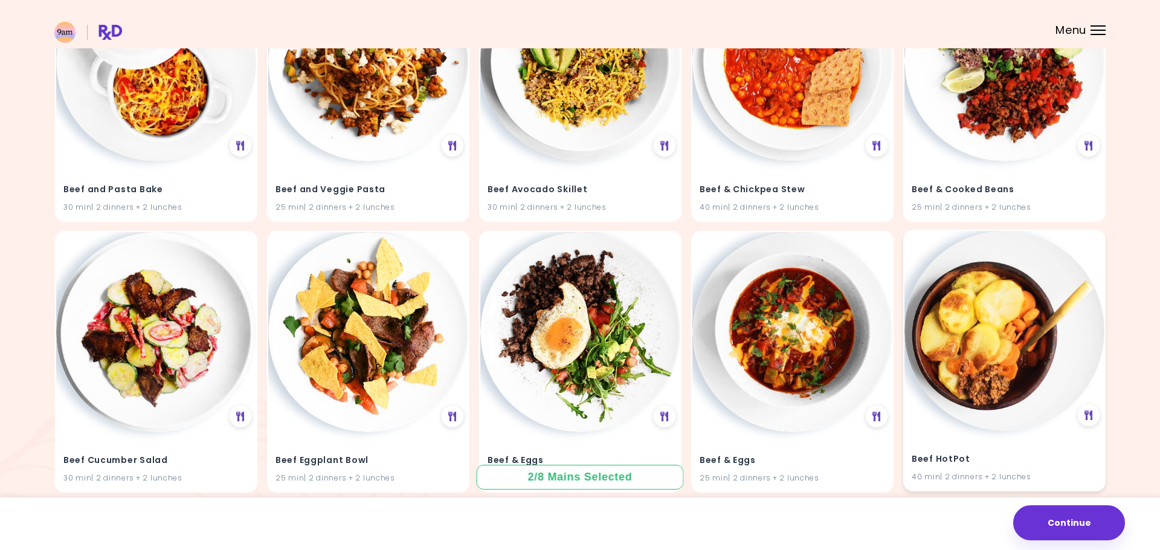
click at [981, 315] on img at bounding box center [1004, 331] width 200 height 200
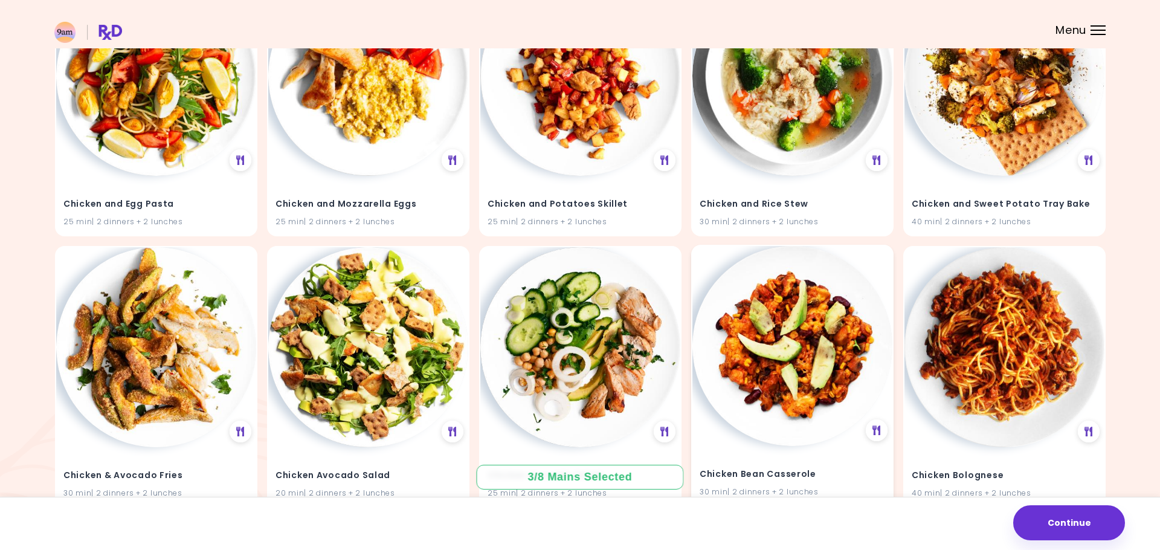
scroll to position [9189, 0]
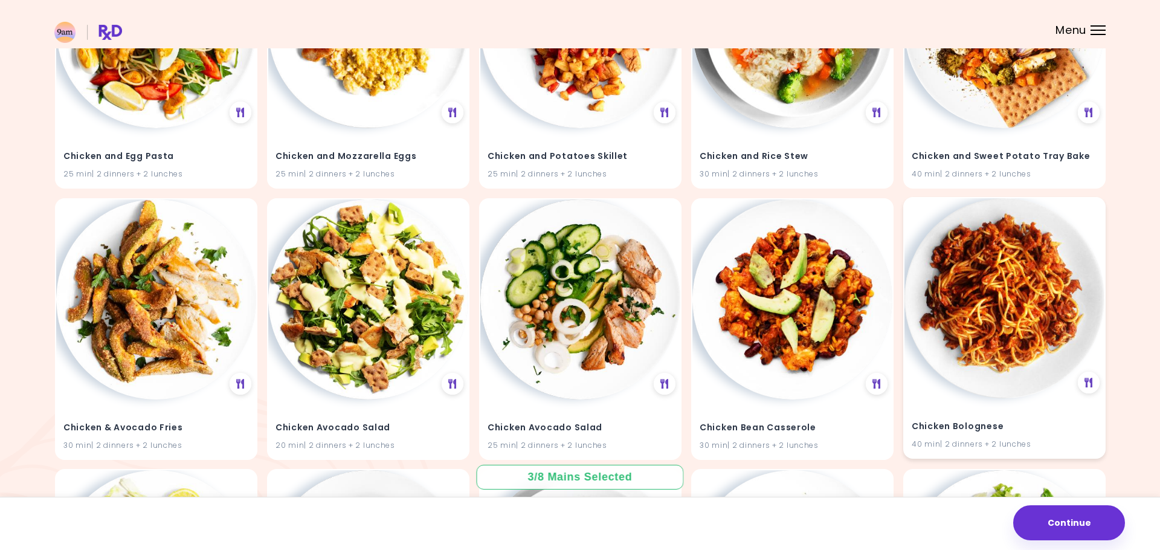
click at [968, 284] on img at bounding box center [1004, 298] width 200 height 200
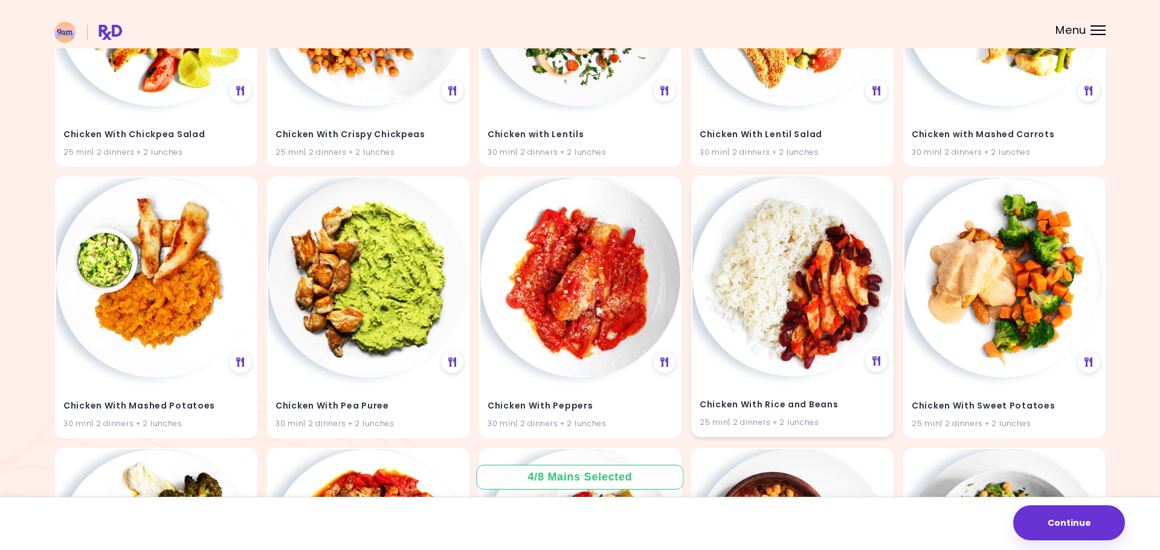
scroll to position [13822, 0]
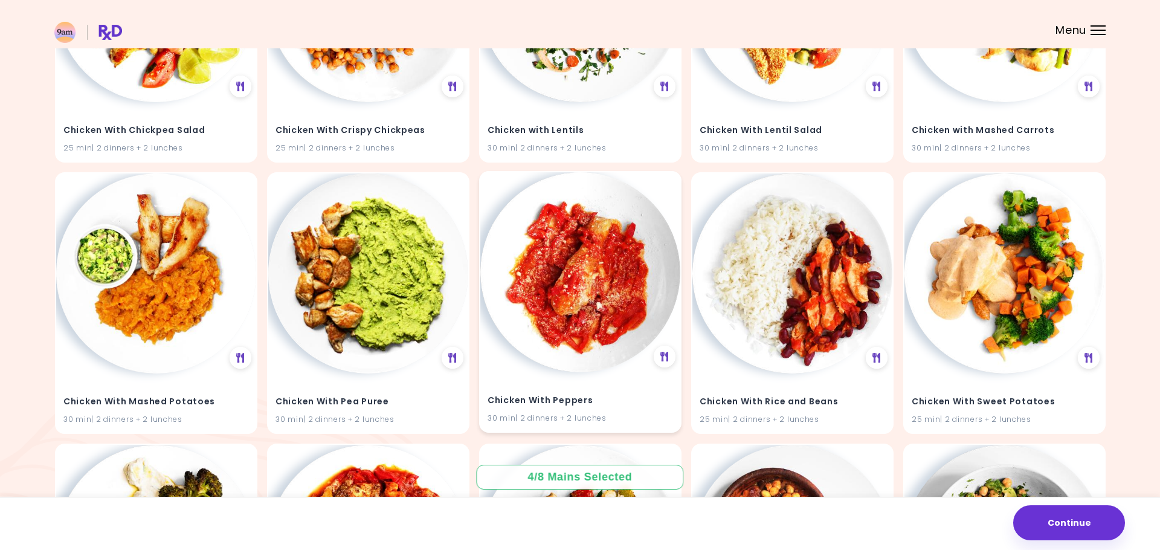
click at [588, 302] on img at bounding box center [580, 272] width 200 height 200
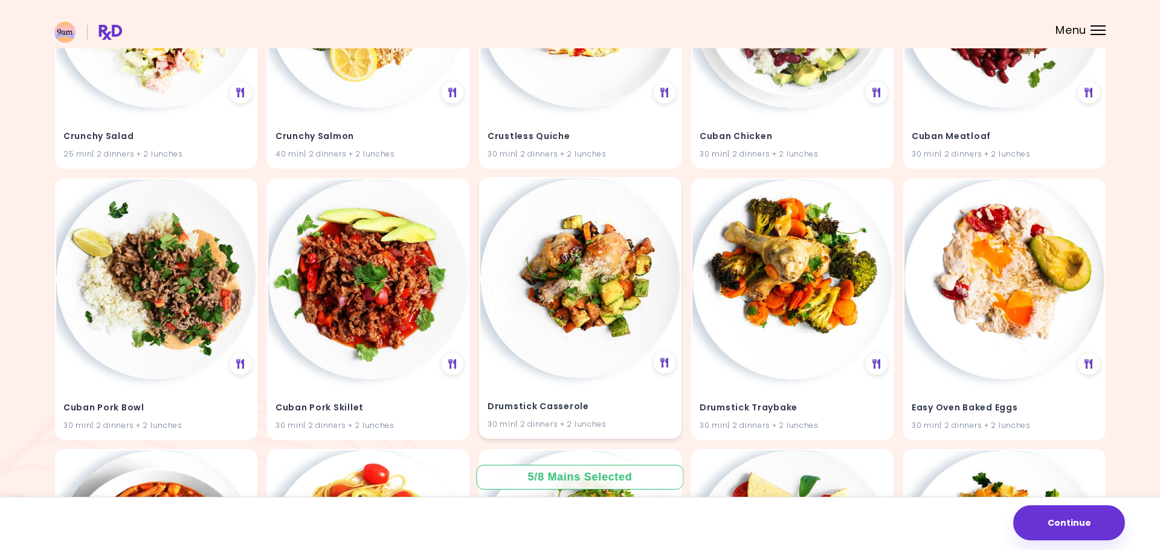
scroll to position [18183, 0]
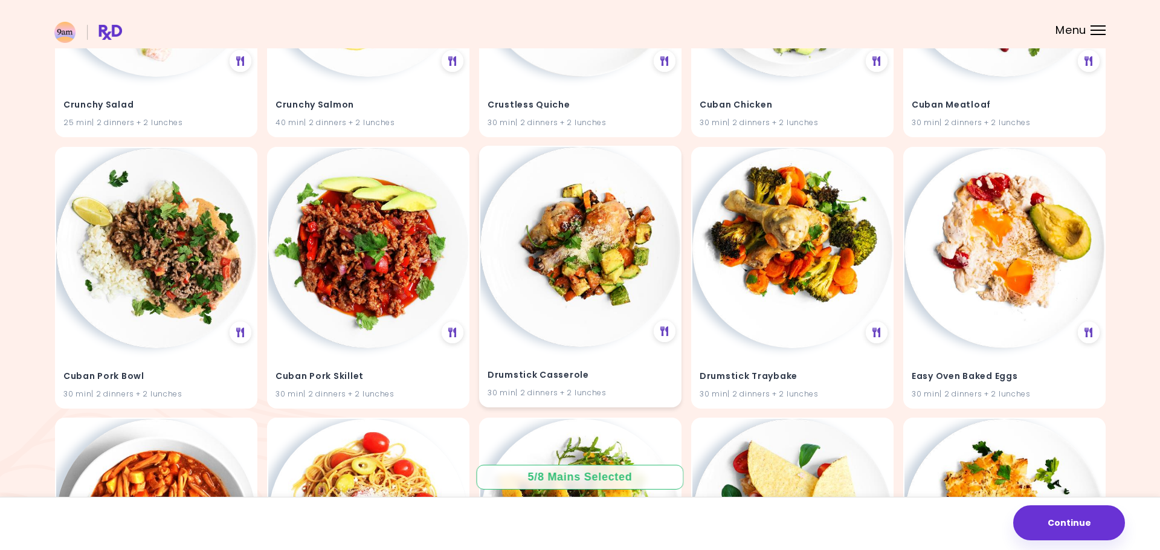
click at [589, 269] on img at bounding box center [580, 247] width 200 height 200
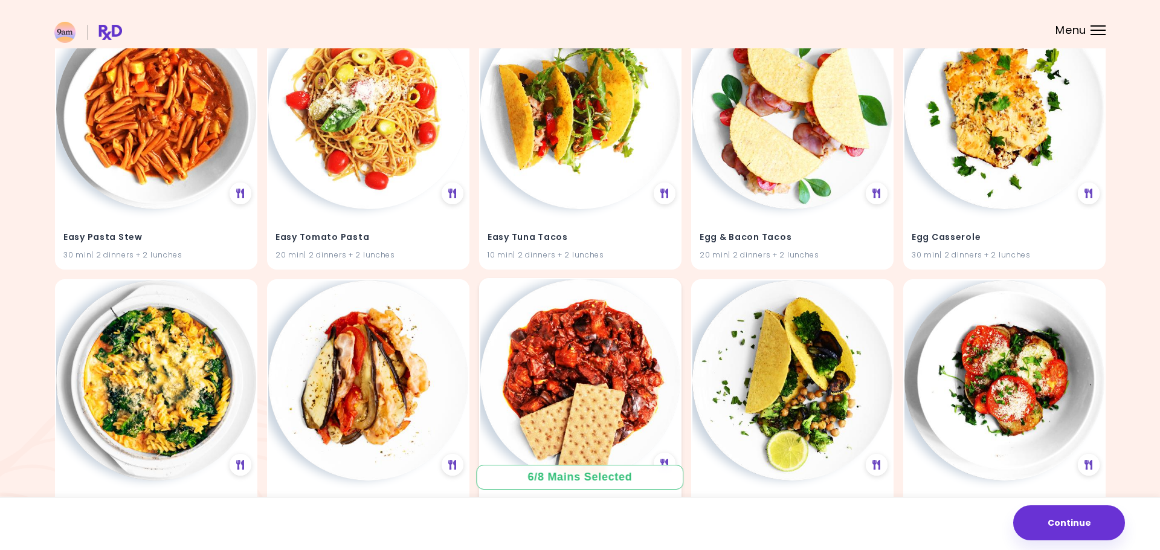
scroll to position [18596, 0]
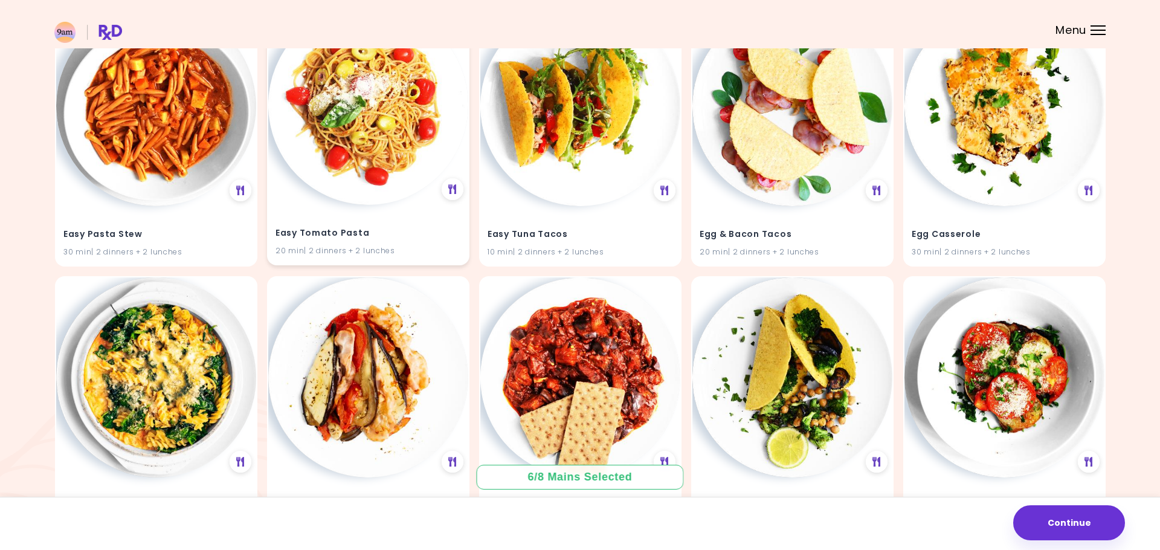
click at [362, 133] on img at bounding box center [368, 105] width 200 height 200
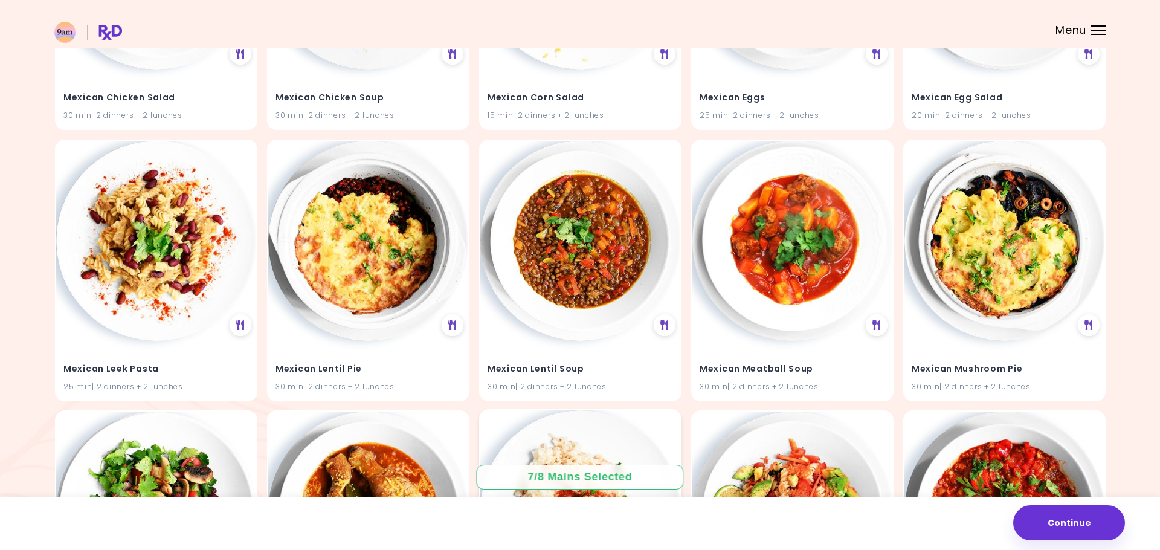
scroll to position [24966, 0]
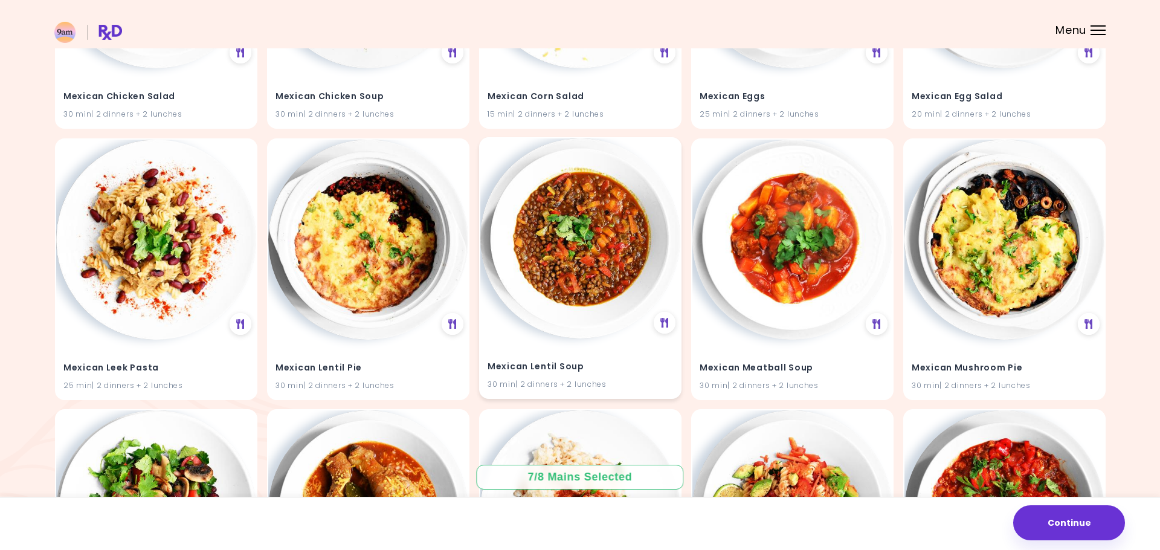
click at [576, 220] on img at bounding box center [580, 238] width 200 height 200
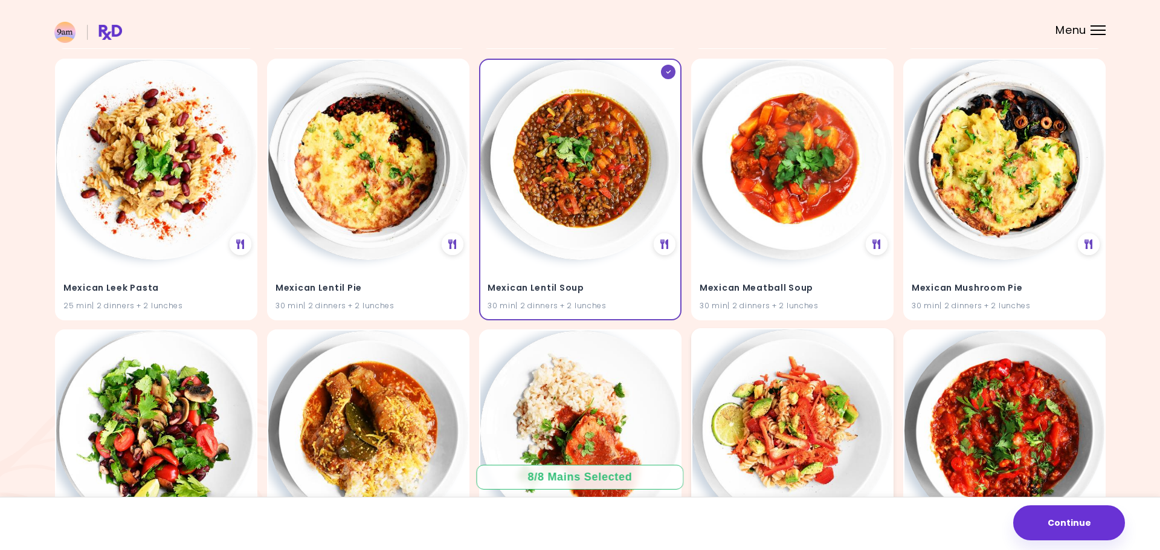
scroll to position [25098, 0]
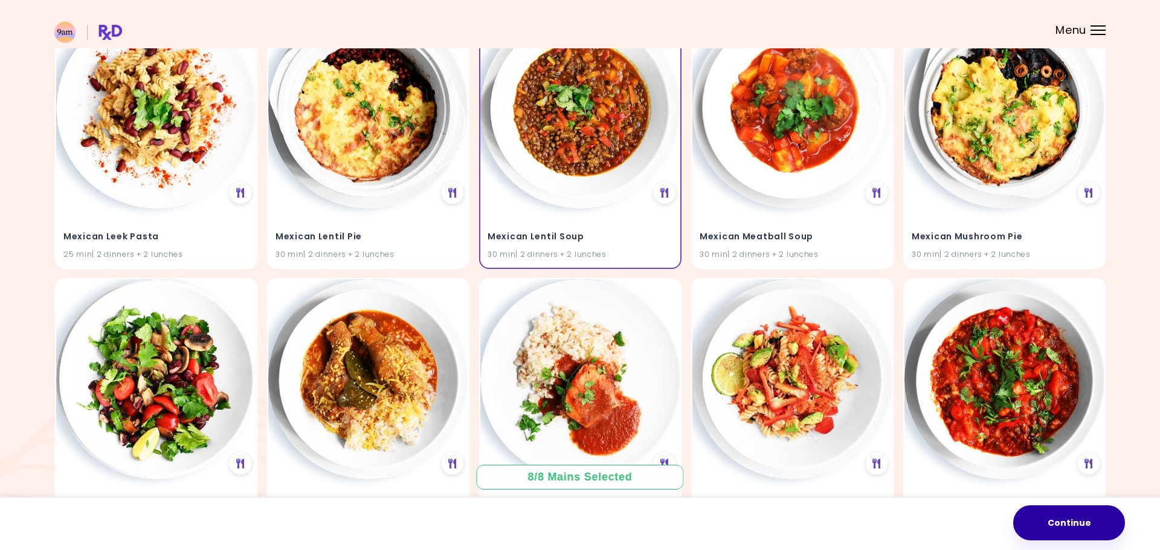
click at [1077, 522] on button "Continue" at bounding box center [1069, 522] width 112 height 35
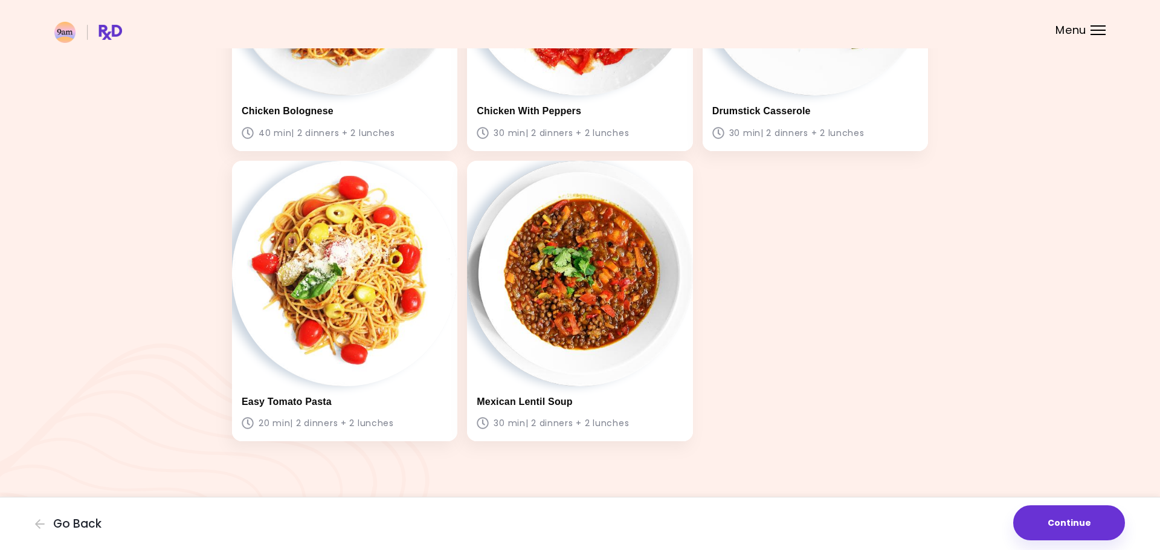
scroll to position [535, 0]
click at [1074, 520] on button "Continue" at bounding box center [1069, 522] width 112 height 35
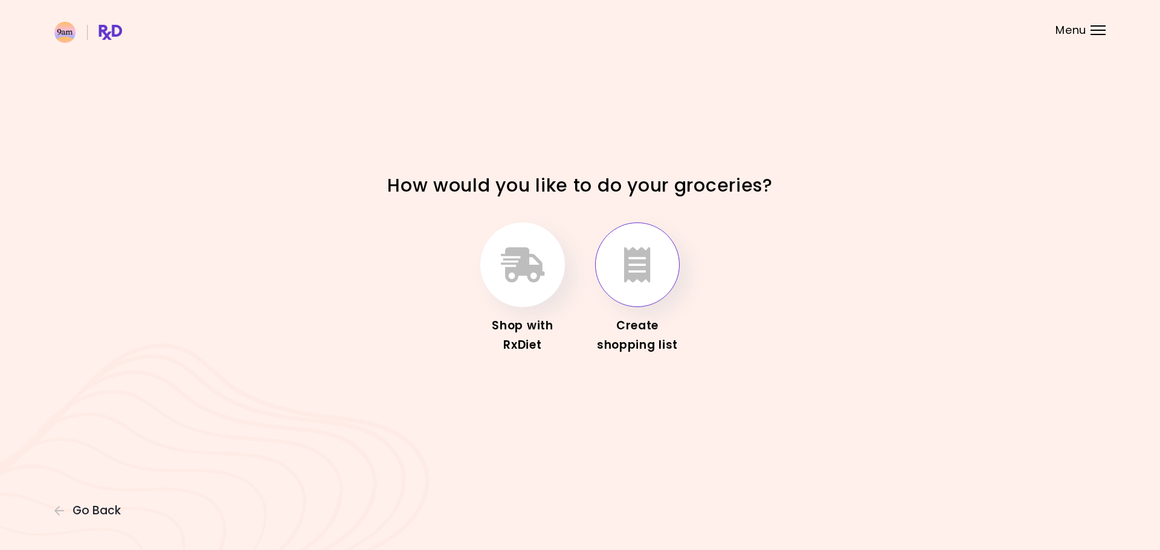
click at [653, 269] on button "button" at bounding box center [637, 264] width 85 height 85
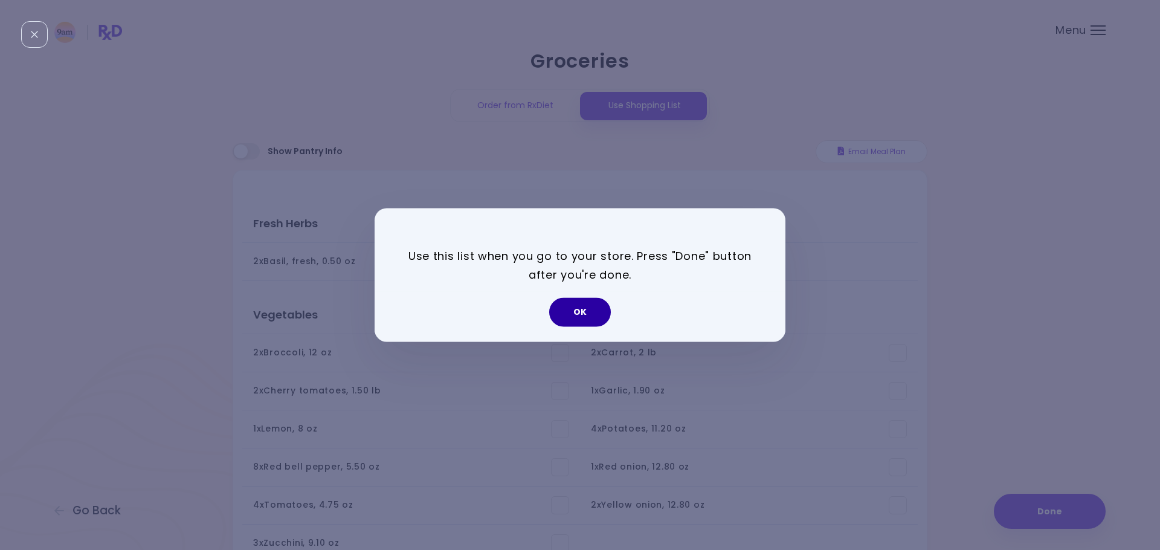
click at [580, 309] on button "OK" at bounding box center [580, 312] width 62 height 29
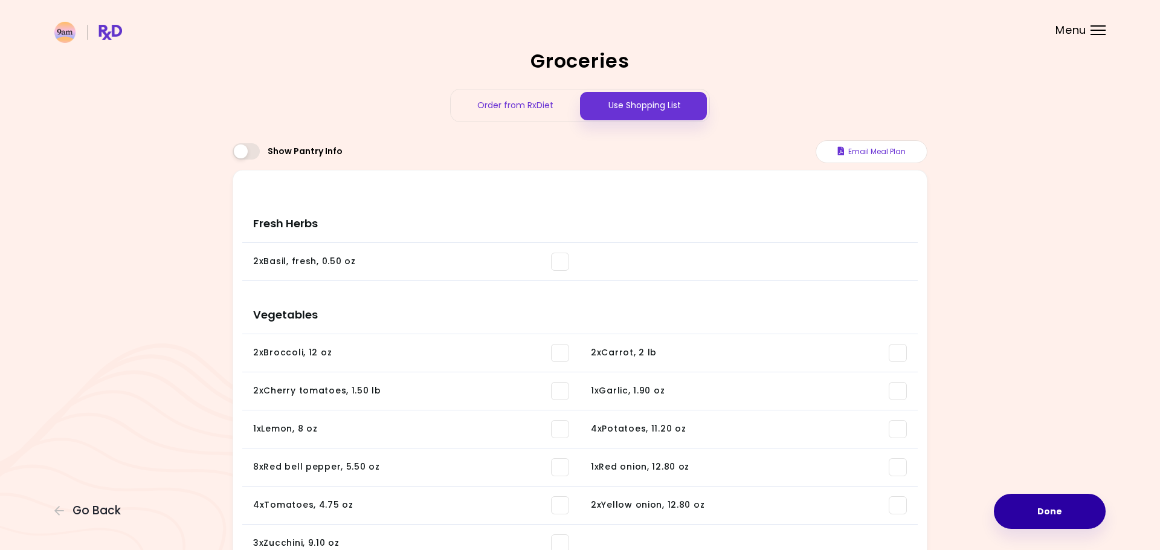
click at [1064, 517] on button "Done" at bounding box center [1050, 510] width 112 height 35
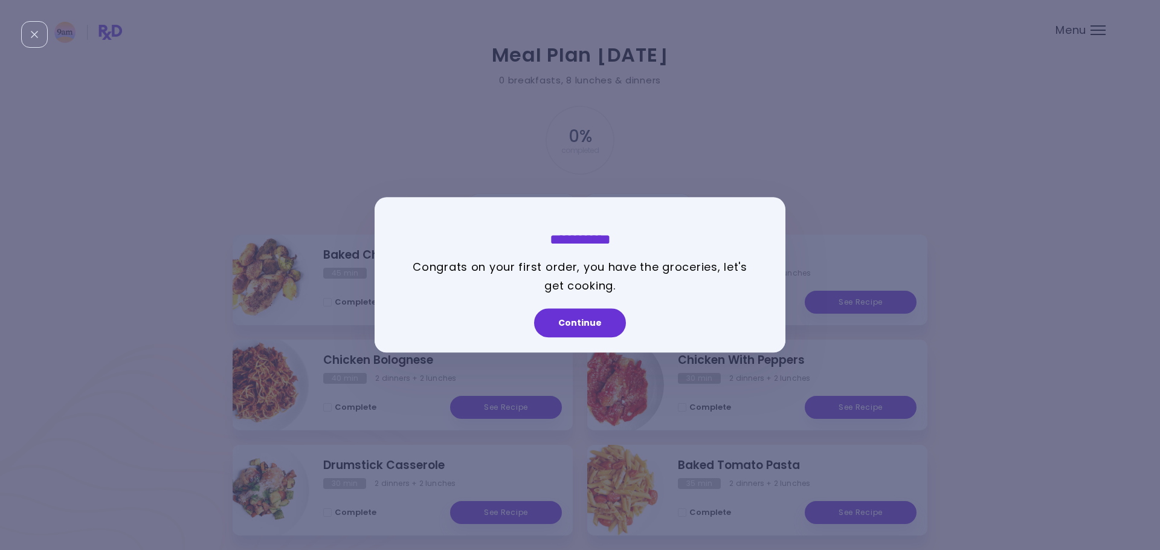
scroll to position [8, 0]
click at [584, 324] on button "Continue" at bounding box center [580, 323] width 92 height 29
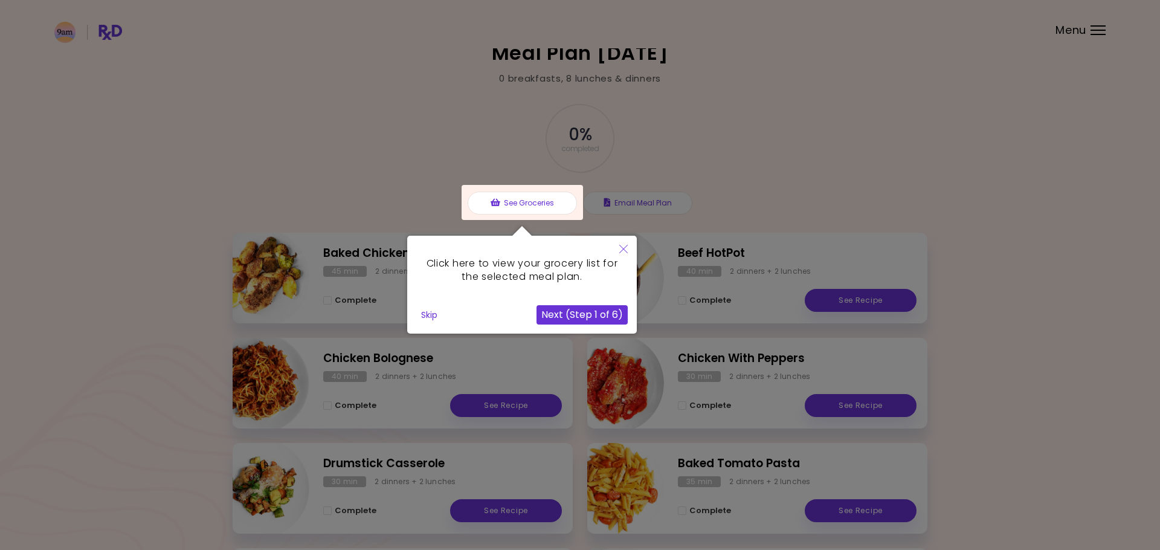
click at [838, 175] on div at bounding box center [580, 347] width 1160 height 711
click at [583, 318] on button "Next (Step 1 of 6)" at bounding box center [581, 314] width 91 height 19
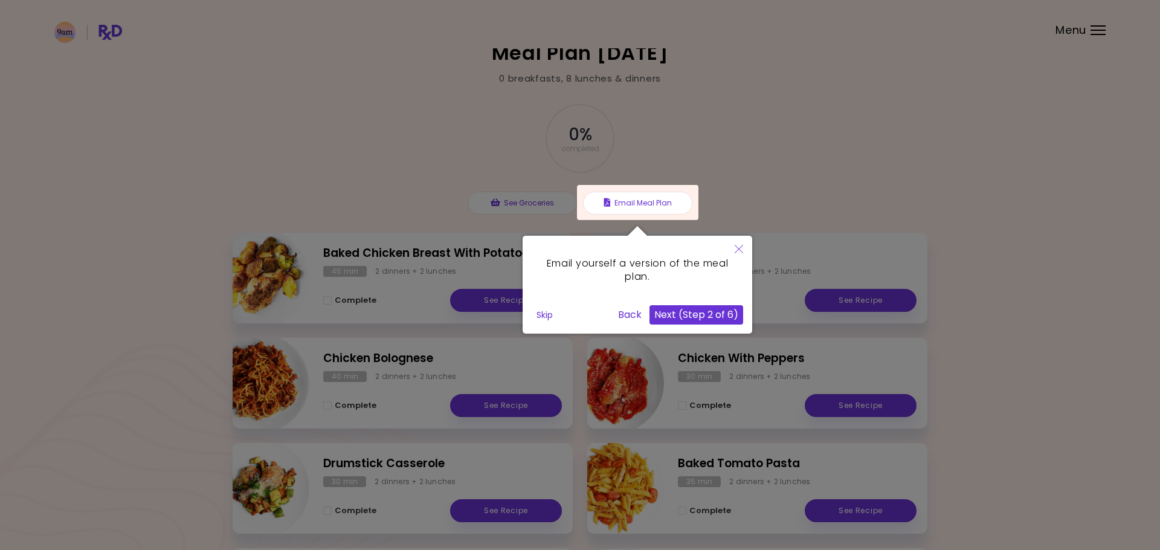
click at [709, 315] on button "Next (Step 2 of 6)" at bounding box center [696, 314] width 94 height 19
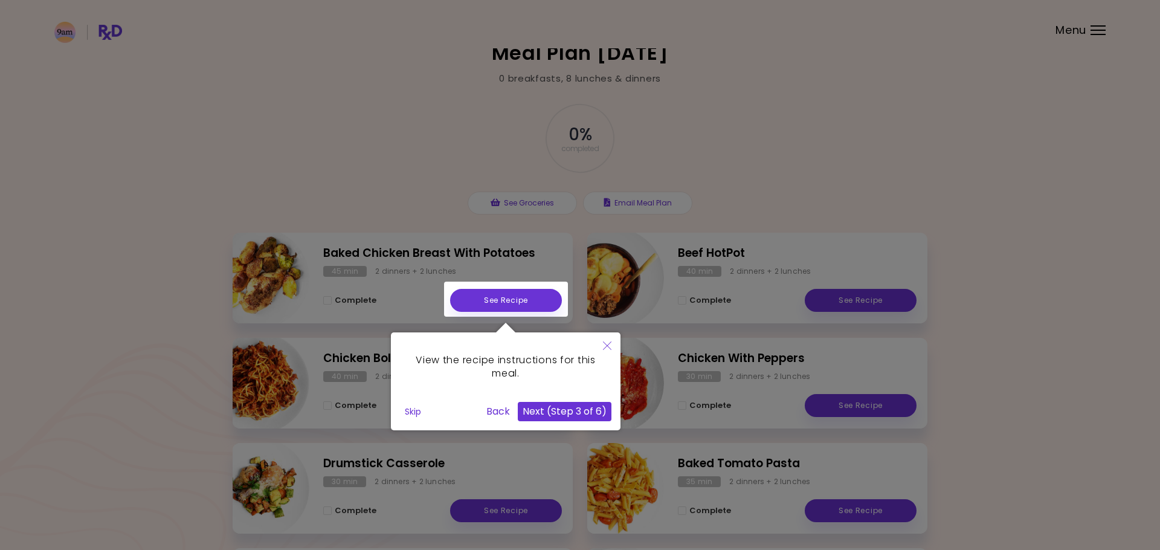
click at [580, 408] on button "Next (Step 3 of 6)" at bounding box center [565, 411] width 94 height 19
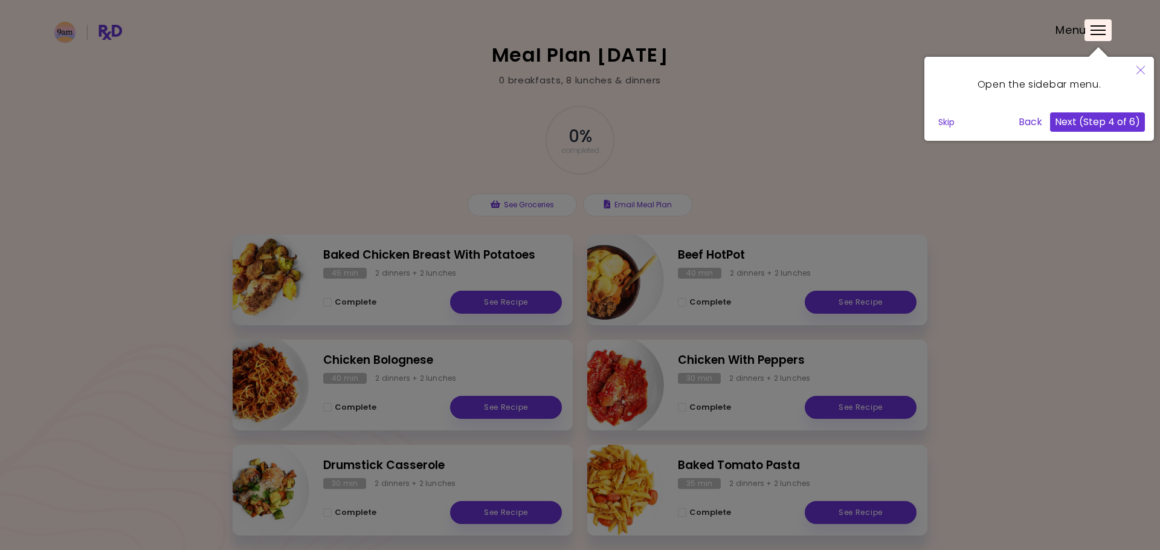
click at [1114, 122] on button "Next (Step 4 of 6)" at bounding box center [1097, 121] width 95 height 19
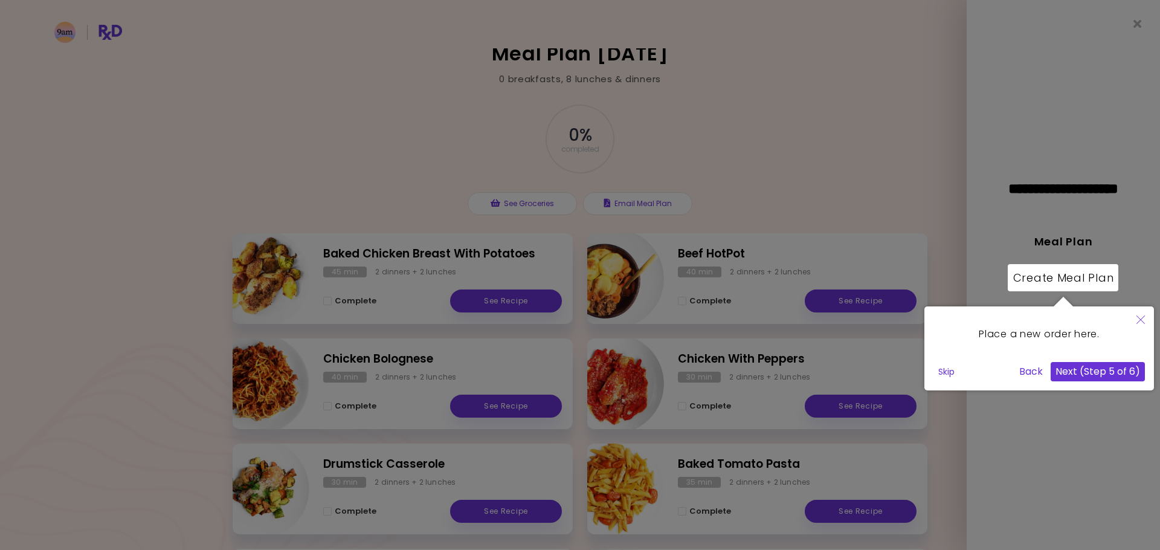
scroll to position [7, 0]
click at [1100, 366] on button "Next (Step 5 of 6)" at bounding box center [1097, 371] width 94 height 19
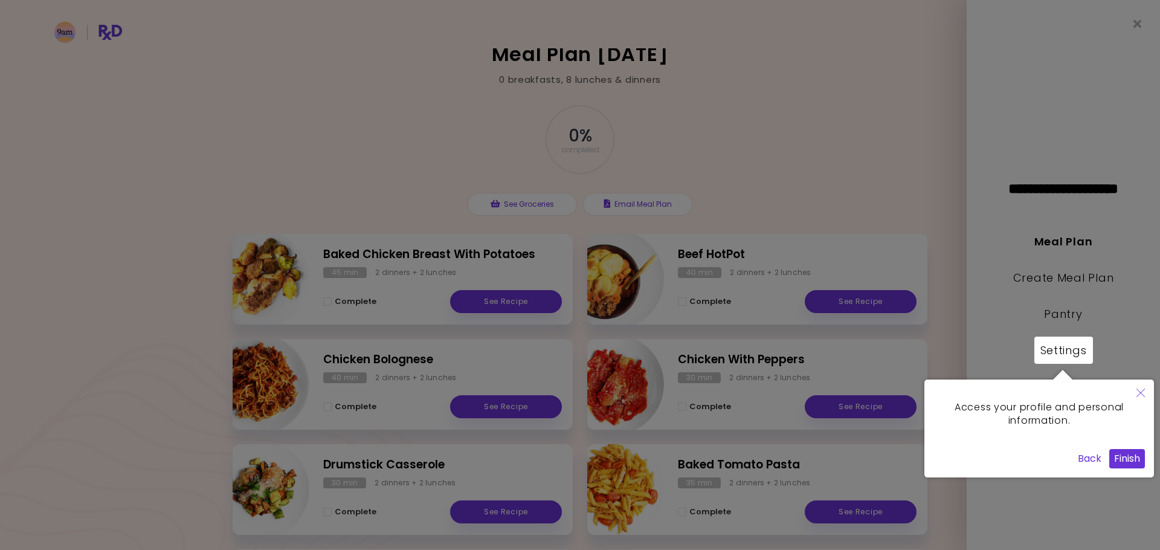
click at [1123, 455] on button "Finish" at bounding box center [1127, 458] width 36 height 19
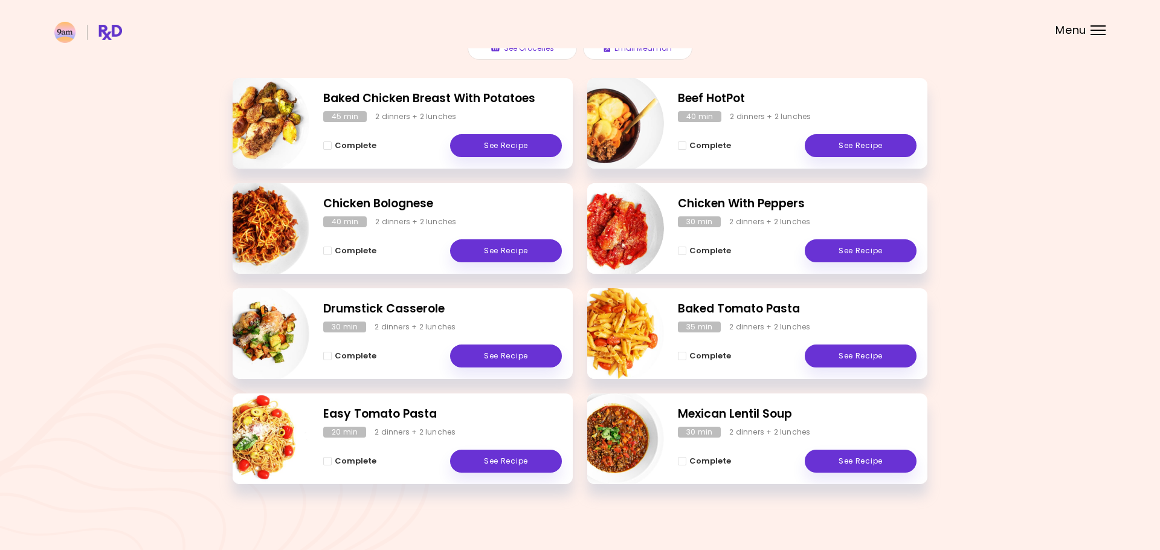
scroll to position [162, 0]
